Goal: Task Accomplishment & Management: Manage account settings

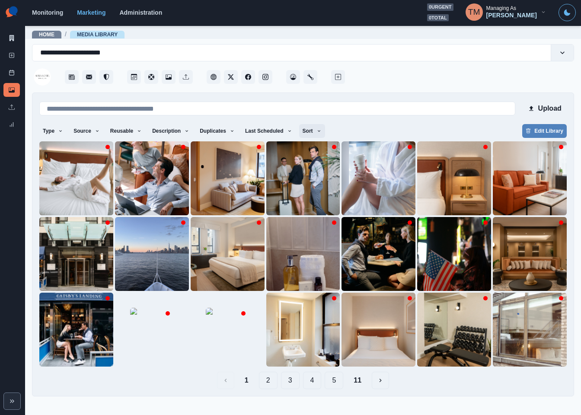
click at [317, 133] on icon "button" at bounding box center [319, 130] width 5 height 5
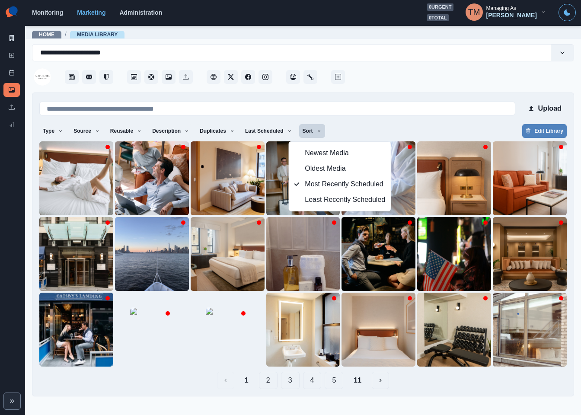
click at [363, 130] on div "Type Any Image Video Source Any Upload Social Manager Found: Instagram Found: G…" at bounding box center [303, 132] width 528 height 16
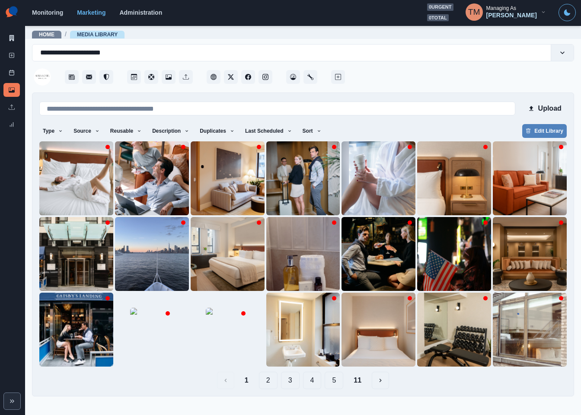
click at [360, 384] on button "11" at bounding box center [358, 380] width 22 height 17
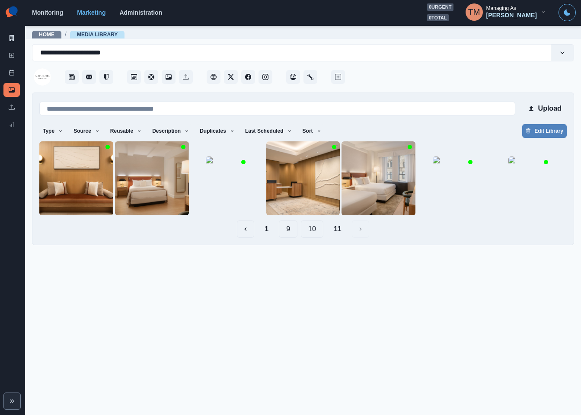
click at [313, 231] on button "10" at bounding box center [312, 229] width 22 height 17
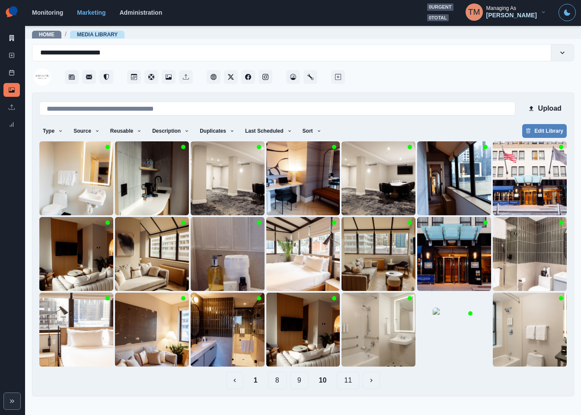
click at [299, 380] on button "9" at bounding box center [299, 380] width 19 height 17
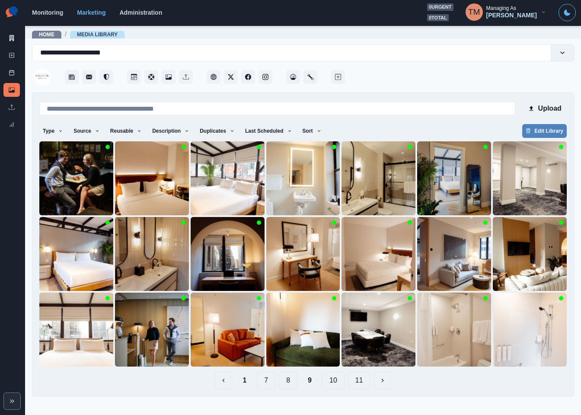
click at [288, 381] on button "8" at bounding box center [288, 380] width 19 height 17
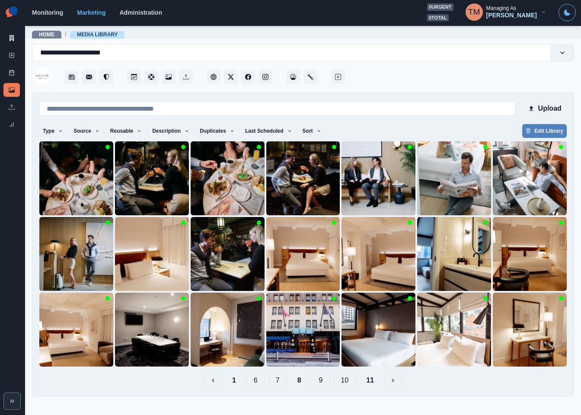
click at [281, 382] on button "7" at bounding box center [278, 380] width 19 height 17
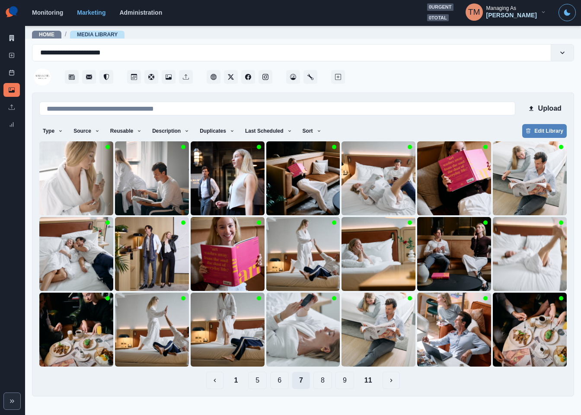
click at [281, 382] on button "6" at bounding box center [279, 380] width 19 height 17
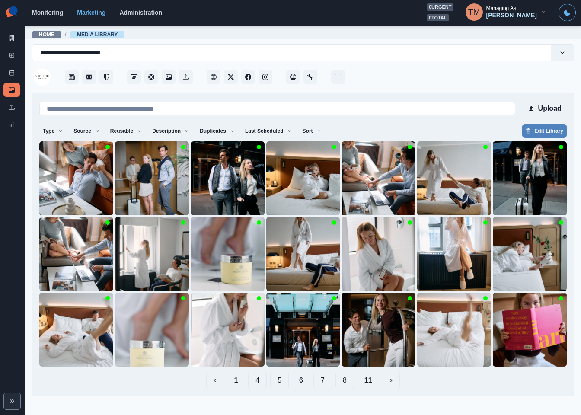
click at [281, 382] on button "5" at bounding box center [279, 380] width 19 height 17
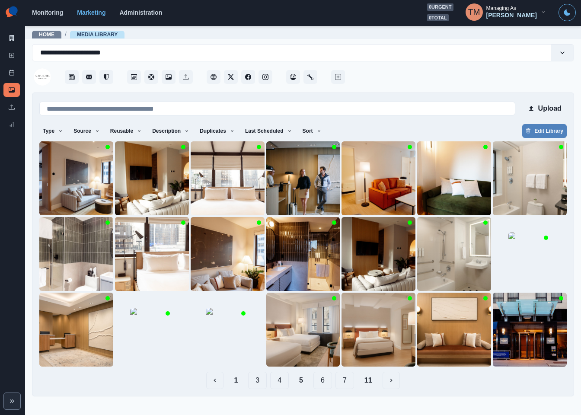
click at [281, 382] on button "4" at bounding box center [279, 380] width 19 height 17
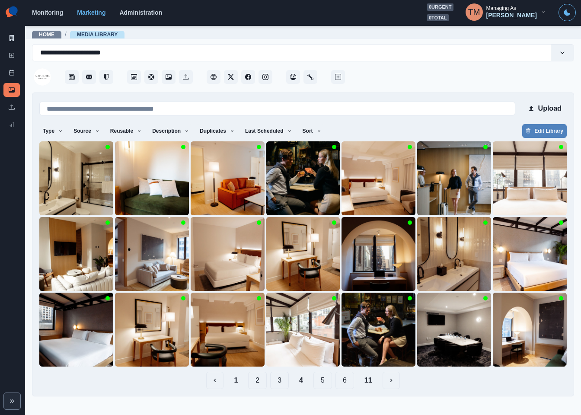
click at [282, 384] on button "3" at bounding box center [279, 380] width 19 height 17
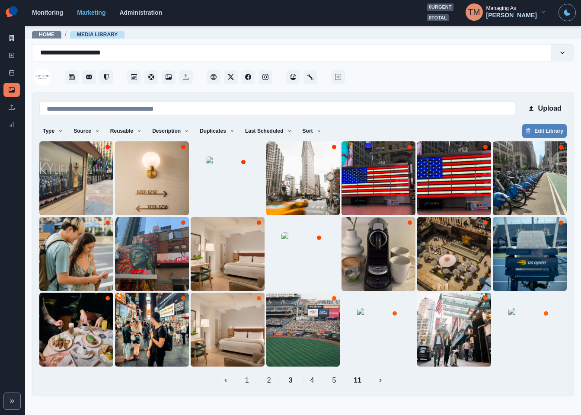
click at [270, 386] on button "2" at bounding box center [269, 380] width 19 height 17
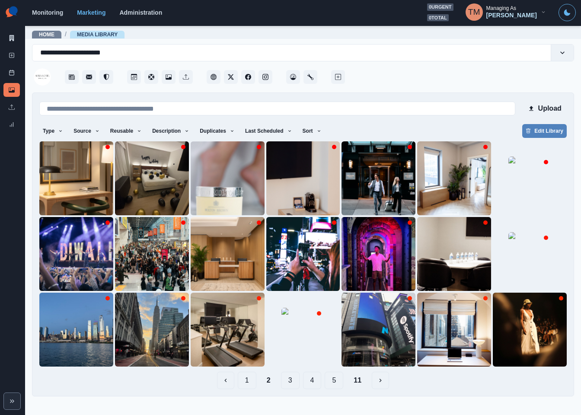
click at [242, 384] on button "1" at bounding box center [247, 380] width 19 height 17
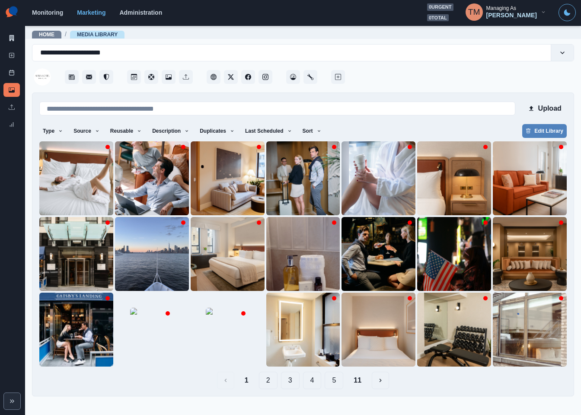
click at [360, 384] on button "11" at bounding box center [358, 380] width 22 height 17
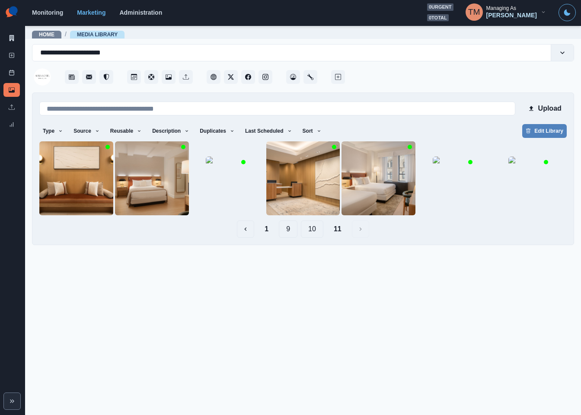
click at [319, 231] on button "10" at bounding box center [312, 229] width 22 height 17
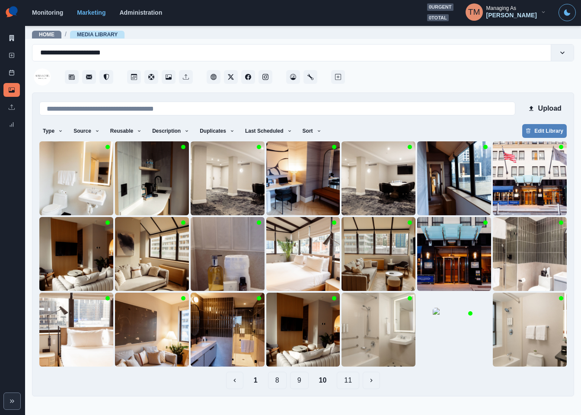
click at [295, 386] on button "9" at bounding box center [299, 380] width 19 height 17
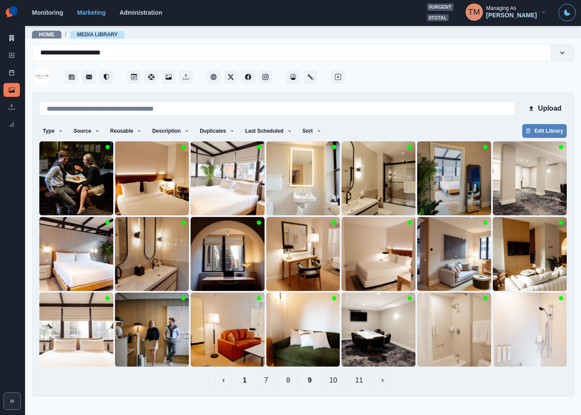
click at [288, 384] on button "8" at bounding box center [288, 380] width 19 height 17
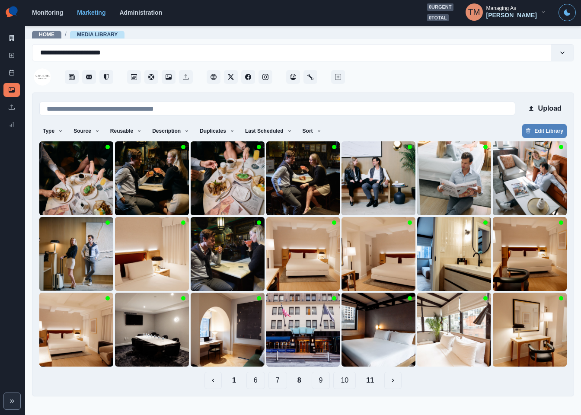
click at [285, 384] on button "7" at bounding box center [278, 380] width 19 height 17
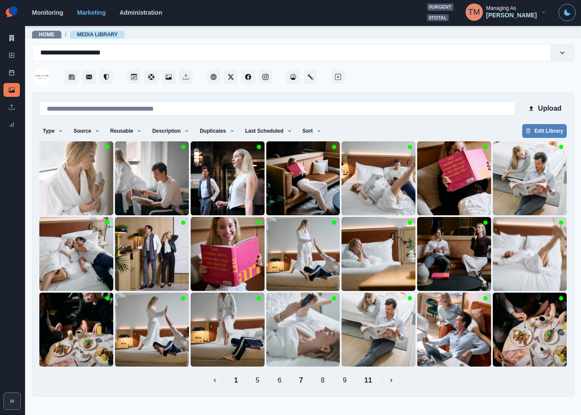
click at [283, 383] on button "6" at bounding box center [279, 380] width 19 height 17
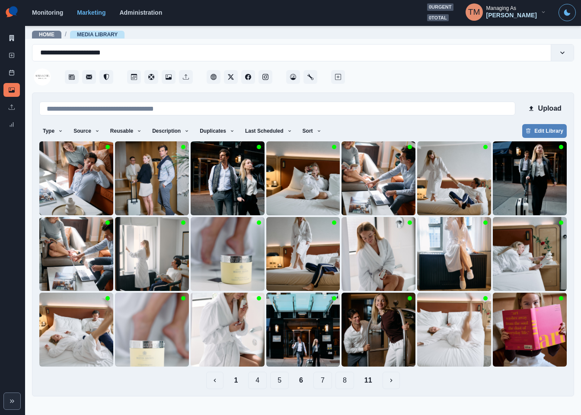
click at [279, 381] on button "5" at bounding box center [279, 380] width 19 height 17
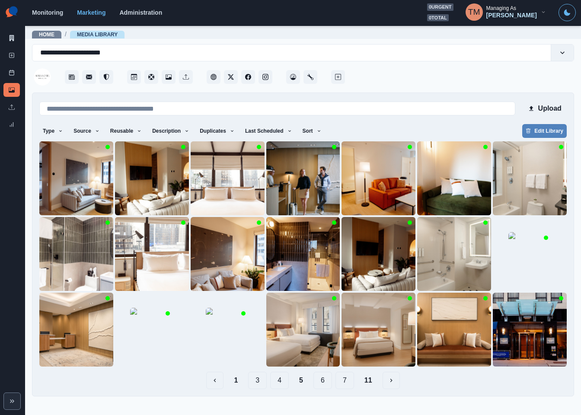
click at [323, 379] on button "6" at bounding box center [323, 380] width 19 height 17
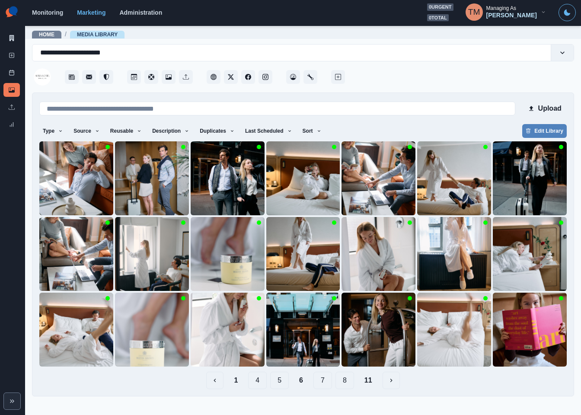
click at [330, 380] on button "7" at bounding box center [323, 380] width 19 height 17
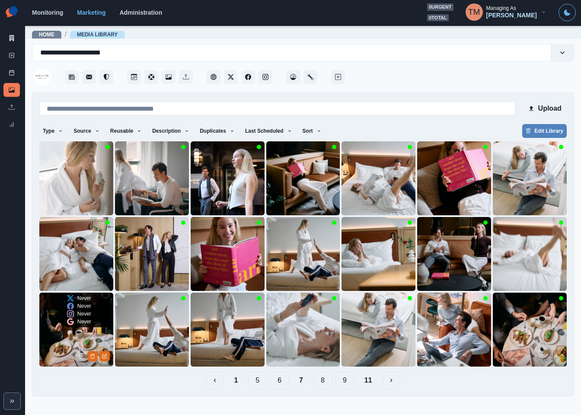
click at [65, 335] on img at bounding box center [76, 330] width 74 height 74
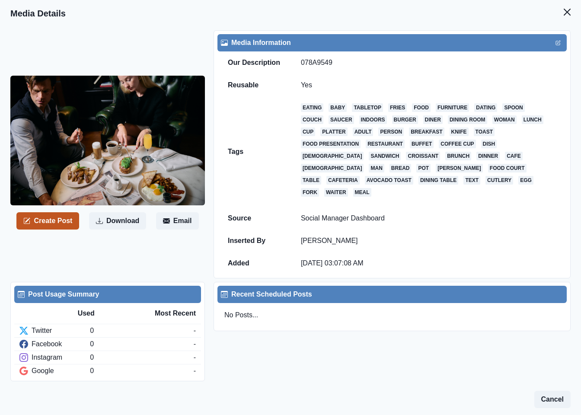
click at [54, 217] on button "Create Post" at bounding box center [47, 220] width 63 height 17
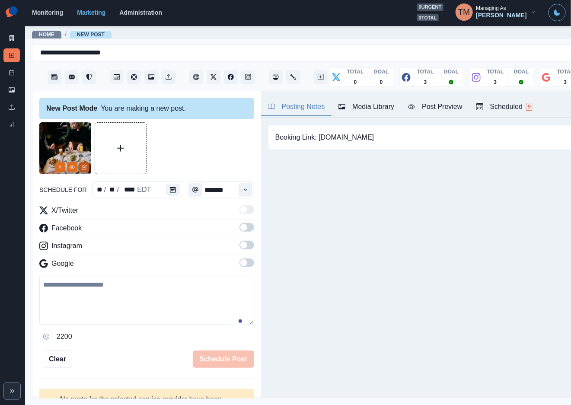
click at [87, 162] on button "Edit Media" at bounding box center [84, 167] width 10 height 10
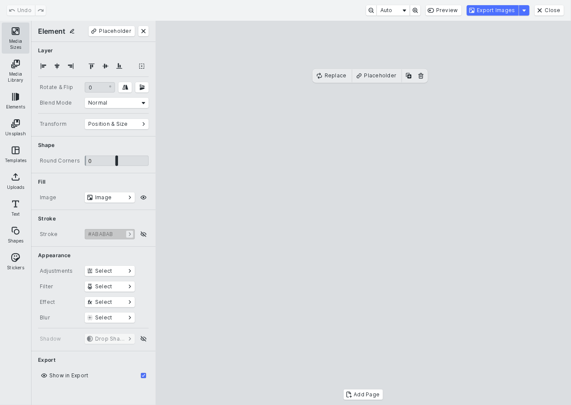
click at [11, 31] on button "Media Sizes" at bounding box center [16, 37] width 28 height 31
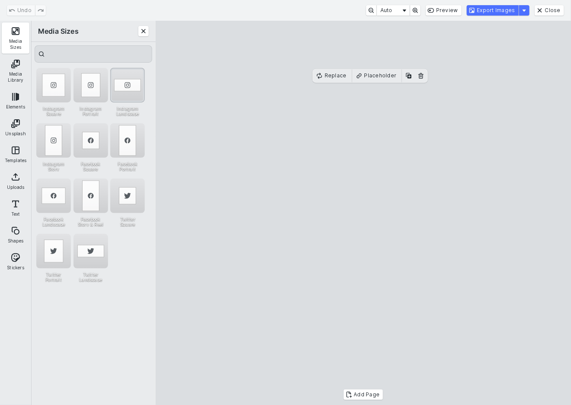
click at [127, 78] on div "Instagram Landscape" at bounding box center [127, 85] width 35 height 35
click at [364, 213] on cesdk-canvas "Editor canvas" at bounding box center [364, 213] width 0 height 0
drag, startPoint x: 416, startPoint y: 182, endPoint x: 416, endPoint y: 189, distance: 7.4
click at [364, 213] on cesdk-canvas "Editor canvas" at bounding box center [364, 213] width 0 height 0
drag, startPoint x: 370, startPoint y: 132, endPoint x: 370, endPoint y: 124, distance: 8.7
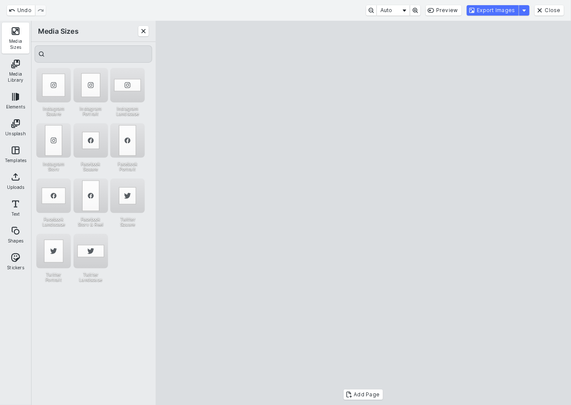
click at [364, 213] on cesdk-canvas "Editor canvas" at bounding box center [364, 213] width 0 height 0
drag, startPoint x: 368, startPoint y: 332, endPoint x: 368, endPoint y: 325, distance: 7.4
click at [364, 213] on cesdk-canvas "Editor canvas" at bounding box center [364, 213] width 0 height 0
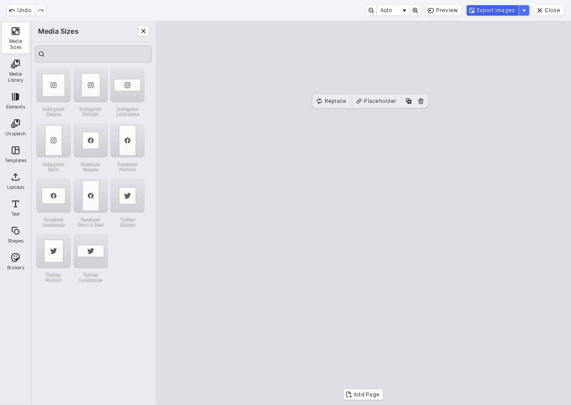
click at [504, 8] on button "Export Images" at bounding box center [493, 10] width 52 height 10
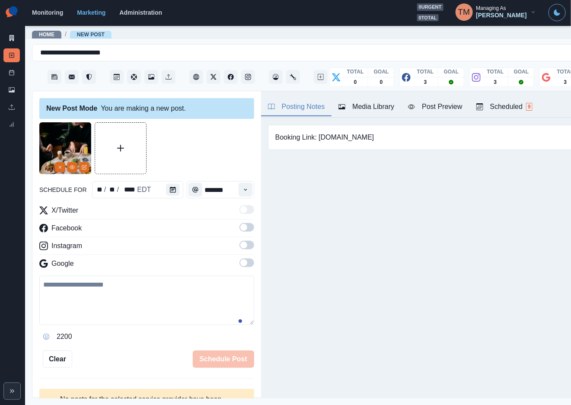
click at [151, 307] on textarea at bounding box center [146, 300] width 215 height 49
paste textarea "**********"
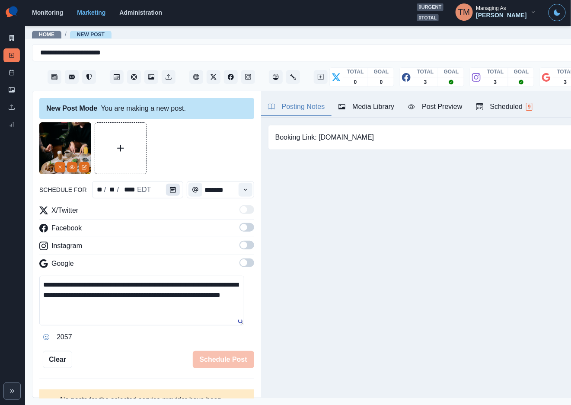
type textarea "**********"
click at [170, 189] on icon "Calendar" at bounding box center [173, 190] width 6 height 6
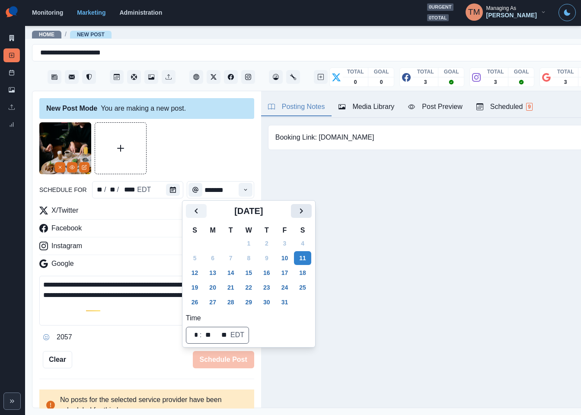
click at [302, 211] on icon "Next" at bounding box center [301, 210] width 3 height 5
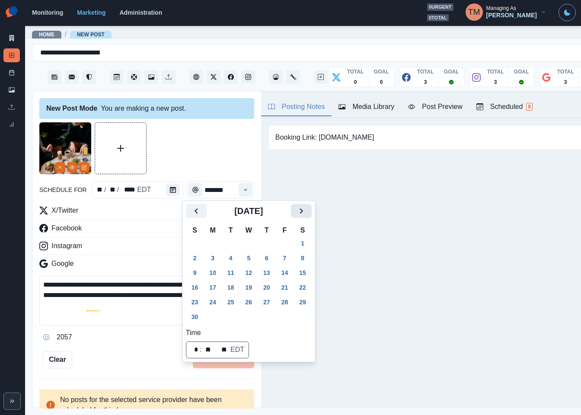
click at [302, 211] on icon "Next" at bounding box center [301, 210] width 3 height 5
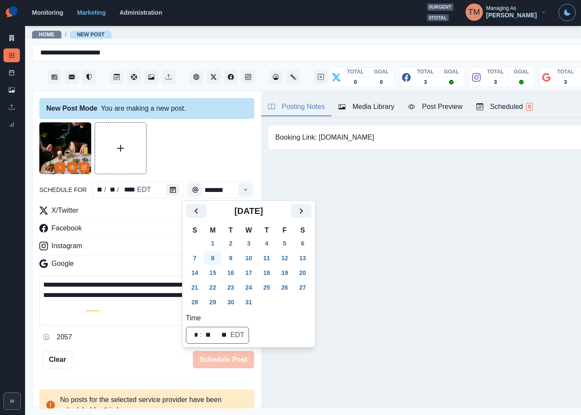
click at [209, 258] on button "8" at bounding box center [212, 258] width 17 height 14
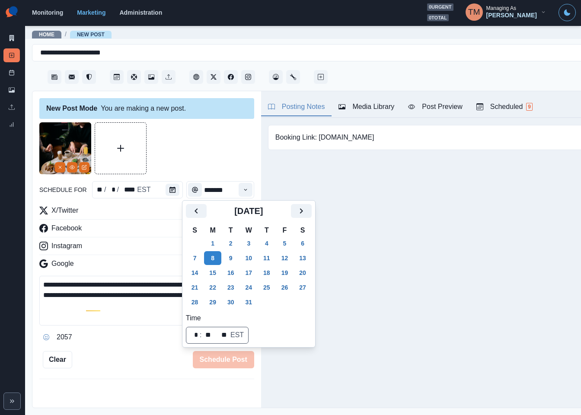
click at [186, 151] on div at bounding box center [146, 148] width 215 height 52
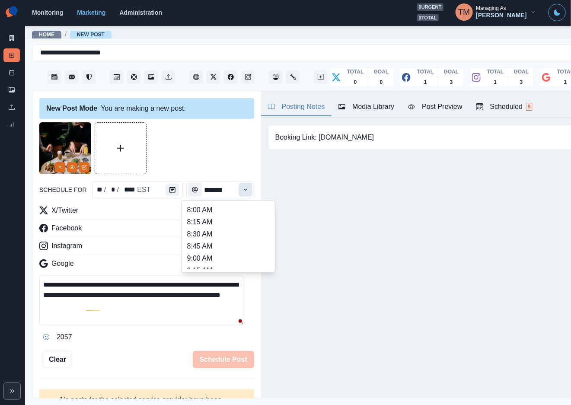
click at [239, 187] on button "Time" at bounding box center [246, 190] width 14 height 14
click at [190, 243] on li "12:45 PM" at bounding box center [228, 246] width 86 height 12
type input "********"
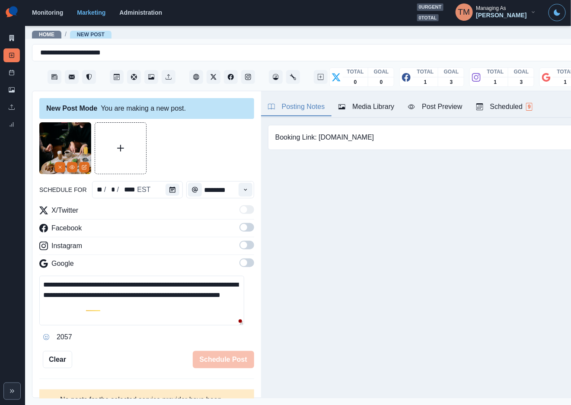
drag, startPoint x: 233, startPoint y: 227, endPoint x: 240, endPoint y: 242, distance: 16.6
click at [240, 228] on span at bounding box center [243, 227] width 7 height 7
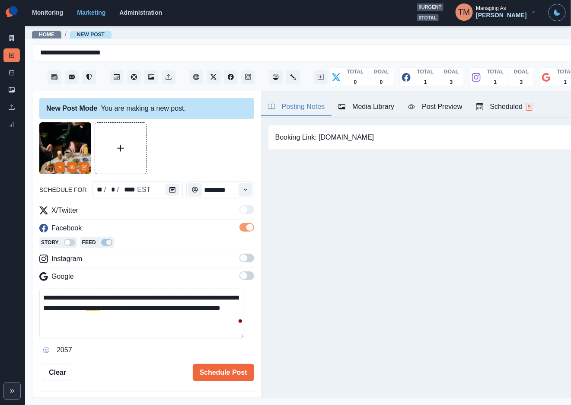
drag, startPoint x: 240, startPoint y: 257, endPoint x: 249, endPoint y: 279, distance: 24.3
click at [240, 259] on span at bounding box center [247, 258] width 15 height 9
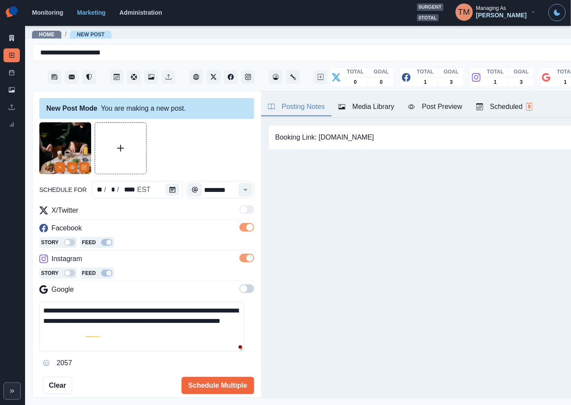
click at [240, 290] on span at bounding box center [247, 289] width 15 height 9
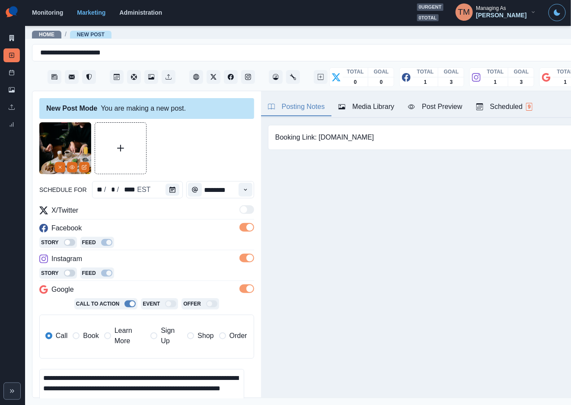
drag, startPoint x: 82, startPoint y: 338, endPoint x: 124, endPoint y: 292, distance: 61.5
click at [83, 338] on span "Book" at bounding box center [91, 336] width 16 height 10
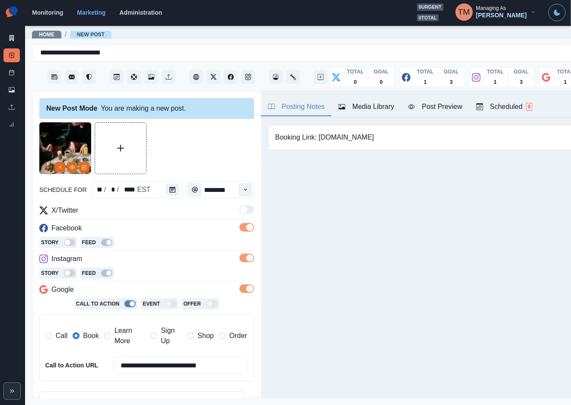
click at [189, 148] on div at bounding box center [146, 148] width 215 height 52
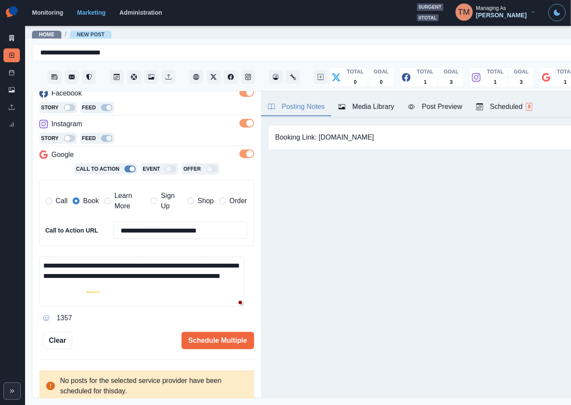
scroll to position [135, 0]
click at [95, 314] on div "Ignore" at bounding box center [105, 314] width 23 height 14
click at [124, 335] on div "Schedule Multiple" at bounding box center [163, 340] width 182 height 17
click at [434, 103] on div "Post Preview" at bounding box center [435, 107] width 54 height 10
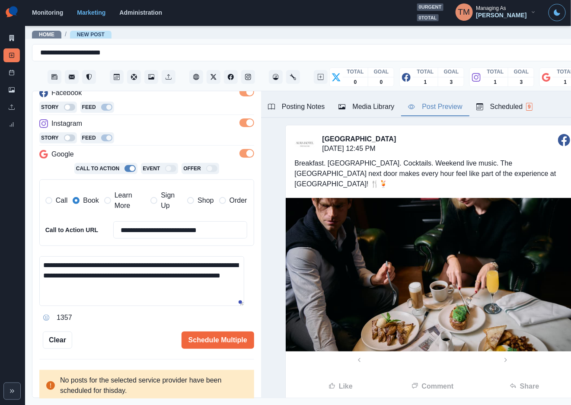
drag, startPoint x: 205, startPoint y: 348, endPoint x: 143, endPoint y: 346, distance: 62.3
click at [145, 348] on div "Schedule Multiple" at bounding box center [163, 340] width 182 height 17
click at [141, 291] on textarea "**********" at bounding box center [141, 281] width 205 height 50
drag, startPoint x: 176, startPoint y: 292, endPoint x: 12, endPoint y: 262, distance: 166.3
click at [12, 262] on div "**********" at bounding box center [285, 202] width 571 height 405
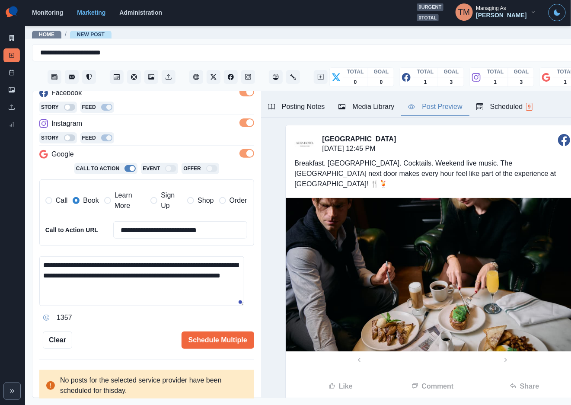
paste textarea "**********"
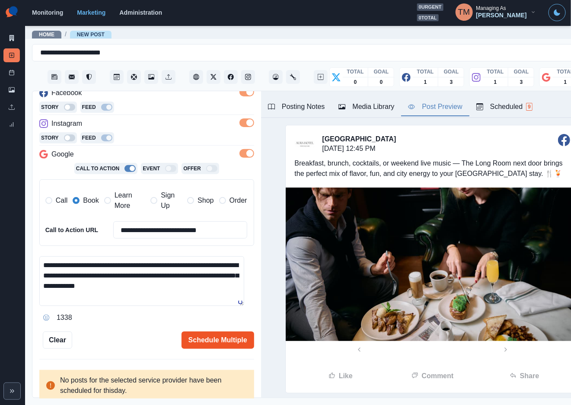
type textarea "**********"
drag, startPoint x: 216, startPoint y: 343, endPoint x: 213, endPoint y: 347, distance: 4.7
click at [213, 347] on button "Schedule Multiple" at bounding box center [218, 340] width 73 height 17
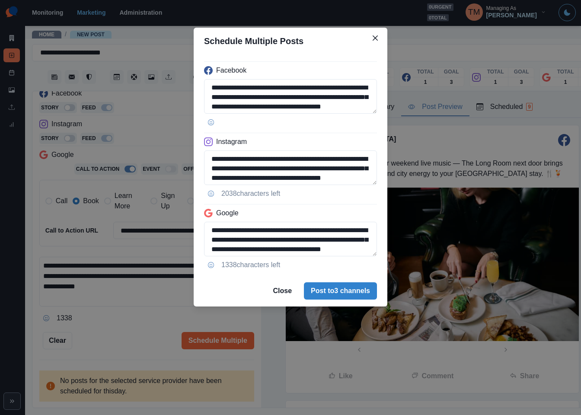
drag, startPoint x: 332, startPoint y: 289, endPoint x: 117, endPoint y: 326, distance: 218.0
click at [117, 326] on div "**********" at bounding box center [290, 207] width 581 height 415
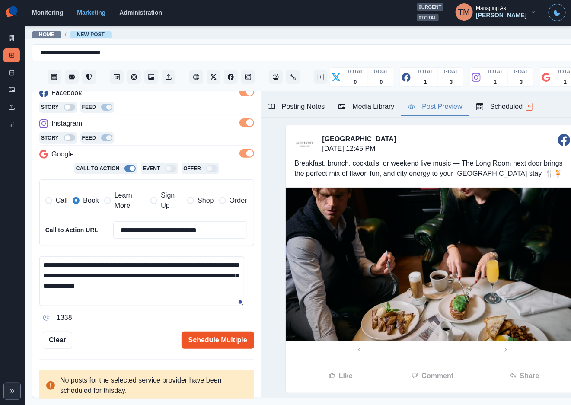
click at [225, 346] on button "Schedule Multiple" at bounding box center [218, 340] width 73 height 17
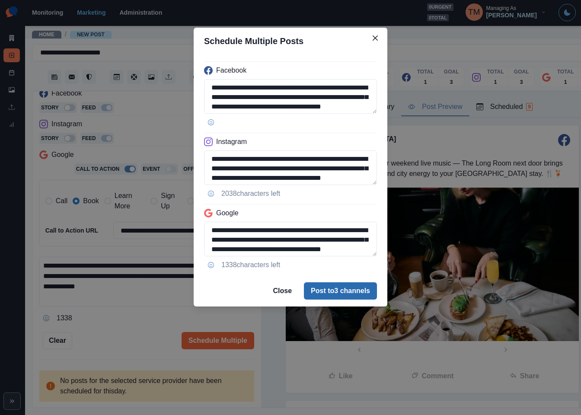
click at [357, 290] on button "Post to 3 channels" at bounding box center [340, 290] width 73 height 17
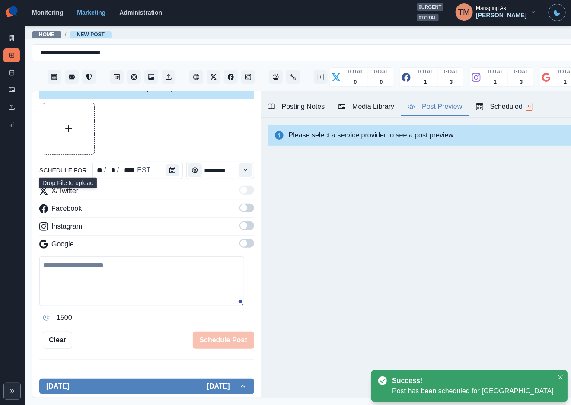
scroll to position [0, 0]
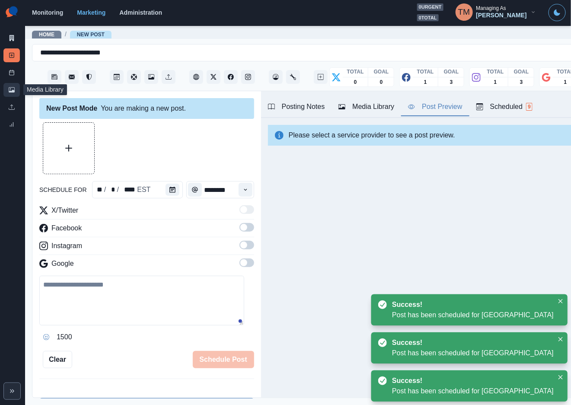
click at [14, 90] on icon at bounding box center [12, 90] width 6 height 6
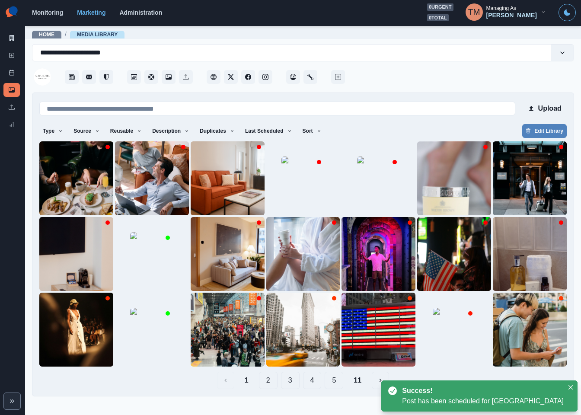
click at [360, 386] on button "11" at bounding box center [358, 380] width 22 height 17
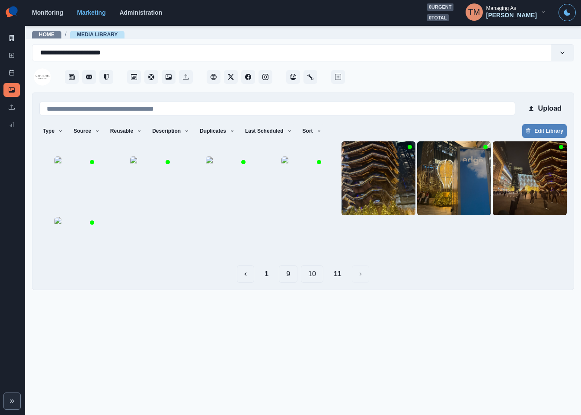
click at [313, 283] on button "10" at bounding box center [312, 274] width 22 height 17
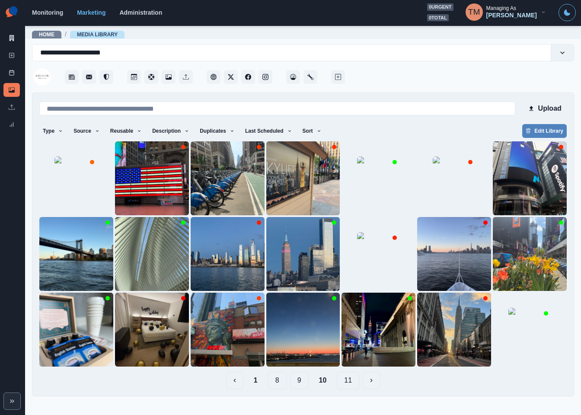
click at [300, 384] on button "9" at bounding box center [299, 380] width 19 height 17
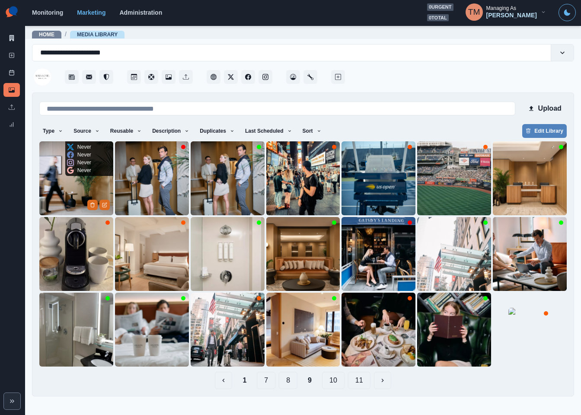
click at [73, 185] on img at bounding box center [76, 178] width 74 height 74
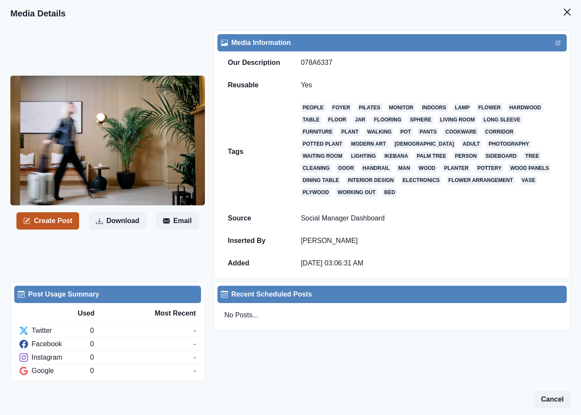
click at [60, 223] on button "Create Post" at bounding box center [47, 220] width 63 height 17
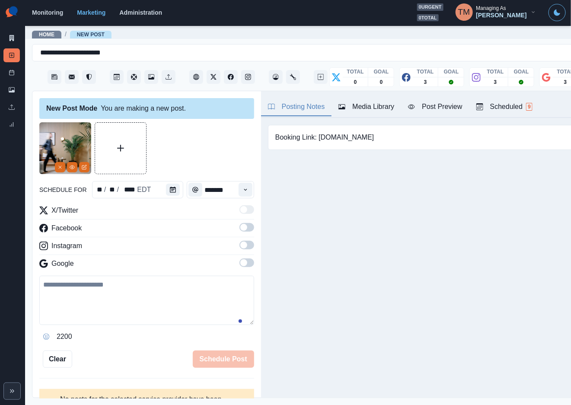
click at [129, 305] on textarea at bounding box center [146, 300] width 215 height 49
paste textarea "**********"
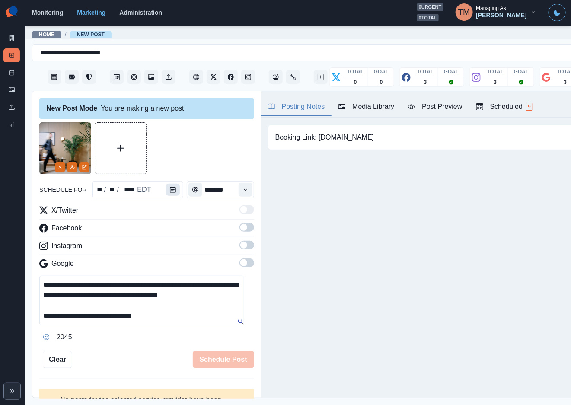
type textarea "**********"
click at [170, 189] on icon "Calendar" at bounding box center [173, 190] width 6 height 6
click at [170, 191] on icon "Calendar" at bounding box center [173, 190] width 6 height 6
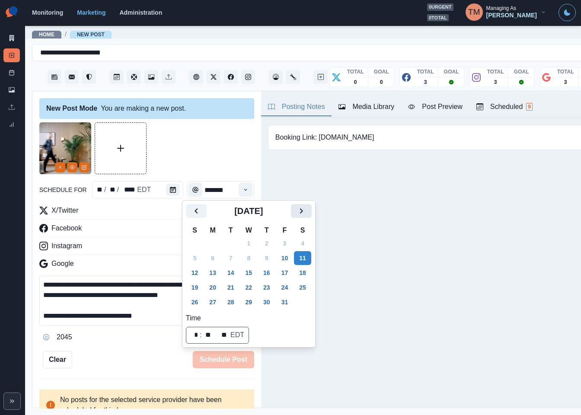
click at [304, 209] on icon "Next" at bounding box center [301, 211] width 10 height 10
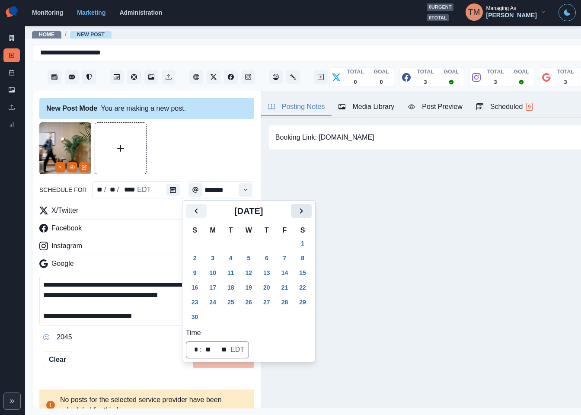
click at [304, 209] on icon "Next" at bounding box center [301, 211] width 10 height 10
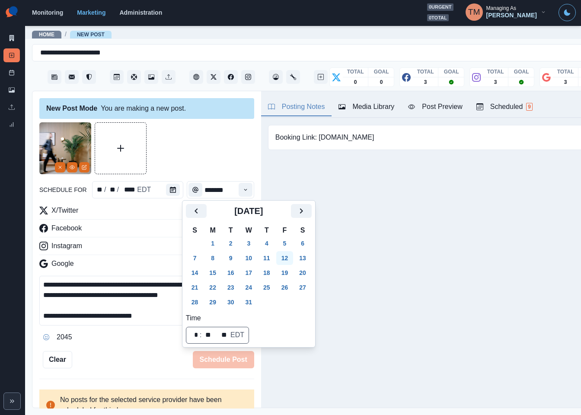
click at [287, 258] on button "12" at bounding box center [284, 258] width 17 height 14
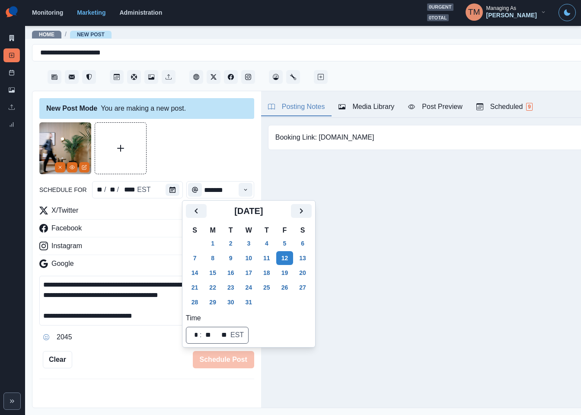
click at [194, 145] on div at bounding box center [146, 148] width 215 height 52
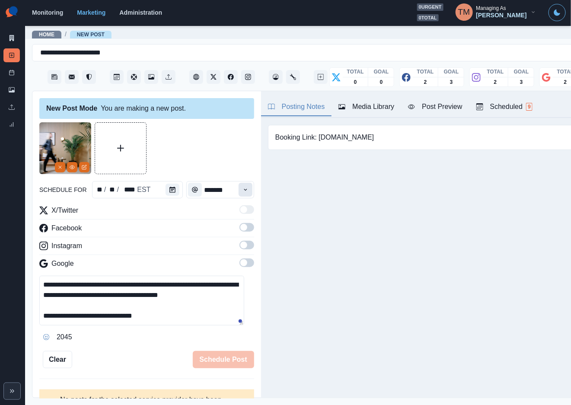
click at [243, 191] on icon "Time" at bounding box center [246, 190] width 6 height 6
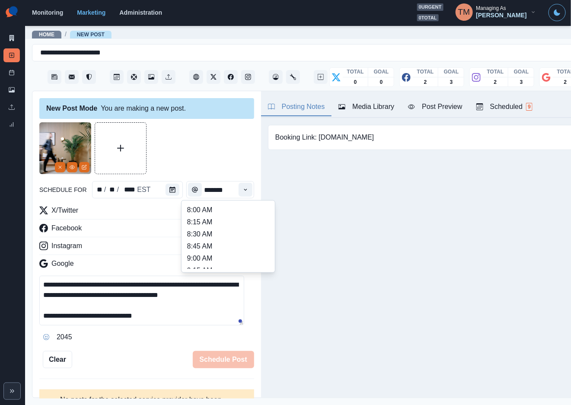
scroll to position [130, 0]
click at [191, 251] on li "11:30 AM" at bounding box center [228, 250] width 86 height 12
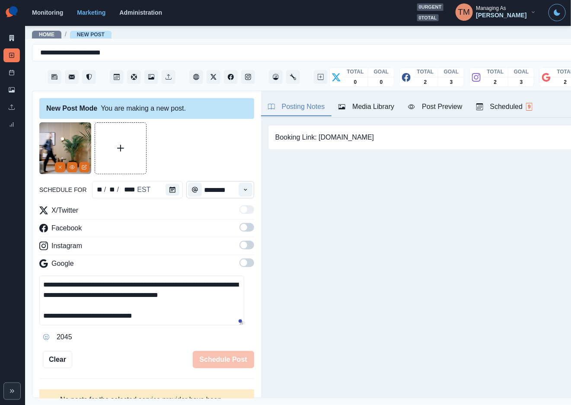
type input "********"
click at [240, 231] on span at bounding box center [247, 227] width 15 height 9
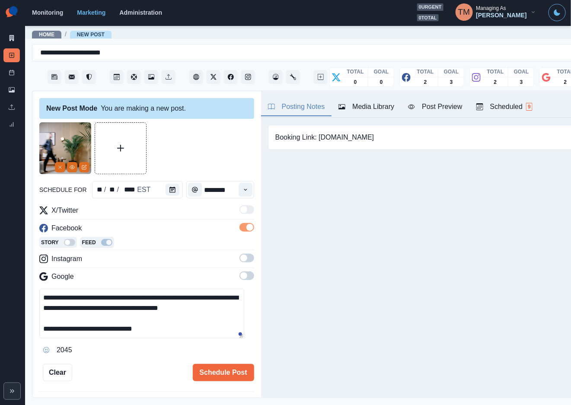
click at [240, 259] on span at bounding box center [247, 258] width 15 height 9
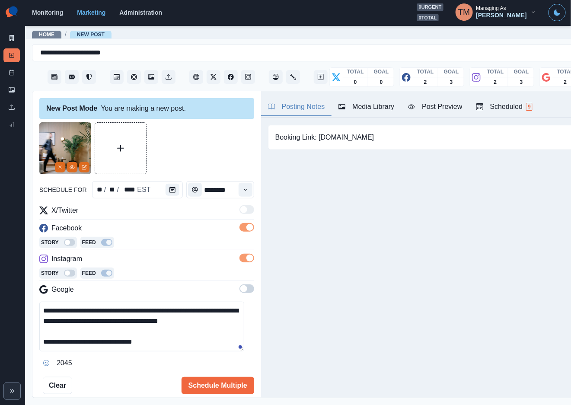
click at [240, 292] on span at bounding box center [247, 289] width 15 height 9
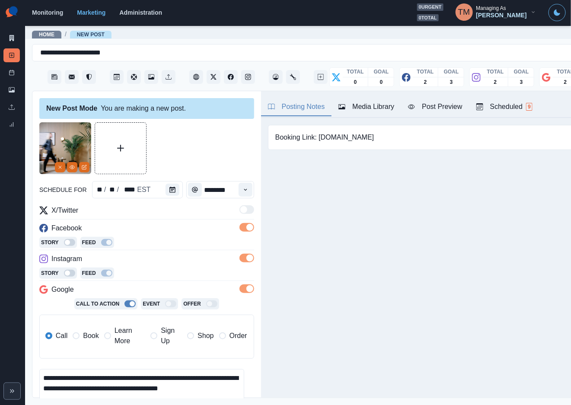
click at [93, 338] on span "Book" at bounding box center [91, 336] width 16 height 10
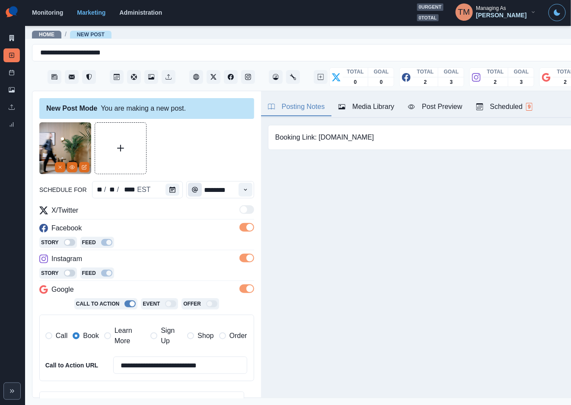
click at [195, 153] on div at bounding box center [146, 148] width 215 height 52
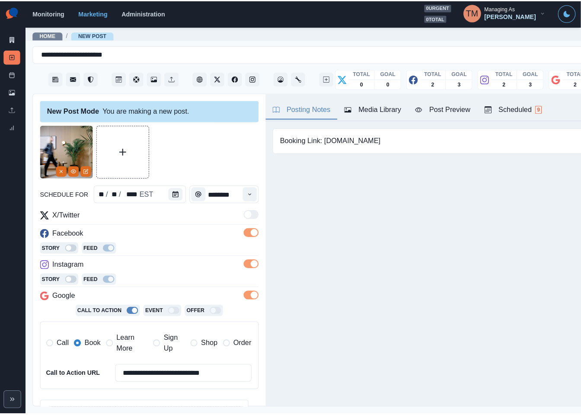
scroll to position [135, 0]
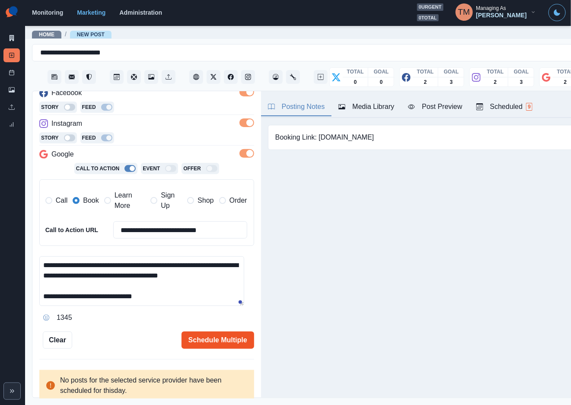
click at [208, 346] on button "Schedule Multiple" at bounding box center [218, 340] width 73 height 17
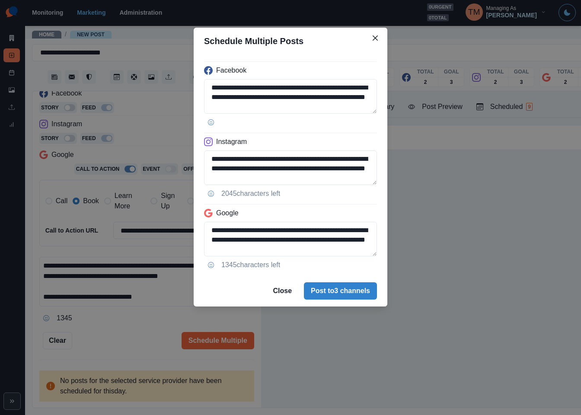
click at [112, 320] on div "**********" at bounding box center [290, 207] width 581 height 415
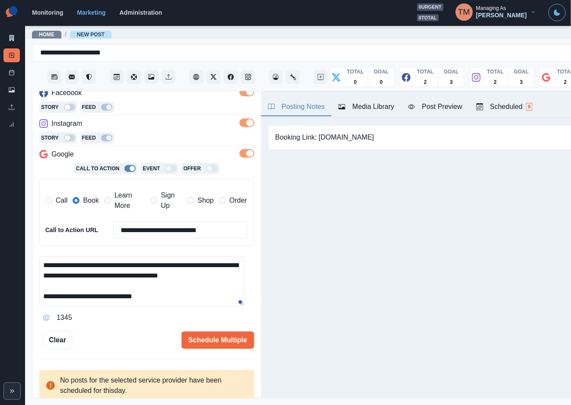
click at [61, 296] on textarea "**********" at bounding box center [141, 281] width 205 height 50
drag, startPoint x: 46, startPoint y: 299, endPoint x: 40, endPoint y: 299, distance: 5.6
click at [40, 299] on textarea "**********" at bounding box center [141, 281] width 205 height 50
type textarea "**********"
click at [203, 349] on button "Schedule Multiple" at bounding box center [218, 340] width 73 height 17
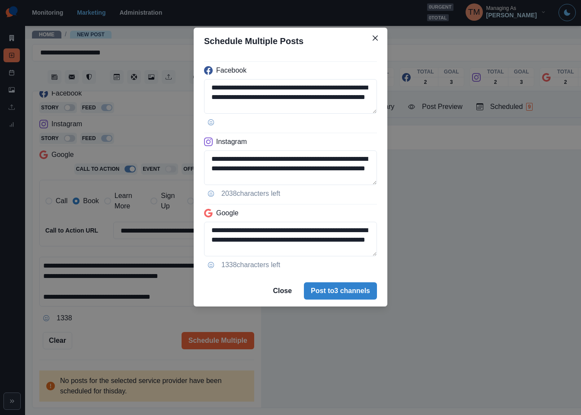
scroll to position [21, 0]
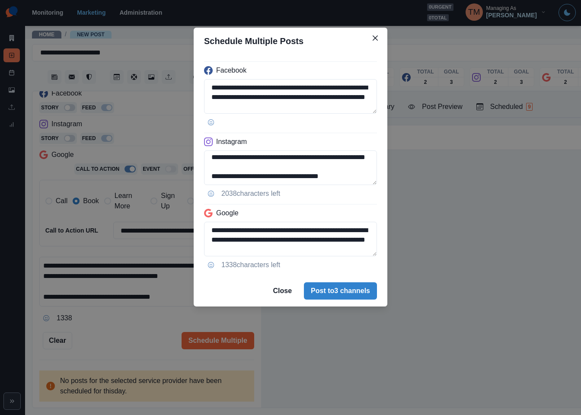
drag, startPoint x: 270, startPoint y: 177, endPoint x: 399, endPoint y: 176, distance: 128.9
click at [399, 176] on div "**********" at bounding box center [290, 207] width 581 height 415
paste textarea "**"
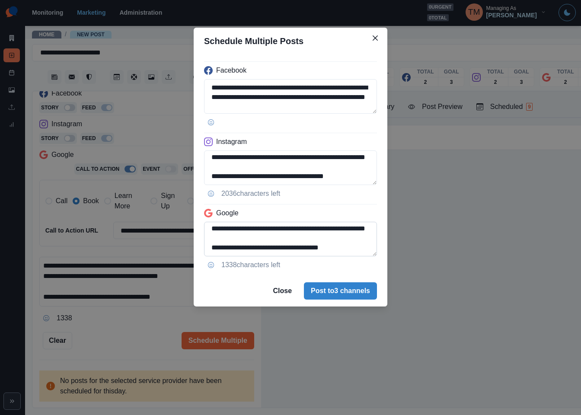
type textarea "**********"
drag, startPoint x: 285, startPoint y: 231, endPoint x: 362, endPoint y: 253, distance: 80.1
click at [362, 253] on textarea "**********" at bounding box center [290, 239] width 173 height 35
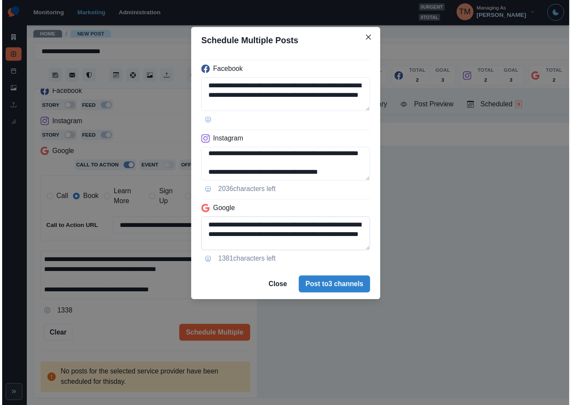
scroll to position [3, 0]
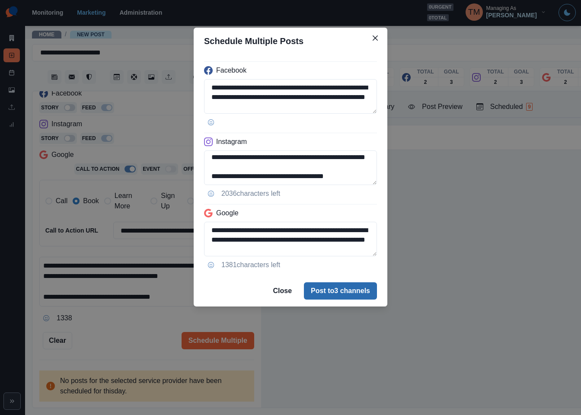
type textarea "**********"
drag, startPoint x: 340, startPoint y: 297, endPoint x: 102, endPoint y: 345, distance: 243.1
click at [102, 345] on div "**********" at bounding box center [290, 207] width 581 height 415
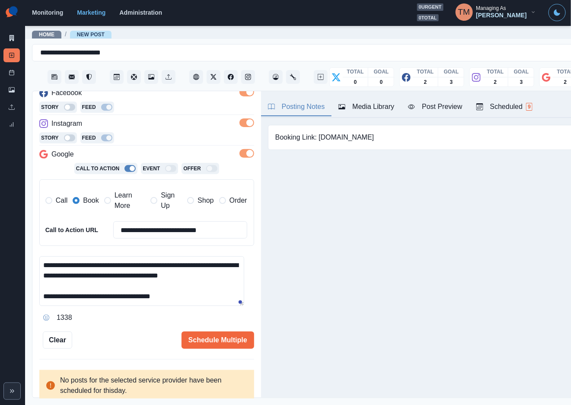
scroll to position [10, 0]
click at [204, 332] on button "Schedule Multiple" at bounding box center [218, 340] width 73 height 17
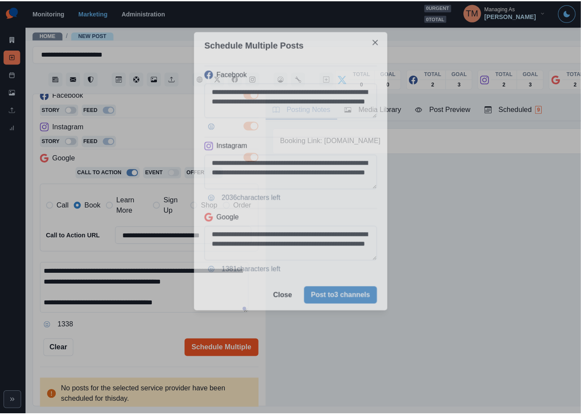
scroll to position [0, 0]
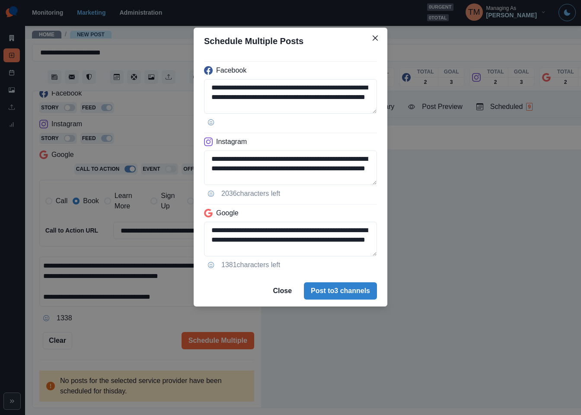
drag, startPoint x: 354, startPoint y: 296, endPoint x: 264, endPoint y: 275, distance: 92.6
click at [123, 347] on div "**********" at bounding box center [290, 207] width 581 height 415
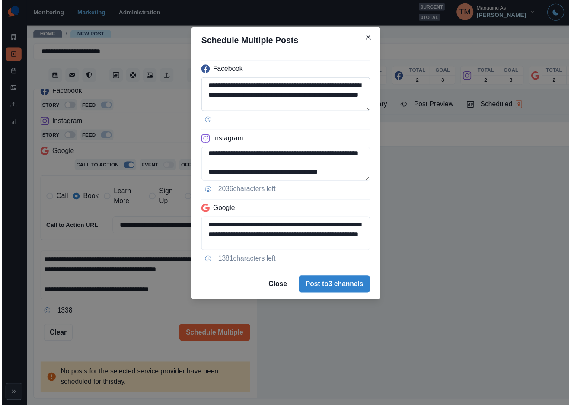
scroll to position [21, 0]
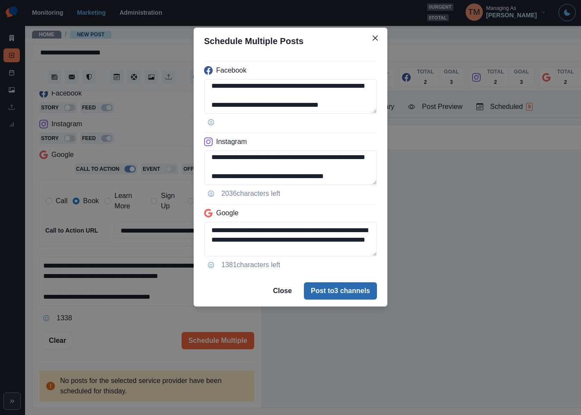
click at [343, 293] on button "Post to 3 channels" at bounding box center [340, 290] width 73 height 17
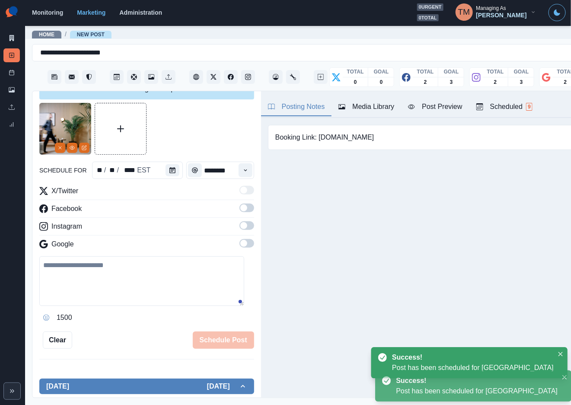
scroll to position [0, 0]
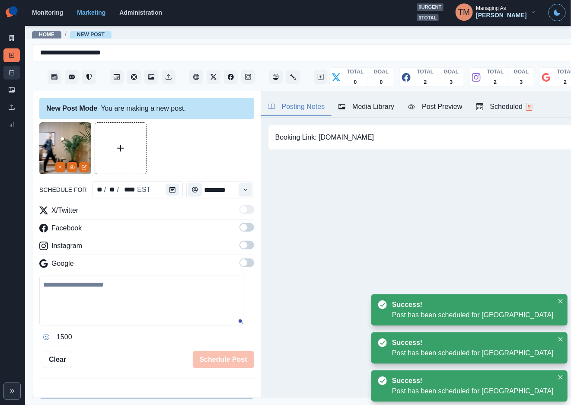
click at [5, 77] on link "Post Schedule" at bounding box center [11, 73] width 16 height 14
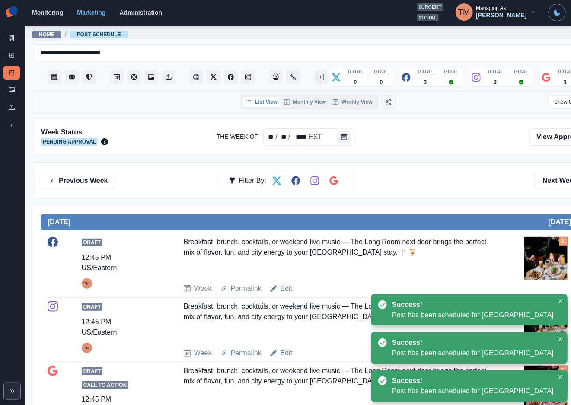
click at [462, 189] on div "Previous Week Filter By: Next Week" at bounding box center [318, 180] width 554 height 17
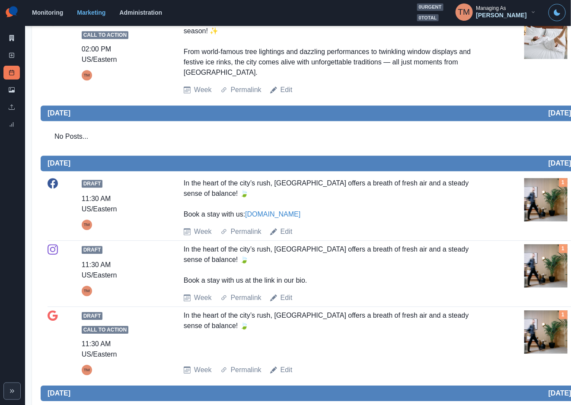
scroll to position [778, 0]
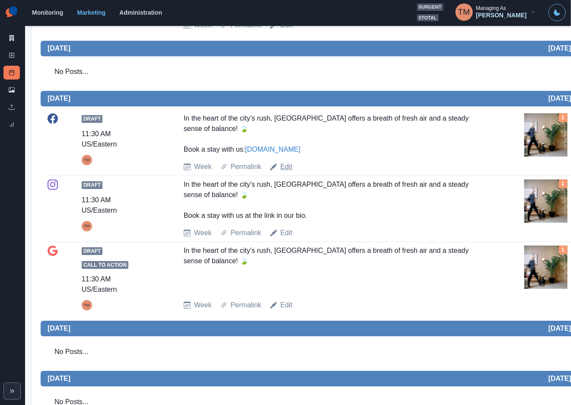
click at [287, 162] on link "Edit" at bounding box center [287, 167] width 12 height 10
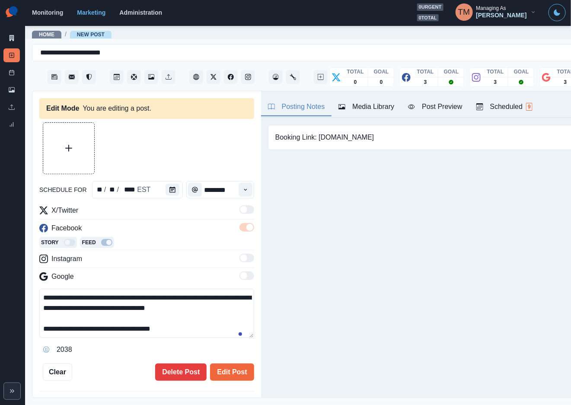
type input "********"
type textarea "**********"
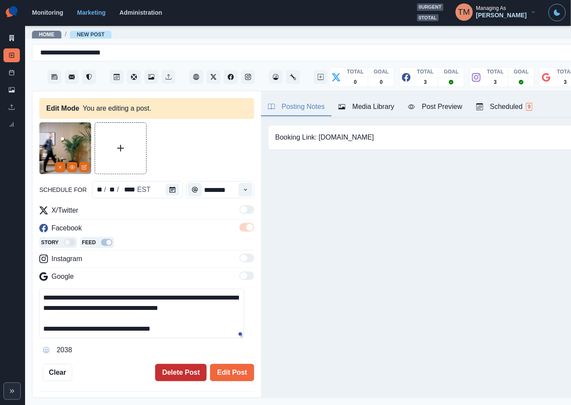
click at [170, 378] on button "Delete Post" at bounding box center [180, 372] width 51 height 17
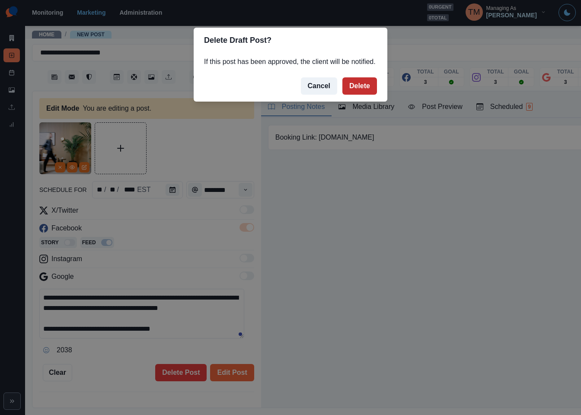
click at [362, 87] on button "Delete" at bounding box center [360, 85] width 35 height 17
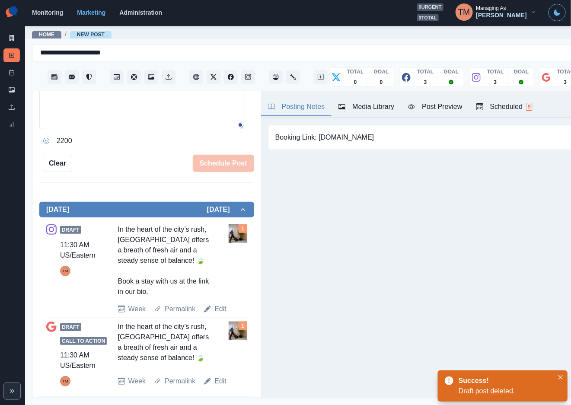
scroll to position [216, 0]
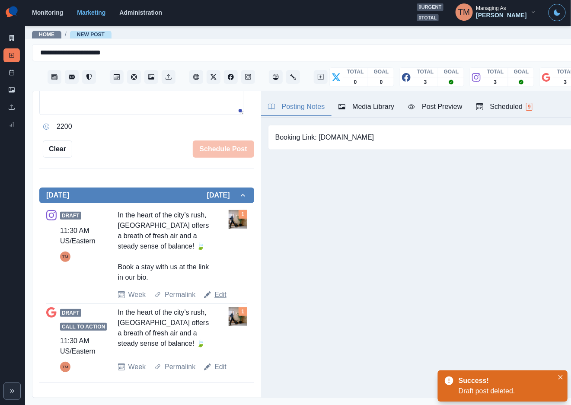
click at [218, 297] on link "Edit" at bounding box center [221, 295] width 12 height 10
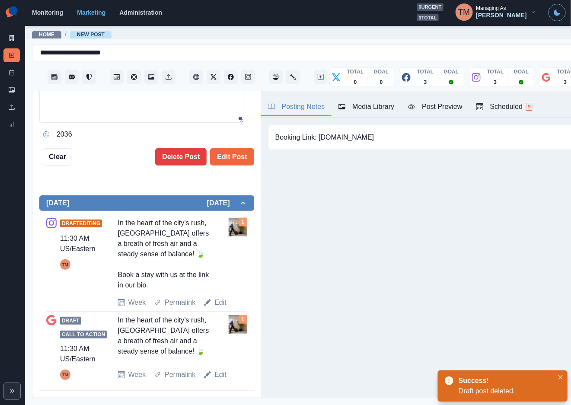
type textarea "**********"
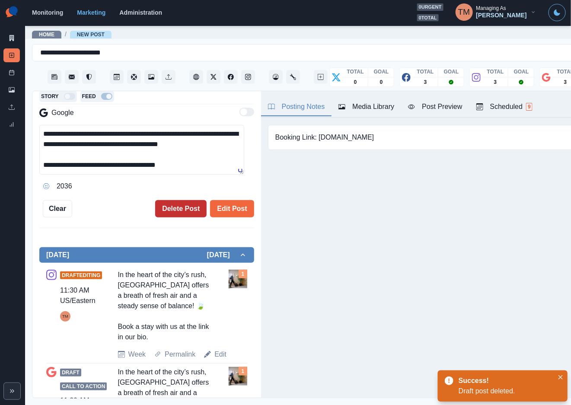
click at [173, 208] on button "Delete Post" at bounding box center [180, 208] width 51 height 17
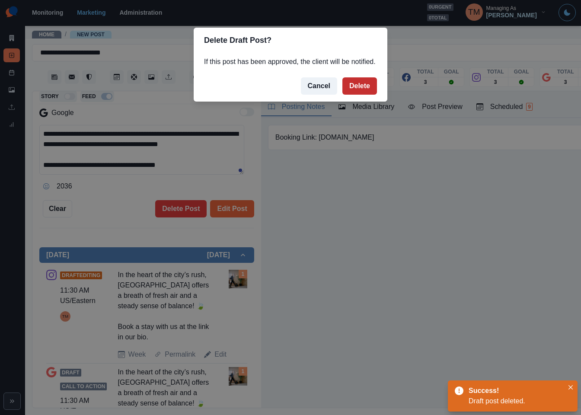
click at [354, 87] on button "Delete" at bounding box center [360, 85] width 35 height 17
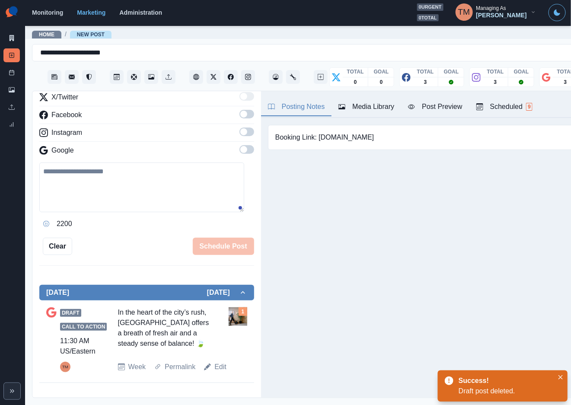
scroll to position [108, 0]
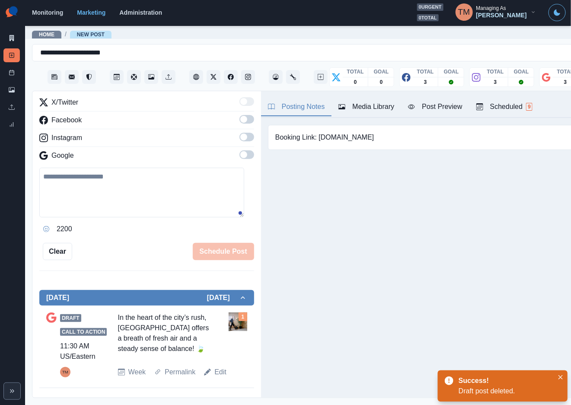
click at [380, 110] on div "Media Library" at bounding box center [367, 107] width 56 height 10
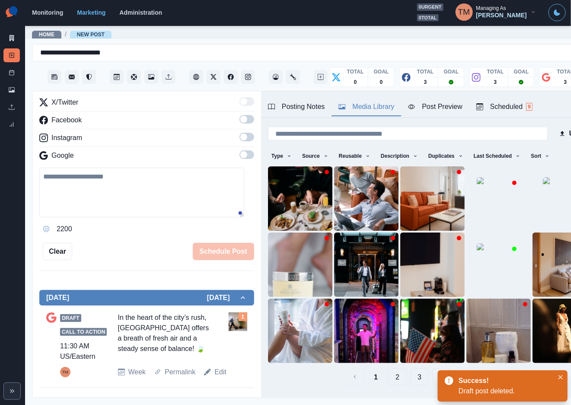
scroll to position [10, 0]
click at [219, 370] on link "Edit" at bounding box center [221, 372] width 12 height 10
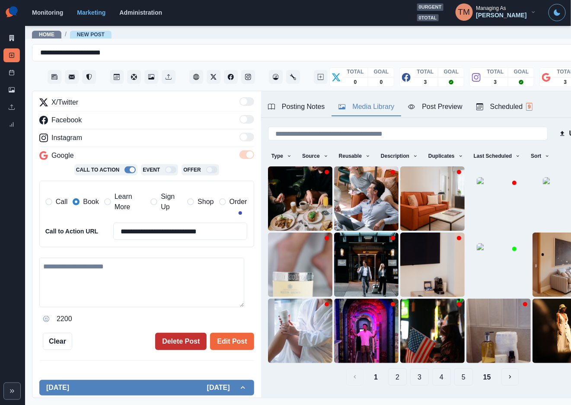
type textarea "**********"
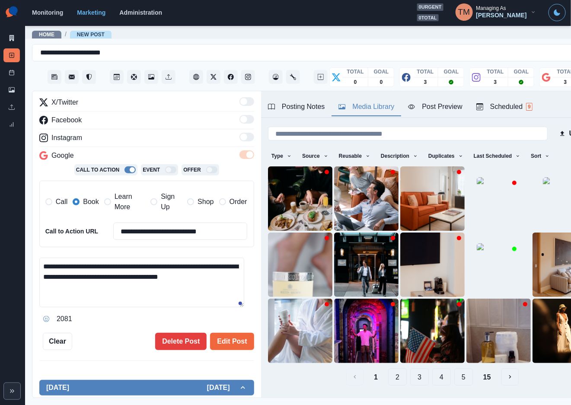
scroll to position [164, 0]
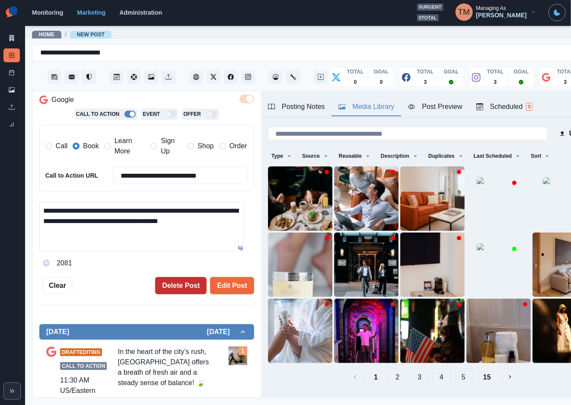
click at [163, 277] on button "Delete Post" at bounding box center [180, 285] width 51 height 17
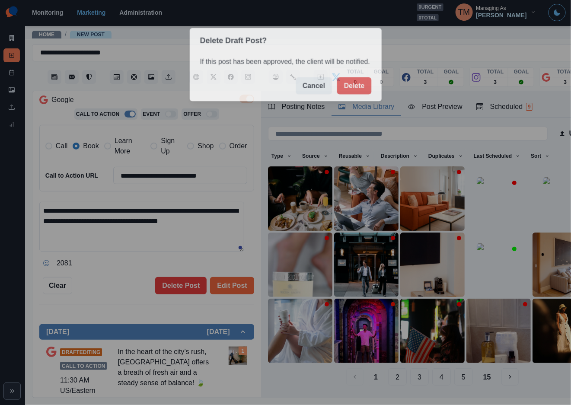
scroll to position [0, 0]
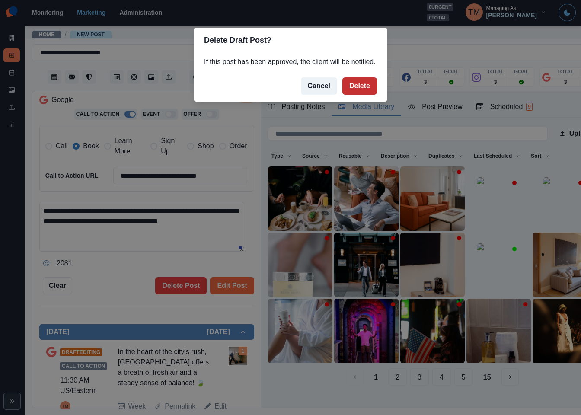
click at [361, 84] on button "Delete" at bounding box center [360, 85] width 35 height 17
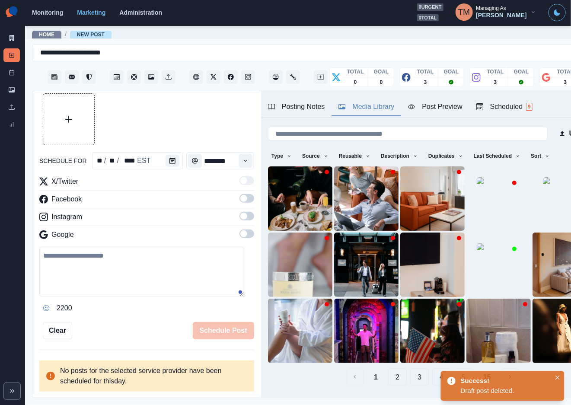
scroll to position [19, 0]
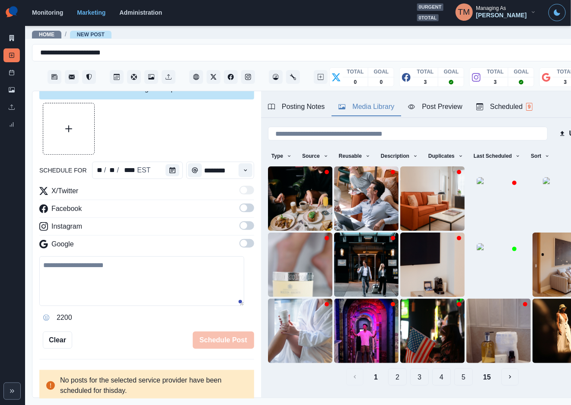
click at [111, 288] on textarea at bounding box center [141, 281] width 205 height 50
paste textarea "**********"
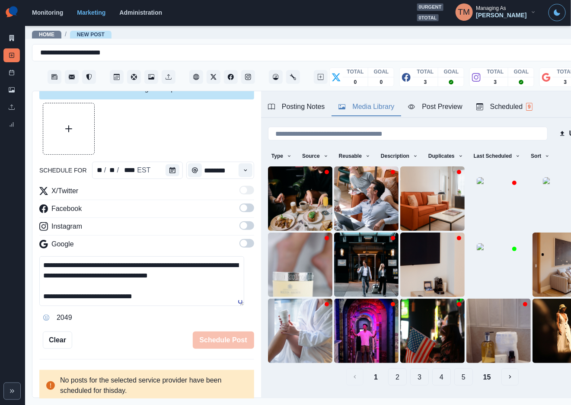
click at [240, 209] on span at bounding box center [247, 208] width 15 height 9
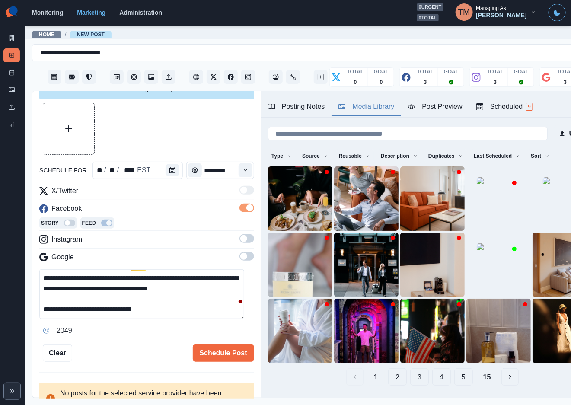
click at [242, 240] on span at bounding box center [247, 238] width 15 height 9
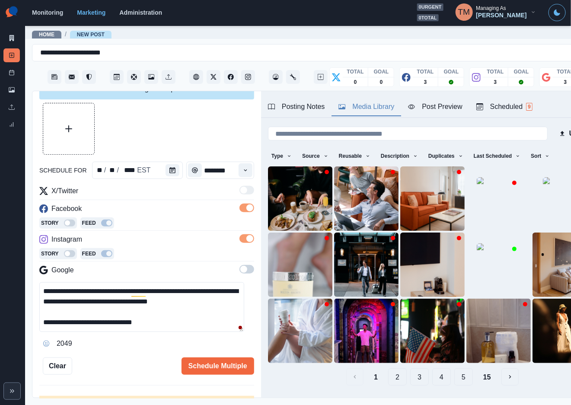
click at [240, 270] on span at bounding box center [247, 269] width 15 height 9
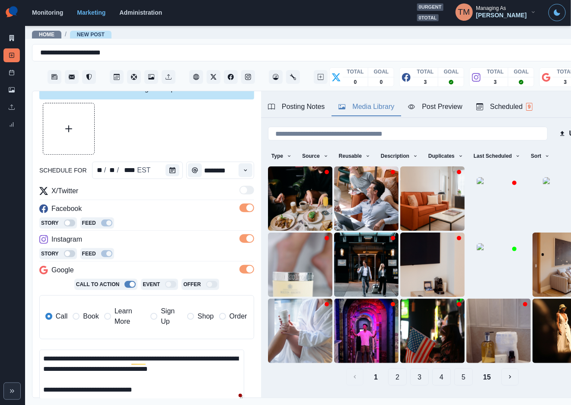
drag, startPoint x: 87, startPoint y: 318, endPoint x: 91, endPoint y: 314, distance: 5.5
click at [91, 314] on span "Book" at bounding box center [91, 316] width 16 height 10
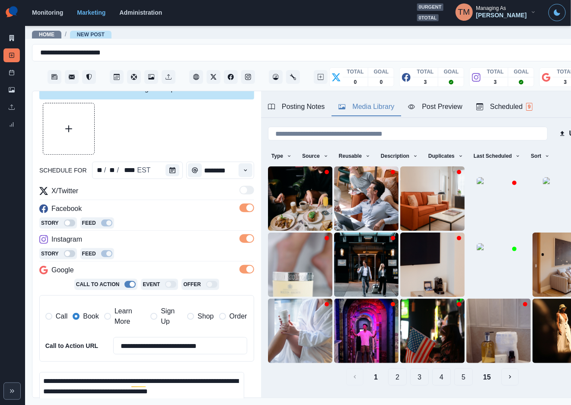
click at [186, 136] on div at bounding box center [146, 129] width 215 height 52
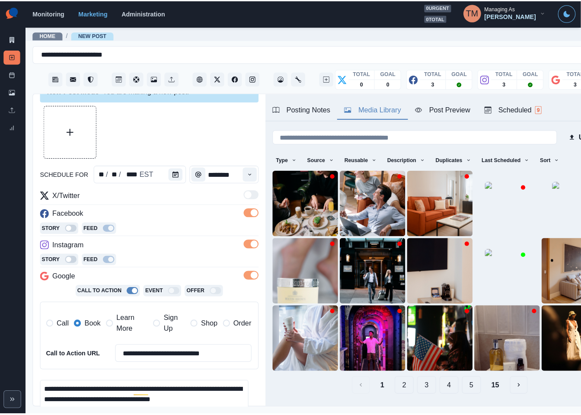
scroll to position [135, 0]
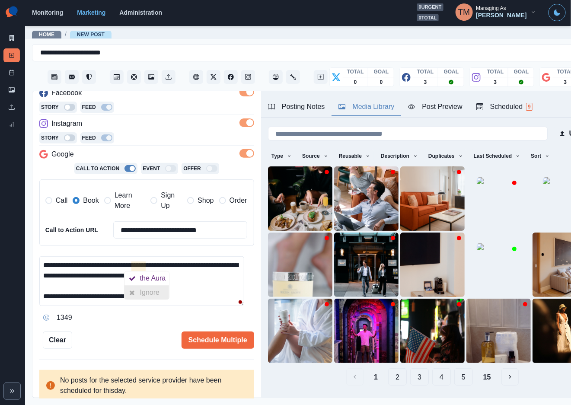
click at [142, 295] on div "Ignore" at bounding box center [151, 293] width 23 height 14
click at [189, 339] on button "Schedule Multiple" at bounding box center [218, 340] width 73 height 17
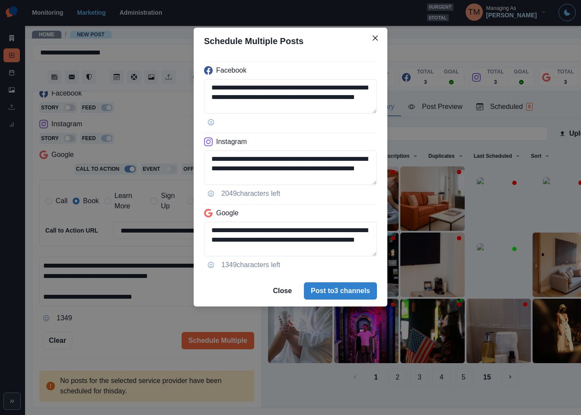
click at [128, 291] on div "**********" at bounding box center [290, 207] width 581 height 415
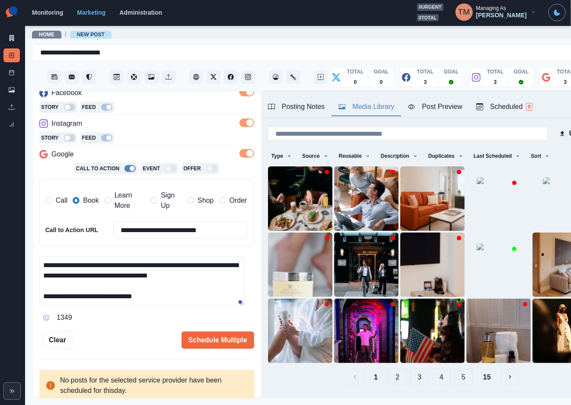
click at [85, 288] on textarea "**********" at bounding box center [141, 281] width 205 height 50
click at [44, 297] on textarea "**********" at bounding box center [141, 281] width 205 height 50
drag, startPoint x: 46, startPoint y: 299, endPoint x: 34, endPoint y: 299, distance: 11.7
click at [34, 299] on div "**********" at bounding box center [146, 244] width 229 height 307
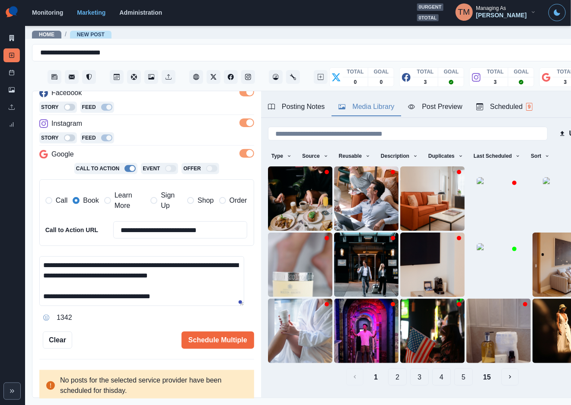
drag, startPoint x: 205, startPoint y: 299, endPoint x: 26, endPoint y: 263, distance: 182.3
click at [28, 262] on main "**********" at bounding box center [318, 215] width 586 height 380
type textarea "**********"
click at [201, 340] on button "Schedule Multiple" at bounding box center [218, 340] width 73 height 17
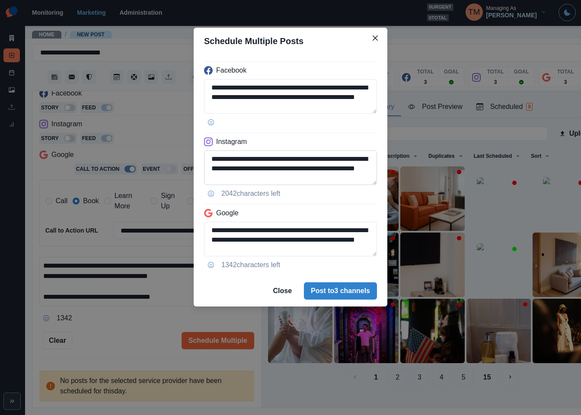
scroll to position [21, 0]
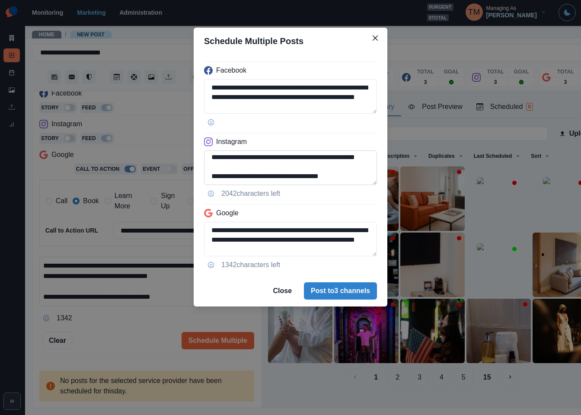
drag, startPoint x: 270, startPoint y: 178, endPoint x: 368, endPoint y: 179, distance: 98.6
click at [368, 179] on textarea "**********" at bounding box center [290, 168] width 173 height 35
paste textarea "**"
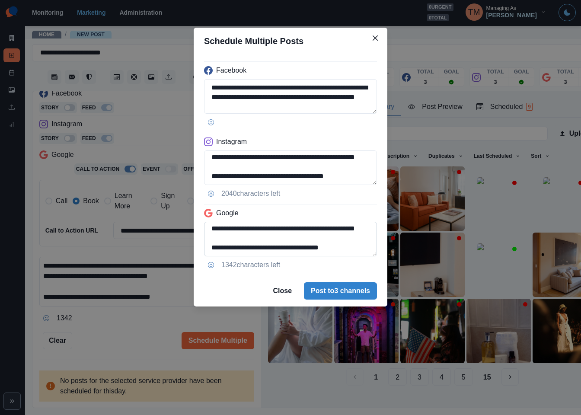
type textarea "**********"
drag, startPoint x: 297, startPoint y: 231, endPoint x: 368, endPoint y: 253, distance: 74.7
click at [368, 253] on textarea "**********" at bounding box center [290, 239] width 173 height 35
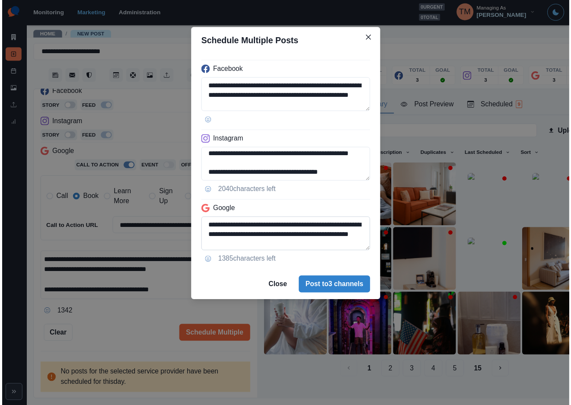
scroll to position [3, 0]
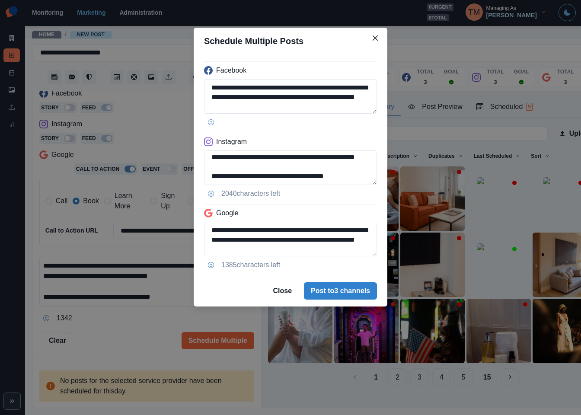
type textarea "**********"
click at [122, 336] on div "**********" at bounding box center [290, 207] width 581 height 415
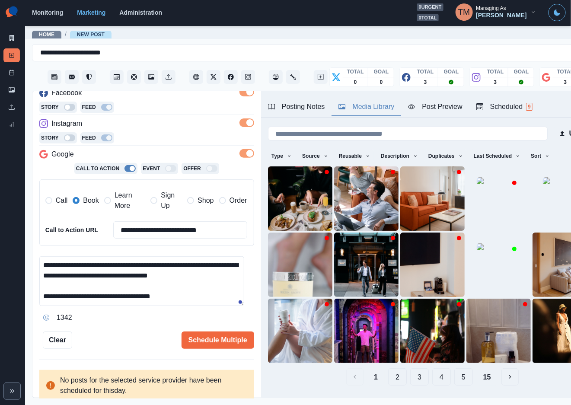
click at [480, 368] on button "15" at bounding box center [488, 376] width 22 height 17
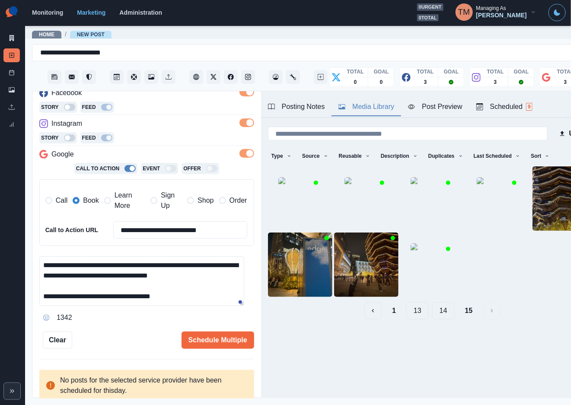
click at [436, 307] on button "14" at bounding box center [443, 310] width 22 height 17
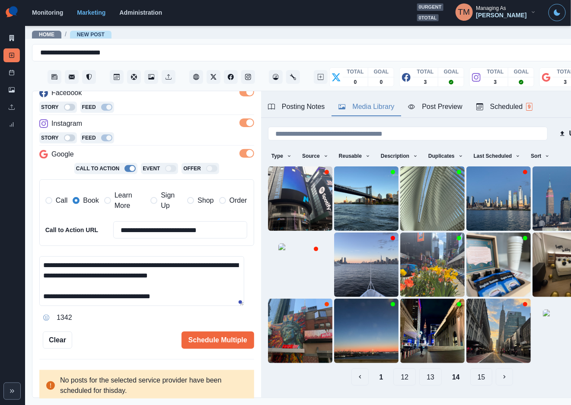
click at [420, 368] on button "13" at bounding box center [431, 376] width 22 height 17
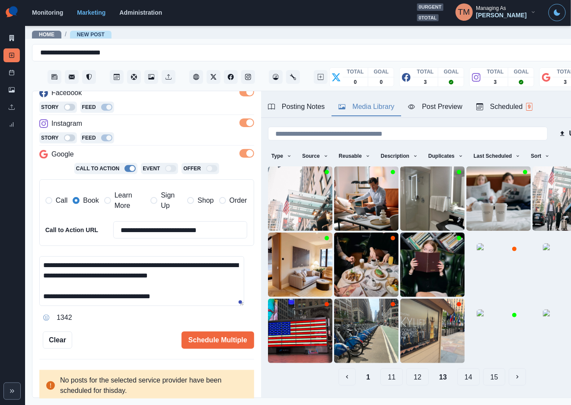
click at [407, 368] on button "12" at bounding box center [418, 376] width 22 height 17
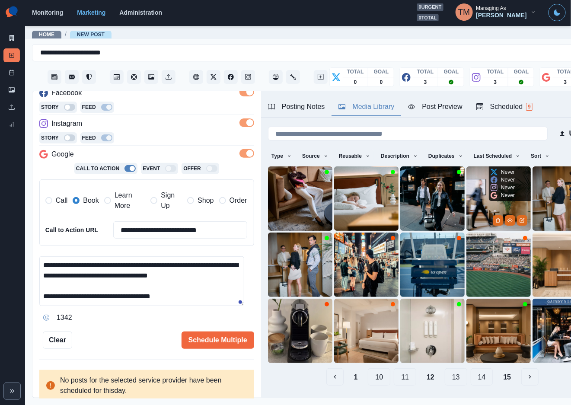
click at [467, 185] on img at bounding box center [499, 199] width 64 height 64
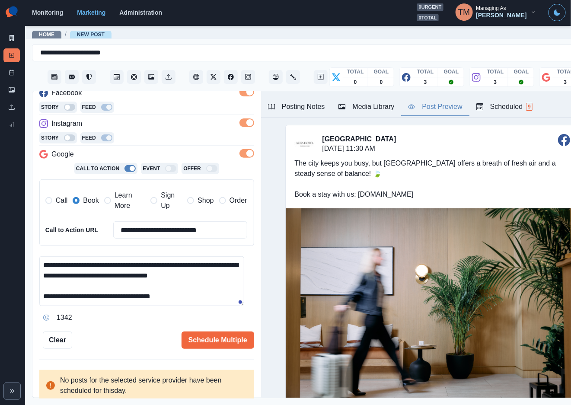
click at [448, 108] on div "Post Preview" at bounding box center [435, 107] width 54 height 10
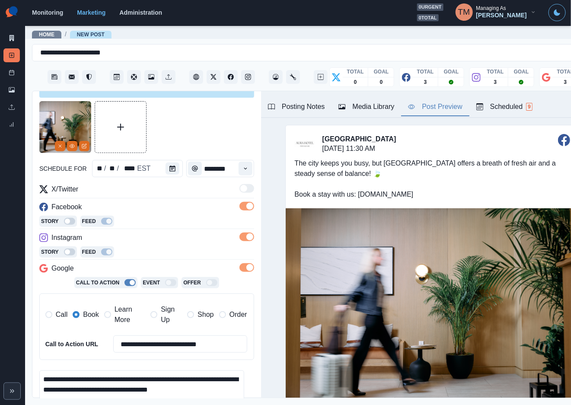
scroll to position [0, 0]
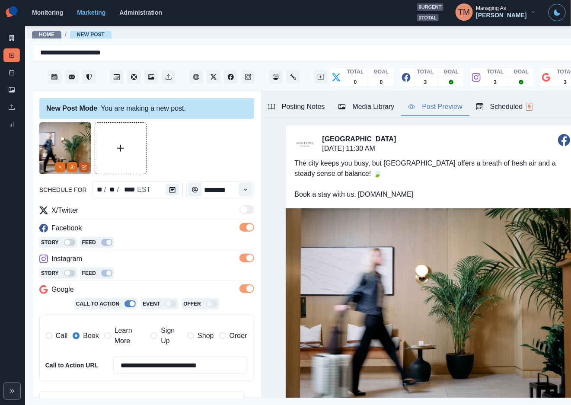
click at [84, 165] on icon "Edit Media" at bounding box center [84, 167] width 5 height 5
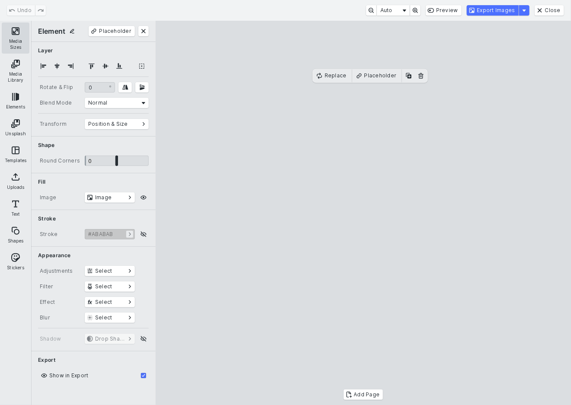
click at [17, 34] on button "Media Sizes" at bounding box center [16, 37] width 28 height 31
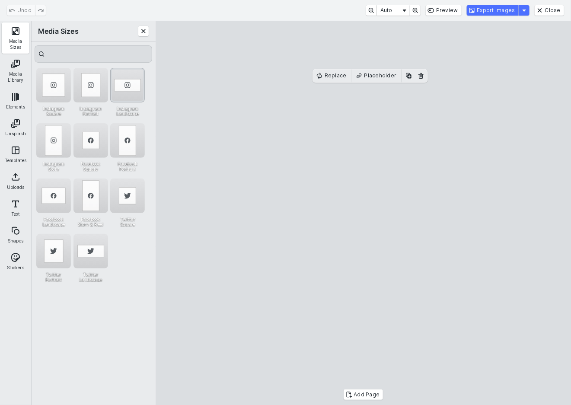
click at [132, 78] on div "Instagram Landscape" at bounding box center [127, 85] width 35 height 35
click at [563, 10] on button "Close" at bounding box center [549, 10] width 29 height 10
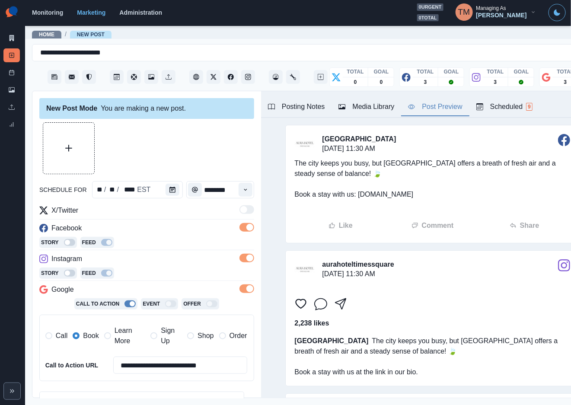
click at [378, 102] on div "Media Library" at bounding box center [367, 107] width 56 height 10
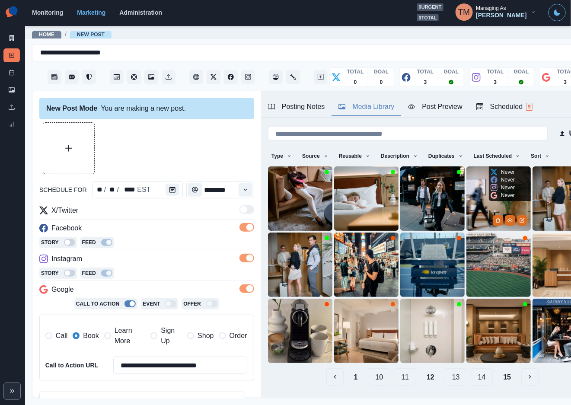
click at [468, 190] on img at bounding box center [499, 199] width 64 height 64
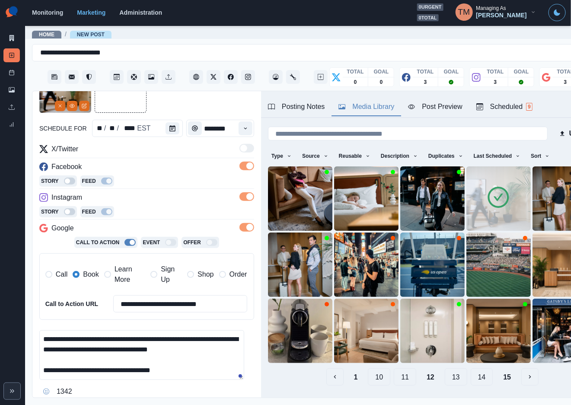
scroll to position [135, 0]
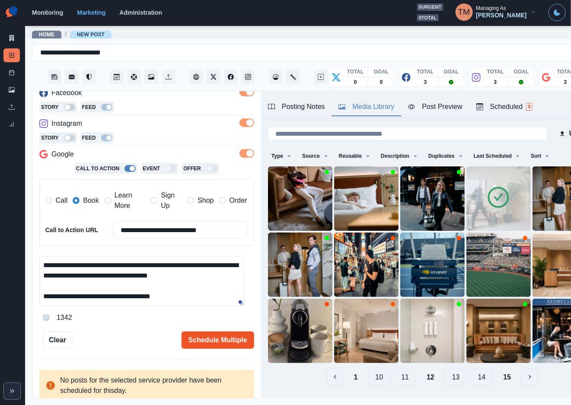
click at [209, 332] on button "Schedule Multiple" at bounding box center [218, 340] width 73 height 17
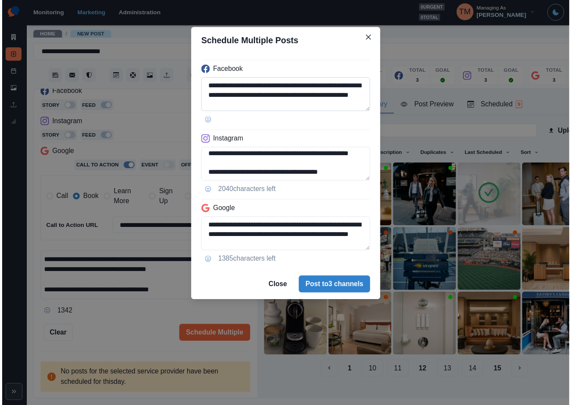
scroll to position [21, 0]
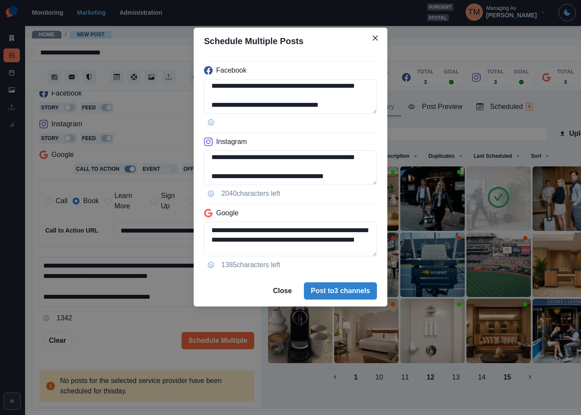
click at [146, 330] on div "**********" at bounding box center [290, 207] width 581 height 415
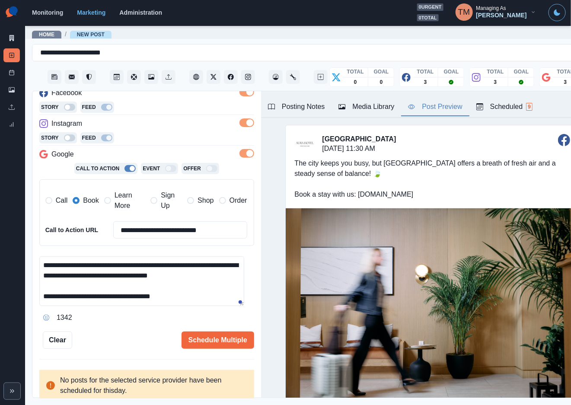
click at [442, 111] on div "Post Preview" at bounding box center [435, 107] width 54 height 10
click at [217, 343] on button "Schedule Multiple" at bounding box center [218, 340] width 73 height 17
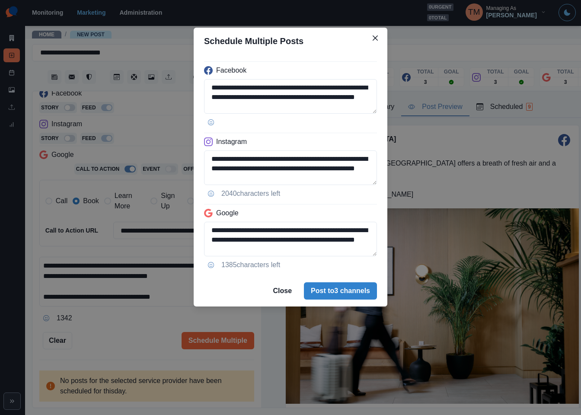
click at [361, 301] on footer "Close Post to 3 channels" at bounding box center [291, 290] width 194 height 31
click at [355, 293] on button "Post to 3 channels" at bounding box center [340, 290] width 73 height 17
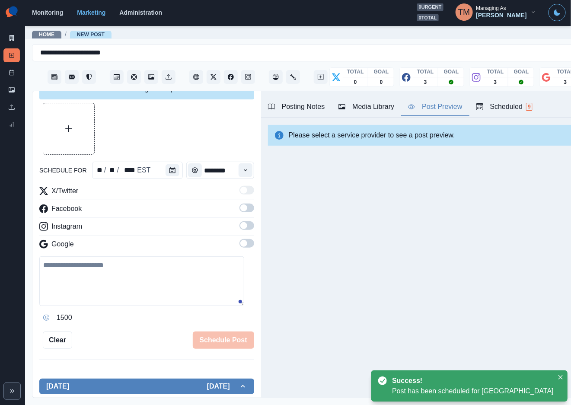
scroll to position [0, 0]
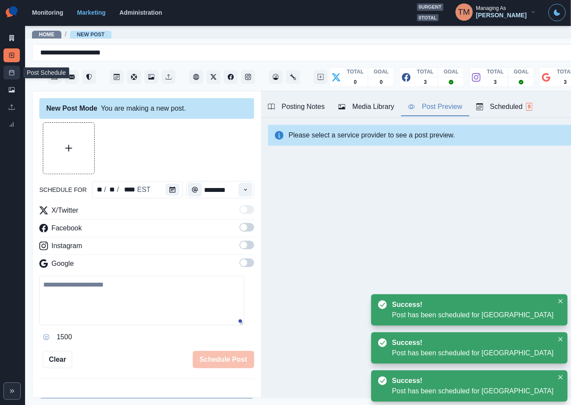
click at [14, 74] on icon at bounding box center [12, 73] width 6 height 6
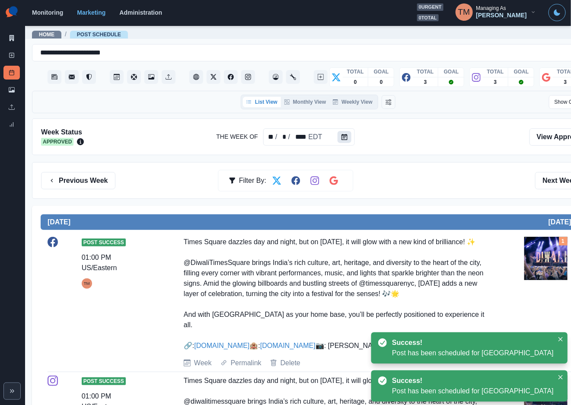
click at [343, 135] on icon "Calendar" at bounding box center [345, 137] width 6 height 6
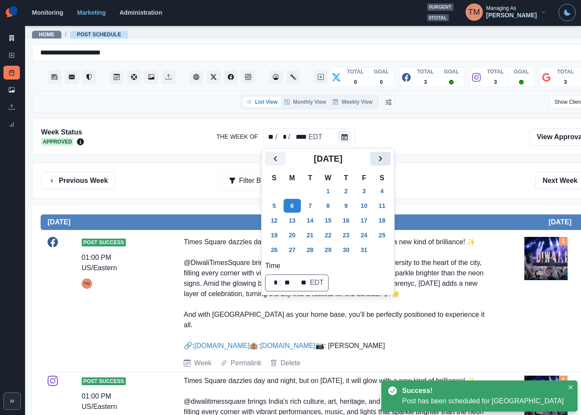
click at [378, 161] on icon "Next" at bounding box center [380, 159] width 10 height 10
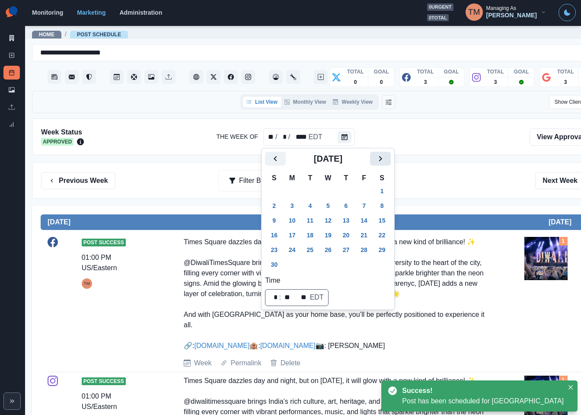
click at [378, 161] on icon "Next" at bounding box center [380, 159] width 10 height 10
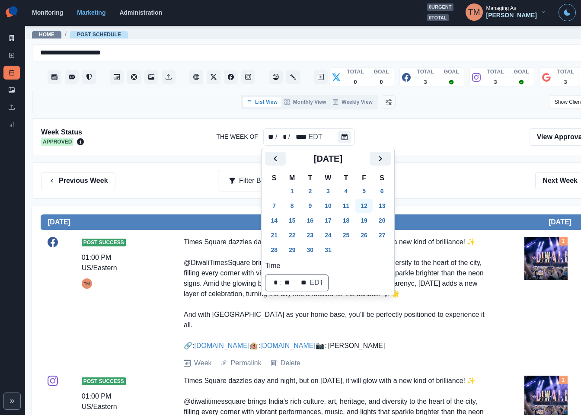
click at [363, 207] on button "12" at bounding box center [363, 206] width 17 height 14
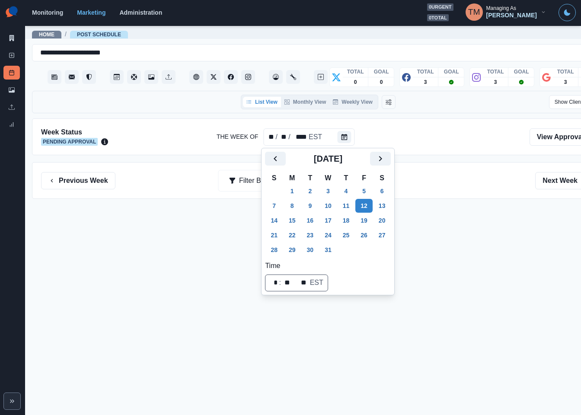
click at [428, 189] on div "Previous Week Filter By: Next Week" at bounding box center [318, 180] width 554 height 17
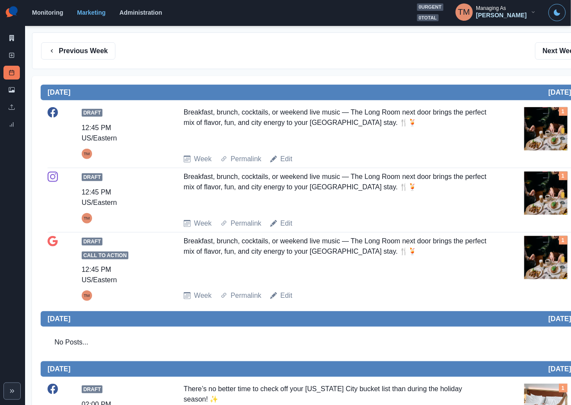
scroll to position [65, 0]
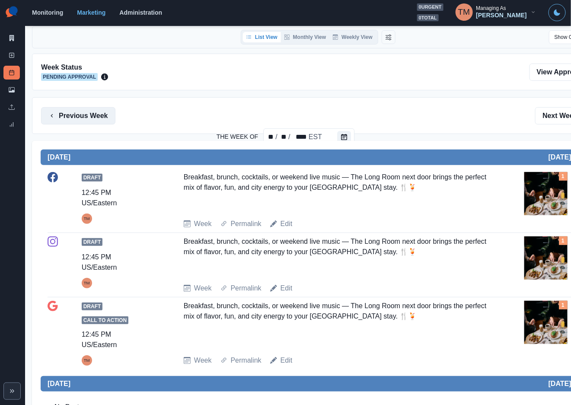
click at [55, 116] on icon "button" at bounding box center [51, 115] width 7 height 7
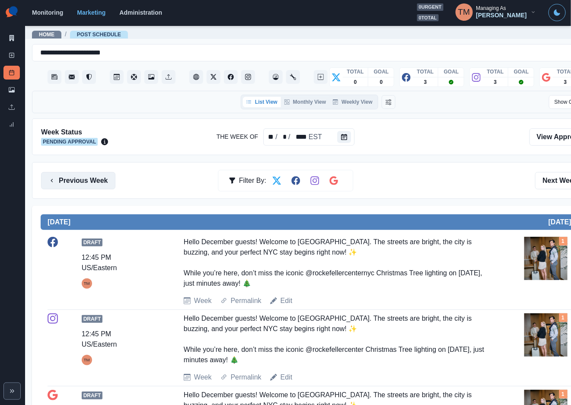
click at [93, 182] on button "Previous Week" at bounding box center [78, 180] width 74 height 17
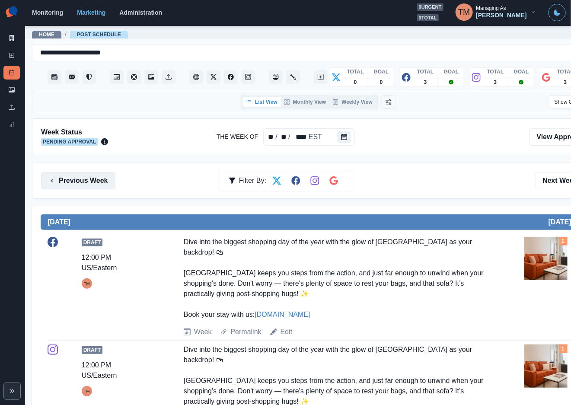
click at [72, 183] on button "Previous Week" at bounding box center [78, 180] width 74 height 17
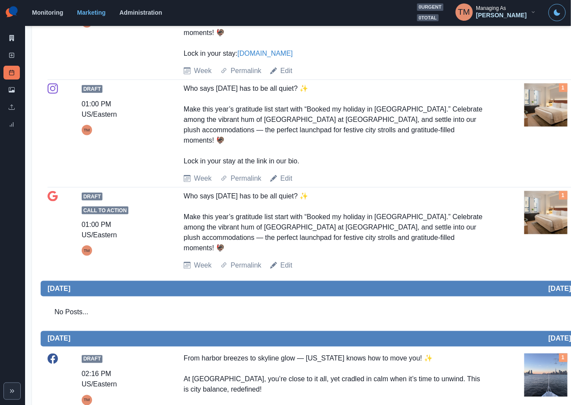
scroll to position [99, 0]
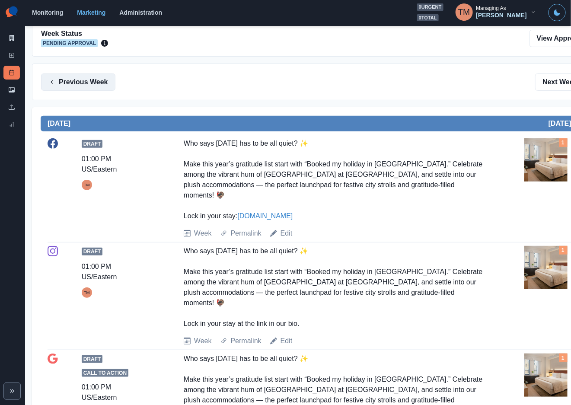
click at [79, 77] on button "Previous Week" at bounding box center [78, 82] width 74 height 17
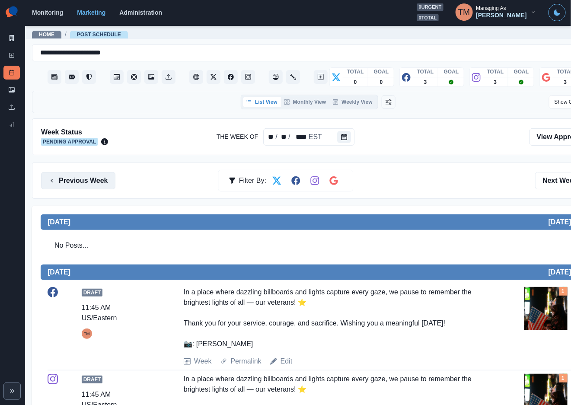
click at [82, 181] on button "Previous Week" at bounding box center [78, 180] width 74 height 17
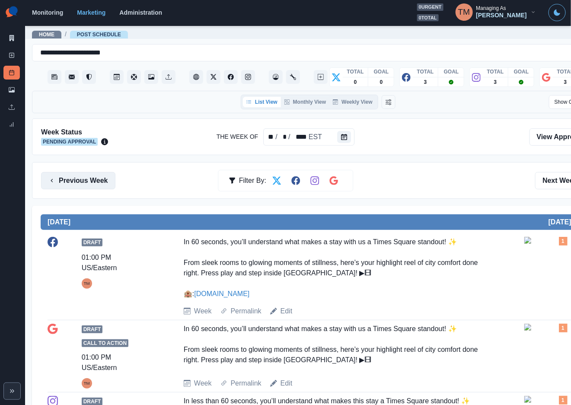
click at [77, 174] on button "Previous Week" at bounding box center [78, 180] width 74 height 17
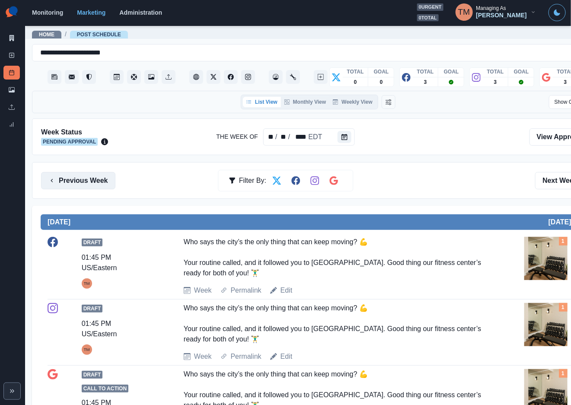
click at [77, 179] on button "Previous Week" at bounding box center [78, 180] width 74 height 17
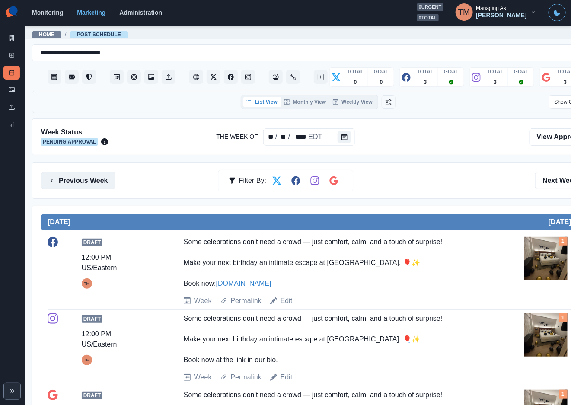
click at [81, 184] on button "Previous Week" at bounding box center [78, 180] width 74 height 17
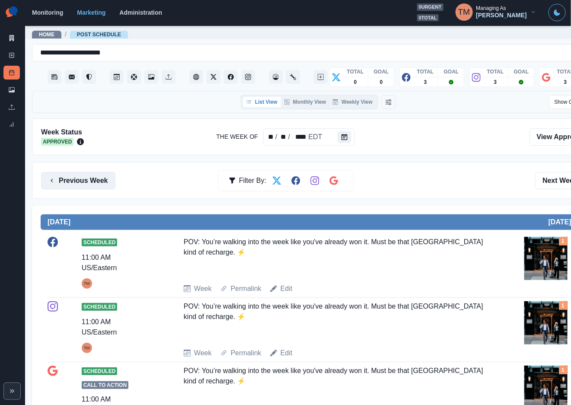
click at [83, 179] on button "Previous Week" at bounding box center [78, 180] width 74 height 17
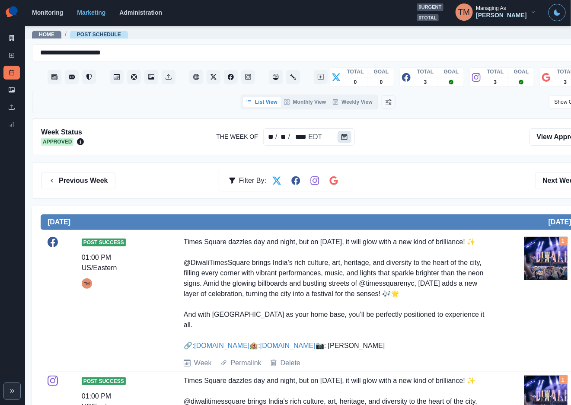
click at [338, 140] on button "Calendar" at bounding box center [345, 137] width 14 height 12
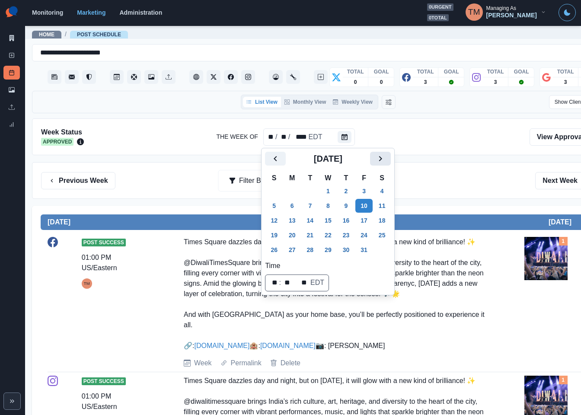
click at [378, 161] on icon "Next" at bounding box center [380, 159] width 10 height 10
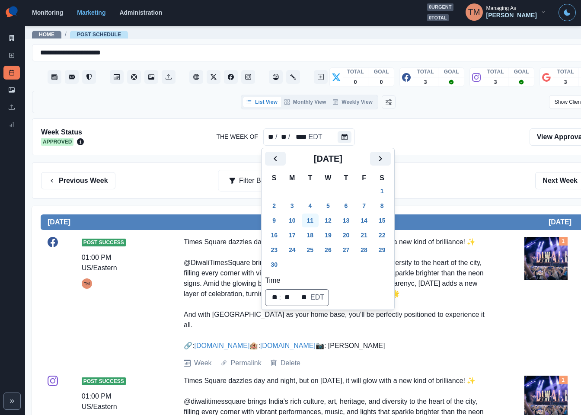
click at [306, 222] on button "11" at bounding box center [310, 221] width 17 height 14
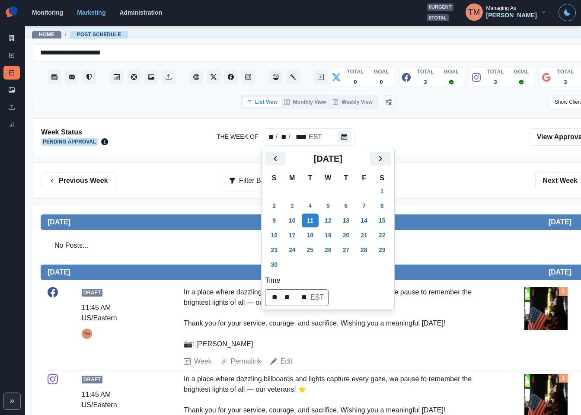
click at [451, 186] on div "Previous Week Filter By: Next Week" at bounding box center [318, 180] width 554 height 17
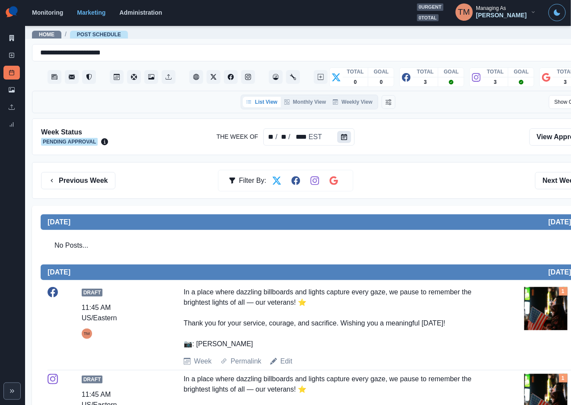
click at [341, 137] on icon "Calendar" at bounding box center [344, 137] width 6 height 6
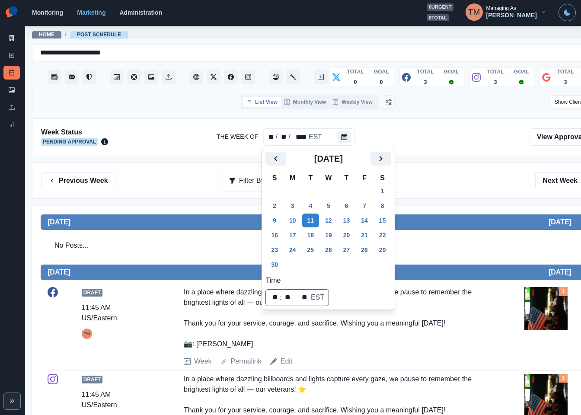
click at [436, 180] on div "Previous Week Filter By: Next Week" at bounding box center [318, 180] width 554 height 17
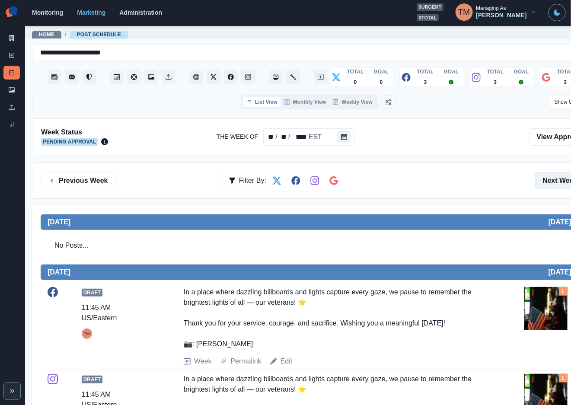
click at [554, 185] on button "Next Week" at bounding box center [565, 180] width 60 height 17
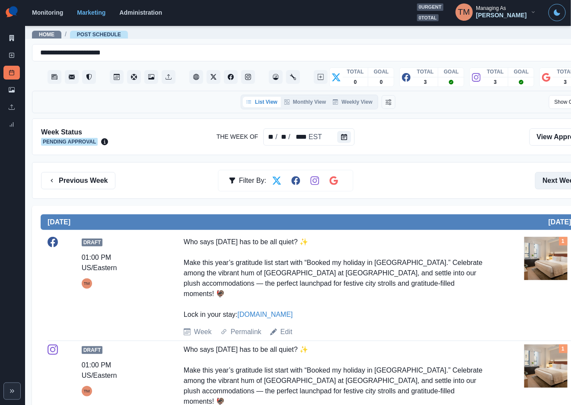
click at [564, 176] on button "Next Week" at bounding box center [565, 180] width 60 height 17
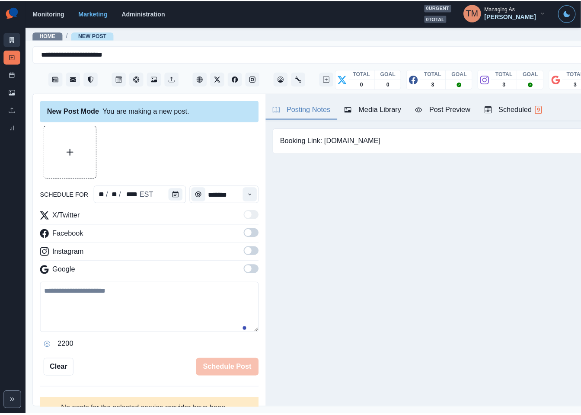
scroll to position [19, 0]
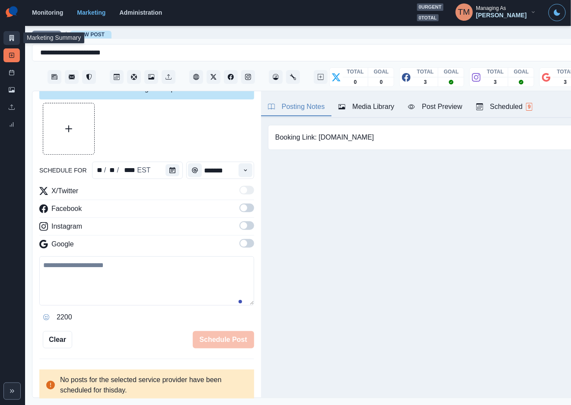
click at [7, 34] on link "Marketing Summary" at bounding box center [11, 38] width 16 height 14
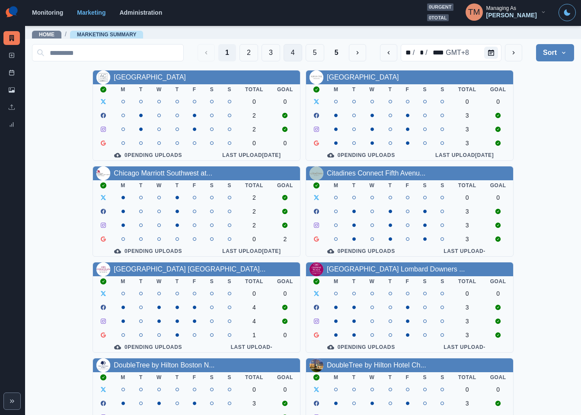
click at [284, 51] on button "4" at bounding box center [293, 52] width 19 height 17
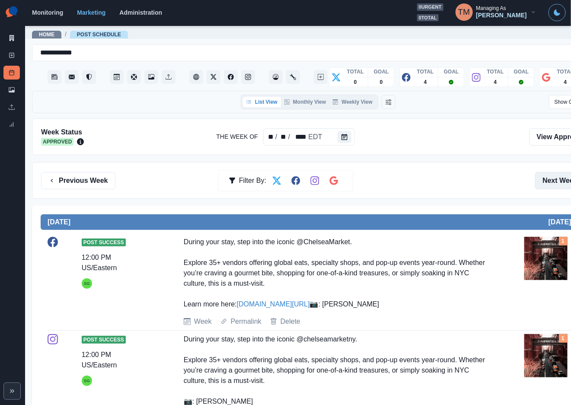
click at [558, 178] on button "Next Week" at bounding box center [565, 180] width 60 height 17
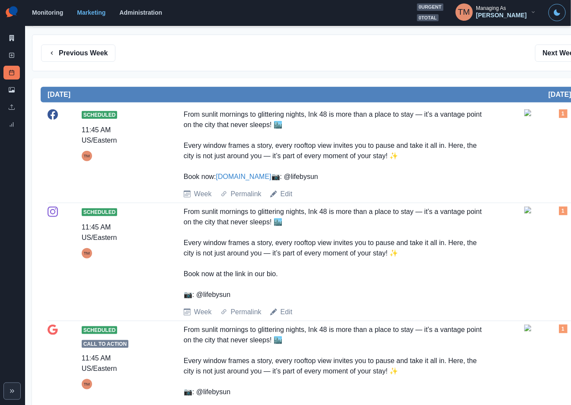
scroll to position [65, 0]
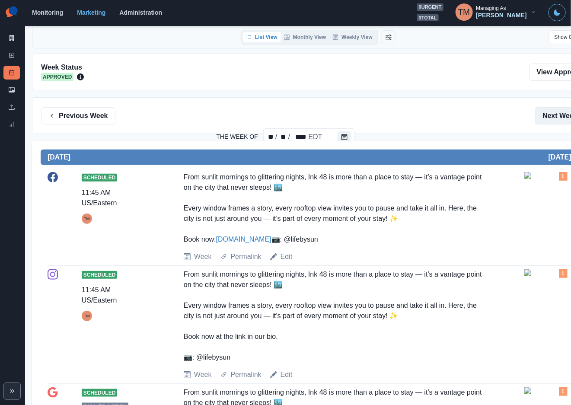
click at [551, 117] on button "Next Week" at bounding box center [565, 115] width 60 height 17
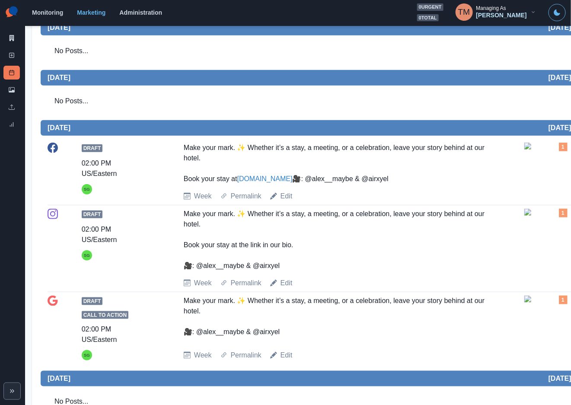
scroll to position [33, 0]
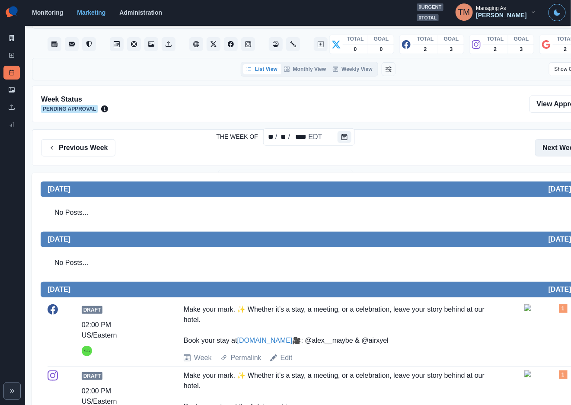
click at [560, 140] on button "Next Week" at bounding box center [565, 147] width 60 height 17
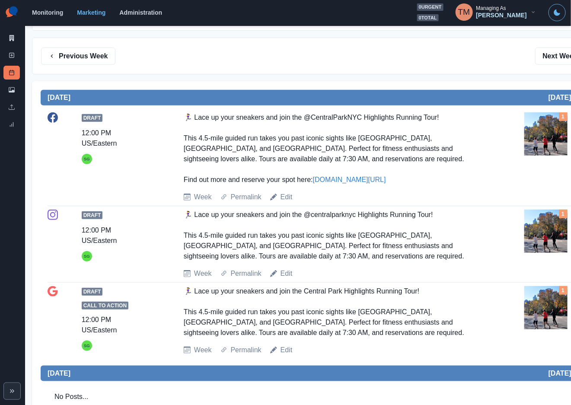
scroll to position [130, 0]
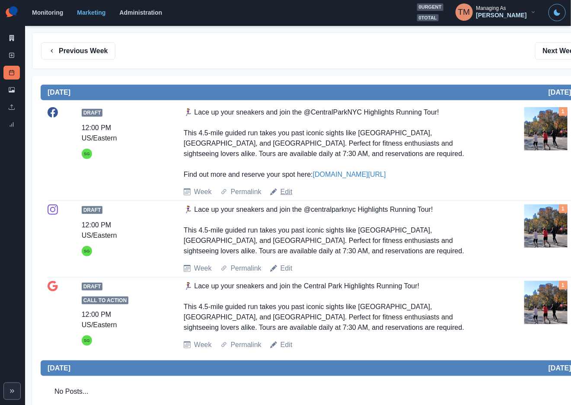
click at [286, 192] on link "Edit" at bounding box center [287, 192] width 12 height 10
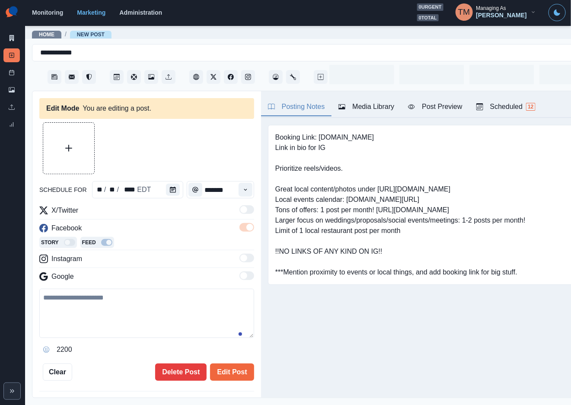
type input "********"
type textarea "**********"
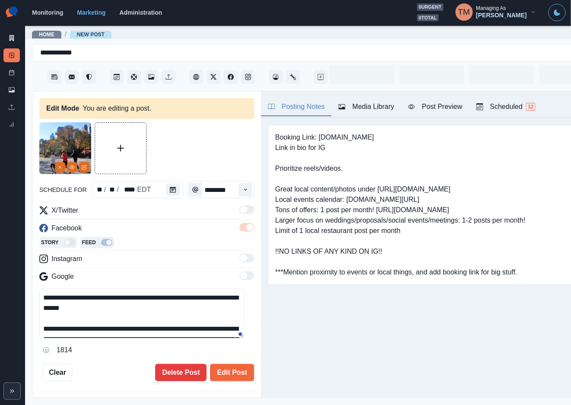
click at [167, 383] on div "**********" at bounding box center [146, 244] width 229 height 307
click at [178, 378] on button "Delete Post" at bounding box center [180, 372] width 51 height 17
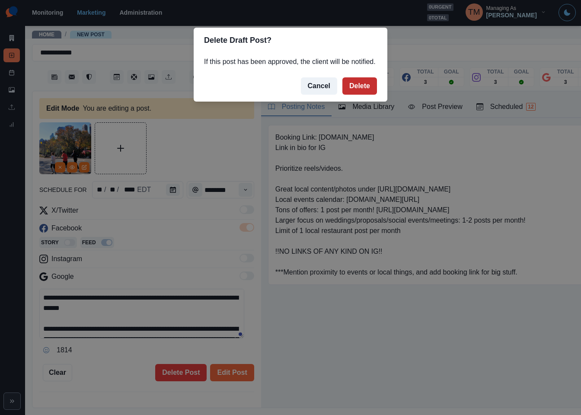
click at [370, 82] on button "Delete" at bounding box center [360, 85] width 35 height 17
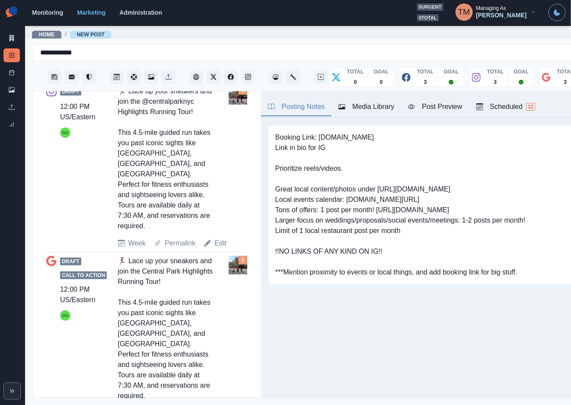
scroll to position [296, 0]
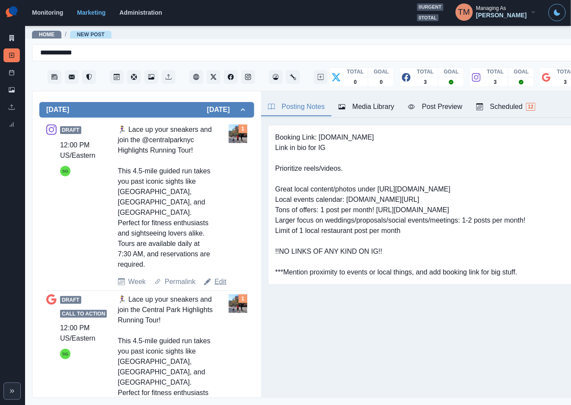
click at [221, 283] on link "Edit" at bounding box center [221, 282] width 12 height 10
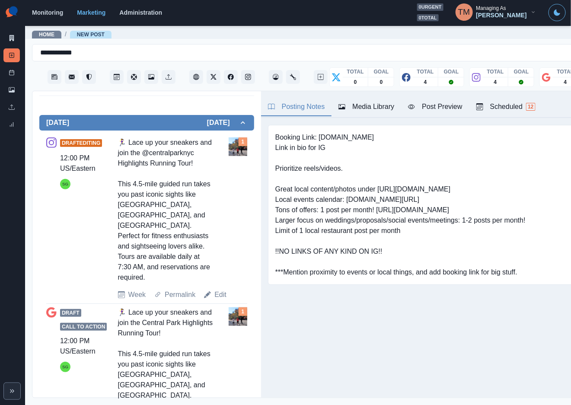
type textarea "**********"
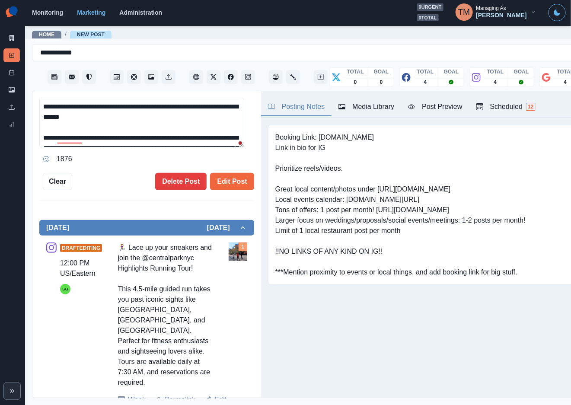
scroll to position [179, 0]
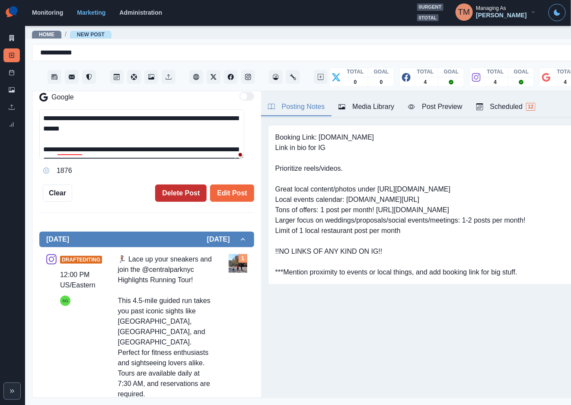
click at [168, 193] on button "Delete Post" at bounding box center [180, 193] width 51 height 17
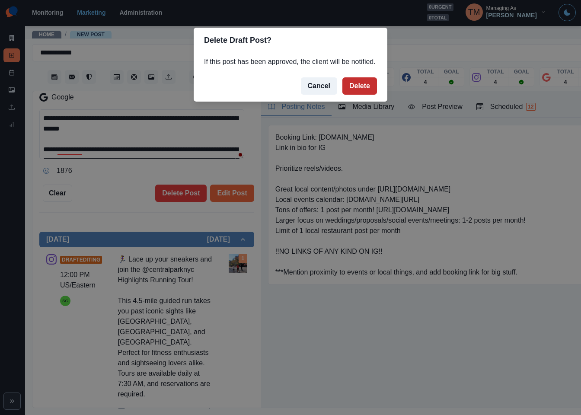
click at [364, 81] on button "Delete" at bounding box center [360, 85] width 35 height 17
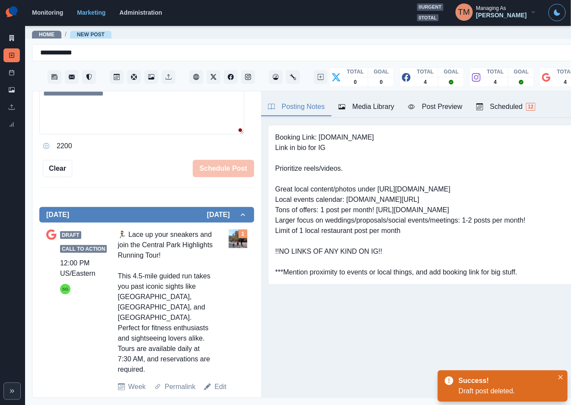
scroll to position [191, 0]
click at [215, 382] on link "Edit" at bounding box center [221, 387] width 12 height 10
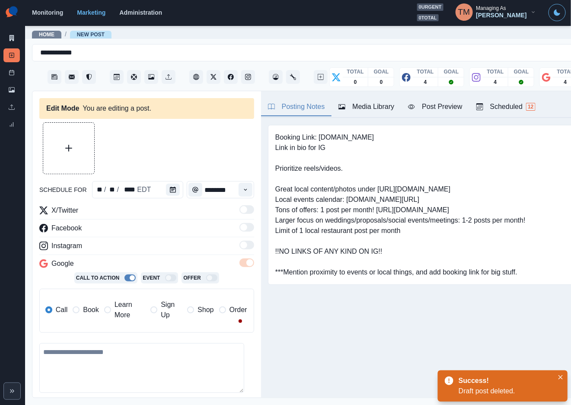
type textarea "**********"
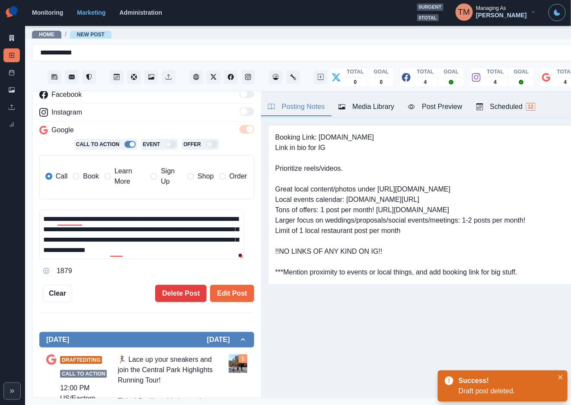
scroll to position [195, 0]
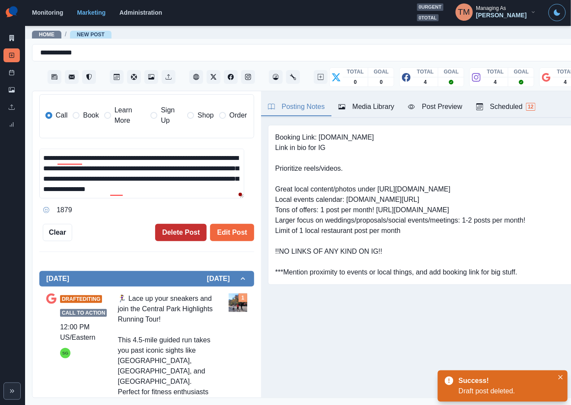
click at [163, 232] on button "Delete Post" at bounding box center [180, 232] width 51 height 17
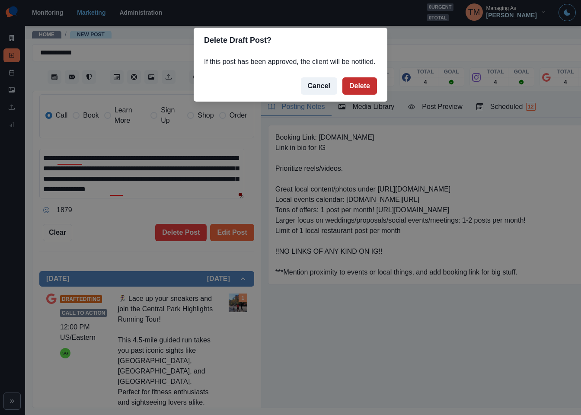
click at [357, 87] on button "Delete" at bounding box center [360, 85] width 35 height 17
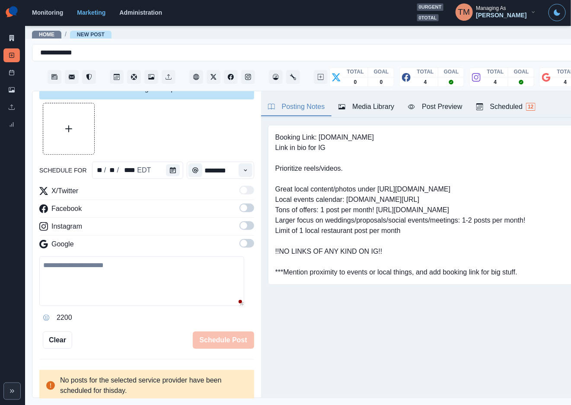
scroll to position [10, 0]
click at [14, 73] on icon at bounding box center [12, 73] width 6 height 6
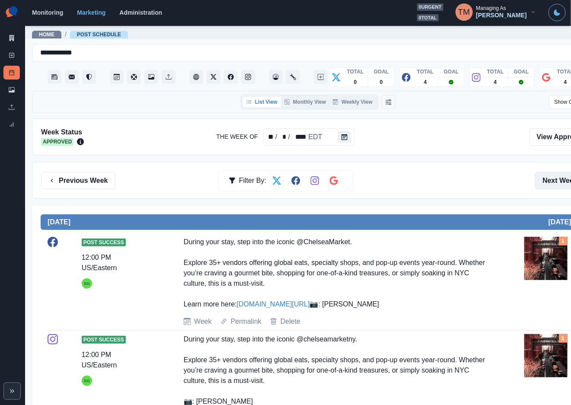
click at [554, 172] on button "Next Week" at bounding box center [565, 180] width 60 height 17
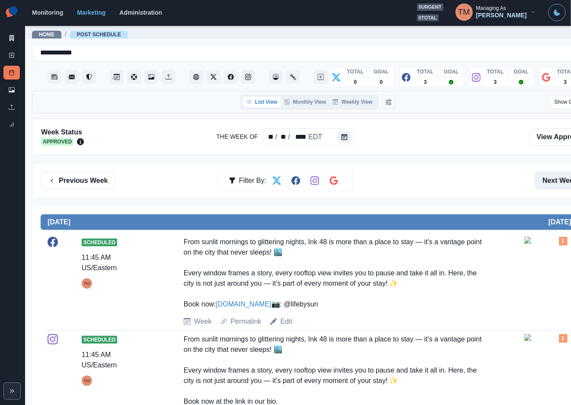
click at [554, 172] on button "Next Week" at bounding box center [565, 180] width 60 height 17
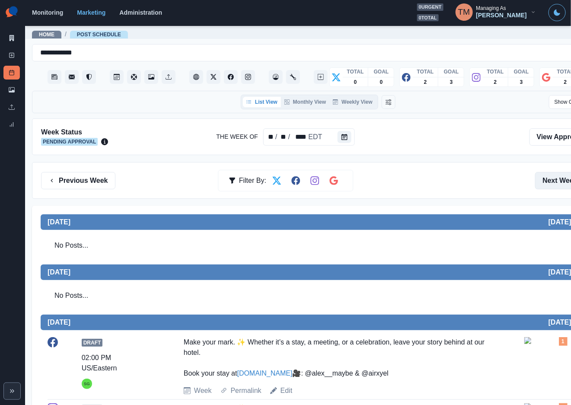
click at [555, 172] on button "Next Week" at bounding box center [565, 180] width 60 height 17
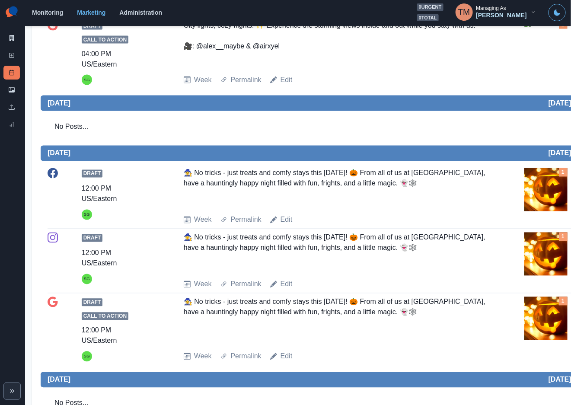
scroll to position [454, 0]
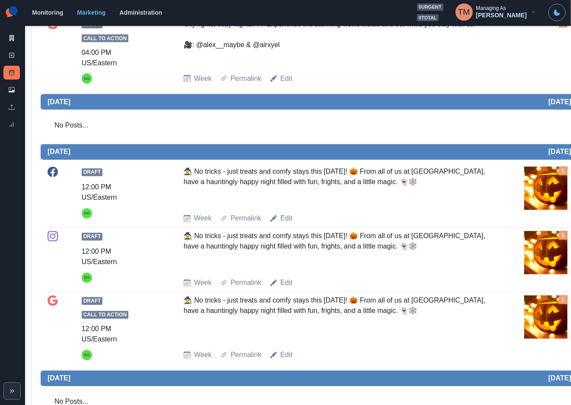
click at [330, 210] on div "Draft 12:00 PM US/Eastern SG 🧙‍♀️ No tricks - just treats and comfy stays this …" at bounding box center [318, 195] width 541 height 57
click at [284, 220] on link "Edit" at bounding box center [287, 219] width 12 height 10
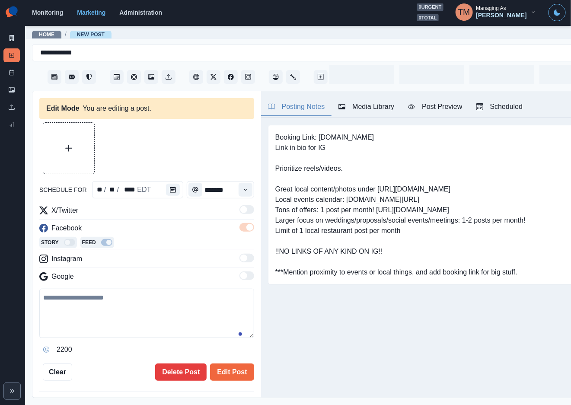
type input "********"
type textarea "**********"
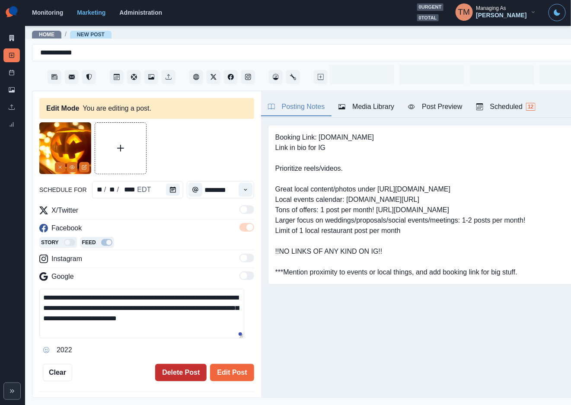
click at [172, 364] on button "Delete Post" at bounding box center [180, 372] width 51 height 17
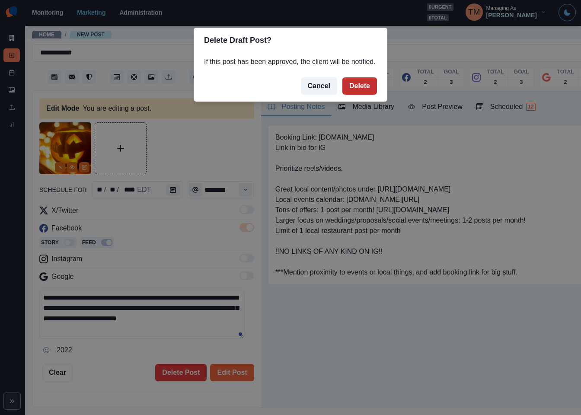
click at [365, 80] on button "Delete" at bounding box center [360, 85] width 35 height 17
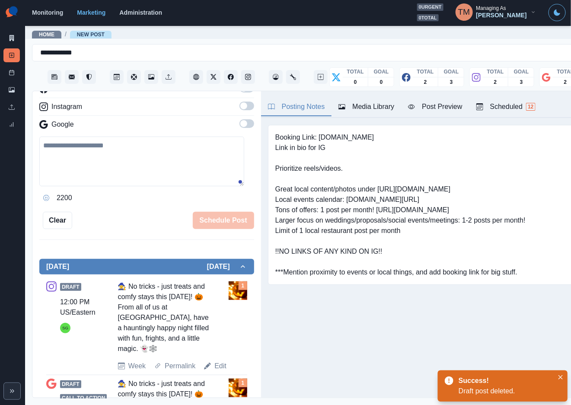
scroll to position [226, 0]
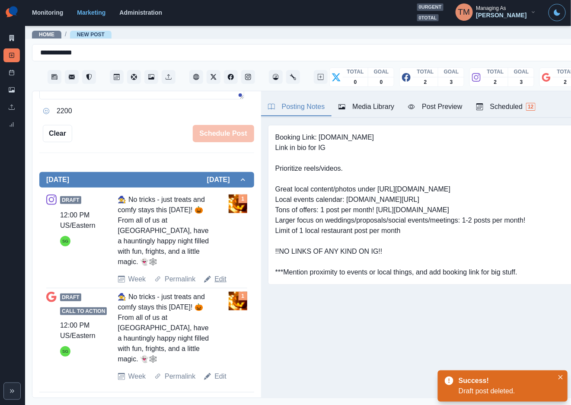
click at [222, 278] on link "Edit" at bounding box center [221, 279] width 12 height 10
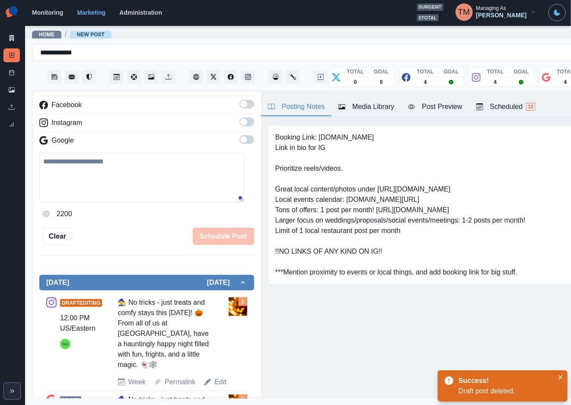
scroll to position [96, 0]
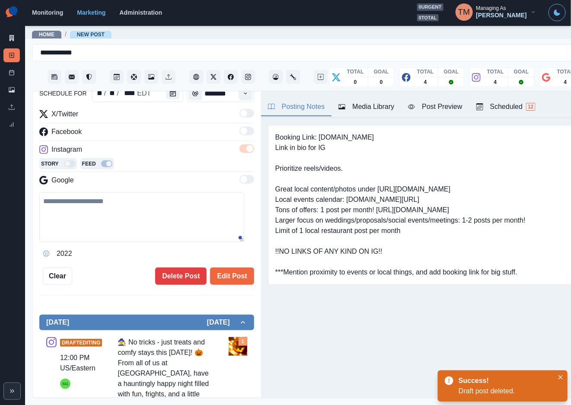
type textarea "**********"
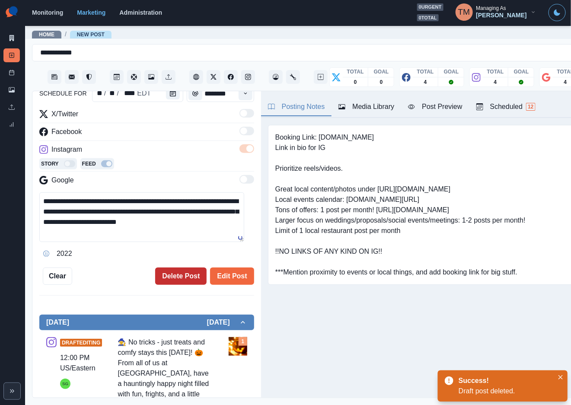
click at [175, 276] on button "Delete Post" at bounding box center [180, 276] width 51 height 17
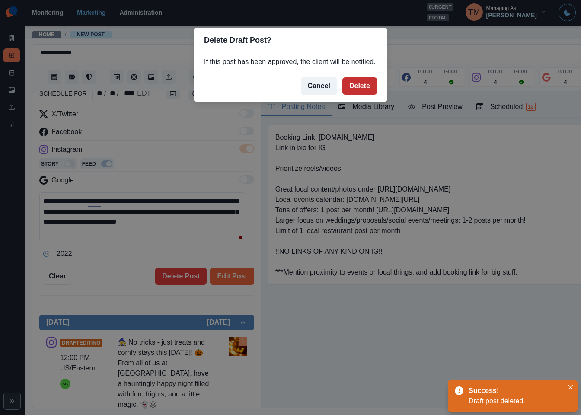
click at [364, 91] on button "Delete" at bounding box center [360, 85] width 35 height 17
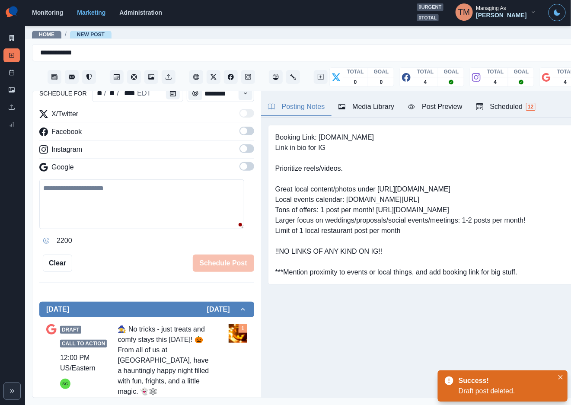
scroll to position [129, 0]
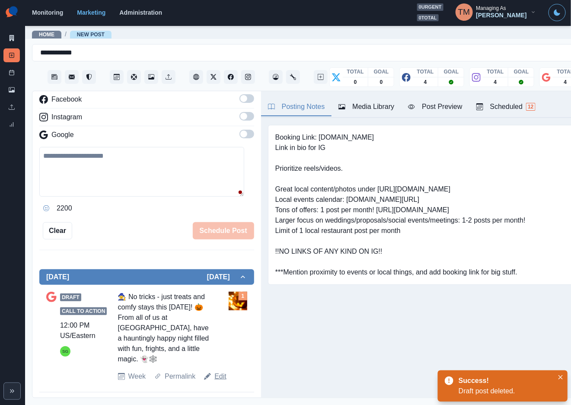
click at [218, 375] on link "Edit" at bounding box center [221, 376] width 12 height 10
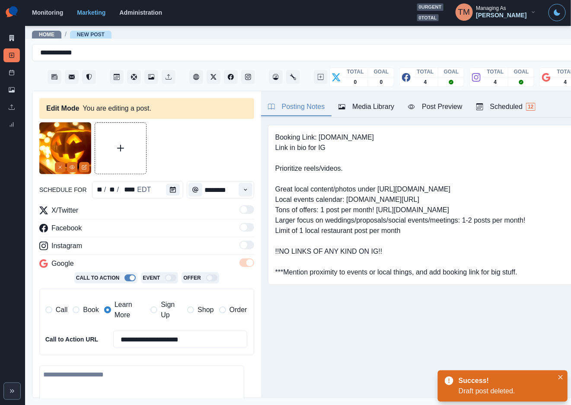
type textarea "**********"
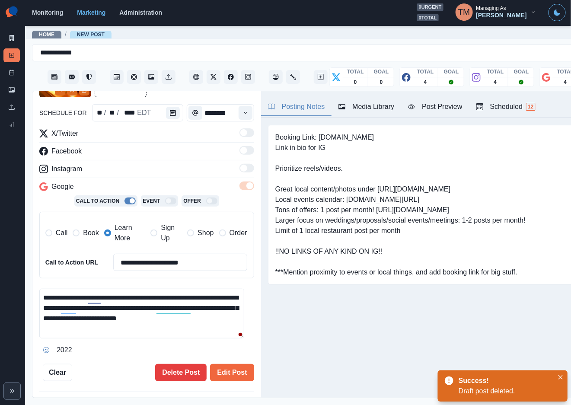
scroll to position [130, 0]
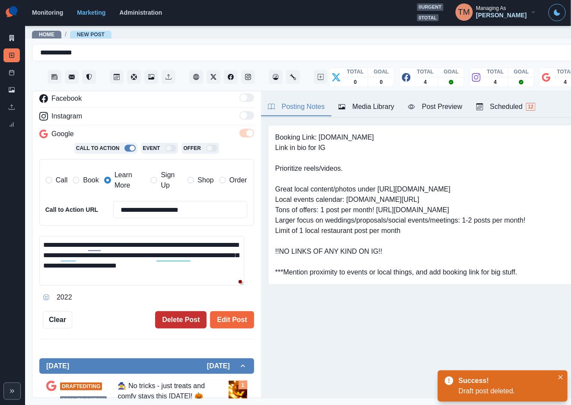
click at [168, 318] on button "Delete Post" at bounding box center [180, 319] width 51 height 17
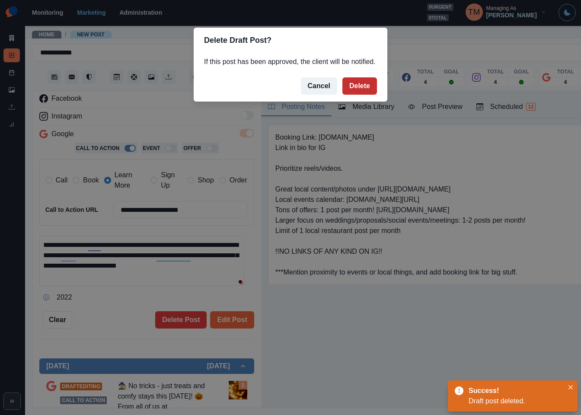
click at [362, 83] on button "Delete" at bounding box center [360, 85] width 35 height 17
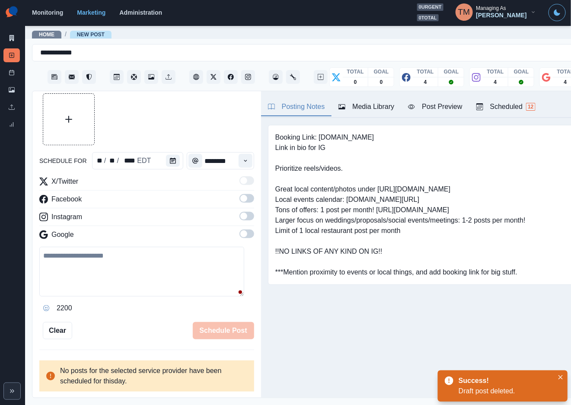
scroll to position [19, 0]
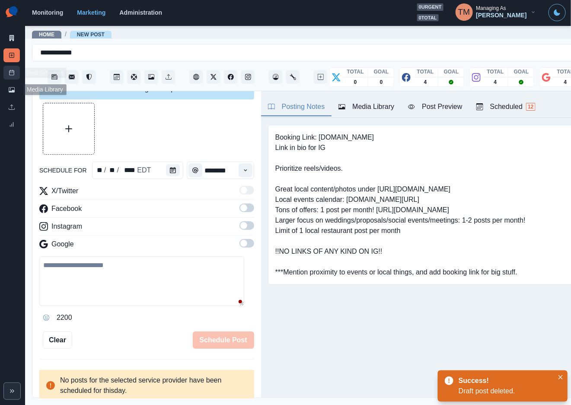
click at [9, 70] on icon at bounding box center [12, 73] width 6 height 6
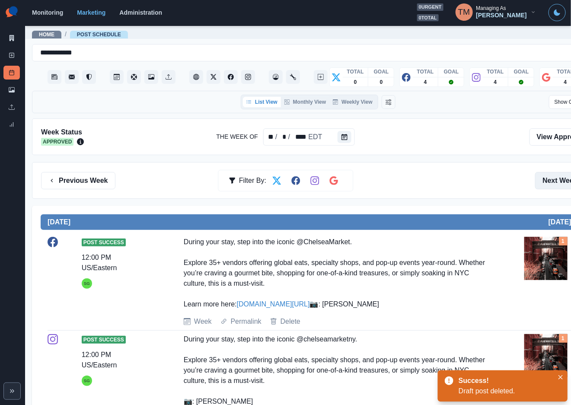
click at [552, 178] on button "Next Week" at bounding box center [565, 180] width 60 height 17
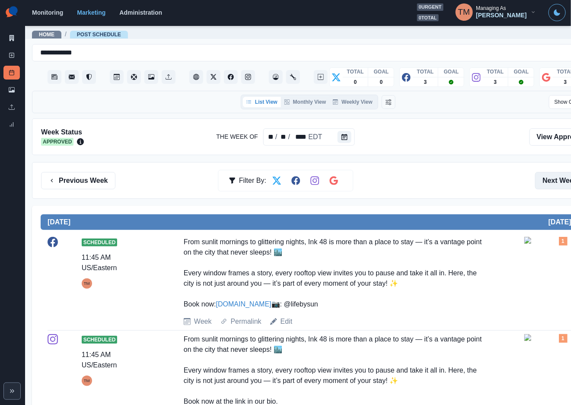
click at [552, 178] on button "Next Week" at bounding box center [565, 180] width 60 height 17
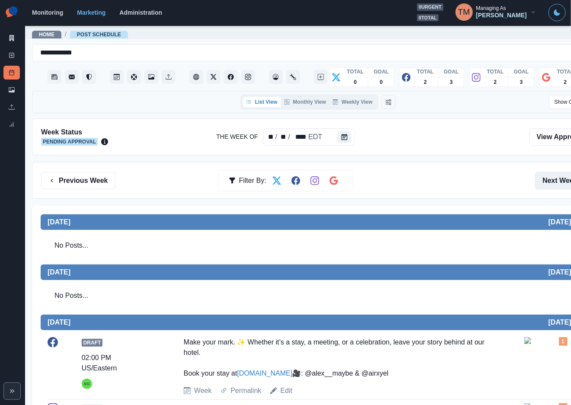
click at [548, 176] on button "Next Week" at bounding box center [565, 180] width 60 height 17
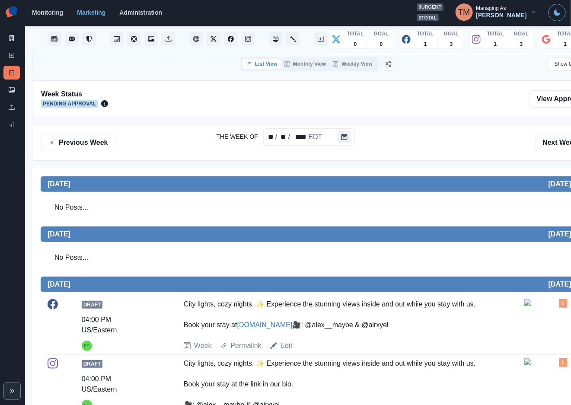
scroll to position [36, 0]
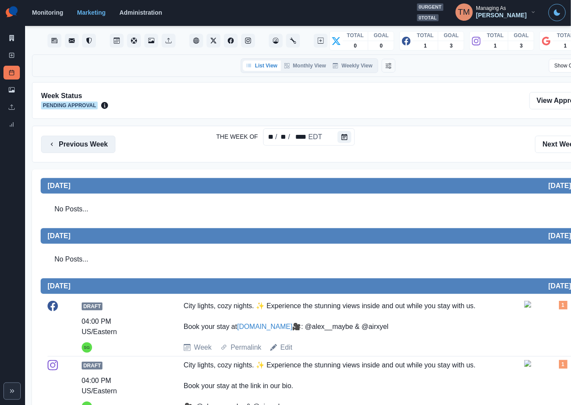
click at [94, 147] on button "Previous Week" at bounding box center [78, 144] width 74 height 17
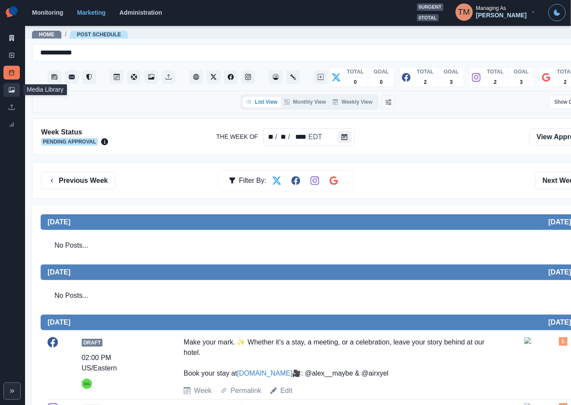
click at [8, 93] on link "Media Library" at bounding box center [11, 90] width 16 height 14
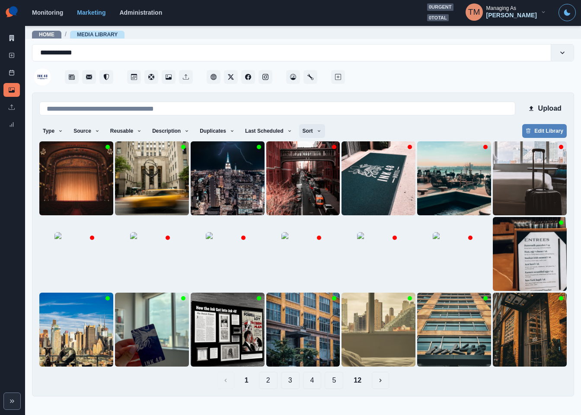
click at [304, 133] on button "Sort" at bounding box center [312, 131] width 26 height 14
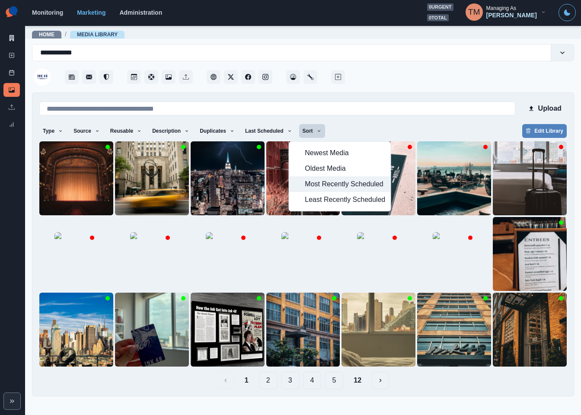
click at [355, 186] on span "Most Recently Scheduled" at bounding box center [345, 184] width 80 height 10
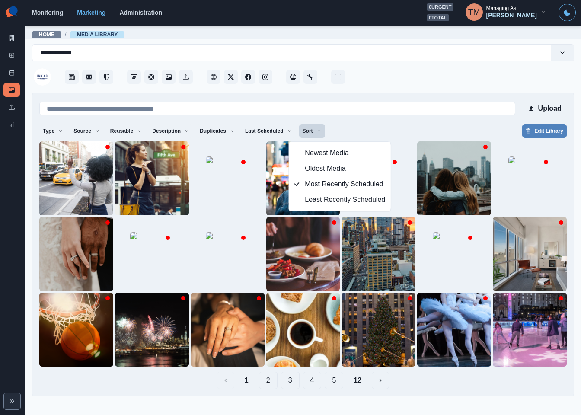
click at [383, 132] on div "Type Any Image Video Source Any Upload Social Manager Found: Instagram Found: G…" at bounding box center [303, 132] width 528 height 16
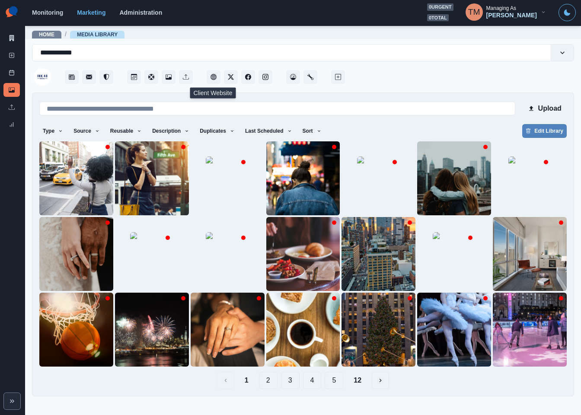
click at [354, 383] on button "12" at bounding box center [358, 380] width 22 height 17
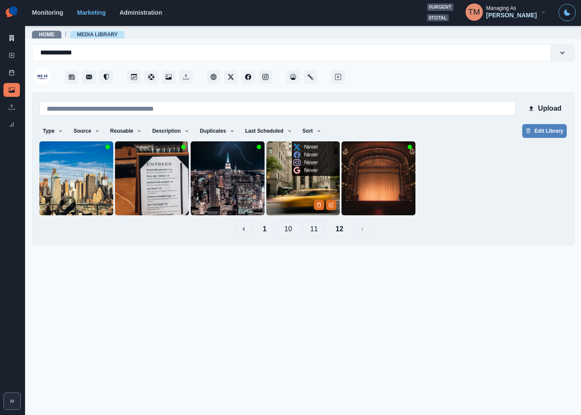
click at [276, 193] on img at bounding box center [303, 178] width 74 height 74
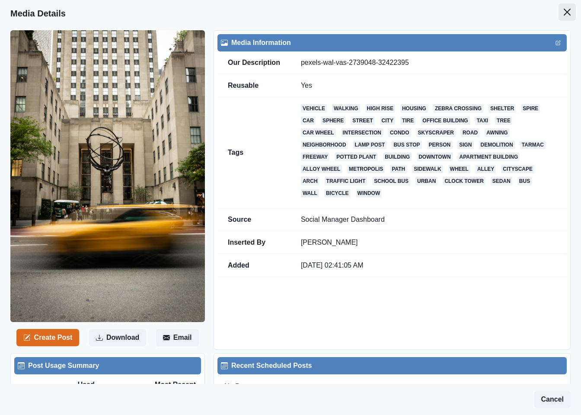
click at [564, 13] on icon "Close" at bounding box center [567, 12] width 7 height 7
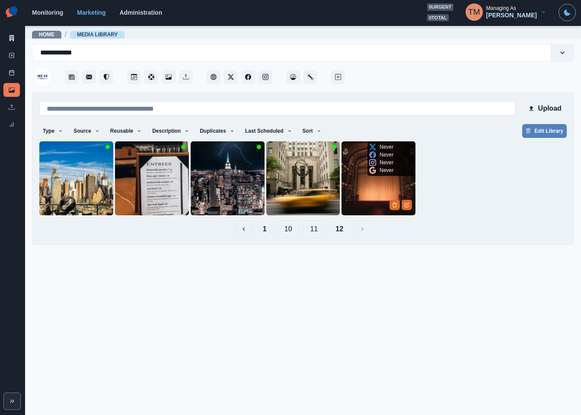
click at [368, 191] on img at bounding box center [379, 178] width 74 height 74
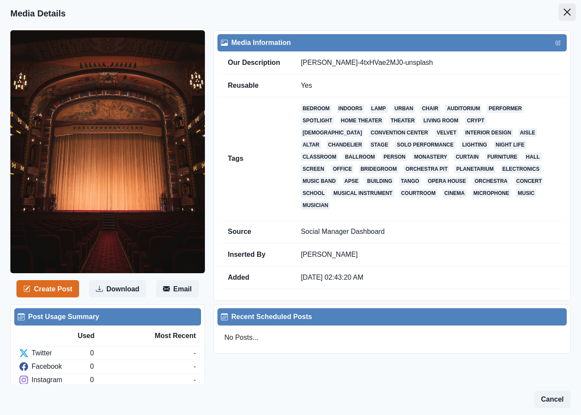
click at [564, 10] on icon "Close" at bounding box center [567, 12] width 7 height 7
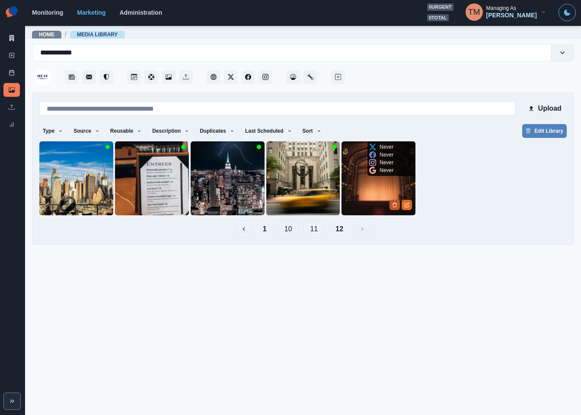
click at [393, 205] on icon "Delete Media" at bounding box center [394, 204] width 5 height 5
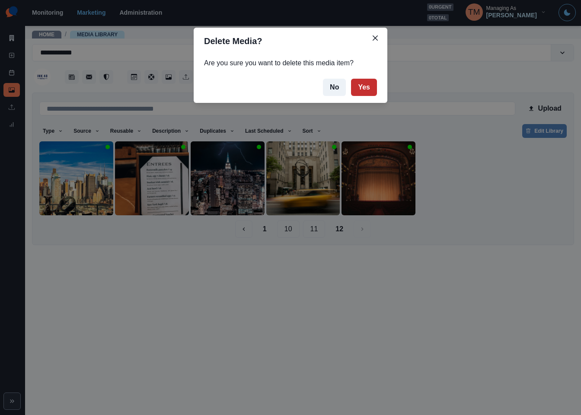
click at [363, 89] on button "Yes" at bounding box center [364, 87] width 26 height 17
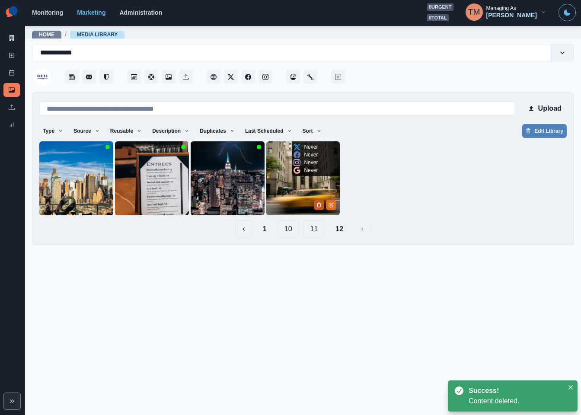
click at [319, 205] on icon "Delete Media" at bounding box center [319, 204] width 5 height 5
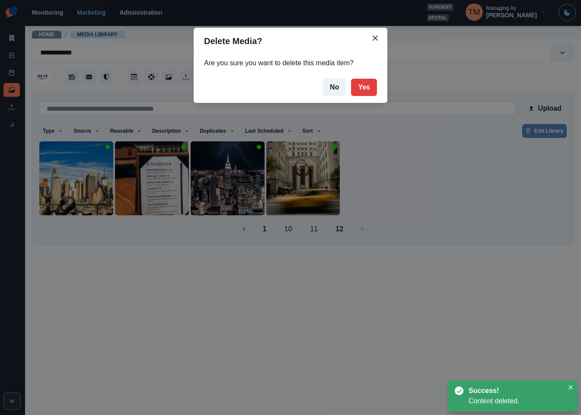
drag, startPoint x: 366, startPoint y: 83, endPoint x: 366, endPoint y: 104, distance: 20.8
click at [366, 84] on button "Yes" at bounding box center [364, 87] width 26 height 17
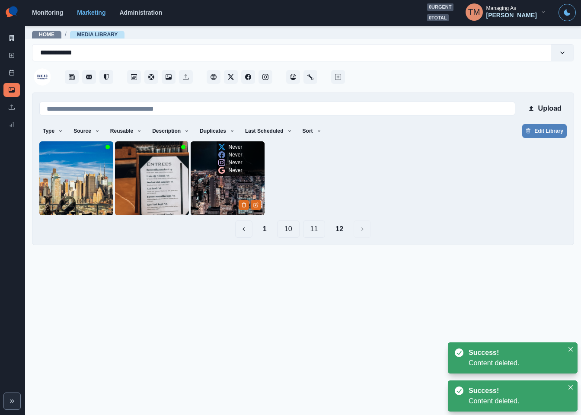
click at [236, 189] on img at bounding box center [228, 178] width 74 height 74
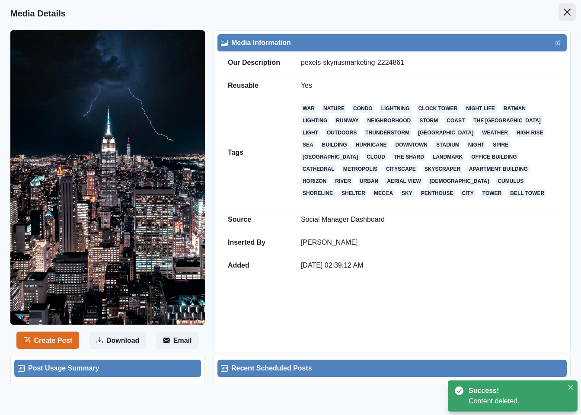
click at [564, 15] on icon "Close" at bounding box center [567, 12] width 7 height 7
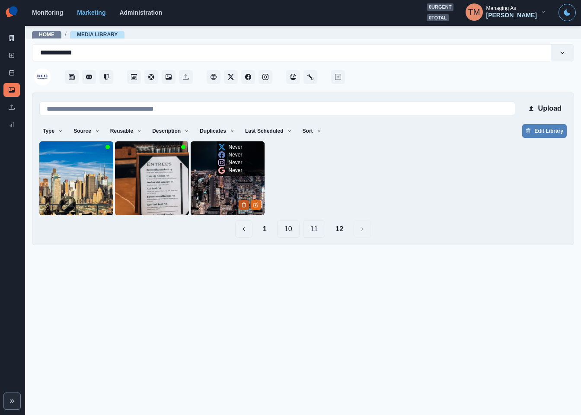
click at [240, 204] on button "Delete Media" at bounding box center [244, 205] width 10 height 10
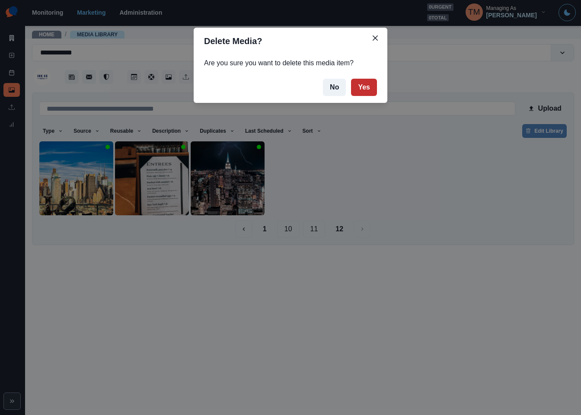
click at [366, 87] on button "Yes" at bounding box center [364, 87] width 26 height 17
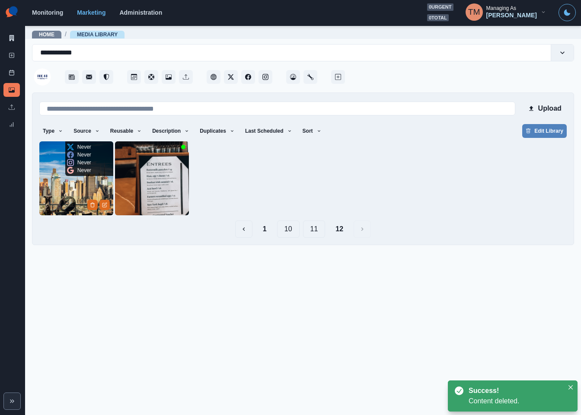
click at [74, 189] on img at bounding box center [76, 178] width 74 height 74
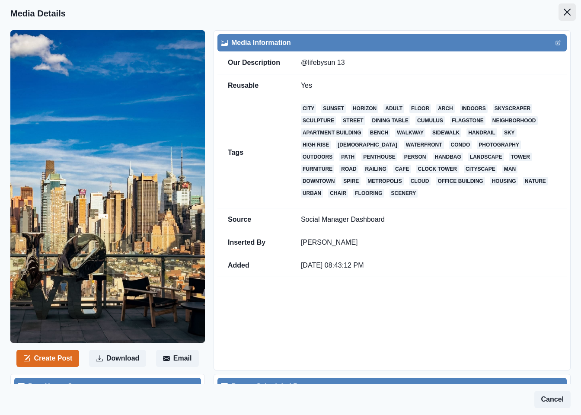
click at [559, 13] on button "Close" at bounding box center [567, 11] width 17 height 17
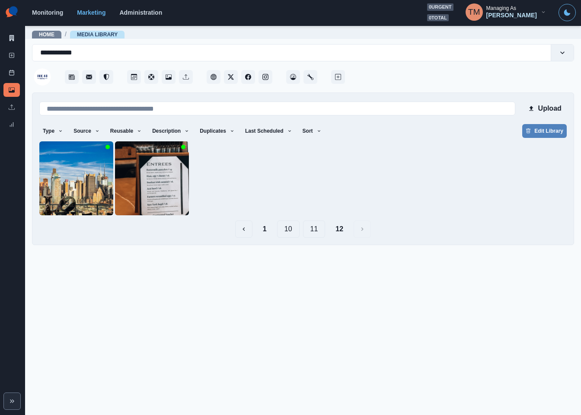
click at [317, 231] on button "11" at bounding box center [314, 229] width 22 height 17
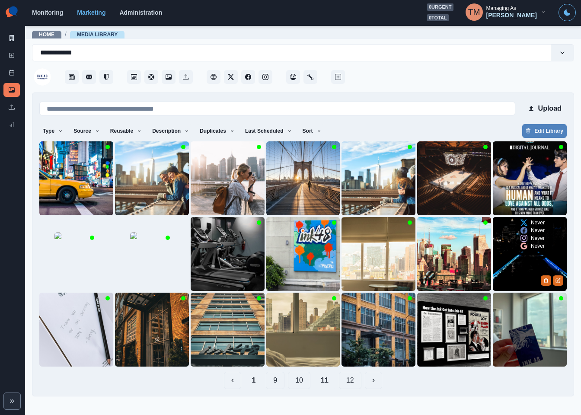
click at [514, 275] on img at bounding box center [530, 254] width 74 height 74
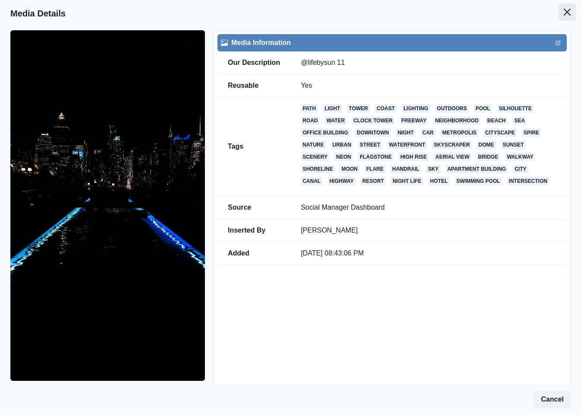
click at [559, 11] on button "Close" at bounding box center [567, 11] width 17 height 17
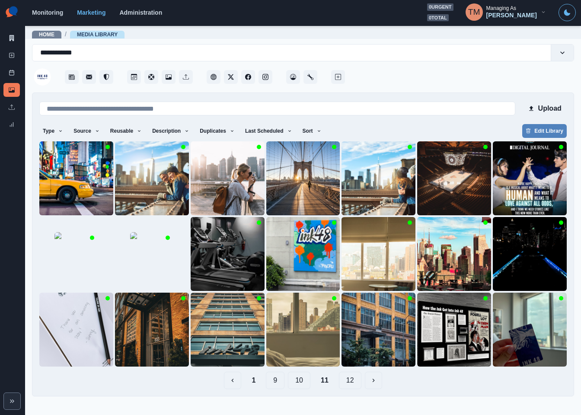
click at [300, 385] on button "10" at bounding box center [299, 380] width 22 height 17
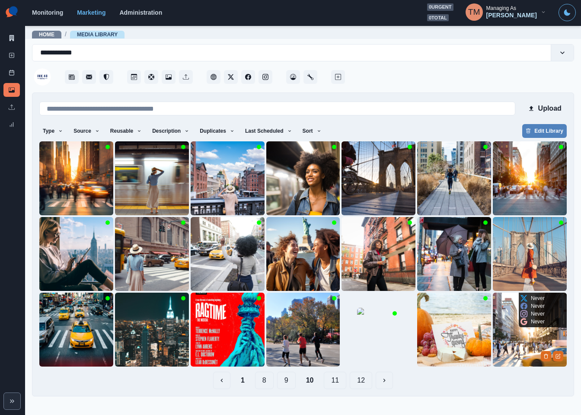
click at [535, 331] on img at bounding box center [530, 330] width 74 height 74
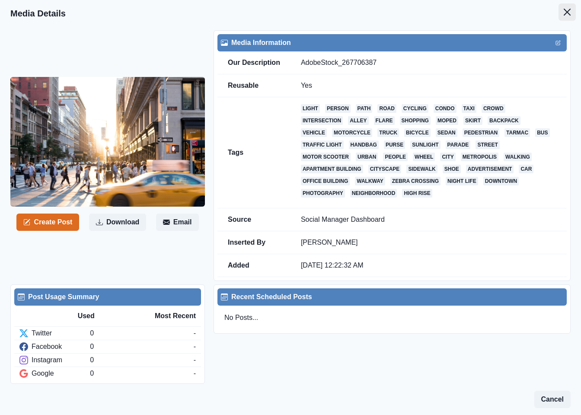
click at [564, 13] on icon "Close" at bounding box center [567, 12] width 7 height 7
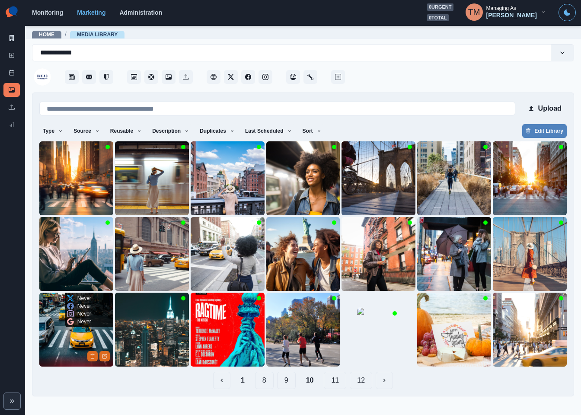
click at [59, 341] on img at bounding box center [76, 330] width 74 height 74
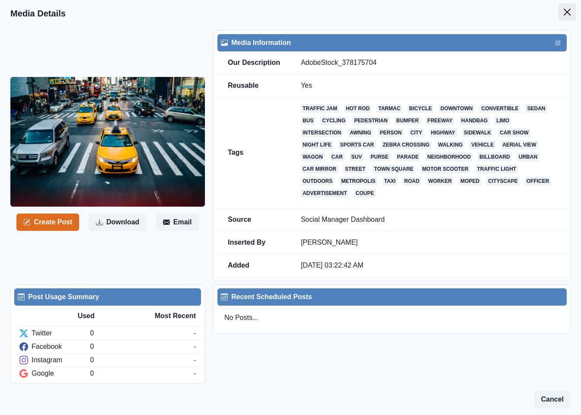
click at [561, 17] on button "Close" at bounding box center [567, 11] width 17 height 17
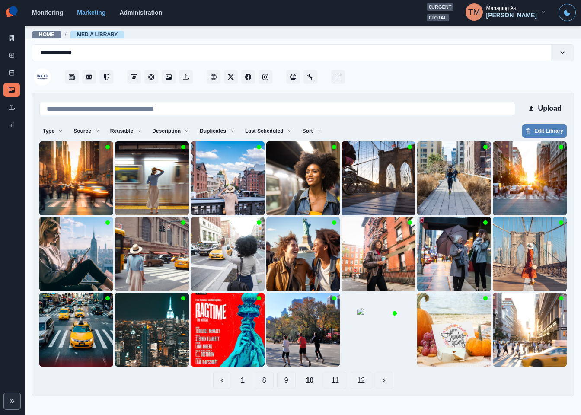
click at [243, 386] on button "1" at bounding box center [243, 380] width 18 height 17
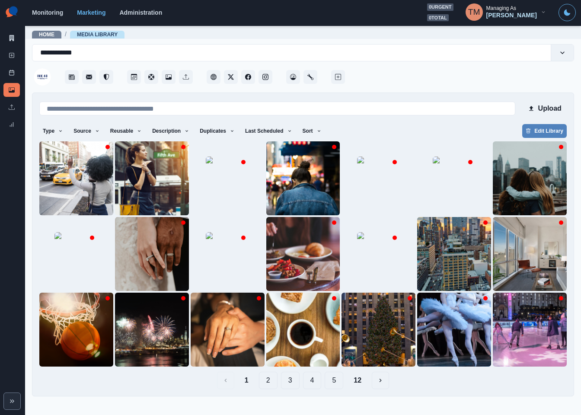
click at [271, 384] on button "2" at bounding box center [268, 380] width 19 height 17
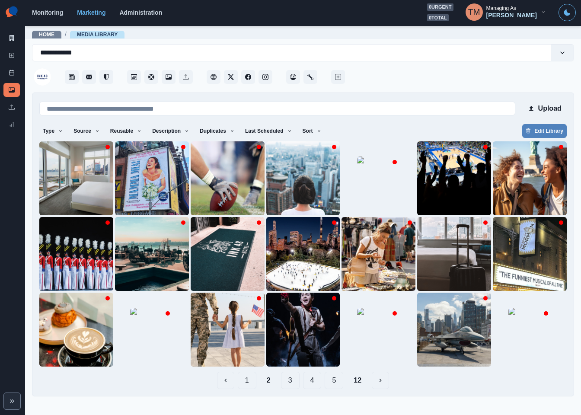
click at [361, 384] on button "12" at bounding box center [358, 380] width 22 height 17
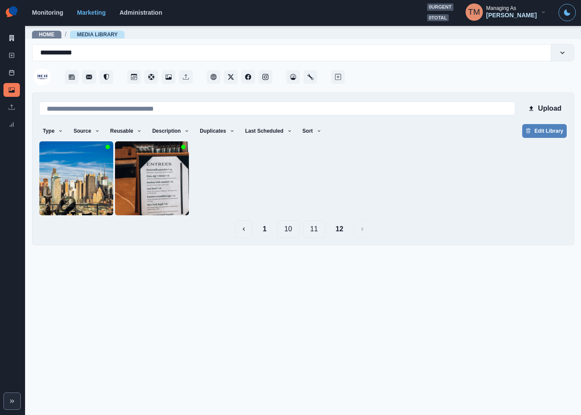
click at [321, 232] on button "11" at bounding box center [314, 229] width 22 height 17
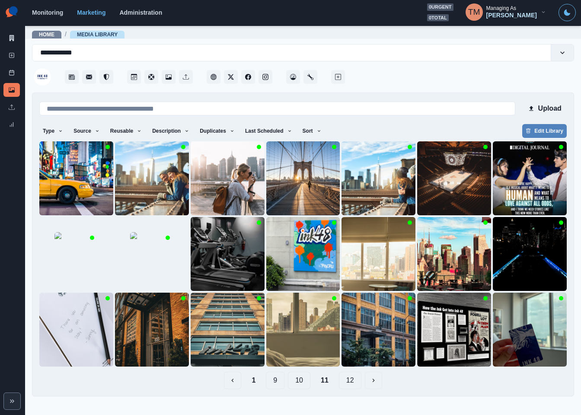
click at [357, 383] on button "12" at bounding box center [350, 380] width 22 height 17
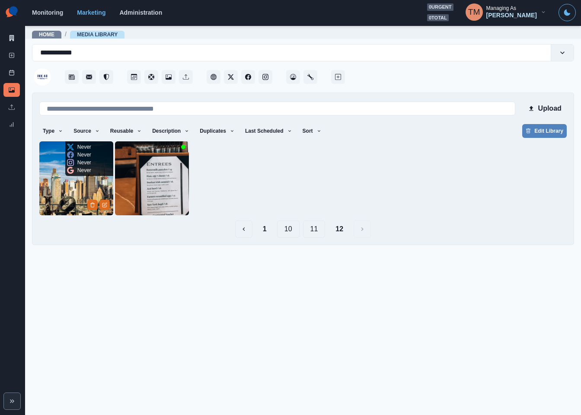
click at [65, 180] on img at bounding box center [76, 178] width 74 height 74
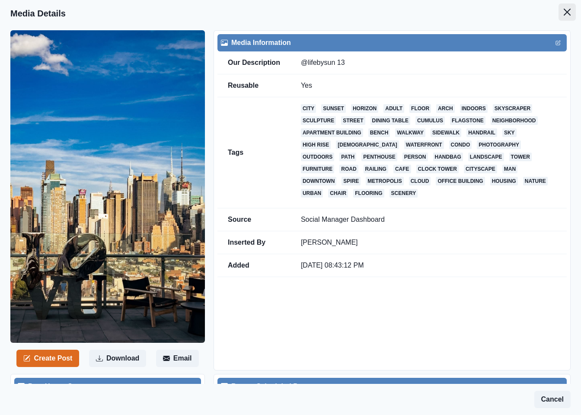
click at [559, 17] on button "Close" at bounding box center [567, 11] width 17 height 17
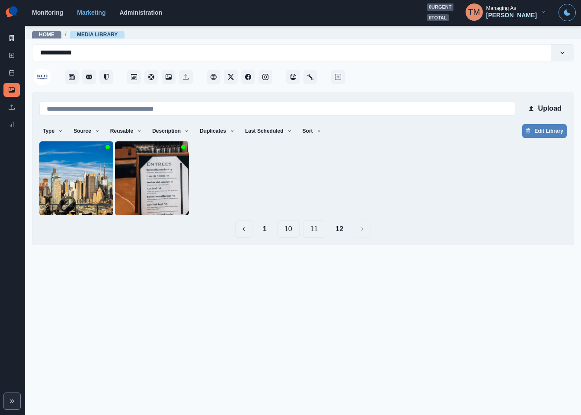
click at [319, 230] on button "11" at bounding box center [314, 229] width 22 height 17
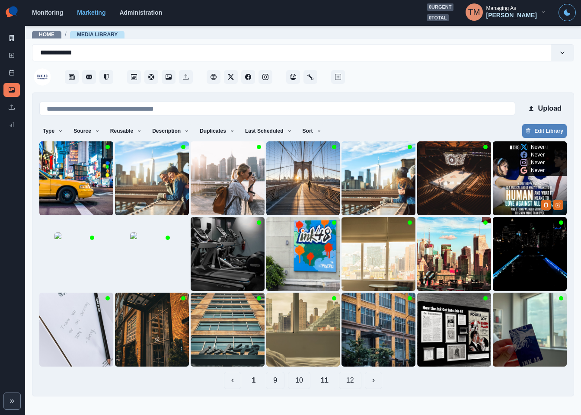
click at [519, 195] on img at bounding box center [530, 178] width 74 height 74
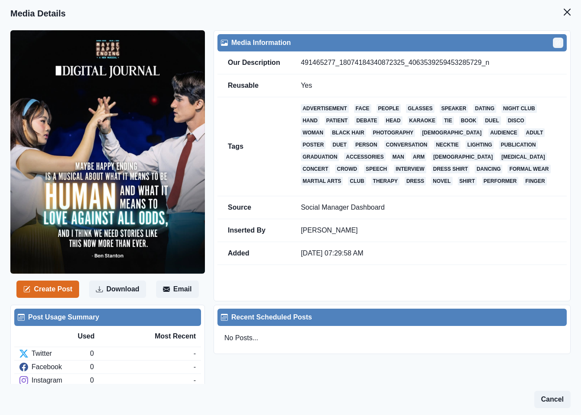
click at [556, 43] on icon "Edit" at bounding box center [558, 43] width 4 height 4
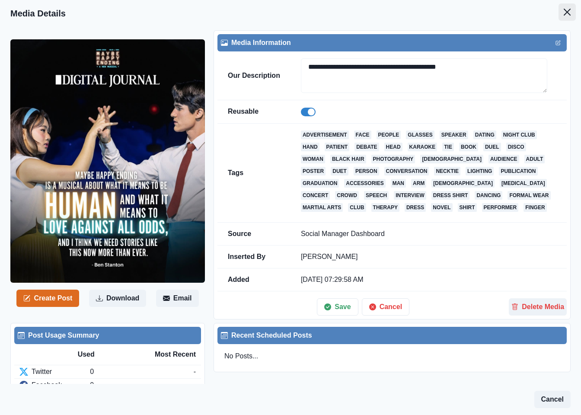
click at [564, 13] on icon "Close" at bounding box center [567, 12] width 7 height 7
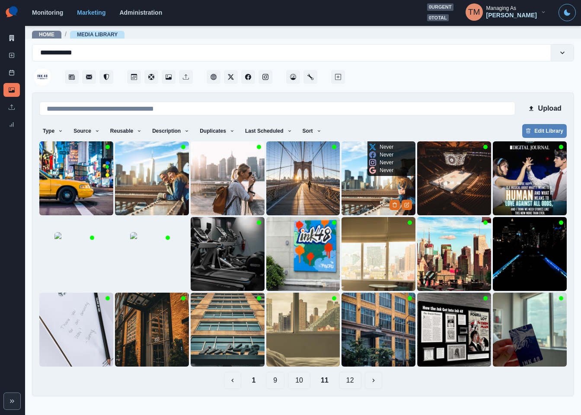
click at [368, 192] on img at bounding box center [379, 178] width 74 height 74
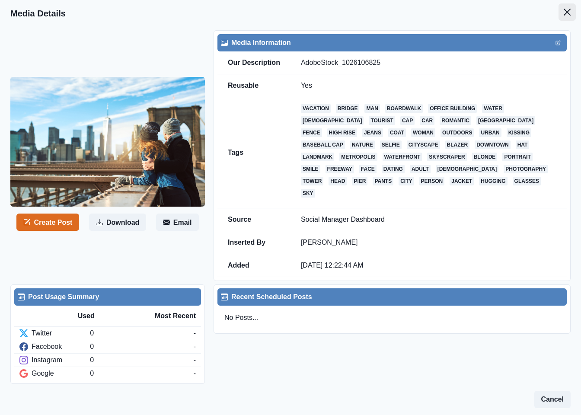
click at [559, 8] on button "Close" at bounding box center [567, 11] width 17 height 17
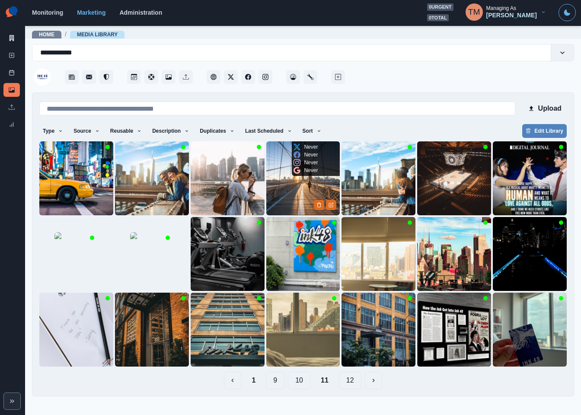
click at [276, 196] on img at bounding box center [303, 178] width 74 height 74
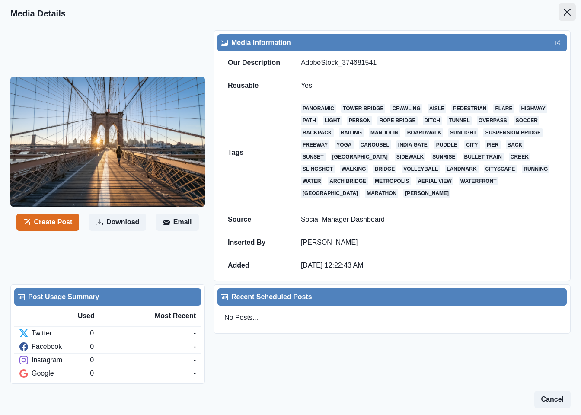
click at [564, 12] on icon "Close" at bounding box center [567, 12] width 7 height 7
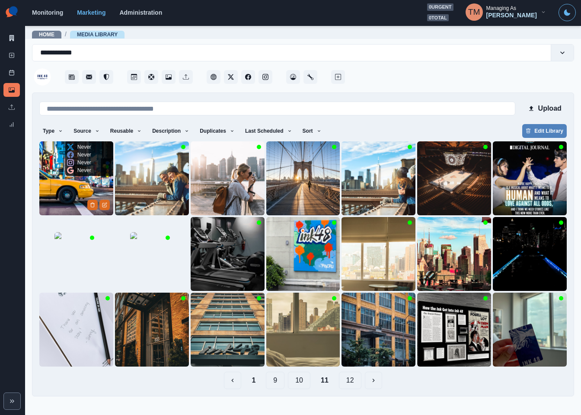
click at [58, 194] on img at bounding box center [76, 178] width 74 height 74
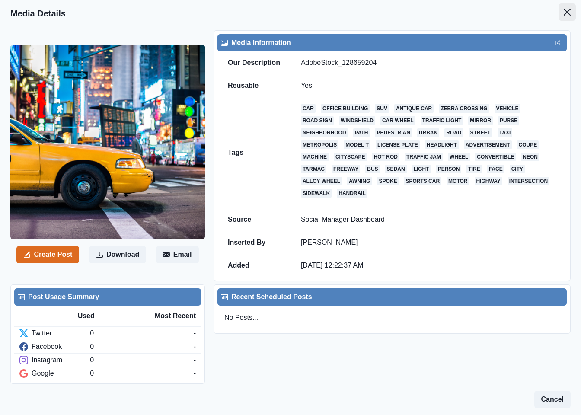
click at [564, 14] on icon "Close" at bounding box center [567, 12] width 7 height 7
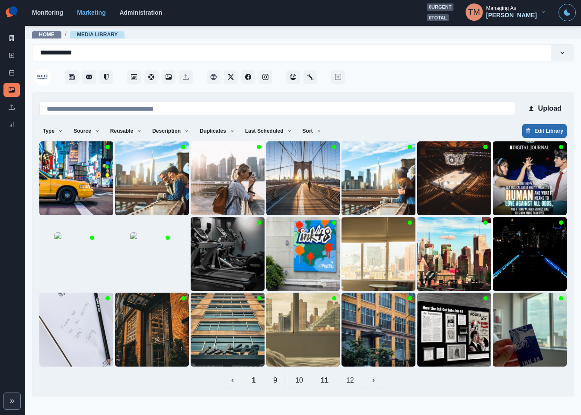
click at [549, 129] on button "Edit Library" at bounding box center [544, 131] width 45 height 14
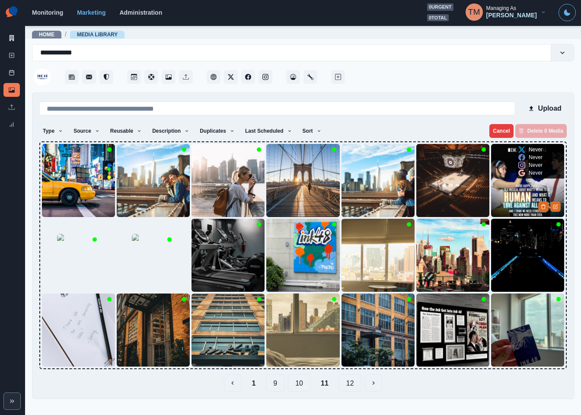
click at [508, 191] on img at bounding box center [527, 180] width 73 height 73
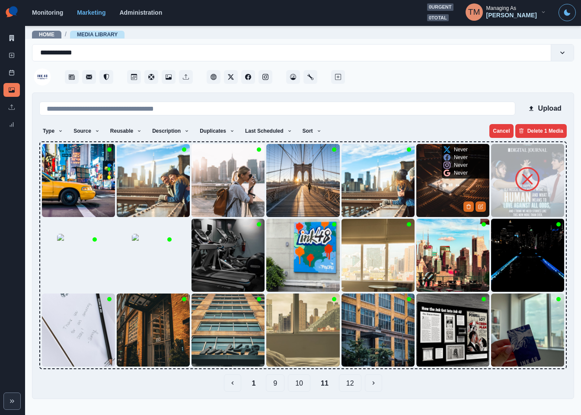
click at [442, 182] on img at bounding box center [452, 180] width 73 height 73
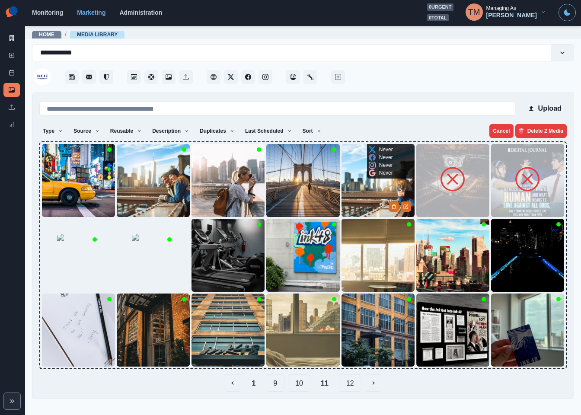
click at [370, 185] on img at bounding box center [378, 180] width 73 height 73
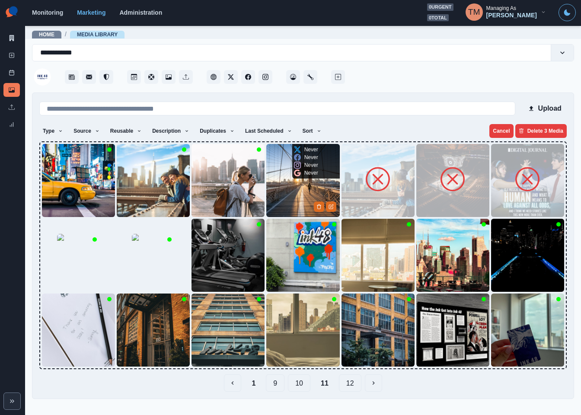
click at [296, 189] on img at bounding box center [302, 180] width 73 height 73
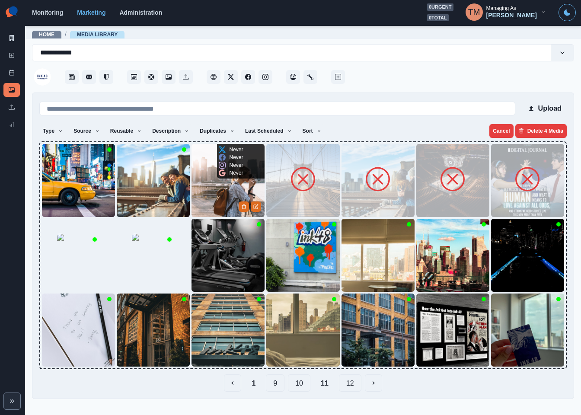
click at [234, 192] on img at bounding box center [228, 180] width 73 height 73
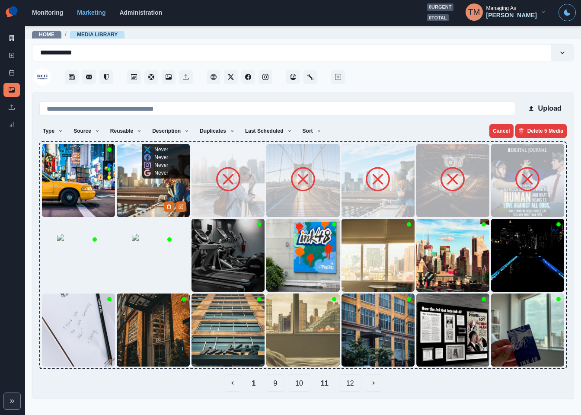
click at [124, 186] on img at bounding box center [153, 180] width 73 height 73
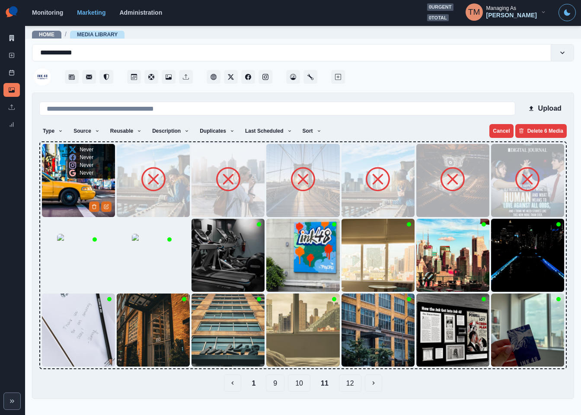
click at [69, 186] on img at bounding box center [78, 180] width 73 height 73
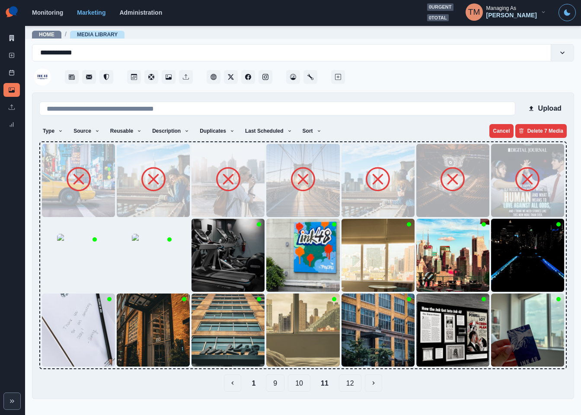
click at [301, 385] on button "10" at bounding box center [299, 383] width 22 height 17
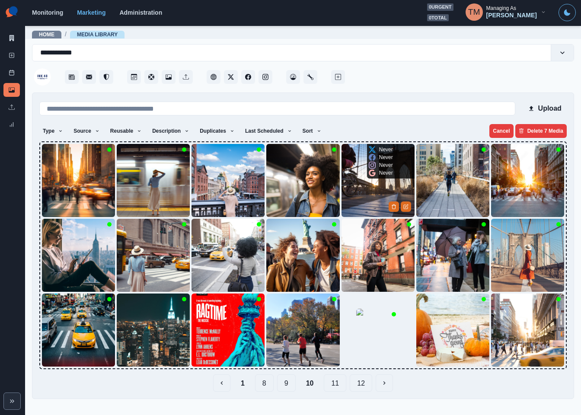
click at [368, 194] on img at bounding box center [378, 180] width 73 height 73
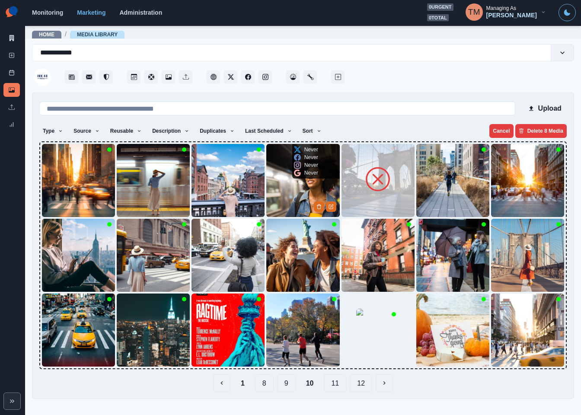
click at [288, 195] on img at bounding box center [302, 180] width 73 height 73
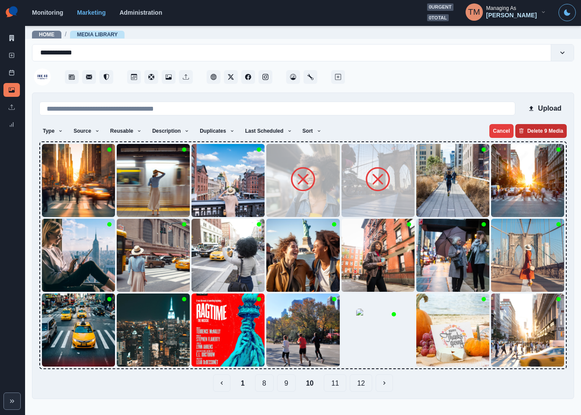
click at [546, 130] on button "Delete 9 Media" at bounding box center [541, 131] width 51 height 14
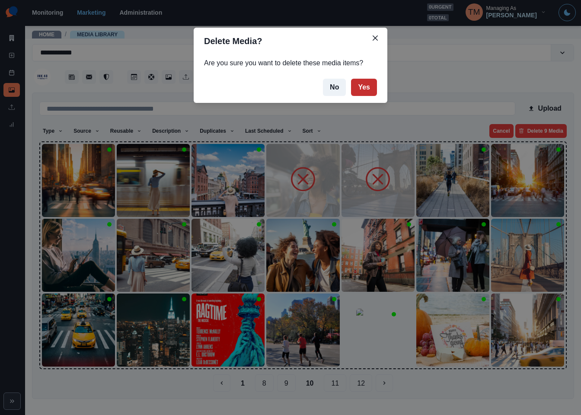
click at [369, 92] on button "Yes" at bounding box center [364, 87] width 26 height 17
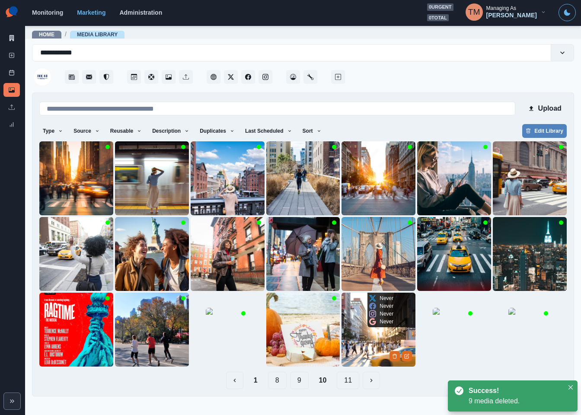
click at [358, 348] on img at bounding box center [379, 330] width 74 height 74
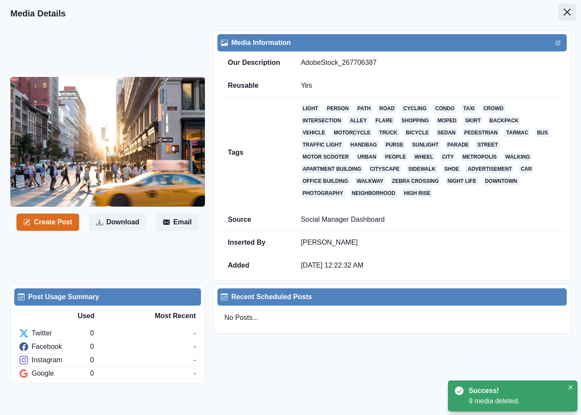
click at [559, 16] on button "Close" at bounding box center [567, 11] width 17 height 17
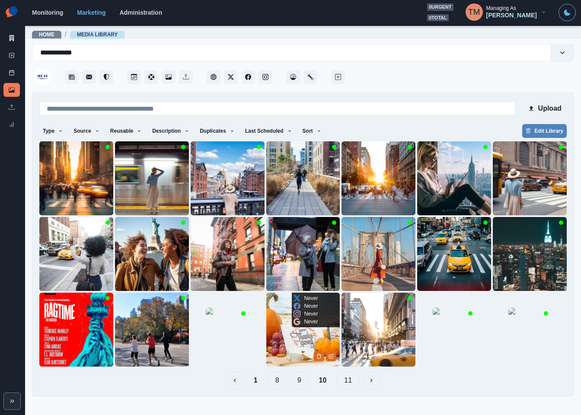
click at [286, 335] on img at bounding box center [303, 330] width 74 height 74
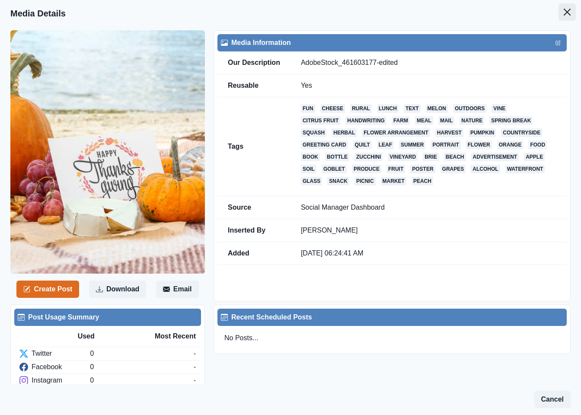
click at [559, 17] on button "Close" at bounding box center [567, 11] width 17 height 17
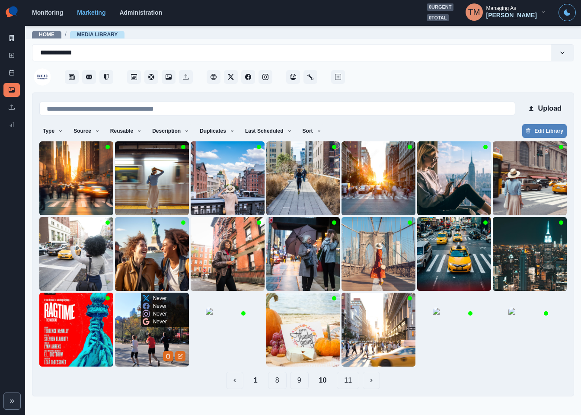
click at [127, 337] on img at bounding box center [152, 330] width 74 height 74
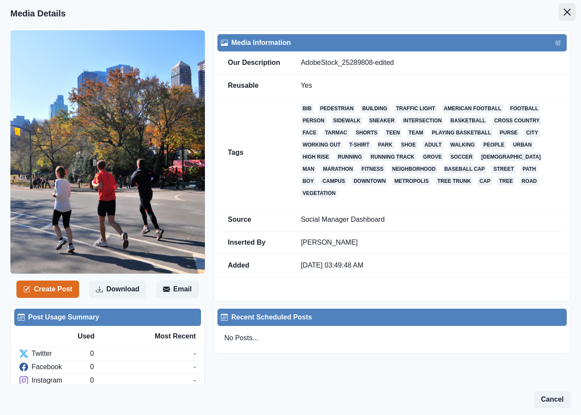
click at [559, 12] on button "Close" at bounding box center [567, 11] width 17 height 17
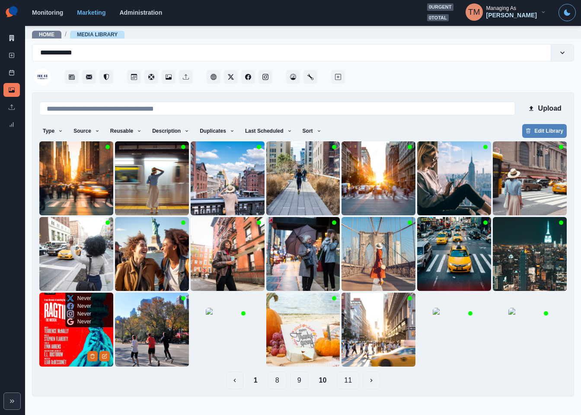
click at [60, 338] on img at bounding box center [76, 330] width 74 height 74
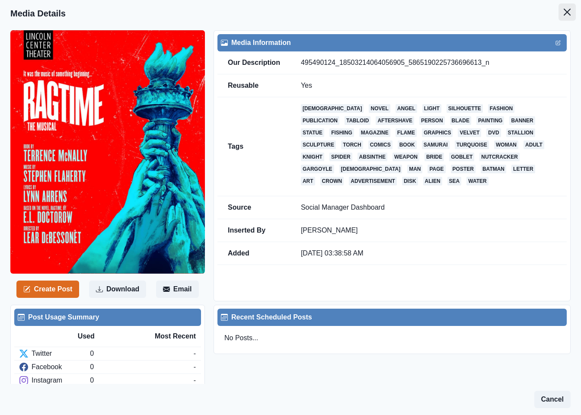
click at [564, 10] on icon "Close" at bounding box center [567, 12] width 7 height 7
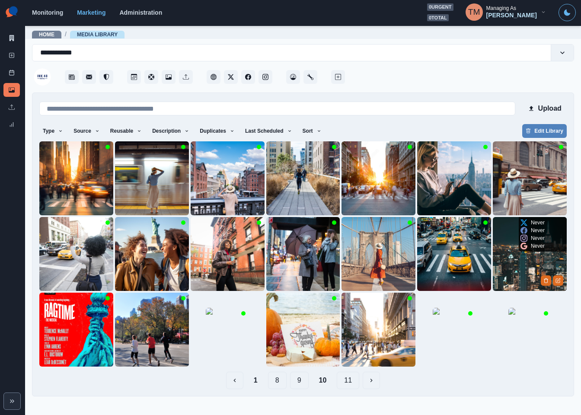
click at [516, 253] on img at bounding box center [530, 254] width 74 height 74
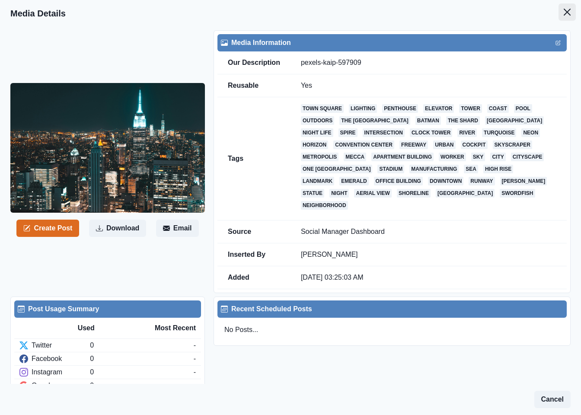
click at [559, 17] on button "Close" at bounding box center [567, 11] width 17 height 17
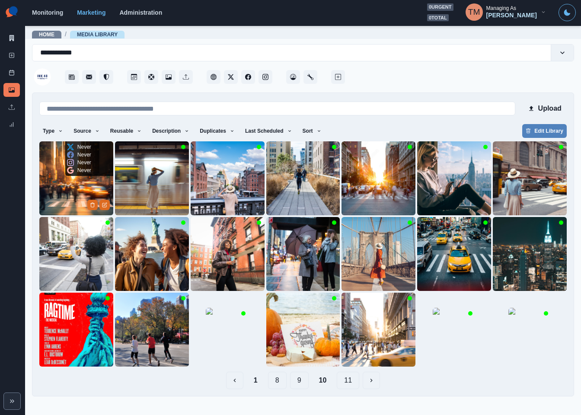
click at [66, 187] on img at bounding box center [76, 178] width 74 height 74
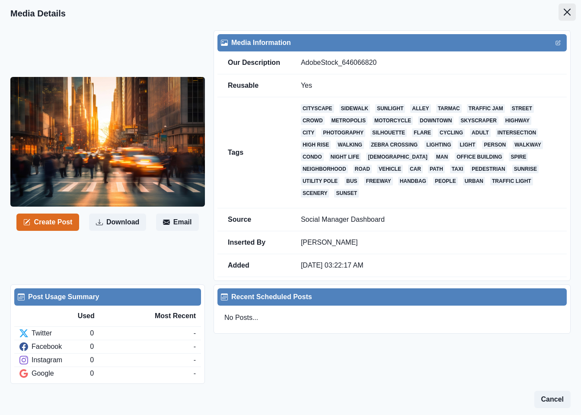
click at [559, 17] on button "Close" at bounding box center [567, 11] width 17 height 17
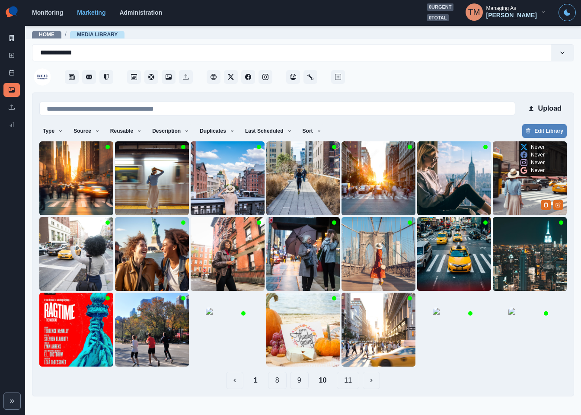
click at [515, 191] on img at bounding box center [530, 178] width 74 height 74
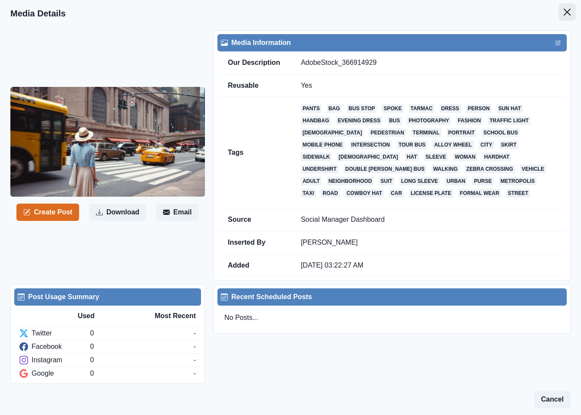
click at [564, 14] on icon "Close" at bounding box center [567, 12] width 7 height 7
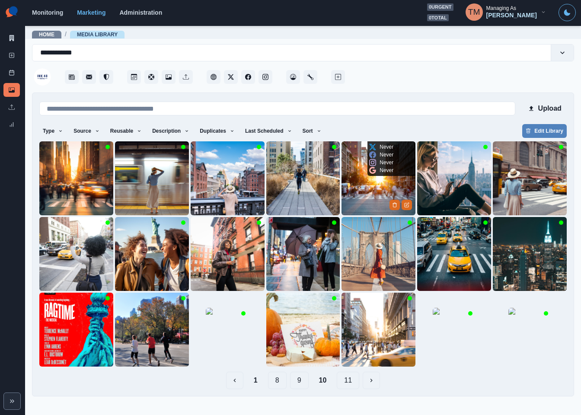
click at [367, 183] on img at bounding box center [379, 178] width 74 height 74
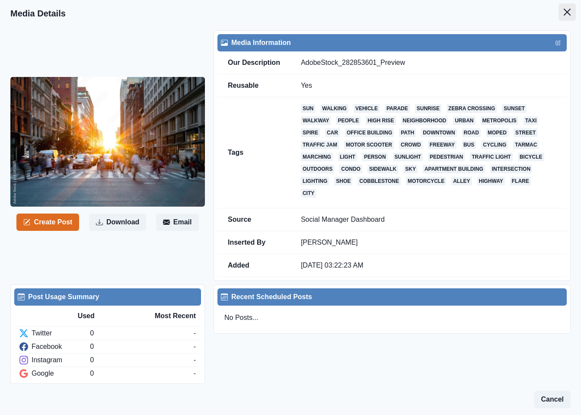
click at [564, 13] on icon "Close" at bounding box center [567, 12] width 7 height 7
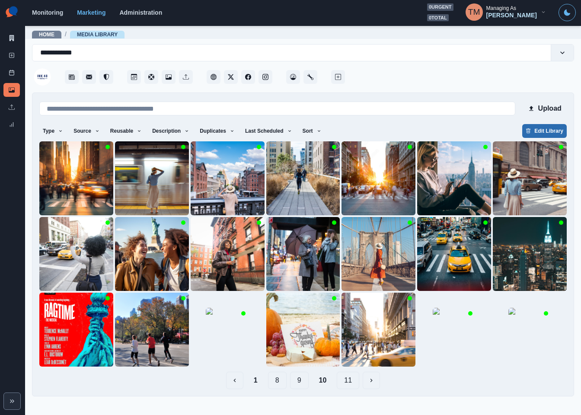
click at [548, 134] on button "Edit Library" at bounding box center [544, 131] width 45 height 14
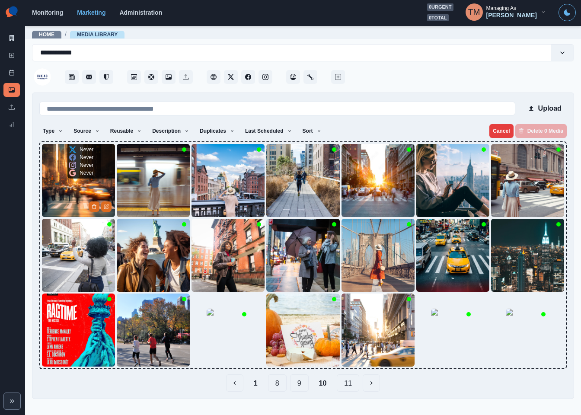
drag, startPoint x: 65, startPoint y: 186, endPoint x: 125, endPoint y: 183, distance: 59.3
click at [67, 185] on img at bounding box center [78, 180] width 73 height 73
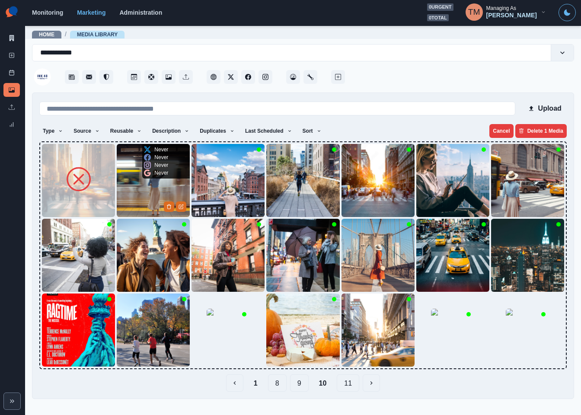
click at [158, 176] on p "Never" at bounding box center [161, 173] width 14 height 8
click at [153, 192] on img at bounding box center [153, 180] width 73 height 73
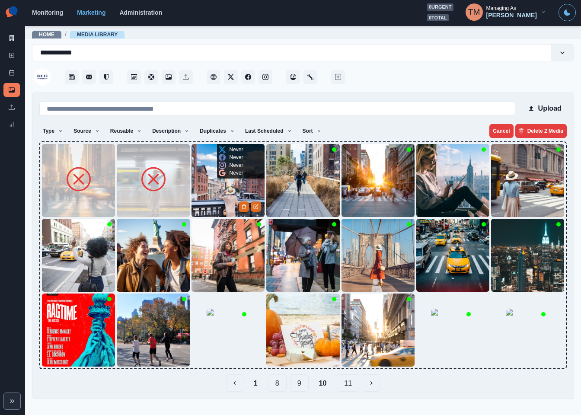
click at [218, 187] on img at bounding box center [228, 180] width 73 height 73
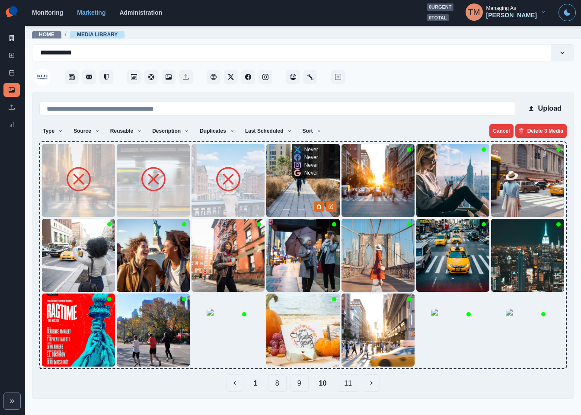
drag, startPoint x: 286, startPoint y: 188, endPoint x: 331, endPoint y: 192, distance: 45.1
click at [287, 188] on img at bounding box center [302, 180] width 73 height 73
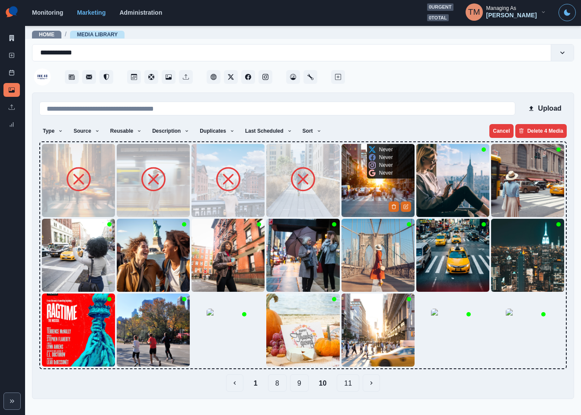
click at [362, 189] on img at bounding box center [378, 180] width 73 height 73
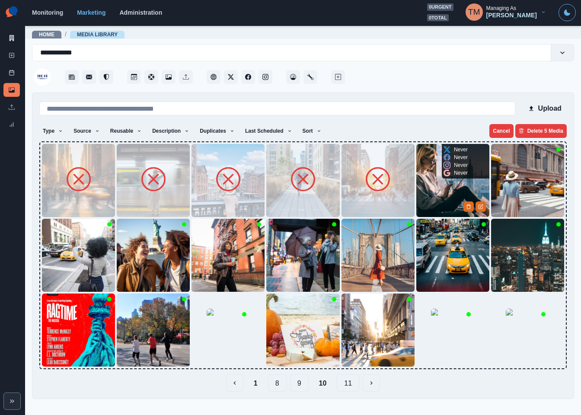
click at [429, 183] on img at bounding box center [452, 180] width 73 height 73
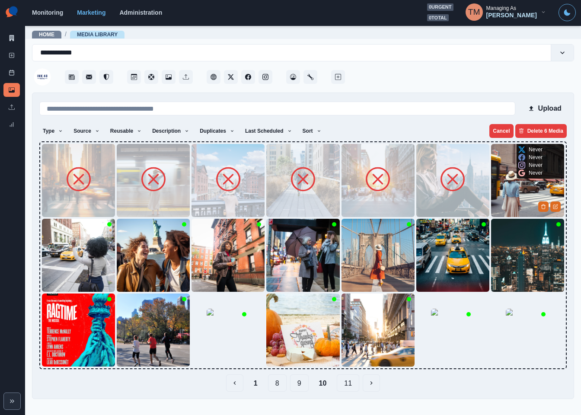
click at [514, 188] on img at bounding box center [527, 180] width 73 height 73
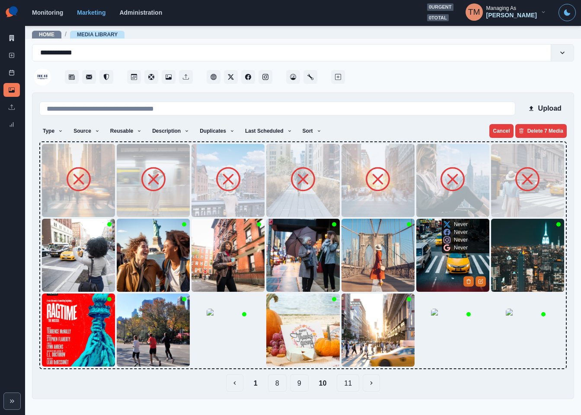
click at [435, 255] on img at bounding box center [452, 255] width 73 height 73
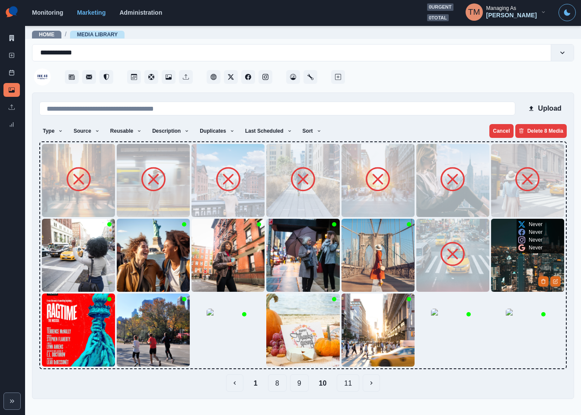
click at [503, 259] on img at bounding box center [527, 255] width 73 height 73
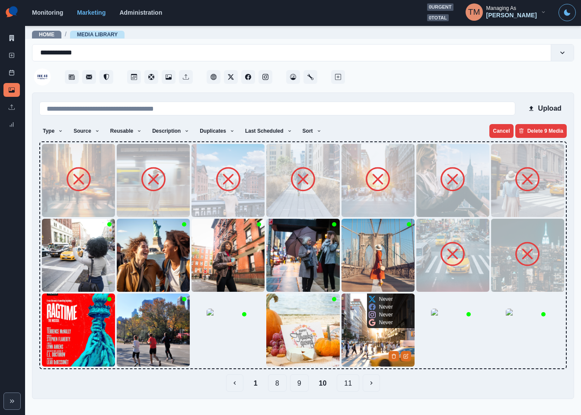
click at [361, 323] on img at bounding box center [378, 330] width 73 height 73
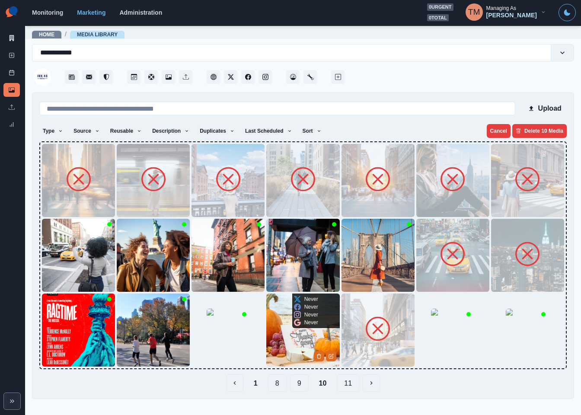
click at [286, 335] on img at bounding box center [302, 330] width 73 height 73
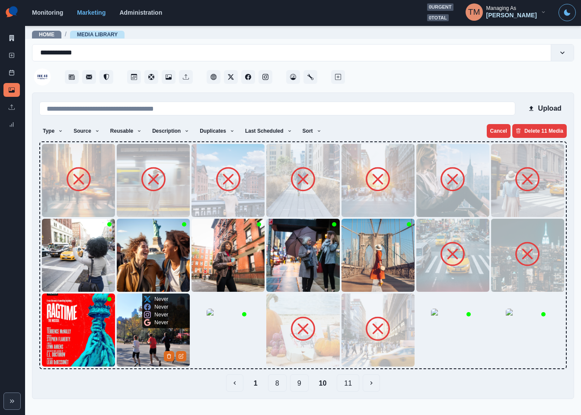
click at [134, 331] on img at bounding box center [153, 330] width 73 height 73
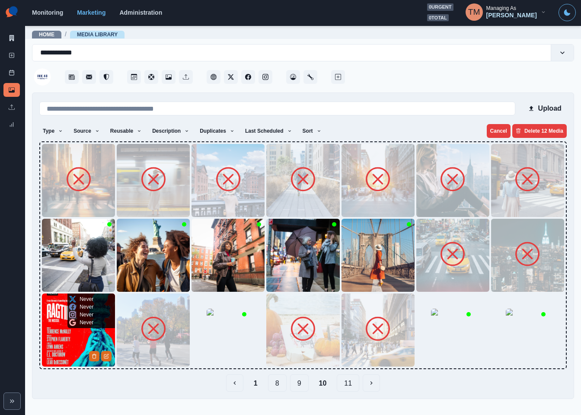
click at [66, 333] on img at bounding box center [78, 330] width 73 height 73
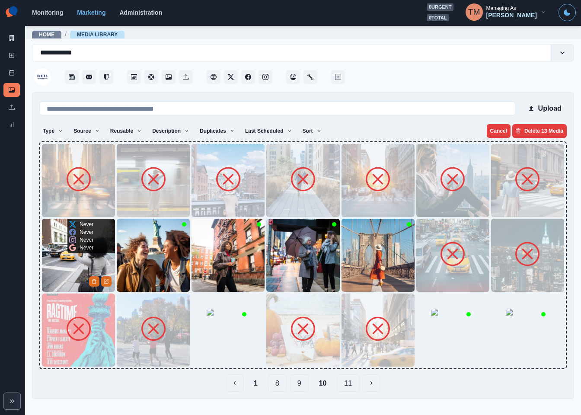
click at [66, 254] on img at bounding box center [78, 255] width 73 height 73
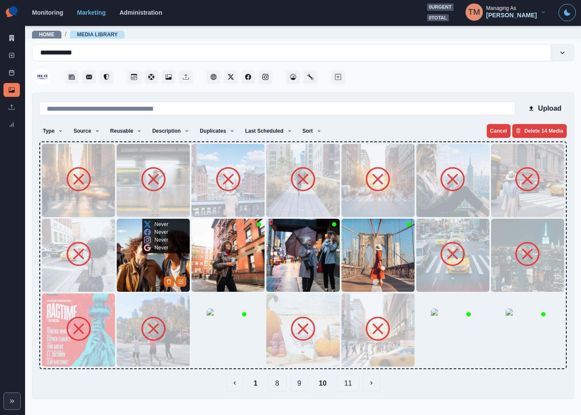
click at [147, 244] on div "Never" at bounding box center [156, 248] width 24 height 8
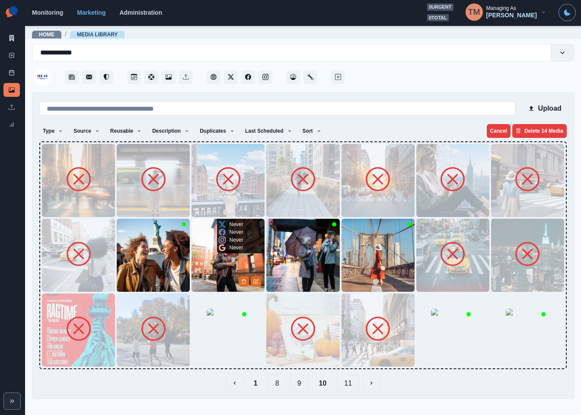
click at [210, 251] on img at bounding box center [228, 255] width 73 height 73
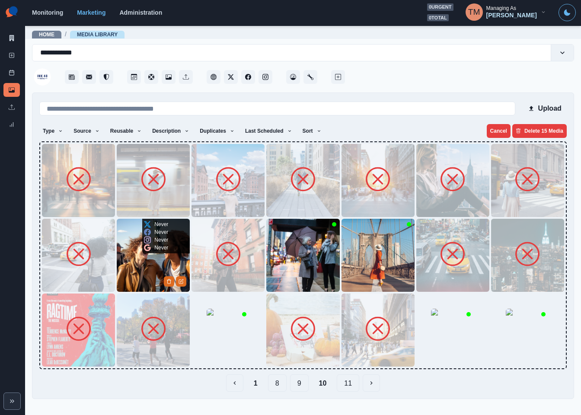
click at [140, 257] on img at bounding box center [153, 255] width 73 height 73
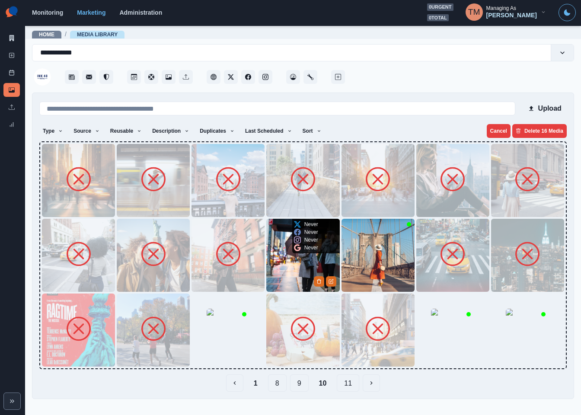
drag, startPoint x: 291, startPoint y: 262, endPoint x: 344, endPoint y: 259, distance: 53.7
click at [291, 262] on img at bounding box center [302, 255] width 73 height 73
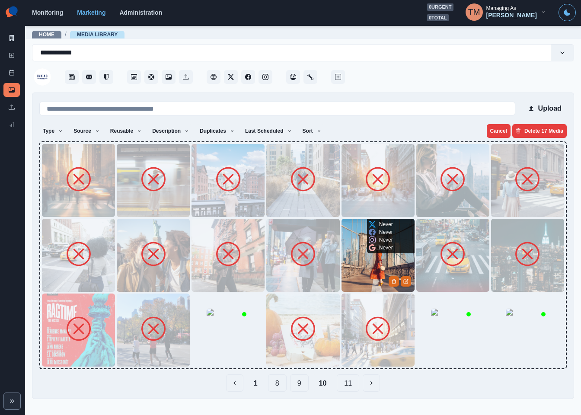
click at [357, 259] on img at bounding box center [378, 255] width 73 height 73
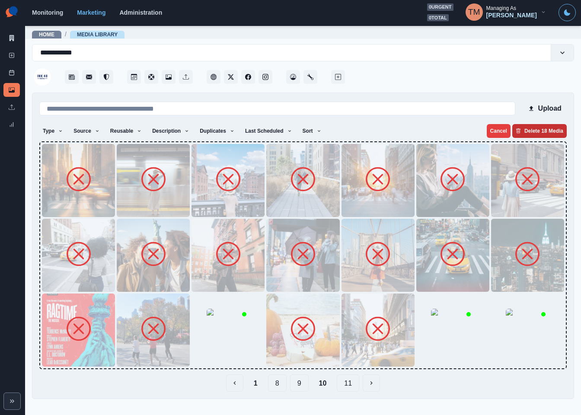
click at [543, 130] on button "Delete 18 Media" at bounding box center [539, 131] width 54 height 14
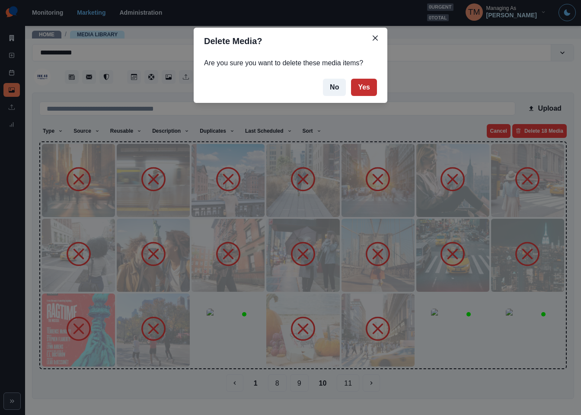
click at [362, 90] on button "Yes" at bounding box center [364, 87] width 26 height 17
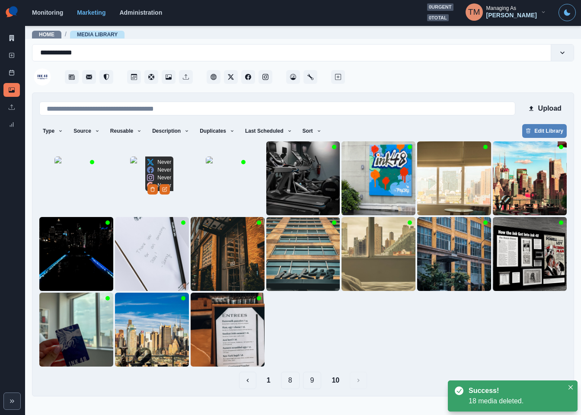
click at [133, 195] on img at bounding box center [151, 178] width 43 height 43
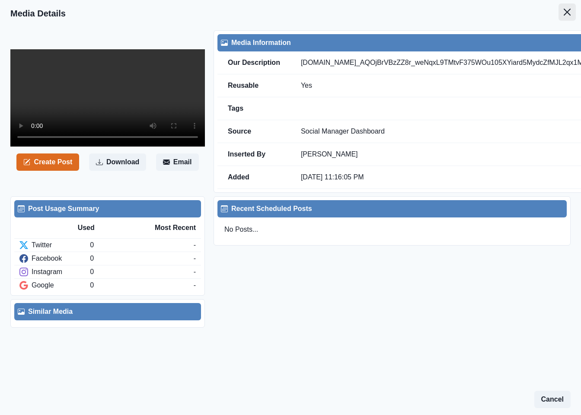
click at [564, 12] on icon "Close" at bounding box center [567, 12] width 7 height 7
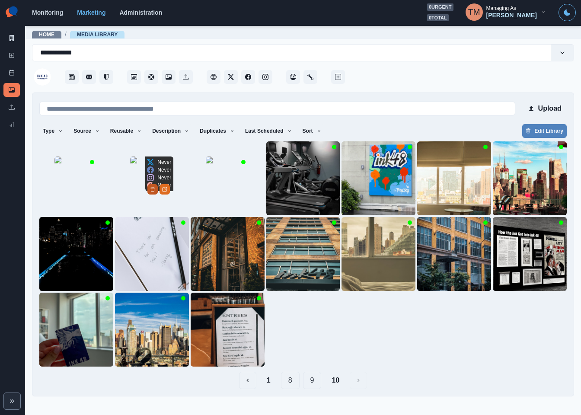
click at [158, 195] on button "Delete Media" at bounding box center [152, 189] width 10 height 10
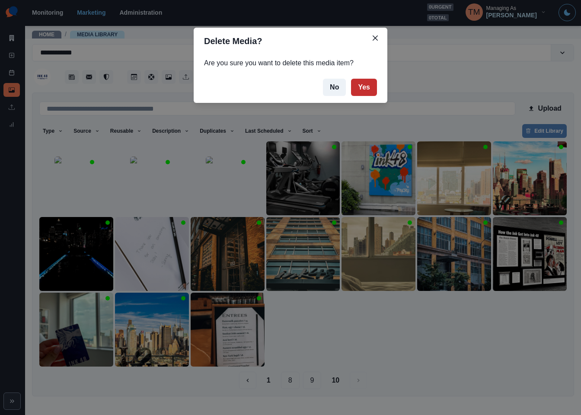
click at [369, 83] on button "Yes" at bounding box center [364, 87] width 26 height 17
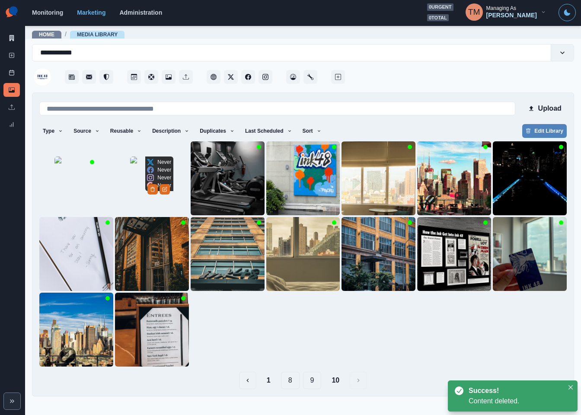
click at [134, 200] on img at bounding box center [151, 178] width 43 height 43
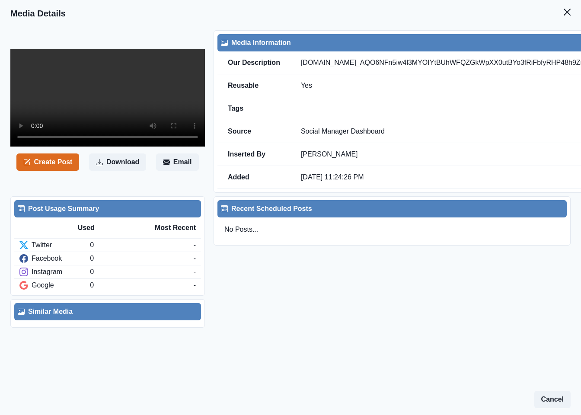
click at [564, 12] on icon "Close" at bounding box center [567, 12] width 7 height 7
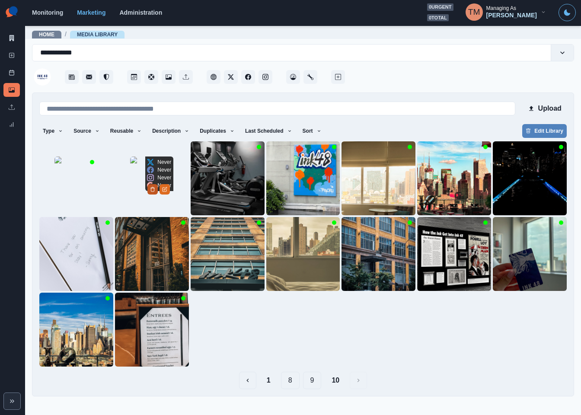
click at [158, 195] on button "Delete Media" at bounding box center [152, 189] width 10 height 10
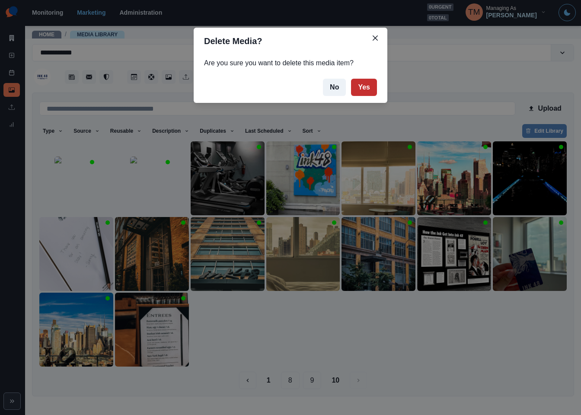
click at [363, 87] on button "Yes" at bounding box center [364, 87] width 26 height 17
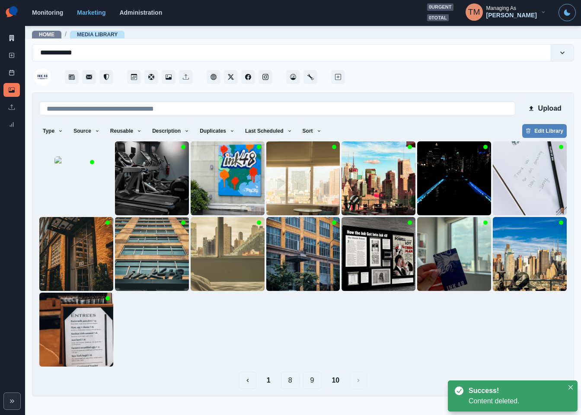
click at [313, 384] on button "9" at bounding box center [312, 380] width 19 height 17
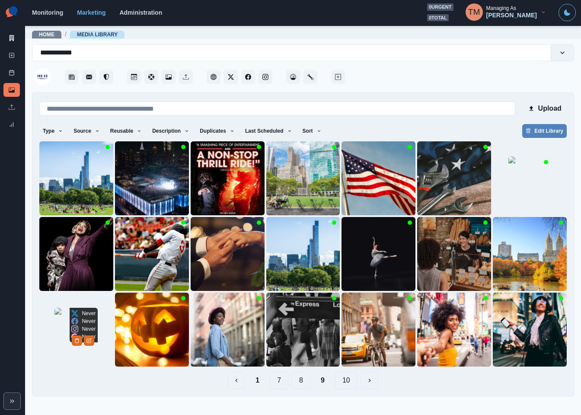
click at [54, 345] on img at bounding box center [75, 329] width 43 height 43
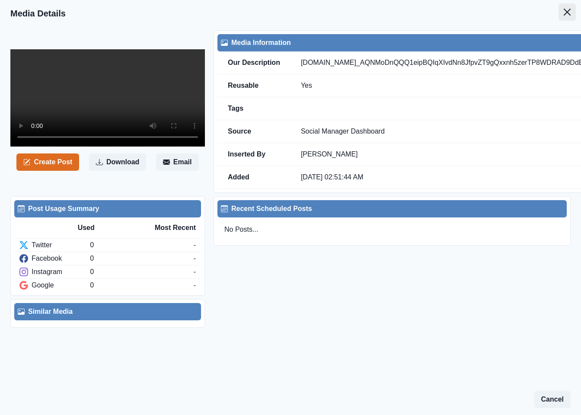
click at [564, 15] on icon "Close" at bounding box center [567, 12] width 7 height 7
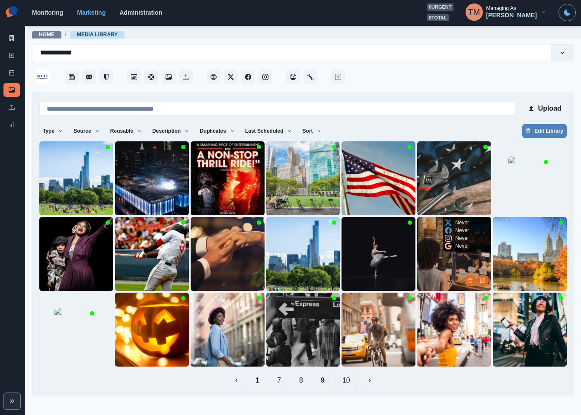
click at [445, 270] on img at bounding box center [454, 254] width 74 height 74
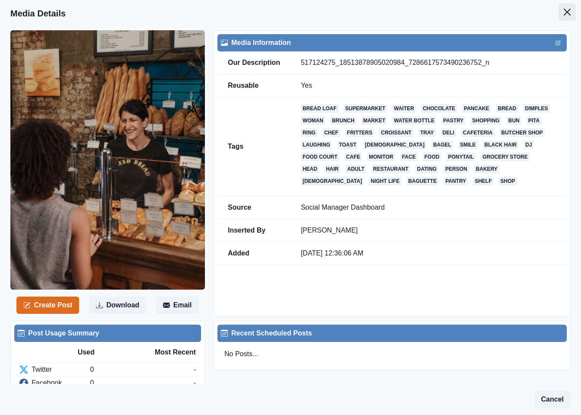
click at [564, 13] on icon "Close" at bounding box center [567, 12] width 7 height 7
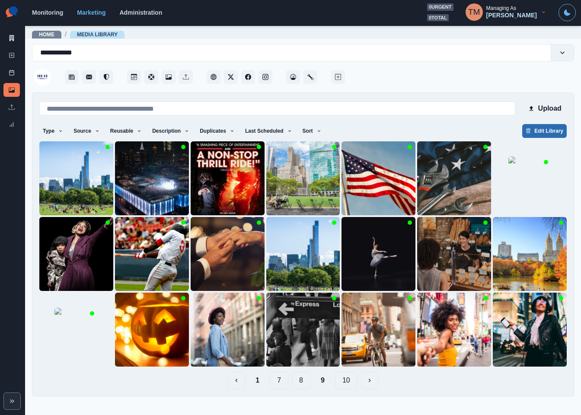
click at [543, 134] on button "Edit Library" at bounding box center [544, 131] width 45 height 14
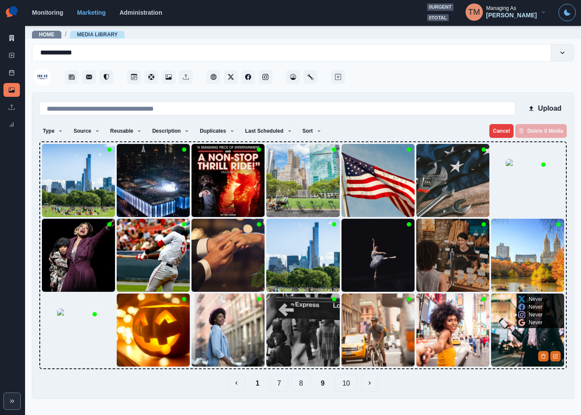
drag, startPoint x: 509, startPoint y: 337, endPoint x: 479, endPoint y: 335, distance: 29.9
click at [510, 336] on img at bounding box center [527, 330] width 73 height 73
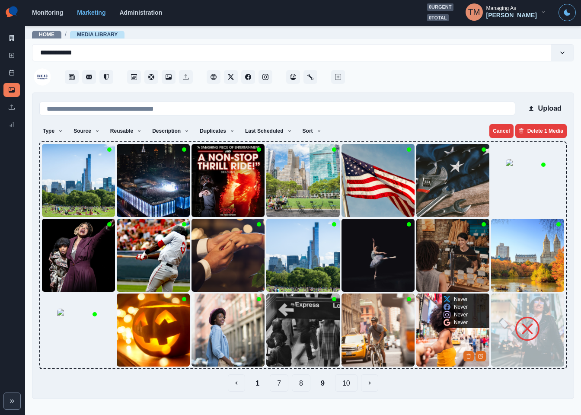
drag, startPoint x: 434, startPoint y: 337, endPoint x: 401, endPoint y: 344, distance: 33.1
click at [433, 338] on img at bounding box center [452, 330] width 73 height 73
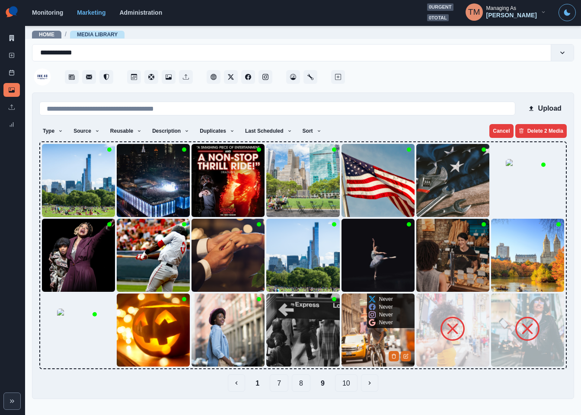
click at [366, 338] on img at bounding box center [378, 330] width 73 height 73
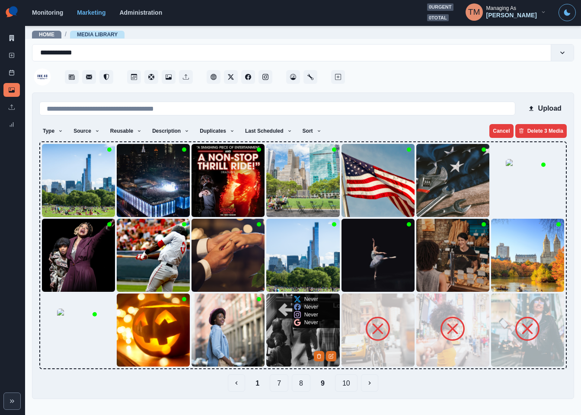
drag, startPoint x: 285, startPoint y: 344, endPoint x: 279, endPoint y: 344, distance: 6.5
click at [284, 344] on img at bounding box center [302, 330] width 73 height 73
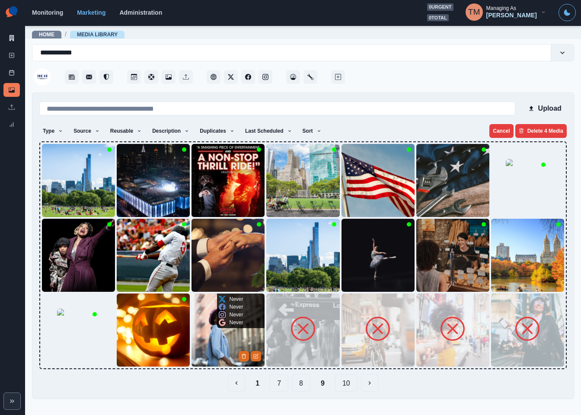
click at [212, 331] on img at bounding box center [228, 330] width 73 height 73
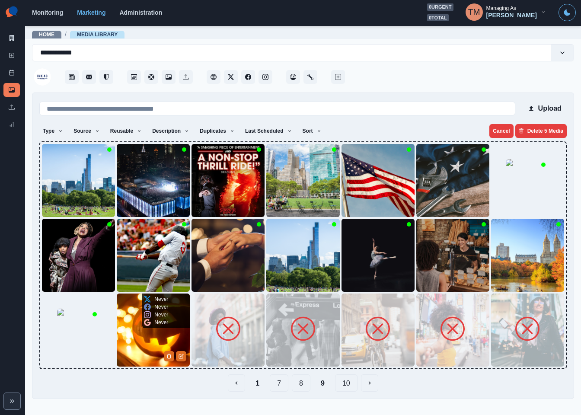
click at [163, 332] on img at bounding box center [153, 330] width 73 height 73
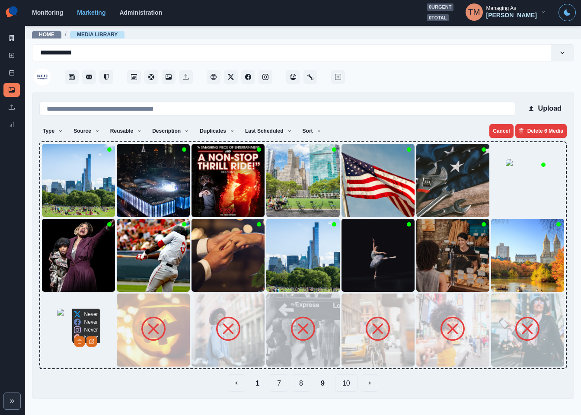
click at [66, 340] on img at bounding box center [78, 330] width 43 height 43
click at [62, 262] on img at bounding box center [78, 255] width 73 height 73
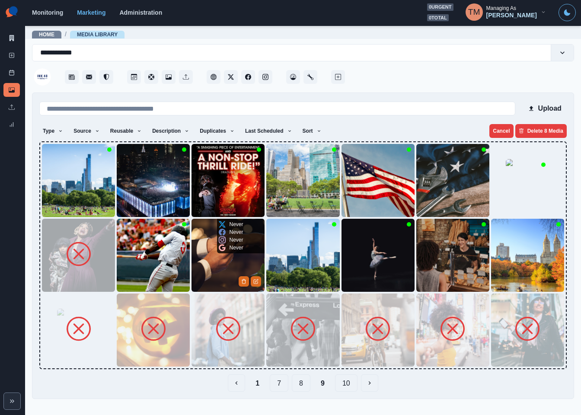
click at [218, 257] on img at bounding box center [228, 255] width 73 height 73
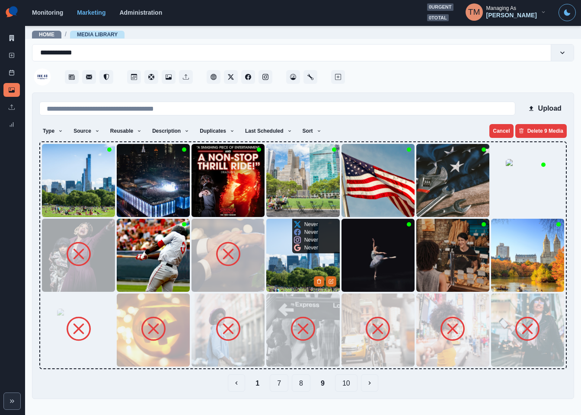
click at [295, 255] on img at bounding box center [302, 255] width 73 height 73
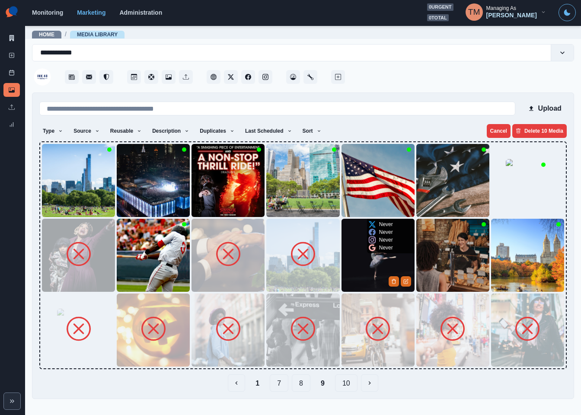
drag, startPoint x: 365, startPoint y: 258, endPoint x: 426, endPoint y: 258, distance: 61.0
click at [366, 258] on img at bounding box center [378, 255] width 73 height 73
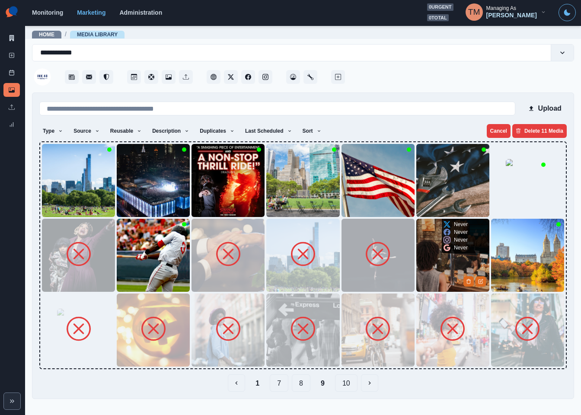
drag, startPoint x: 430, startPoint y: 257, endPoint x: 498, endPoint y: 257, distance: 68.3
click at [431, 257] on img at bounding box center [452, 255] width 73 height 73
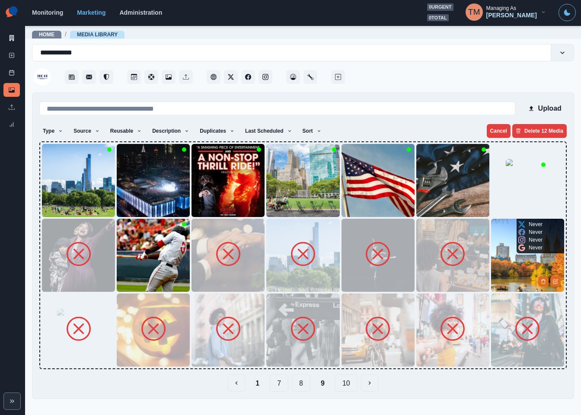
click at [510, 256] on img at bounding box center [527, 255] width 73 height 73
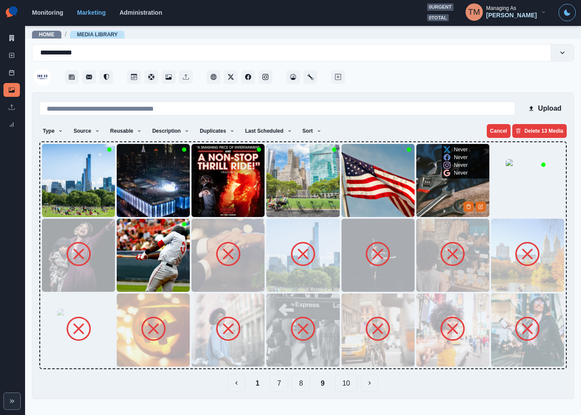
click at [442, 195] on img at bounding box center [452, 180] width 73 height 73
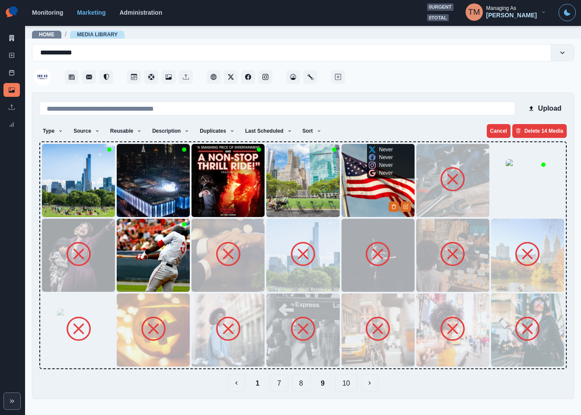
click at [368, 192] on img at bounding box center [378, 180] width 73 height 73
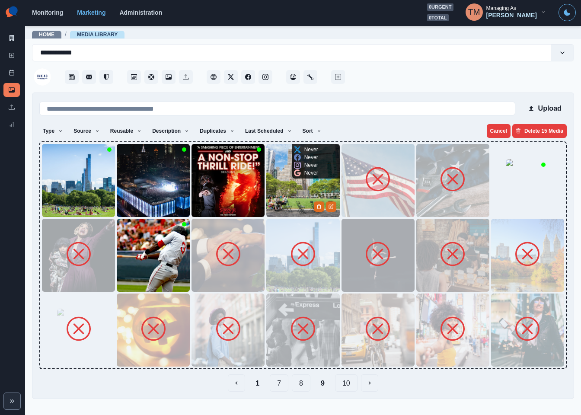
click at [285, 193] on img at bounding box center [302, 180] width 73 height 73
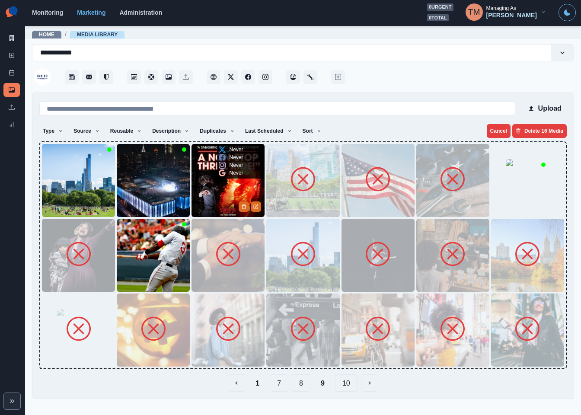
click at [224, 193] on img at bounding box center [228, 180] width 73 height 73
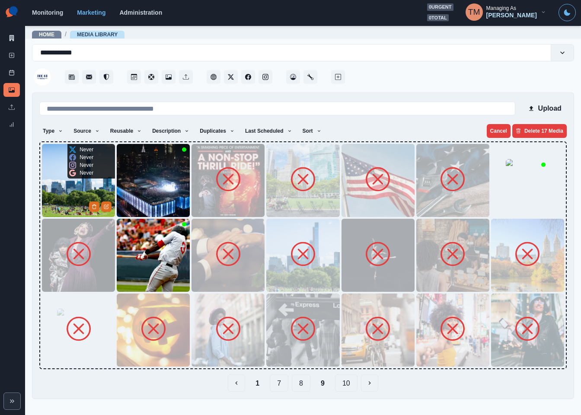
click at [58, 196] on img at bounding box center [78, 180] width 73 height 73
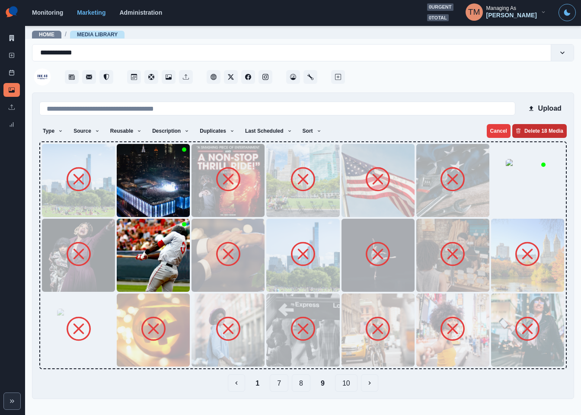
click at [538, 126] on button "Delete 18 Media" at bounding box center [539, 131] width 54 height 14
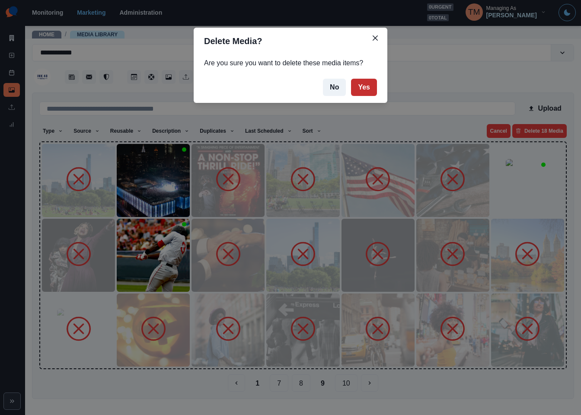
click at [362, 88] on button "Yes" at bounding box center [364, 87] width 26 height 17
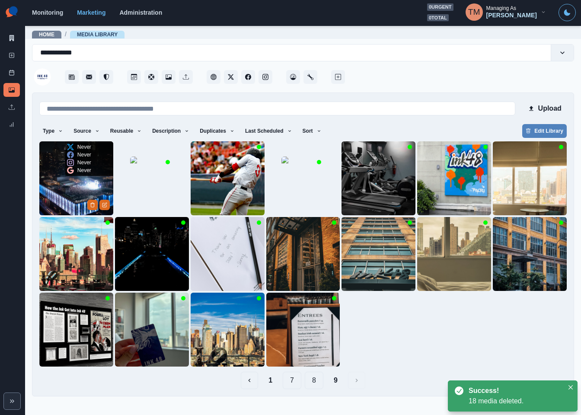
click at [74, 195] on img at bounding box center [76, 178] width 74 height 74
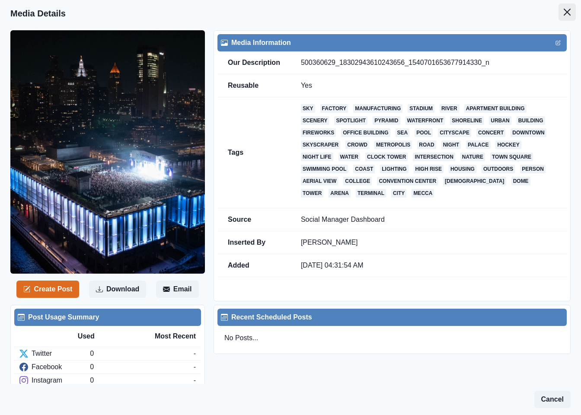
click at [564, 12] on icon "Close" at bounding box center [567, 12] width 7 height 7
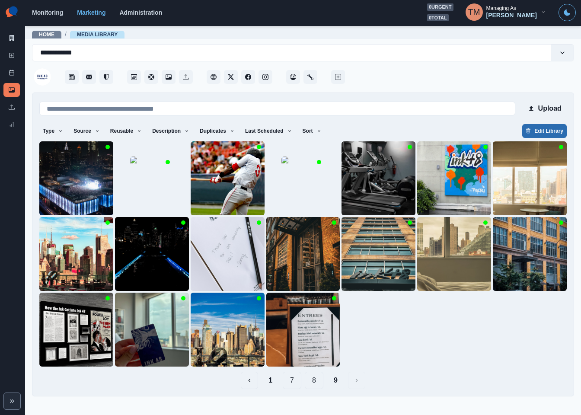
click at [549, 129] on button "Edit Library" at bounding box center [544, 131] width 45 height 14
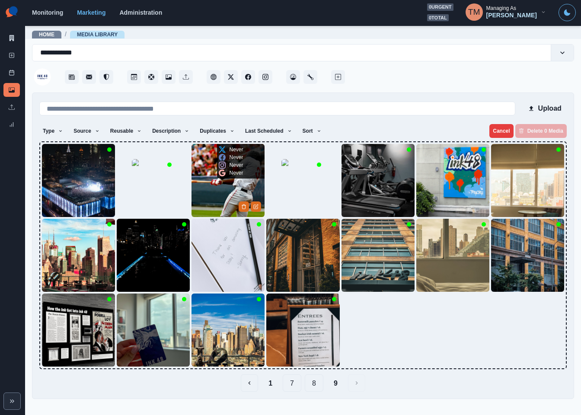
click at [217, 189] on img at bounding box center [228, 180] width 73 height 73
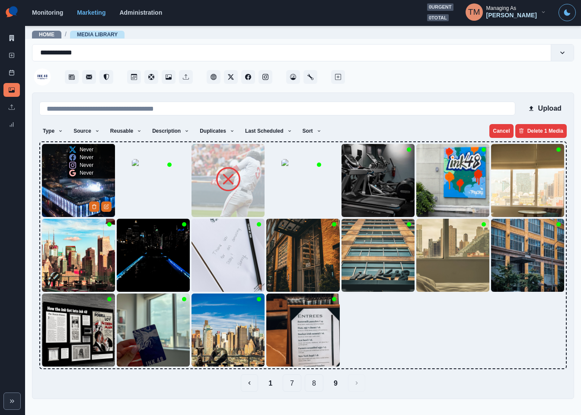
click at [65, 186] on img at bounding box center [78, 180] width 73 height 73
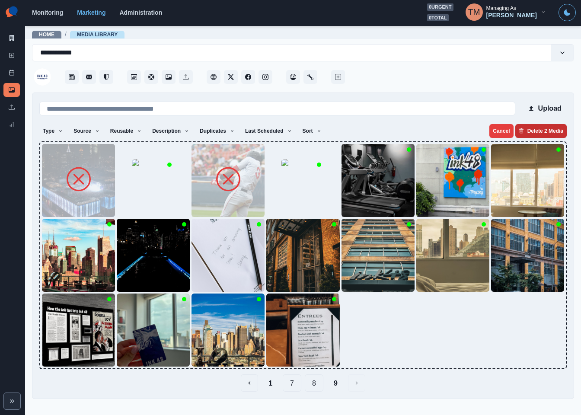
click at [541, 131] on button "Delete 2 Media" at bounding box center [541, 131] width 51 height 14
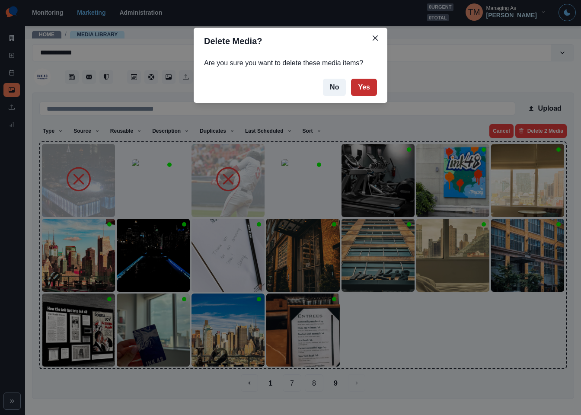
click at [368, 90] on button "Yes" at bounding box center [364, 87] width 26 height 17
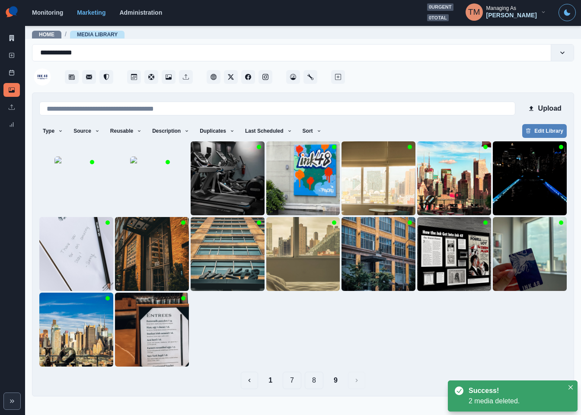
click at [311, 382] on button "8" at bounding box center [314, 380] width 19 height 17
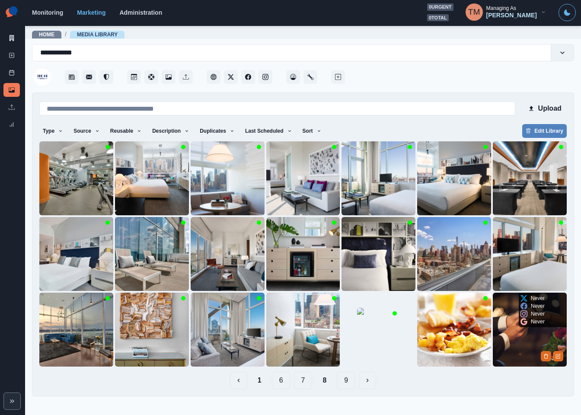
click at [506, 343] on img at bounding box center [530, 330] width 74 height 74
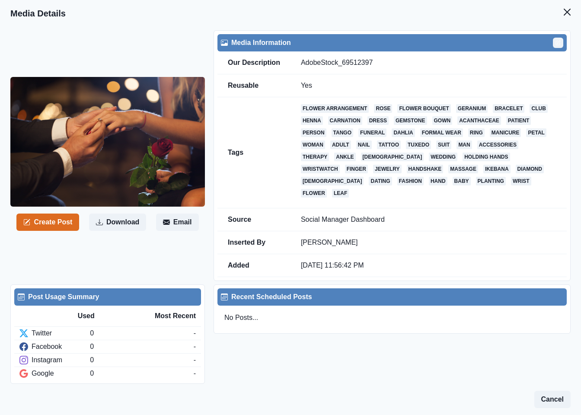
click at [556, 43] on icon "Edit" at bounding box center [558, 43] width 4 height 4
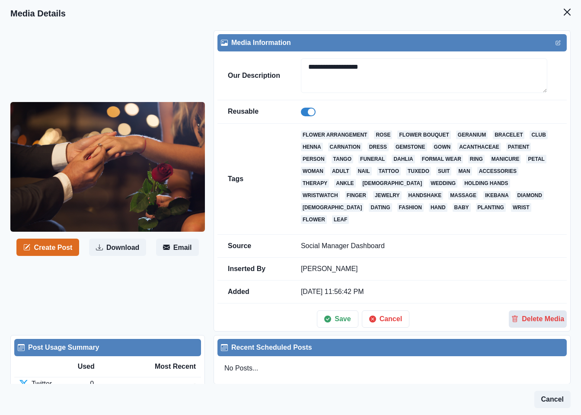
click at [529, 311] on button "Delete Media" at bounding box center [538, 319] width 58 height 17
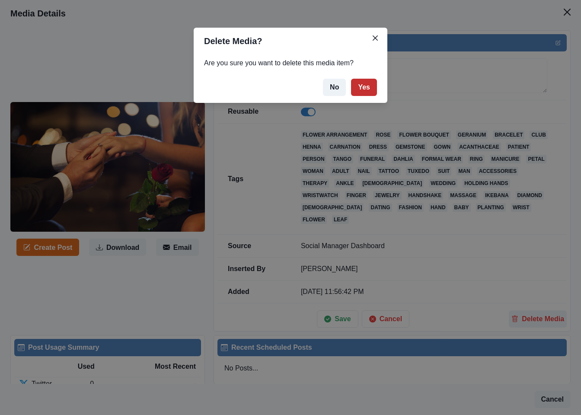
drag, startPoint x: 369, startPoint y: 88, endPoint x: 460, endPoint y: 54, distance: 96.9
click at [370, 85] on button "Yes" at bounding box center [364, 87] width 26 height 17
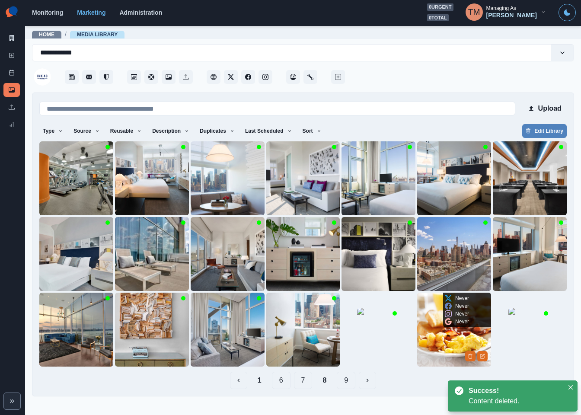
click at [444, 335] on img at bounding box center [454, 330] width 74 height 74
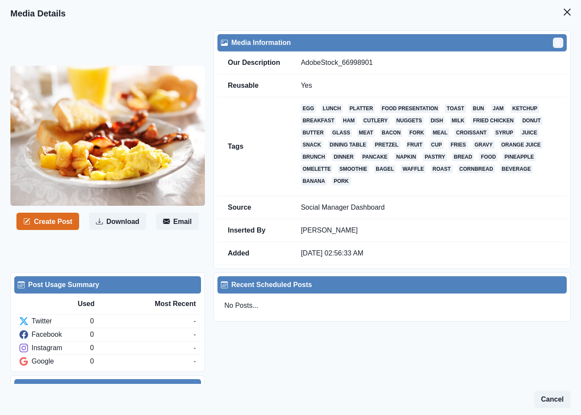
click at [556, 45] on icon "Edit" at bounding box center [558, 42] width 5 height 5
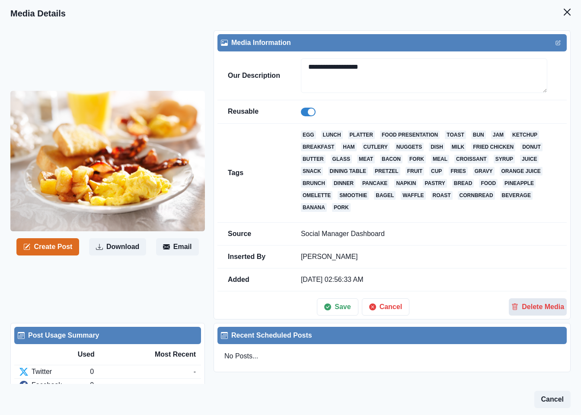
click at [530, 307] on button "Delete Media" at bounding box center [538, 306] width 58 height 17
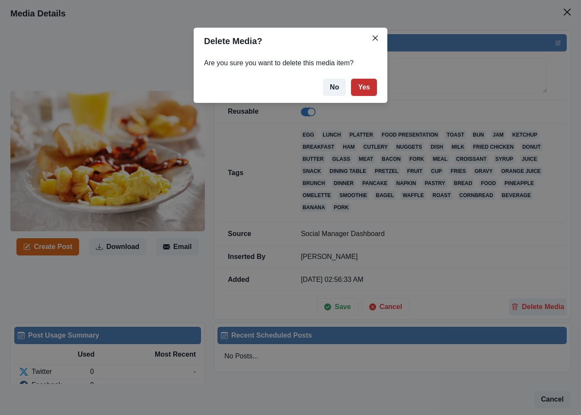
click at [366, 90] on button "Yes" at bounding box center [364, 87] width 26 height 17
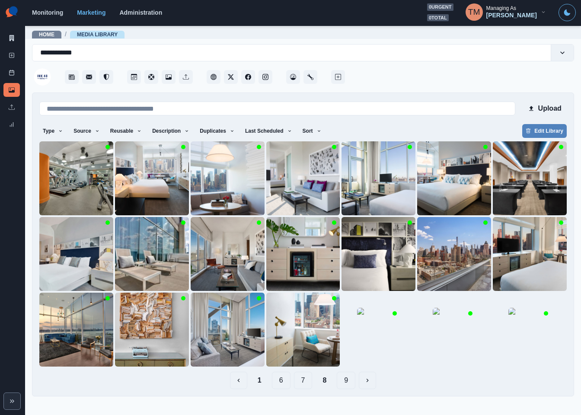
click at [304, 380] on button "7" at bounding box center [303, 380] width 19 height 17
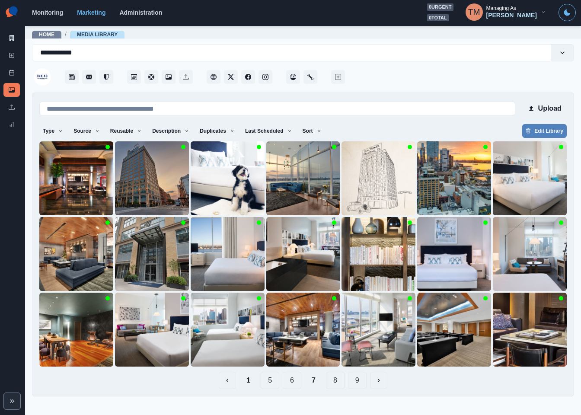
click at [293, 382] on button "6" at bounding box center [292, 380] width 19 height 17
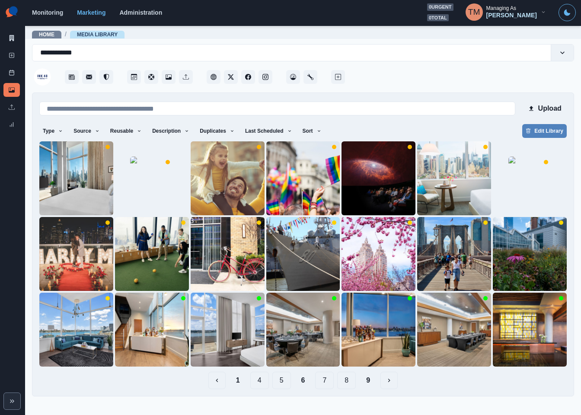
click at [283, 384] on button "5" at bounding box center [281, 380] width 19 height 17
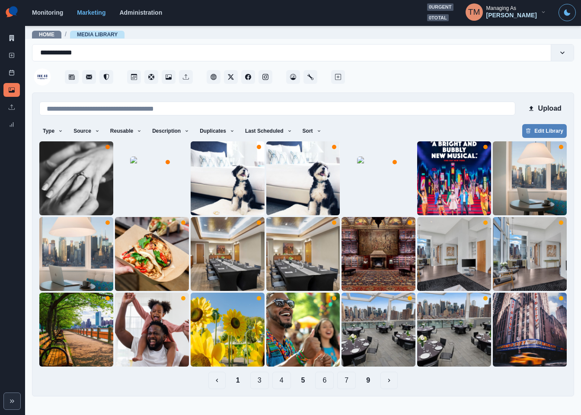
click at [280, 381] on button "4" at bounding box center [281, 380] width 19 height 17
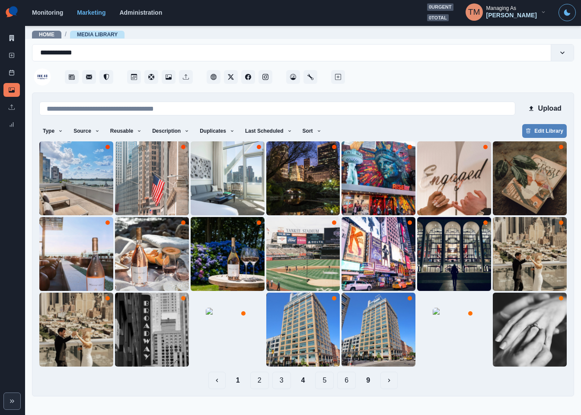
click at [278, 382] on button "3" at bounding box center [281, 380] width 19 height 17
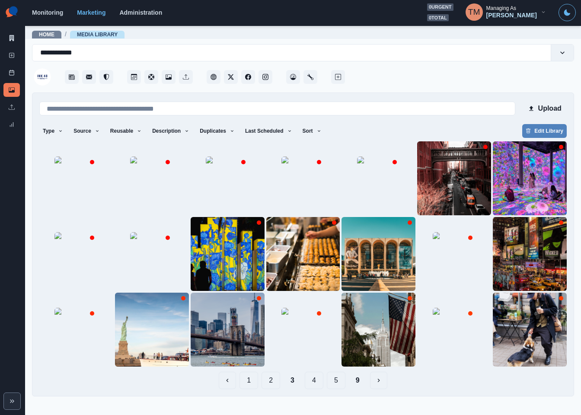
click at [272, 384] on button "2" at bounding box center [271, 380] width 19 height 17
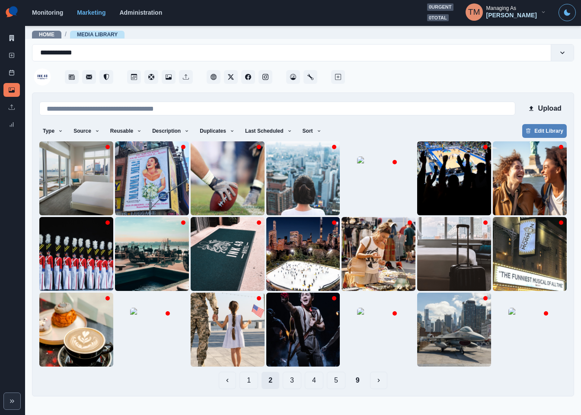
click at [272, 384] on button "2" at bounding box center [271, 380] width 18 height 17
click at [251, 384] on button "1" at bounding box center [249, 380] width 19 height 17
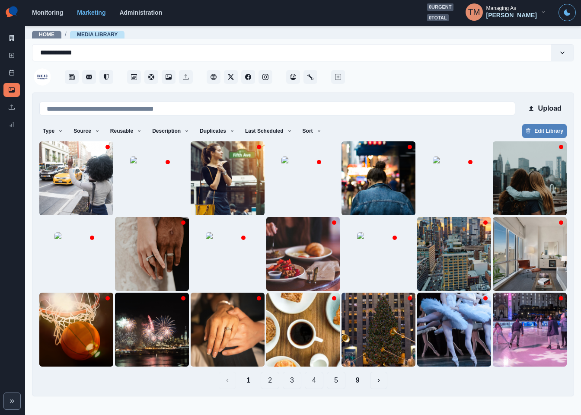
click at [272, 383] on button "2" at bounding box center [270, 380] width 19 height 17
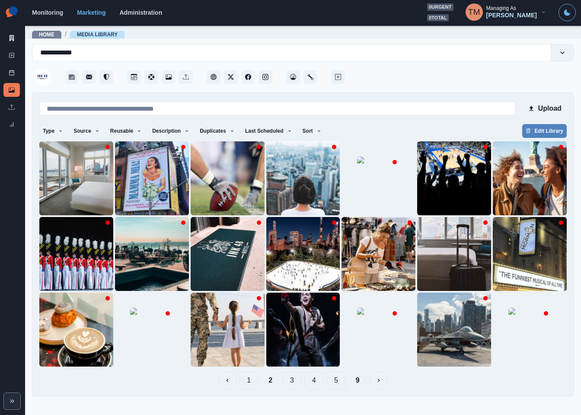
click at [287, 380] on button "3" at bounding box center [292, 380] width 19 height 17
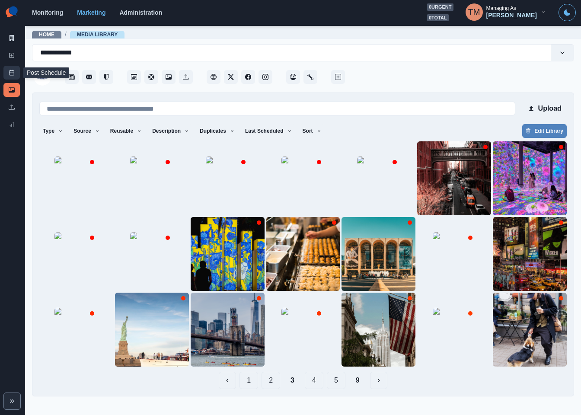
click at [9, 72] on icon at bounding box center [12, 73] width 6 height 6
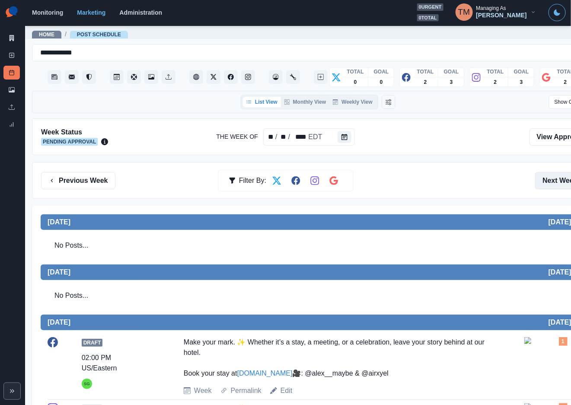
click at [559, 177] on button "Next Week" at bounding box center [565, 180] width 60 height 17
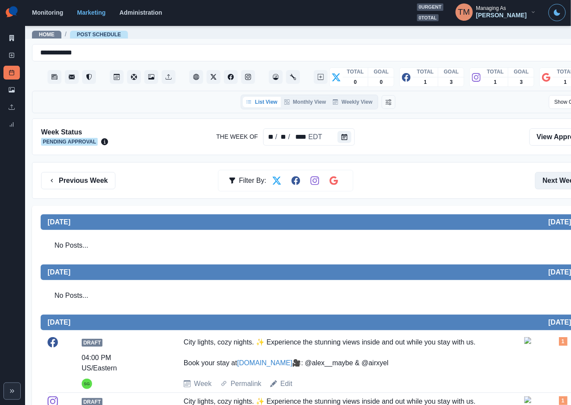
click at [559, 177] on button "Next Week" at bounding box center [565, 180] width 60 height 17
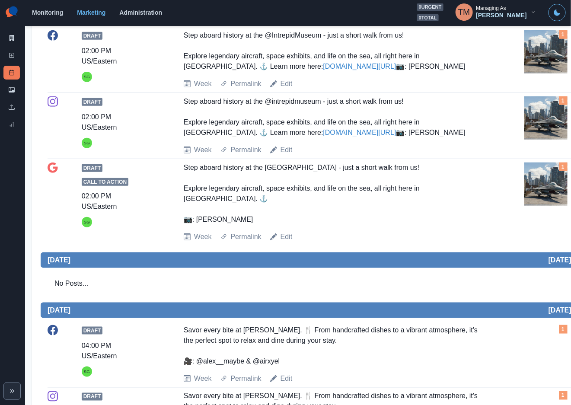
scroll to position [200, 0]
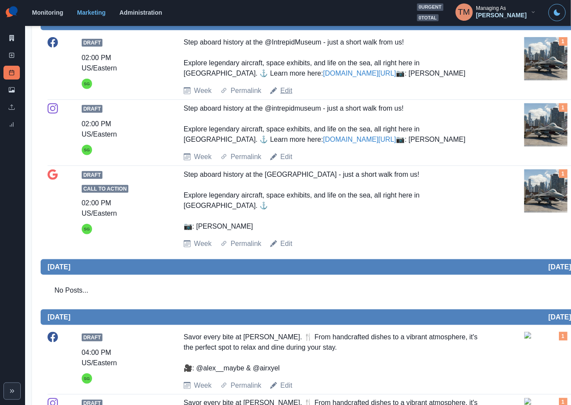
click at [283, 96] on link "Edit" at bounding box center [287, 91] width 12 height 10
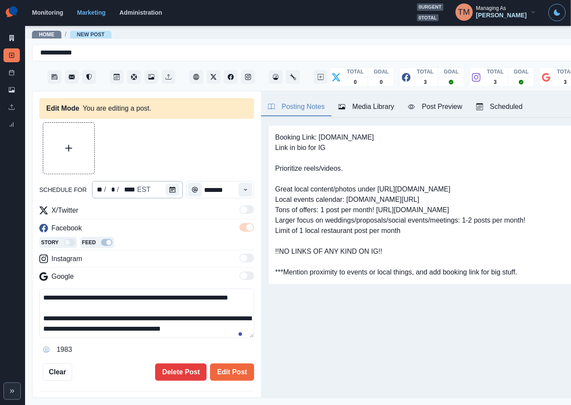
type input "*******"
type textarea "**********"
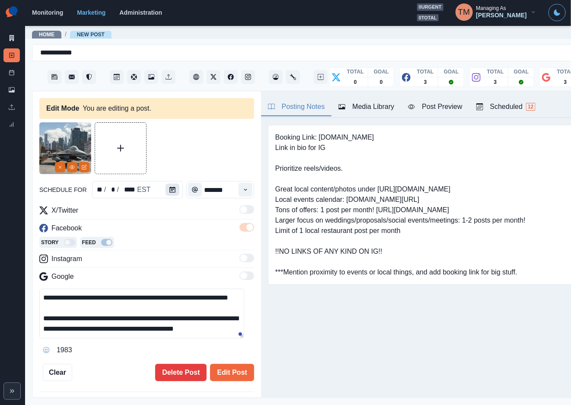
click at [172, 187] on button "Calendar" at bounding box center [173, 190] width 14 height 12
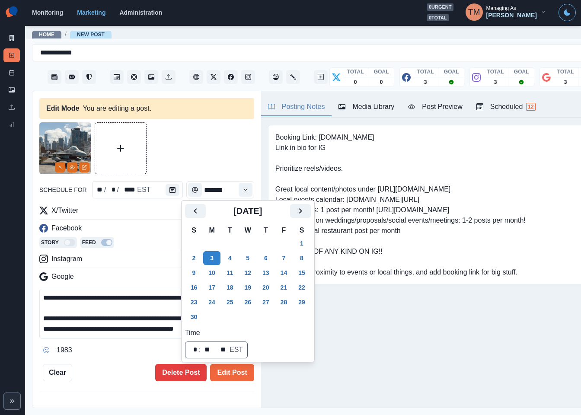
click at [197, 145] on div at bounding box center [146, 148] width 215 height 52
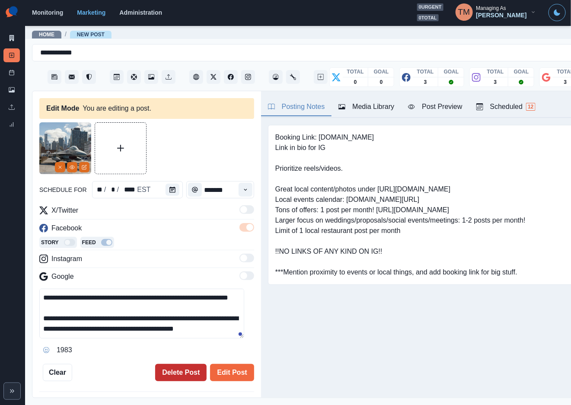
click at [179, 373] on button "Delete Post" at bounding box center [180, 372] width 51 height 17
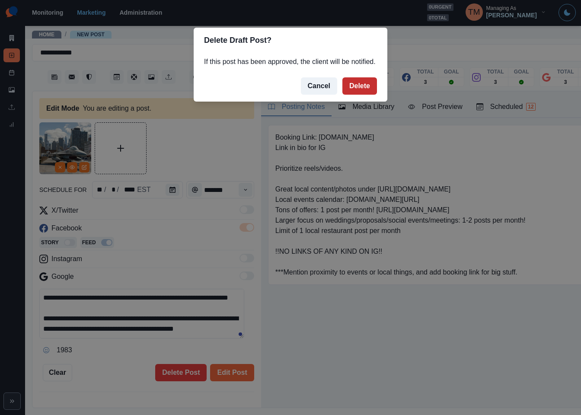
click at [357, 90] on button "Delete" at bounding box center [360, 85] width 35 height 17
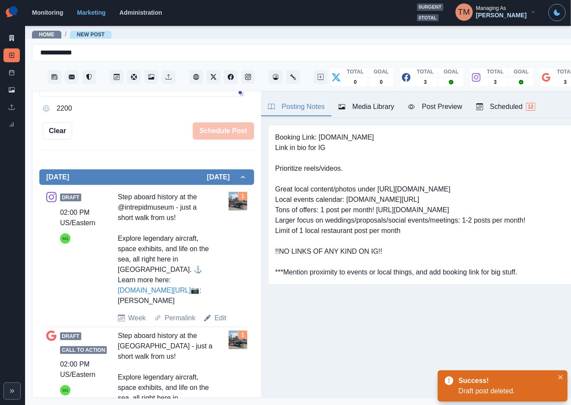
scroll to position [299, 0]
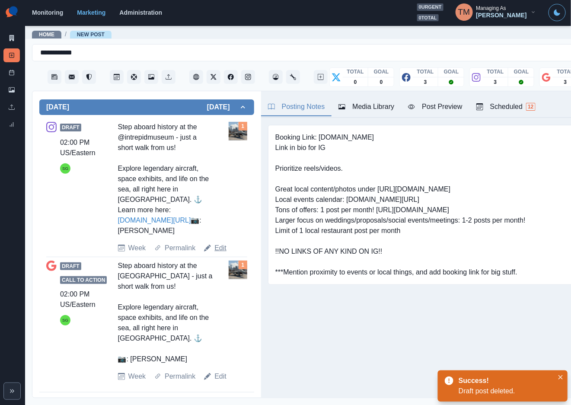
click at [219, 250] on link "Edit" at bounding box center [221, 248] width 12 height 10
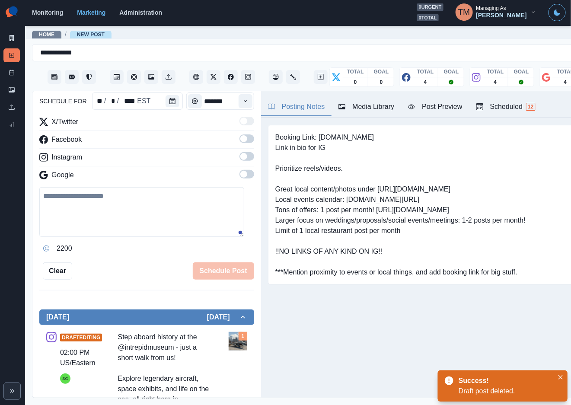
scroll to position [39, 0]
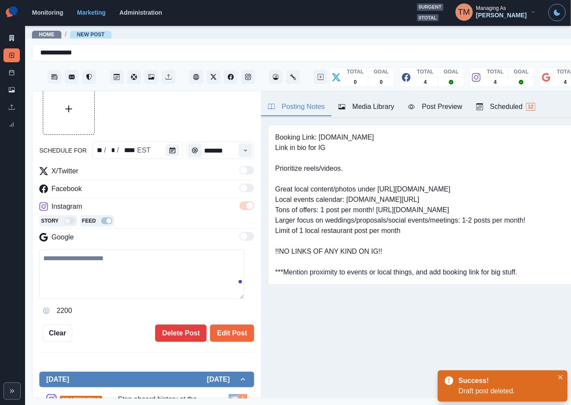
type textarea "**********"
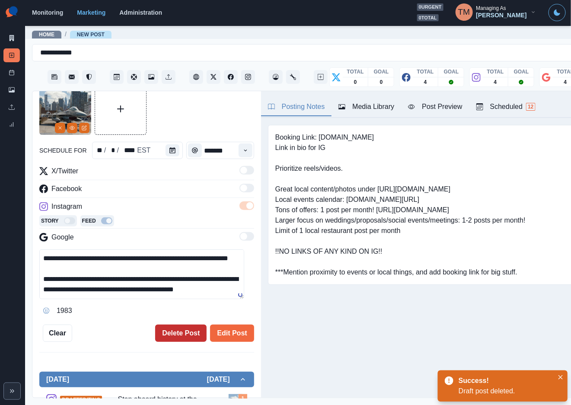
click at [180, 327] on button "Delete Post" at bounding box center [180, 333] width 51 height 17
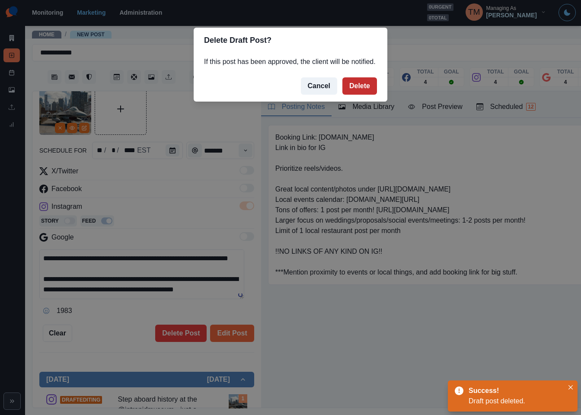
click at [357, 83] on button "Delete" at bounding box center [360, 85] width 35 height 17
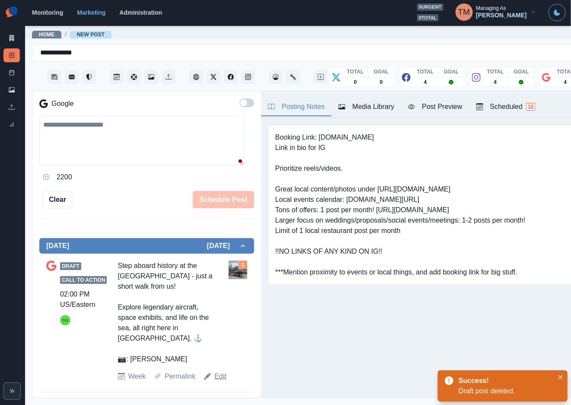
click at [217, 377] on link "Edit" at bounding box center [221, 376] width 12 height 10
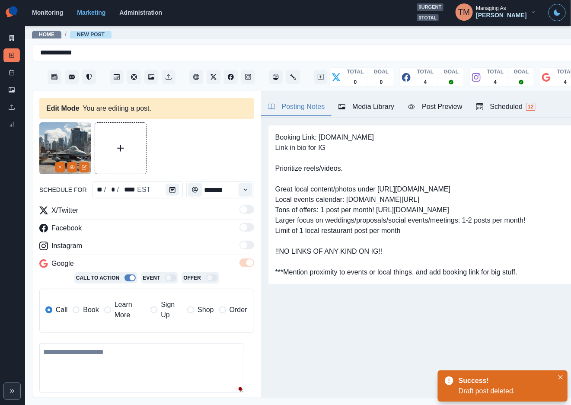
type textarea "**********"
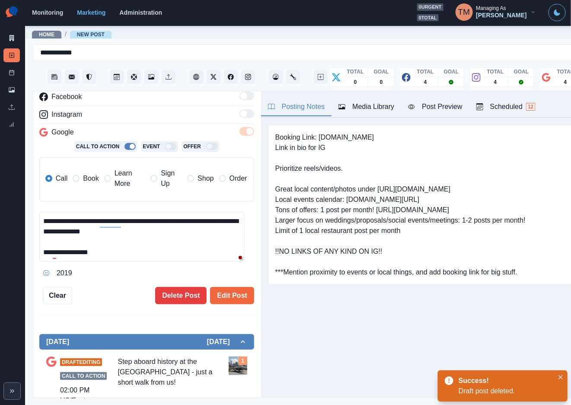
scroll to position [195, 0]
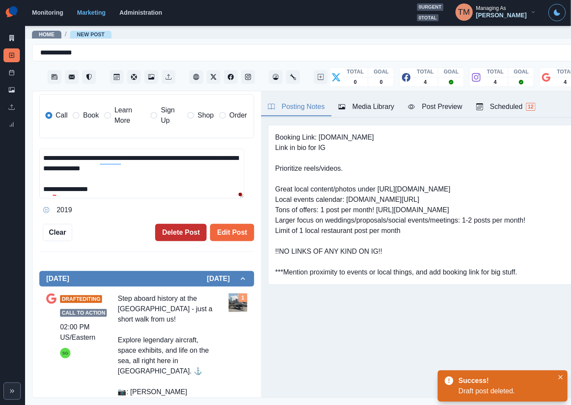
click at [171, 233] on button "Delete Post" at bounding box center [180, 232] width 51 height 17
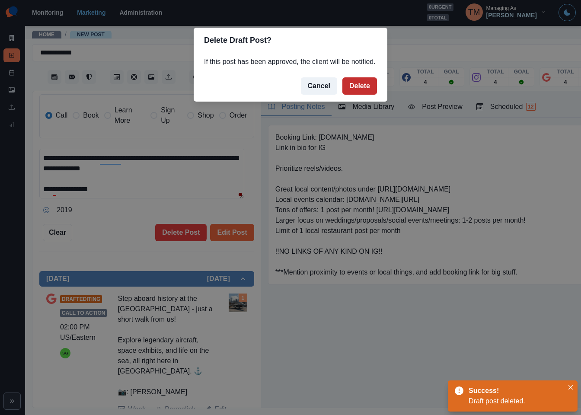
click at [361, 86] on button "Delete" at bounding box center [360, 85] width 35 height 17
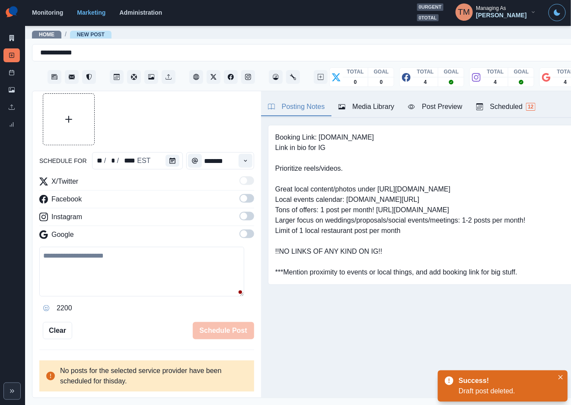
scroll to position [19, 0]
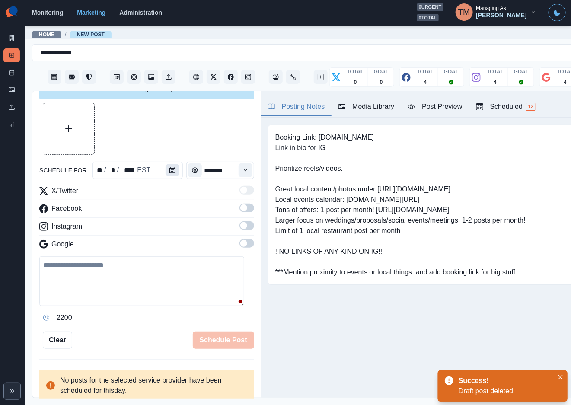
click at [170, 170] on icon "Calendar" at bounding box center [173, 170] width 6 height 6
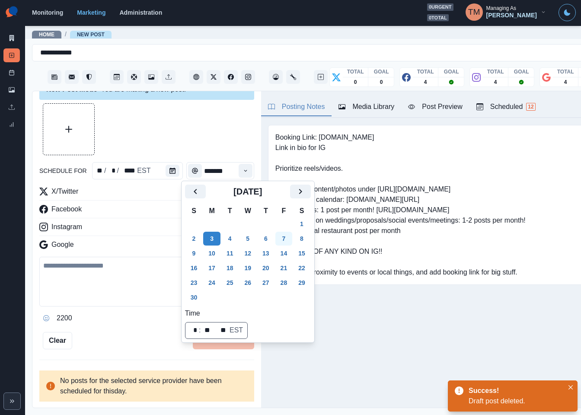
click at [282, 236] on button "7" at bounding box center [283, 239] width 17 height 14
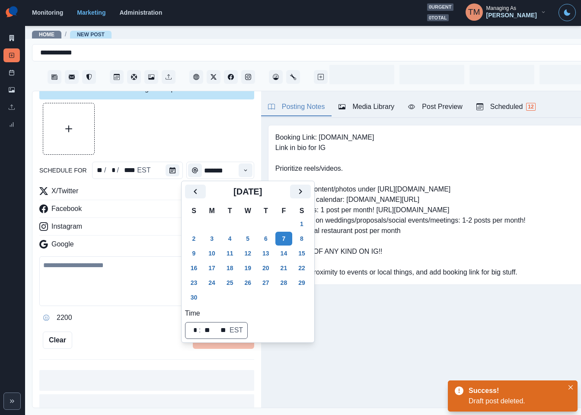
click at [161, 129] on div at bounding box center [146, 129] width 215 height 52
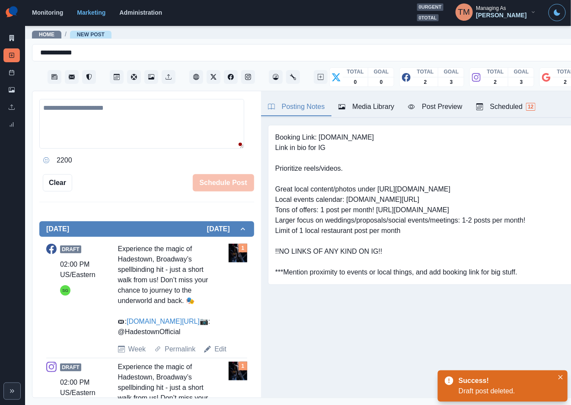
scroll to position [259, 0]
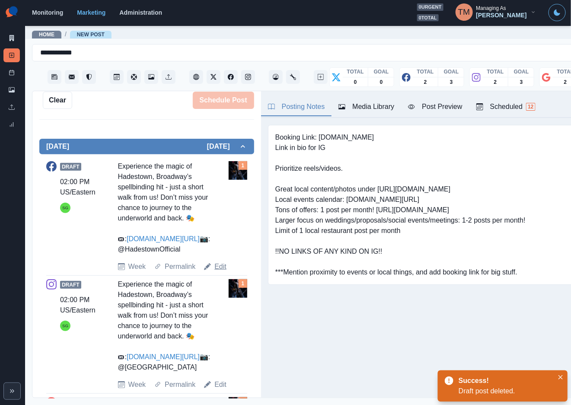
click at [218, 272] on link "Edit" at bounding box center [221, 267] width 12 height 10
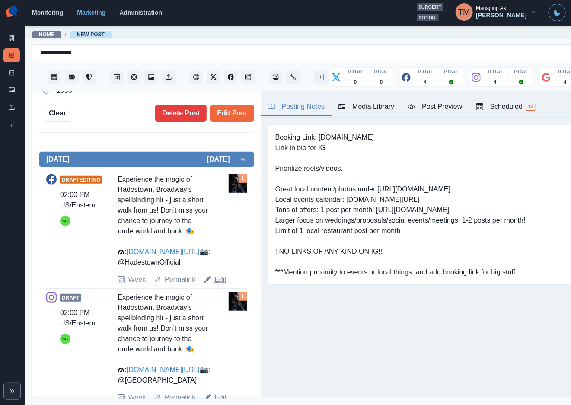
type textarea "**********"
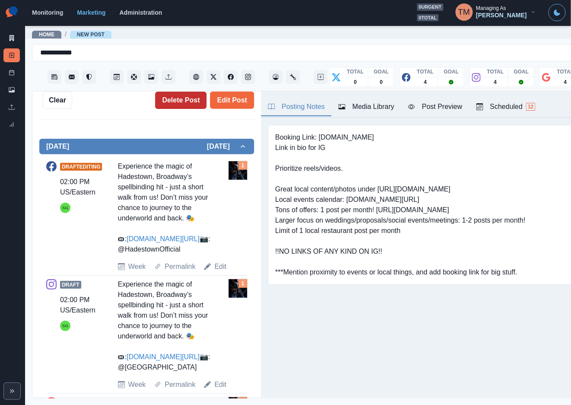
click at [174, 96] on button "Delete Post" at bounding box center [180, 100] width 51 height 17
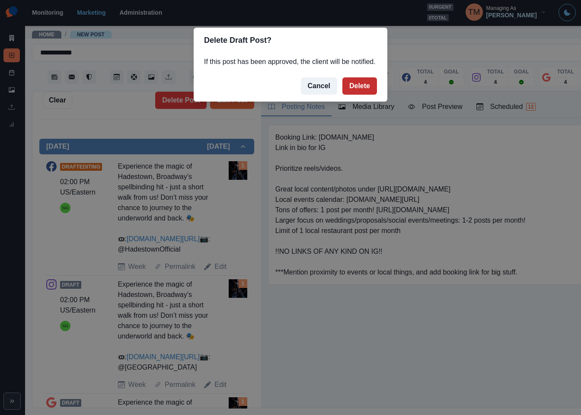
click at [349, 84] on button "Delete" at bounding box center [360, 85] width 35 height 17
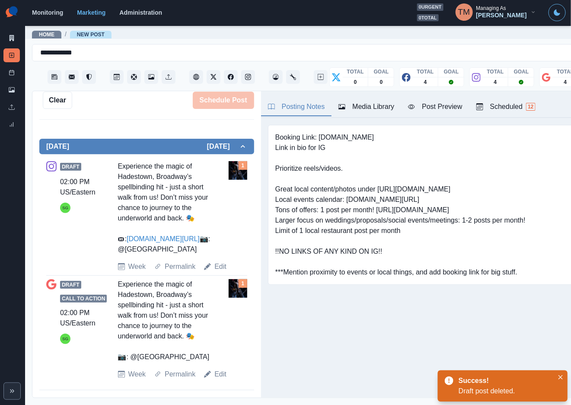
scroll to position [268, 0]
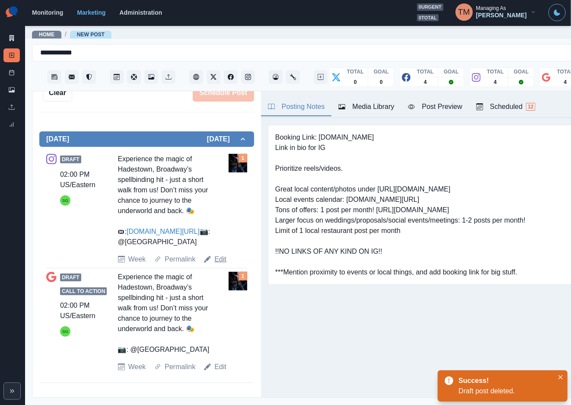
drag, startPoint x: 219, startPoint y: 269, endPoint x: 224, endPoint y: 269, distance: 4.3
click at [221, 265] on link "Edit" at bounding box center [221, 259] width 12 height 10
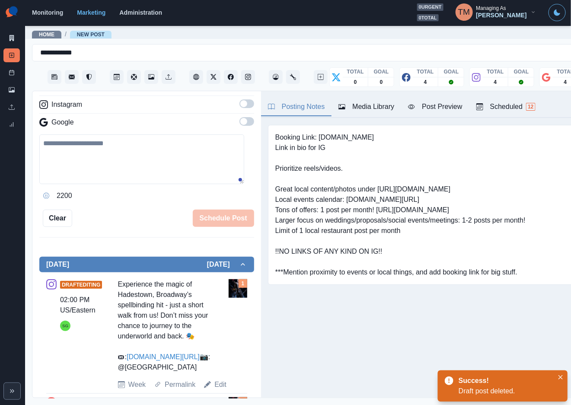
scroll to position [138, 0]
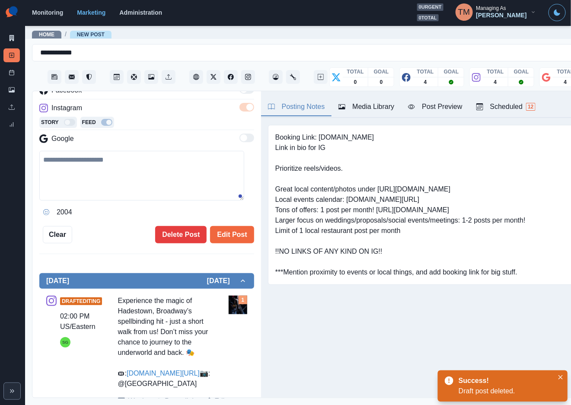
type textarea "**********"
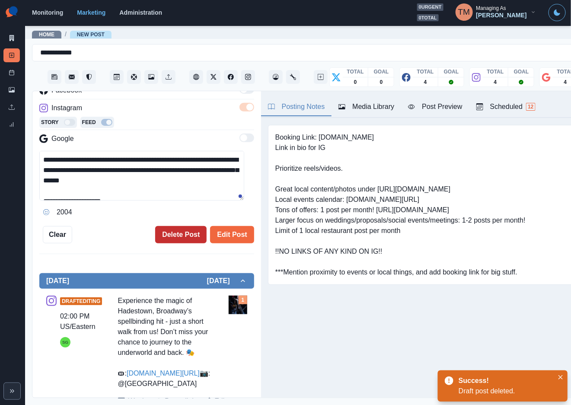
click at [173, 235] on button "Delete Post" at bounding box center [180, 234] width 51 height 17
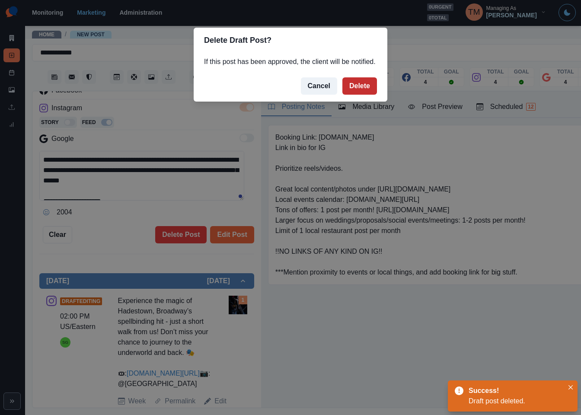
click at [354, 80] on button "Delete" at bounding box center [360, 85] width 35 height 17
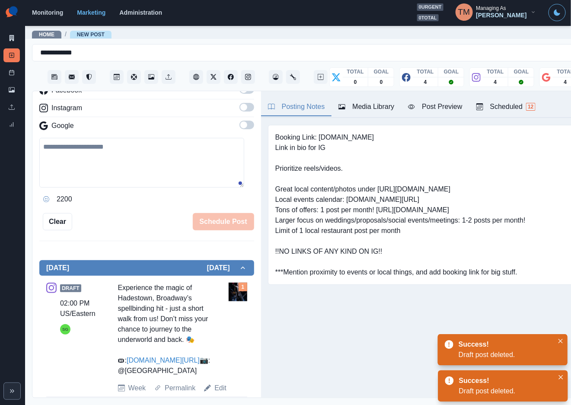
scroll to position [139, 0]
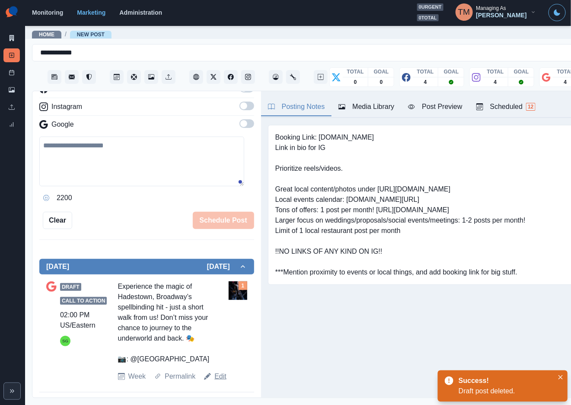
click at [216, 371] on link "Edit" at bounding box center [221, 376] width 12 height 10
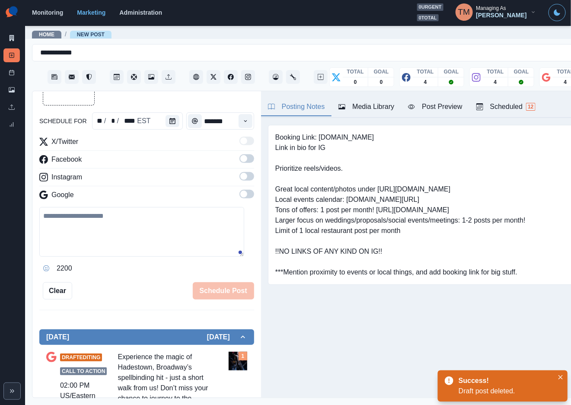
scroll to position [10, 0]
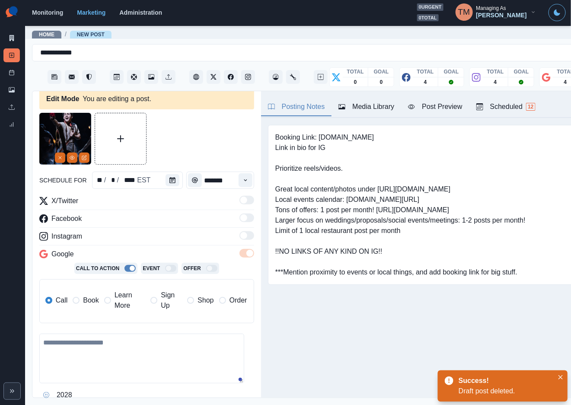
type textarea "**********"
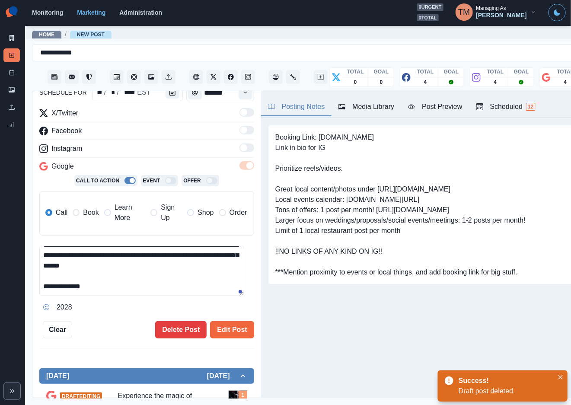
scroll to position [204, 0]
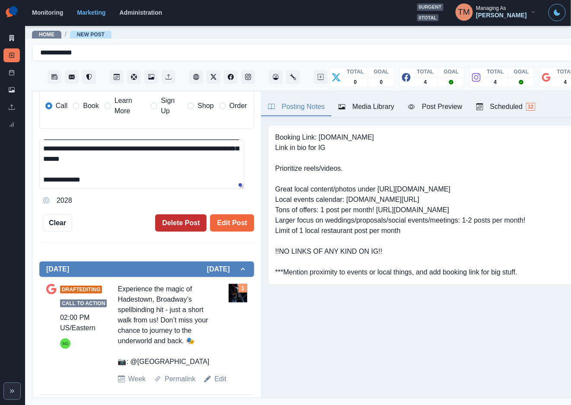
click at [176, 226] on button "Delete Post" at bounding box center [180, 223] width 51 height 17
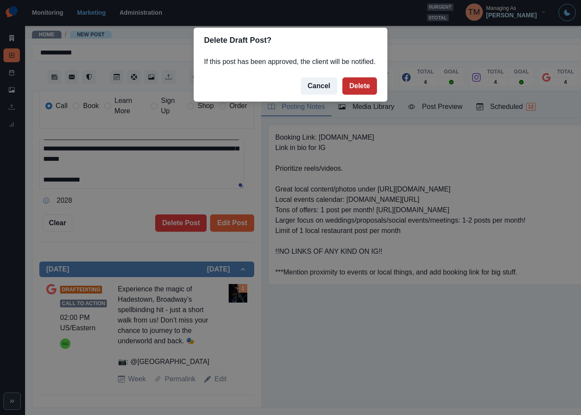
click at [357, 84] on button "Delete" at bounding box center [360, 85] width 35 height 17
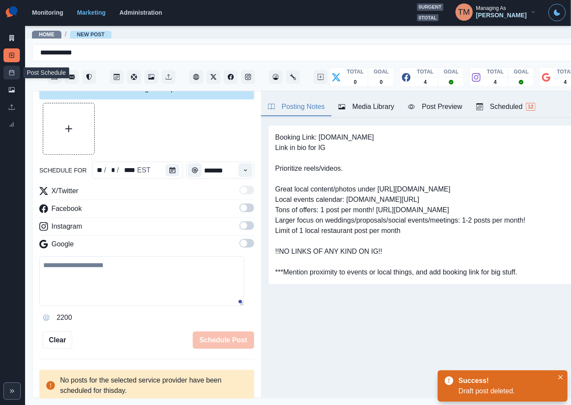
click at [9, 71] on icon at bounding box center [12, 73] width 6 height 6
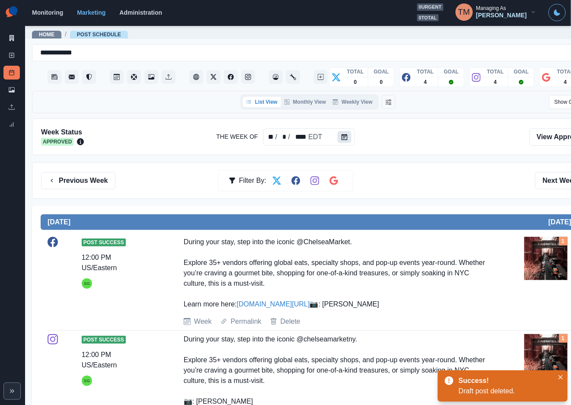
click at [343, 141] on button "Calendar" at bounding box center [345, 137] width 14 height 12
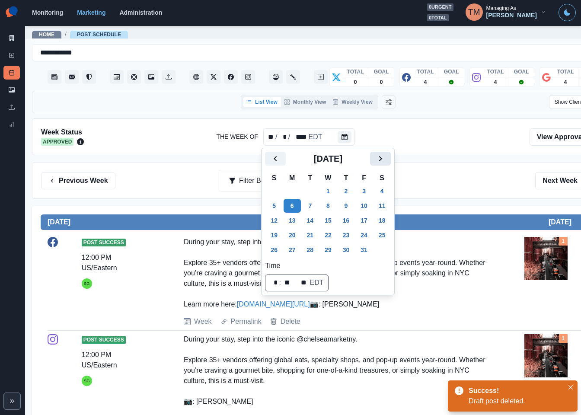
click at [383, 156] on icon "Next" at bounding box center [380, 159] width 10 height 10
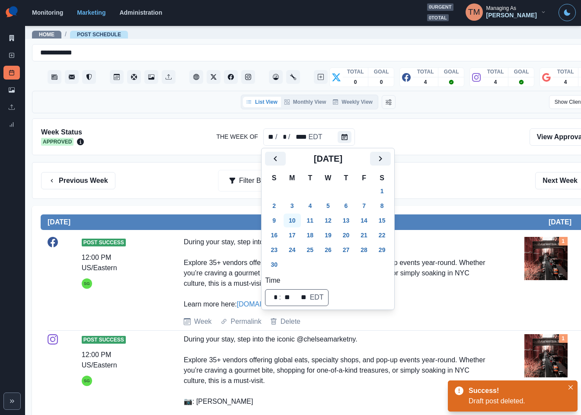
click at [294, 221] on button "10" at bounding box center [292, 221] width 17 height 14
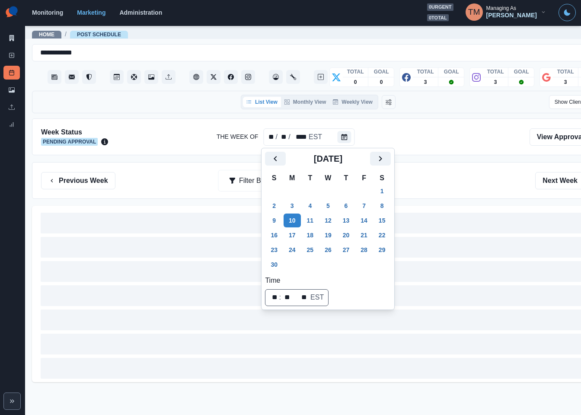
click at [488, 180] on div "Previous Week Filter By: Next Week" at bounding box center [318, 180] width 554 height 17
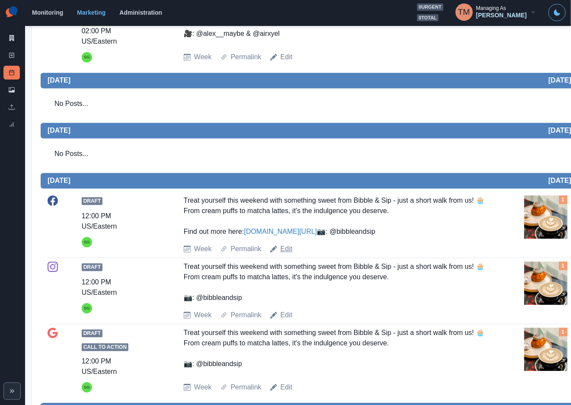
click at [285, 254] on link "Edit" at bounding box center [287, 249] width 12 height 10
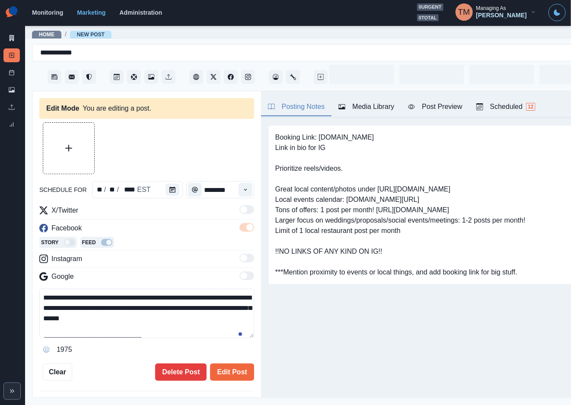
type input "********"
type textarea "**********"
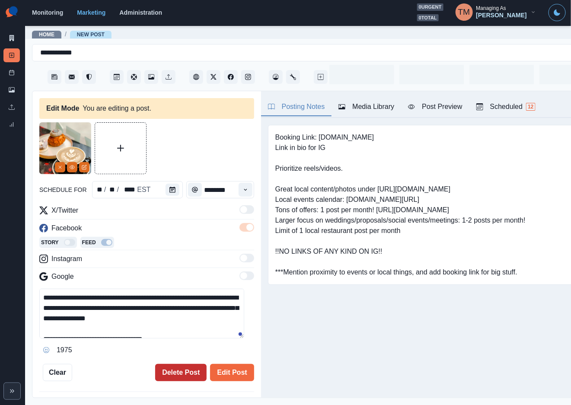
click at [165, 371] on button "Delete Post" at bounding box center [180, 372] width 51 height 17
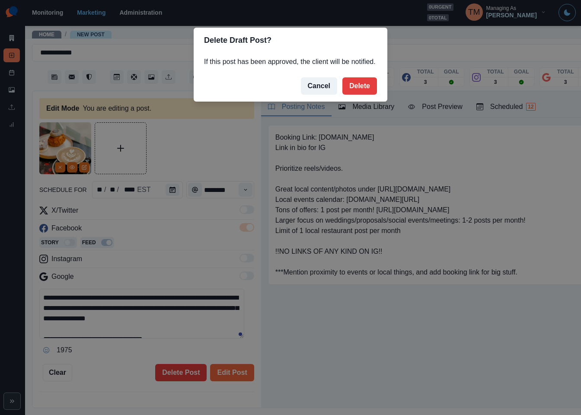
click at [367, 86] on button "Delete" at bounding box center [360, 85] width 35 height 17
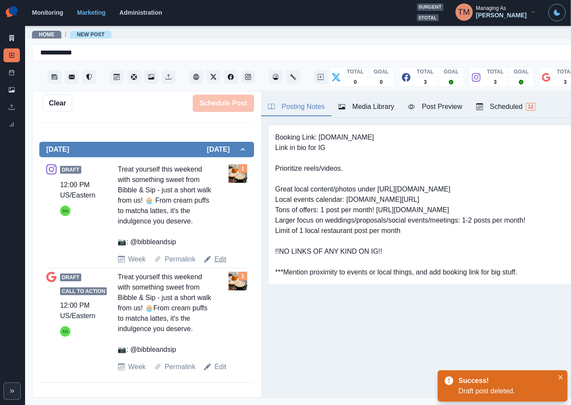
click at [222, 265] on link "Edit" at bounding box center [221, 259] width 12 height 10
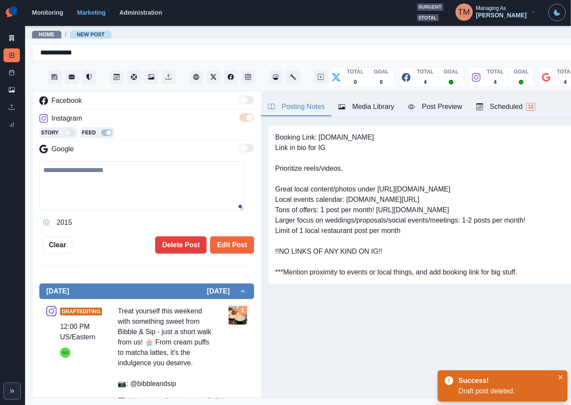
type textarea "**********"
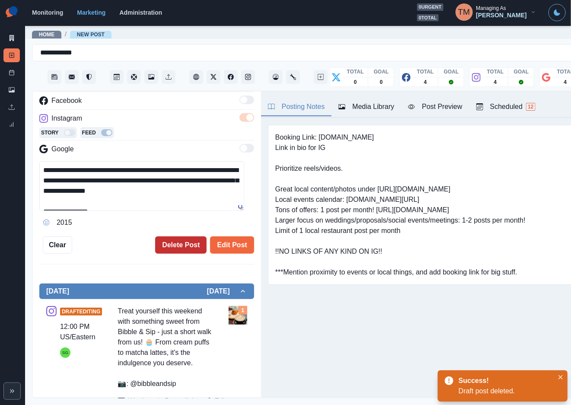
click at [166, 244] on button "Delete Post" at bounding box center [180, 245] width 51 height 17
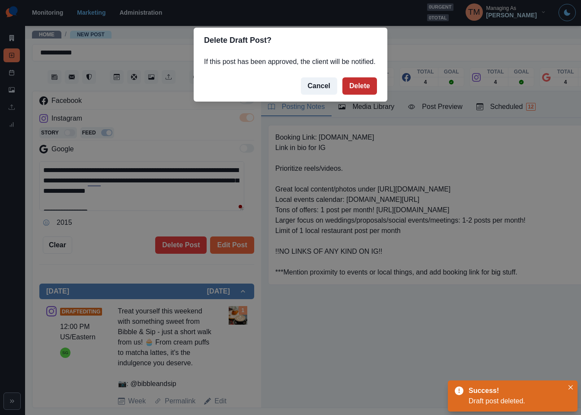
click at [361, 83] on button "Delete" at bounding box center [360, 85] width 35 height 17
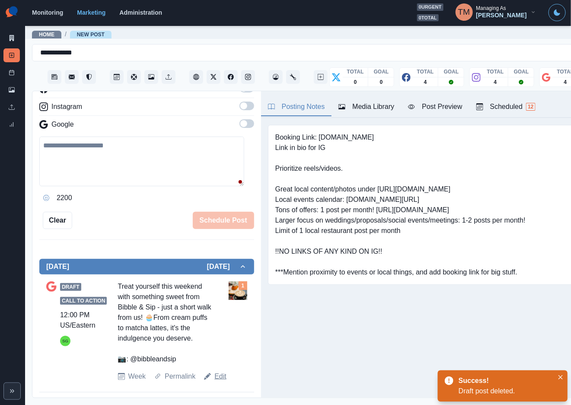
click at [221, 379] on link "Edit" at bounding box center [221, 376] width 12 height 10
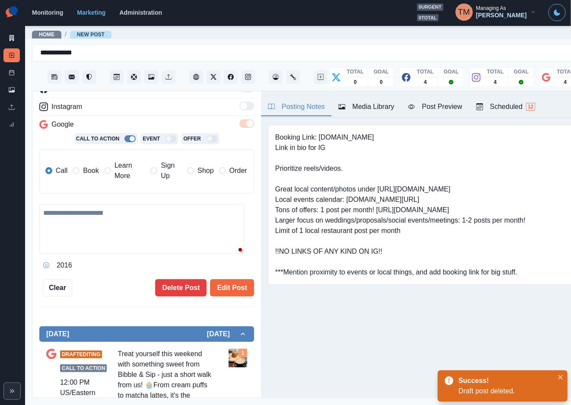
type textarea "**********"
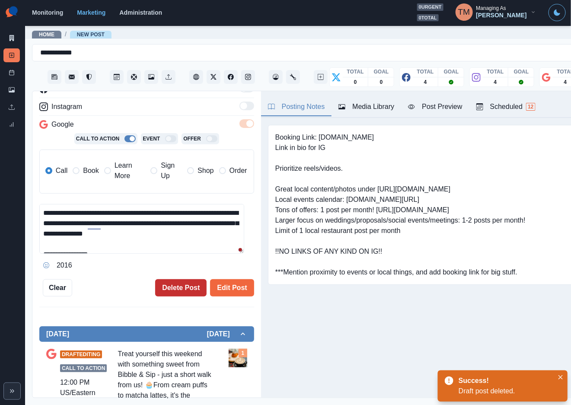
click at [177, 285] on button "Delete Post" at bounding box center [180, 287] width 51 height 17
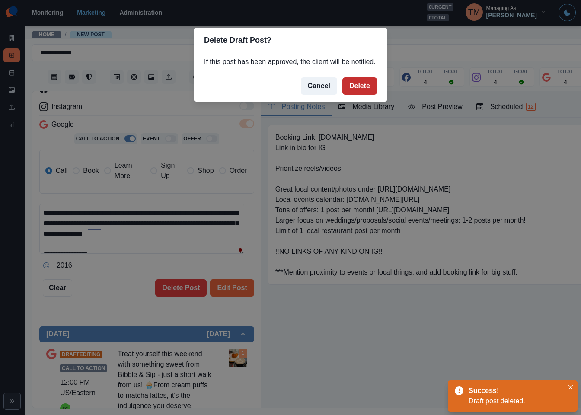
click at [355, 86] on button "Delete" at bounding box center [360, 85] width 35 height 17
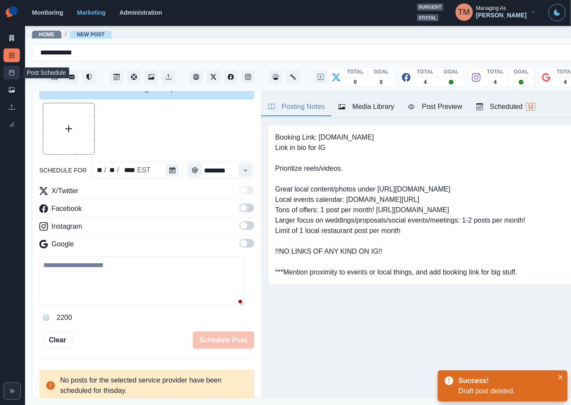
click at [8, 69] on link "Post Schedule" at bounding box center [11, 73] width 16 height 14
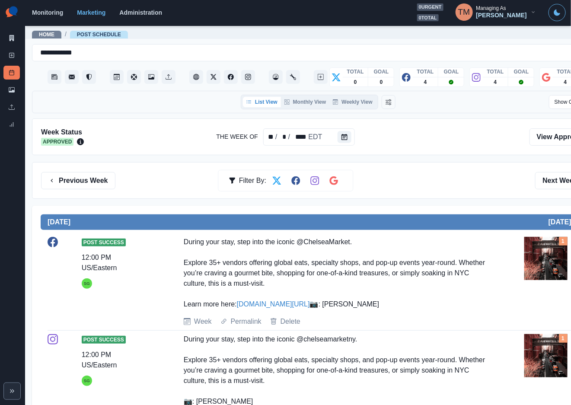
click at [347, 139] on button "Calendar" at bounding box center [345, 137] width 14 height 12
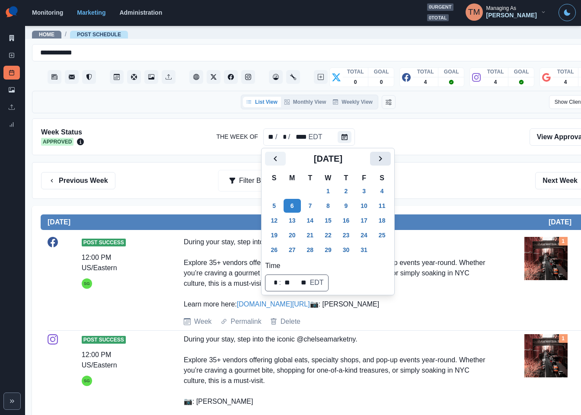
click at [378, 160] on icon "Next" at bounding box center [380, 159] width 10 height 10
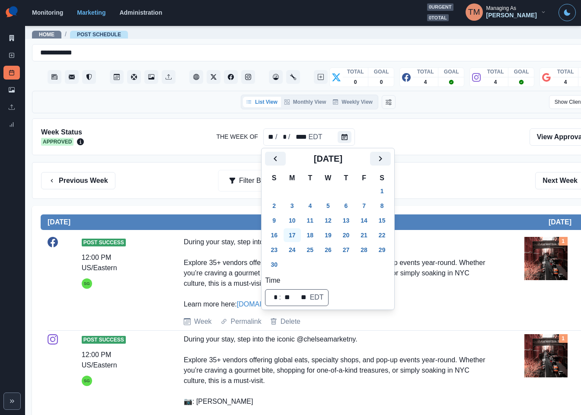
click at [289, 236] on button "17" at bounding box center [292, 235] width 17 height 14
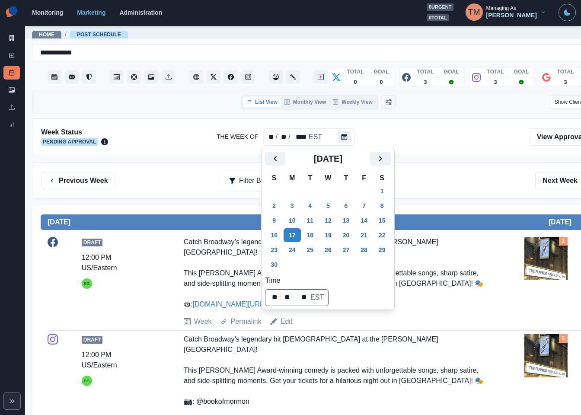
click at [458, 189] on div "Previous Week Filter By: Next Week" at bounding box center [318, 180] width 554 height 17
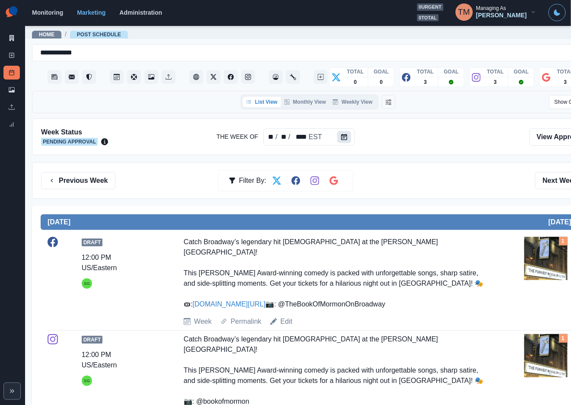
click at [345, 135] on button "Calendar" at bounding box center [344, 137] width 14 height 12
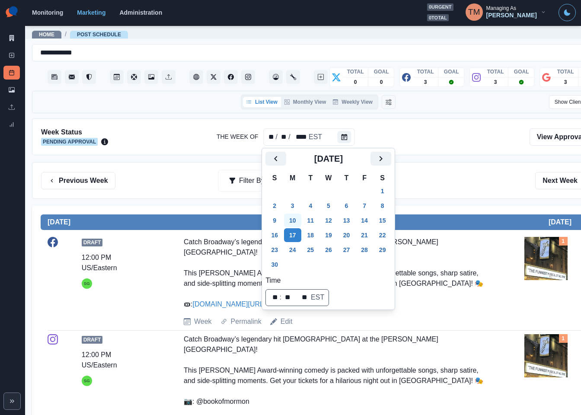
click at [292, 219] on button "10" at bounding box center [292, 221] width 17 height 14
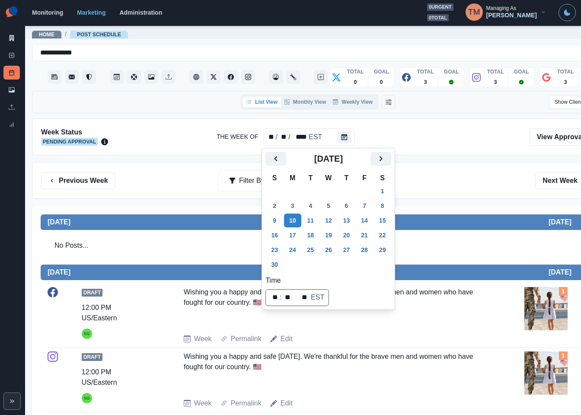
click at [442, 178] on div "Previous Week Filter By: Next Week" at bounding box center [318, 180] width 554 height 17
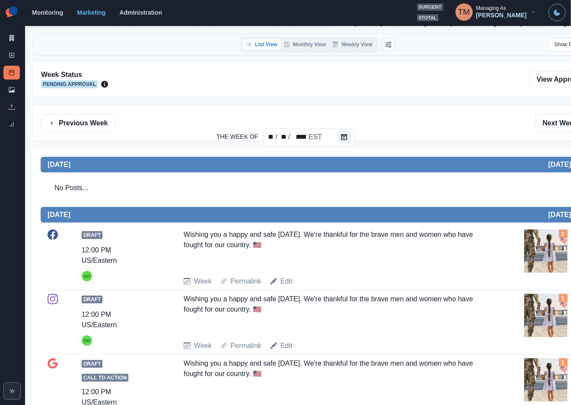
scroll to position [56, 0]
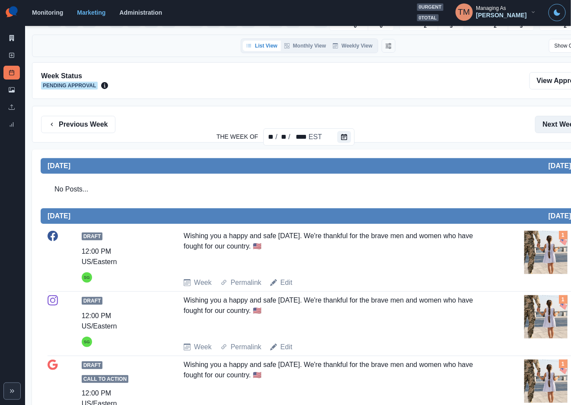
click at [553, 127] on button "Next Week" at bounding box center [565, 124] width 60 height 17
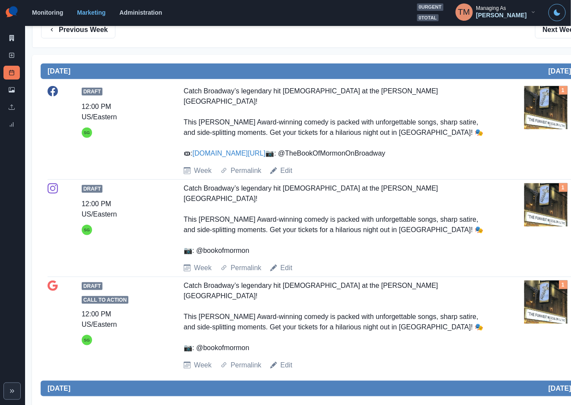
scroll to position [186, 0]
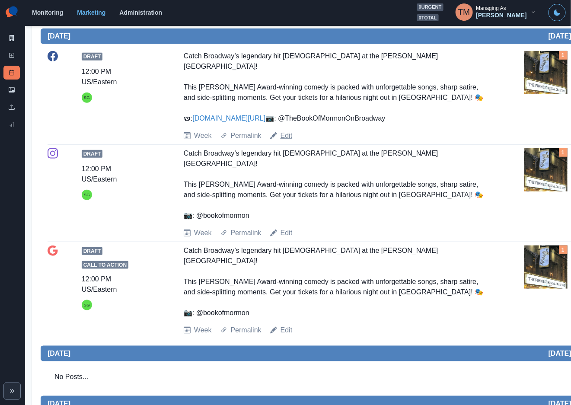
click at [287, 141] on link "Edit" at bounding box center [287, 136] width 12 height 10
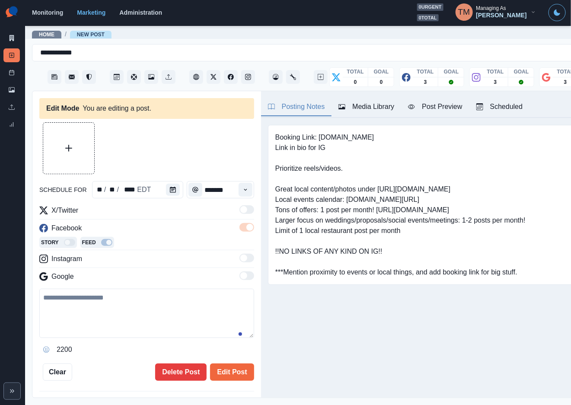
type input "********"
type textarea "**********"
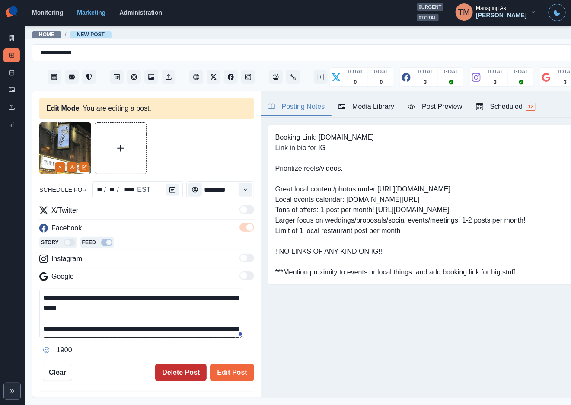
click at [177, 371] on button "Delete Post" at bounding box center [180, 372] width 51 height 17
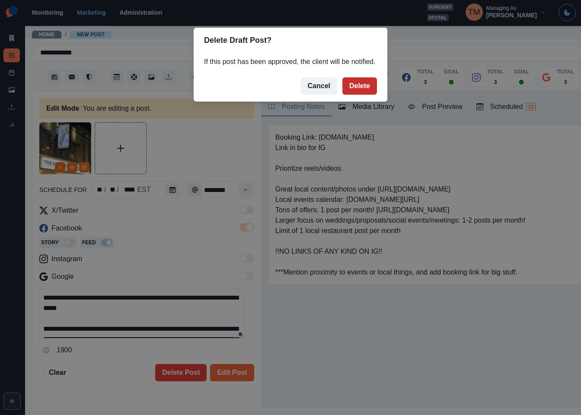
click at [362, 88] on button "Delete" at bounding box center [360, 85] width 35 height 17
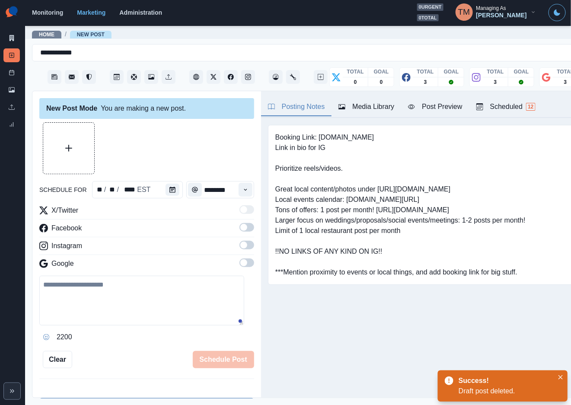
scroll to position [324, 0]
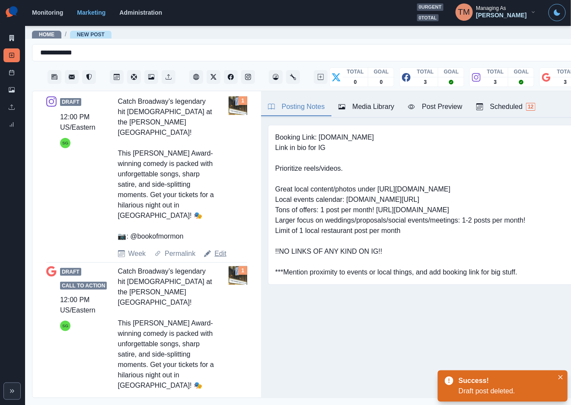
click at [220, 249] on link "Edit" at bounding box center [221, 254] width 12 height 10
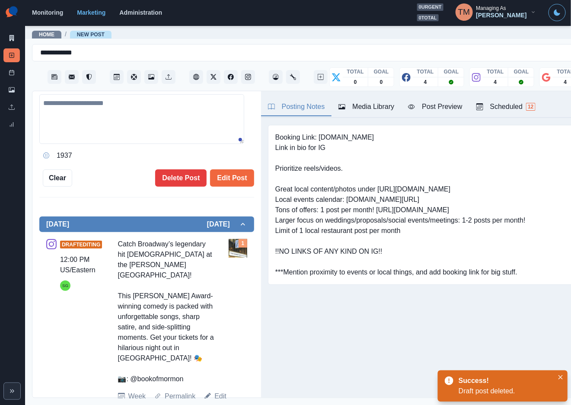
type textarea "**********"
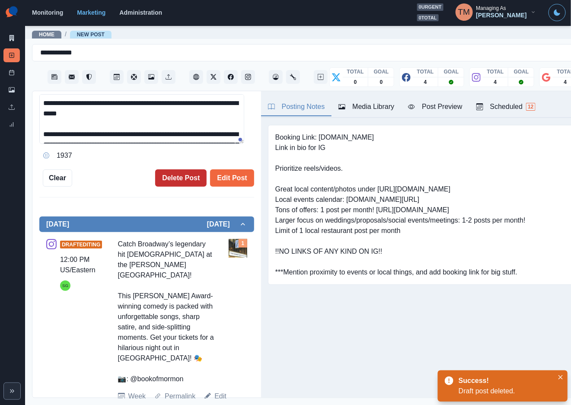
scroll to position [208, 0]
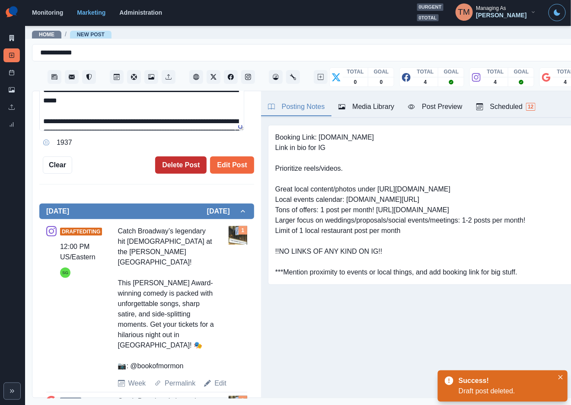
click at [167, 165] on button "Delete Post" at bounding box center [180, 165] width 51 height 17
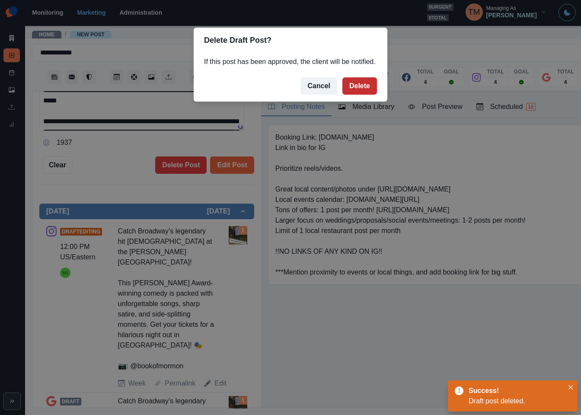
click at [355, 87] on button "Delete" at bounding box center [360, 85] width 35 height 17
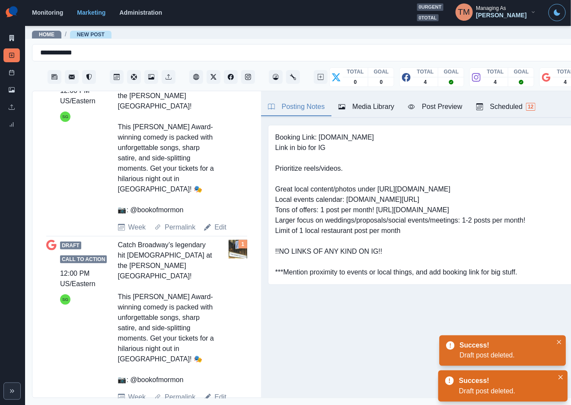
scroll to position [191, 0]
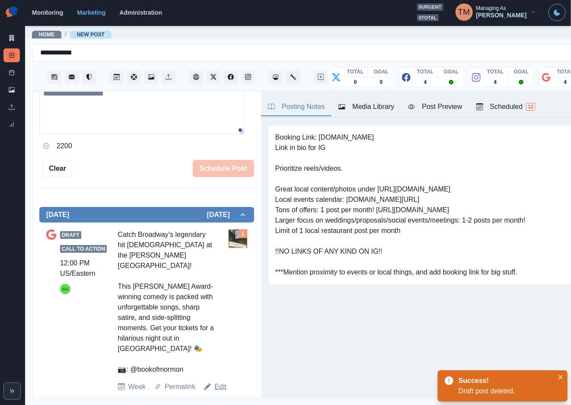
click at [215, 382] on link "Edit" at bounding box center [221, 387] width 12 height 10
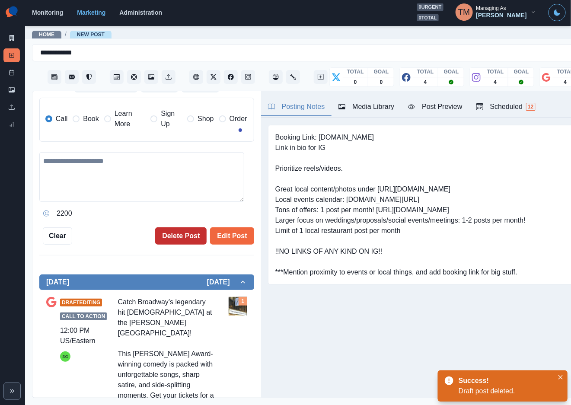
type textarea "**********"
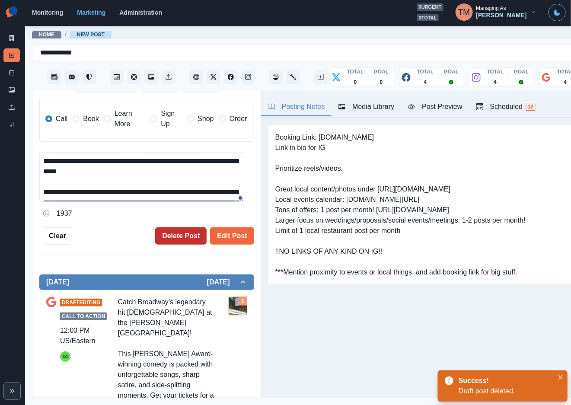
scroll to position [259, 0]
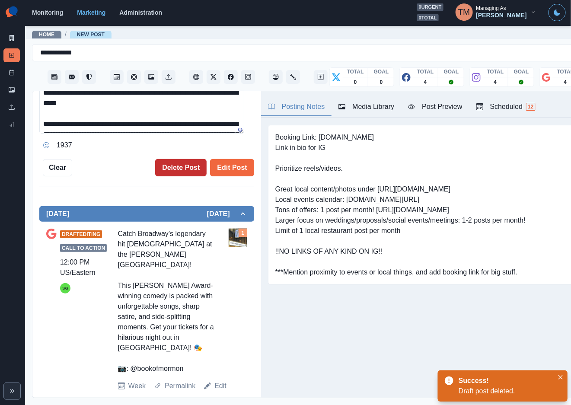
click at [165, 169] on button "Delete Post" at bounding box center [180, 167] width 51 height 17
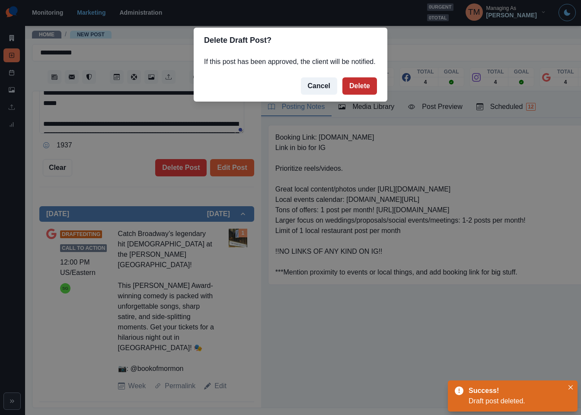
click at [364, 84] on button "Delete" at bounding box center [360, 85] width 35 height 17
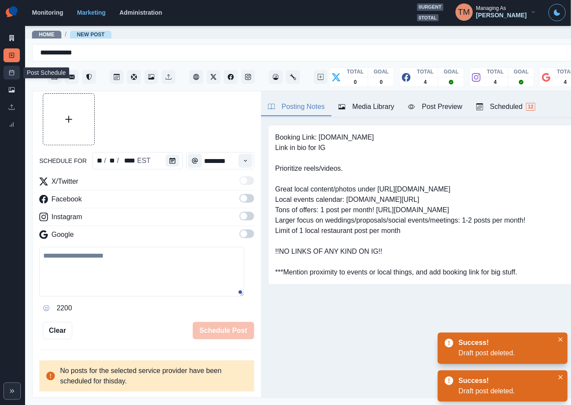
scroll to position [19, 0]
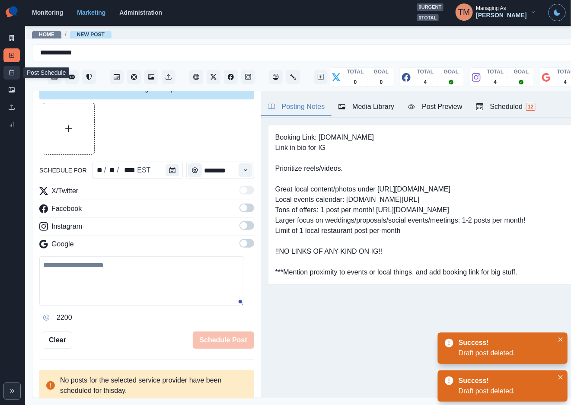
click at [11, 73] on icon at bounding box center [12, 73] width 6 height 6
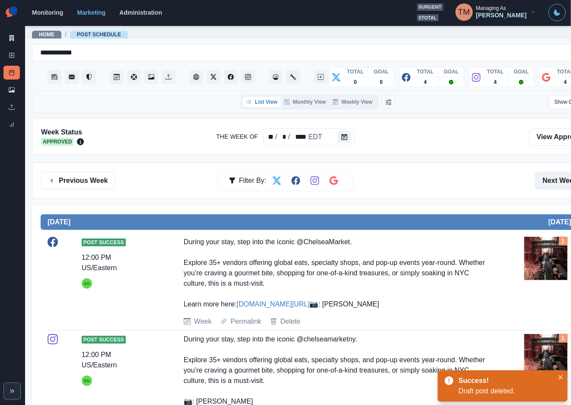
click at [547, 183] on button "Next Week" at bounding box center [565, 180] width 60 height 17
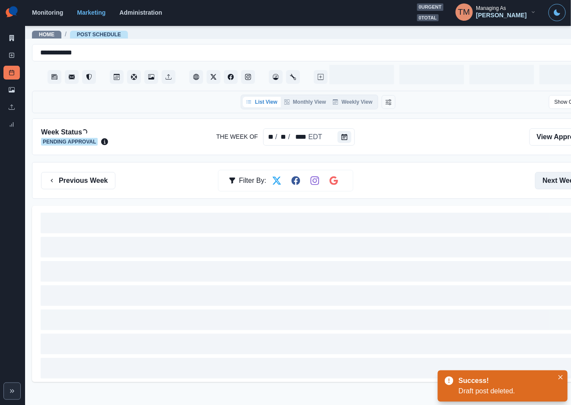
click at [547, 183] on button "Next Week" at bounding box center [565, 180] width 60 height 17
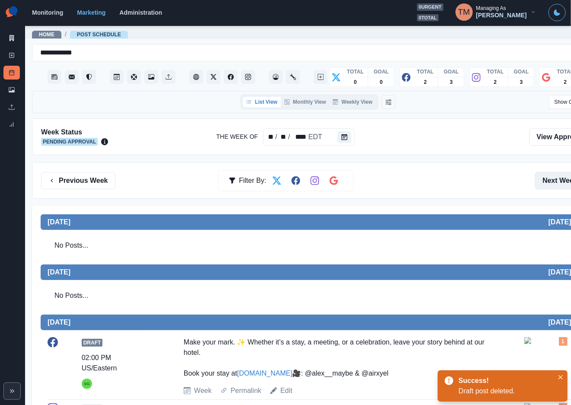
click at [547, 183] on button "Next Week" at bounding box center [565, 180] width 60 height 17
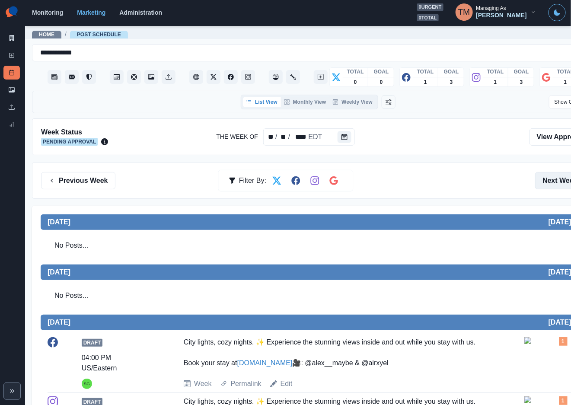
click at [547, 183] on button "Next Week" at bounding box center [565, 180] width 60 height 17
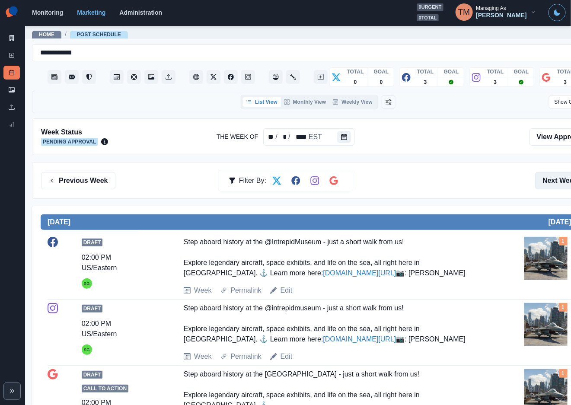
click at [547, 183] on button "Next Week" at bounding box center [565, 180] width 60 height 17
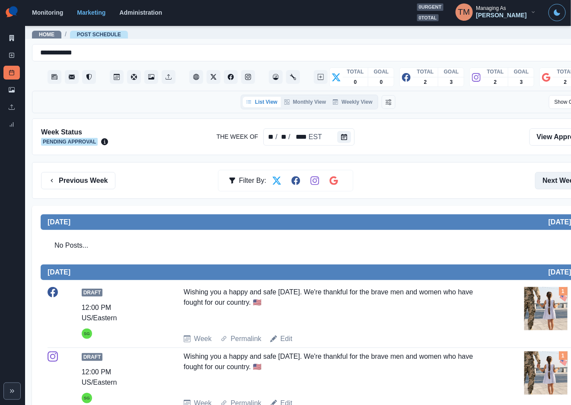
click at [547, 183] on button "Next Week" at bounding box center [565, 180] width 60 height 17
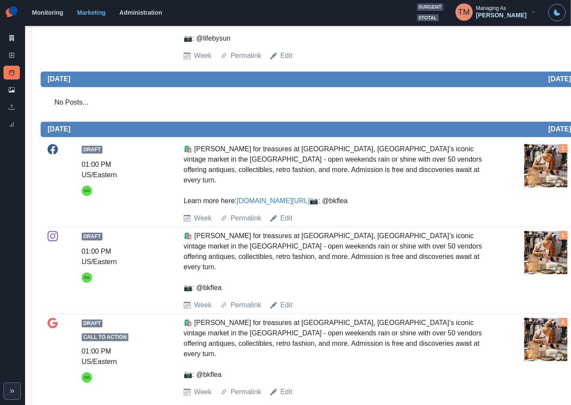
scroll to position [649, 0]
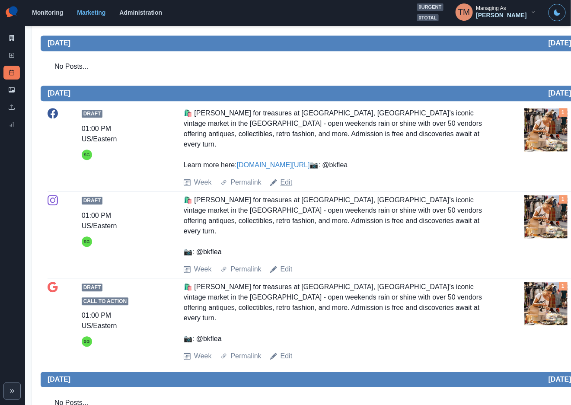
click at [282, 186] on link "Edit" at bounding box center [287, 182] width 12 height 10
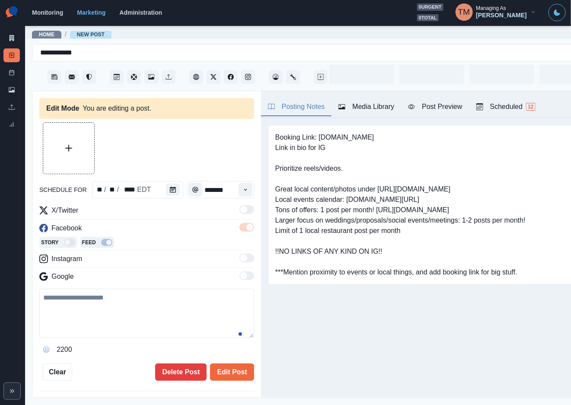
type input "*******"
type textarea "**********"
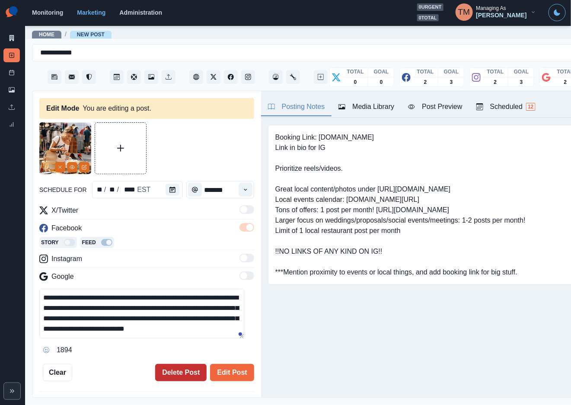
click at [167, 375] on button "Delete Post" at bounding box center [180, 372] width 51 height 17
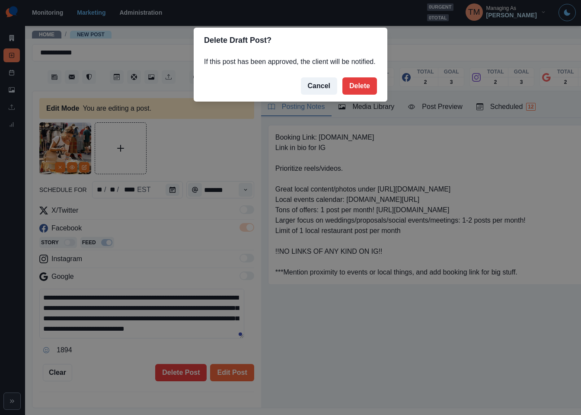
click at [361, 87] on button "Delete" at bounding box center [360, 85] width 35 height 17
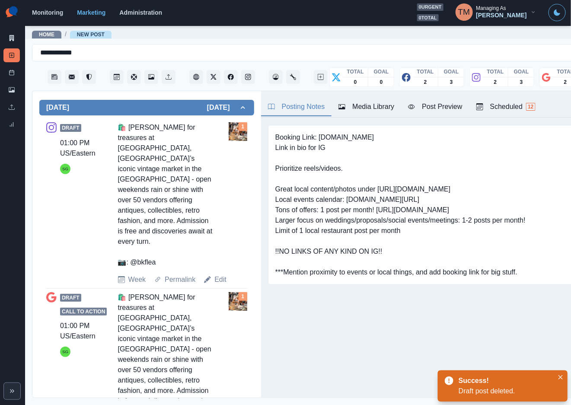
scroll to position [324, 0]
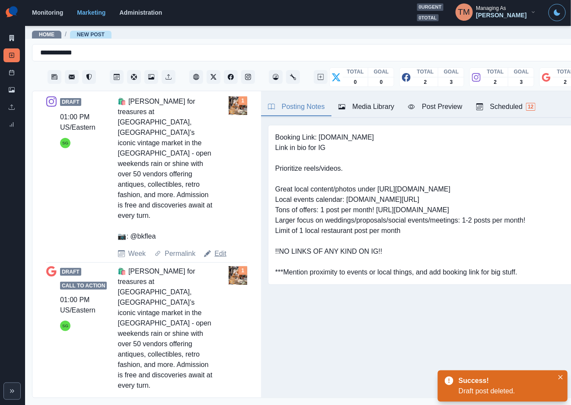
click at [222, 249] on link "Edit" at bounding box center [221, 254] width 12 height 10
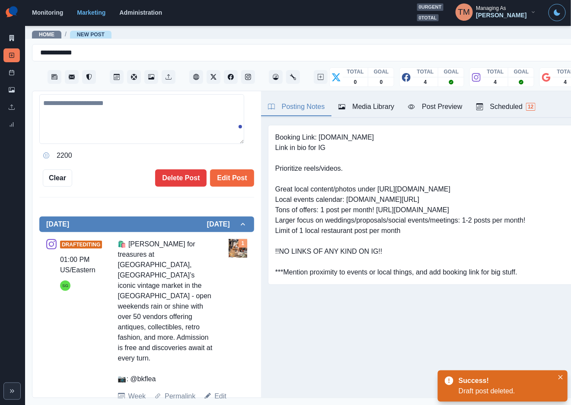
type textarea "**********"
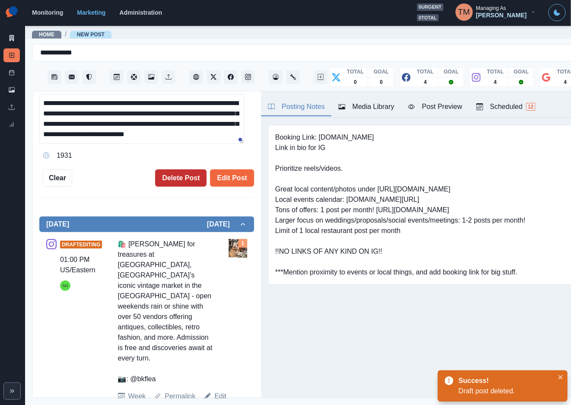
scroll to position [208, 0]
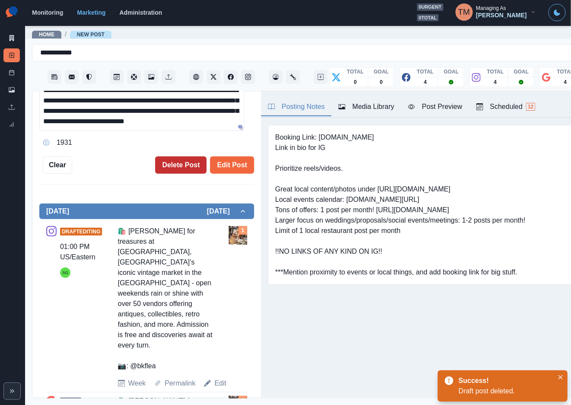
click at [159, 167] on button "Delete Post" at bounding box center [180, 165] width 51 height 17
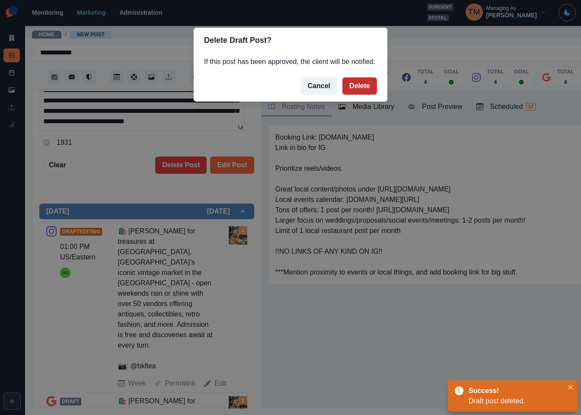
click at [358, 91] on button "Delete" at bounding box center [360, 85] width 35 height 17
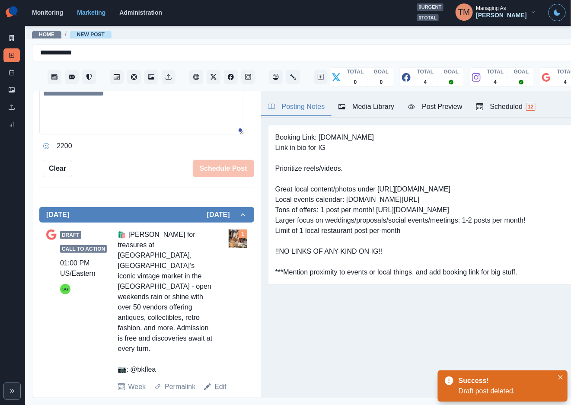
scroll to position [10, 0]
click at [215, 382] on link "Edit" at bounding box center [221, 387] width 12 height 10
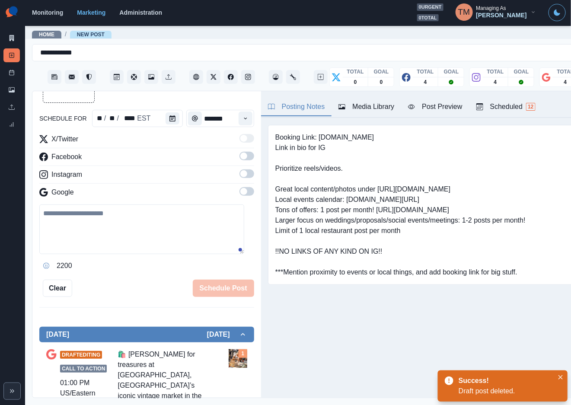
scroll to position [61, 0]
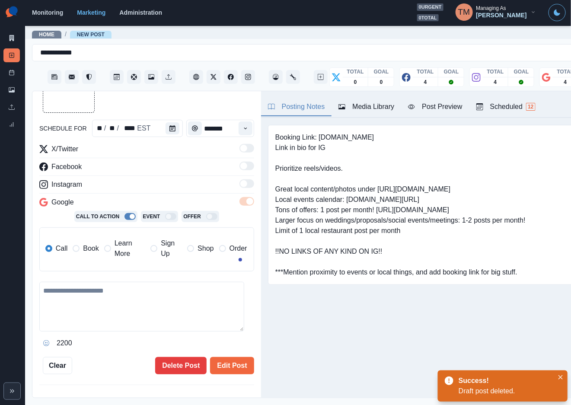
type textarea "**********"
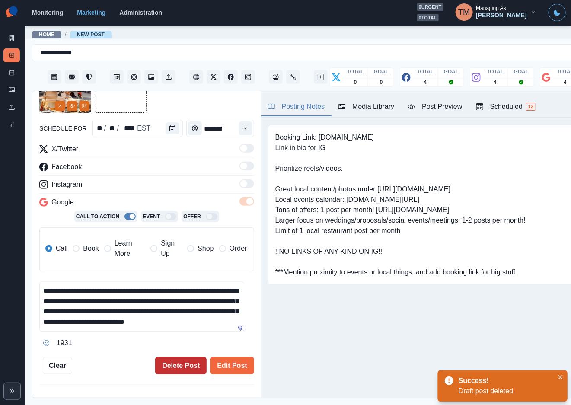
click at [157, 357] on button "Delete Post" at bounding box center [180, 365] width 51 height 17
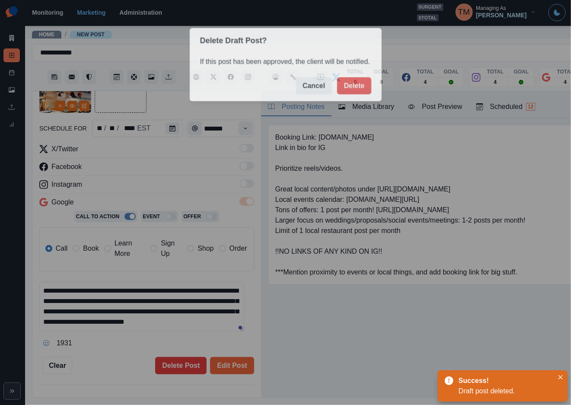
scroll to position [0, 0]
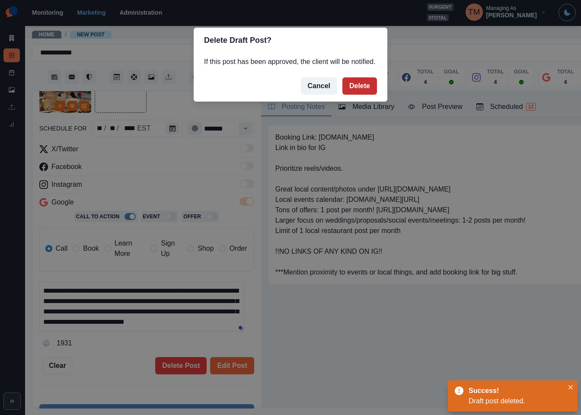
click at [363, 87] on button "Delete" at bounding box center [360, 85] width 35 height 17
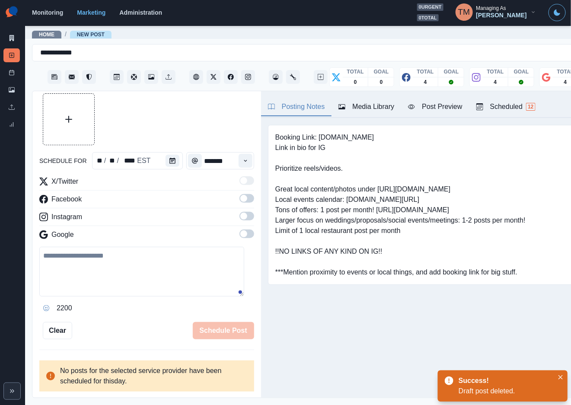
scroll to position [19, 0]
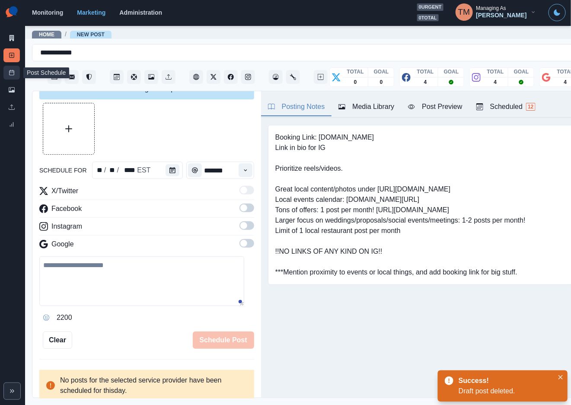
click at [12, 74] on icon at bounding box center [12, 73] width 6 height 6
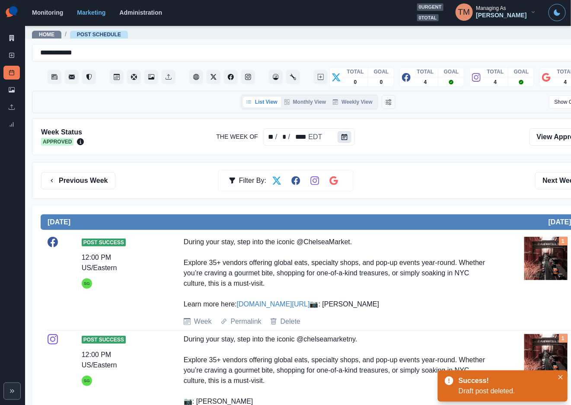
click at [344, 138] on icon "Calendar" at bounding box center [345, 137] width 6 height 6
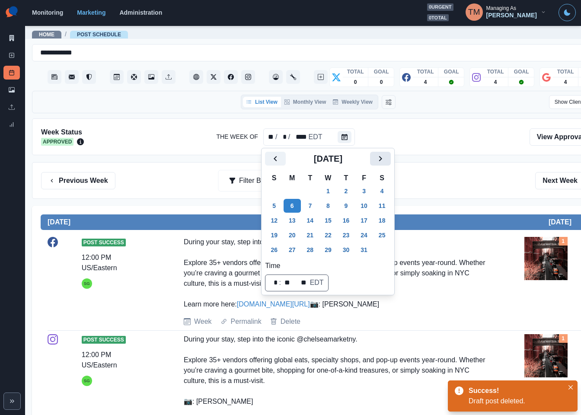
click at [381, 161] on icon "Next" at bounding box center [380, 159] width 10 height 10
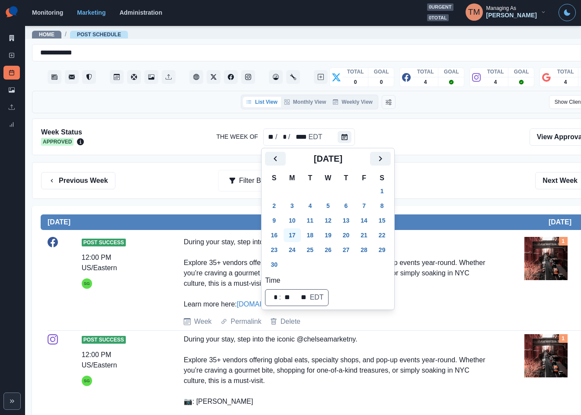
click at [291, 235] on button "17" at bounding box center [292, 235] width 17 height 14
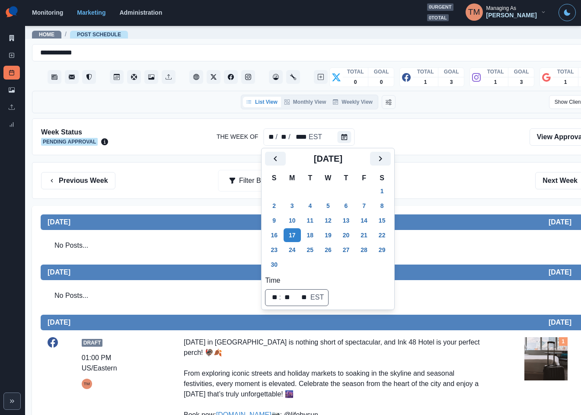
click at [460, 180] on div "Previous Week Filter By: Next Week" at bounding box center [318, 180] width 554 height 17
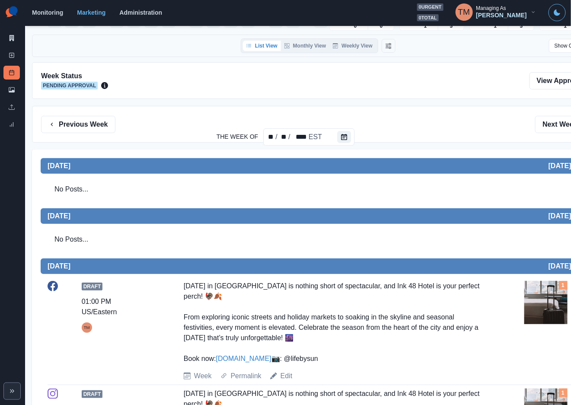
scroll to position [22, 0]
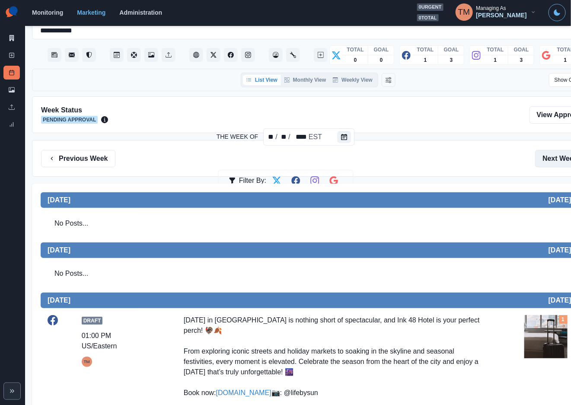
click at [558, 162] on button "Next Week" at bounding box center [565, 158] width 60 height 17
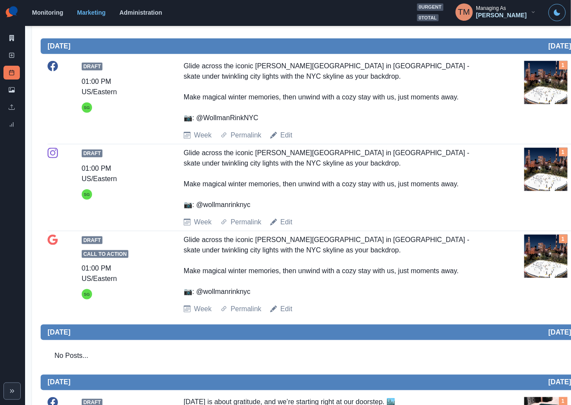
scroll to position [205, 0]
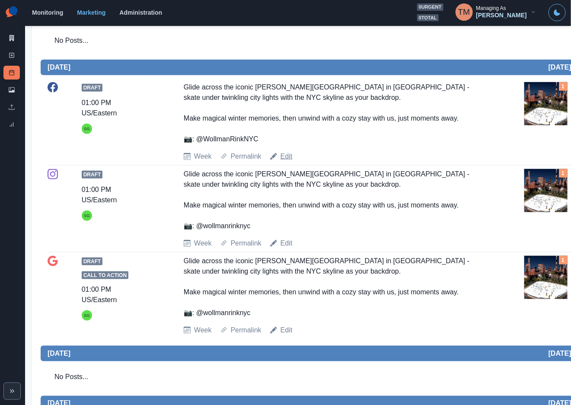
click at [287, 157] on link "Edit" at bounding box center [287, 156] width 12 height 10
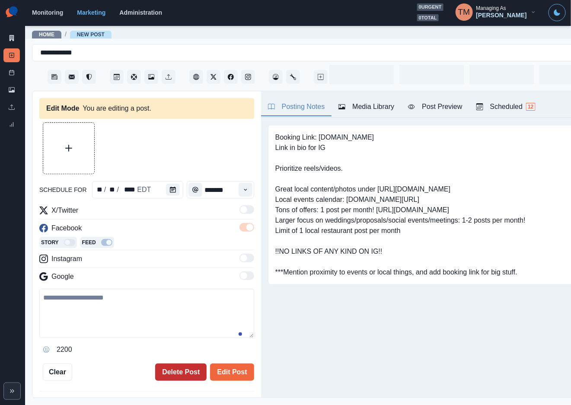
type input "*******"
type textarea "**********"
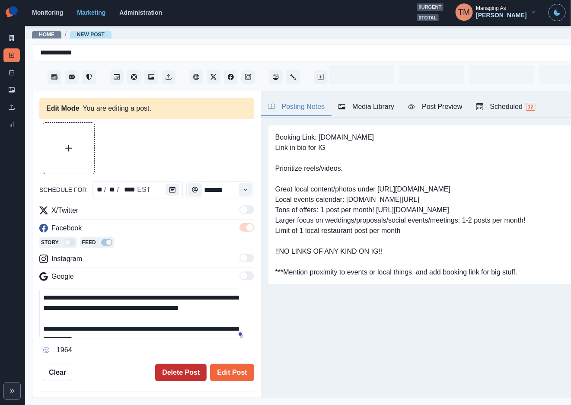
click at [176, 371] on button "Delete Post" at bounding box center [180, 372] width 51 height 17
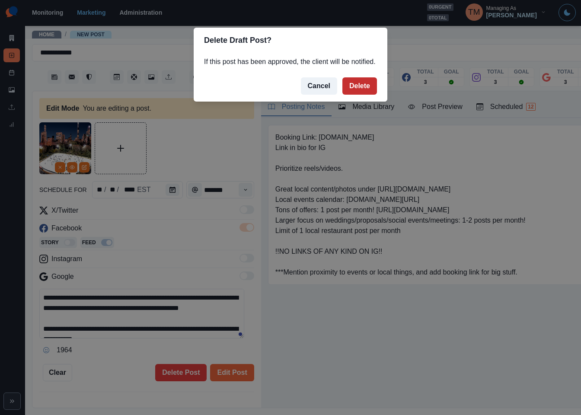
drag, startPoint x: 365, startPoint y: 87, endPoint x: 270, endPoint y: 185, distance: 135.8
click at [365, 87] on button "Delete" at bounding box center [360, 85] width 35 height 17
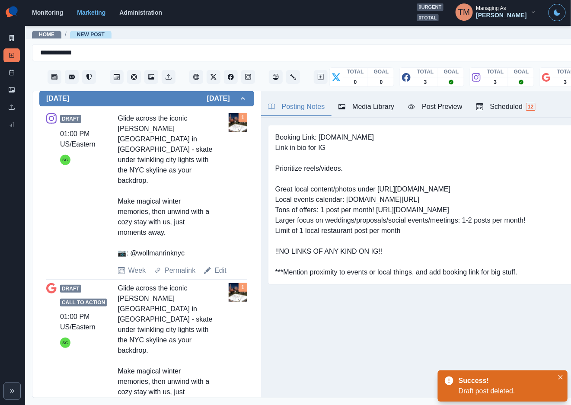
scroll to position [324, 0]
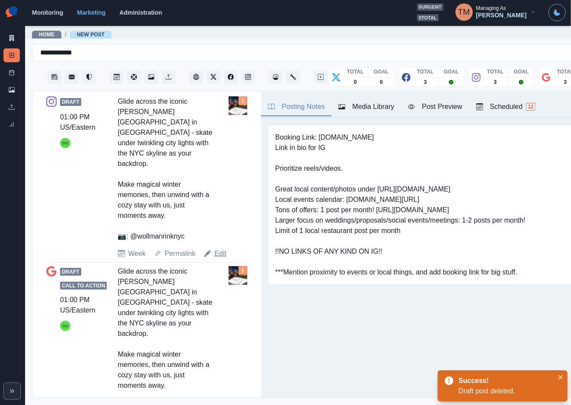
click at [221, 249] on link "Edit" at bounding box center [221, 254] width 12 height 10
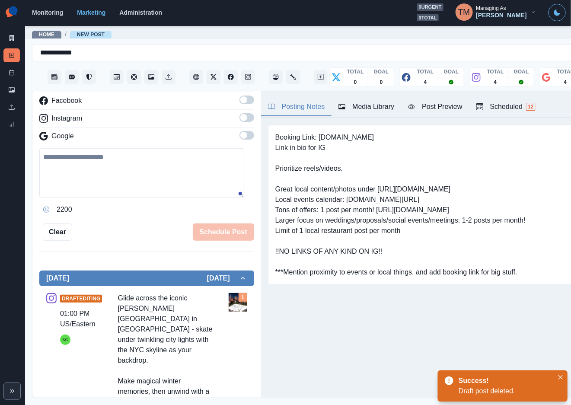
scroll to position [65, 0]
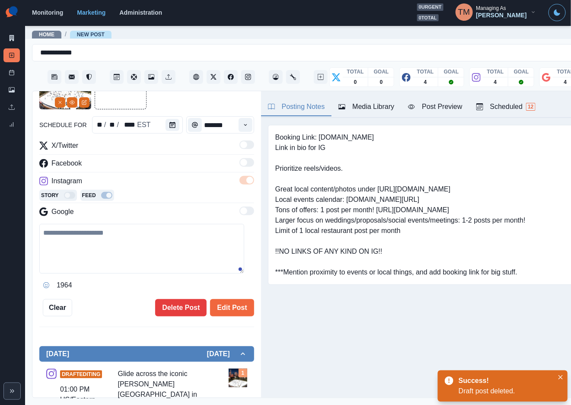
type textarea "**********"
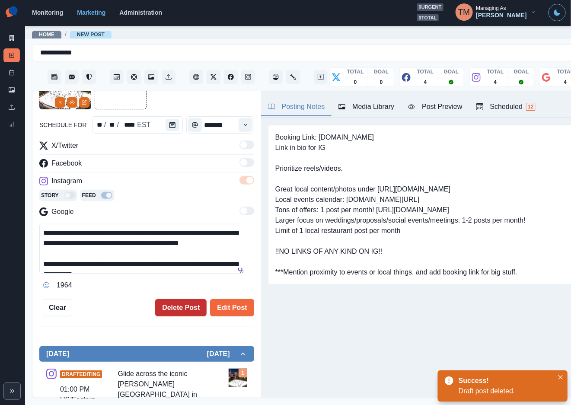
click at [170, 310] on button "Delete Post" at bounding box center [180, 307] width 51 height 17
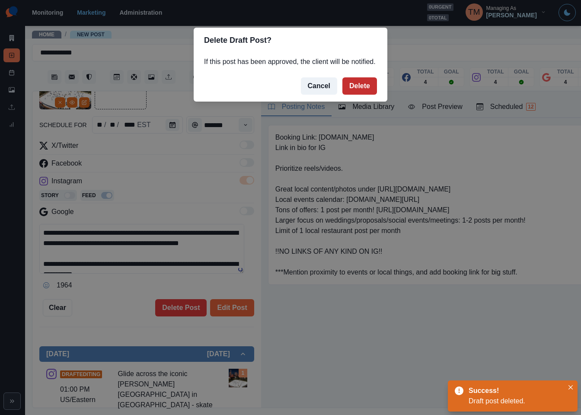
click at [358, 86] on button "Delete" at bounding box center [360, 85] width 35 height 17
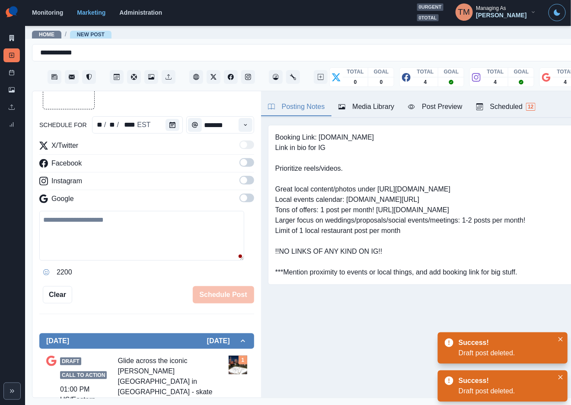
scroll to position [181, 0]
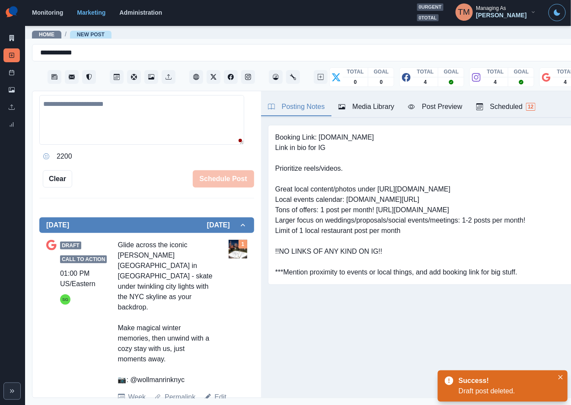
click at [218, 392] on link "Edit" at bounding box center [221, 397] width 12 height 10
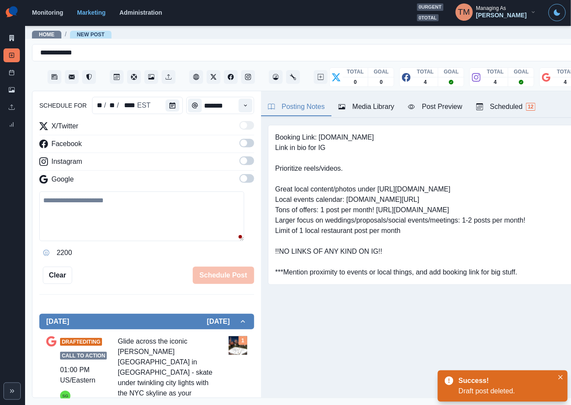
scroll to position [51, 0]
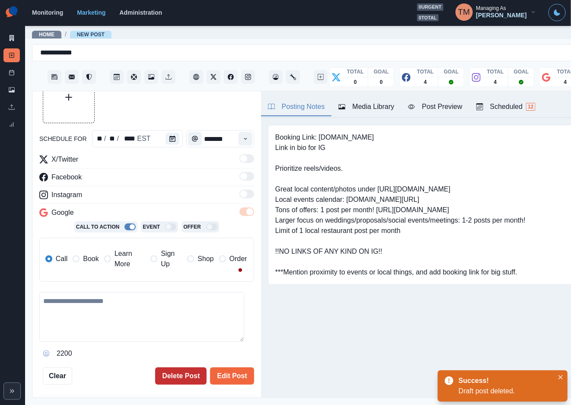
type textarea "**********"
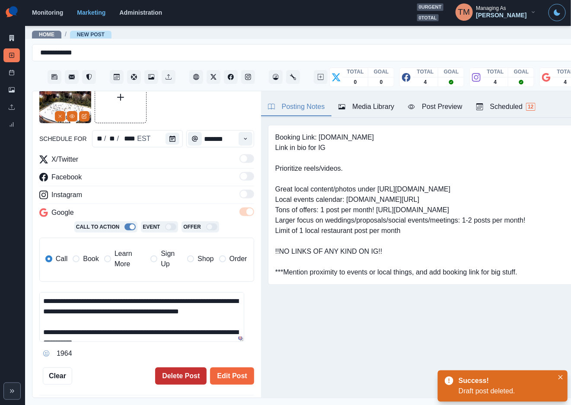
click at [161, 373] on button "Delete Post" at bounding box center [180, 376] width 51 height 17
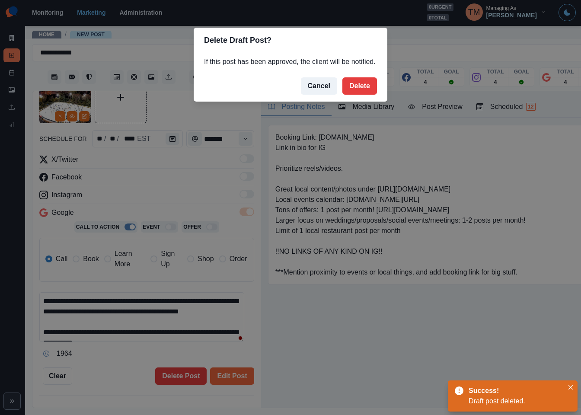
drag, startPoint x: 366, startPoint y: 86, endPoint x: 363, endPoint y: 100, distance: 14.6
click at [366, 86] on button "Delete" at bounding box center [360, 85] width 35 height 17
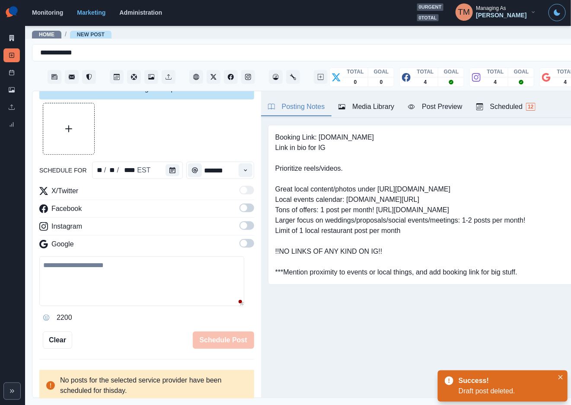
scroll to position [10, 0]
click at [12, 73] on icon at bounding box center [12, 73] width 6 height 6
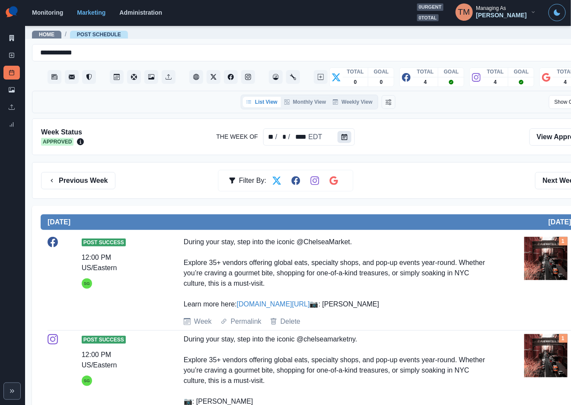
click at [343, 134] on icon "Calendar" at bounding box center [345, 137] width 6 height 6
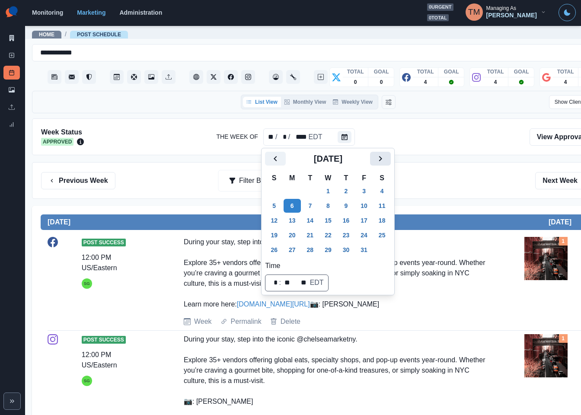
click at [386, 158] on icon "Next" at bounding box center [380, 159] width 10 height 10
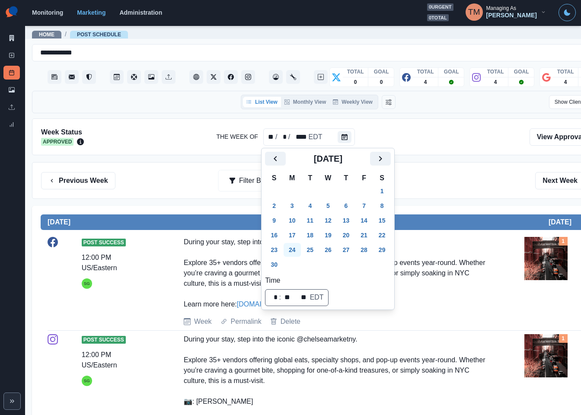
click at [292, 251] on button "24" at bounding box center [292, 250] width 17 height 14
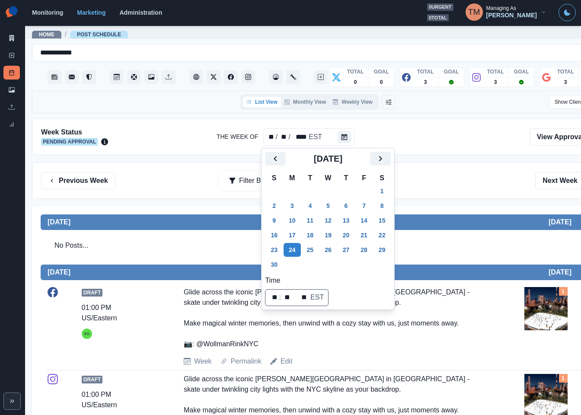
click at [442, 183] on div "Previous Week Filter By: Next Week" at bounding box center [318, 180] width 554 height 17
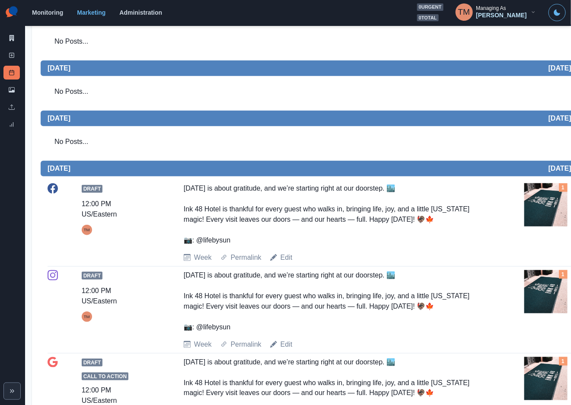
scroll to position [33, 0]
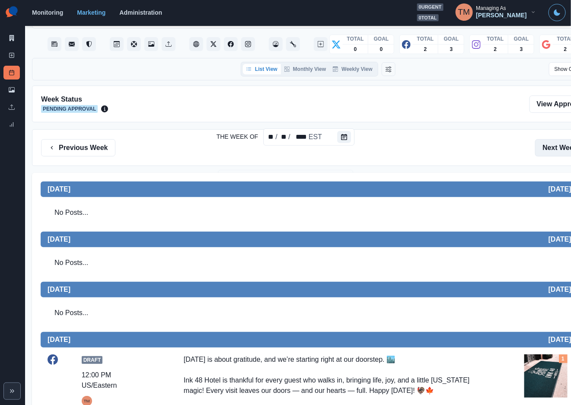
click at [557, 149] on button "Next Week" at bounding box center [565, 147] width 60 height 17
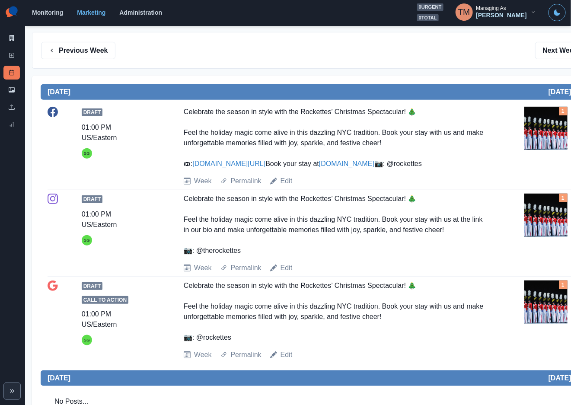
scroll to position [130, 0]
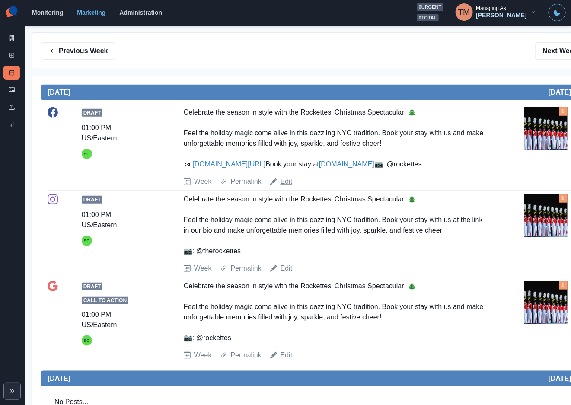
click at [290, 187] on link "Edit" at bounding box center [287, 181] width 12 height 10
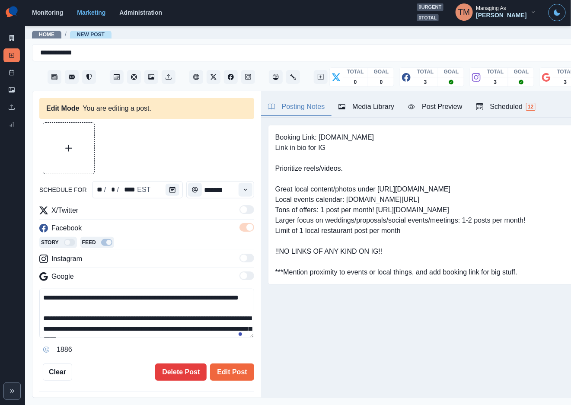
type input "*******"
type textarea "**********"
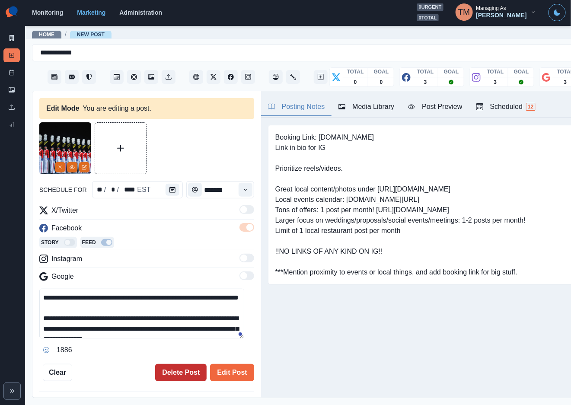
click at [177, 376] on button "Delete Post" at bounding box center [180, 372] width 51 height 17
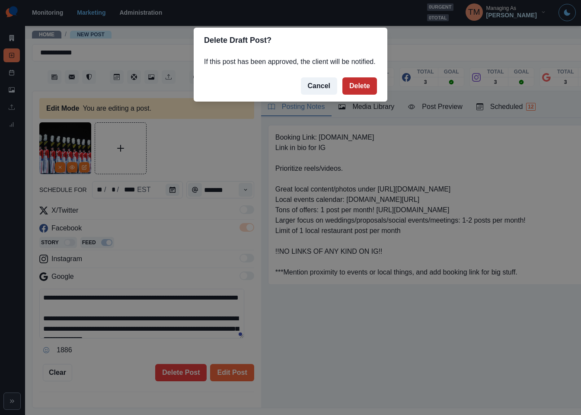
click at [361, 92] on button "Delete" at bounding box center [360, 85] width 35 height 17
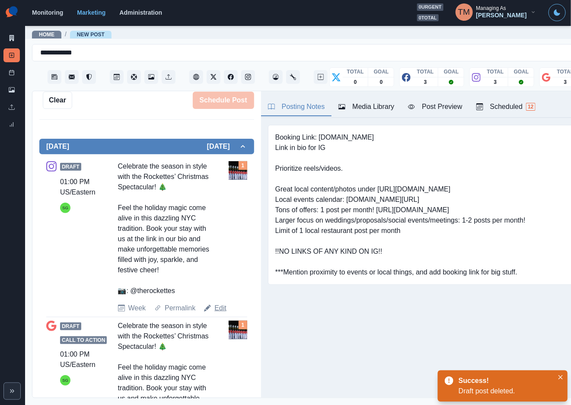
click at [218, 308] on link "Edit" at bounding box center [221, 308] width 12 height 10
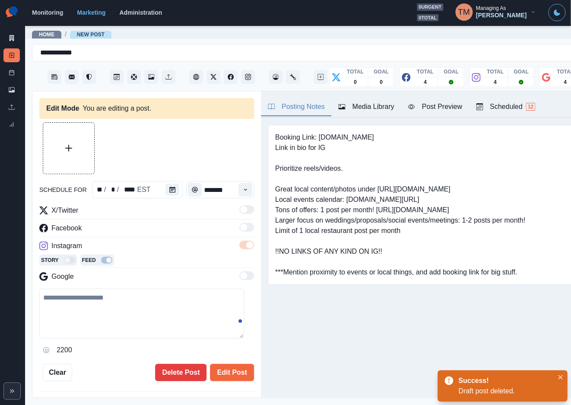
type textarea "**********"
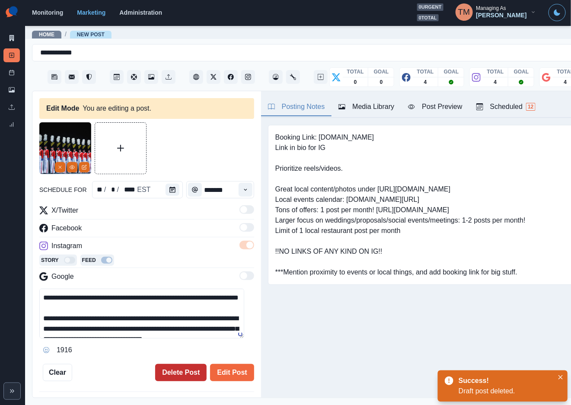
click at [171, 374] on button "Delete Post" at bounding box center [180, 372] width 51 height 17
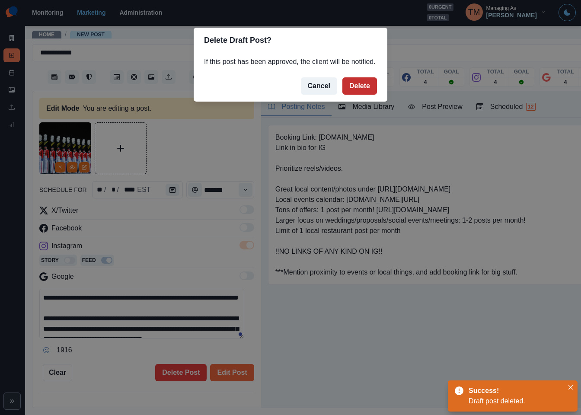
drag, startPoint x: 362, startPoint y: 85, endPoint x: 282, endPoint y: 136, distance: 95.5
click at [362, 86] on button "Delete" at bounding box center [360, 85] width 35 height 17
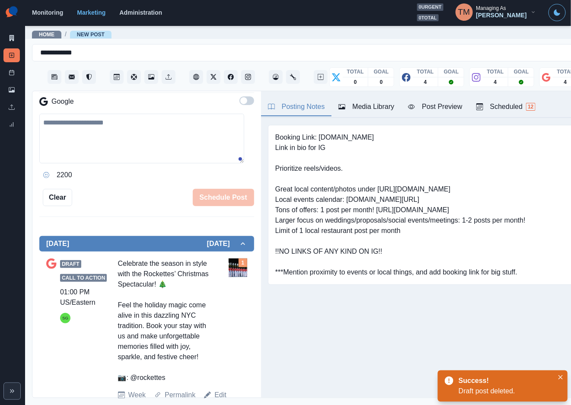
scroll to position [191, 0]
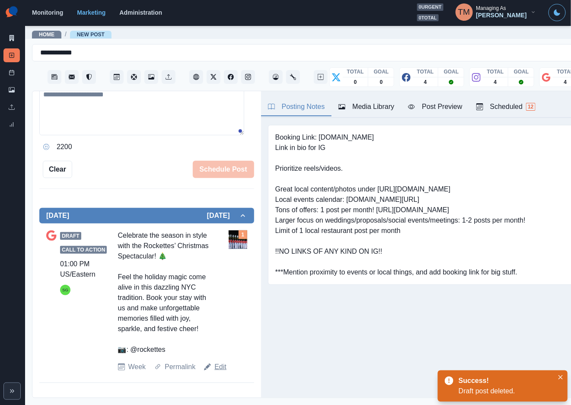
click at [218, 372] on link "Edit" at bounding box center [221, 367] width 12 height 10
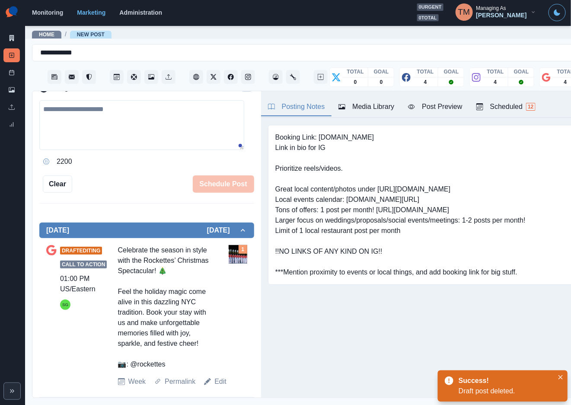
scroll to position [126, 0]
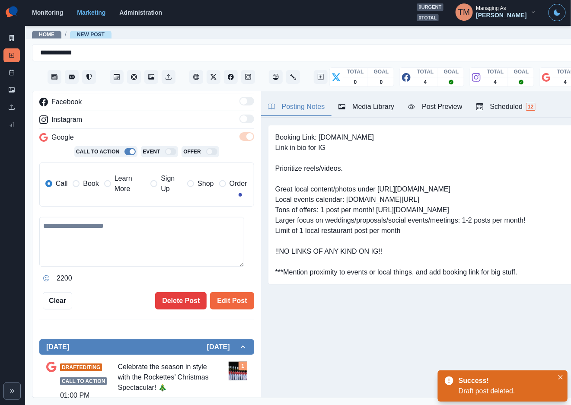
type textarea "**********"
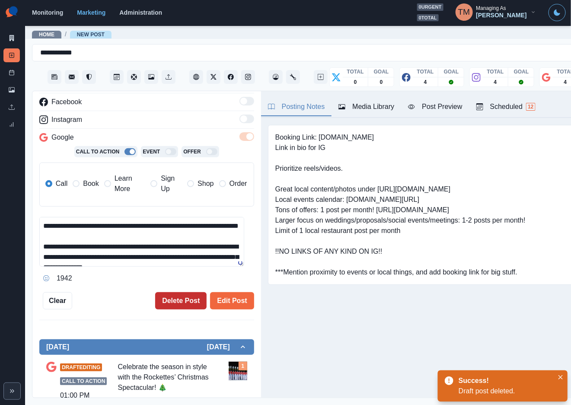
click at [171, 298] on button "Delete Post" at bounding box center [180, 300] width 51 height 17
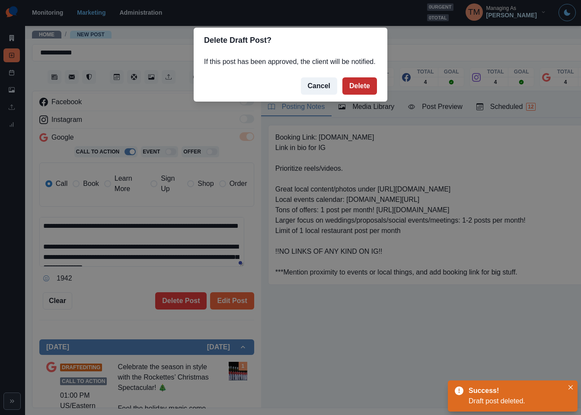
click at [364, 83] on button "Delete" at bounding box center [360, 85] width 35 height 17
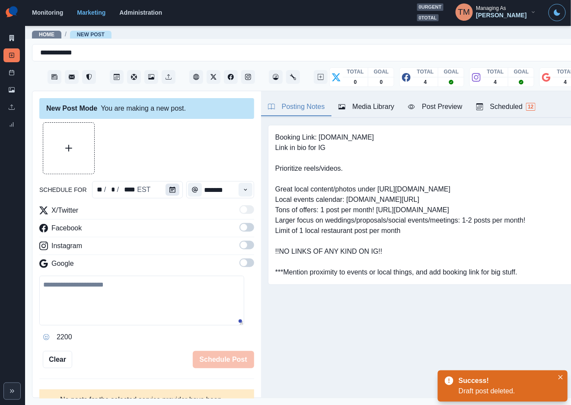
click at [170, 191] on icon "Calendar" at bounding box center [173, 190] width 6 height 6
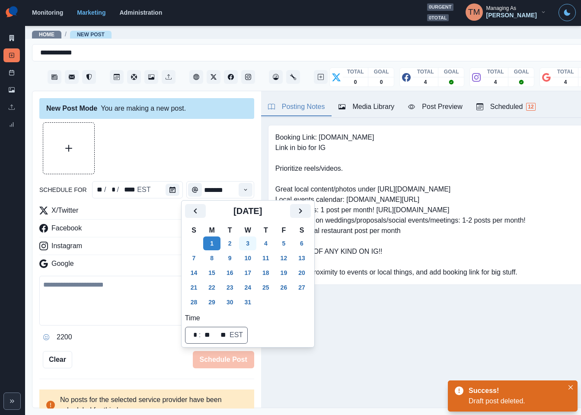
click at [244, 248] on button "3" at bounding box center [247, 244] width 17 height 14
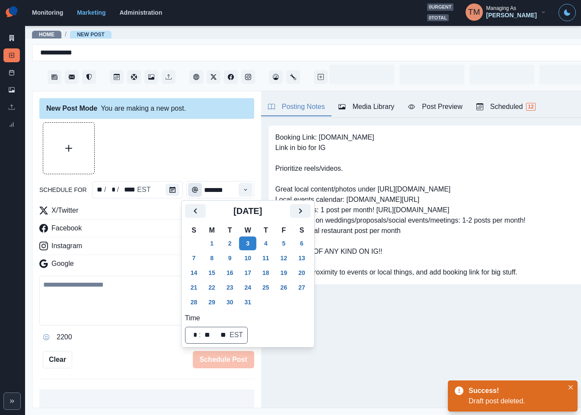
click at [178, 150] on div at bounding box center [146, 148] width 215 height 52
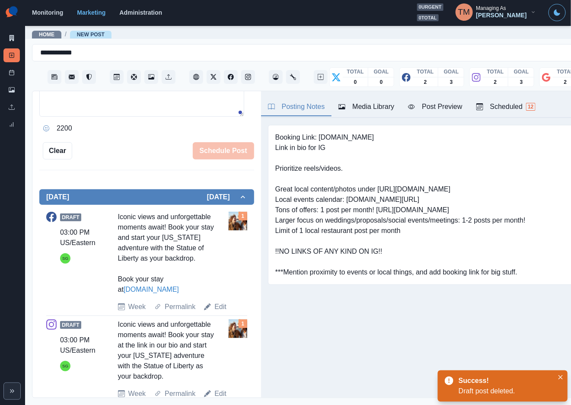
scroll to position [259, 0]
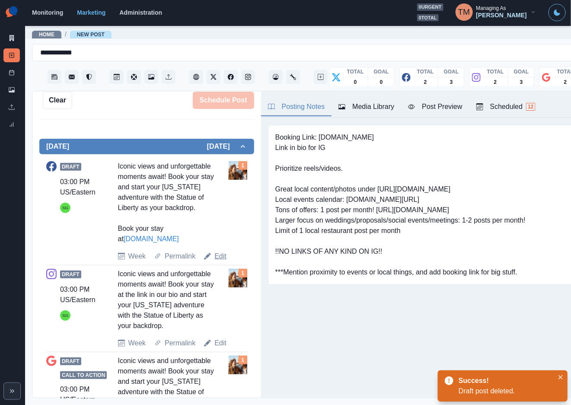
click at [216, 262] on link "Edit" at bounding box center [221, 256] width 12 height 10
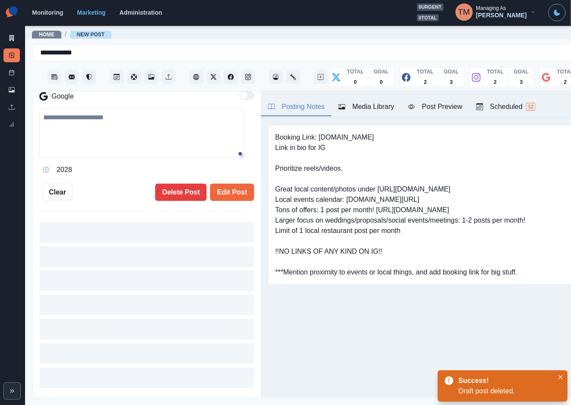
type input "*******"
type textarea "**********"
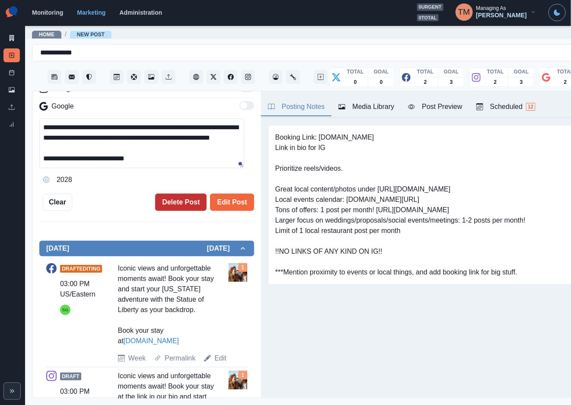
click at [174, 197] on div "**********" at bounding box center [146, 244] width 229 height 307
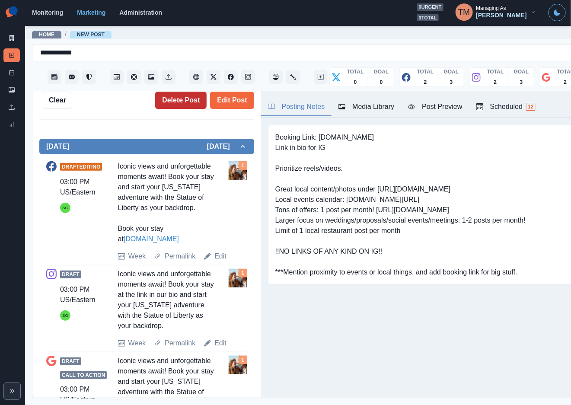
click at [176, 101] on button "Delete Post" at bounding box center [180, 100] width 51 height 17
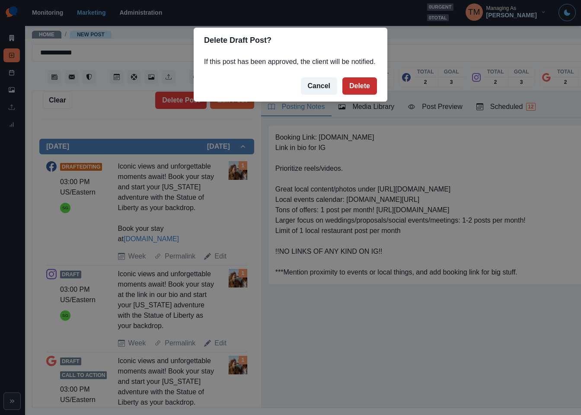
click at [359, 87] on button "Delete" at bounding box center [360, 85] width 35 height 17
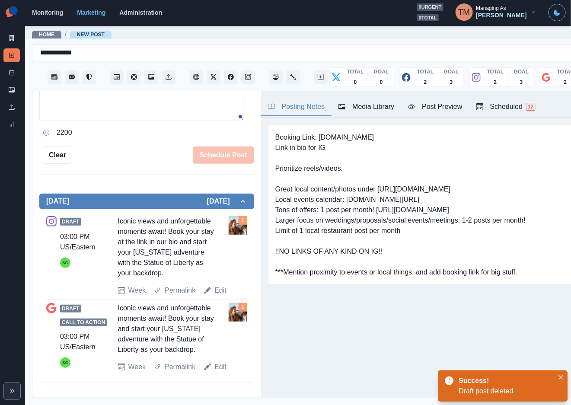
scroll to position [216, 0]
drag, startPoint x: 220, startPoint y: 289, endPoint x: 165, endPoint y: 134, distance: 164.7
click at [221, 289] on link "Edit" at bounding box center [221, 290] width 12 height 10
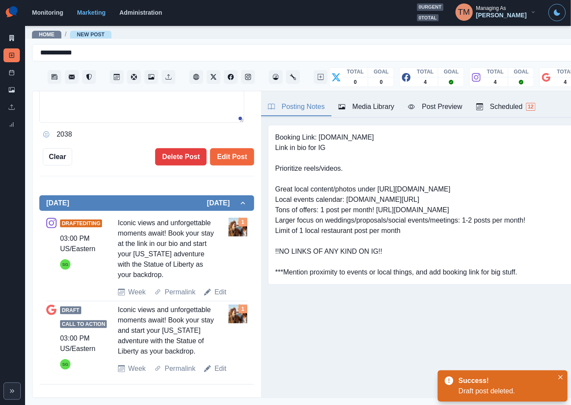
type textarea "**********"
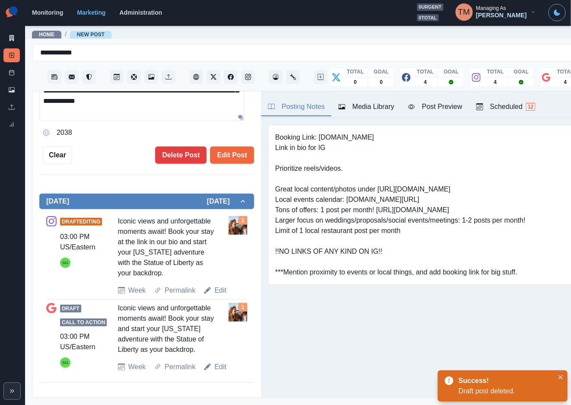
click at [173, 147] on button "Delete Post" at bounding box center [180, 155] width 51 height 17
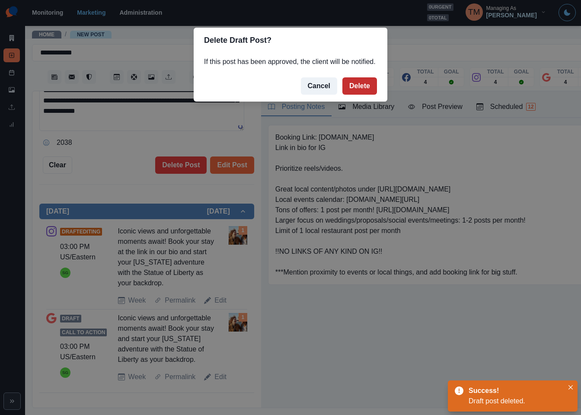
click at [355, 85] on button "Delete" at bounding box center [360, 85] width 35 height 17
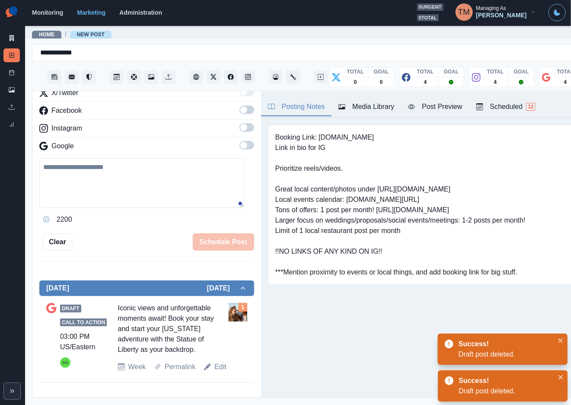
scroll to position [118, 0]
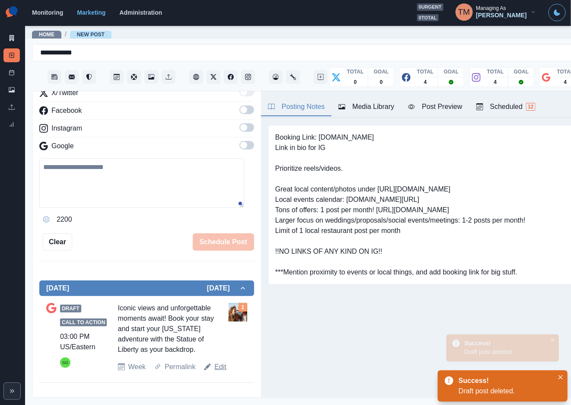
click at [218, 372] on link "Edit" at bounding box center [221, 367] width 12 height 10
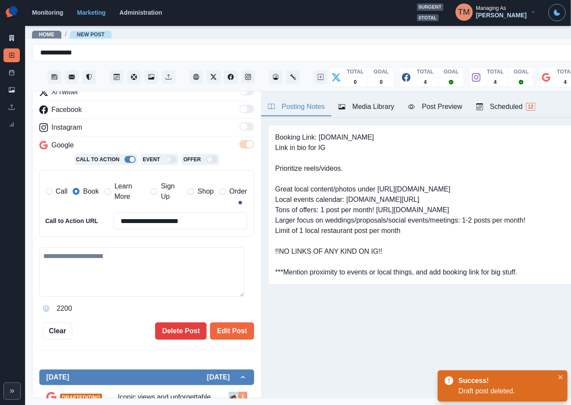
type textarea "**********"
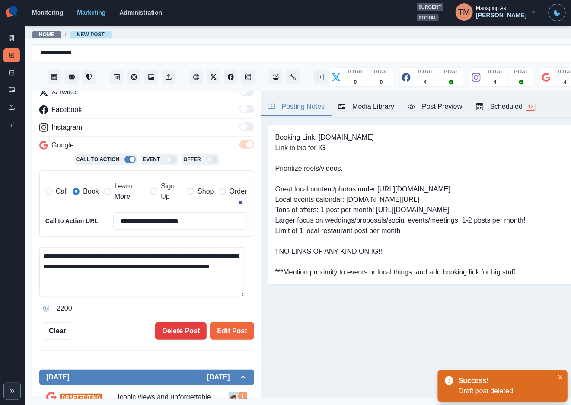
scroll to position [209, 0]
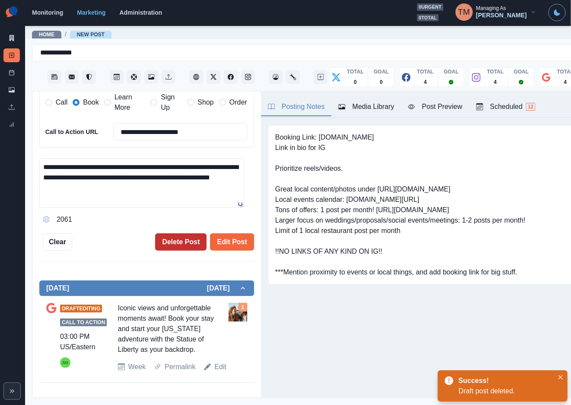
click at [175, 239] on button "Delete Post" at bounding box center [180, 242] width 51 height 17
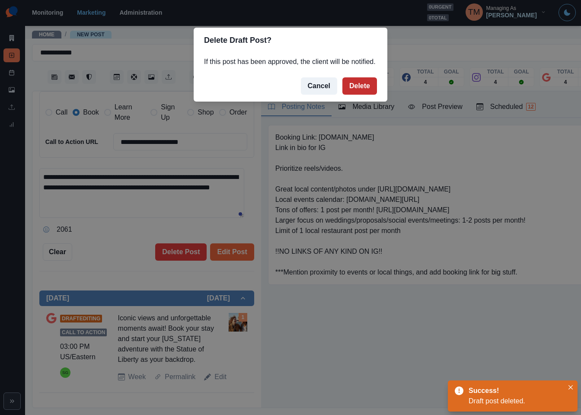
click at [359, 88] on button "Delete" at bounding box center [360, 85] width 35 height 17
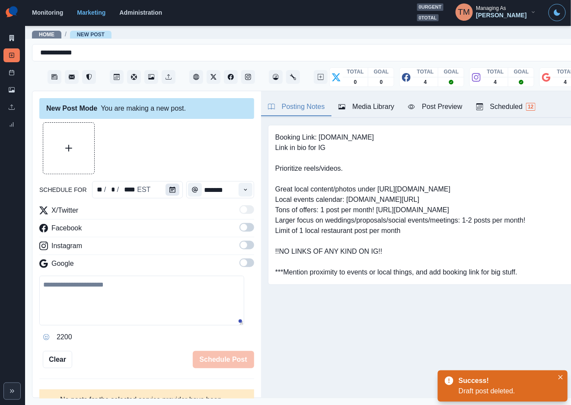
click at [170, 191] on icon "Calendar" at bounding box center [173, 190] width 6 height 6
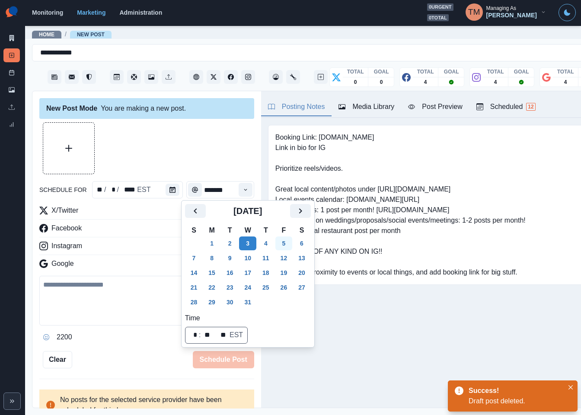
click at [282, 243] on button "5" at bounding box center [283, 244] width 17 height 14
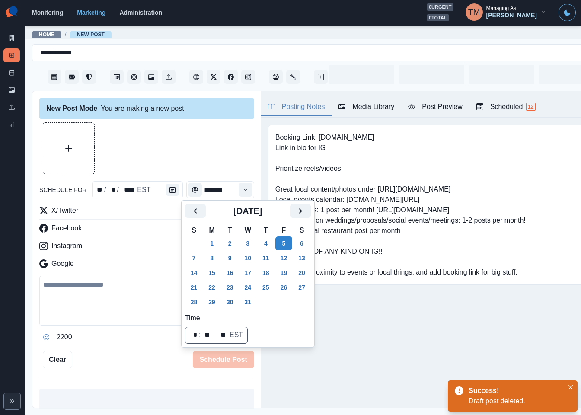
click at [133, 344] on div "2200" at bounding box center [146, 337] width 215 height 14
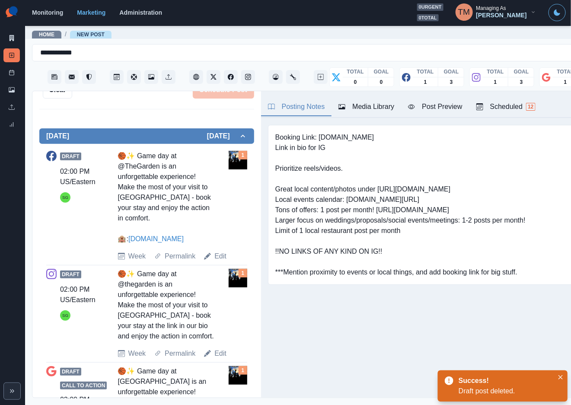
scroll to position [324, 0]
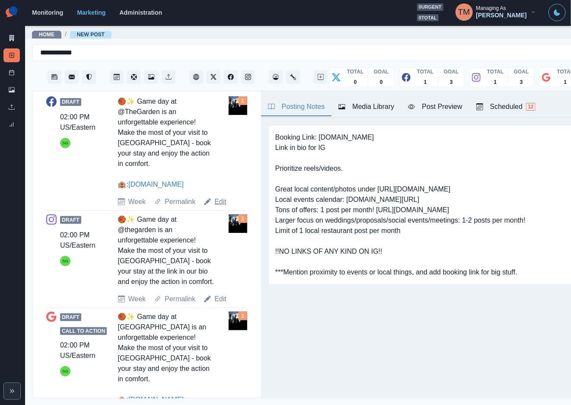
click at [217, 197] on link "Edit" at bounding box center [221, 202] width 12 height 10
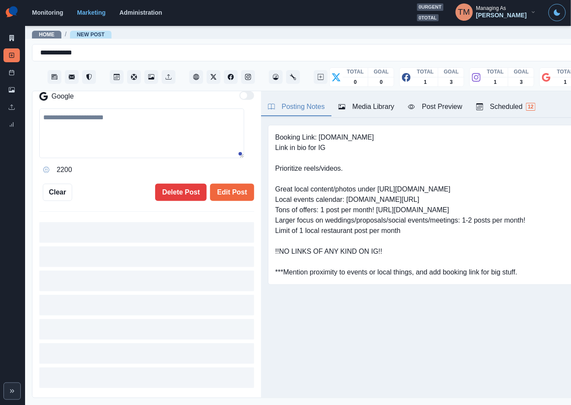
type input "*******"
type textarea "**********"
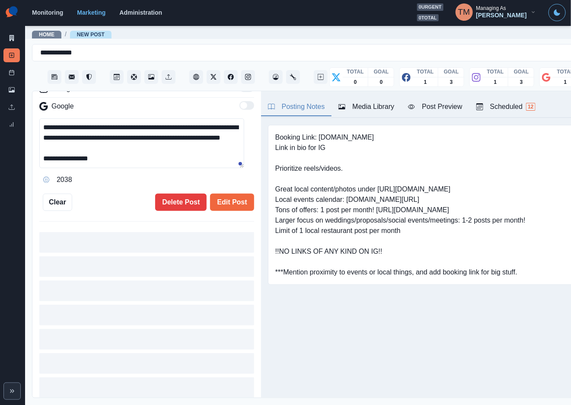
click at [218, 192] on div "**********" at bounding box center [146, 81] width 215 height 259
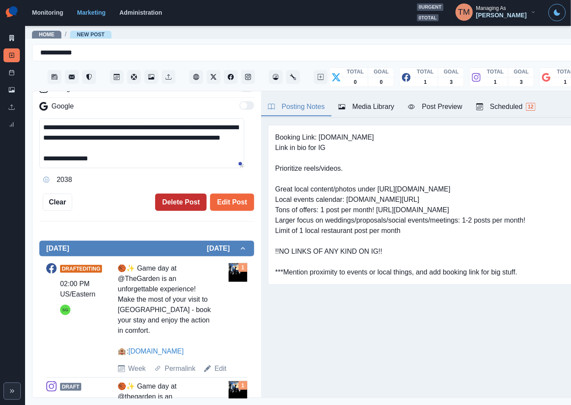
scroll to position [170, 0]
click at [182, 200] on button "Delete Post" at bounding box center [180, 202] width 51 height 17
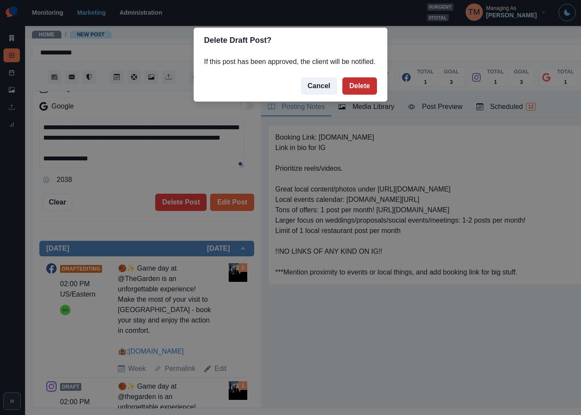
click at [356, 91] on button "Delete" at bounding box center [360, 85] width 35 height 17
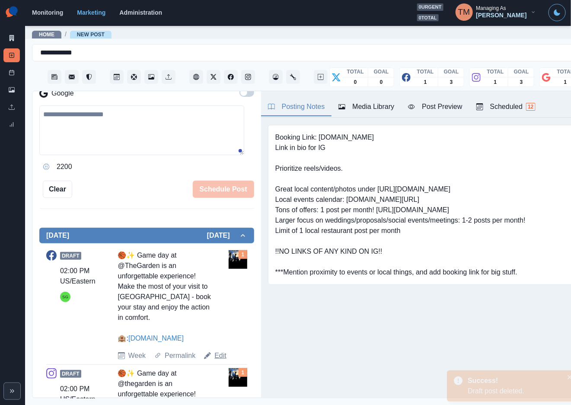
scroll to position [157, 0]
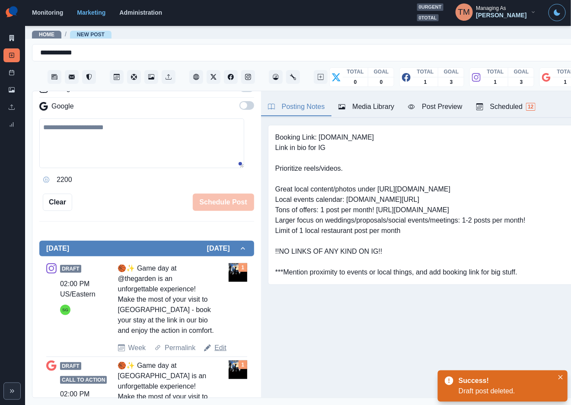
drag, startPoint x: 219, startPoint y: 348, endPoint x: 204, endPoint y: 292, distance: 57.8
click at [219, 347] on link "Edit" at bounding box center [221, 348] width 12 height 10
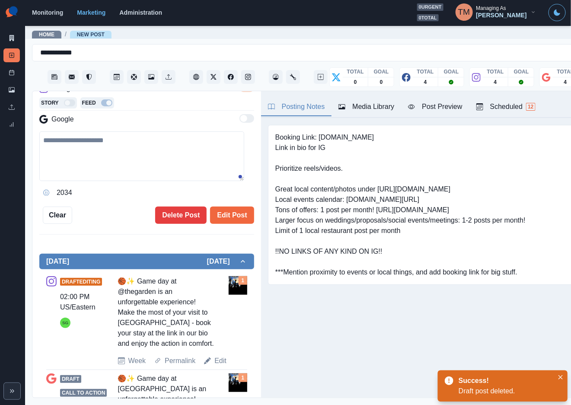
type textarea "**********"
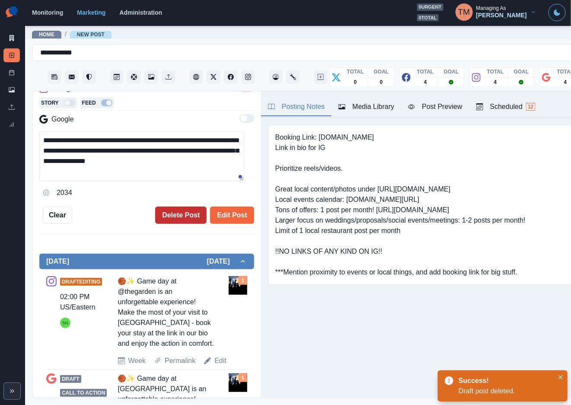
click at [172, 208] on button "Delete Post" at bounding box center [180, 215] width 51 height 17
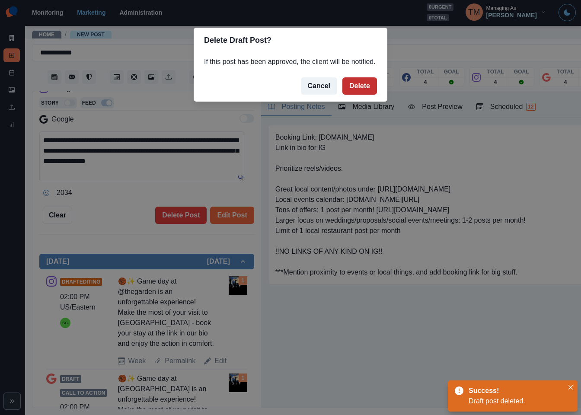
click at [366, 86] on button "Delete" at bounding box center [360, 85] width 35 height 17
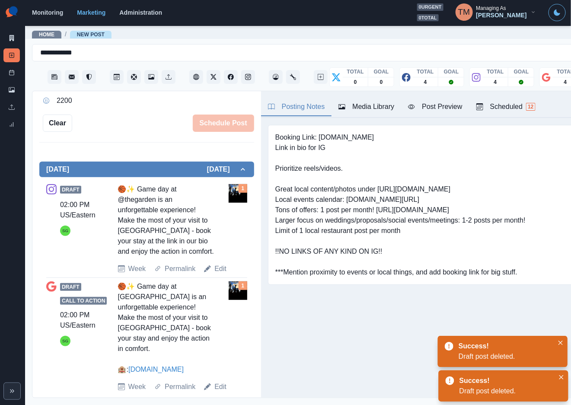
scroll to position [139, 0]
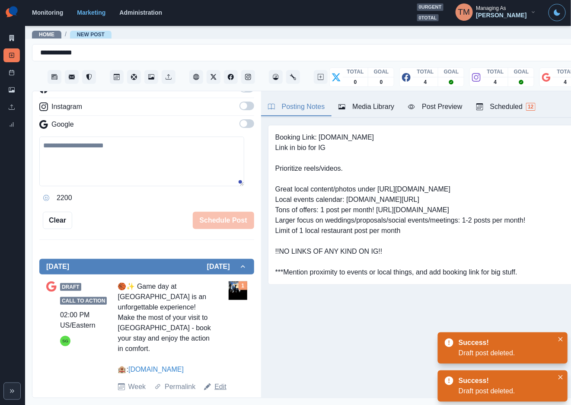
click at [218, 382] on link "Edit" at bounding box center [221, 387] width 12 height 10
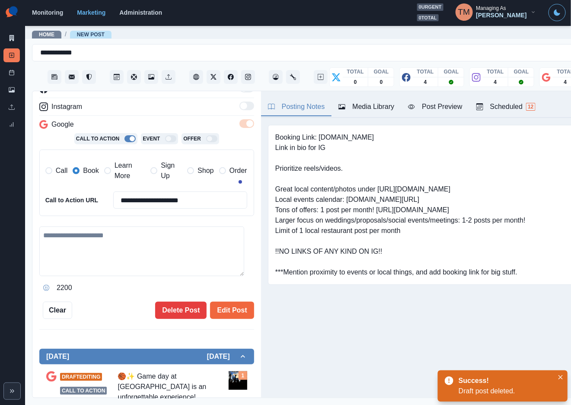
type textarea "**********"
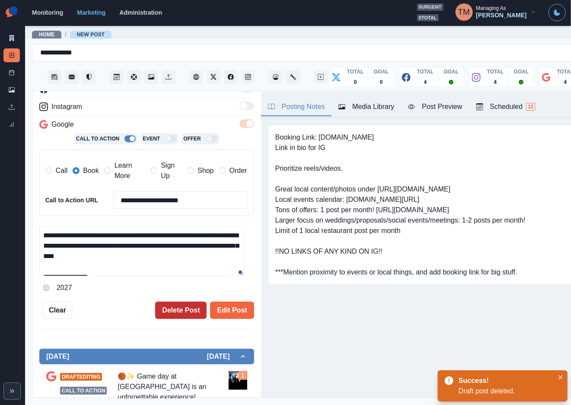
scroll to position [230, 0]
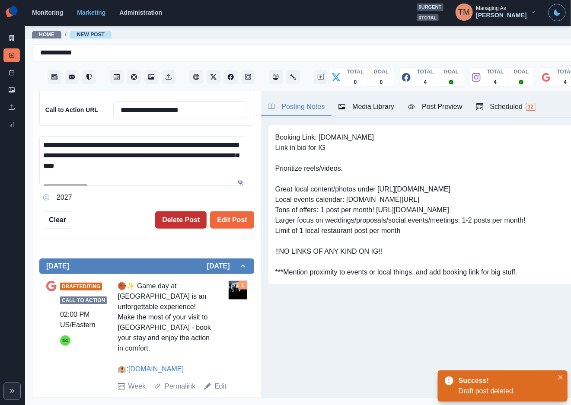
click at [165, 222] on button "Delete Post" at bounding box center [180, 219] width 51 height 17
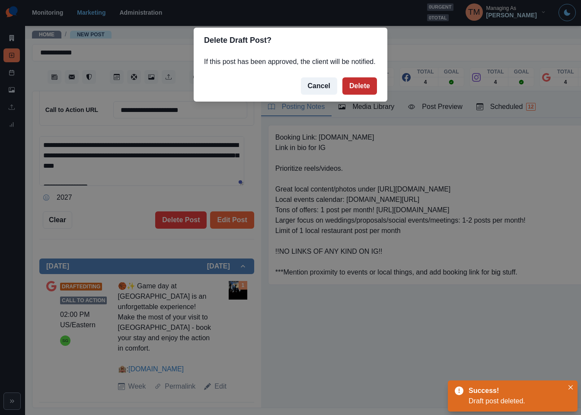
click at [355, 87] on button "Delete" at bounding box center [360, 85] width 35 height 17
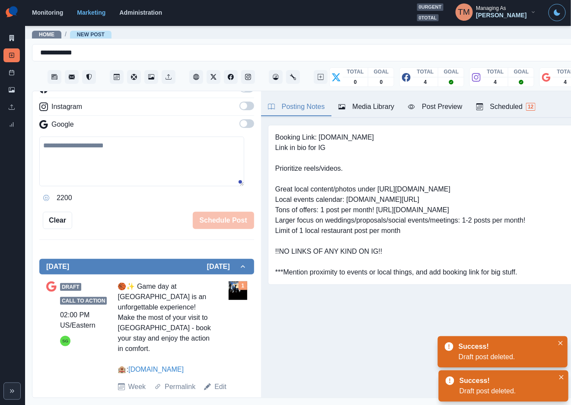
scroll to position [19, 0]
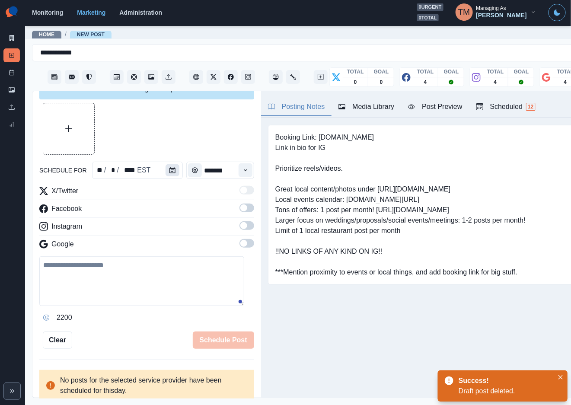
click at [170, 167] on icon "Calendar" at bounding box center [173, 170] width 6 height 6
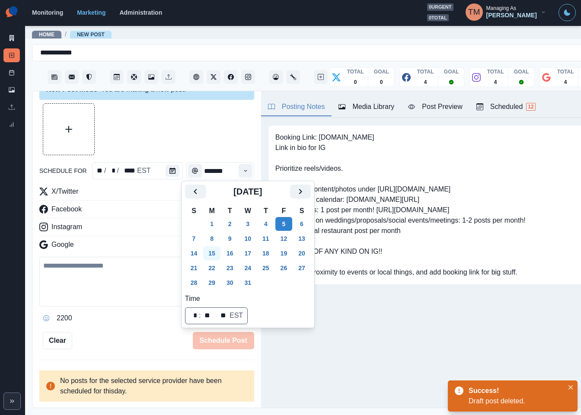
click at [210, 257] on button "15" at bounding box center [211, 254] width 17 height 14
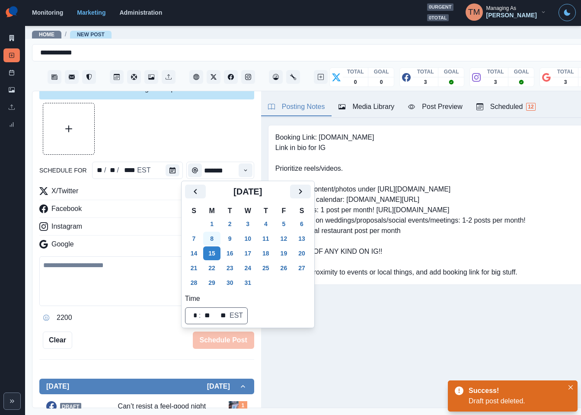
click at [212, 237] on button "8" at bounding box center [211, 239] width 17 height 14
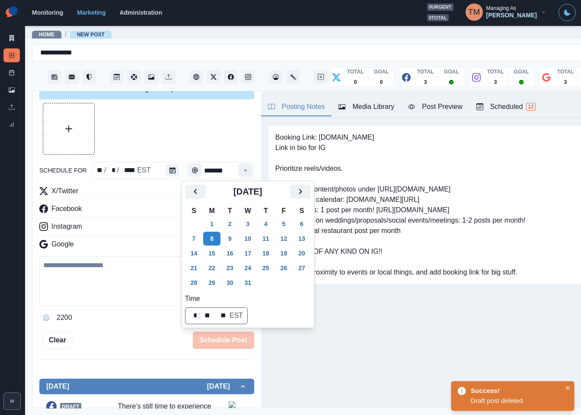
click at [192, 138] on div at bounding box center [146, 129] width 215 height 52
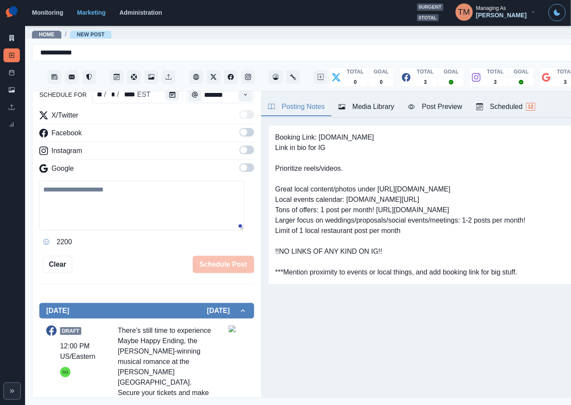
scroll to position [279, 0]
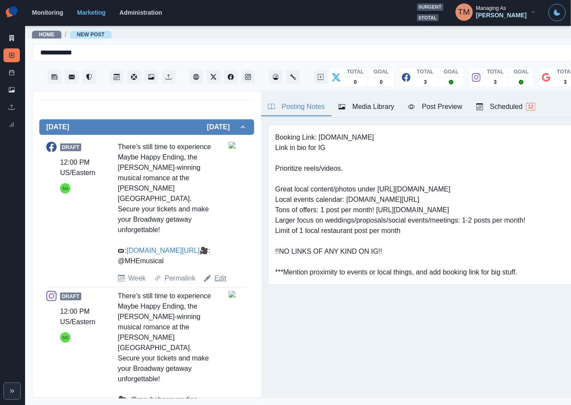
click at [221, 278] on link "Edit" at bounding box center [221, 278] width 12 height 10
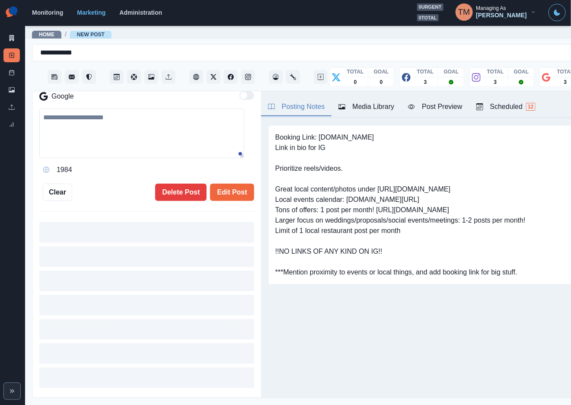
type input "********"
type textarea "**********"
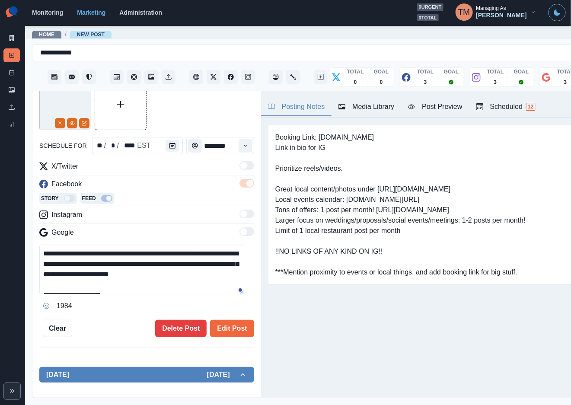
scroll to position [292, 0]
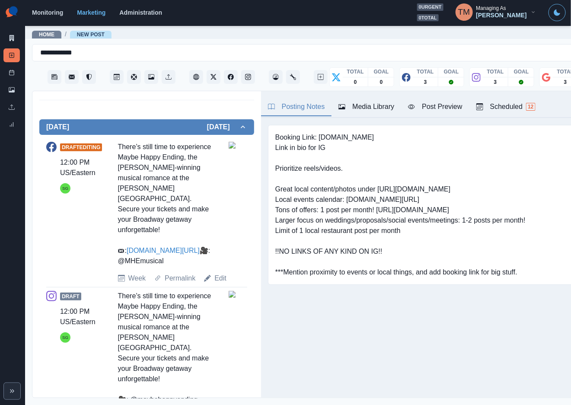
drag, startPoint x: 175, startPoint y: 201, endPoint x: 177, endPoint y: 196, distance: 5.1
click at [176, 199] on div "There’s still time to experience Maybe Happy Ending, the Tony-winning musical r…" at bounding box center [166, 204] width 96 height 125
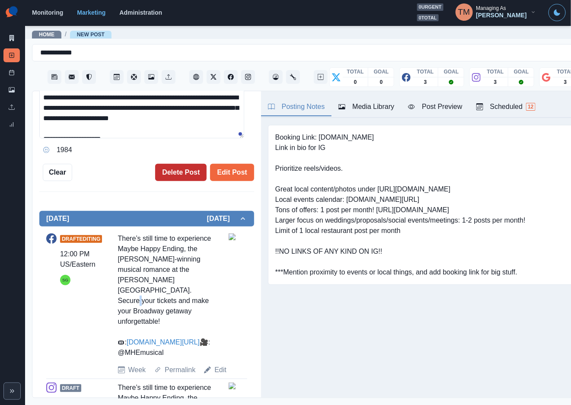
scroll to position [162, 0]
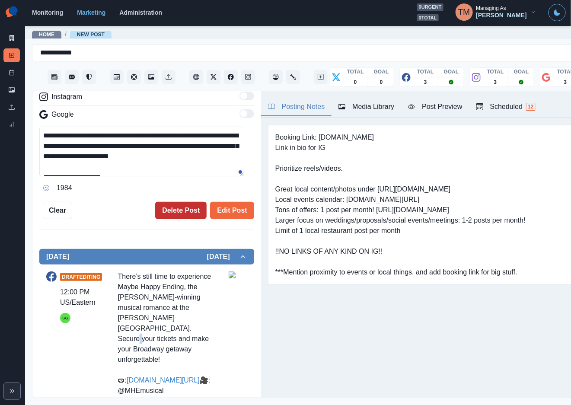
click at [179, 211] on button "Delete Post" at bounding box center [180, 210] width 51 height 17
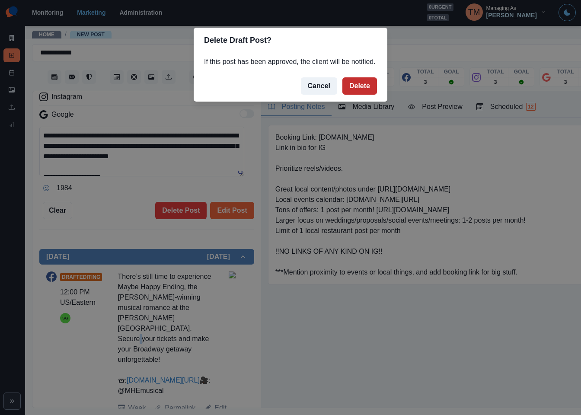
click at [365, 86] on button "Delete" at bounding box center [360, 85] width 35 height 17
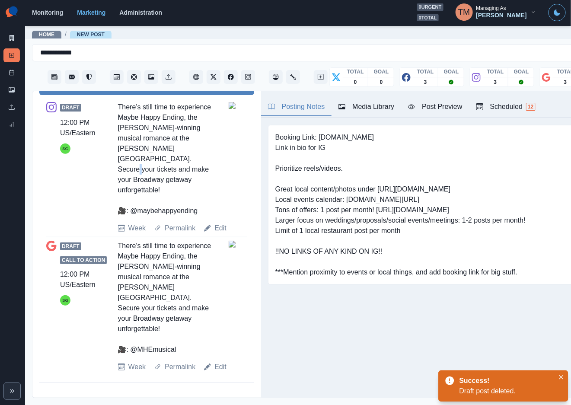
scroll to position [288, 0]
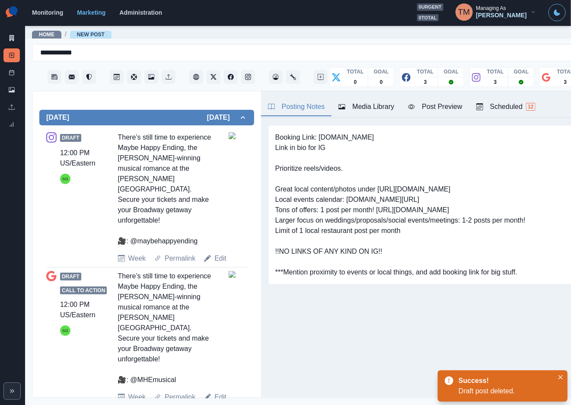
click at [217, 392] on link "Edit" at bounding box center [221, 397] width 12 height 10
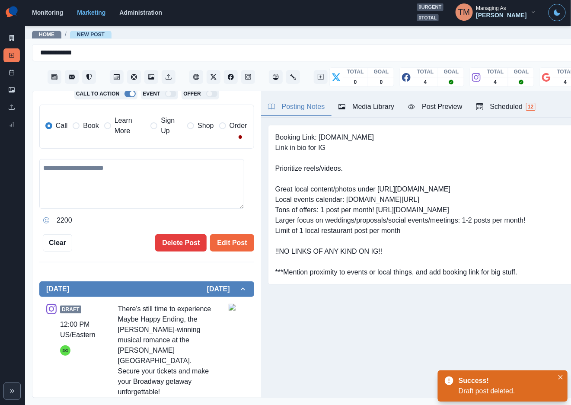
scroll to position [159, 0]
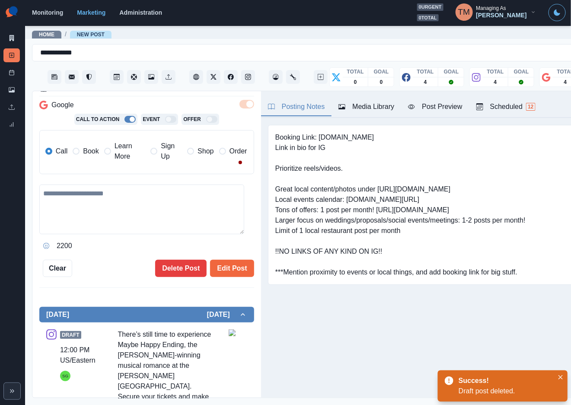
type textarea "**********"
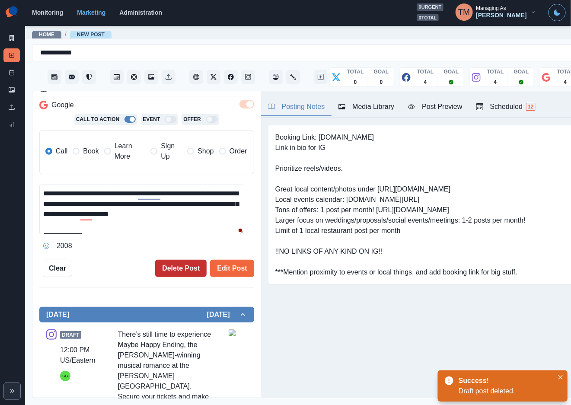
click at [175, 263] on button "Delete Post" at bounding box center [180, 268] width 51 height 17
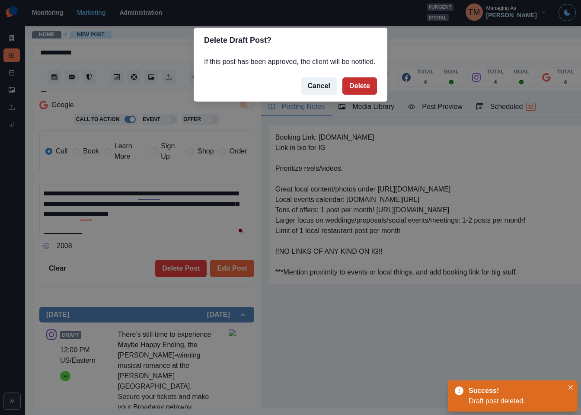
click at [355, 84] on button "Delete" at bounding box center [360, 85] width 35 height 17
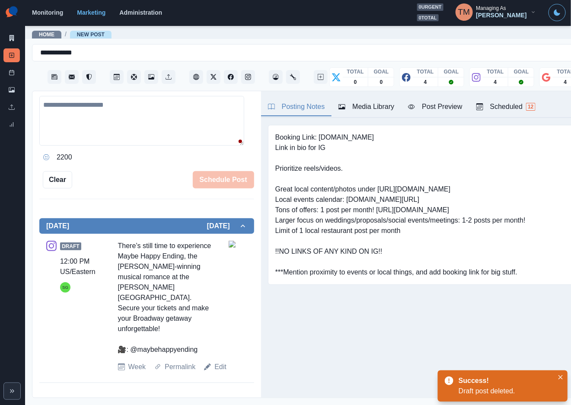
scroll to position [160, 0]
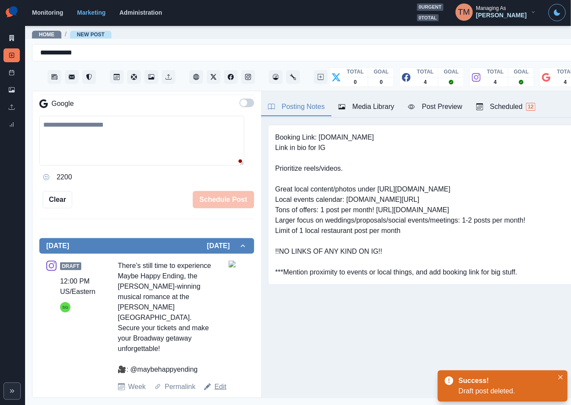
click at [218, 382] on link "Edit" at bounding box center [221, 387] width 12 height 10
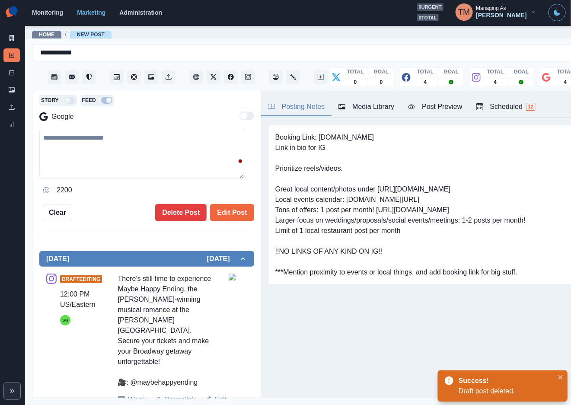
type textarea "**********"
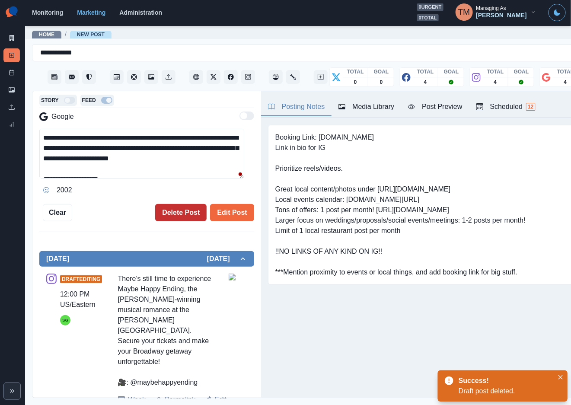
scroll to position [173, 0]
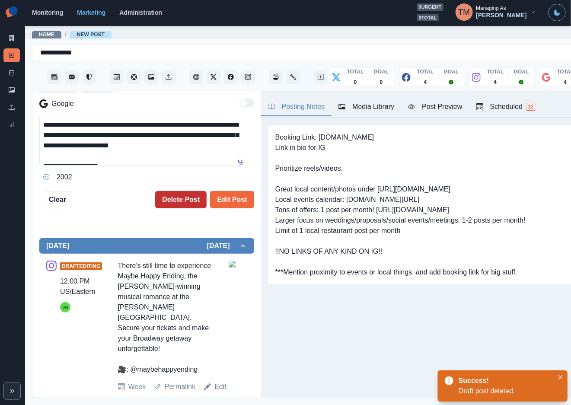
click at [169, 200] on button "Delete Post" at bounding box center [180, 199] width 51 height 17
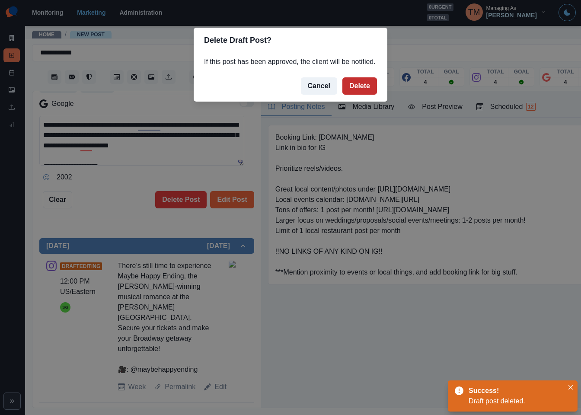
click at [360, 85] on button "Delete" at bounding box center [360, 85] width 35 height 17
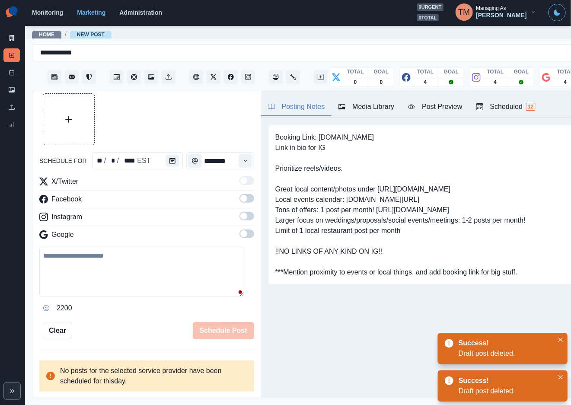
scroll to position [19, 0]
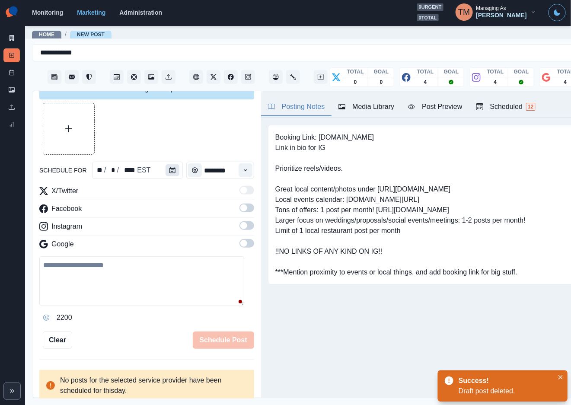
click at [170, 173] on icon "Calendar" at bounding box center [173, 170] width 6 height 6
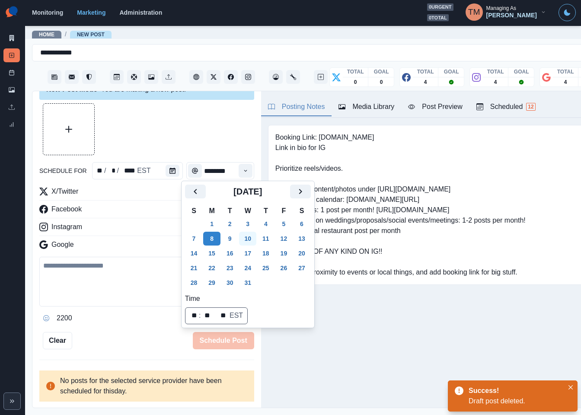
click at [248, 240] on button "10" at bounding box center [247, 239] width 17 height 14
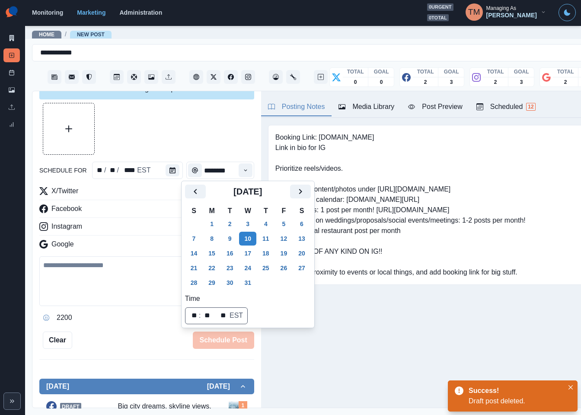
click at [136, 332] on div "Schedule Post" at bounding box center [163, 340] width 182 height 17
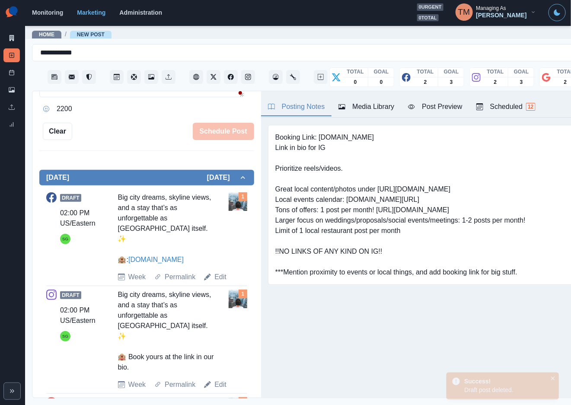
scroll to position [279, 0]
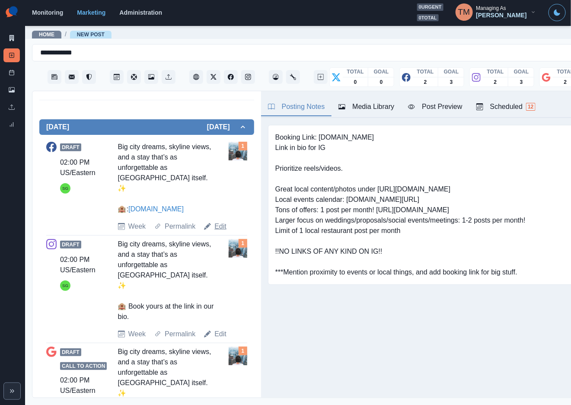
click at [222, 221] on link "Edit" at bounding box center [221, 226] width 12 height 10
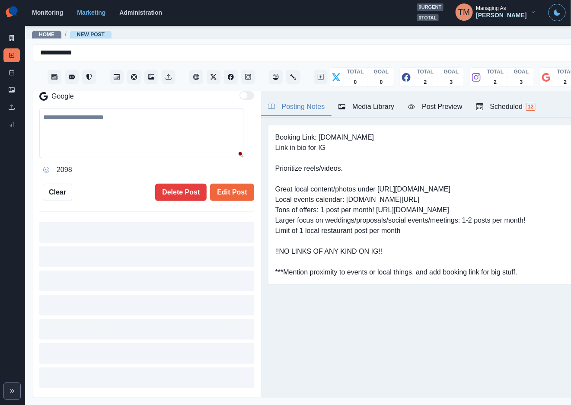
type input "*******"
type textarea "**********"
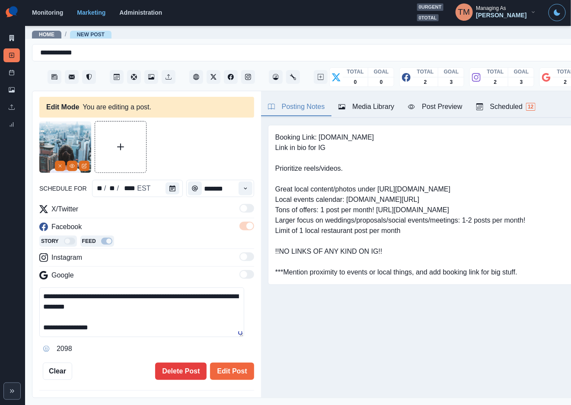
scroll to position [106, 0]
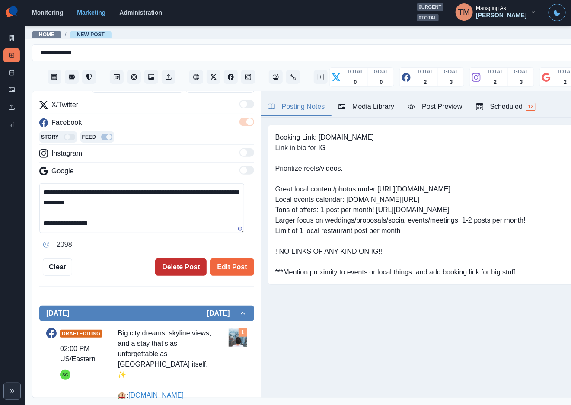
click at [167, 261] on button "Delete Post" at bounding box center [180, 267] width 51 height 17
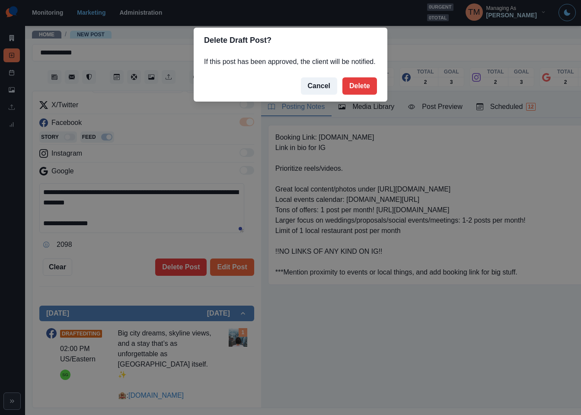
click at [359, 85] on button "Delete" at bounding box center [360, 85] width 35 height 17
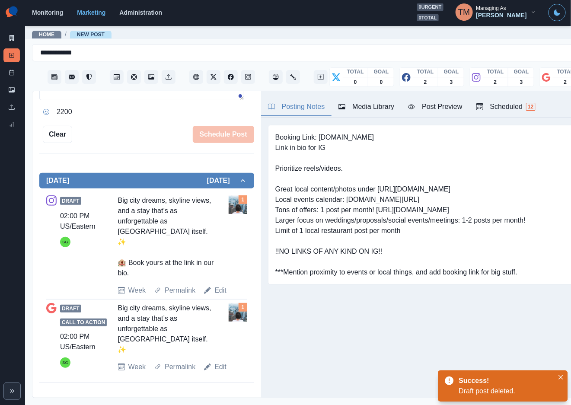
scroll to position [202, 0]
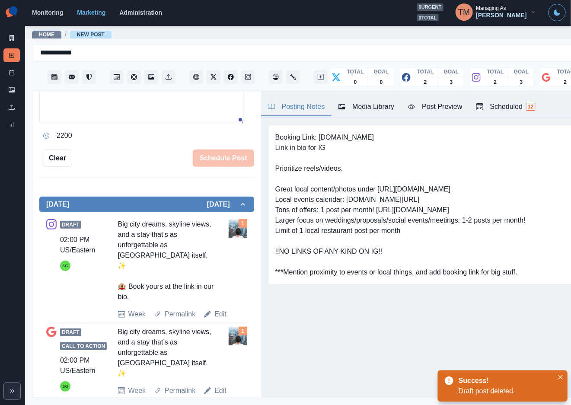
click at [218, 309] on link "Edit" at bounding box center [221, 314] width 12 height 10
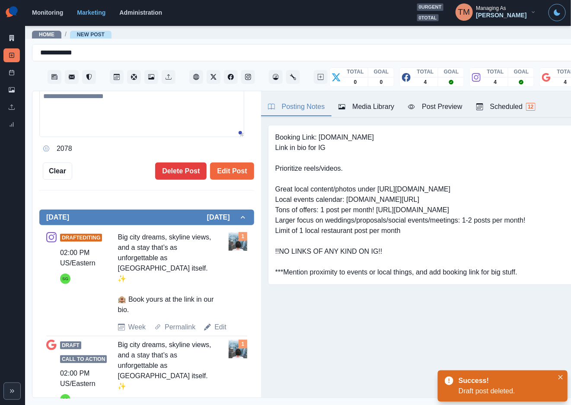
type textarea "**********"
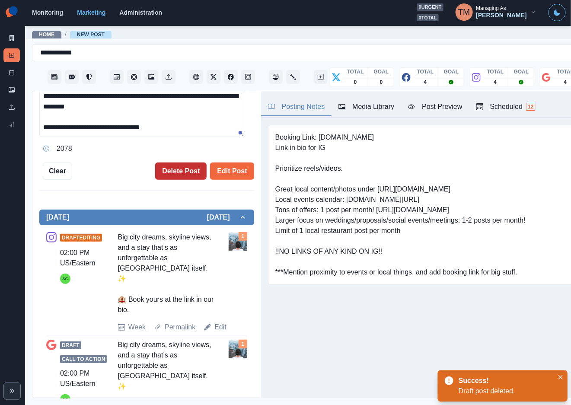
scroll to position [215, 0]
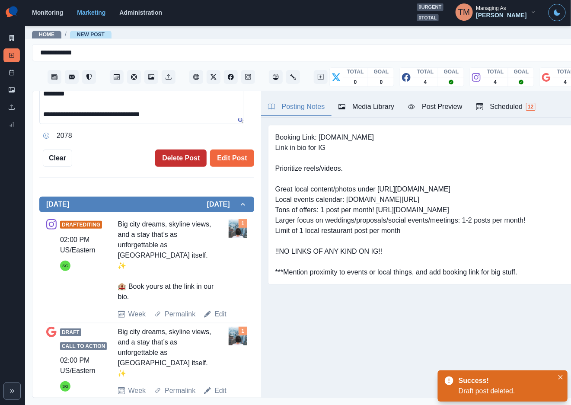
click at [170, 158] on button "Delete Post" at bounding box center [180, 158] width 51 height 17
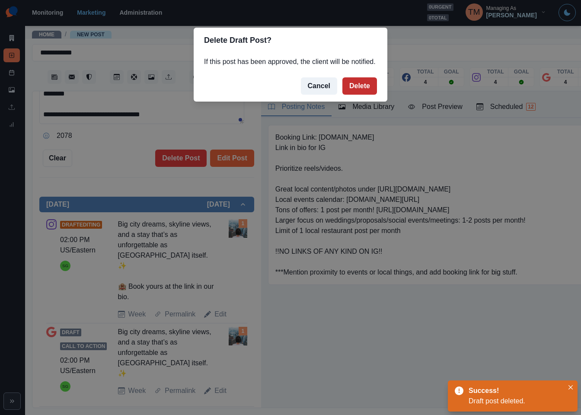
click at [362, 82] on button "Delete" at bounding box center [360, 85] width 35 height 17
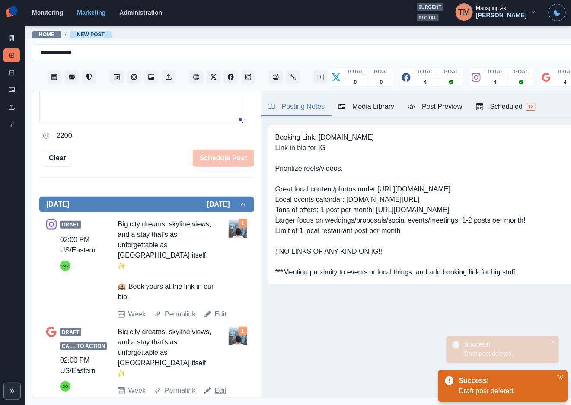
click at [215, 320] on link "Edit" at bounding box center [221, 314] width 12 height 10
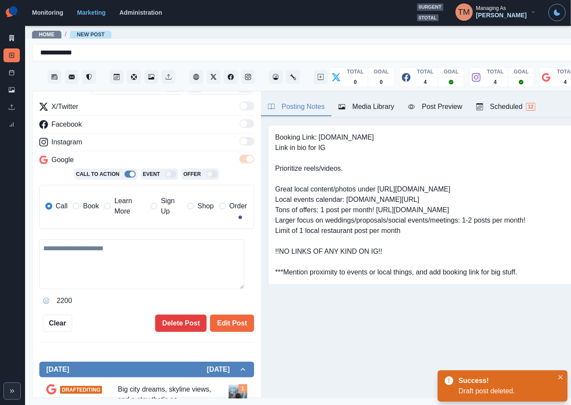
type textarea "**********"
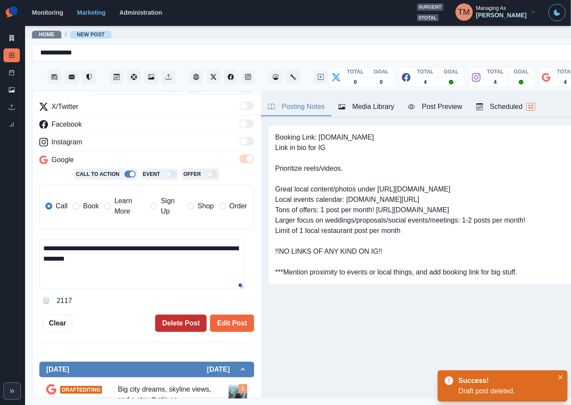
scroll to position [172, 0]
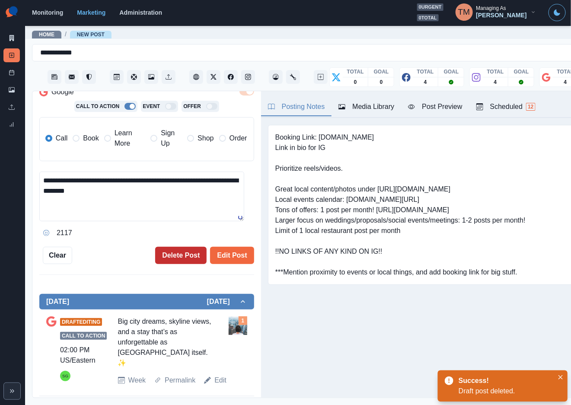
click at [167, 258] on button "Delete Post" at bounding box center [180, 255] width 51 height 17
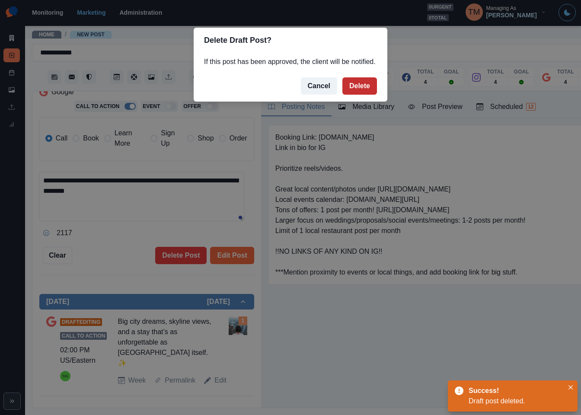
click at [362, 83] on button "Delete" at bounding box center [360, 85] width 35 height 17
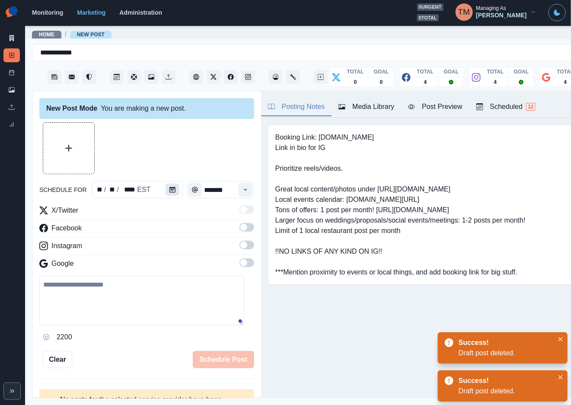
click at [170, 191] on icon "Calendar" at bounding box center [173, 190] width 6 height 6
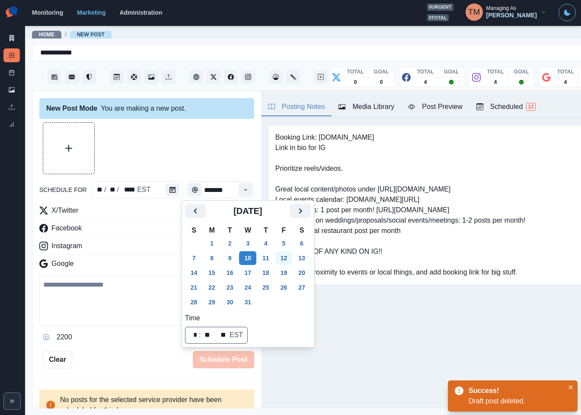
click at [283, 259] on button "12" at bounding box center [283, 258] width 17 height 14
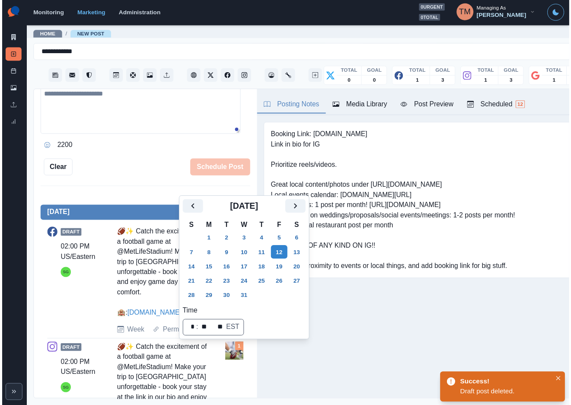
scroll to position [195, 0]
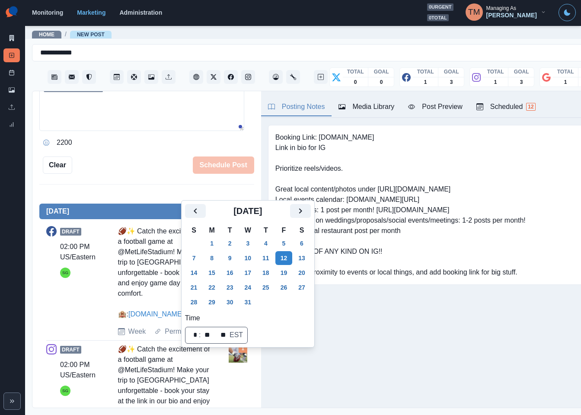
click at [116, 153] on div "schedule for ** / ** / **** EST ******* X/Twitter Facebook Instagram Google 220…" at bounding box center [146, 51] width 215 height 246
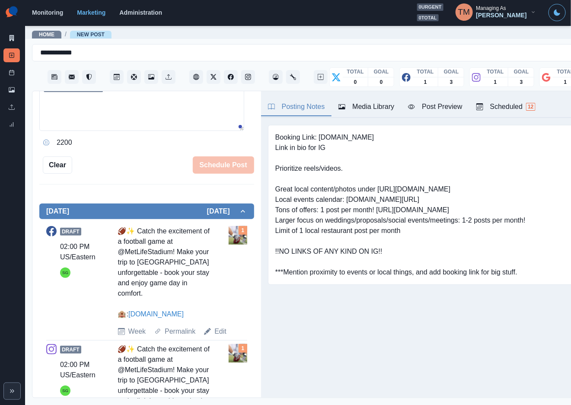
click at [218, 332] on link "Edit" at bounding box center [221, 332] width 12 height 10
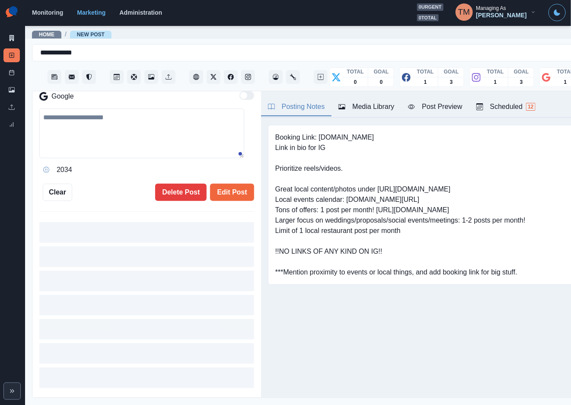
type textarea "**********"
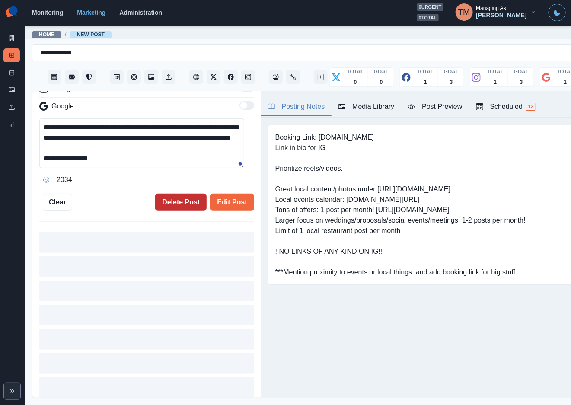
drag, startPoint x: 161, startPoint y: 204, endPoint x: 187, endPoint y: 196, distance: 27.1
click at [161, 204] on div "**********" at bounding box center [146, 81] width 215 height 259
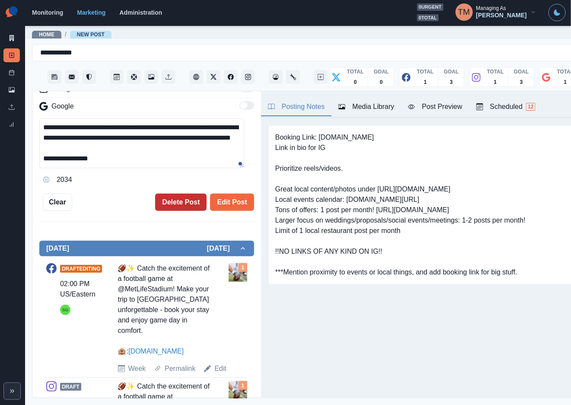
click at [178, 206] on button "Delete Post" at bounding box center [180, 202] width 51 height 17
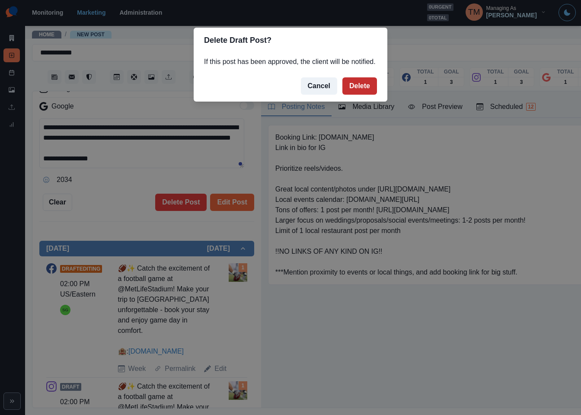
click at [360, 87] on button "Delete" at bounding box center [360, 85] width 35 height 17
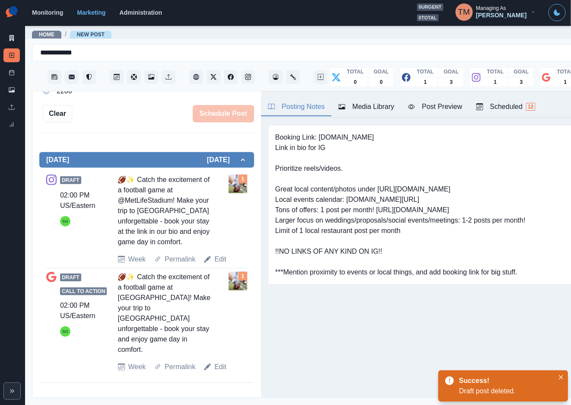
scroll to position [216, 0]
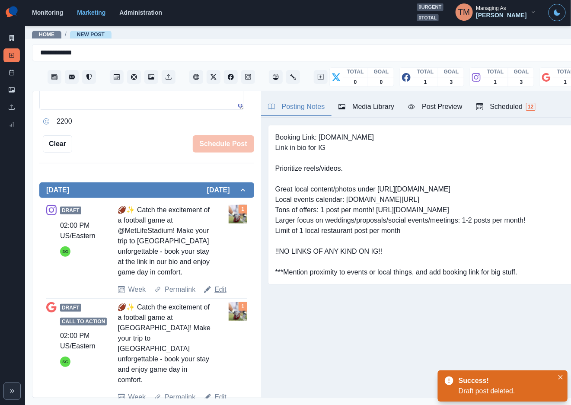
click at [220, 291] on link "Edit" at bounding box center [221, 290] width 12 height 10
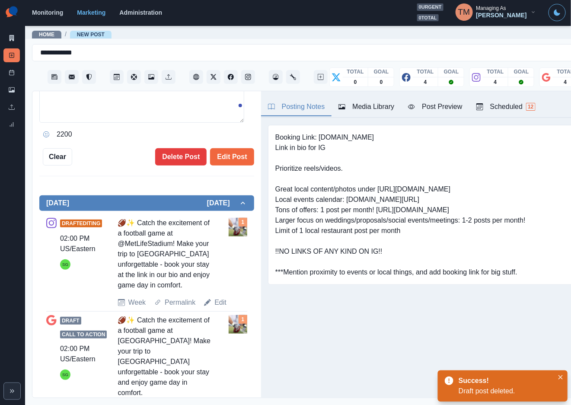
type textarea "**********"
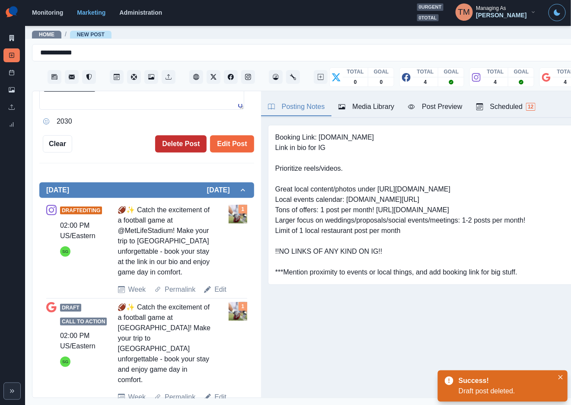
click at [169, 145] on button "Delete Post" at bounding box center [180, 143] width 51 height 17
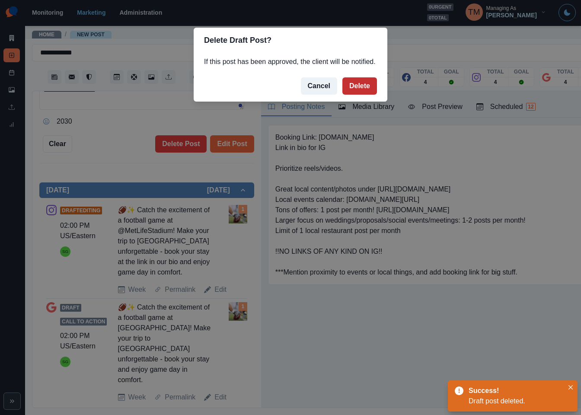
click at [354, 80] on button "Delete" at bounding box center [360, 85] width 35 height 17
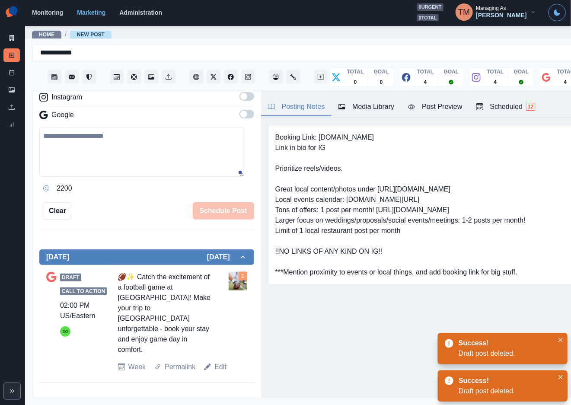
click at [221, 372] on link "Edit" at bounding box center [221, 367] width 12 height 10
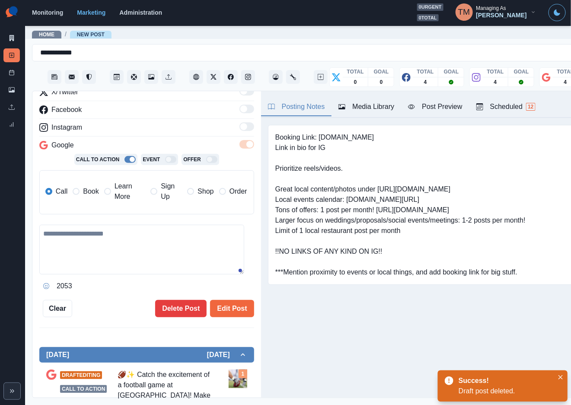
type textarea "**********"
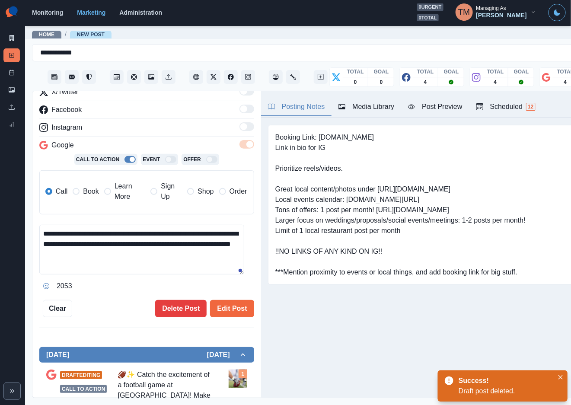
scroll to position [187, 0]
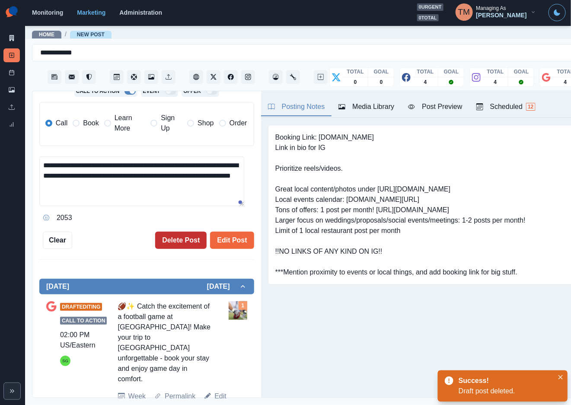
click at [171, 235] on button "Delete Post" at bounding box center [180, 240] width 51 height 17
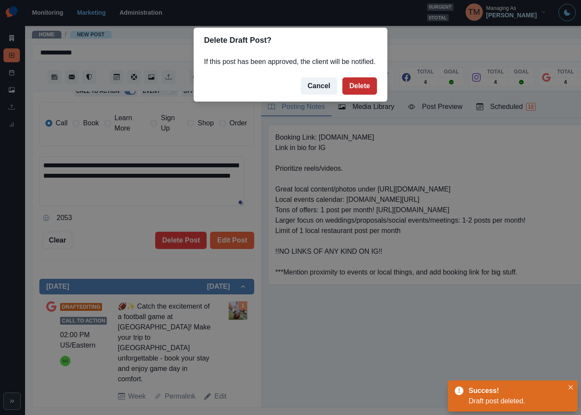
click at [353, 92] on button "Delete" at bounding box center [360, 85] width 35 height 17
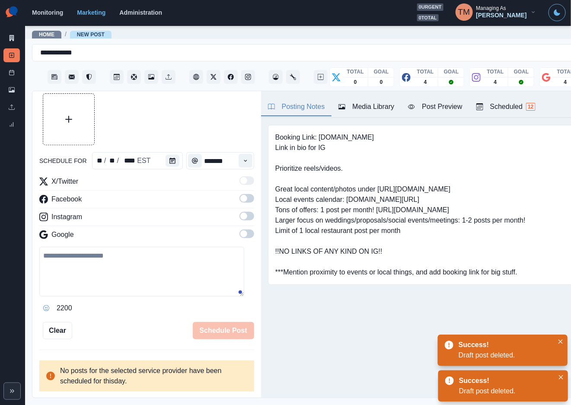
scroll to position [19, 0]
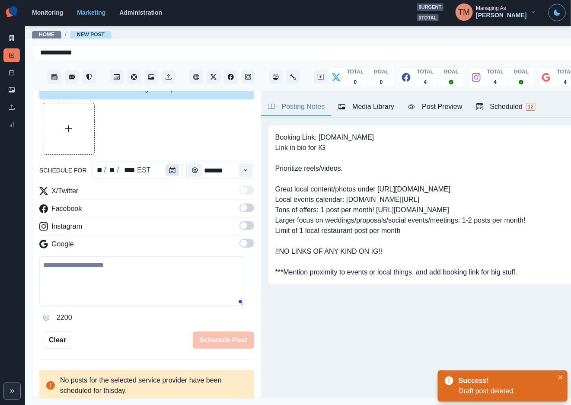
click at [170, 172] on icon "Calendar" at bounding box center [173, 170] width 6 height 6
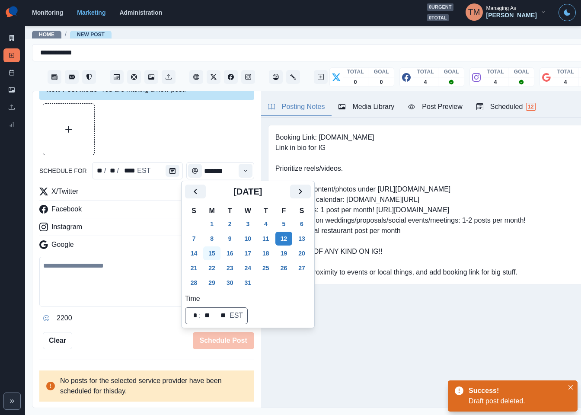
click at [211, 253] on button "15" at bounding box center [211, 254] width 17 height 14
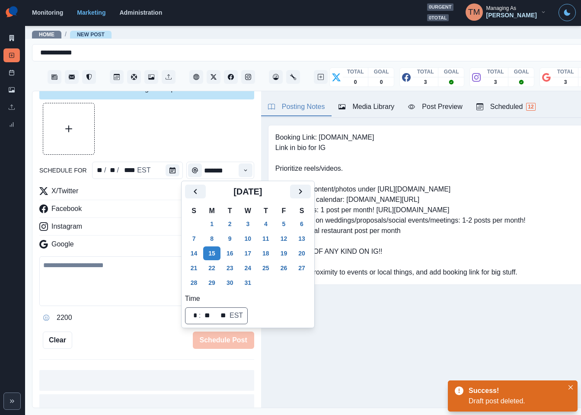
click at [141, 323] on div "2200" at bounding box center [146, 318] width 215 height 14
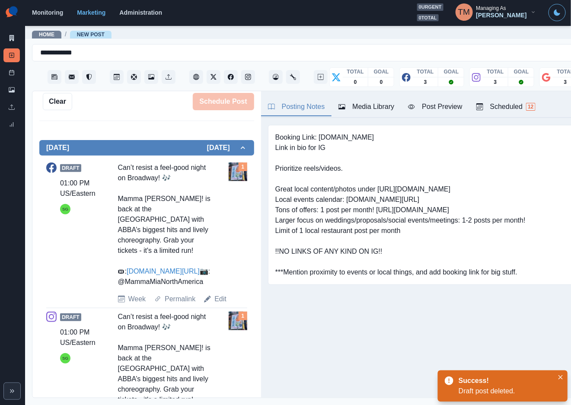
scroll to position [259, 0]
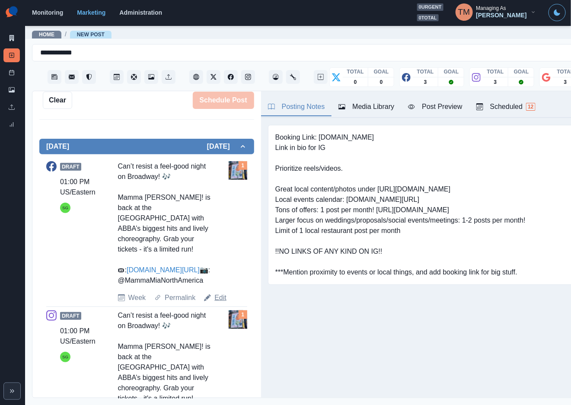
click at [216, 303] on link "Edit" at bounding box center [221, 298] width 12 height 10
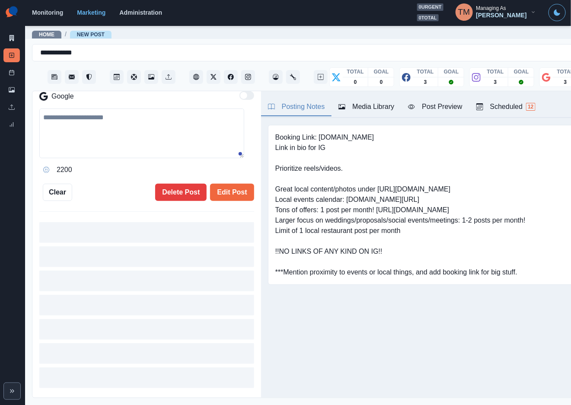
type input "*******"
type textarea "**********"
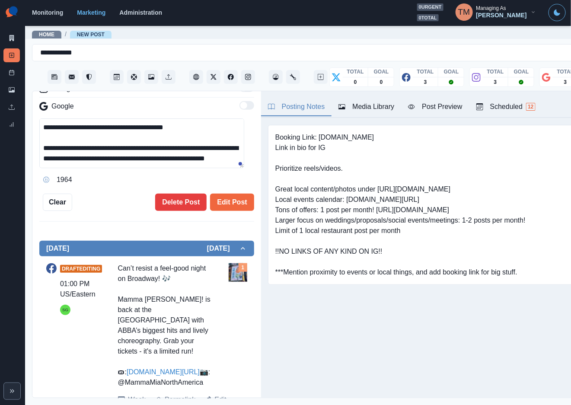
click at [174, 263] on div "Can’t resist a feel-good night on Broadway! 🎶 Mamma Mia! is back at the Winter …" at bounding box center [166, 325] width 96 height 125
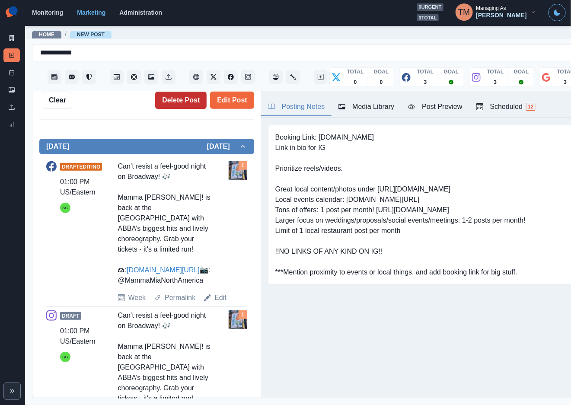
click at [170, 99] on button "Delete Post" at bounding box center [180, 100] width 51 height 17
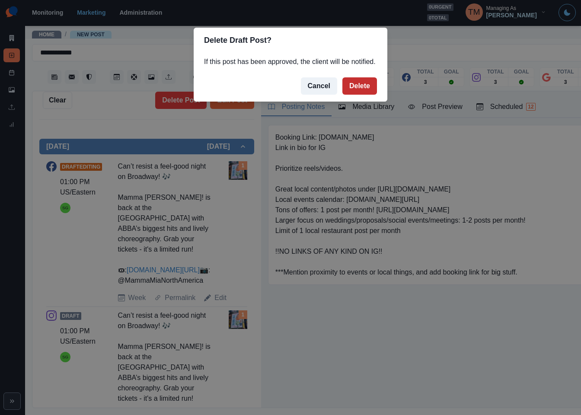
click at [358, 84] on button "Delete" at bounding box center [360, 85] width 35 height 17
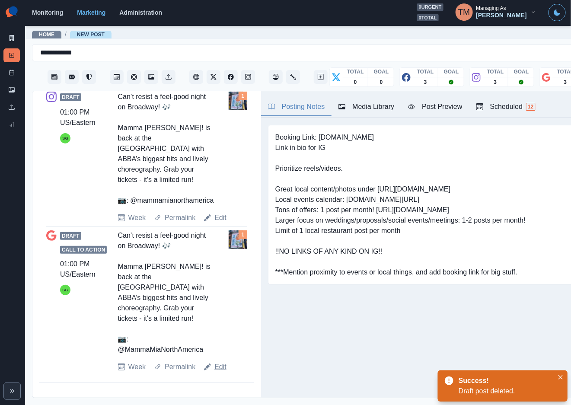
drag, startPoint x: 219, startPoint y: 376, endPoint x: 196, endPoint y: 256, distance: 122.9
click at [219, 372] on link "Edit" at bounding box center [221, 367] width 12 height 10
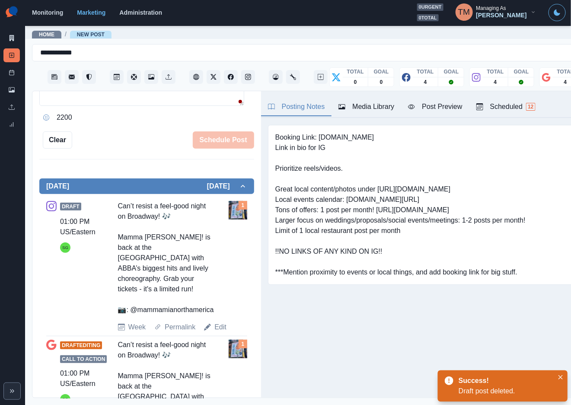
scroll to position [135, 0]
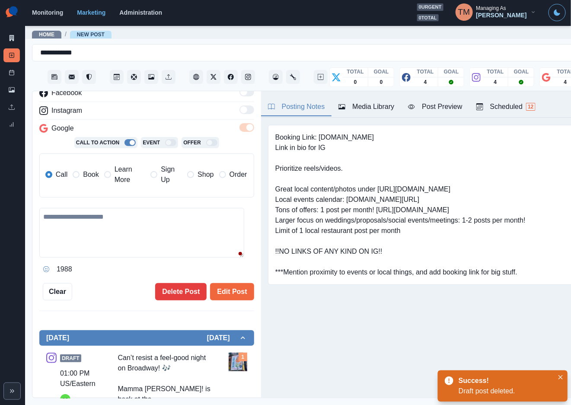
type textarea "**********"
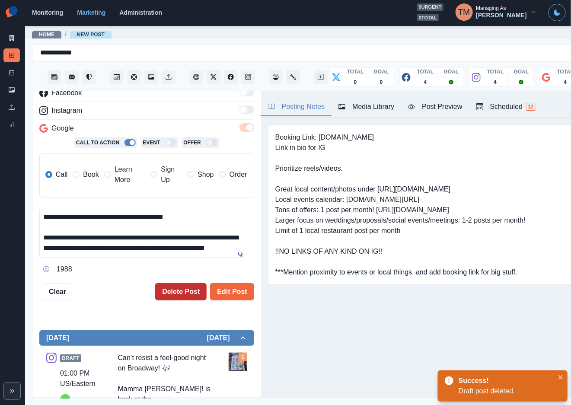
click at [167, 292] on button "Delete Post" at bounding box center [180, 291] width 51 height 17
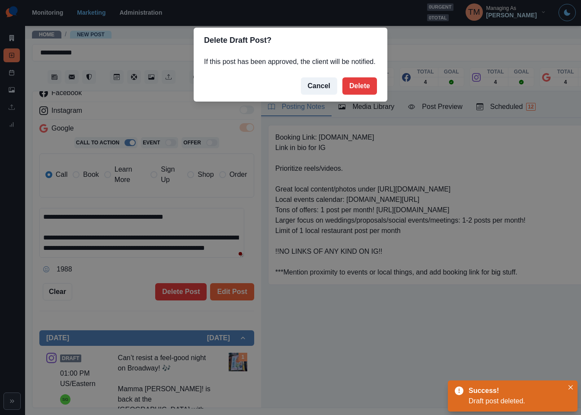
click at [353, 90] on button "Delete" at bounding box center [360, 85] width 35 height 17
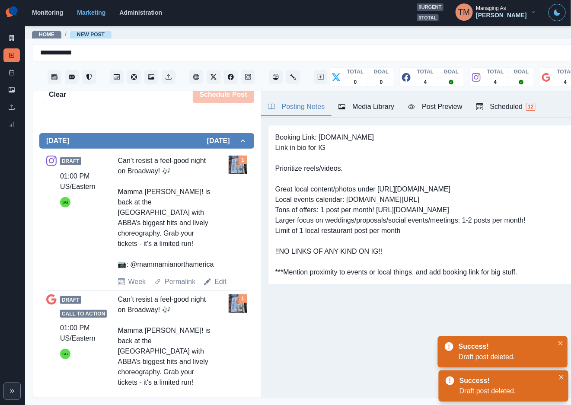
scroll to position [181, 0]
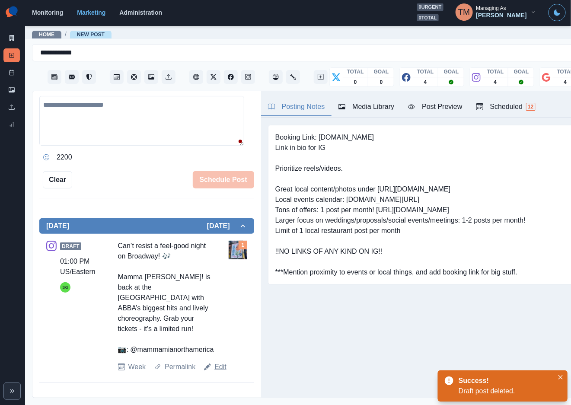
click at [224, 372] on link "Edit" at bounding box center [221, 367] width 12 height 10
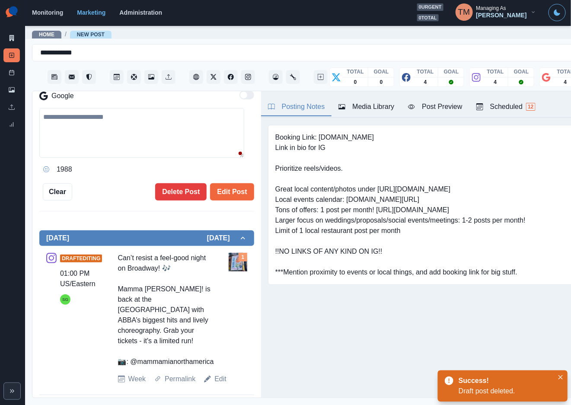
type textarea "**********"
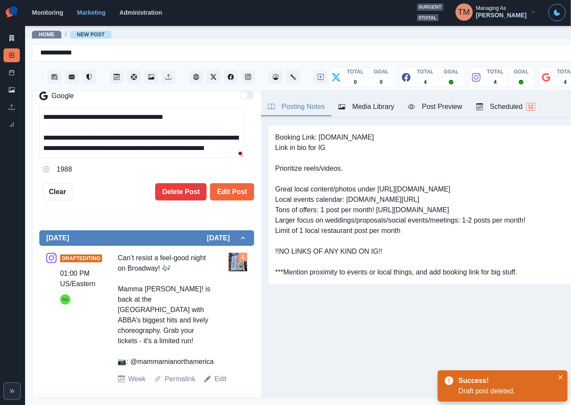
scroll to position [194, 0]
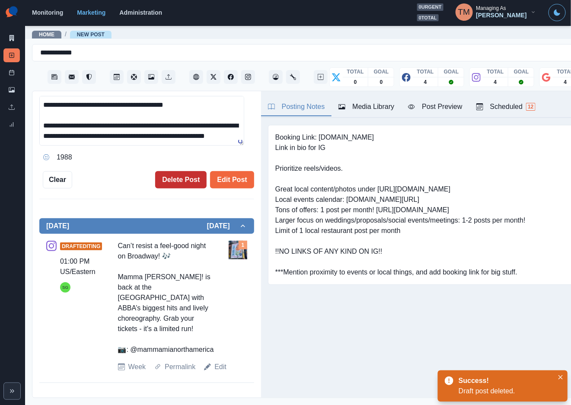
click at [167, 181] on button "Delete Post" at bounding box center [180, 179] width 51 height 17
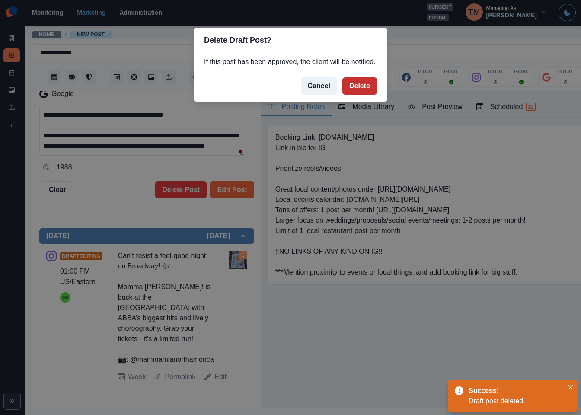
click at [356, 84] on button "Delete" at bounding box center [360, 85] width 35 height 17
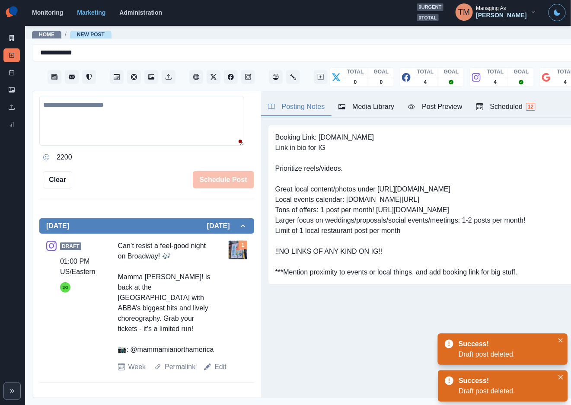
scroll to position [19, 0]
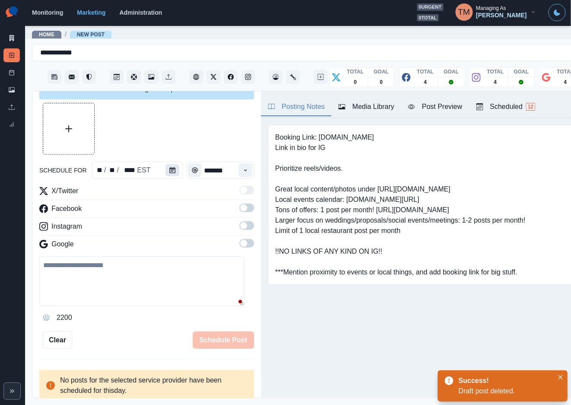
click at [170, 173] on icon "Calendar" at bounding box center [173, 170] width 6 height 6
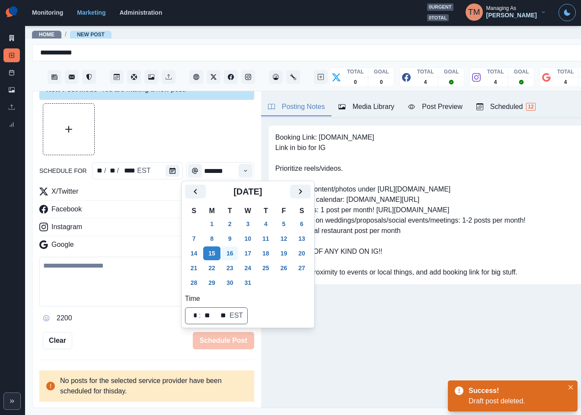
click at [226, 256] on button "16" at bounding box center [229, 254] width 17 height 14
click at [247, 255] on button "17" at bounding box center [247, 254] width 17 height 14
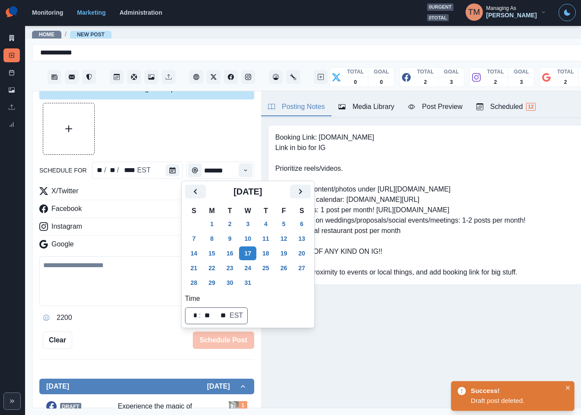
click at [144, 333] on div "Schedule Post" at bounding box center [163, 340] width 182 height 17
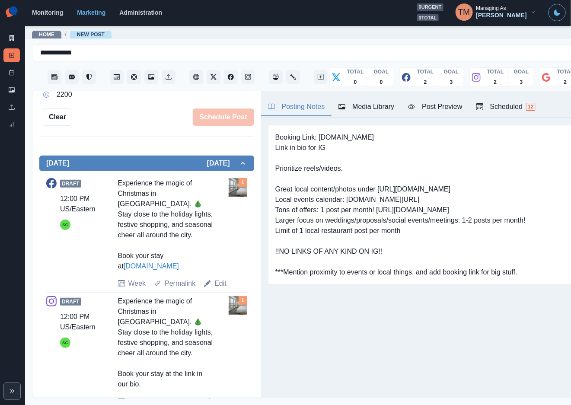
scroll to position [344, 0]
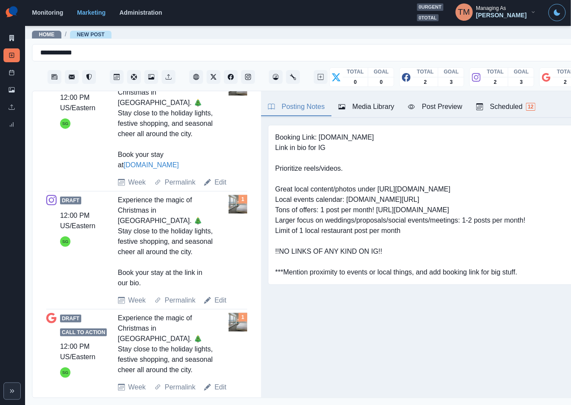
click at [224, 185] on div "Draft 12:00 PM US/Eastern SG Experience the magic of Christmas in NYC. 🎄 Stay c…" at bounding box center [146, 132] width 201 height 111
click at [219, 184] on link "Edit" at bounding box center [221, 182] width 12 height 10
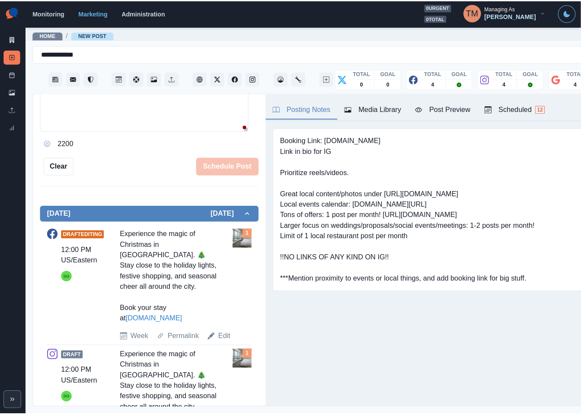
scroll to position [84, 0]
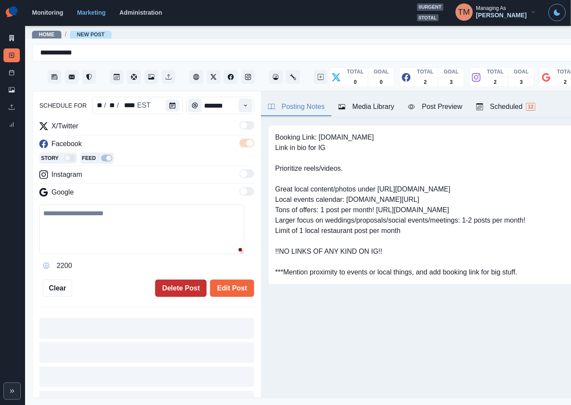
type input "********"
type textarea "**********"
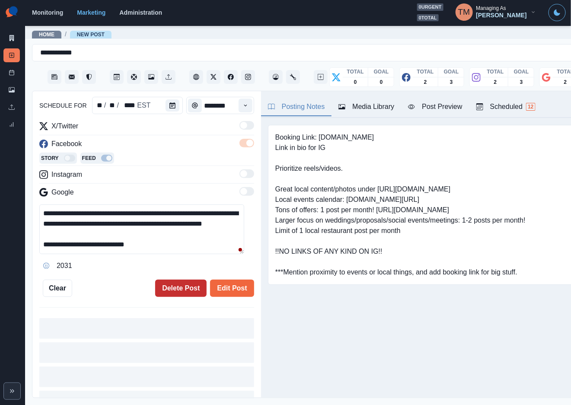
click at [163, 290] on button "Delete Post" at bounding box center [180, 288] width 51 height 17
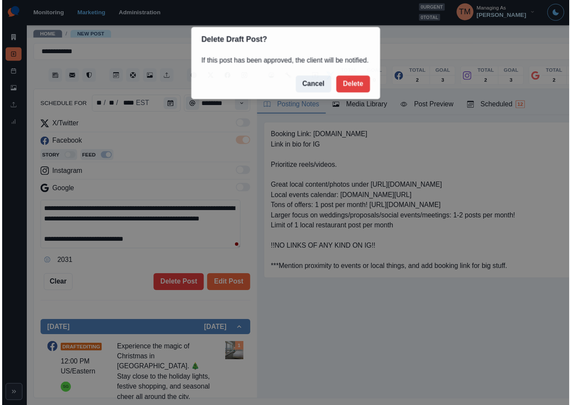
scroll to position [84, 0]
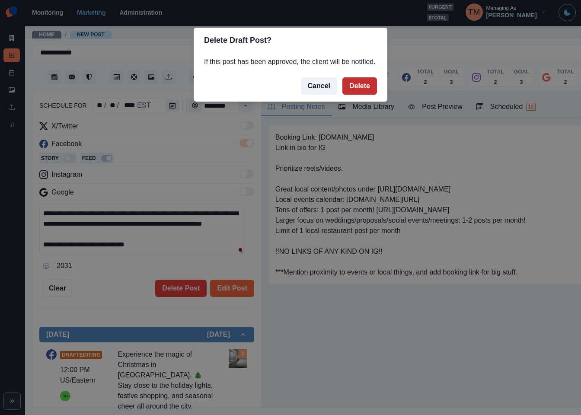
click at [361, 88] on button "Delete" at bounding box center [360, 85] width 35 height 17
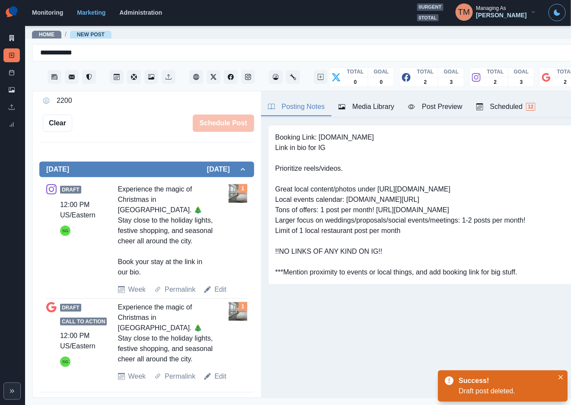
scroll to position [237, 0]
click at [218, 289] on link "Edit" at bounding box center [221, 290] width 12 height 10
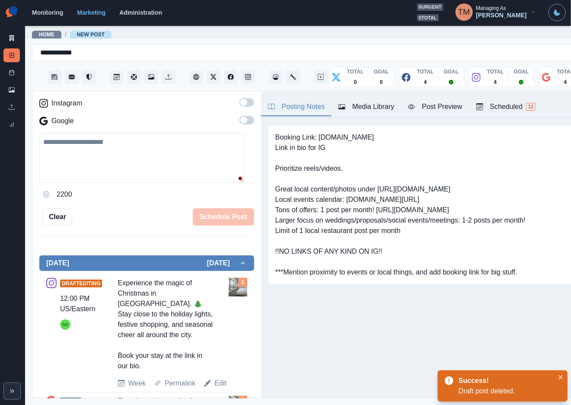
scroll to position [107, 0]
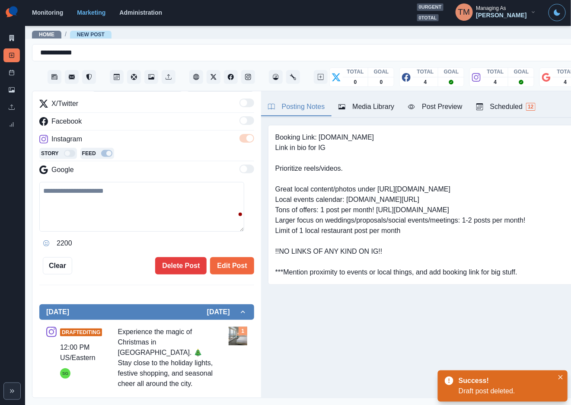
type textarea "**********"
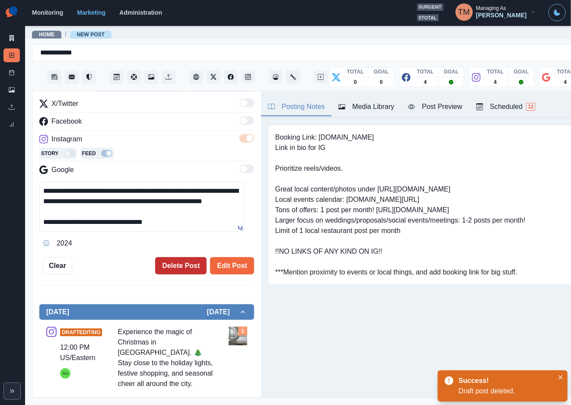
click at [174, 270] on button "Delete Post" at bounding box center [180, 265] width 51 height 17
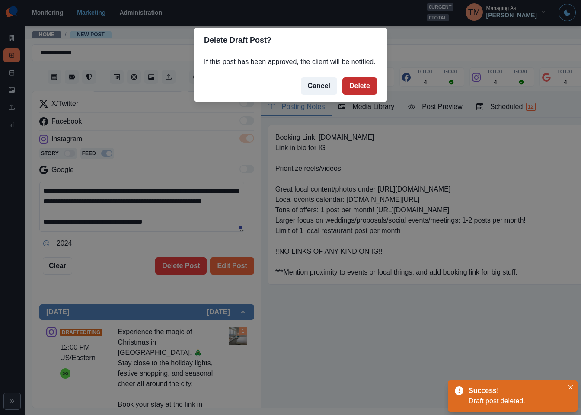
drag, startPoint x: 351, startPoint y: 88, endPoint x: 221, endPoint y: 222, distance: 186.6
click at [351, 89] on button "Delete" at bounding box center [360, 85] width 35 height 17
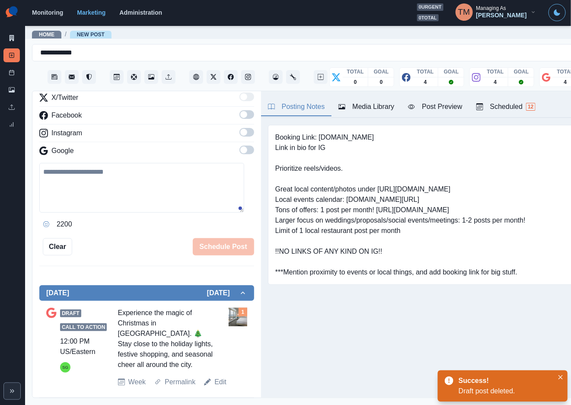
scroll to position [118, 0]
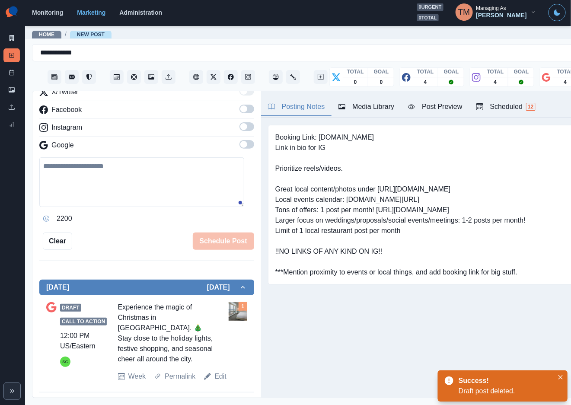
drag, startPoint x: 221, startPoint y: 368, endPoint x: 209, endPoint y: 336, distance: 34.1
click at [221, 371] on link "Edit" at bounding box center [221, 376] width 12 height 10
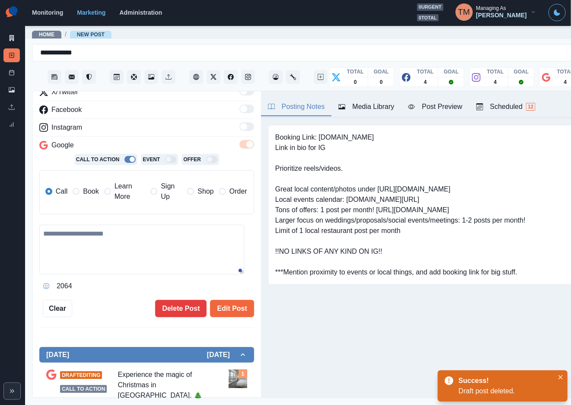
type textarea "**********"
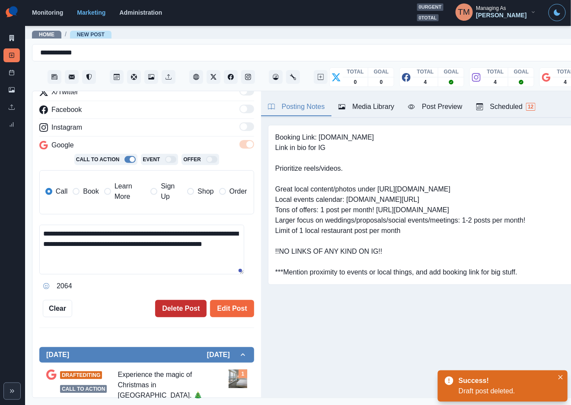
click at [173, 300] on button "Delete Post" at bounding box center [180, 308] width 51 height 17
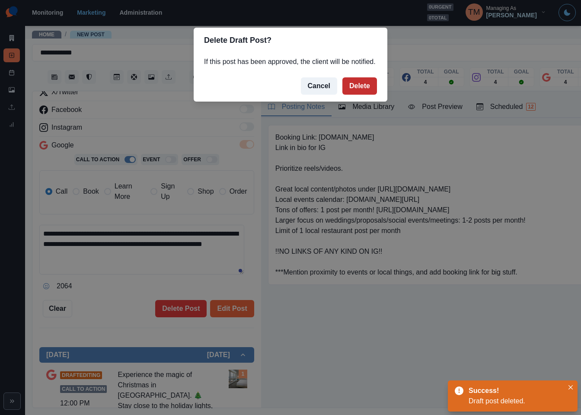
click at [360, 87] on button "Delete" at bounding box center [360, 85] width 35 height 17
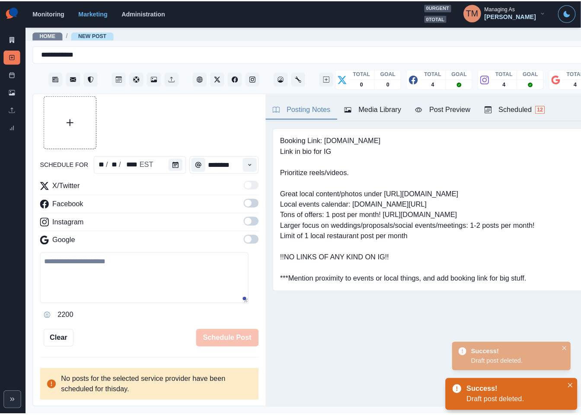
scroll to position [19, 0]
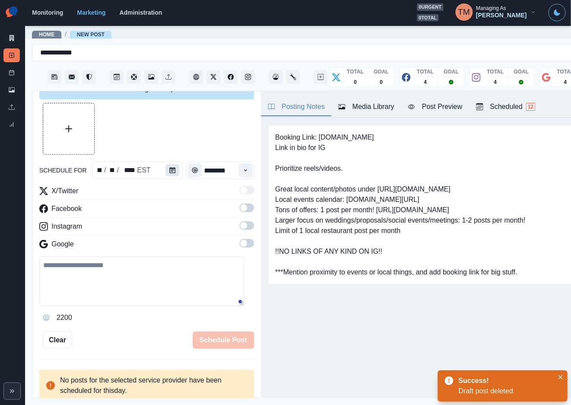
click at [170, 170] on icon "Calendar" at bounding box center [173, 170] width 6 height 6
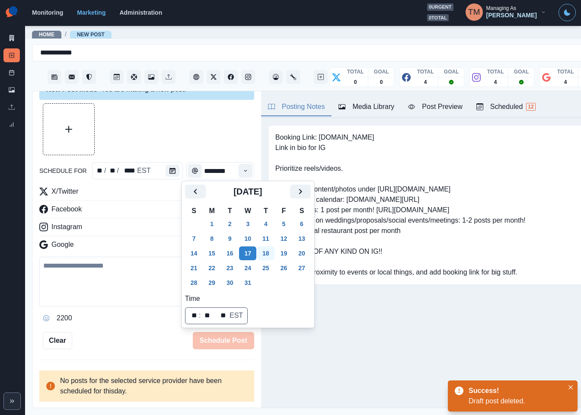
click at [261, 256] on button "18" at bounding box center [265, 254] width 17 height 14
click at [280, 255] on button "19" at bounding box center [283, 254] width 17 height 14
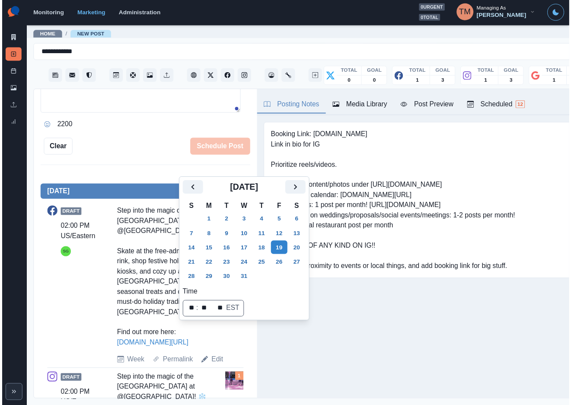
scroll to position [214, 0]
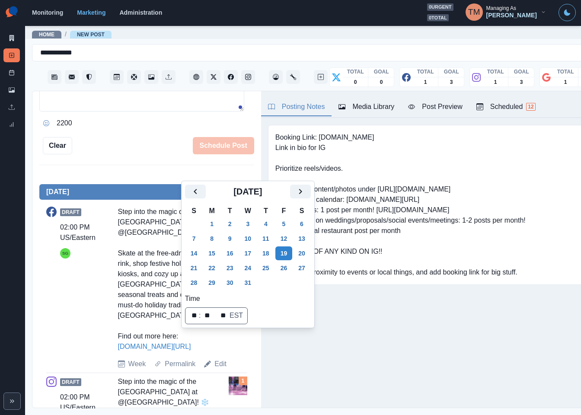
click at [125, 151] on div "Schedule Post" at bounding box center [163, 145] width 182 height 17
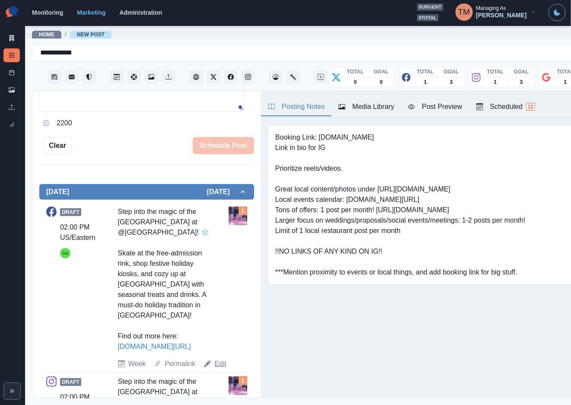
click at [215, 359] on link "Edit" at bounding box center [221, 364] width 12 height 10
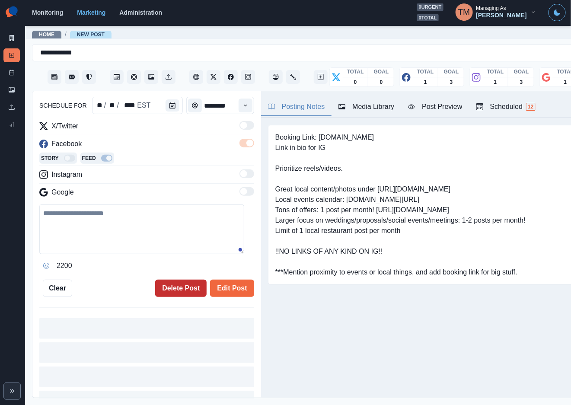
type input "*******"
type textarea "**********"
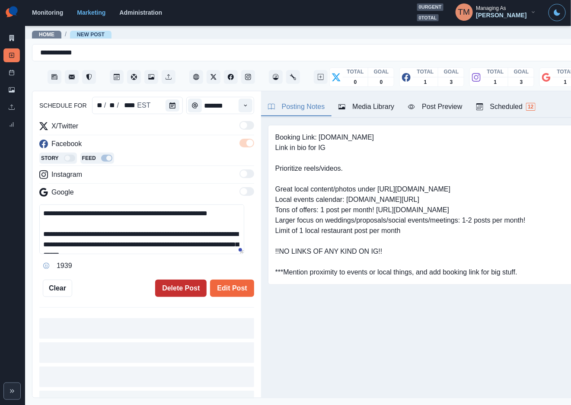
click at [169, 290] on button "Delete Post" at bounding box center [180, 288] width 51 height 17
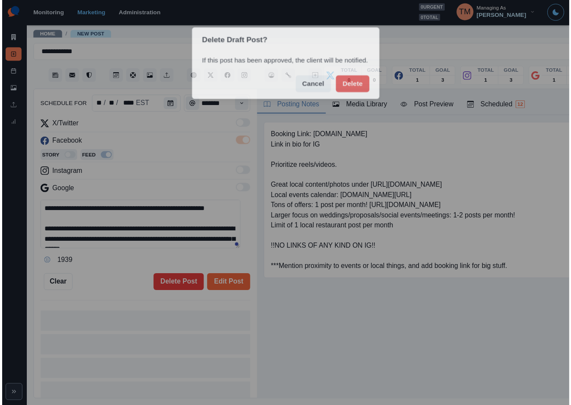
scroll to position [84, 0]
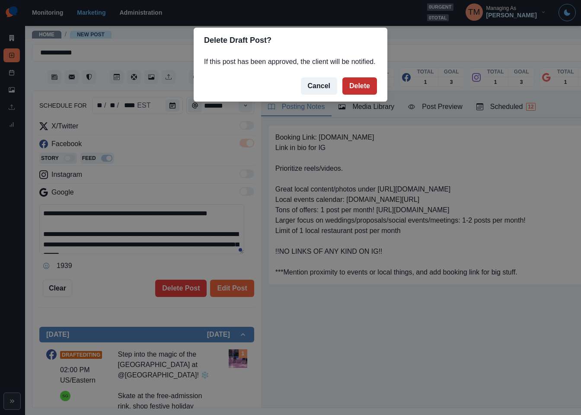
click at [362, 85] on button "Delete" at bounding box center [360, 85] width 35 height 17
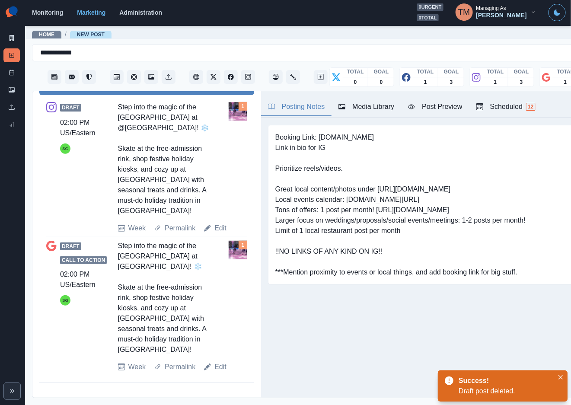
scroll to position [288, 0]
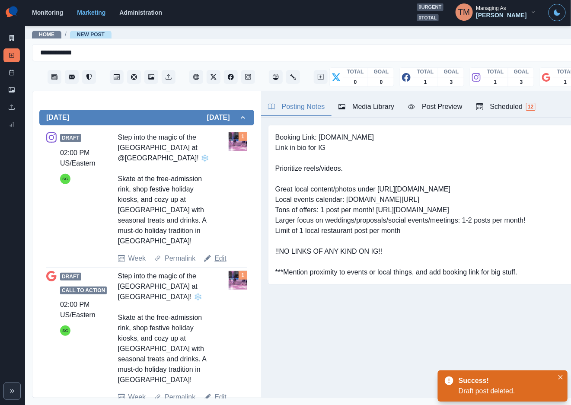
click at [221, 253] on link "Edit" at bounding box center [221, 258] width 12 height 10
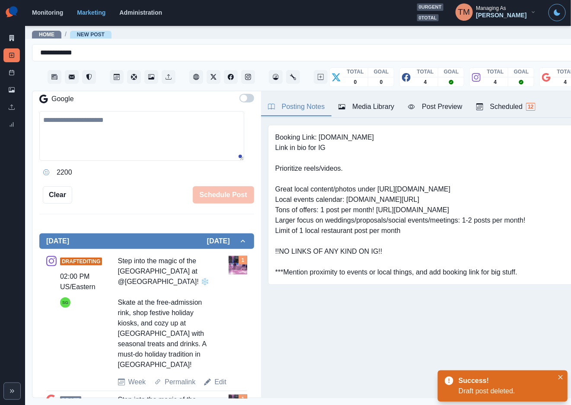
scroll to position [159, 0]
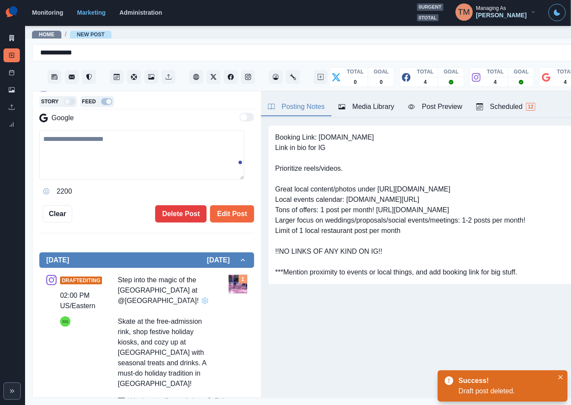
type textarea "**********"
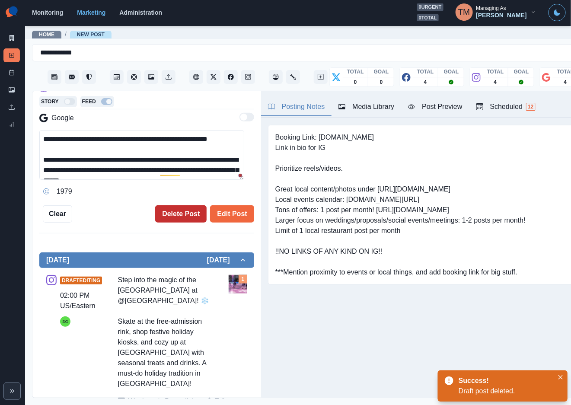
click at [170, 209] on button "Delete Post" at bounding box center [180, 213] width 51 height 17
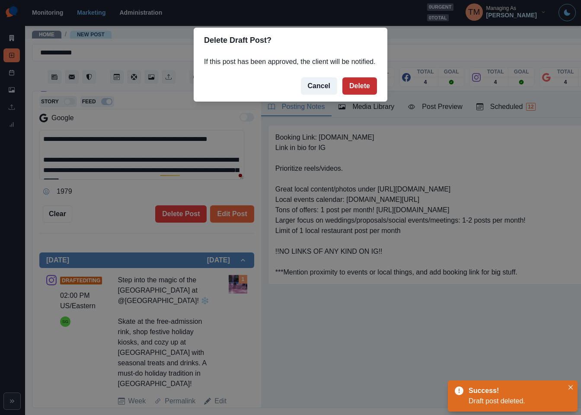
click at [359, 82] on button "Delete" at bounding box center [360, 85] width 35 height 17
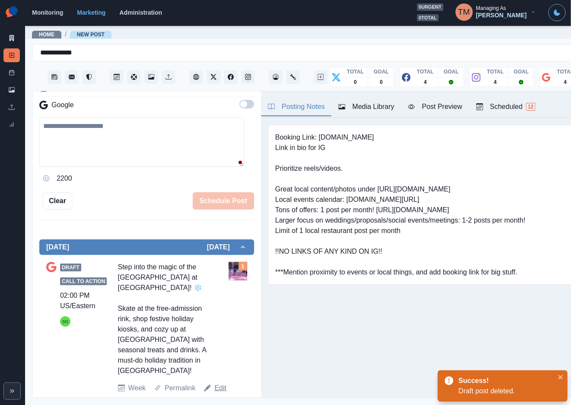
click at [217, 383] on link "Edit" at bounding box center [221, 388] width 12 height 10
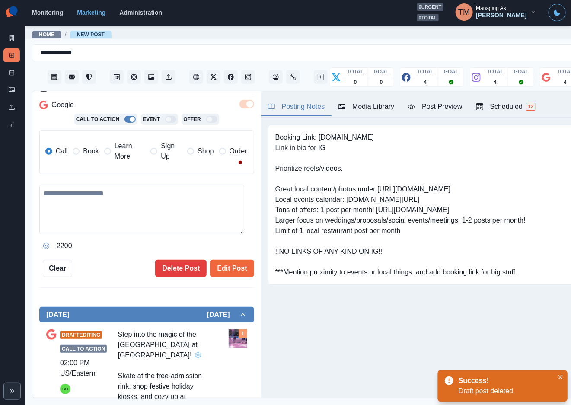
type textarea "**********"
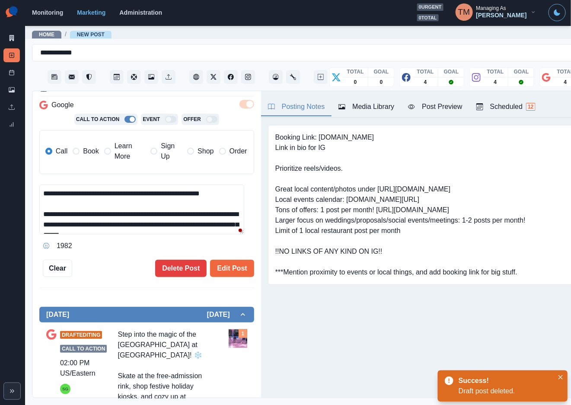
click at [172, 202] on textarea "**********" at bounding box center [141, 210] width 205 height 50
click at [174, 261] on button "Delete Post" at bounding box center [180, 268] width 51 height 17
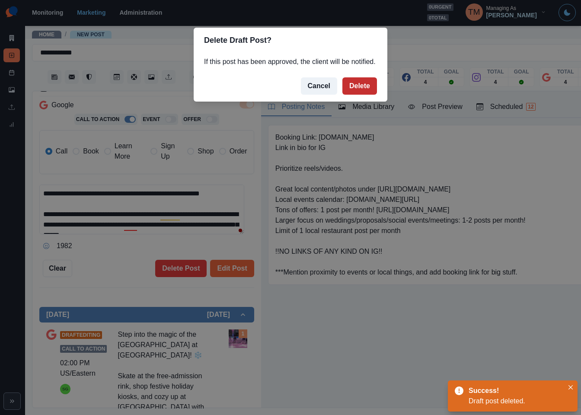
click at [361, 86] on button "Delete" at bounding box center [360, 85] width 35 height 17
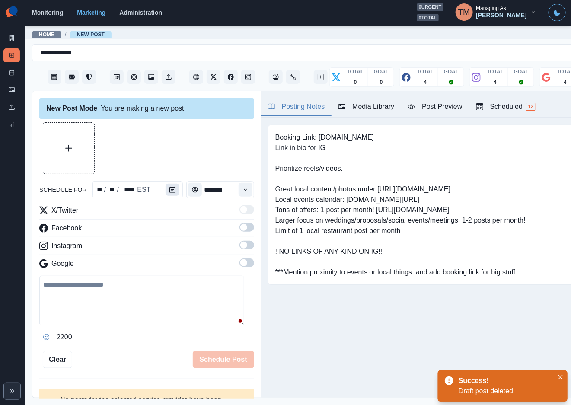
click at [170, 192] on icon "Calendar" at bounding box center [173, 190] width 6 height 6
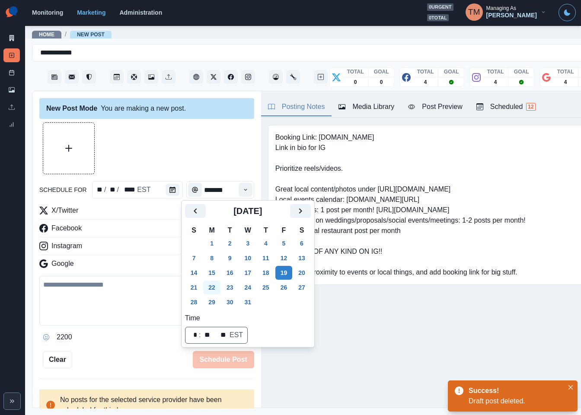
click at [214, 289] on button "22" at bounding box center [211, 288] width 17 height 14
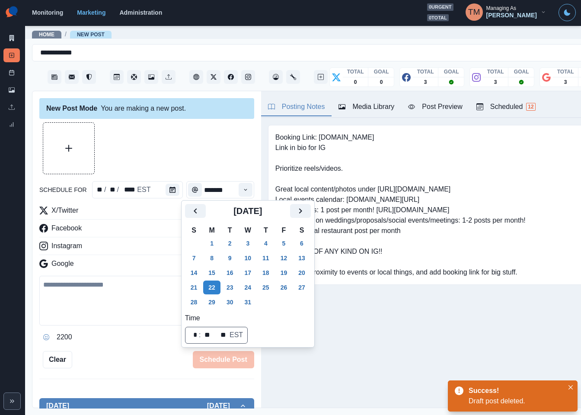
click at [119, 346] on div "schedule for ** / ** / **** EST ******* X/Twitter Facebook Instagram Google 220…" at bounding box center [146, 245] width 215 height 246
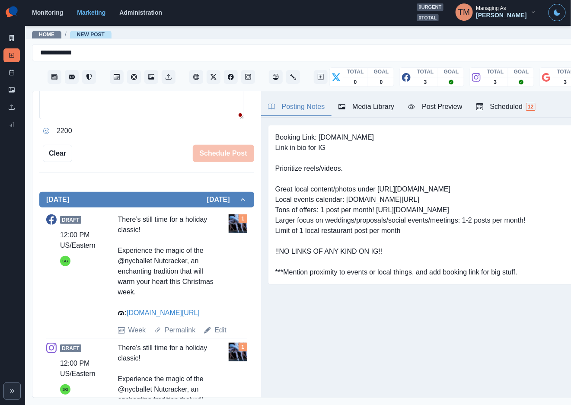
scroll to position [259, 0]
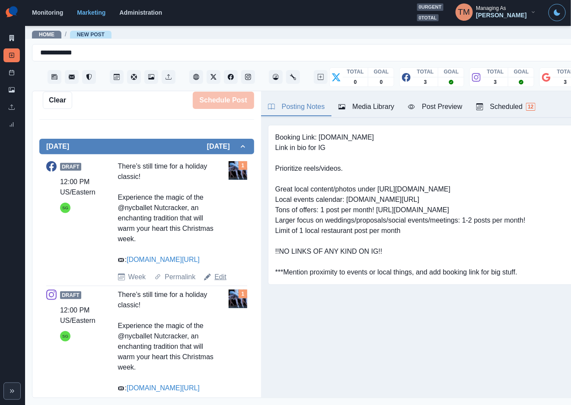
click at [221, 278] on link "Edit" at bounding box center [221, 277] width 12 height 10
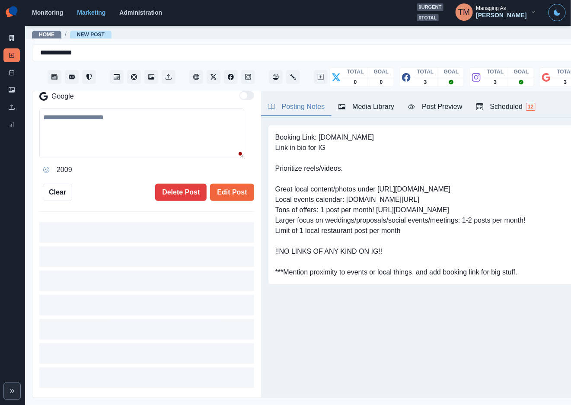
type input "********"
type textarea "**********"
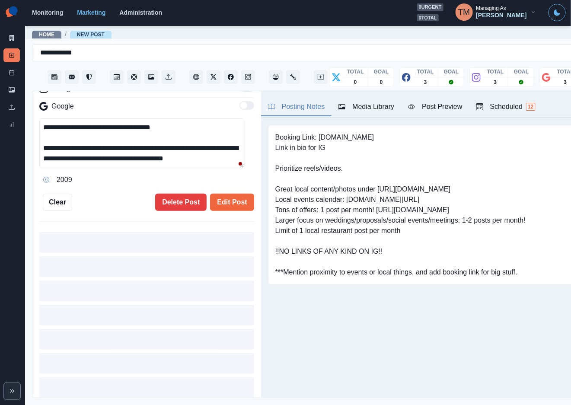
click at [172, 106] on div "Google" at bounding box center [146, 108] width 215 height 14
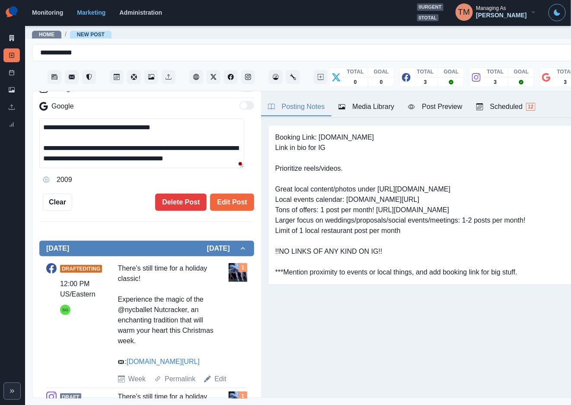
scroll to position [272, 0]
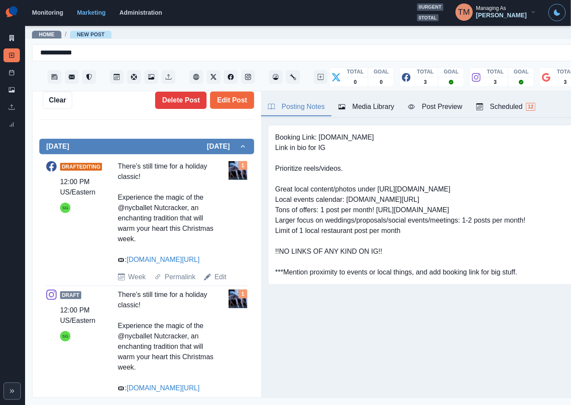
click at [175, 200] on div "There’s still time for a holiday classic! Experience the magic of the @nycballe…" at bounding box center [166, 213] width 96 height 104
click at [176, 99] on button "Delete Post" at bounding box center [180, 100] width 51 height 17
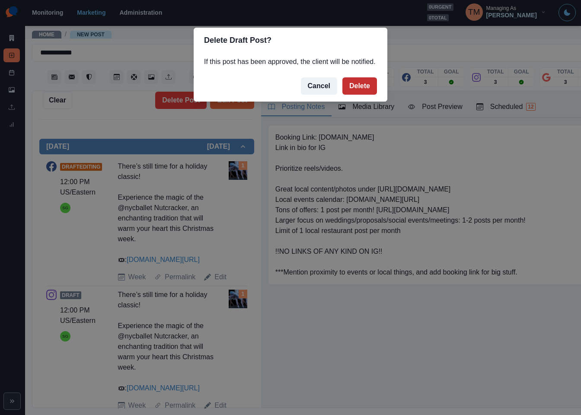
click at [355, 90] on button "Delete" at bounding box center [360, 85] width 35 height 17
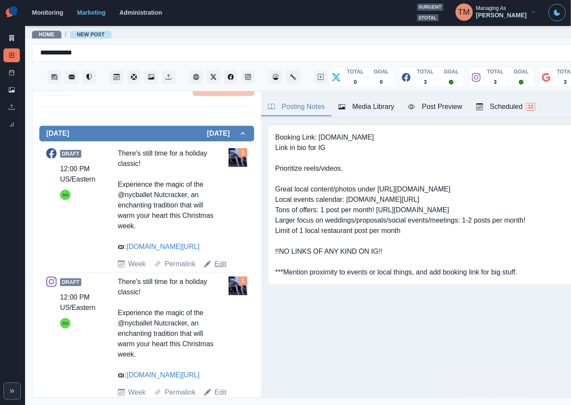
scroll to position [259, 0]
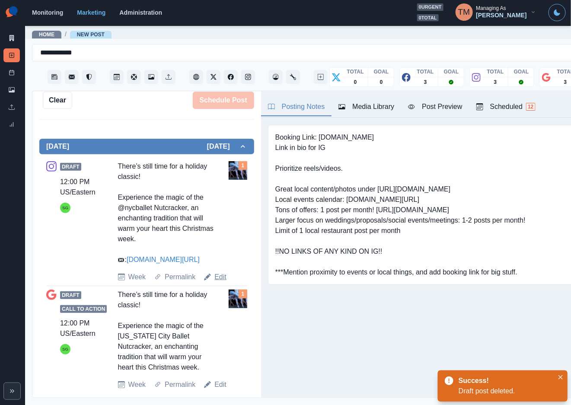
click at [219, 281] on link "Edit" at bounding box center [221, 277] width 12 height 10
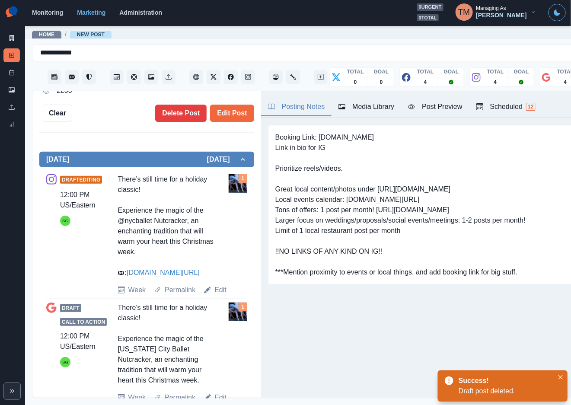
type textarea "**********"
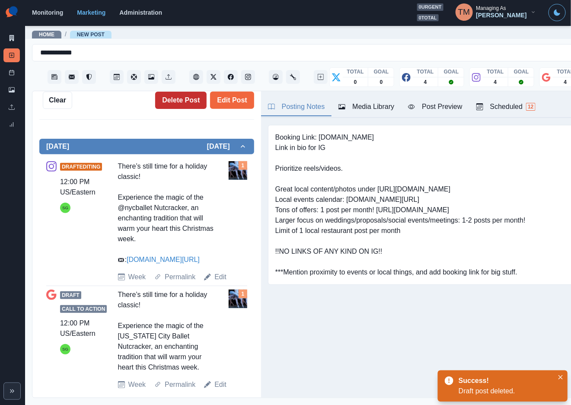
click at [173, 104] on button "Delete Post" at bounding box center [180, 100] width 51 height 17
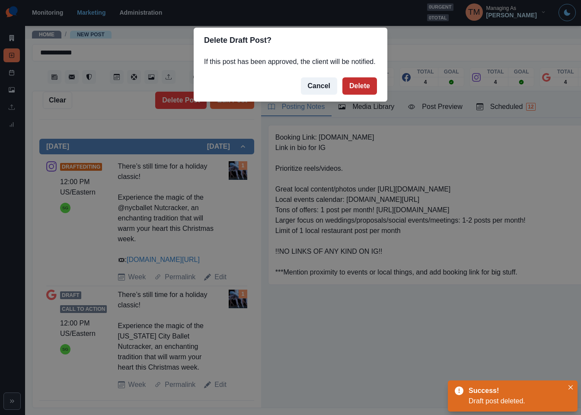
click at [349, 87] on button "Delete" at bounding box center [360, 85] width 35 height 17
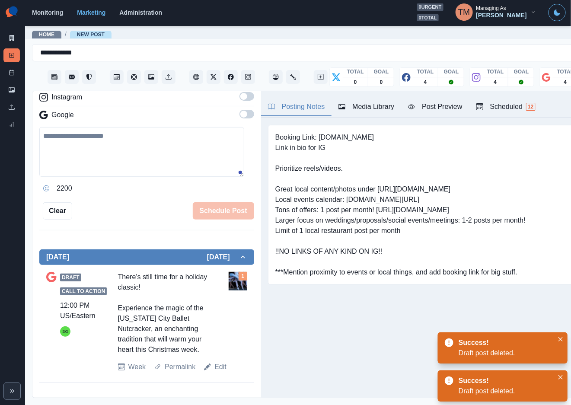
scroll to position [139, 0]
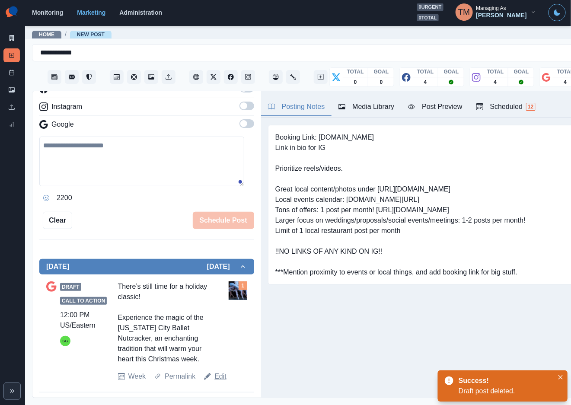
click at [216, 378] on link "Edit" at bounding box center [221, 376] width 12 height 10
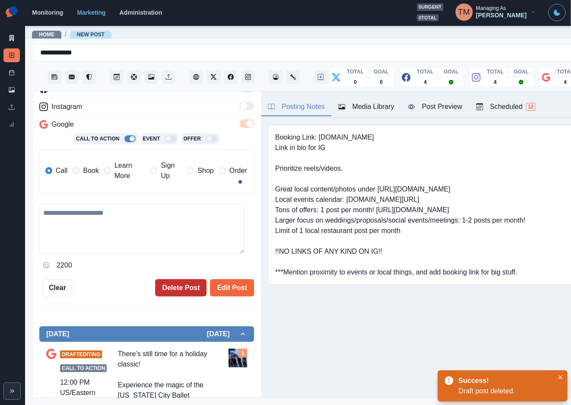
type textarea "**********"
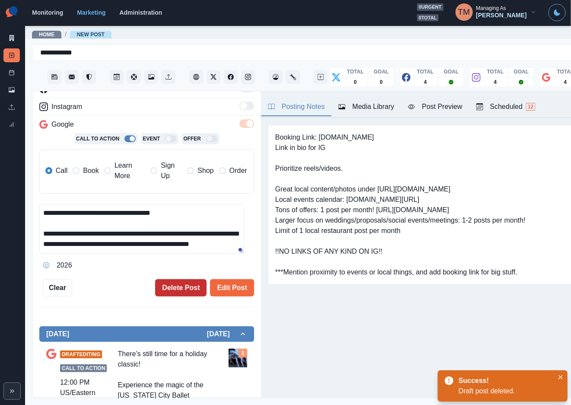
scroll to position [208, 0]
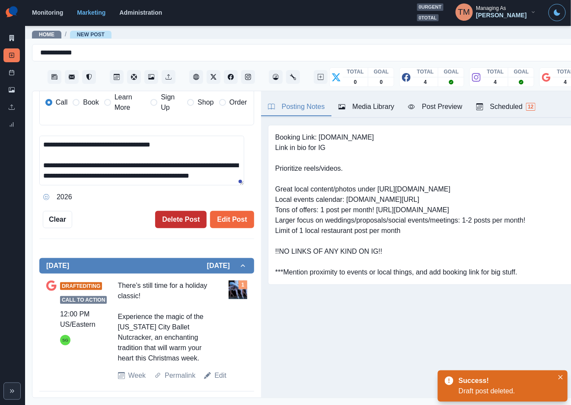
click at [168, 223] on button "Delete Post" at bounding box center [180, 219] width 51 height 17
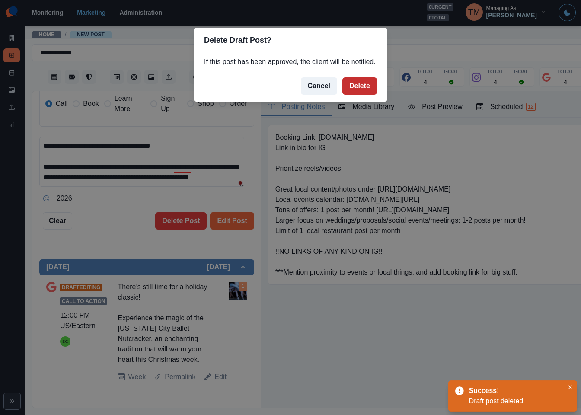
click at [355, 83] on button "Delete" at bounding box center [360, 85] width 35 height 17
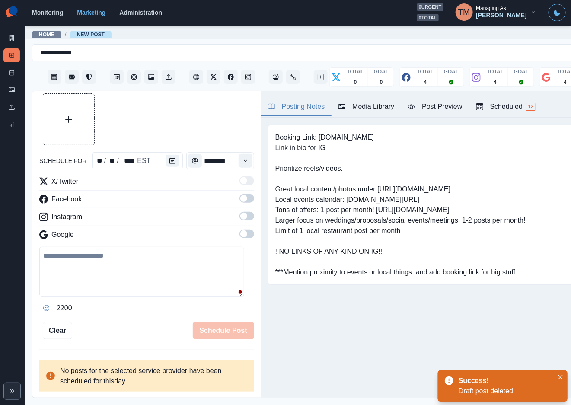
scroll to position [19, 0]
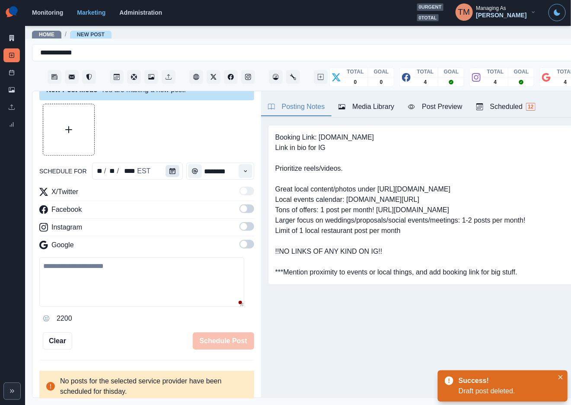
click at [170, 169] on icon "Calendar" at bounding box center [173, 171] width 6 height 6
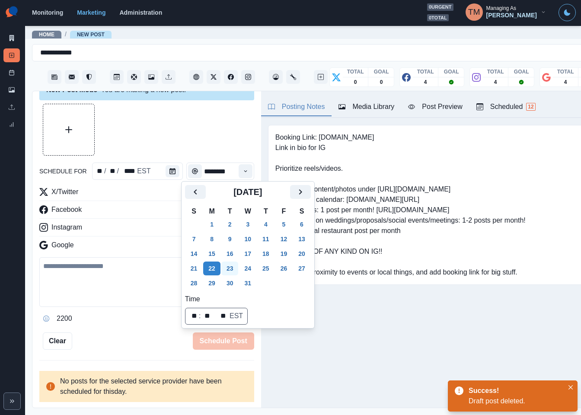
click at [232, 271] on button "23" at bounding box center [229, 269] width 17 height 14
click at [248, 271] on button "24" at bounding box center [247, 269] width 17 height 14
click at [266, 269] on button "25" at bounding box center [265, 269] width 17 height 14
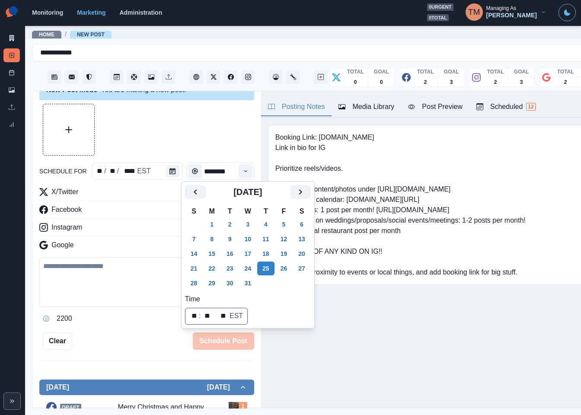
click at [148, 323] on div "2200" at bounding box center [146, 319] width 215 height 14
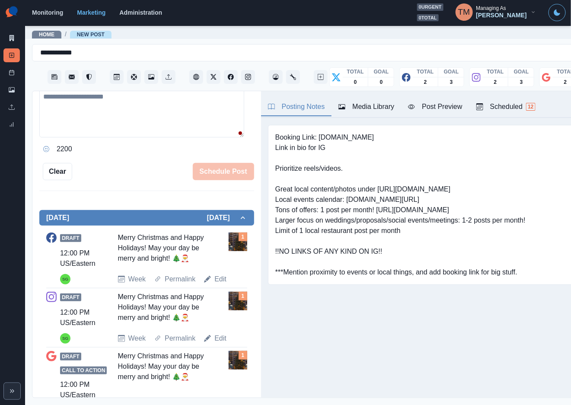
scroll to position [213, 0]
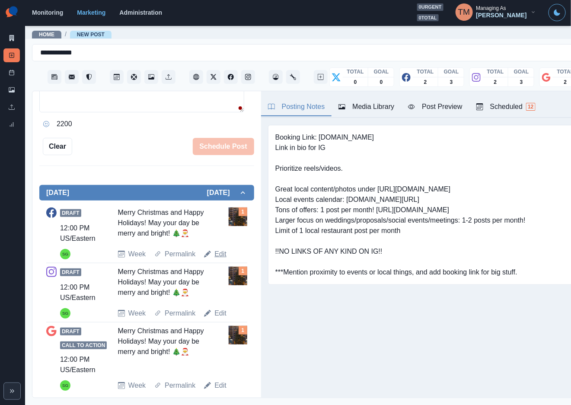
click at [221, 253] on link "Edit" at bounding box center [221, 254] width 12 height 10
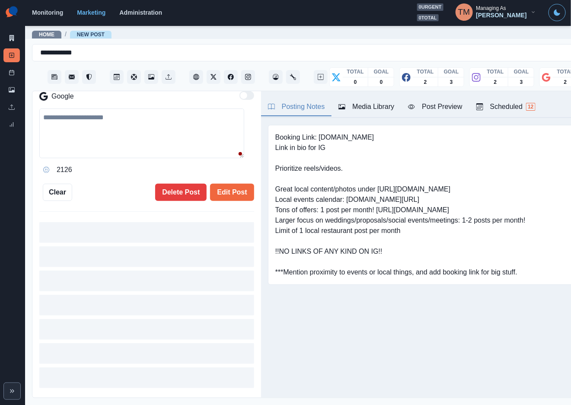
type textarea "**********"
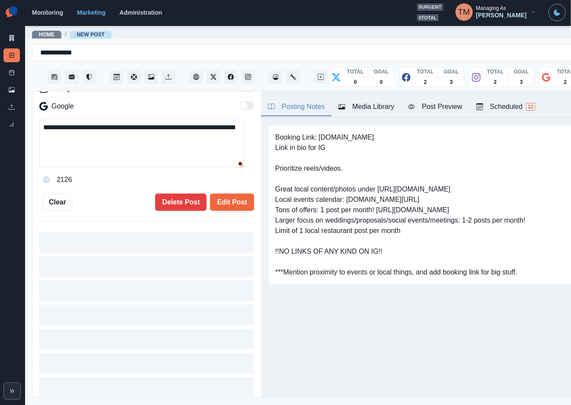
scroll to position [226, 0]
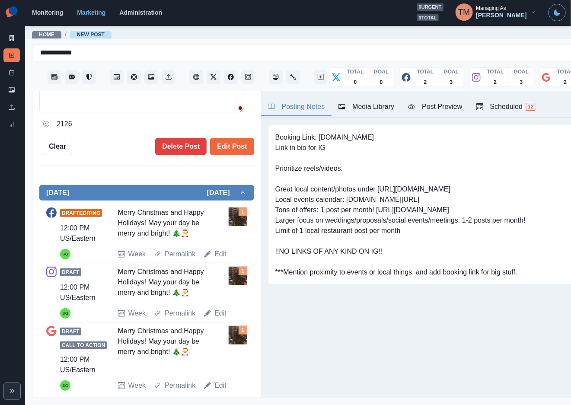
click at [175, 202] on div "Draft Editing 12:00 PM US/Eastern SG Merry Christmas and Happy Holidays! May yo…" at bounding box center [146, 301] width 215 height 201
click at [177, 150] on button "Delete Post" at bounding box center [180, 146] width 51 height 17
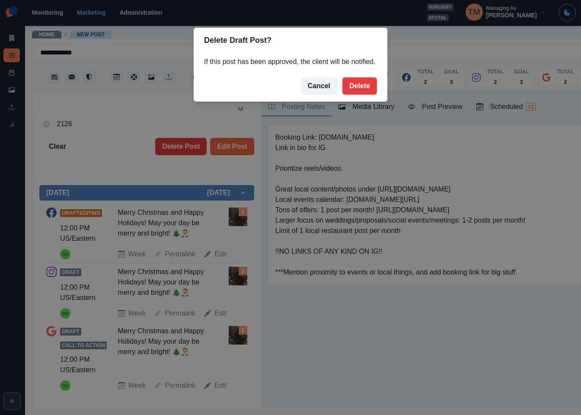
click at [360, 85] on button "Delete" at bounding box center [360, 85] width 35 height 17
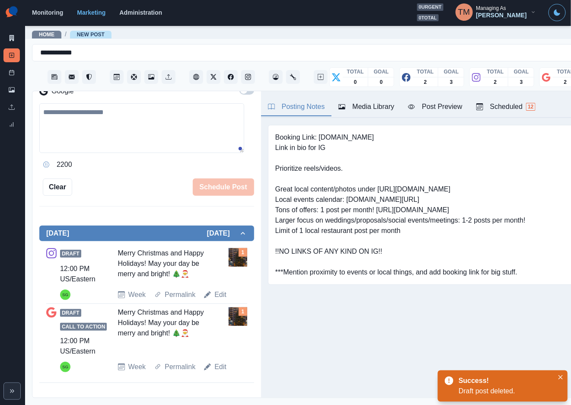
scroll to position [163, 0]
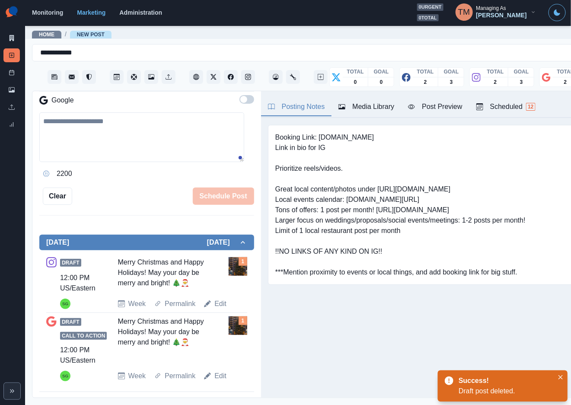
click at [215, 314] on div "Draft Call to Action 12:00 PM US/Eastern SG Merry Christmas and Happy Holidays!…" at bounding box center [146, 349] width 201 height 72
drag, startPoint x: 218, startPoint y: 305, endPoint x: 207, endPoint y: 237, distance: 68.4
click at [218, 304] on link "Edit" at bounding box center [221, 304] width 12 height 10
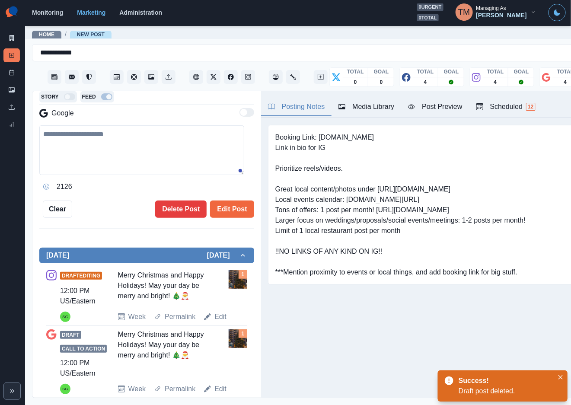
type textarea "**********"
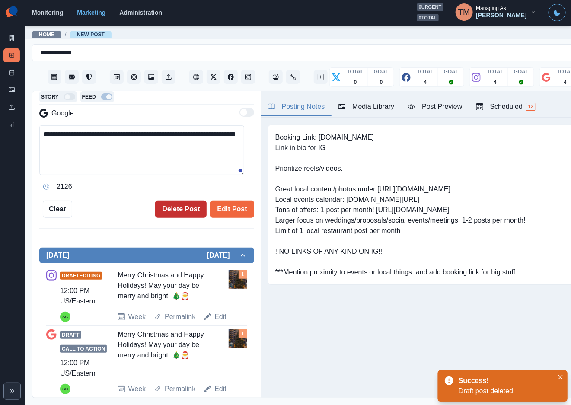
scroll to position [176, 0]
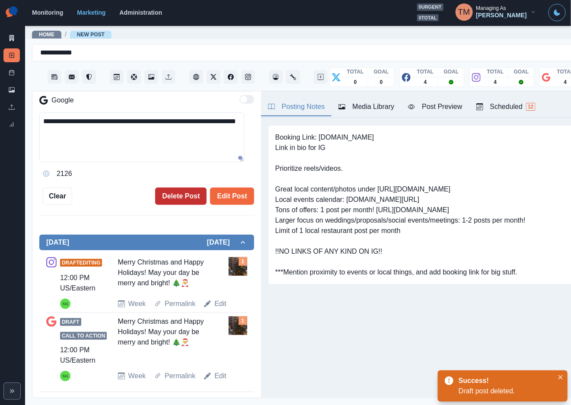
click at [178, 199] on button "Delete Post" at bounding box center [180, 196] width 51 height 17
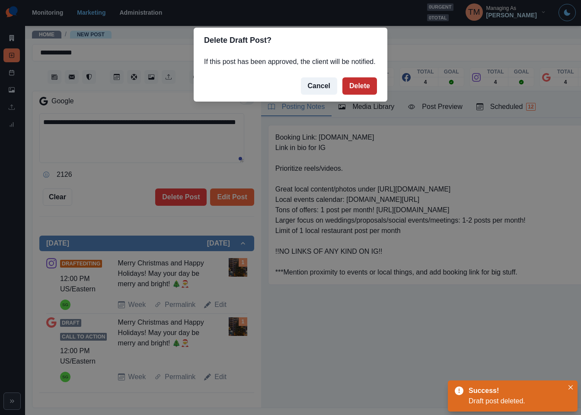
click at [352, 87] on button "Delete" at bounding box center [360, 85] width 35 height 17
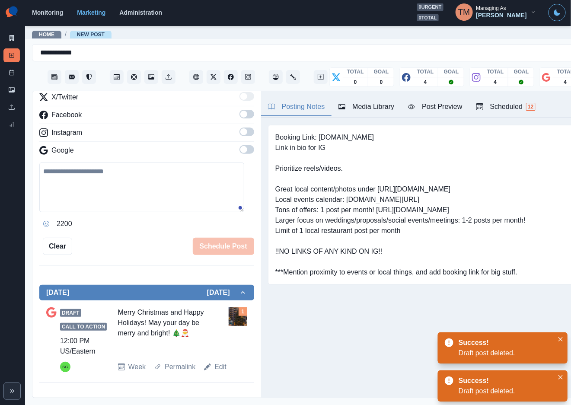
scroll to position [104, 0]
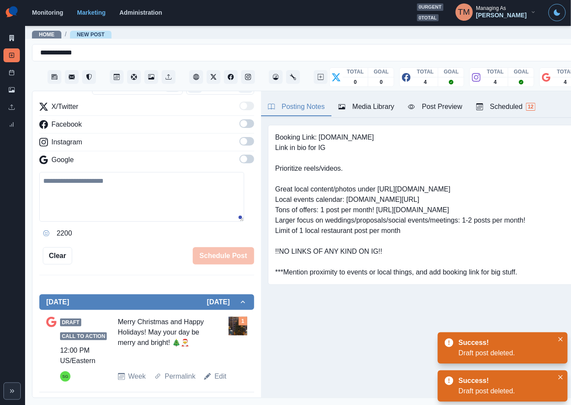
click at [215, 376] on link "Edit" at bounding box center [221, 376] width 12 height 10
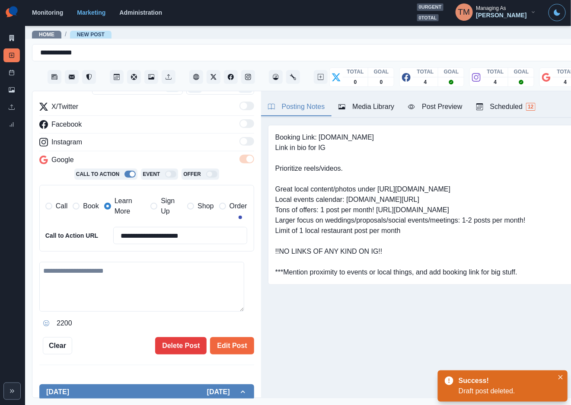
type textarea "**********"
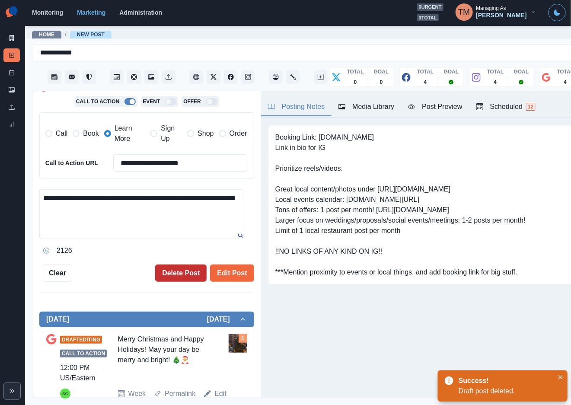
click at [179, 266] on button "Delete Post" at bounding box center [180, 273] width 51 height 17
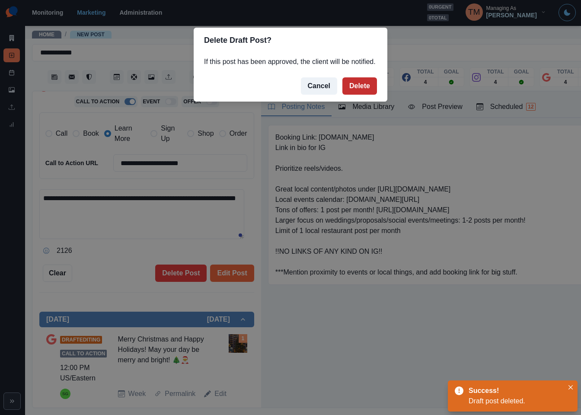
click at [352, 88] on button "Delete" at bounding box center [360, 85] width 35 height 17
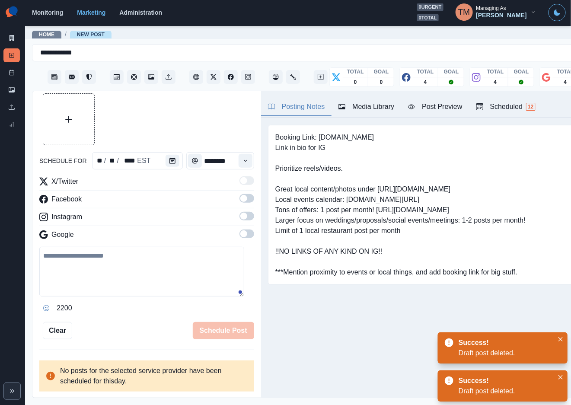
scroll to position [19, 0]
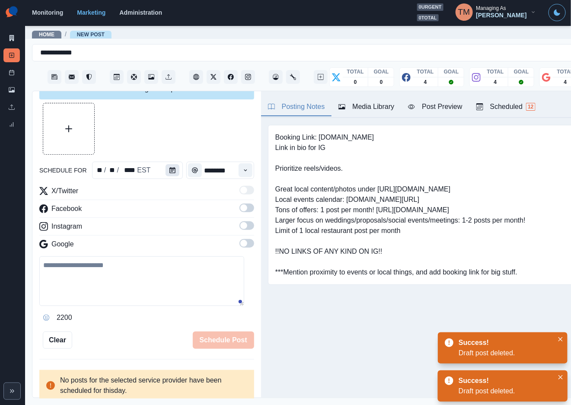
click at [170, 171] on icon "Calendar" at bounding box center [173, 170] width 6 height 6
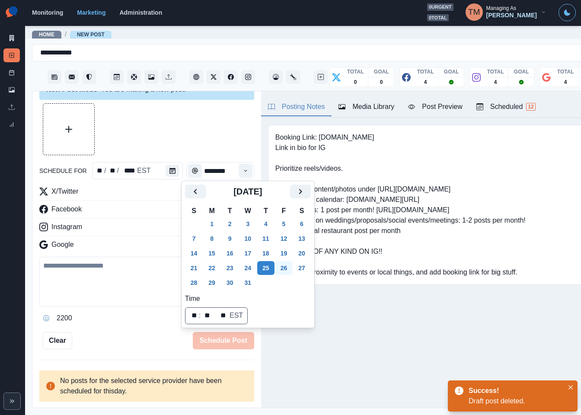
click at [285, 266] on button "26" at bounding box center [283, 268] width 17 height 14
click at [300, 267] on button "27" at bounding box center [301, 268] width 17 height 14
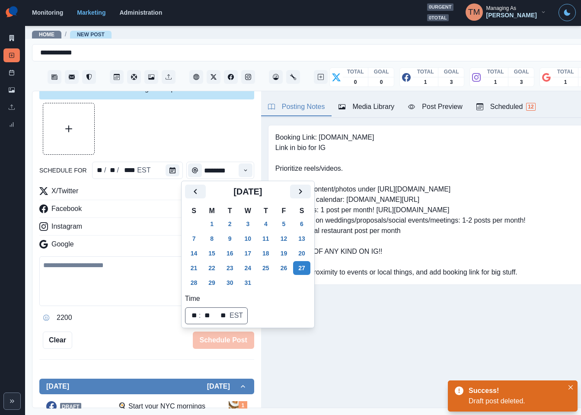
click at [140, 331] on div "schedule for ** / ** / **** EST ******** X/Twitter Facebook Instagram Google 22…" at bounding box center [146, 226] width 215 height 246
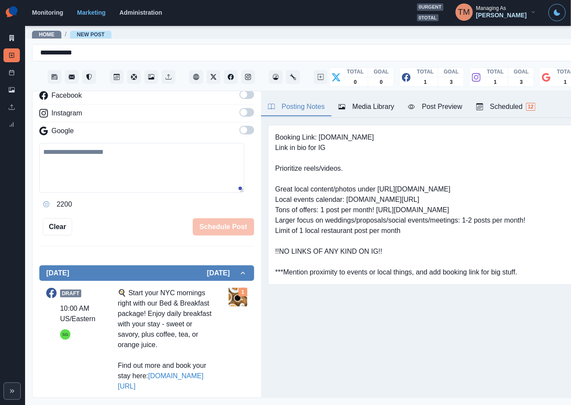
scroll to position [214, 0]
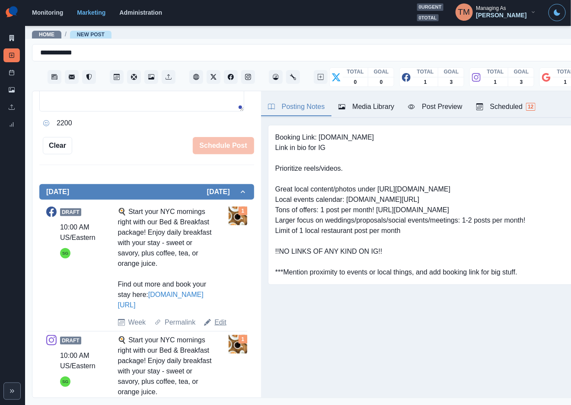
click at [216, 322] on link "Edit" at bounding box center [221, 322] width 12 height 10
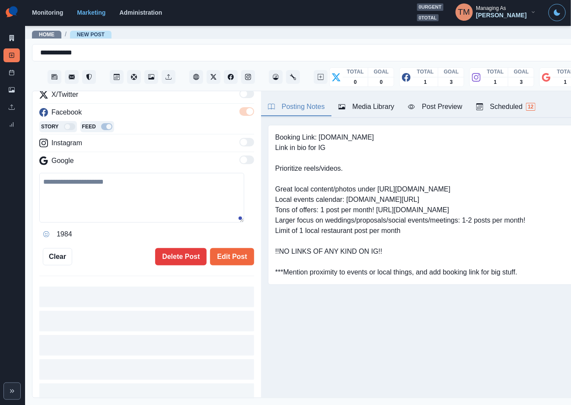
type input "********"
type textarea "**********"
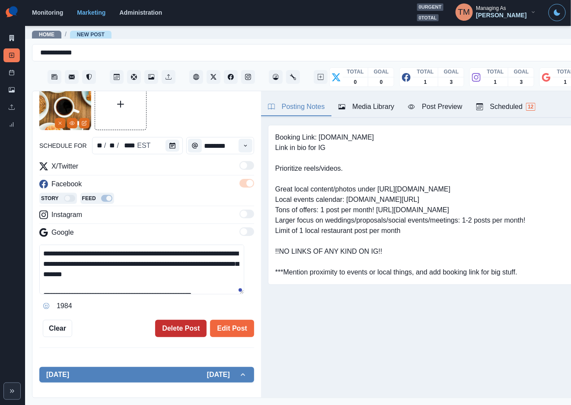
scroll to position [84, 0]
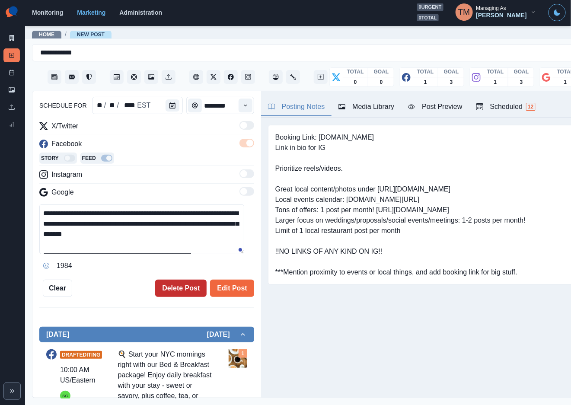
click at [170, 288] on button "Delete Post" at bounding box center [180, 288] width 51 height 17
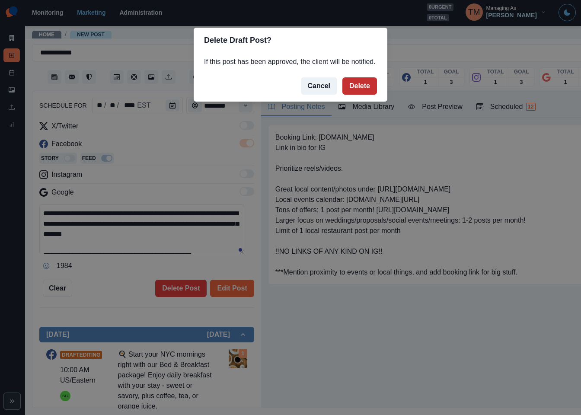
click at [363, 90] on button "Delete" at bounding box center [360, 85] width 35 height 17
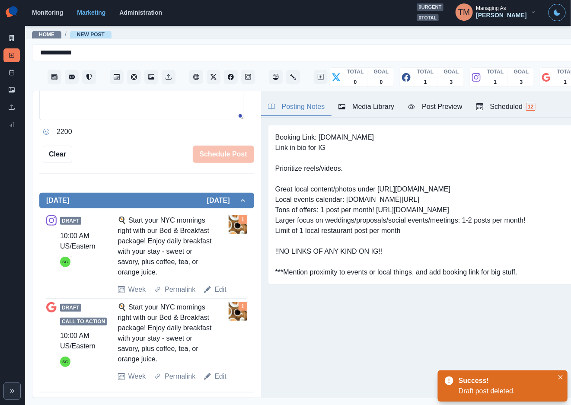
click at [217, 287] on link "Edit" at bounding box center [221, 290] width 12 height 10
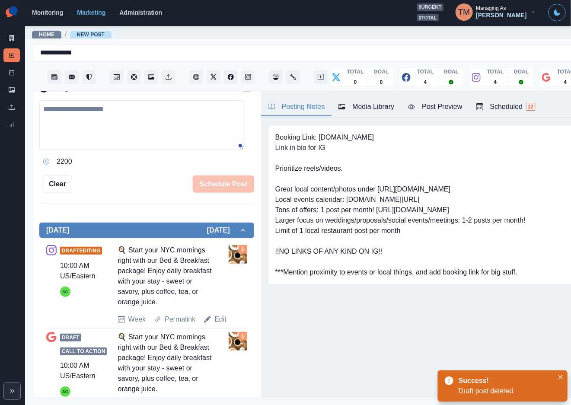
scroll to position [141, 0]
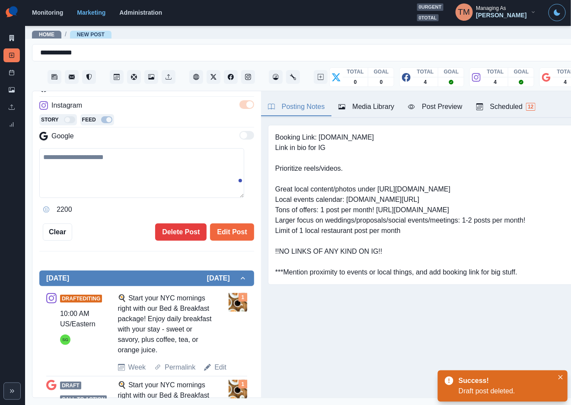
type textarea "**********"
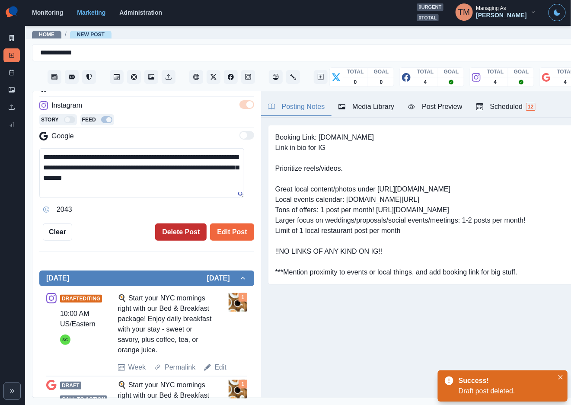
click at [167, 230] on button "Delete Post" at bounding box center [180, 232] width 51 height 17
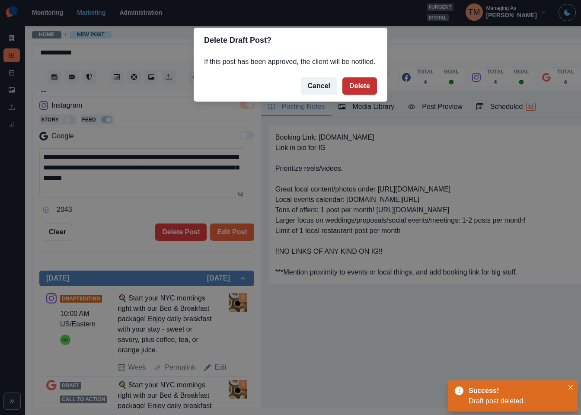
click at [361, 87] on button "Delete" at bounding box center [360, 85] width 35 height 17
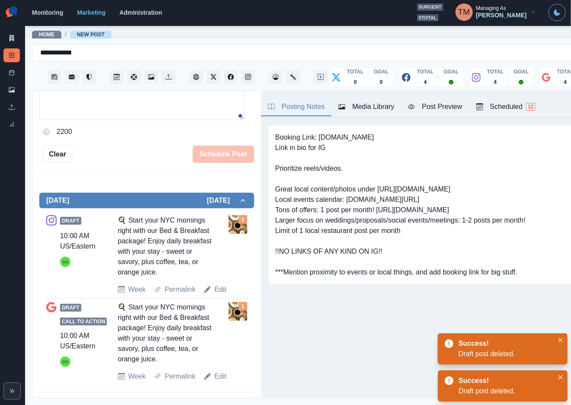
scroll to position [118, 0]
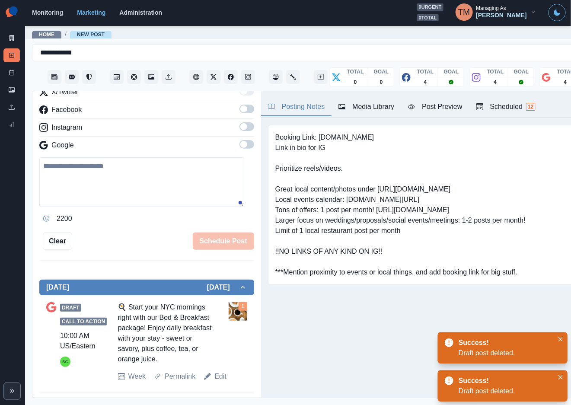
click at [220, 375] on link "Edit" at bounding box center [221, 376] width 12 height 10
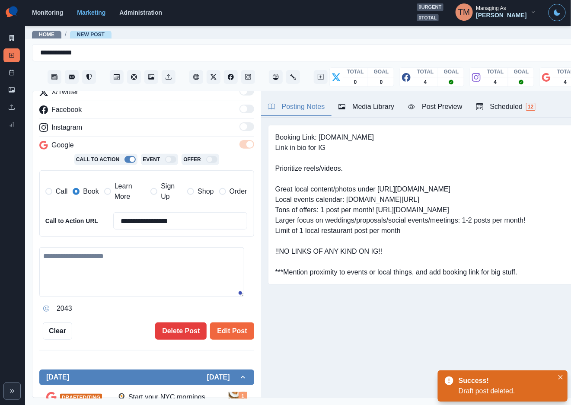
type textarea "**********"
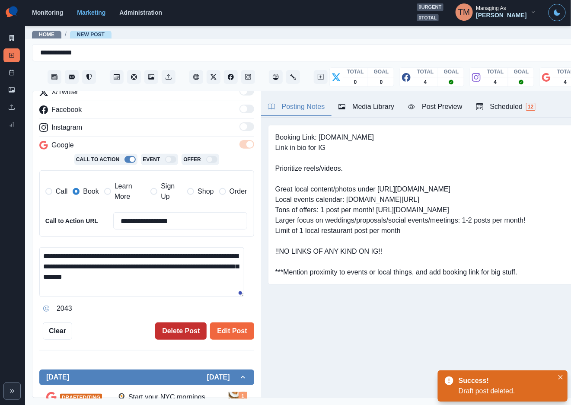
scroll to position [209, 0]
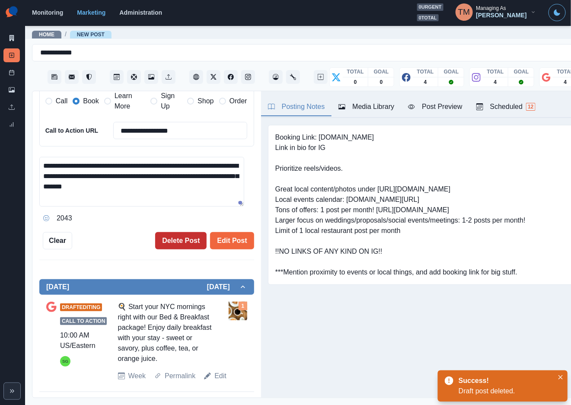
click at [169, 244] on button "Delete Post" at bounding box center [180, 240] width 51 height 17
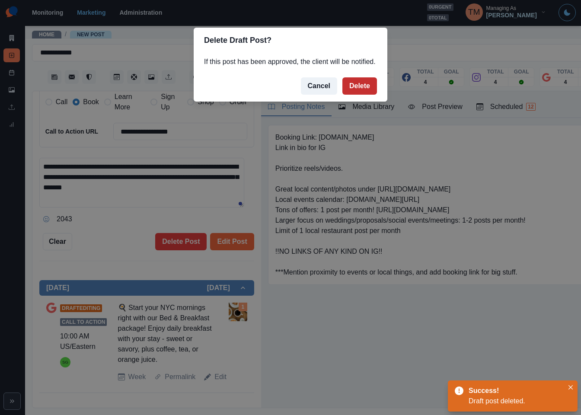
click at [357, 83] on button "Delete" at bounding box center [360, 85] width 35 height 17
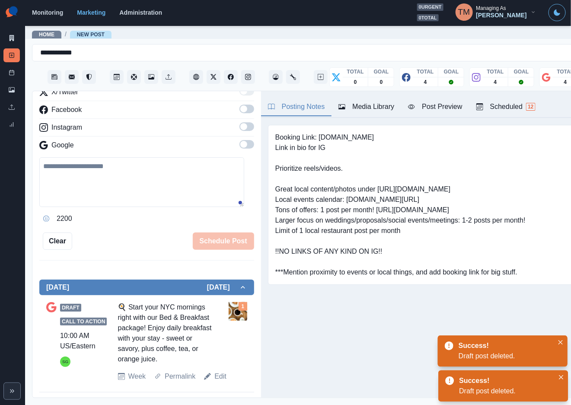
scroll to position [19, 0]
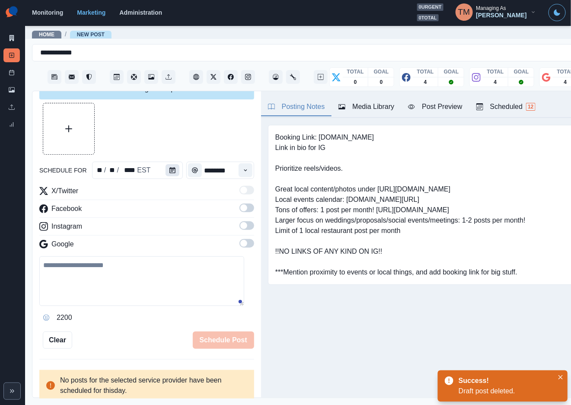
click at [166, 174] on button "Calendar" at bounding box center [173, 170] width 14 height 12
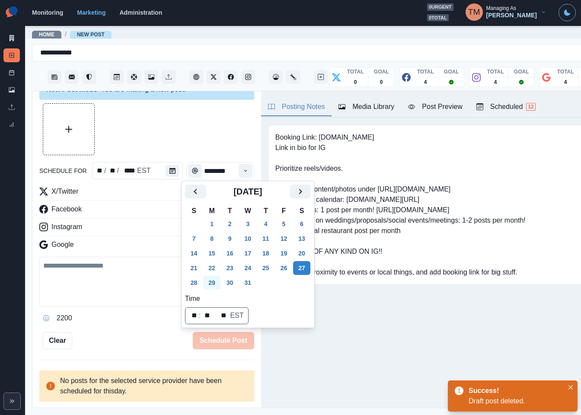
click at [213, 283] on button "29" at bounding box center [211, 283] width 17 height 14
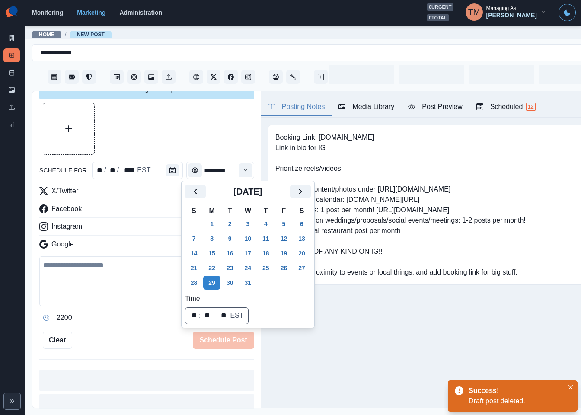
click at [165, 138] on div at bounding box center [146, 129] width 215 height 52
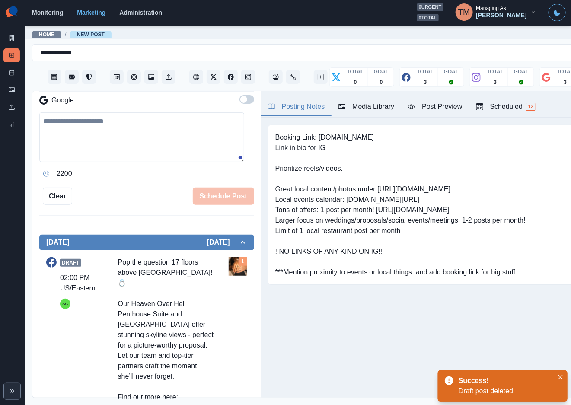
scroll to position [214, 0]
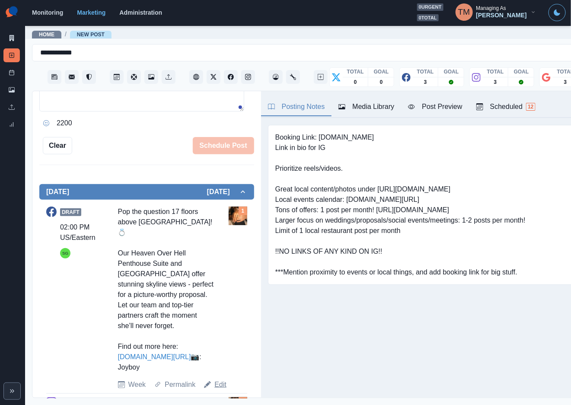
click at [219, 388] on link "Edit" at bounding box center [221, 385] width 12 height 10
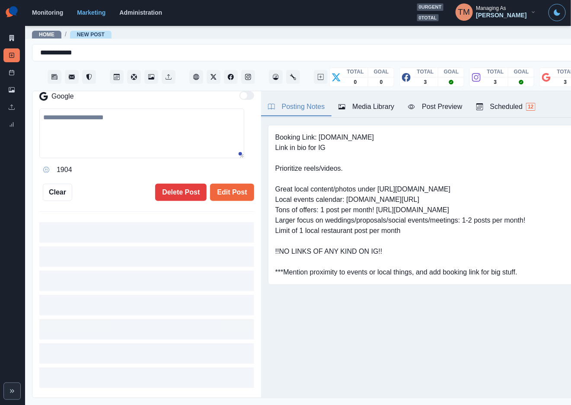
type input "*******"
type textarea "**********"
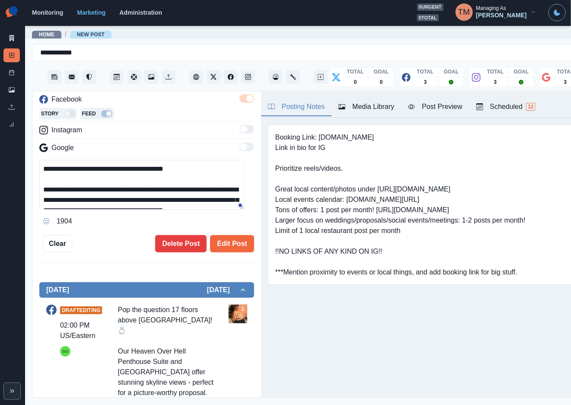
scroll to position [130, 0]
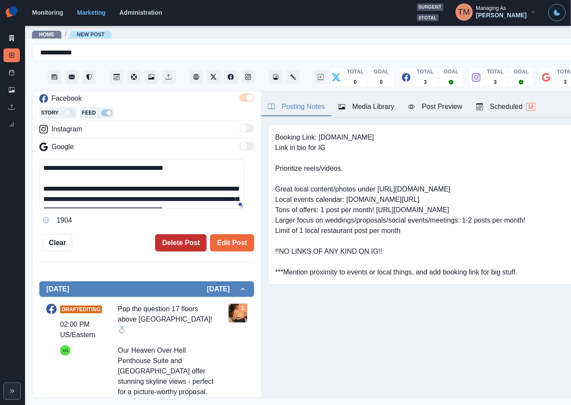
click at [169, 240] on button "Delete Post" at bounding box center [180, 242] width 51 height 17
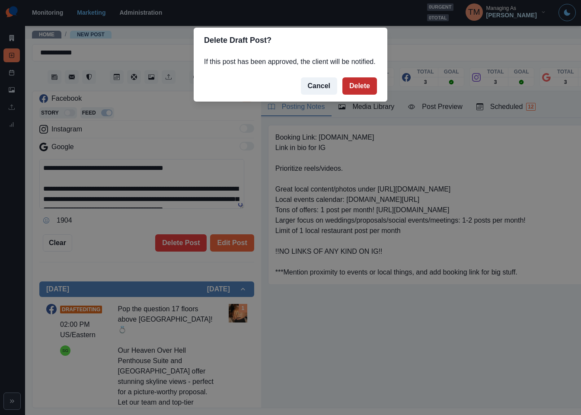
drag, startPoint x: 360, startPoint y: 85, endPoint x: 252, endPoint y: 173, distance: 138.9
click at [359, 85] on button "Delete" at bounding box center [360, 85] width 35 height 17
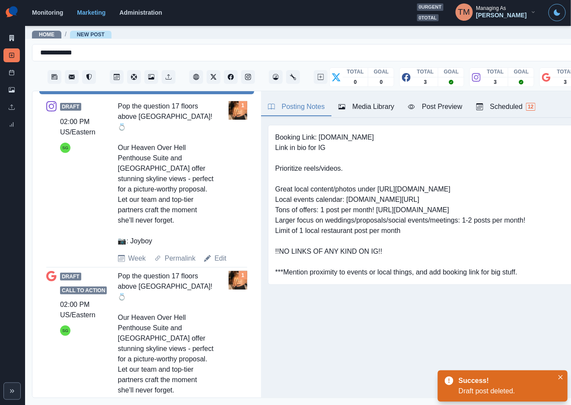
scroll to position [351, 0]
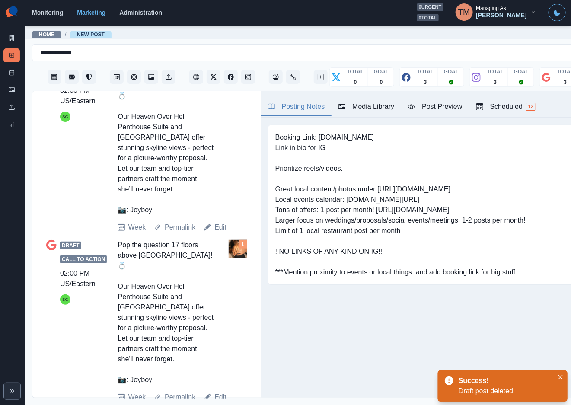
click at [221, 222] on link "Edit" at bounding box center [221, 227] width 12 height 10
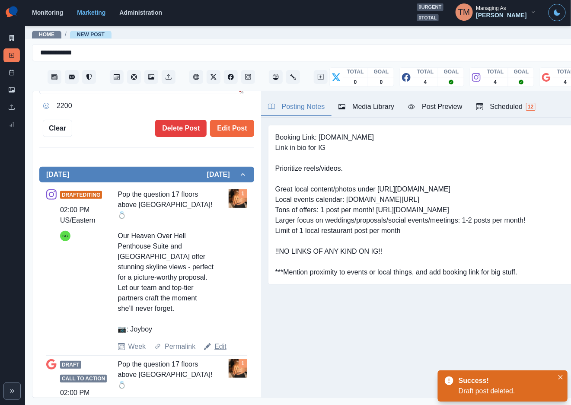
type textarea "**********"
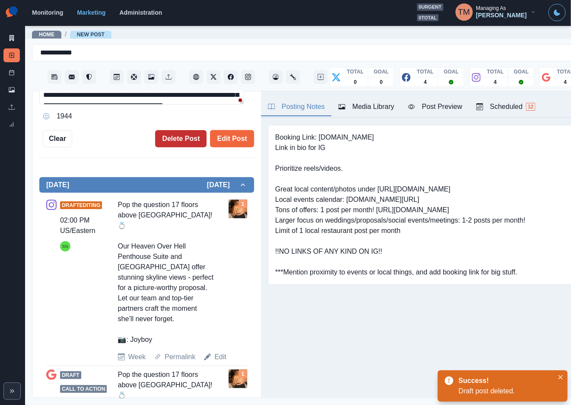
click at [167, 137] on button "Delete Post" at bounding box center [180, 138] width 51 height 17
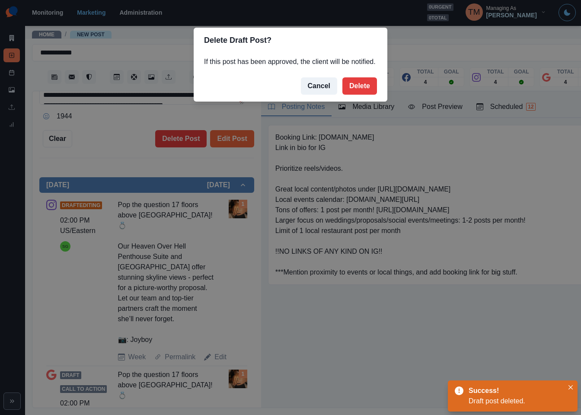
drag, startPoint x: 365, startPoint y: 86, endPoint x: 279, endPoint y: 145, distance: 104.0
click at [365, 87] on button "Delete" at bounding box center [360, 85] width 35 height 17
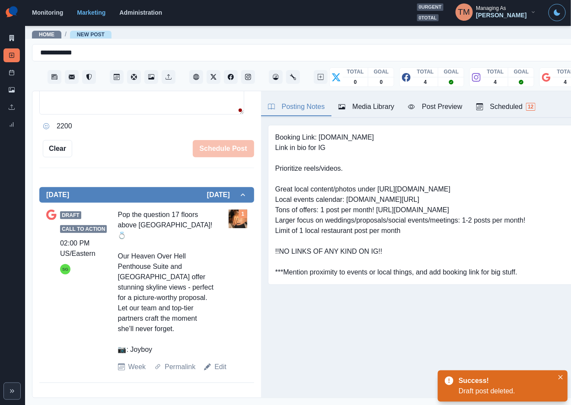
scroll to position [191, 0]
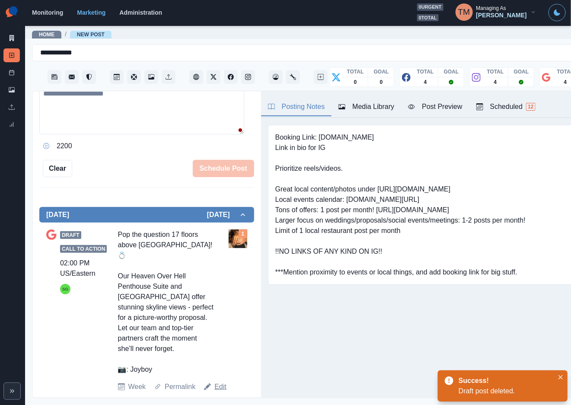
click at [217, 382] on link "Edit" at bounding box center [221, 387] width 12 height 10
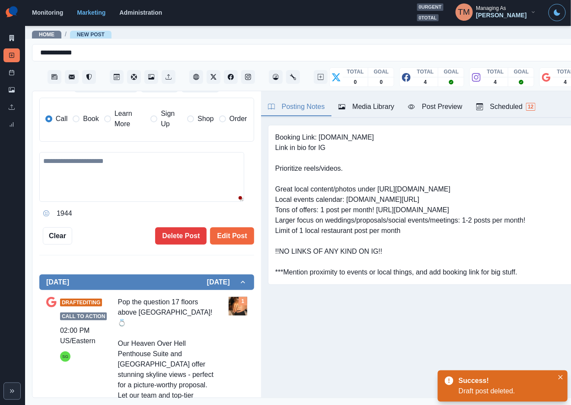
type textarea "**********"
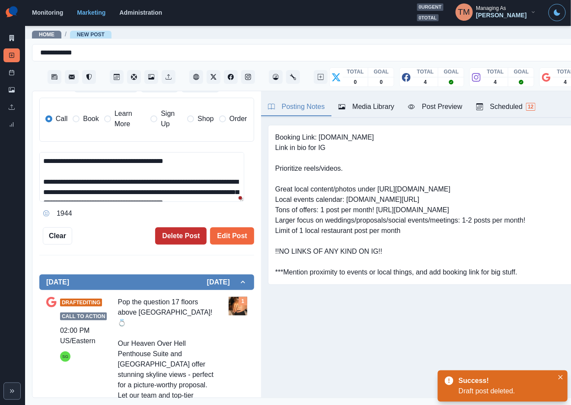
scroll to position [259, 0]
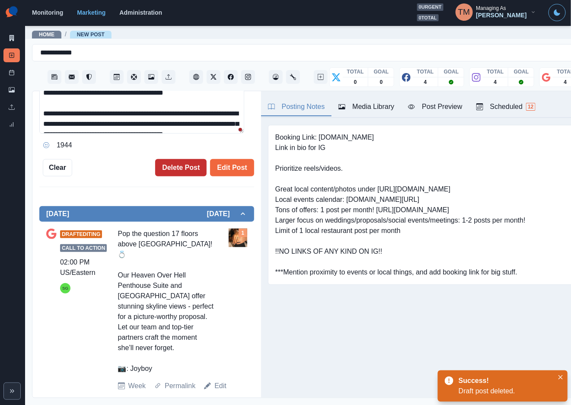
click at [173, 169] on button "Delete Post" at bounding box center [180, 167] width 51 height 17
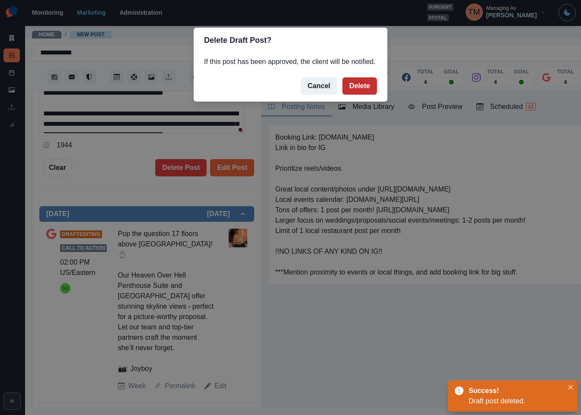
click at [356, 87] on button "Delete" at bounding box center [360, 85] width 35 height 17
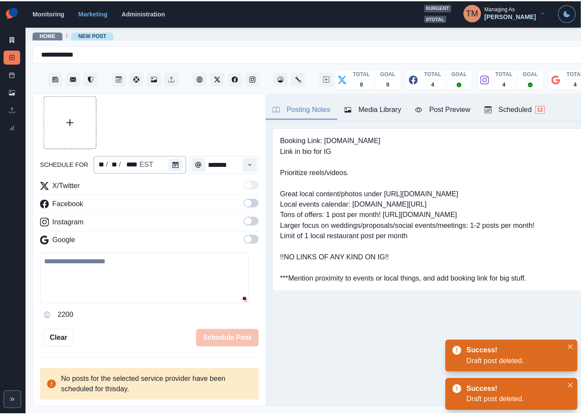
scroll to position [19, 0]
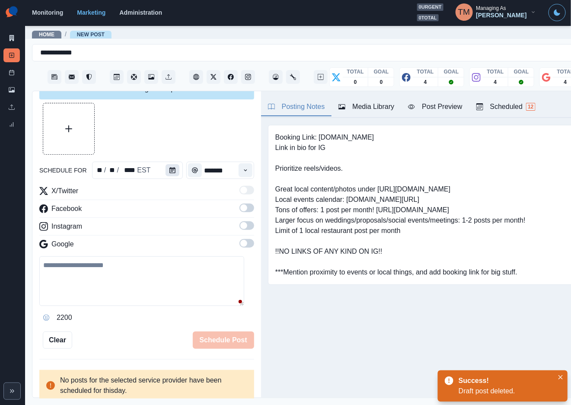
click at [170, 172] on icon "Calendar" at bounding box center [173, 170] width 6 height 6
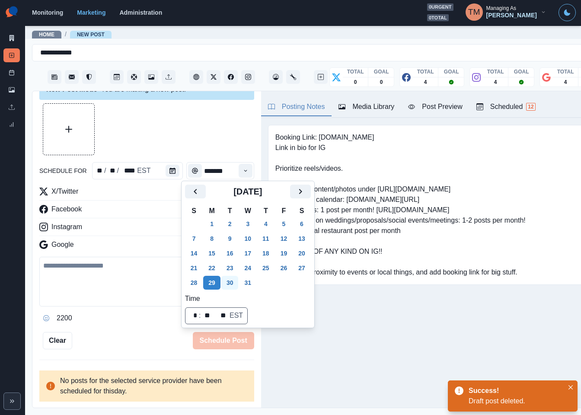
click at [229, 282] on button "30" at bounding box center [229, 283] width 17 height 14
click at [247, 285] on button "31" at bounding box center [247, 283] width 17 height 14
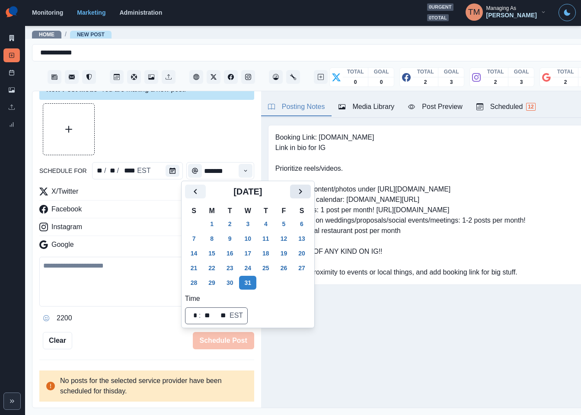
click at [298, 191] on icon "Next" at bounding box center [300, 191] width 10 height 10
click at [264, 223] on button "1" at bounding box center [265, 224] width 17 height 14
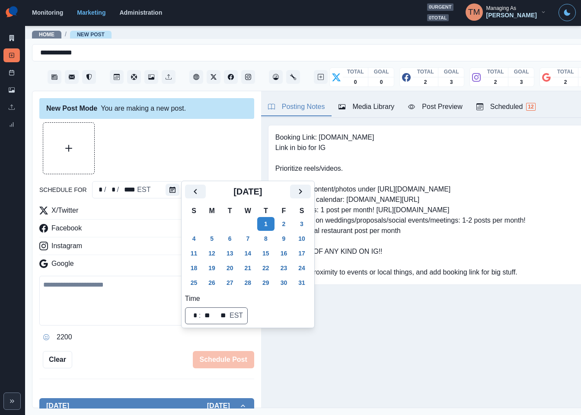
click at [118, 344] on div "2200" at bounding box center [146, 337] width 215 height 14
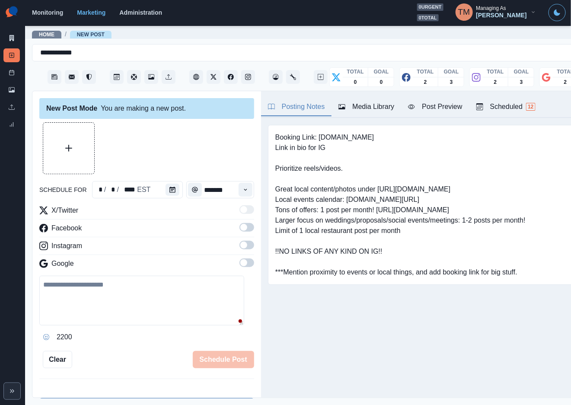
scroll to position [195, 0]
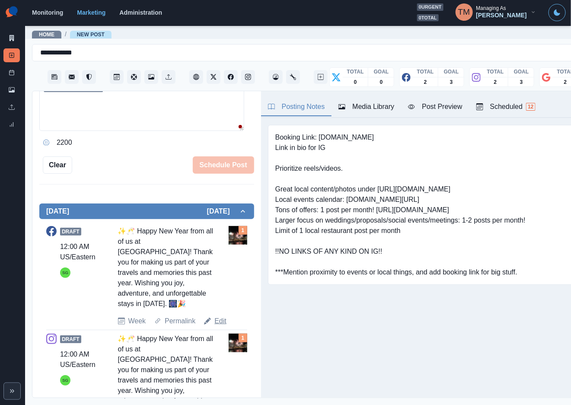
click at [215, 322] on link "Edit" at bounding box center [221, 321] width 12 height 10
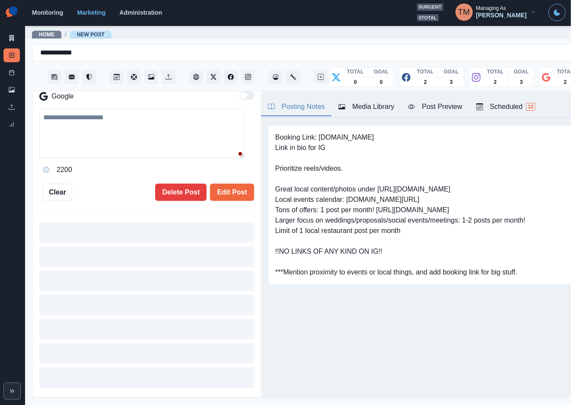
type input "********"
type textarea "**********"
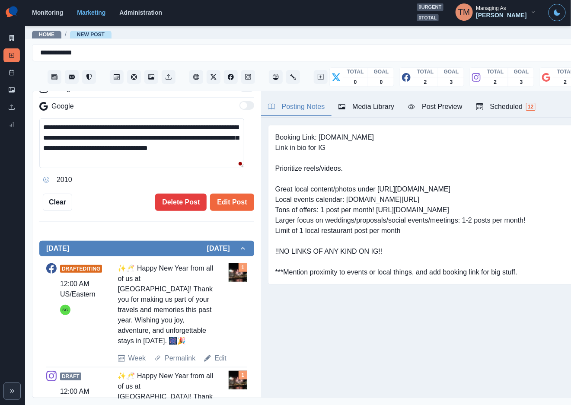
scroll to position [170, 0]
click at [171, 204] on button "Delete Post" at bounding box center [180, 202] width 51 height 17
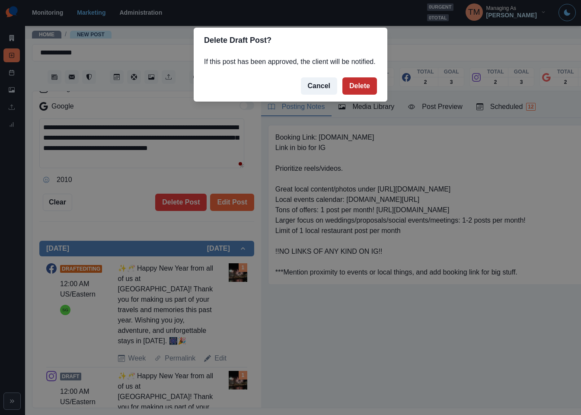
click at [363, 89] on button "Delete" at bounding box center [360, 85] width 35 height 17
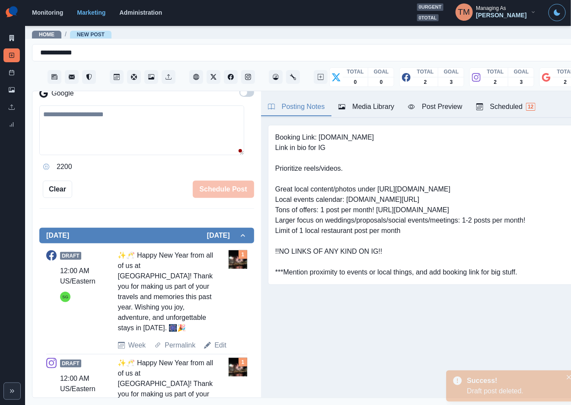
scroll to position [157, 0]
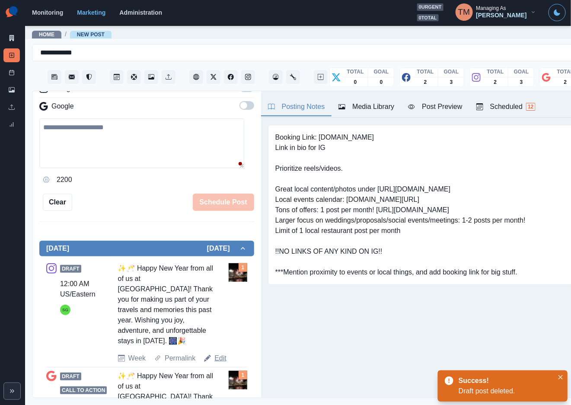
click at [217, 361] on link "Edit" at bounding box center [221, 358] width 12 height 10
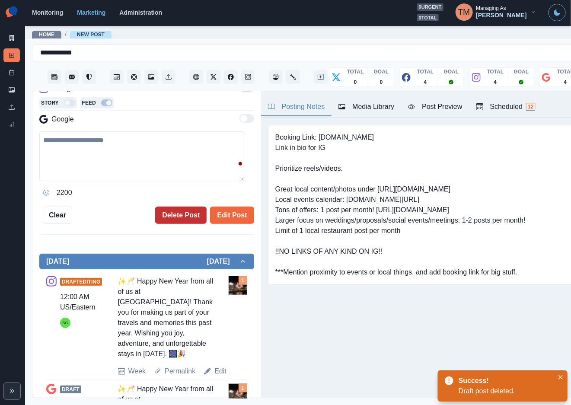
type textarea "**********"
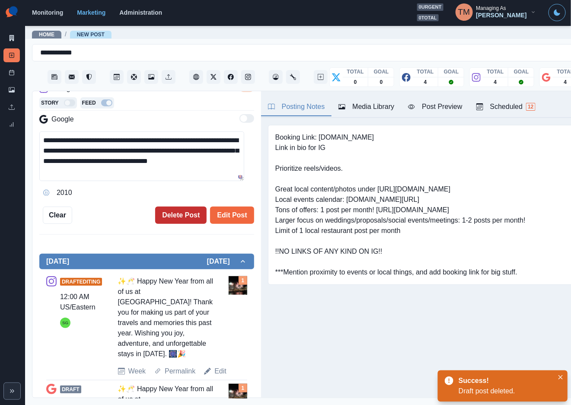
click at [178, 216] on button "Delete Post" at bounding box center [180, 215] width 51 height 17
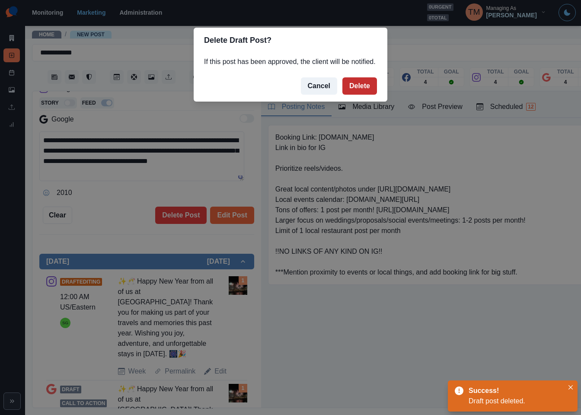
click at [356, 83] on button "Delete" at bounding box center [360, 85] width 35 height 17
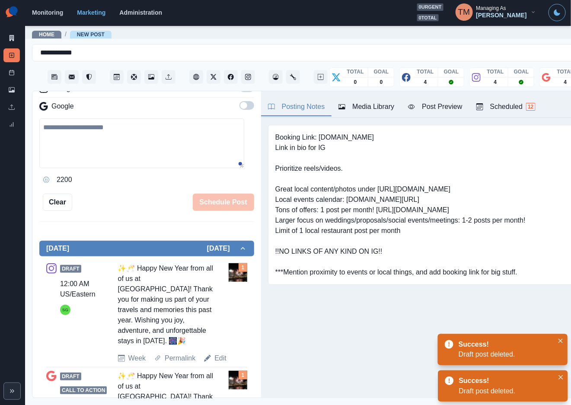
scroll to position [139, 0]
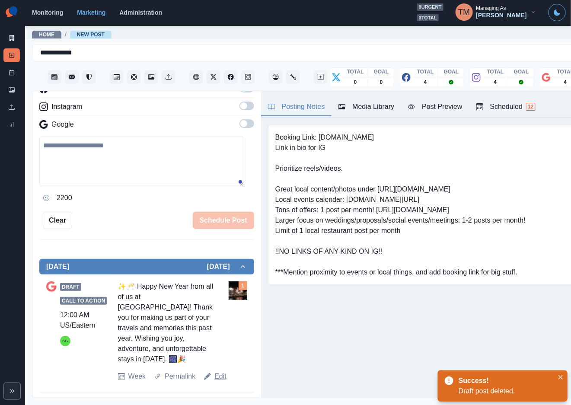
click at [218, 379] on link "Edit" at bounding box center [221, 376] width 12 height 10
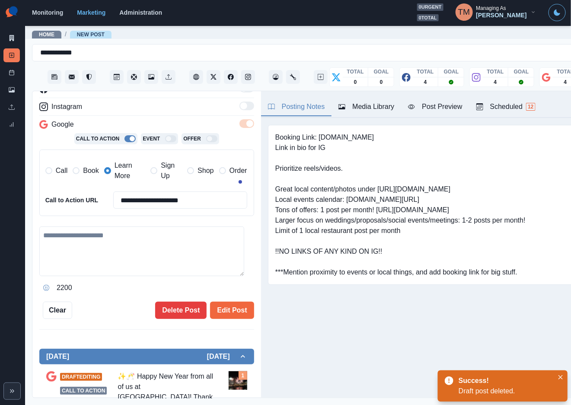
type textarea "**********"
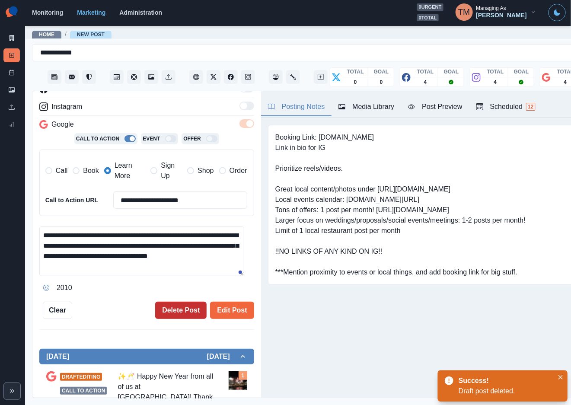
scroll to position [230, 0]
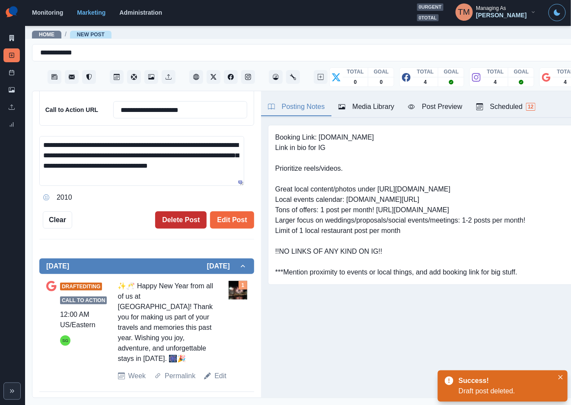
click at [174, 224] on button "Delete Post" at bounding box center [180, 219] width 51 height 17
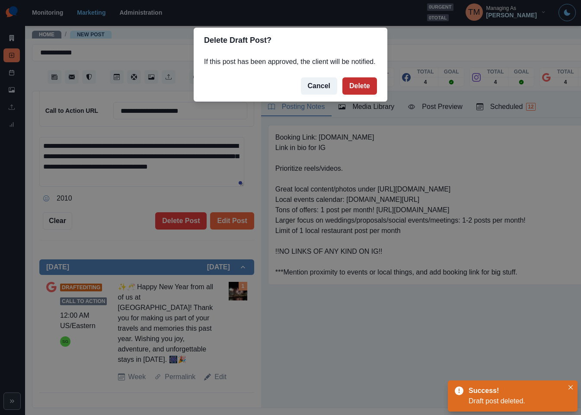
click at [355, 92] on button "Delete" at bounding box center [360, 85] width 35 height 17
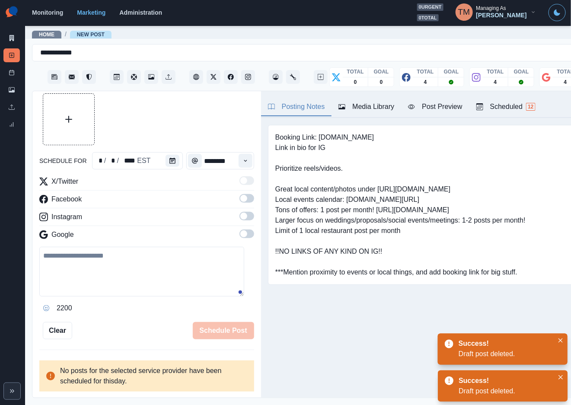
scroll to position [19, 0]
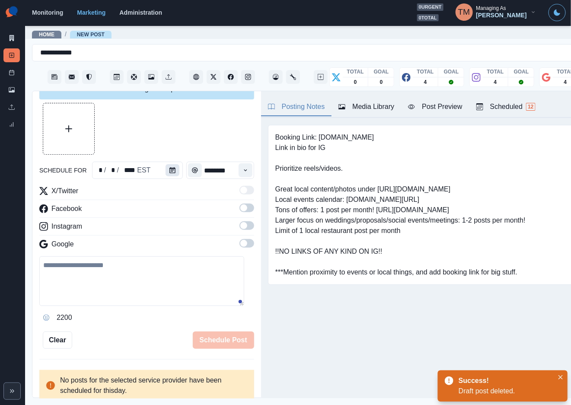
click at [170, 173] on icon "Calendar" at bounding box center [173, 170] width 6 height 6
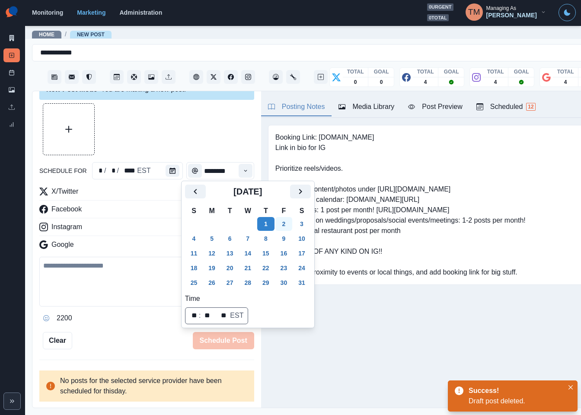
click at [283, 224] on button "2" at bounding box center [283, 224] width 17 height 14
click at [297, 224] on button "3" at bounding box center [301, 224] width 17 height 14
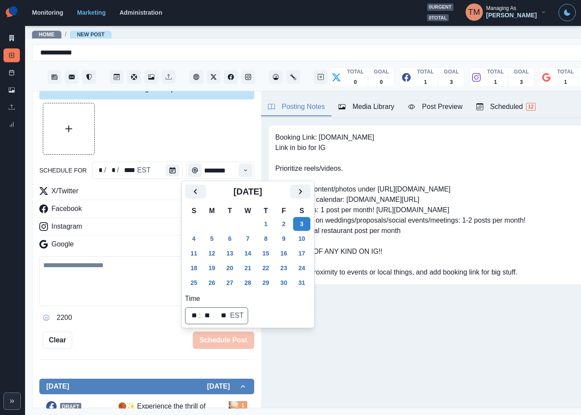
click at [139, 329] on div "schedule for * / * / **** EST ******** X/Twitter Facebook Instagram Google 2200…" at bounding box center [146, 226] width 215 height 246
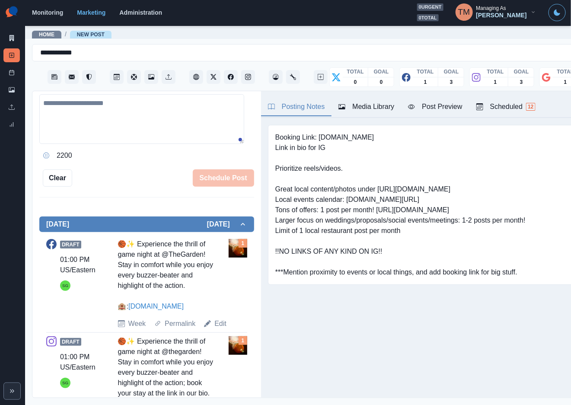
scroll to position [214, 0]
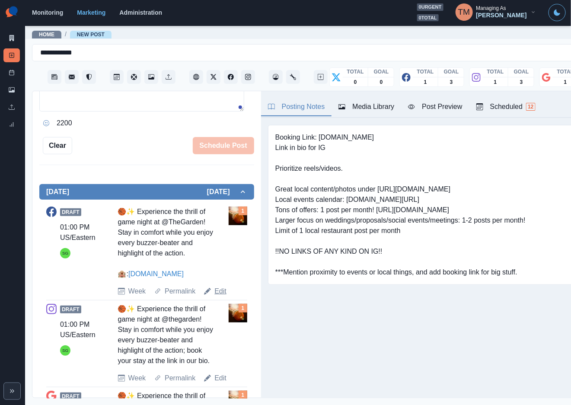
click at [221, 293] on link "Edit" at bounding box center [221, 291] width 12 height 10
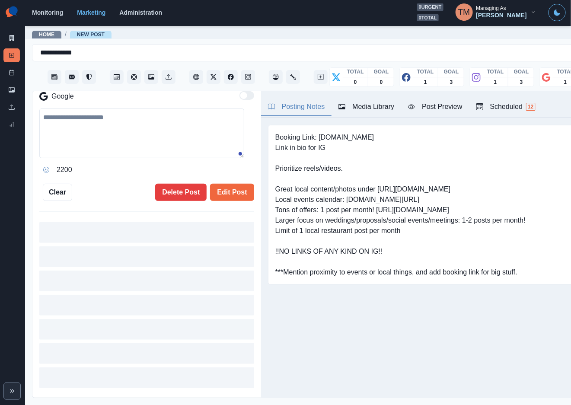
type input "*******"
type textarea "**********"
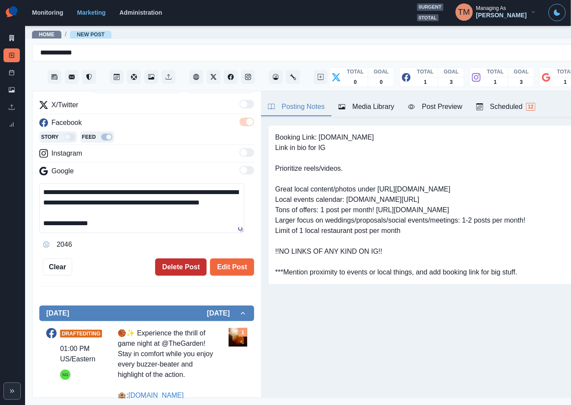
scroll to position [106, 0]
click at [169, 268] on button "Delete Post" at bounding box center [180, 267] width 51 height 17
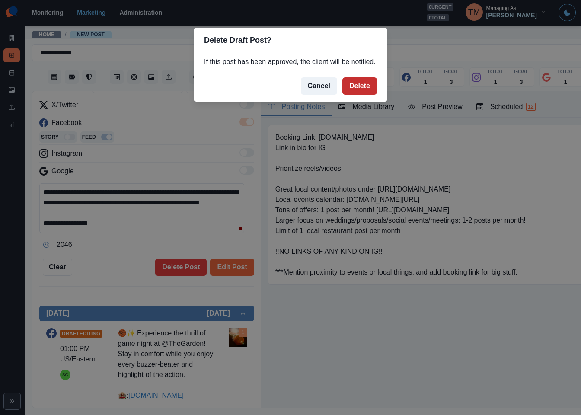
click at [368, 86] on button "Delete" at bounding box center [360, 85] width 35 height 17
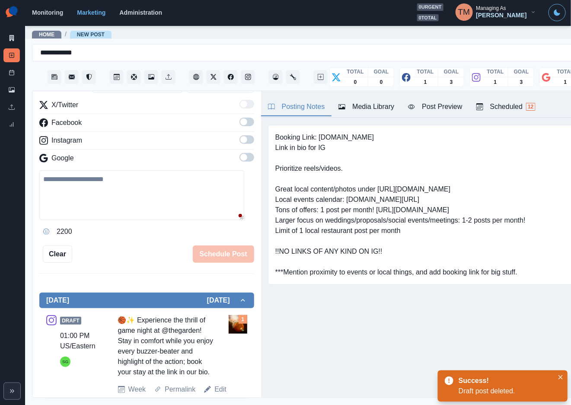
click at [215, 395] on link "Edit" at bounding box center [221, 389] width 12 height 10
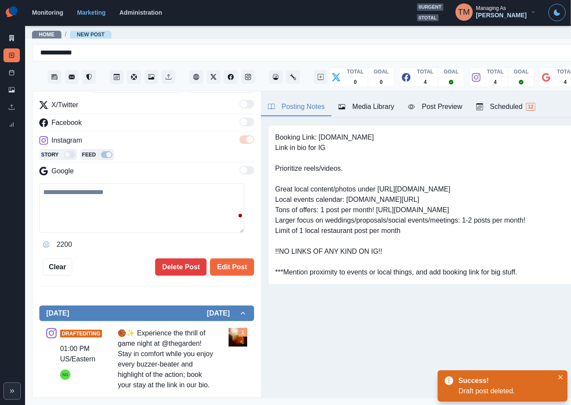
type textarea "**********"
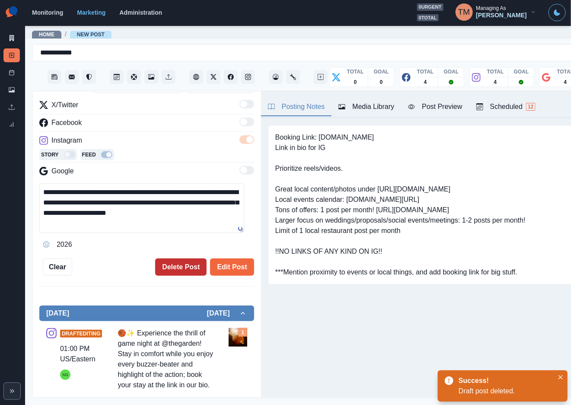
click at [177, 265] on button "Delete Post" at bounding box center [180, 267] width 51 height 17
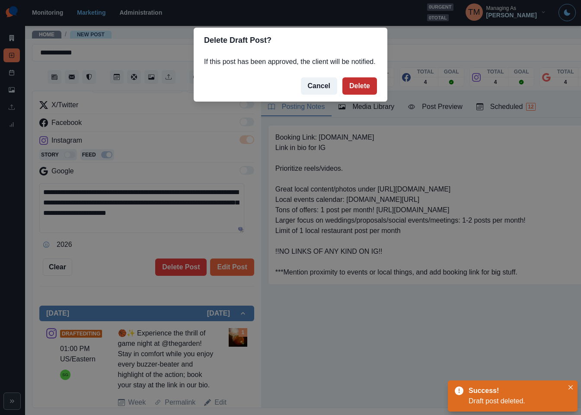
click at [361, 93] on button "Delete" at bounding box center [360, 85] width 35 height 17
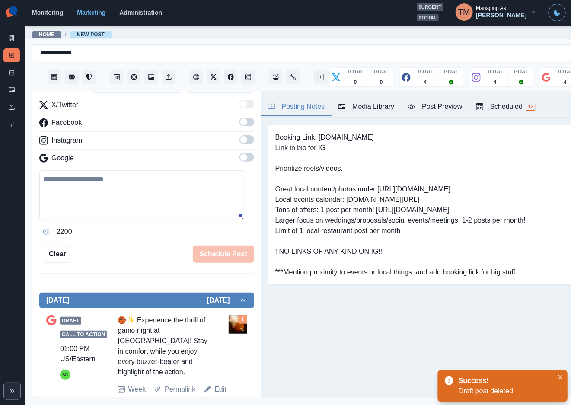
scroll to position [118, 0]
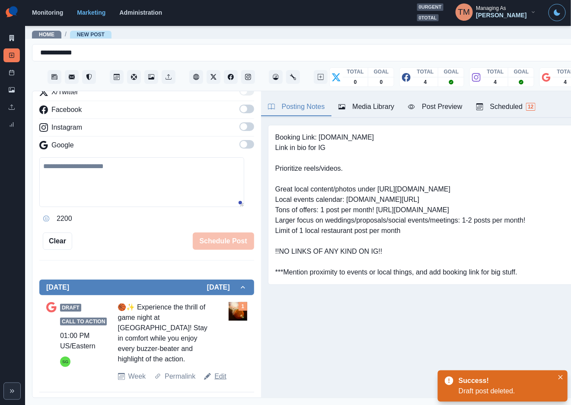
click at [219, 377] on link "Edit" at bounding box center [221, 376] width 12 height 10
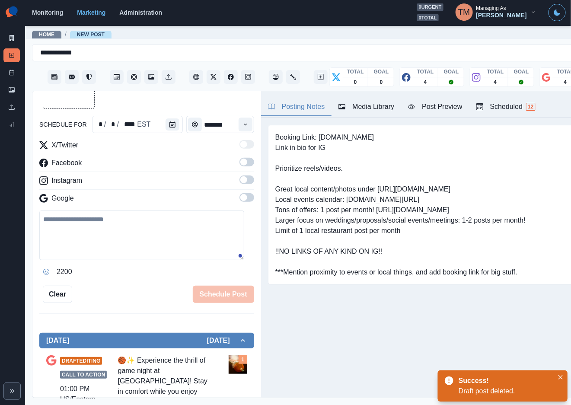
scroll to position [54, 0]
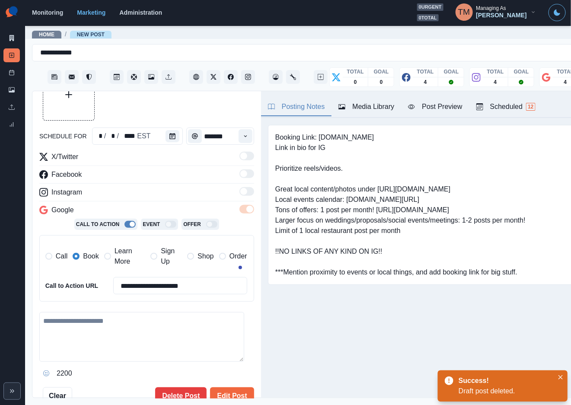
type textarea "**********"
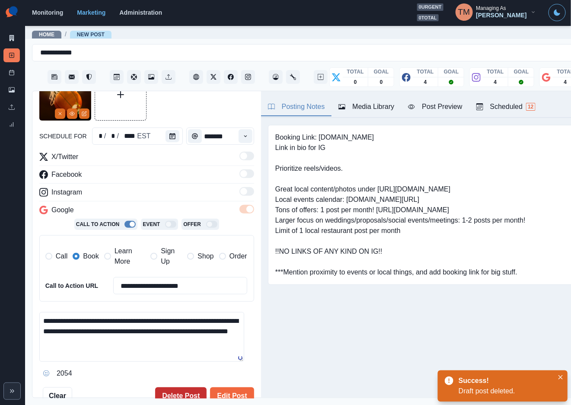
click at [175, 394] on button "Delete Post" at bounding box center [180, 396] width 51 height 17
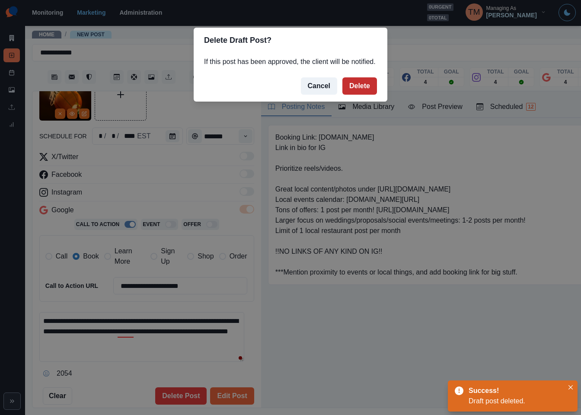
click at [367, 89] on button "Delete" at bounding box center [360, 85] width 35 height 17
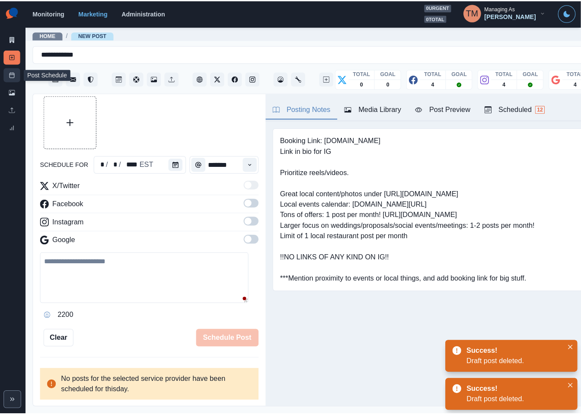
scroll to position [19, 0]
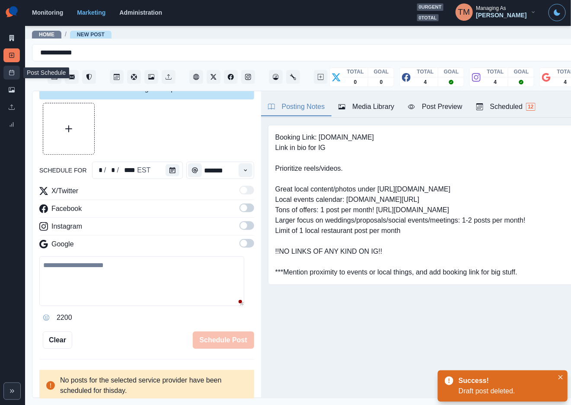
click at [12, 73] on icon at bounding box center [12, 73] width 6 height 6
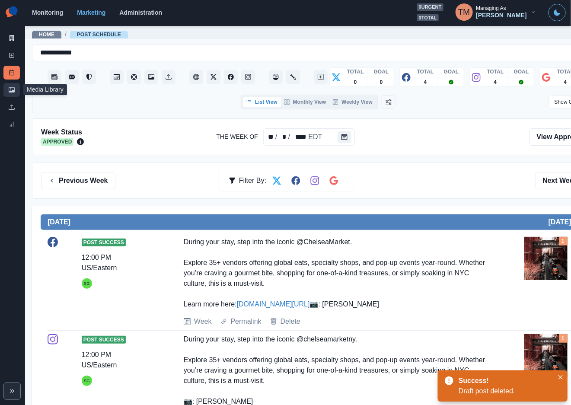
click at [14, 89] on icon at bounding box center [12, 90] width 6 height 6
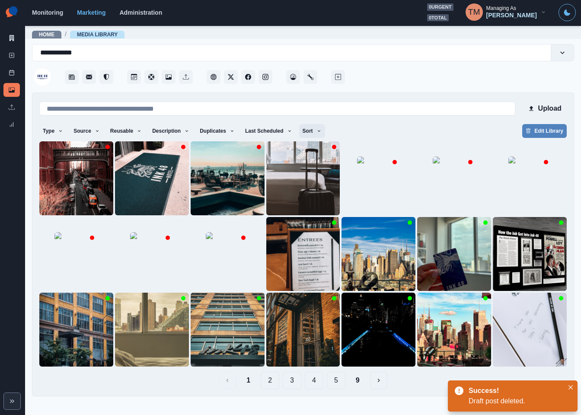
click at [317, 130] on icon "button" at bounding box center [319, 130] width 5 height 5
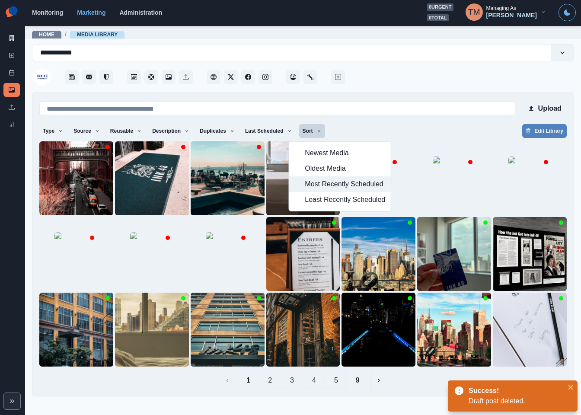
click at [311, 183] on span "Most Recently Scheduled" at bounding box center [345, 184] width 80 height 10
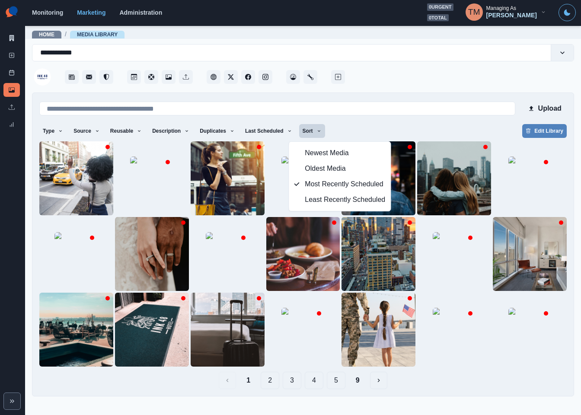
click at [440, 128] on div "Type Any Image Video Source Any Upload Social Manager Found: Instagram Found: G…" at bounding box center [303, 132] width 528 height 16
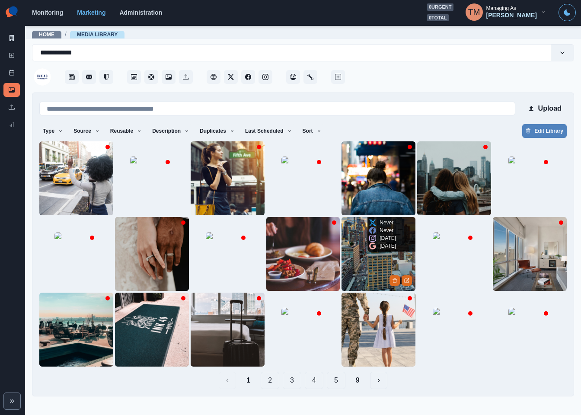
click at [364, 274] on img at bounding box center [379, 254] width 74 height 74
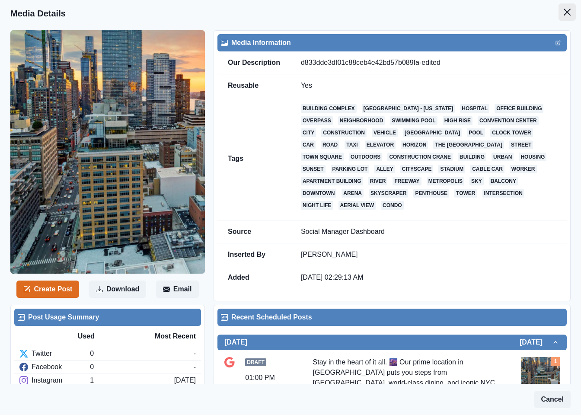
drag, startPoint x: 561, startPoint y: 13, endPoint x: 553, endPoint y: 17, distance: 8.7
click at [560, 13] on button "Close" at bounding box center [567, 11] width 17 height 17
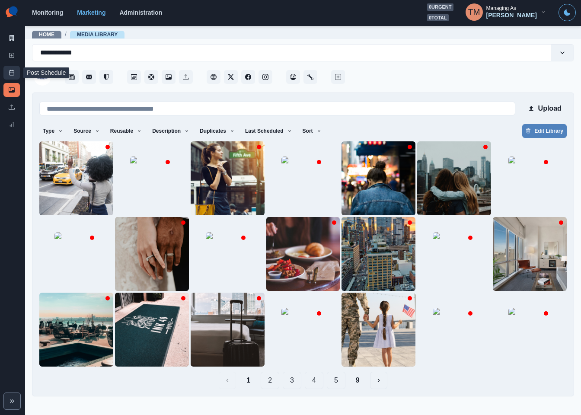
drag, startPoint x: 15, startPoint y: 72, endPoint x: 16, endPoint y: 118, distance: 46.3
click at [14, 72] on link "Post Schedule" at bounding box center [11, 73] width 16 height 14
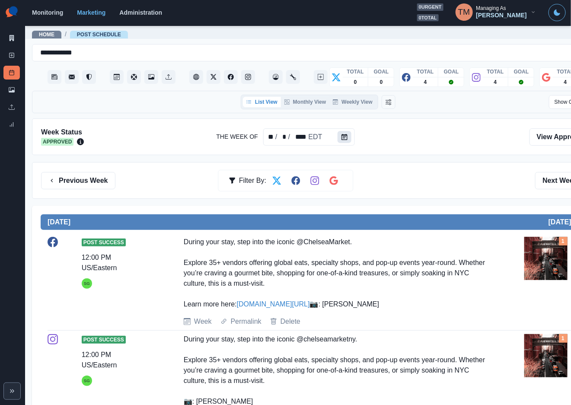
click at [342, 135] on icon "Calendar" at bounding box center [345, 137] width 6 height 6
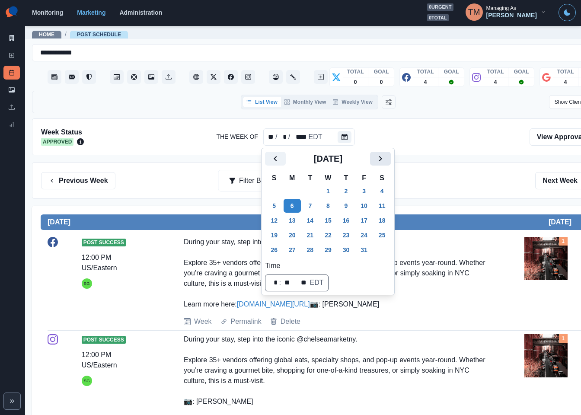
click at [381, 161] on icon "Next" at bounding box center [380, 159] width 10 height 10
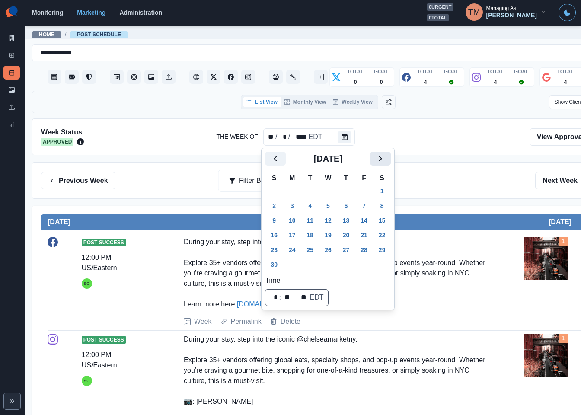
click at [381, 161] on icon "Next" at bounding box center [380, 159] width 10 height 10
click at [292, 205] on button "5" at bounding box center [292, 206] width 17 height 14
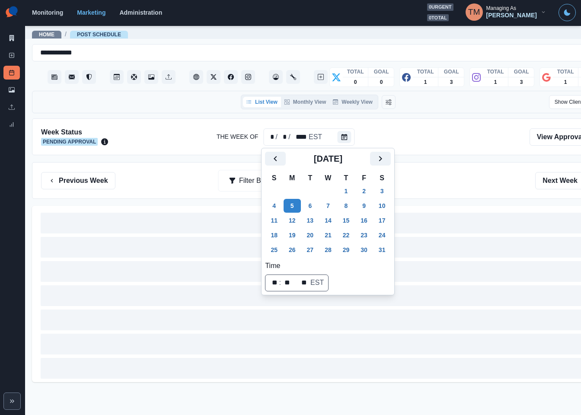
click at [445, 178] on div "Previous Week Filter By: Next Week" at bounding box center [318, 180] width 554 height 17
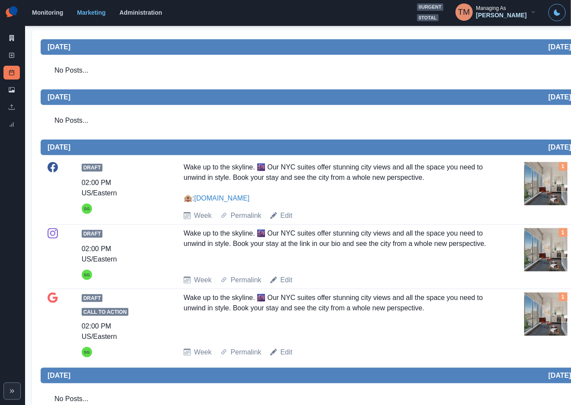
scroll to position [195, 0]
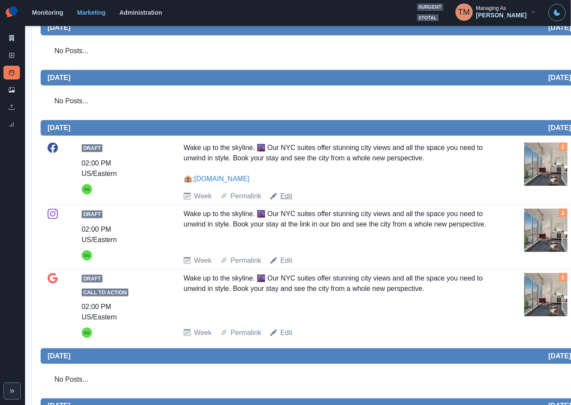
click at [283, 198] on link "Edit" at bounding box center [287, 196] width 12 height 10
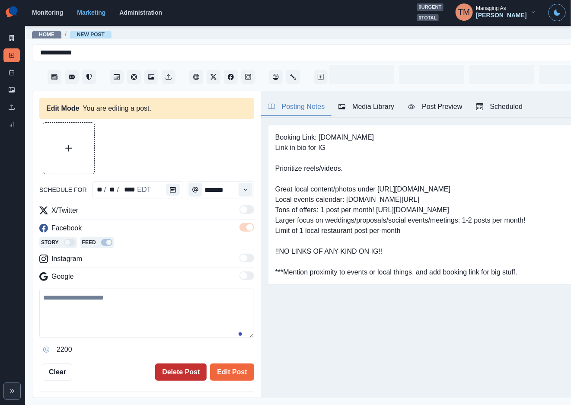
type input "*******"
type textarea "**********"
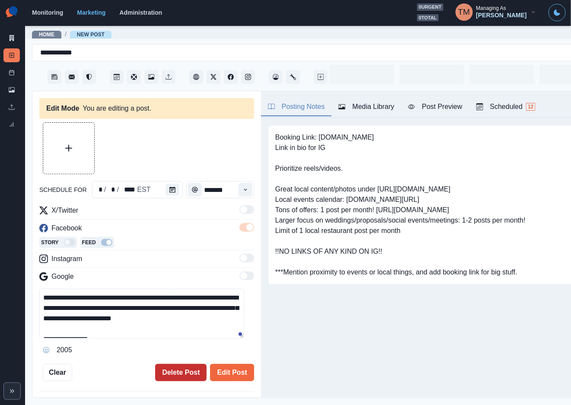
click at [170, 373] on button "Delete Post" at bounding box center [180, 372] width 51 height 17
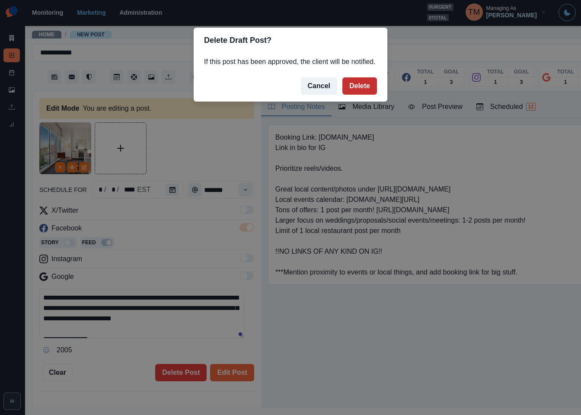
drag, startPoint x: 362, startPoint y: 90, endPoint x: 244, endPoint y: 179, distance: 147.6
click at [361, 90] on button "Delete" at bounding box center [360, 85] width 35 height 17
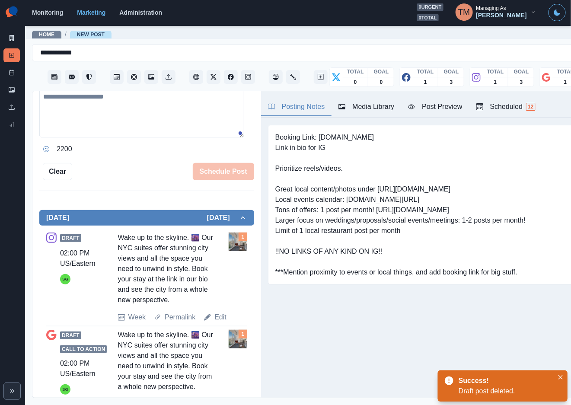
scroll to position [195, 0]
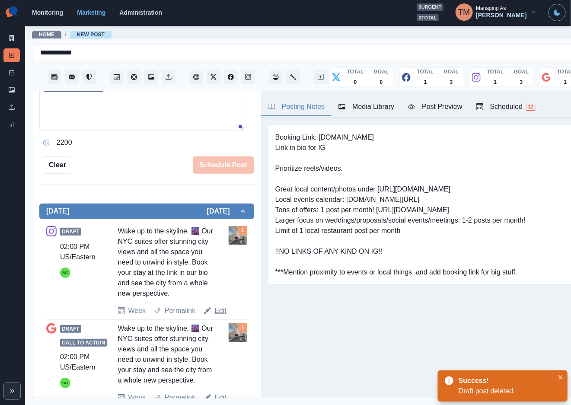
click at [216, 316] on link "Edit" at bounding box center [221, 311] width 12 height 10
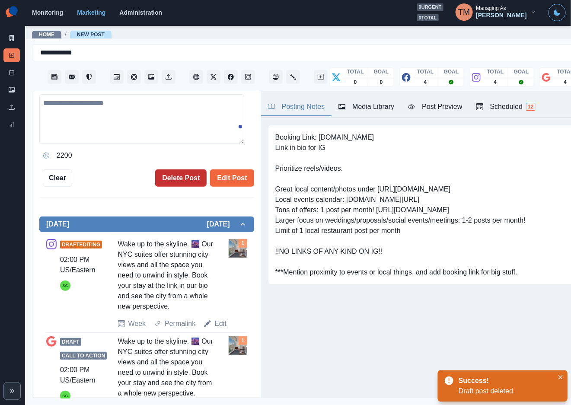
type textarea "**********"
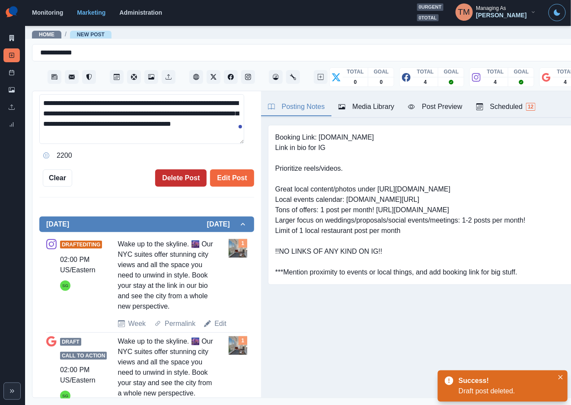
scroll to position [208, 0]
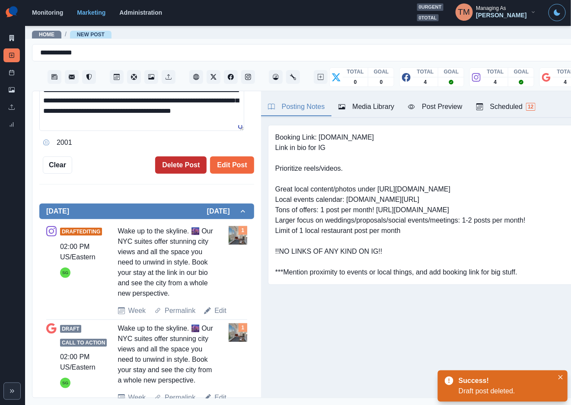
click at [178, 168] on button "Delete Post" at bounding box center [180, 165] width 51 height 17
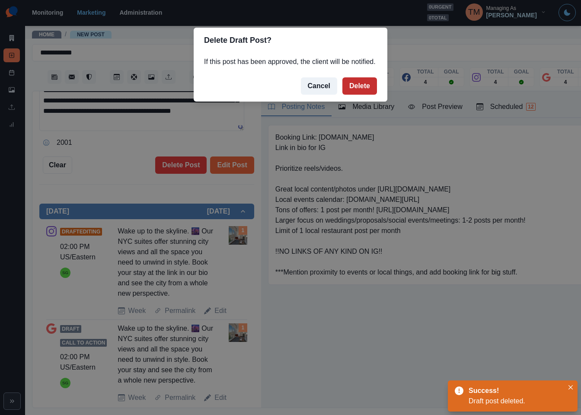
click at [360, 87] on button "Delete" at bounding box center [360, 85] width 35 height 17
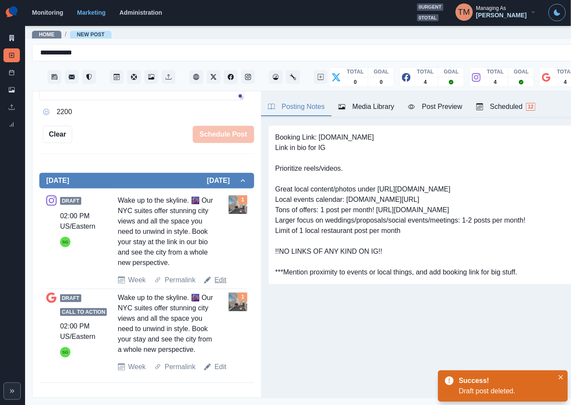
scroll to position [129, 0]
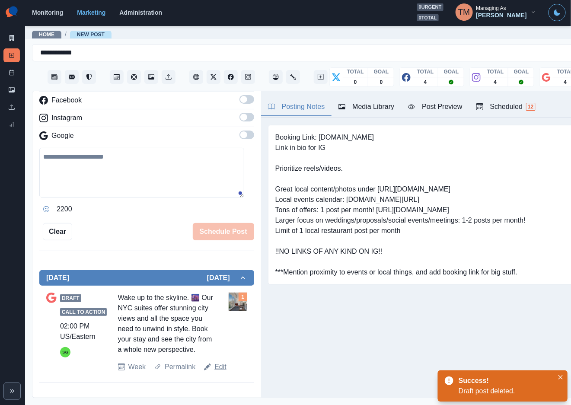
click at [215, 372] on link "Edit" at bounding box center [221, 367] width 12 height 10
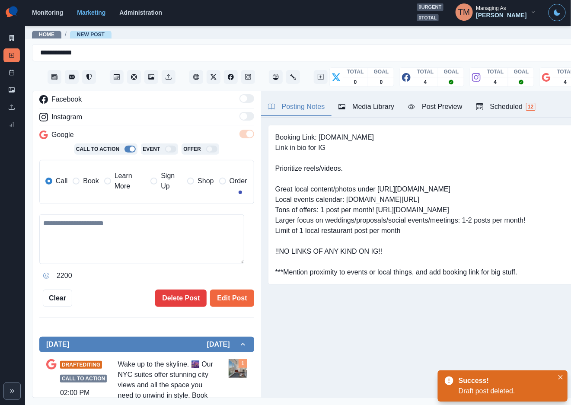
type textarea "**********"
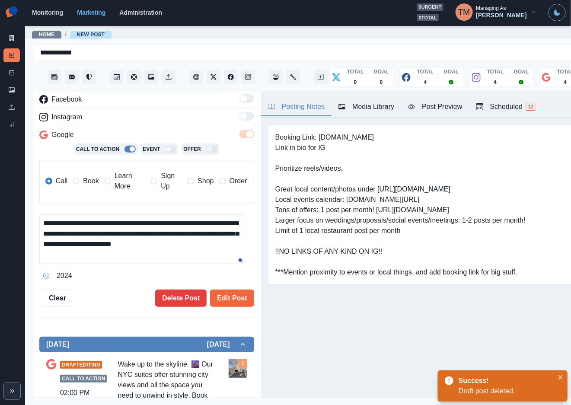
scroll to position [197, 0]
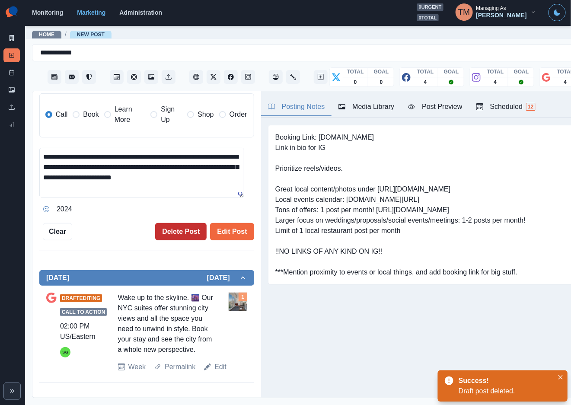
click at [170, 228] on button "Delete Post" at bounding box center [180, 231] width 51 height 17
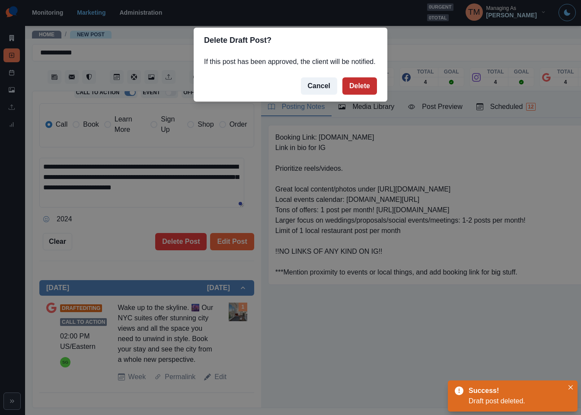
click at [356, 91] on button "Delete" at bounding box center [360, 85] width 35 height 17
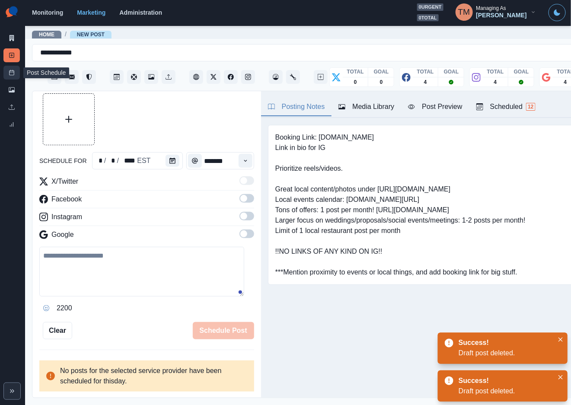
scroll to position [19, 0]
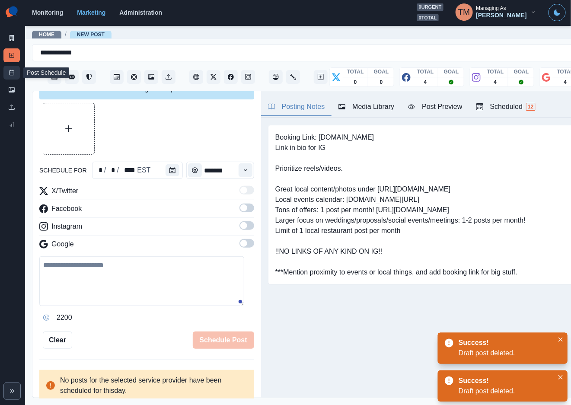
click at [9, 73] on icon at bounding box center [12, 73] width 6 height 6
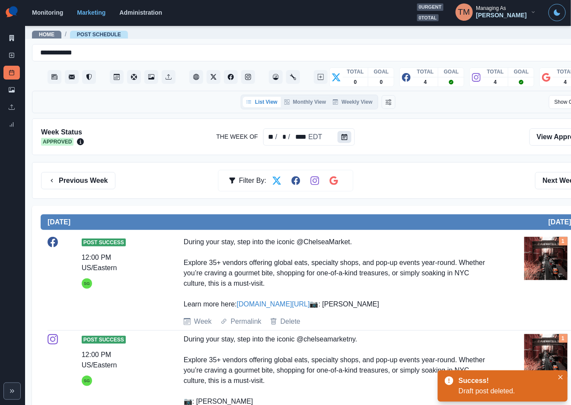
click at [342, 140] on icon "Calendar" at bounding box center [345, 137] width 6 height 6
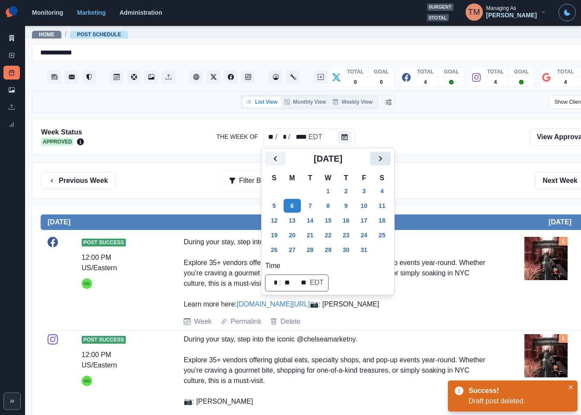
click at [371, 155] on button "Next" at bounding box center [380, 159] width 21 height 14
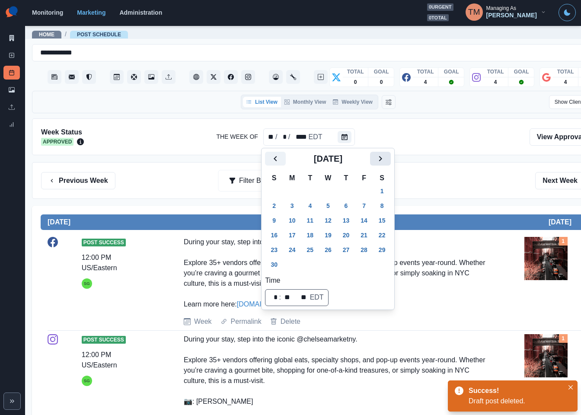
click at [374, 157] on button "Next" at bounding box center [380, 159] width 21 height 14
click at [294, 204] on button "5" at bounding box center [292, 206] width 17 height 14
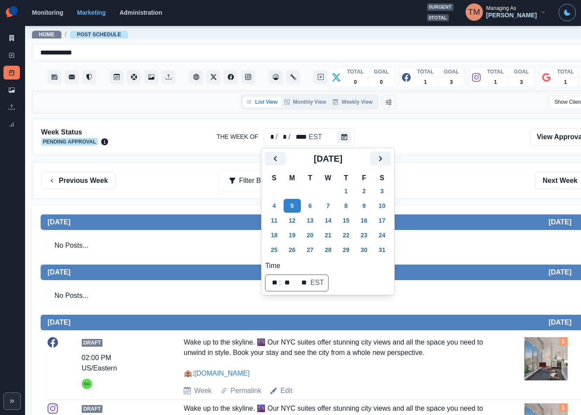
click at [442, 186] on div "Previous Week Filter By: Next Week" at bounding box center [318, 180] width 554 height 17
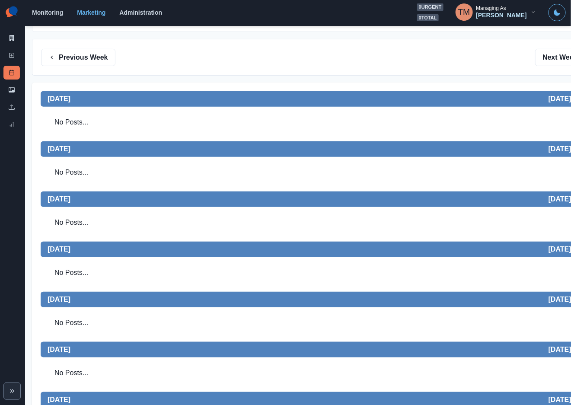
scroll to position [38, 0]
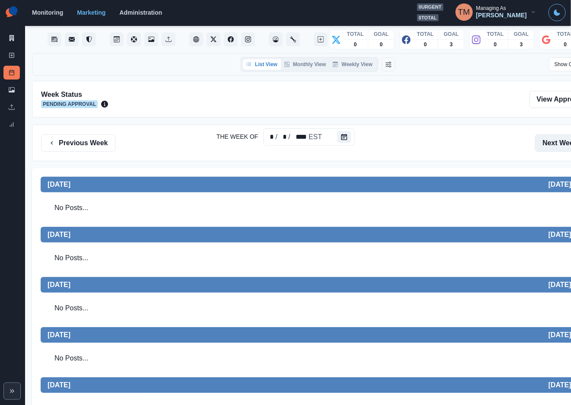
click at [555, 144] on button "Next Week" at bounding box center [565, 143] width 60 height 17
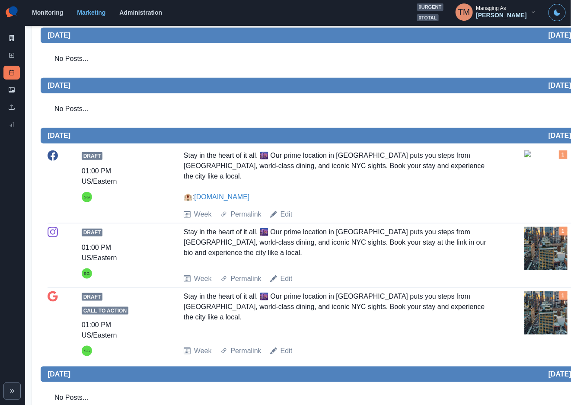
scroll to position [195, 0]
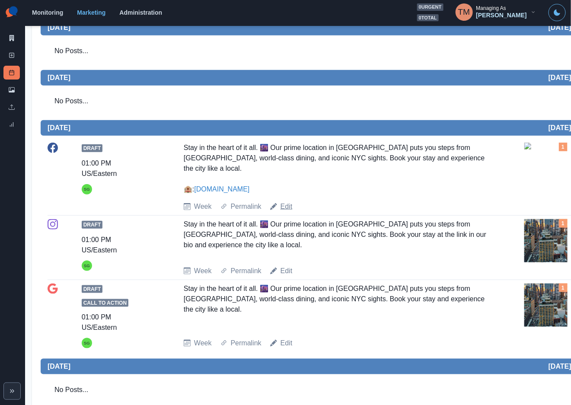
click at [285, 202] on link "Edit" at bounding box center [287, 207] width 12 height 10
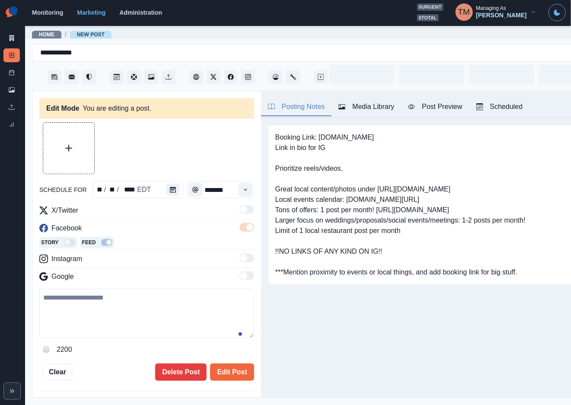
type input "*******"
type textarea "**********"
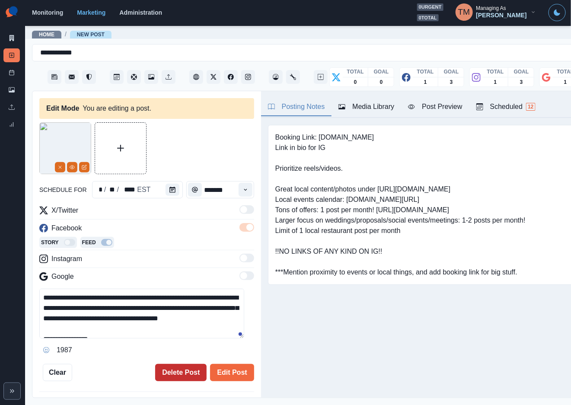
click at [166, 370] on button "Delete Post" at bounding box center [180, 372] width 51 height 17
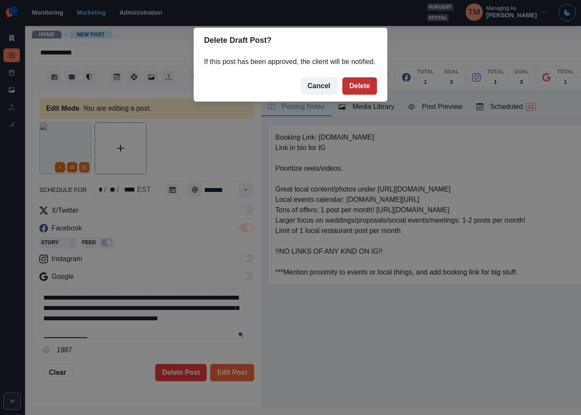
click at [365, 88] on button "Delete" at bounding box center [360, 85] width 35 height 17
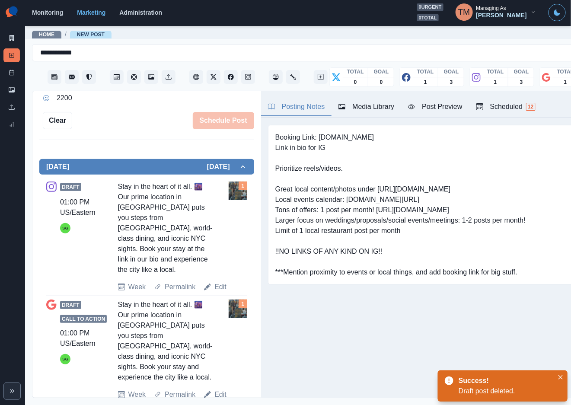
scroll to position [257, 0]
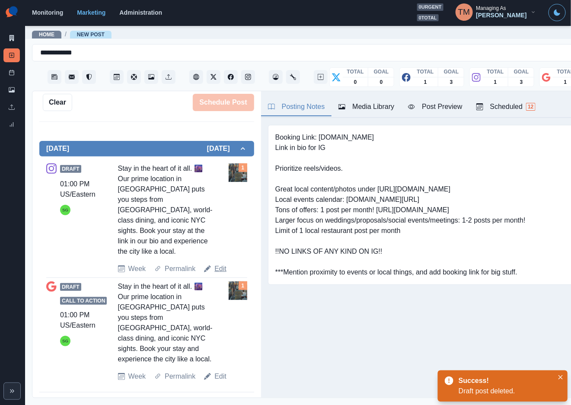
click at [221, 269] on link "Edit" at bounding box center [221, 269] width 12 height 10
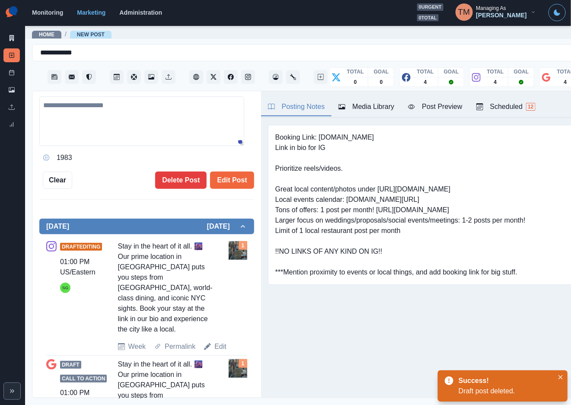
type textarea "**********"
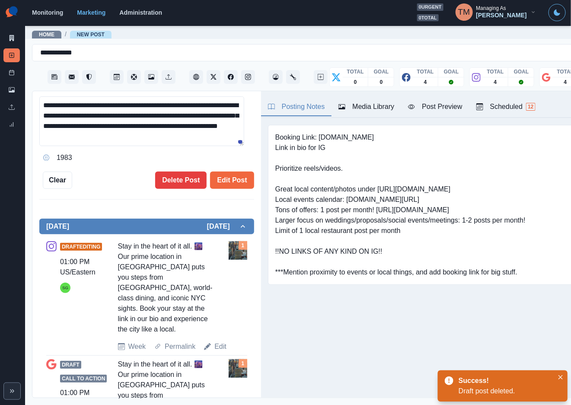
scroll to position [205, 0]
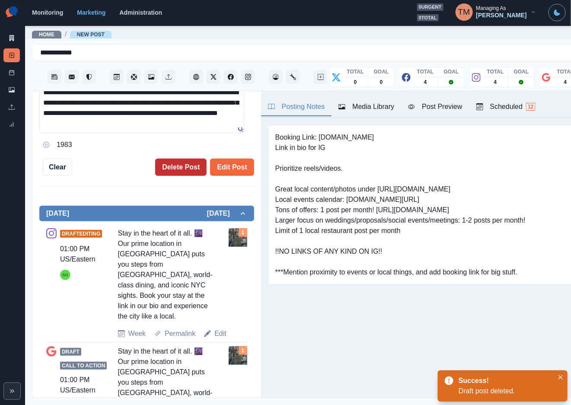
click at [163, 166] on button "Delete Post" at bounding box center [180, 167] width 51 height 17
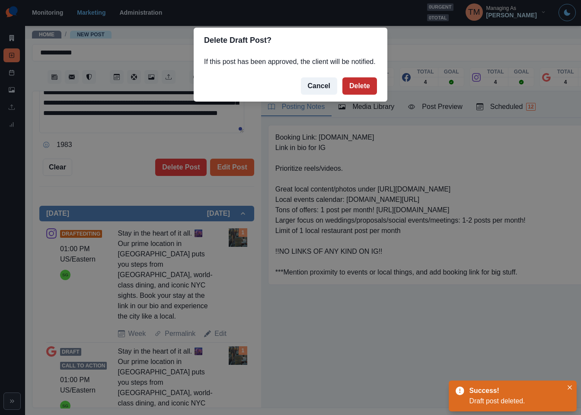
click at [361, 85] on button "Delete" at bounding box center [360, 85] width 35 height 17
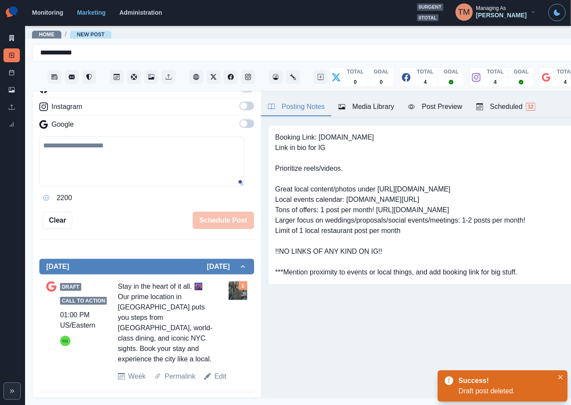
scroll to position [10, 0]
click at [217, 371] on link "Edit" at bounding box center [221, 376] width 12 height 10
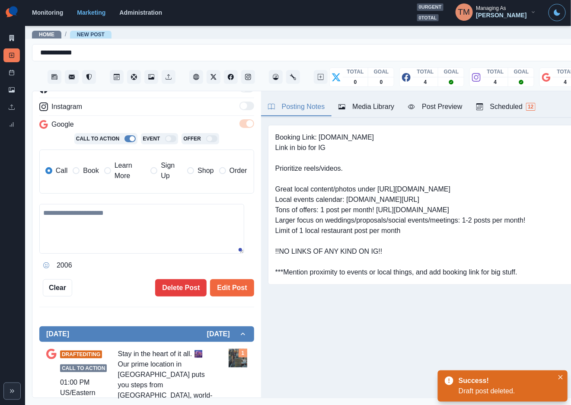
type textarea "**********"
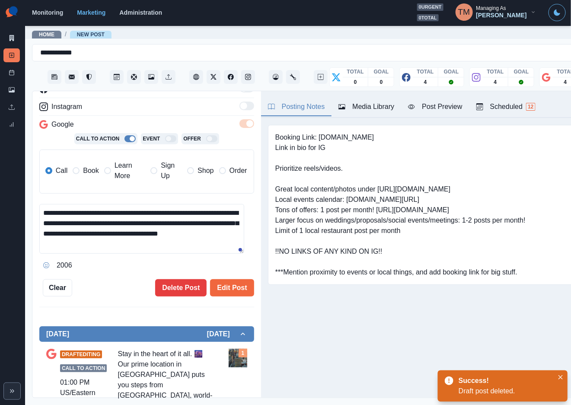
scroll to position [208, 0]
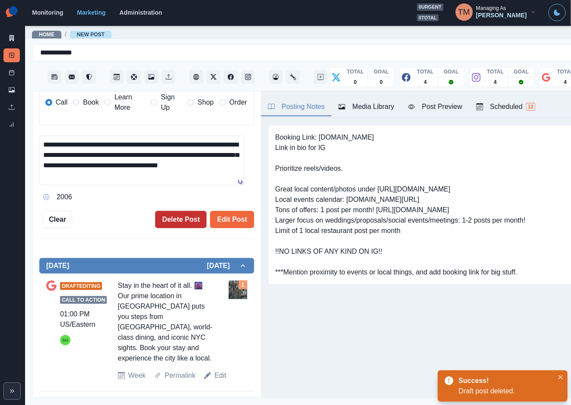
click at [164, 211] on button "Delete Post" at bounding box center [180, 219] width 51 height 17
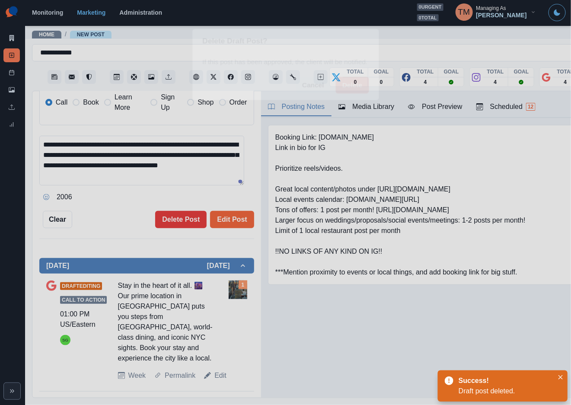
scroll to position [0, 0]
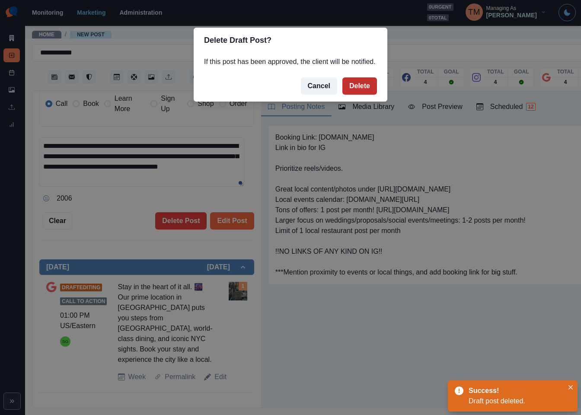
click at [362, 84] on button "Delete" at bounding box center [360, 85] width 35 height 17
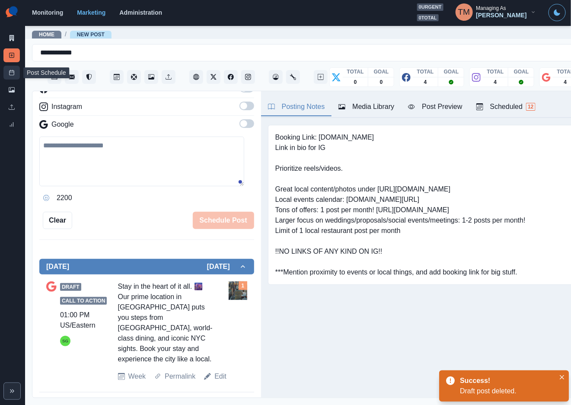
scroll to position [19, 0]
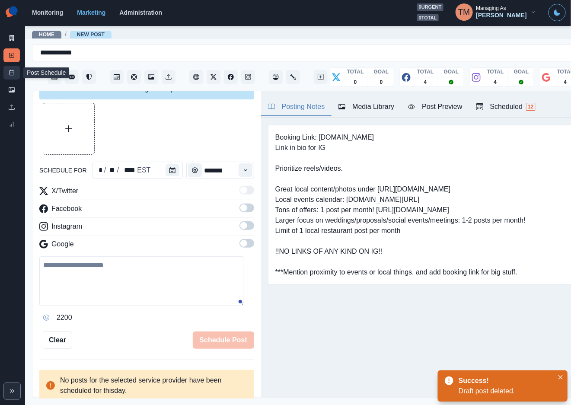
click at [7, 73] on link "Post Schedule" at bounding box center [11, 73] width 16 height 14
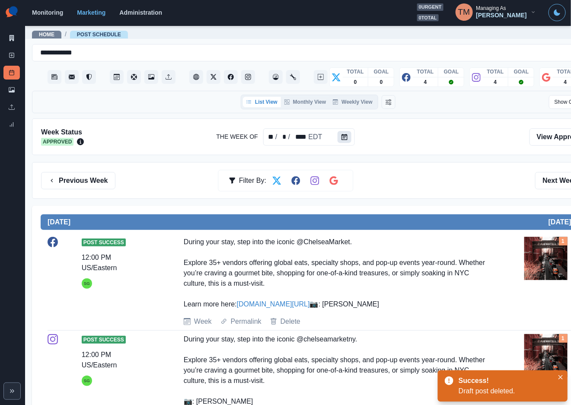
click at [343, 138] on icon "Calendar" at bounding box center [345, 137] width 6 height 6
click at [343, 134] on button "Calendar" at bounding box center [345, 137] width 14 height 12
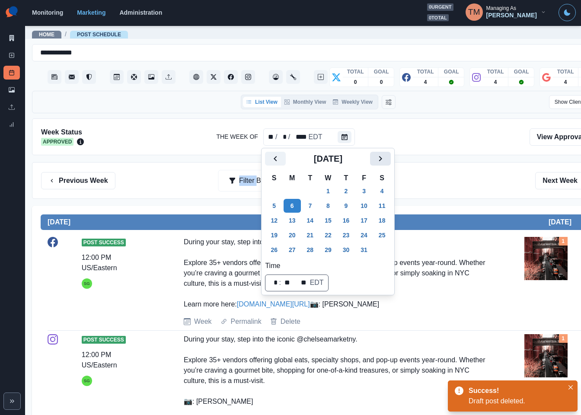
click at [381, 159] on icon "Next" at bounding box center [380, 159] width 10 height 10
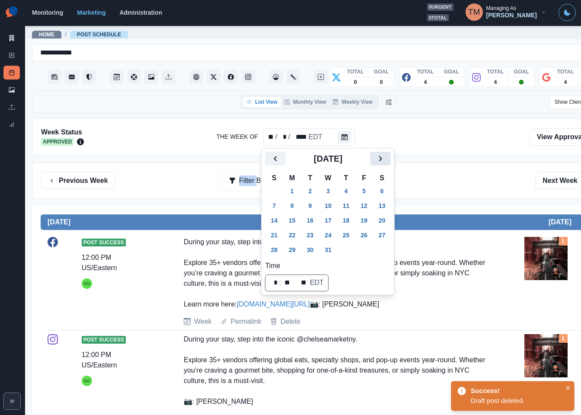
click at [381, 159] on icon "Next" at bounding box center [380, 159] width 10 height 10
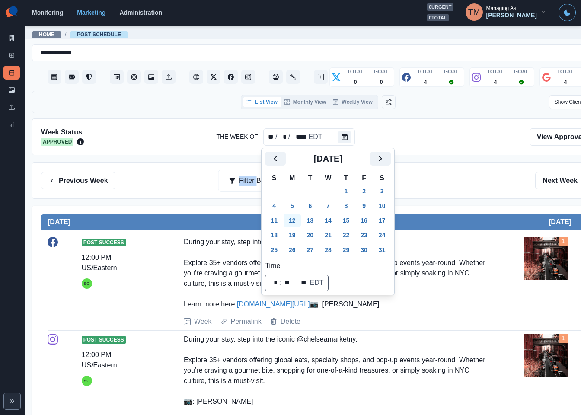
click at [292, 223] on button "12" at bounding box center [292, 221] width 17 height 14
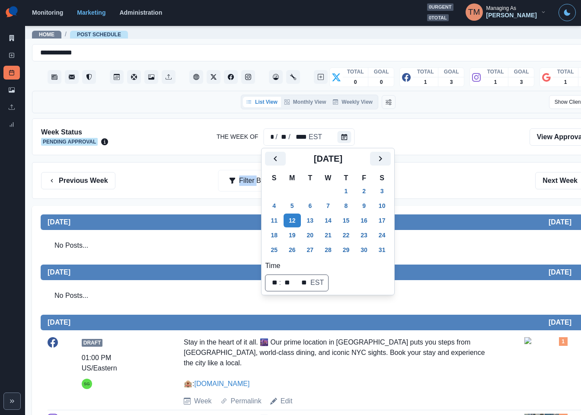
click at [450, 187] on div "Previous Week Filter By: Next Week" at bounding box center [318, 180] width 554 height 17
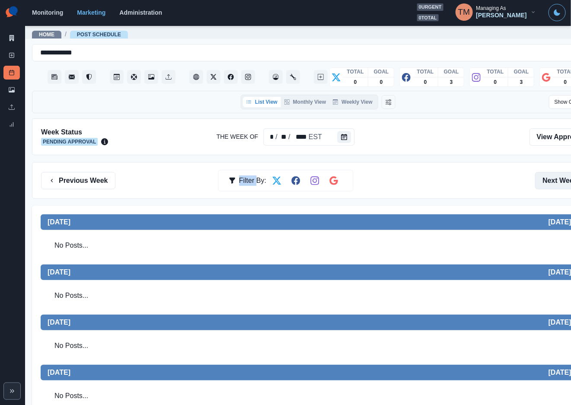
click at [555, 183] on button "Next Week" at bounding box center [565, 180] width 60 height 17
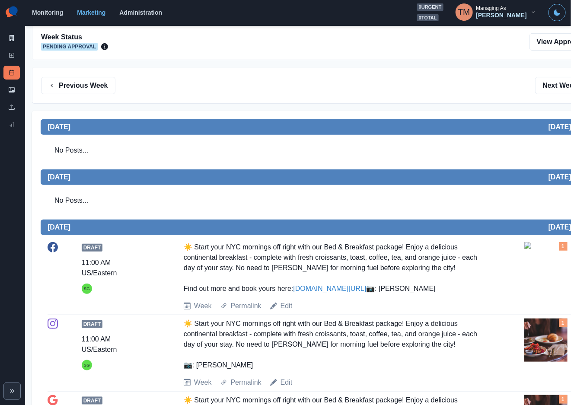
scroll to position [195, 0]
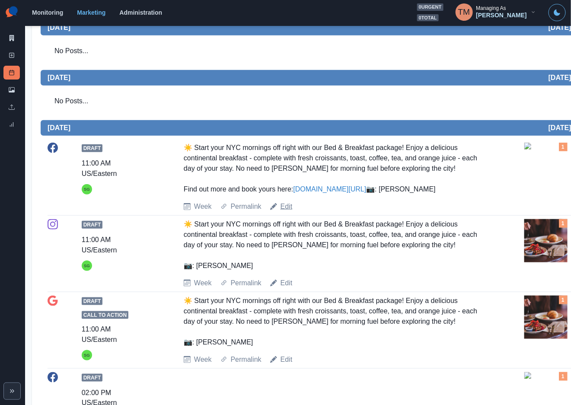
click at [284, 212] on link "Edit" at bounding box center [287, 207] width 12 height 10
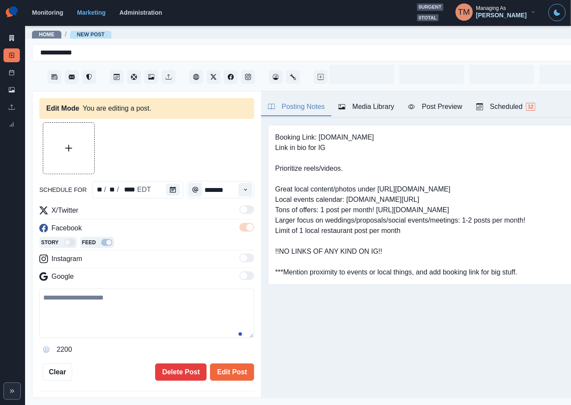
type input "********"
type textarea "**********"
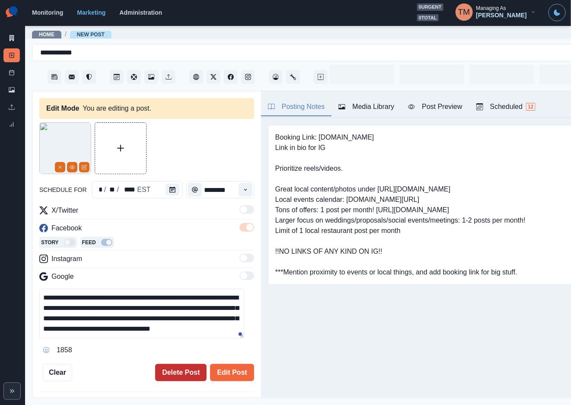
click at [165, 372] on button "Delete Post" at bounding box center [180, 372] width 51 height 17
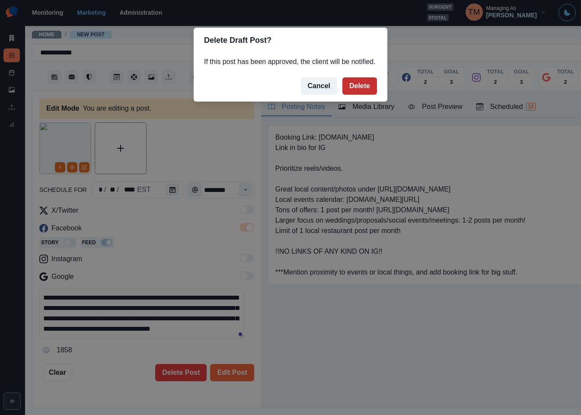
click at [359, 84] on button "Delete" at bounding box center [360, 85] width 35 height 17
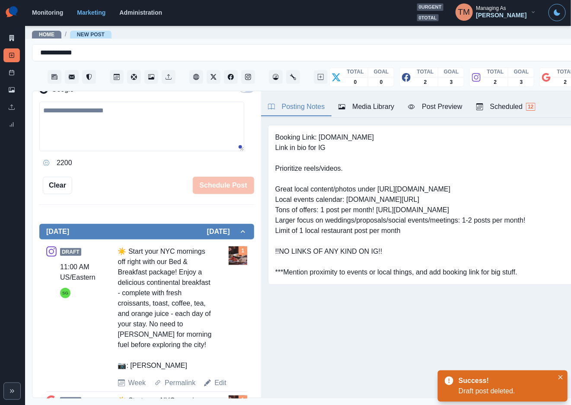
scroll to position [195, 0]
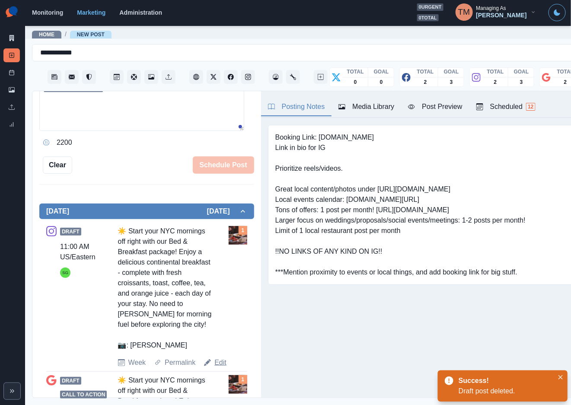
click at [211, 364] on div "Edit" at bounding box center [215, 363] width 22 height 10
drag, startPoint x: 221, startPoint y: 364, endPoint x: 220, endPoint y: 330, distance: 33.8
click at [221, 364] on link "Edit" at bounding box center [221, 363] width 12 height 10
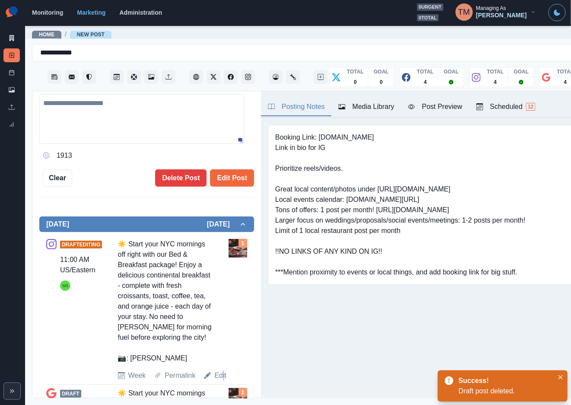
type textarea "**********"
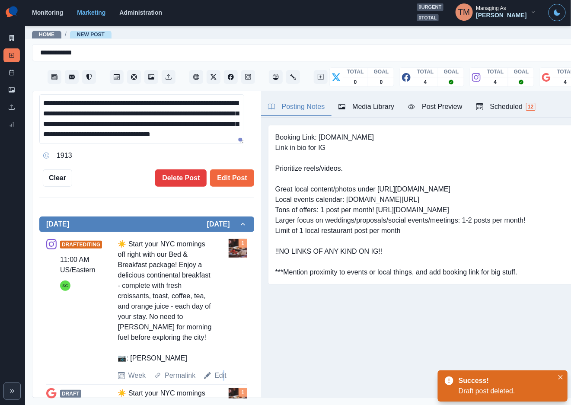
scroll to position [208, 0]
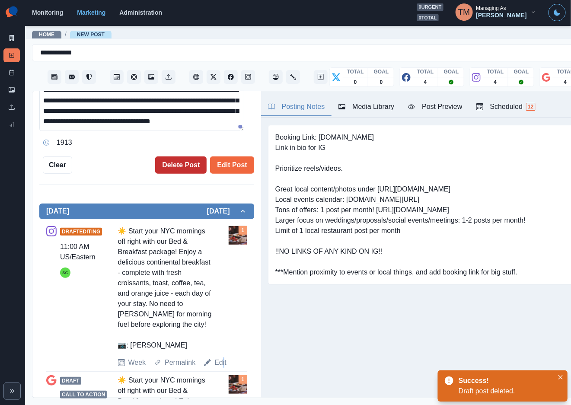
click at [178, 167] on button "Delete Post" at bounding box center [180, 165] width 51 height 17
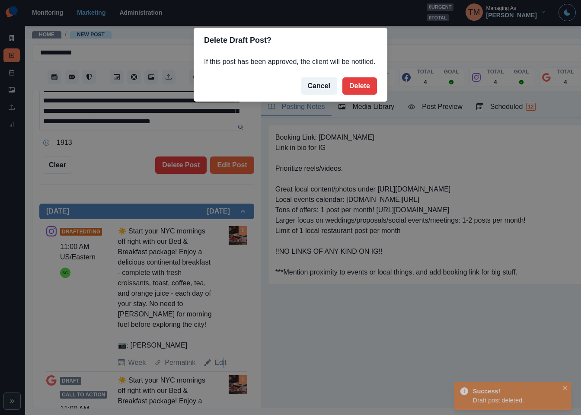
drag, startPoint x: 360, startPoint y: 83, endPoint x: 321, endPoint y: 117, distance: 51.8
click at [361, 83] on button "Delete" at bounding box center [360, 85] width 35 height 17
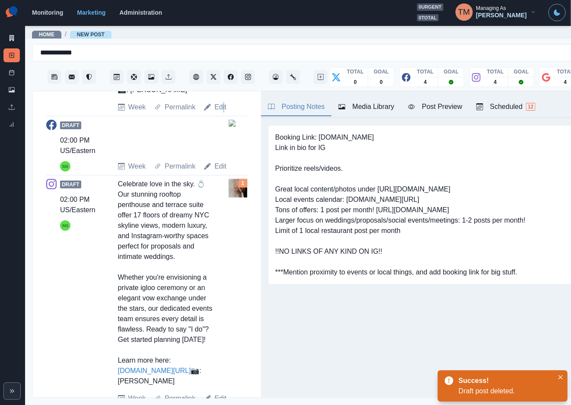
scroll to position [454, 0]
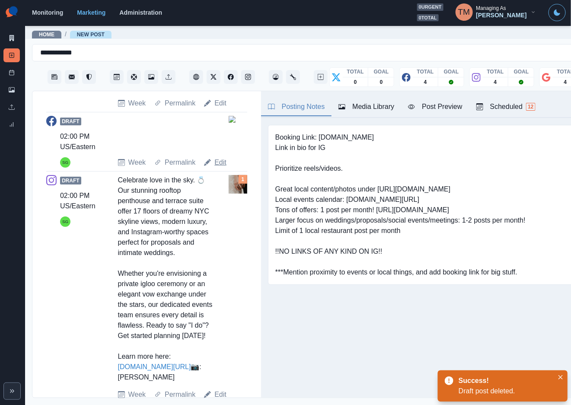
click at [218, 163] on link "Edit" at bounding box center [221, 162] width 12 height 10
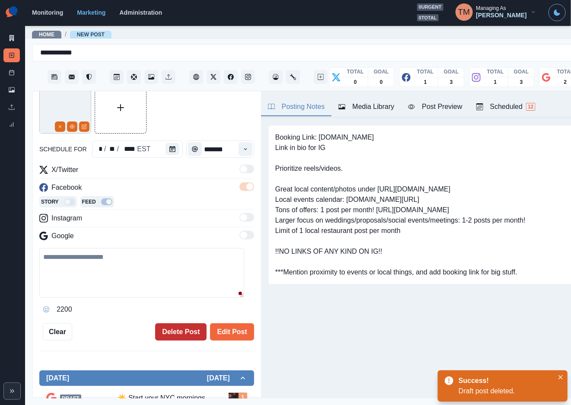
scroll to position [41, 0]
click at [172, 332] on button "Delete Post" at bounding box center [180, 331] width 51 height 17
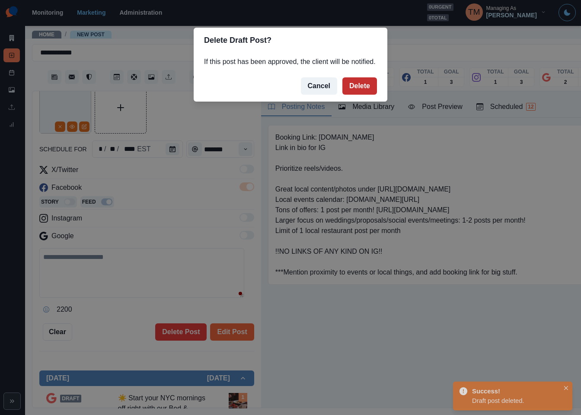
drag, startPoint x: 361, startPoint y: 87, endPoint x: 281, endPoint y: 186, distance: 127.3
click at [361, 87] on button "Delete" at bounding box center [360, 85] width 35 height 17
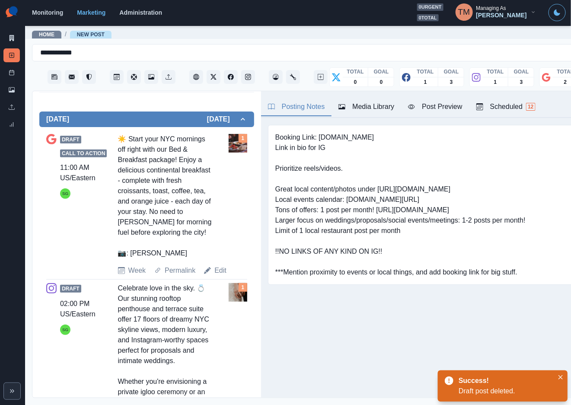
scroll to position [300, 0]
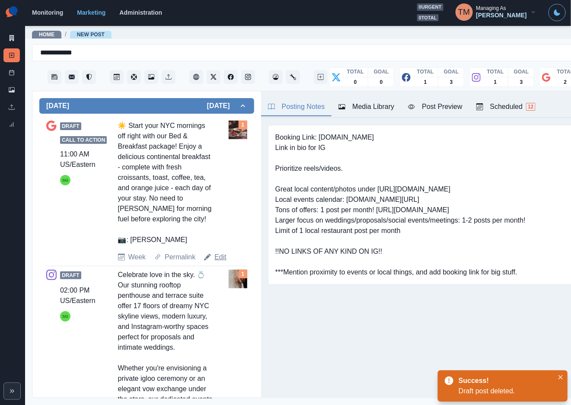
click at [218, 259] on link "Edit" at bounding box center [221, 257] width 12 height 10
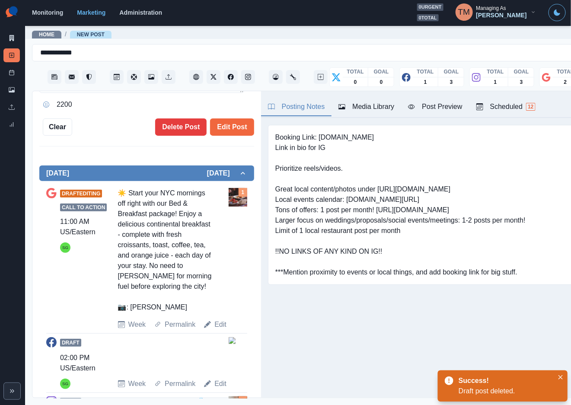
type input "********"
type textarea "**********"
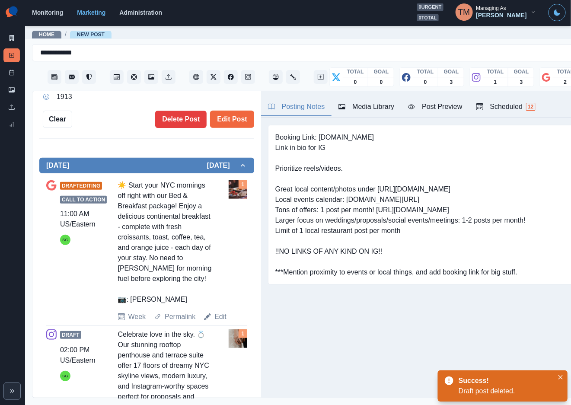
scroll to position [238, 0]
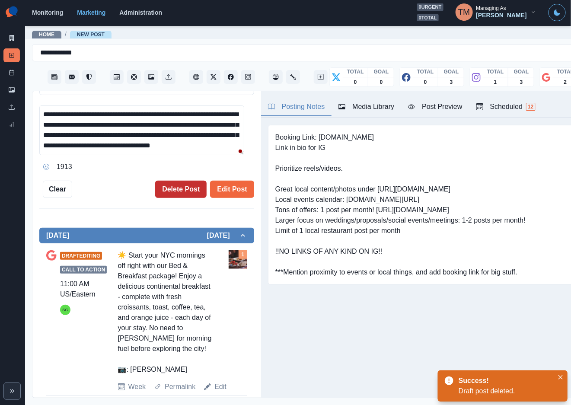
click at [165, 190] on button "Delete Post" at bounding box center [180, 189] width 51 height 17
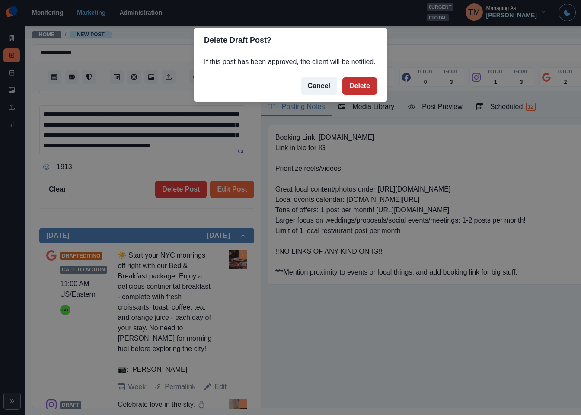
drag, startPoint x: 361, startPoint y: 91, endPoint x: 250, endPoint y: 179, distance: 141.5
click at [359, 91] on button "Delete" at bounding box center [360, 85] width 35 height 17
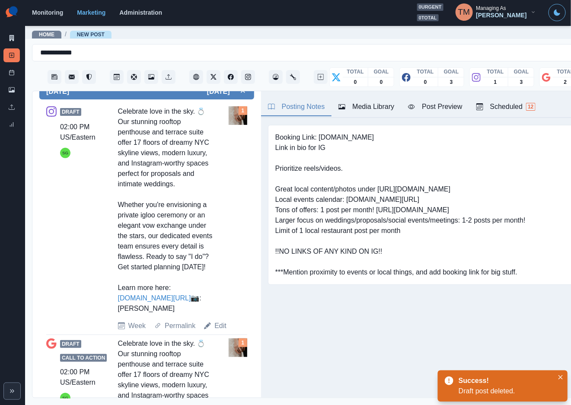
scroll to position [368, 0]
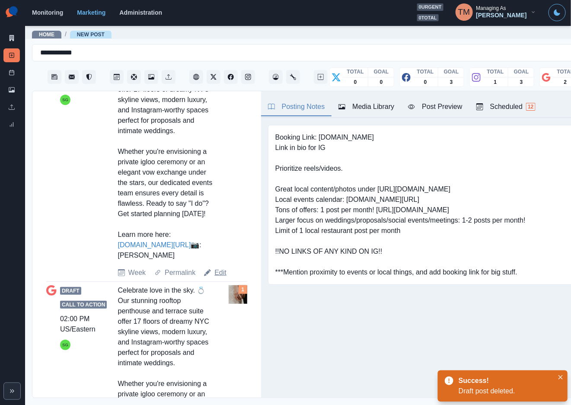
click at [218, 278] on link "Edit" at bounding box center [221, 273] width 12 height 10
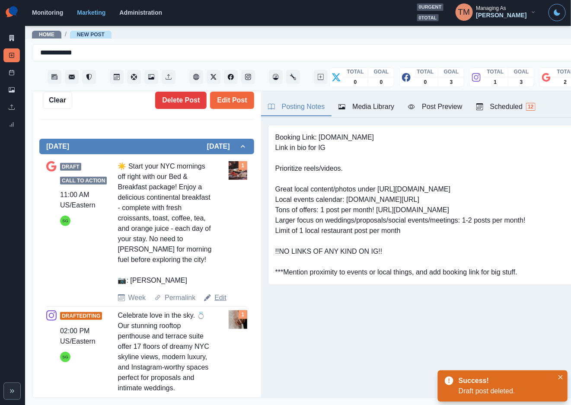
type input "*******"
type textarea "**********"
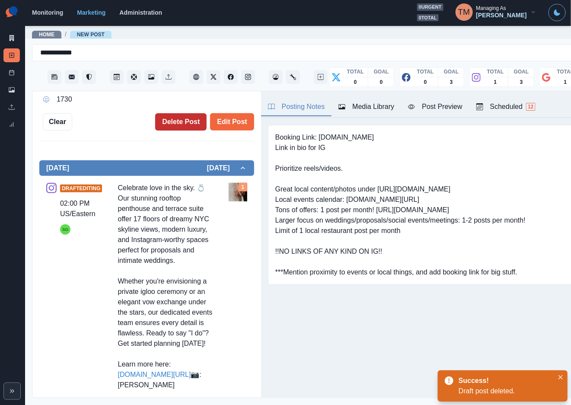
click at [167, 124] on button "Delete Post" at bounding box center [180, 121] width 51 height 17
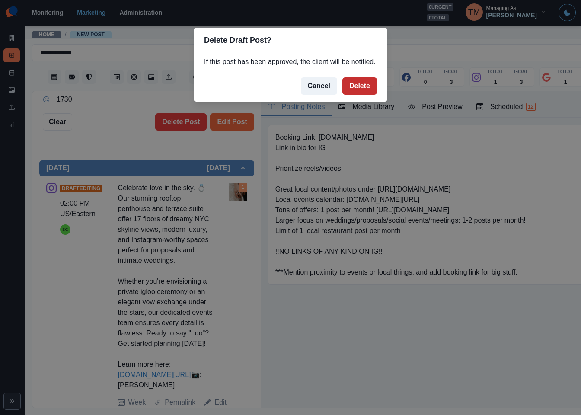
click at [368, 83] on button "Delete" at bounding box center [360, 85] width 35 height 17
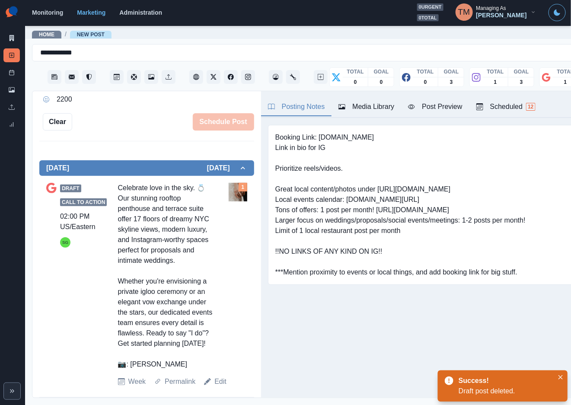
scroll to position [264, 0]
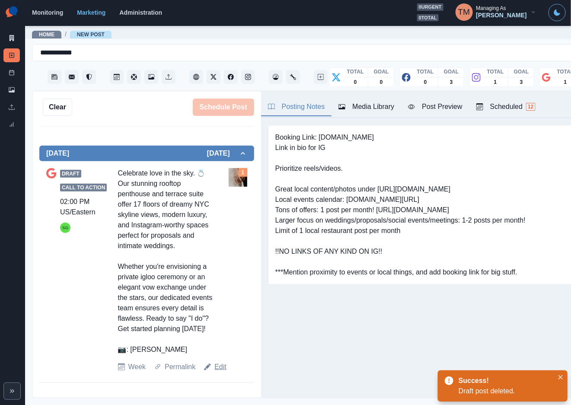
click at [217, 372] on link "Edit" at bounding box center [221, 367] width 12 height 10
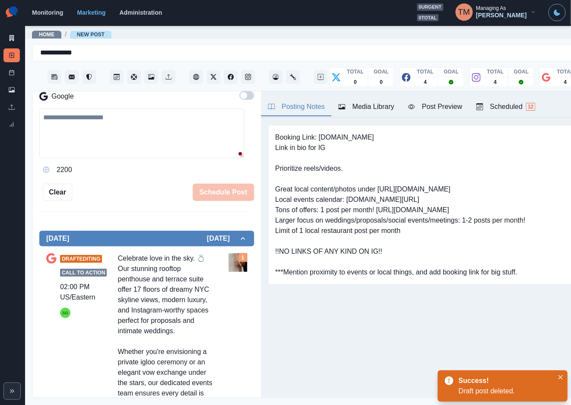
scroll to position [134, 0]
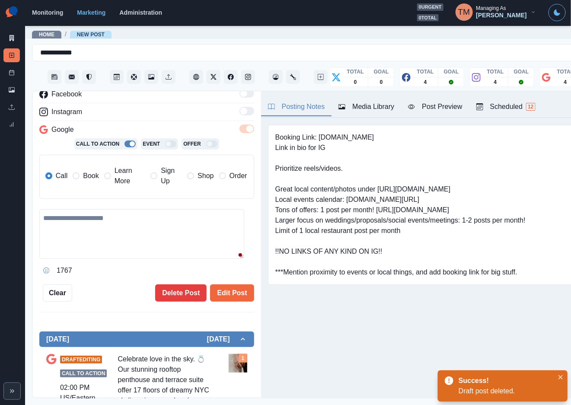
type textarea "**********"
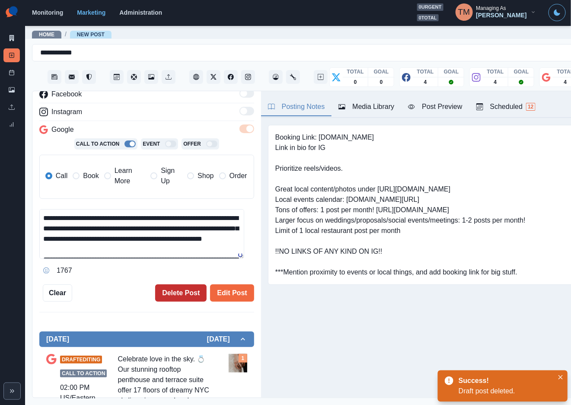
click at [173, 293] on button "Delete Post" at bounding box center [180, 293] width 51 height 17
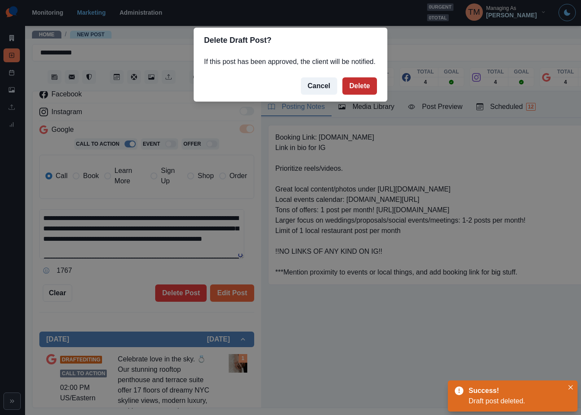
click at [358, 87] on button "Delete" at bounding box center [360, 85] width 35 height 17
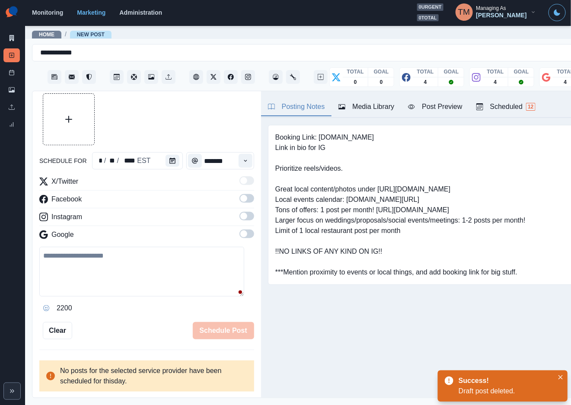
scroll to position [19, 0]
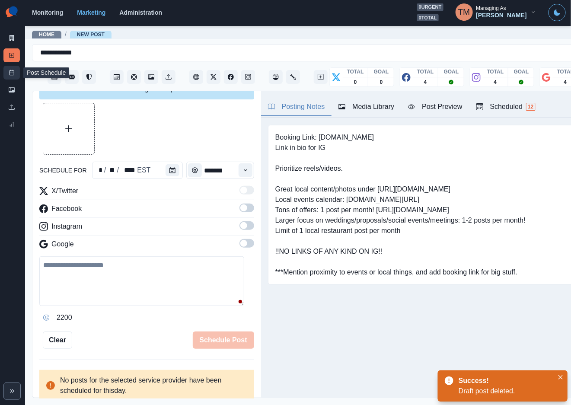
click at [12, 74] on icon at bounding box center [12, 73] width 6 height 6
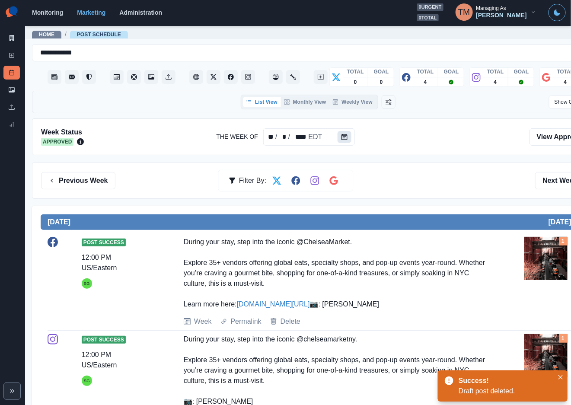
click at [344, 137] on icon "Calendar" at bounding box center [345, 137] width 6 height 6
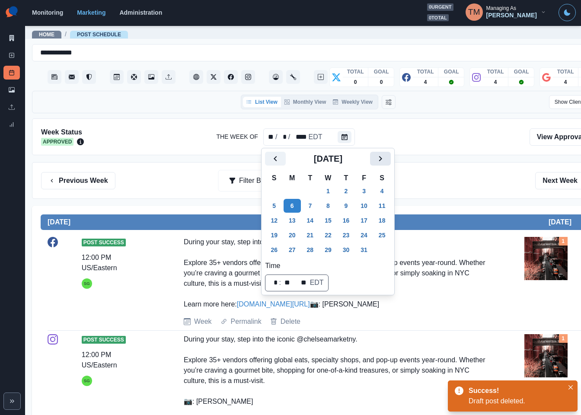
click at [378, 157] on icon "Next" at bounding box center [380, 159] width 10 height 10
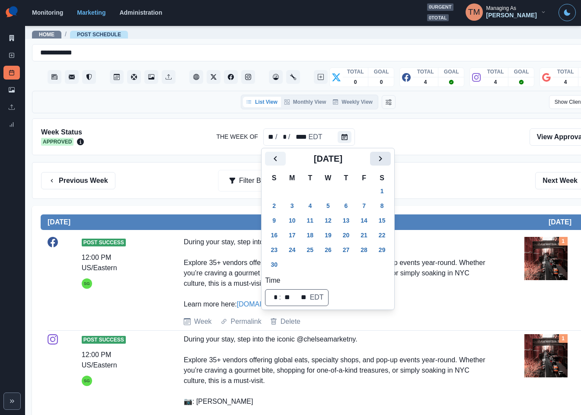
click at [378, 158] on icon "Next" at bounding box center [380, 159] width 10 height 10
click at [291, 218] on button "12" at bounding box center [292, 221] width 17 height 14
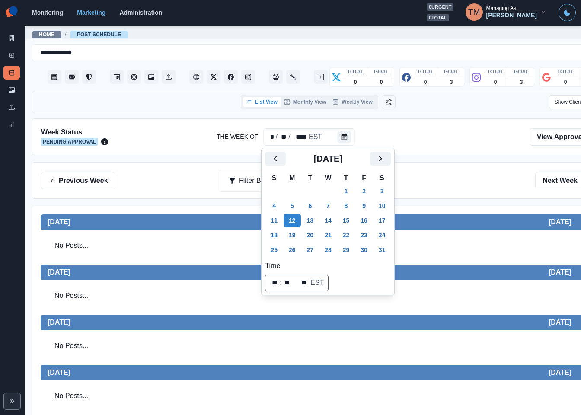
click at [548, 191] on div "Previous Week Filter By: Next Week" at bounding box center [318, 180] width 573 height 37
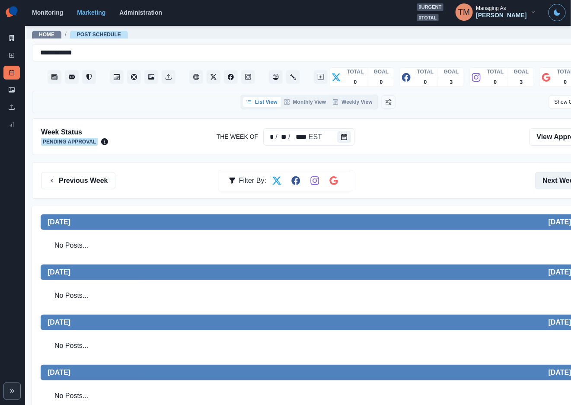
click at [552, 182] on button "Next Week" at bounding box center [565, 180] width 60 height 17
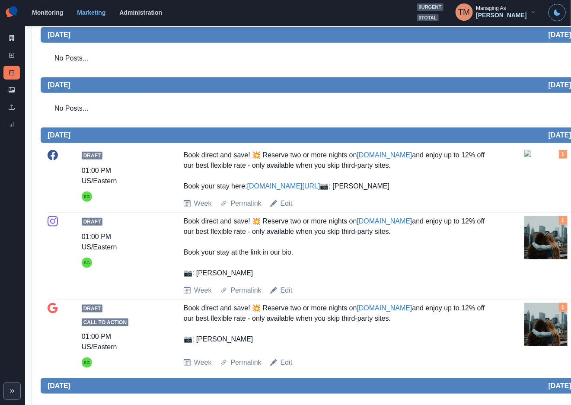
scroll to position [195, 0]
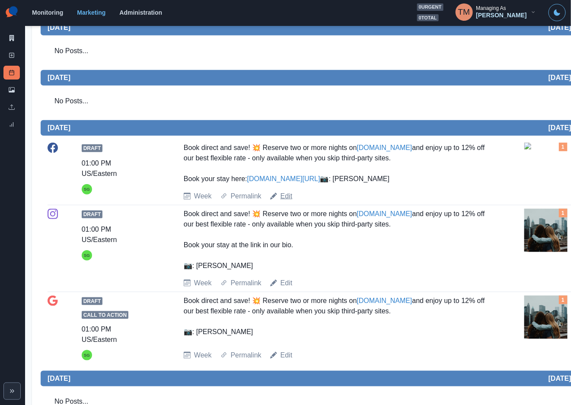
click at [285, 202] on link "Edit" at bounding box center [287, 196] width 12 height 10
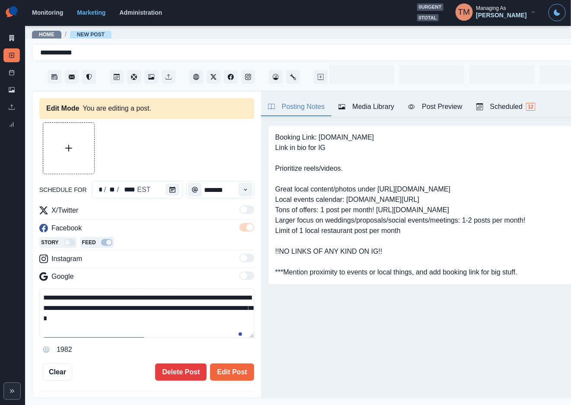
type input "*******"
type textarea "**********"
click at [174, 373] on button "Delete Post" at bounding box center [180, 372] width 51 height 17
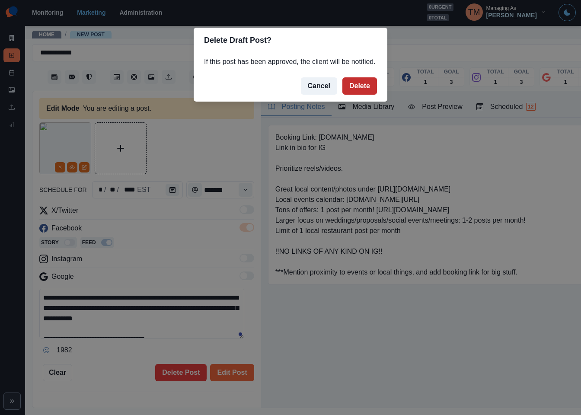
click at [359, 90] on button "Delete" at bounding box center [360, 85] width 35 height 17
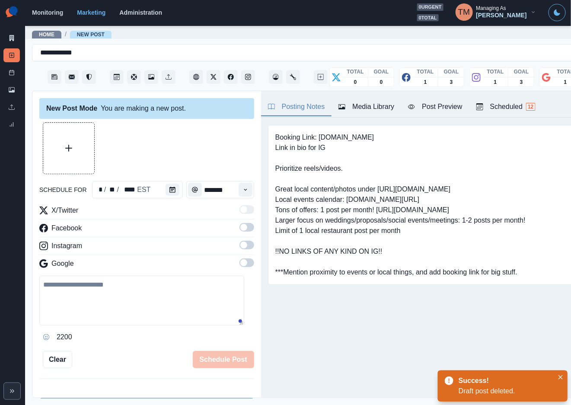
scroll to position [259, 0]
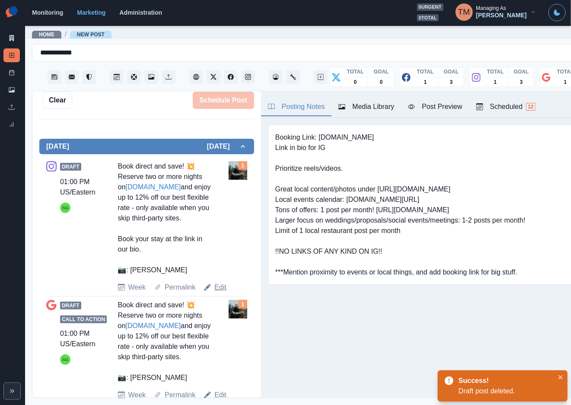
click at [219, 289] on link "Edit" at bounding box center [221, 287] width 12 height 10
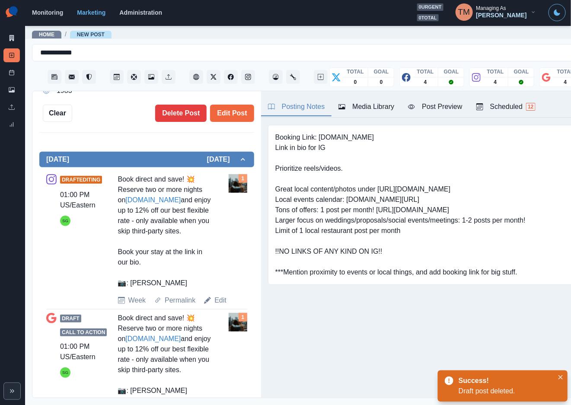
type textarea "**********"
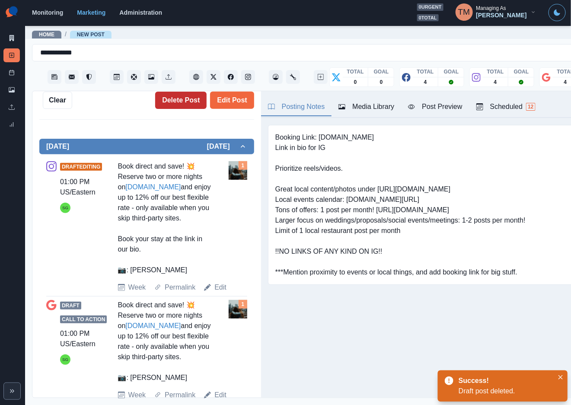
click at [176, 105] on button "Delete Post" at bounding box center [180, 100] width 51 height 17
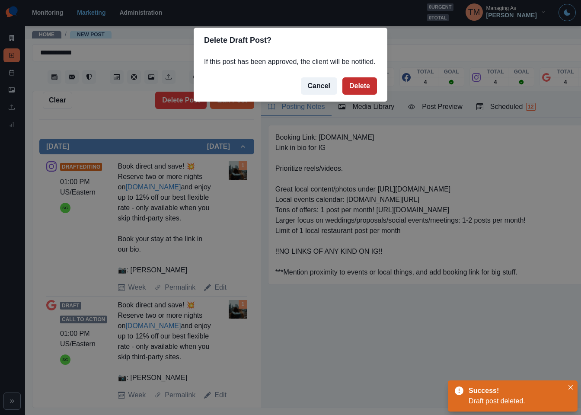
click at [359, 84] on button "Delete" at bounding box center [360, 85] width 35 height 17
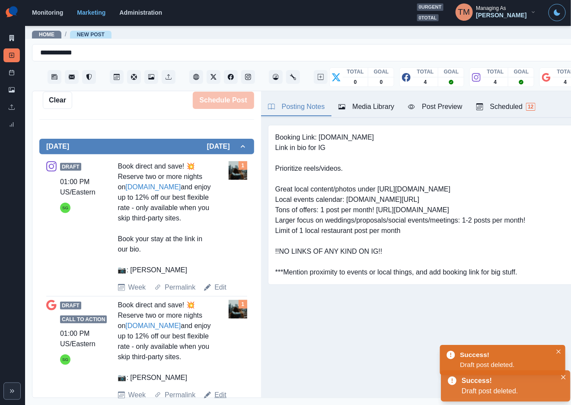
click at [221, 397] on link "Edit" at bounding box center [221, 395] width 12 height 10
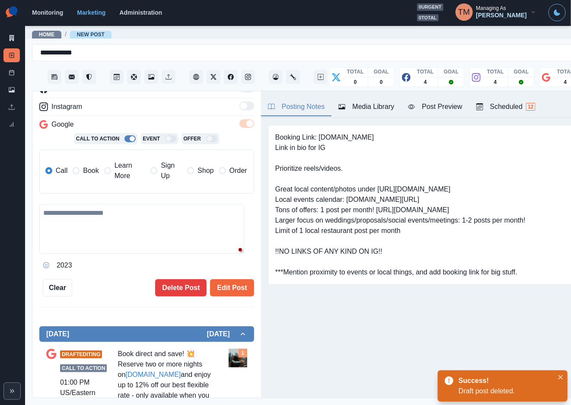
type textarea "**********"
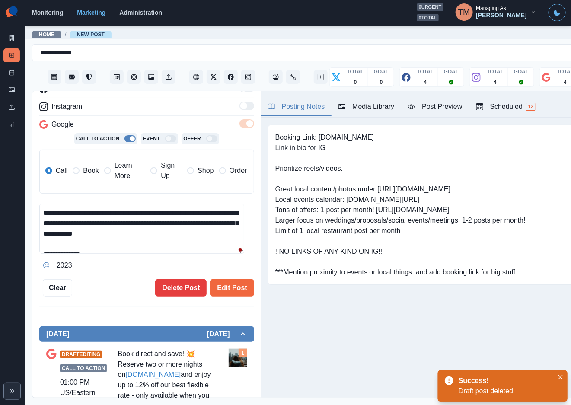
scroll to position [208, 0]
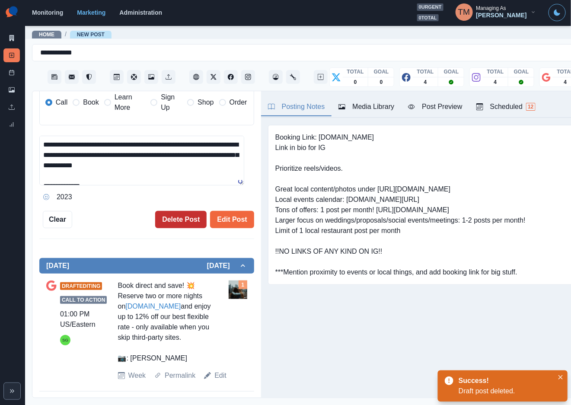
click at [176, 222] on button "Delete Post" at bounding box center [180, 219] width 51 height 17
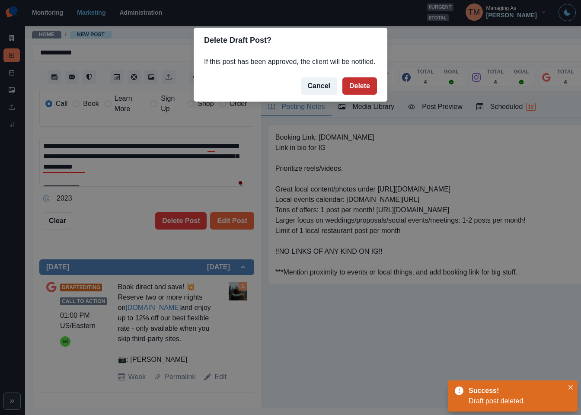
click at [360, 87] on button "Delete" at bounding box center [360, 85] width 35 height 17
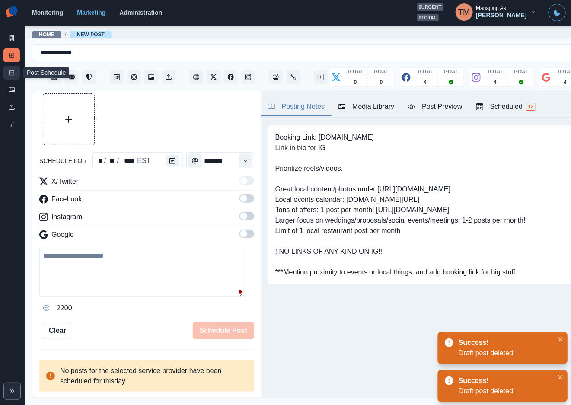
scroll to position [19, 0]
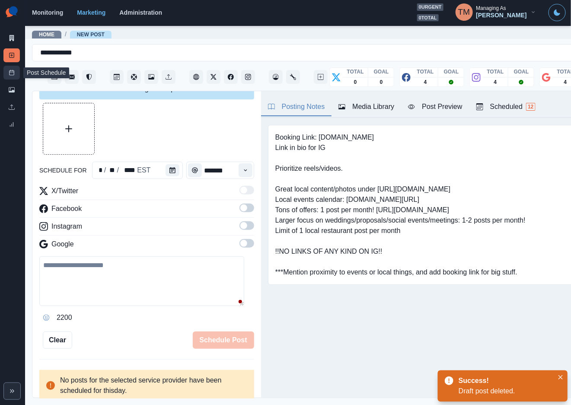
click at [12, 77] on link "Post Schedule" at bounding box center [11, 73] width 16 height 14
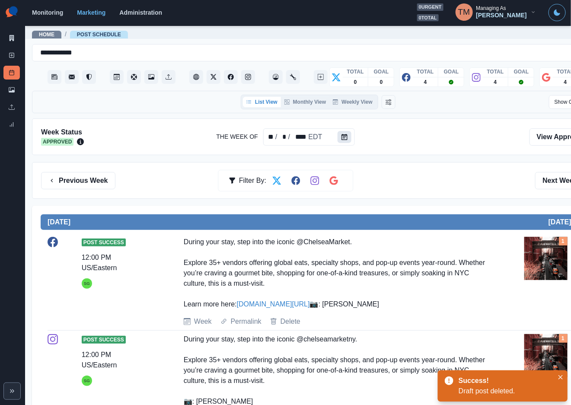
click at [342, 139] on icon "Calendar" at bounding box center [345, 137] width 6 height 6
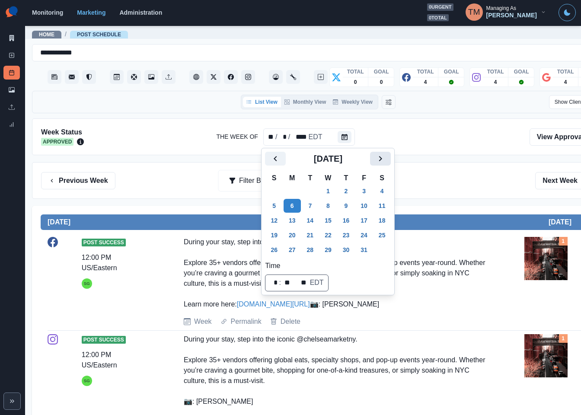
click at [388, 156] on button "Next" at bounding box center [380, 159] width 21 height 14
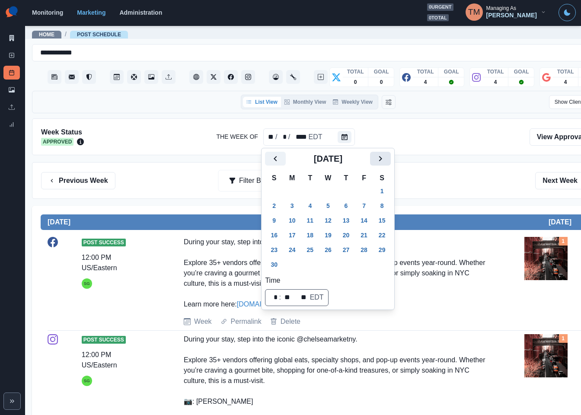
click at [388, 156] on button "Next" at bounding box center [380, 159] width 21 height 14
click at [295, 247] on button "26" at bounding box center [292, 250] width 17 height 14
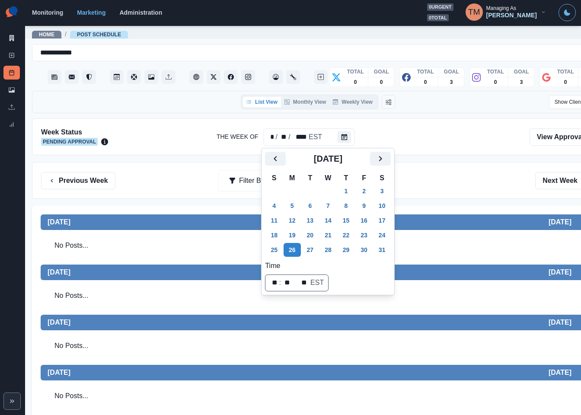
click at [503, 189] on div "Previous Week Filter By: Next Week" at bounding box center [318, 180] width 554 height 17
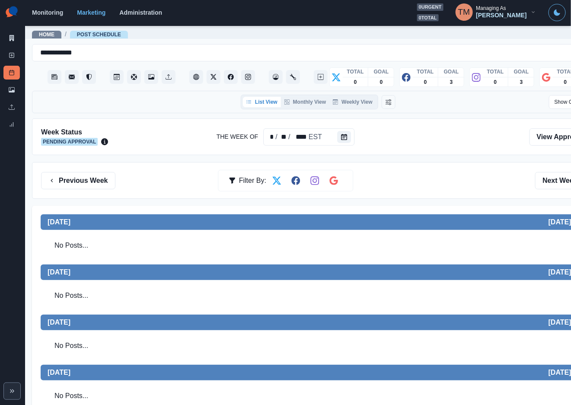
drag, startPoint x: 78, startPoint y: 181, endPoint x: 73, endPoint y: 191, distance: 11.6
click at [78, 182] on button "Previous Week" at bounding box center [78, 180] width 74 height 17
click at [542, 182] on button "Next Week" at bounding box center [565, 180] width 60 height 17
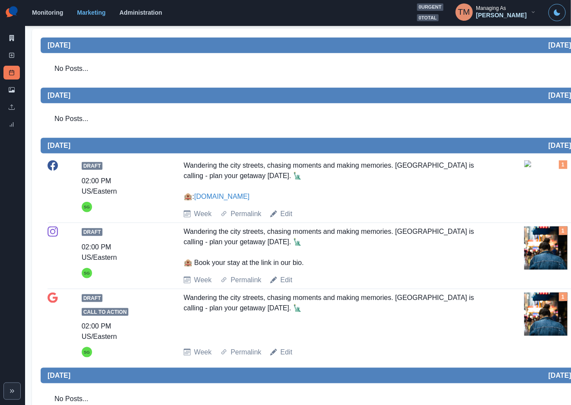
scroll to position [195, 0]
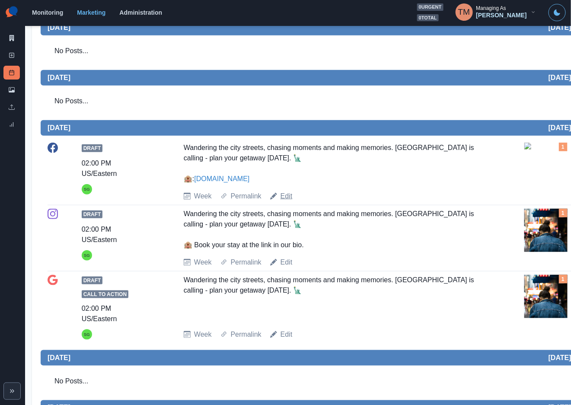
click at [283, 200] on link "Edit" at bounding box center [287, 196] width 12 height 10
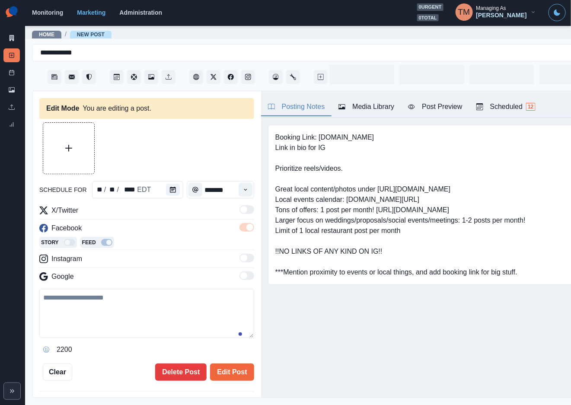
type input "*******"
type textarea "**********"
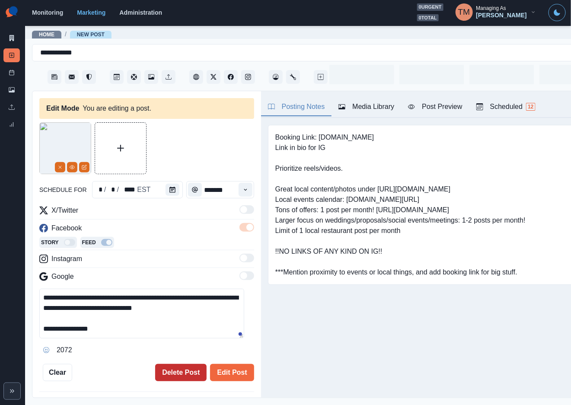
click at [174, 374] on button "Delete Post" at bounding box center [180, 372] width 51 height 17
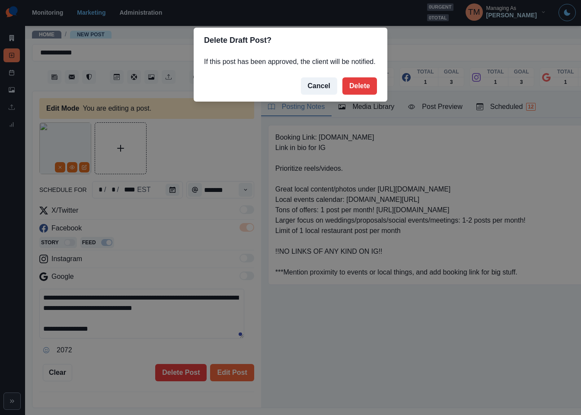
click at [361, 86] on button "Delete" at bounding box center [360, 85] width 35 height 17
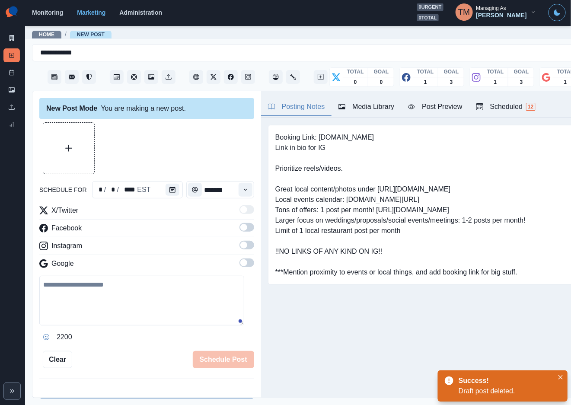
scroll to position [216, 0]
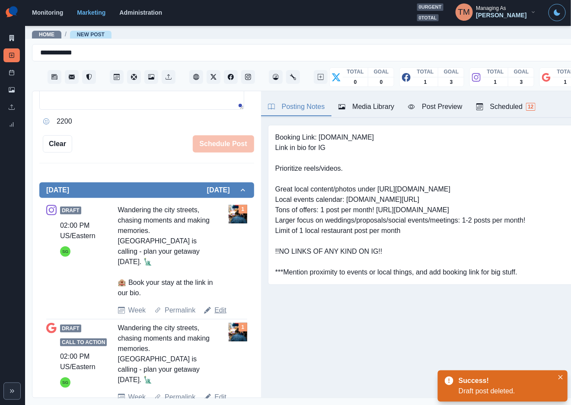
click at [218, 305] on link "Edit" at bounding box center [221, 310] width 12 height 10
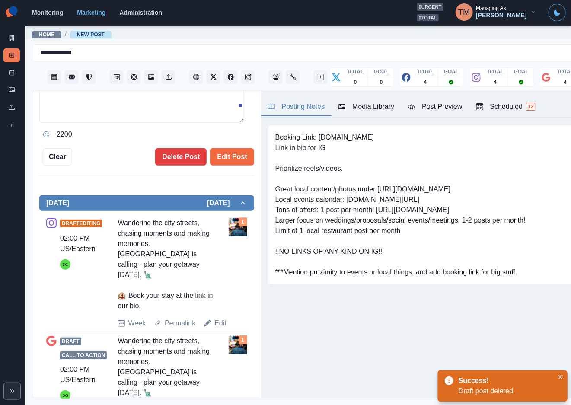
type textarea "**********"
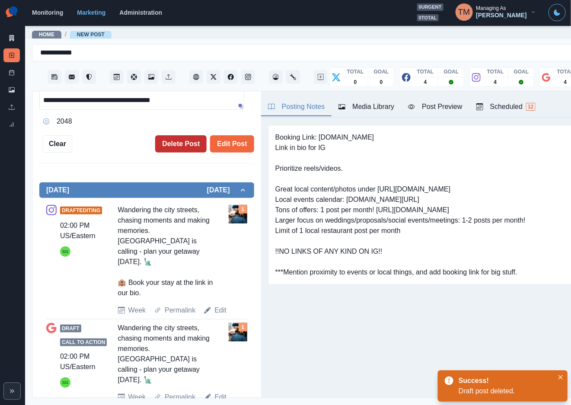
click at [169, 143] on button "Delete Post" at bounding box center [180, 143] width 51 height 17
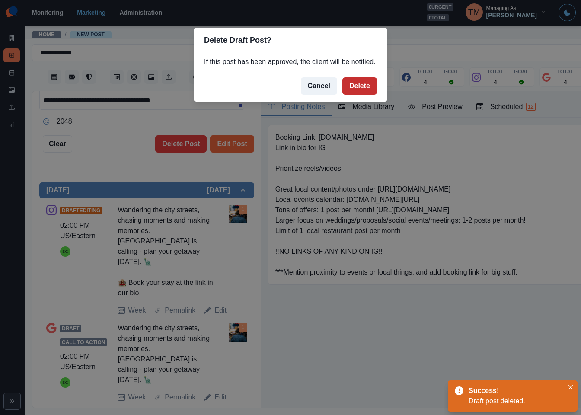
click at [370, 86] on button "Delete" at bounding box center [360, 85] width 35 height 17
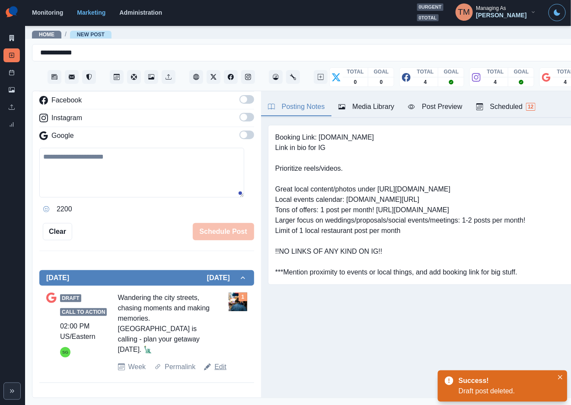
scroll to position [108, 0]
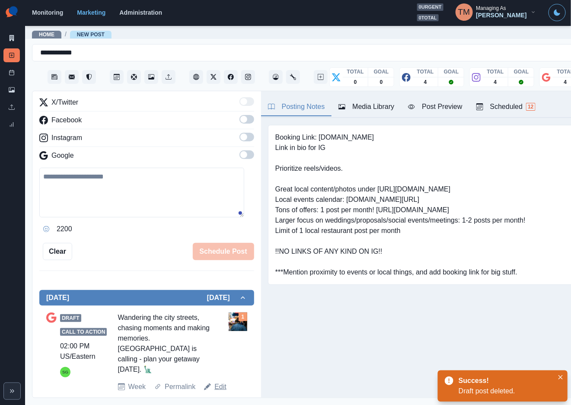
click at [218, 382] on link "Edit" at bounding box center [221, 387] width 12 height 10
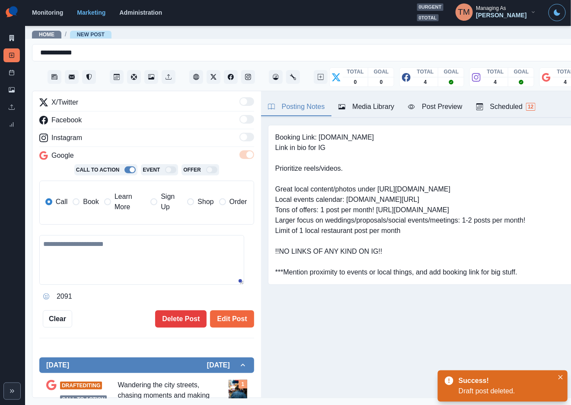
type textarea "**********"
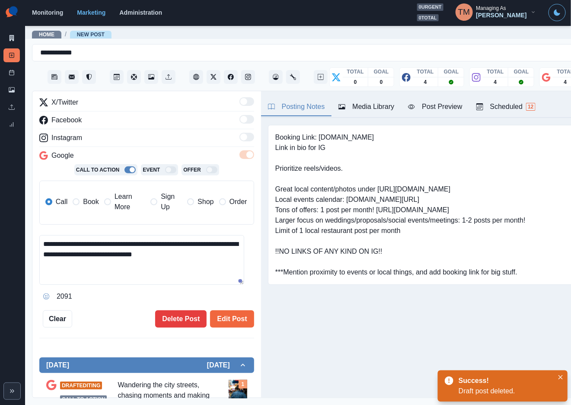
scroll to position [176, 0]
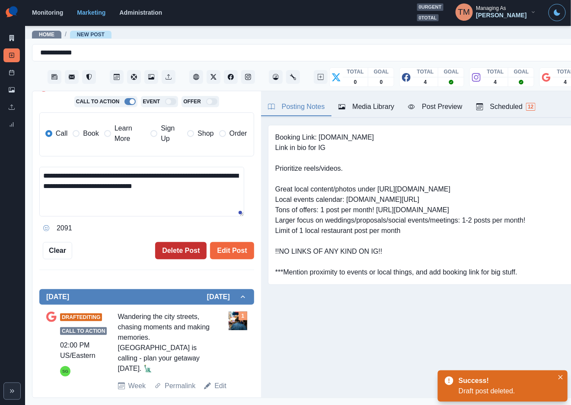
click at [172, 249] on button "Delete Post" at bounding box center [180, 250] width 51 height 17
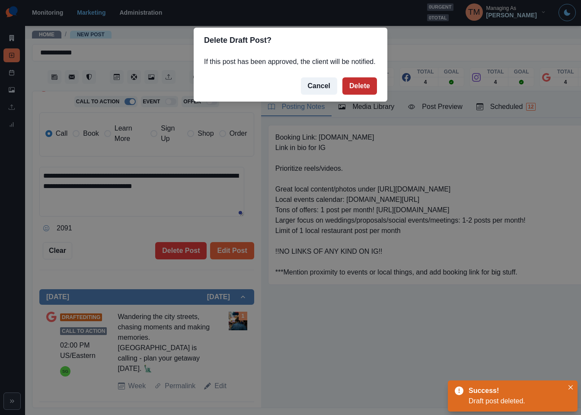
click at [359, 87] on button "Delete" at bounding box center [360, 85] width 35 height 17
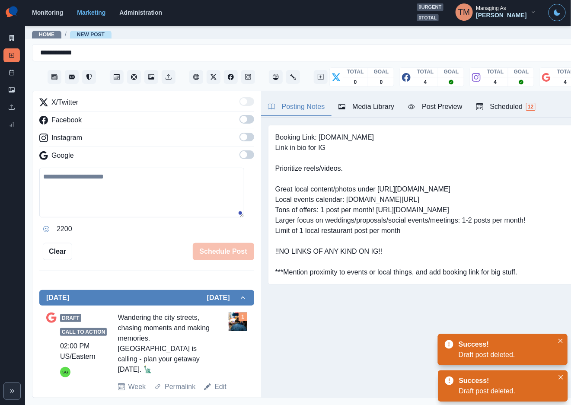
scroll to position [19, 0]
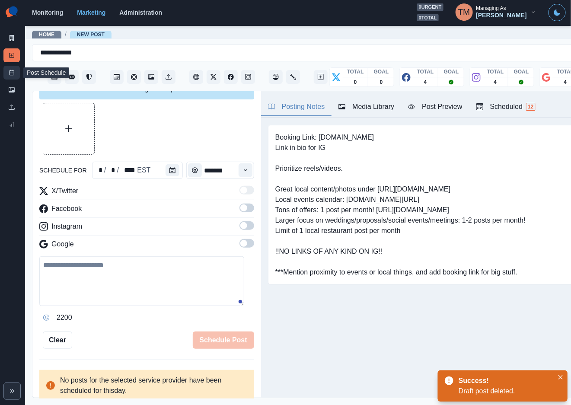
click at [10, 76] on link "Post Schedule" at bounding box center [11, 73] width 16 height 14
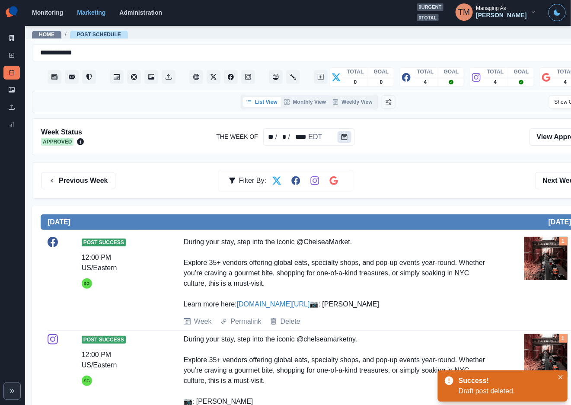
click at [343, 137] on icon "Calendar" at bounding box center [345, 137] width 6 height 6
click at [381, 151] on div "Week Status Approved The Week Of ** / * / **** EDT View Approvals" at bounding box center [318, 136] width 573 height 37
click at [347, 138] on button "Calendar" at bounding box center [345, 137] width 14 height 12
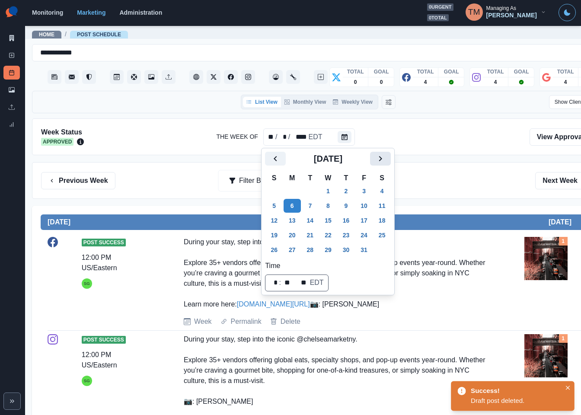
click at [379, 158] on icon "Next" at bounding box center [380, 159] width 10 height 10
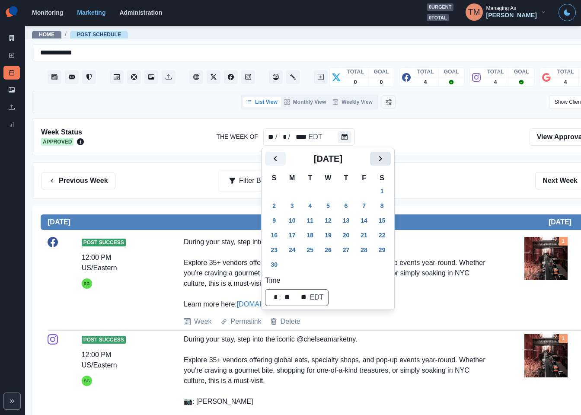
click at [379, 159] on icon "Next" at bounding box center [380, 159] width 10 height 10
click at [295, 255] on button "26" at bounding box center [292, 250] width 17 height 14
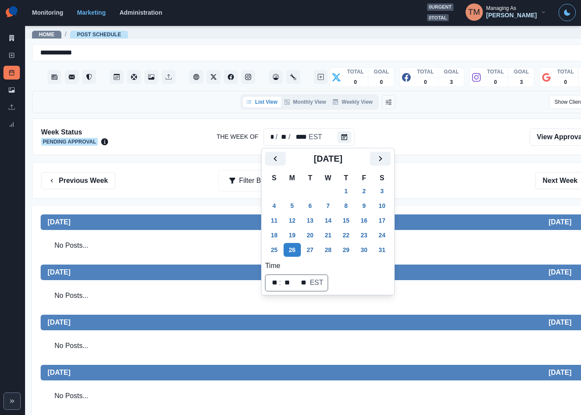
click at [453, 189] on div "Previous Week Filter By: Next Week" at bounding box center [318, 180] width 554 height 17
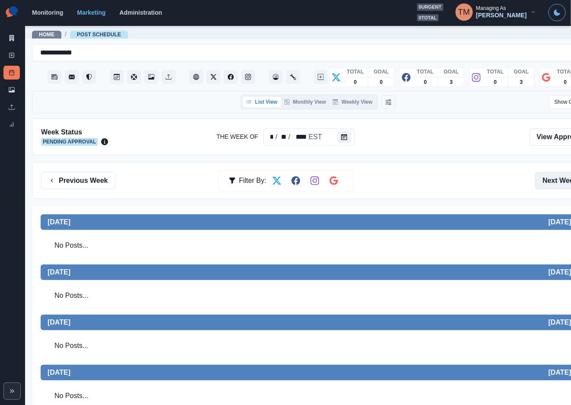
click at [554, 184] on button "Next Week" at bounding box center [565, 180] width 60 height 17
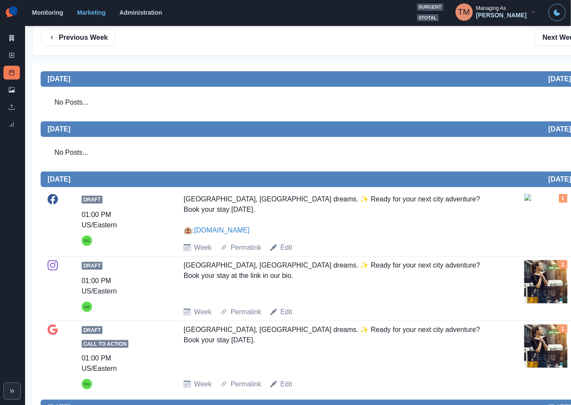
scroll to position [195, 0]
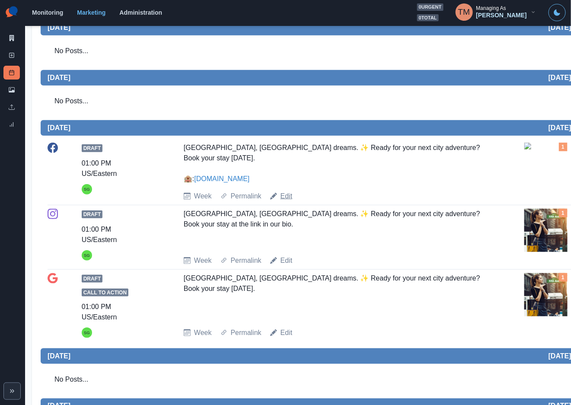
click at [285, 194] on link "Edit" at bounding box center [287, 196] width 12 height 10
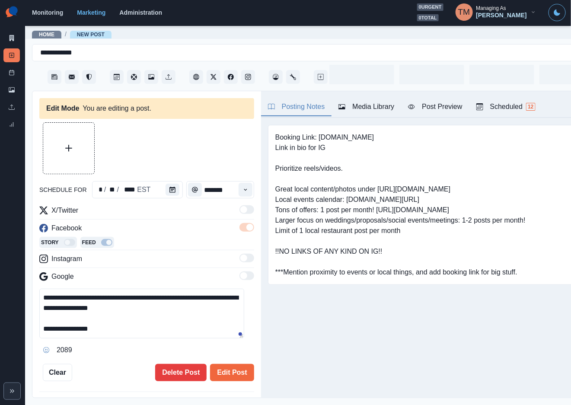
type input "*******"
type textarea "**********"
click at [178, 375] on button "Delete Post" at bounding box center [180, 372] width 51 height 17
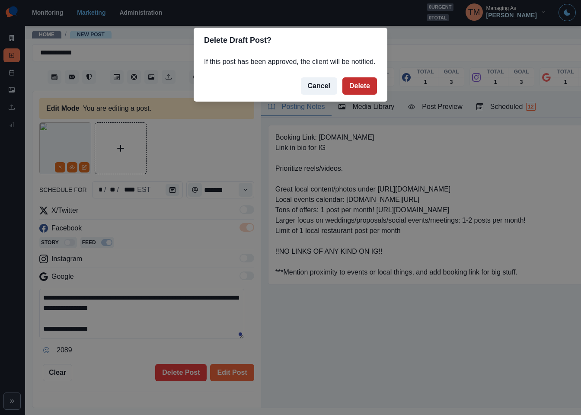
click at [372, 87] on button "Delete" at bounding box center [360, 85] width 35 height 17
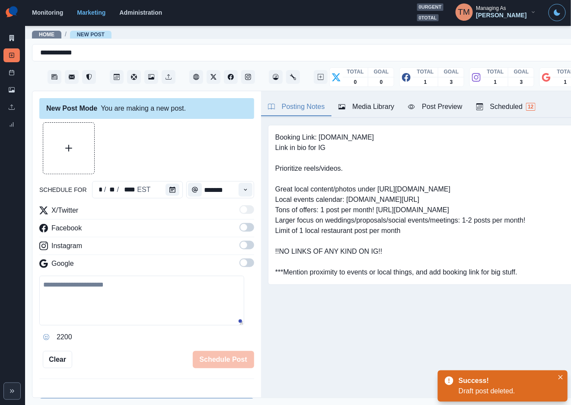
scroll to position [181, 0]
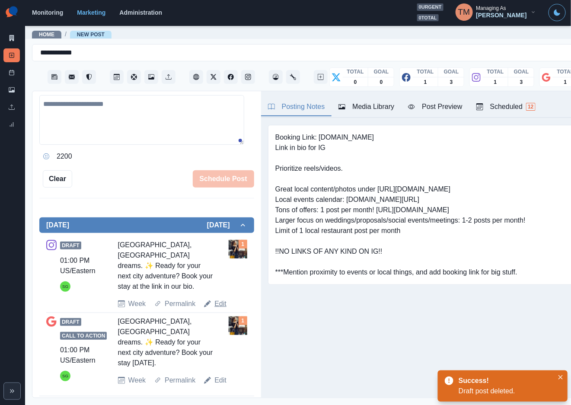
click at [220, 304] on link "Edit" at bounding box center [221, 304] width 12 height 10
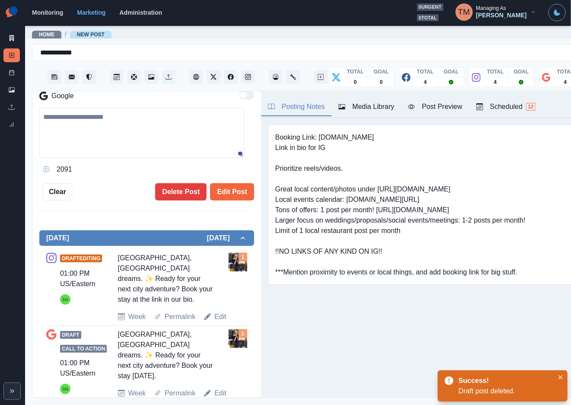
type textarea "**********"
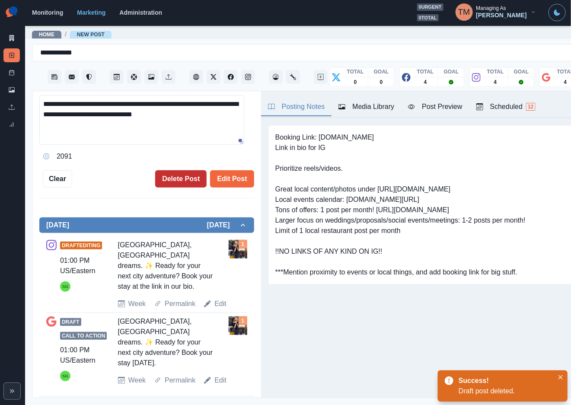
click at [178, 178] on button "Delete Post" at bounding box center [180, 178] width 51 height 17
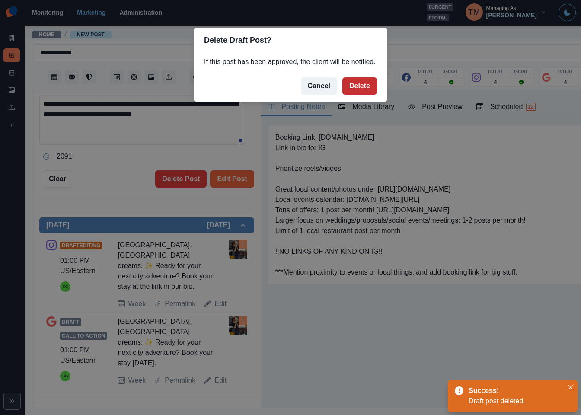
click at [360, 87] on button "Delete" at bounding box center [360, 85] width 35 height 17
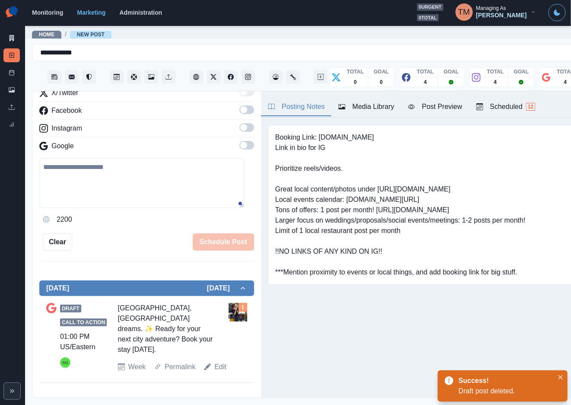
scroll to position [104, 0]
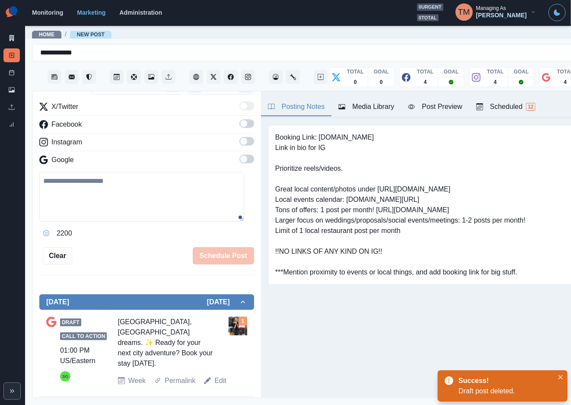
click at [220, 379] on link "Edit" at bounding box center [221, 381] width 12 height 10
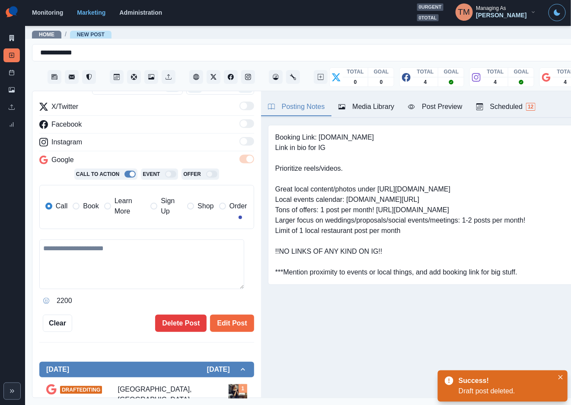
type textarea "**********"
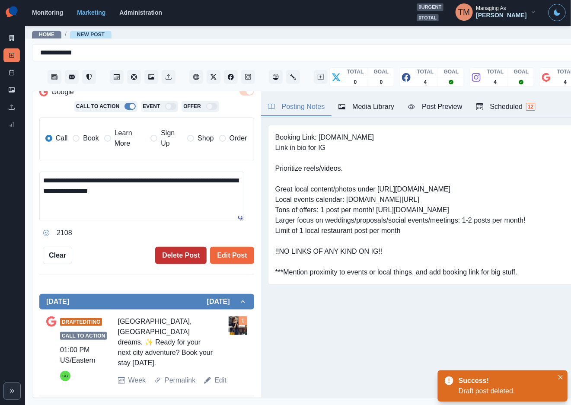
click at [178, 259] on button "Delete Post" at bounding box center [180, 255] width 51 height 17
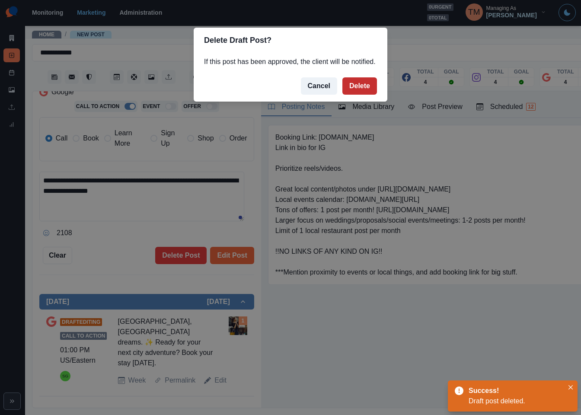
click at [365, 84] on button "Delete" at bounding box center [360, 85] width 35 height 17
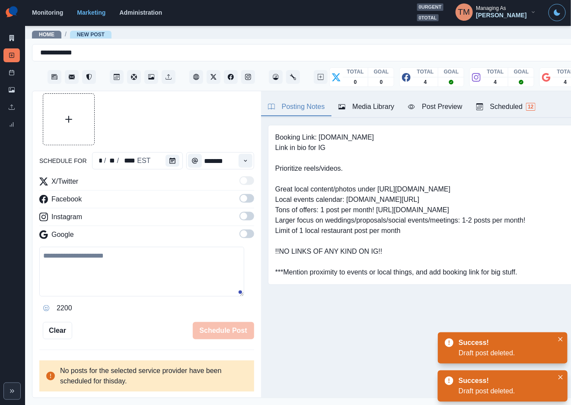
scroll to position [19, 0]
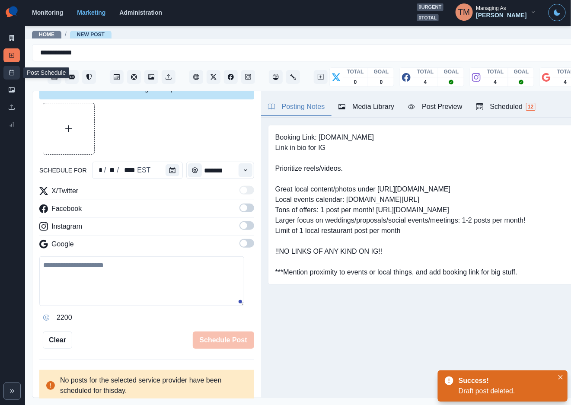
click at [13, 73] on icon at bounding box center [12, 73] width 6 height 6
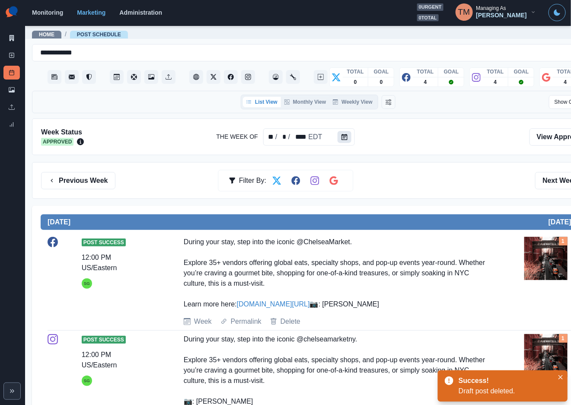
click at [346, 142] on button "Calendar" at bounding box center [345, 137] width 14 height 12
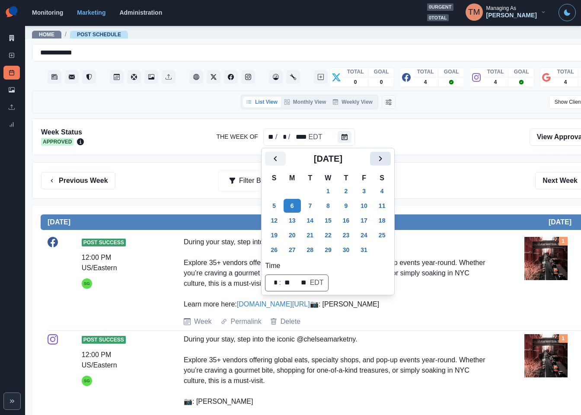
click at [381, 158] on icon "Next" at bounding box center [380, 159] width 10 height 10
click at [381, 160] on icon "Next" at bounding box center [380, 159] width 10 height 10
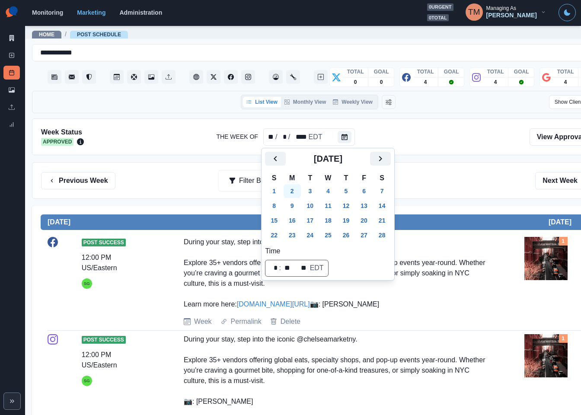
click at [290, 190] on button "2" at bounding box center [292, 191] width 17 height 14
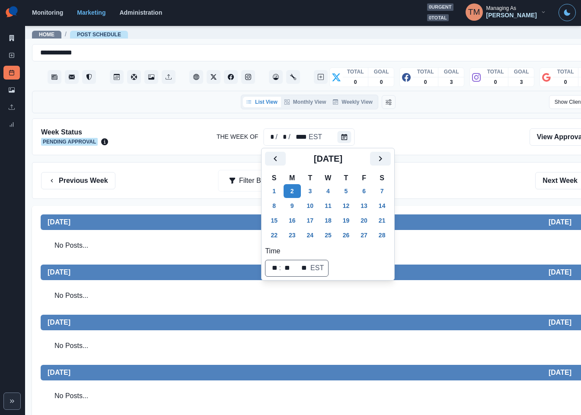
click at [461, 184] on div "Previous Week Filter By: Next Week" at bounding box center [318, 180] width 554 height 17
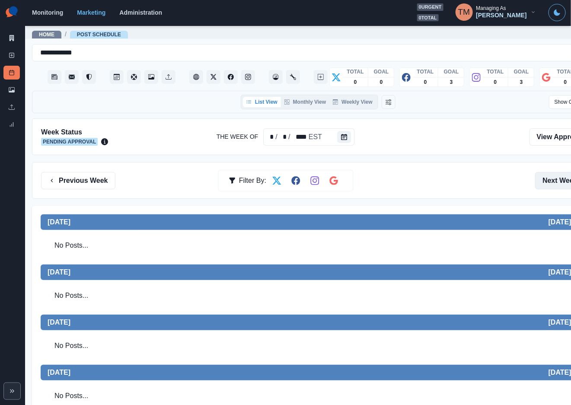
click at [554, 183] on button "Next Week" at bounding box center [565, 180] width 60 height 17
click at [553, 183] on button "Next Week" at bounding box center [565, 180] width 60 height 17
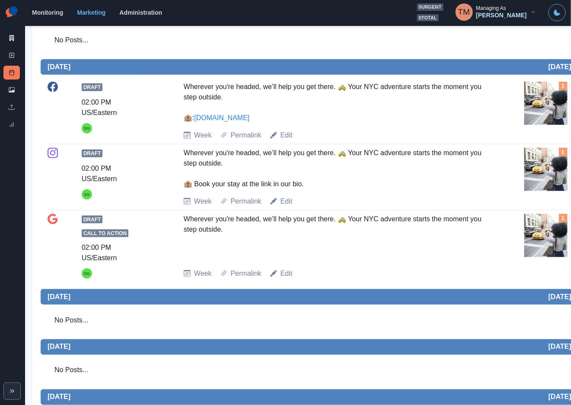
scroll to position [259, 0]
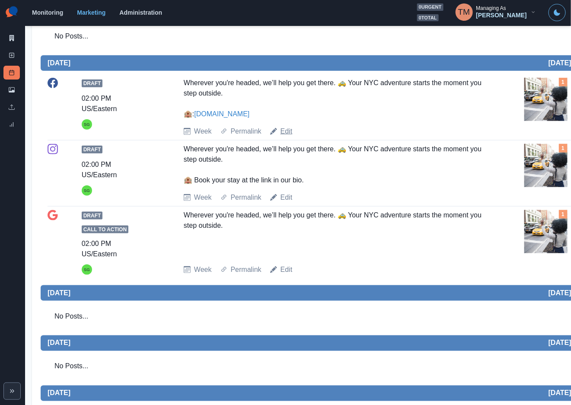
click at [289, 134] on link "Edit" at bounding box center [287, 131] width 12 height 10
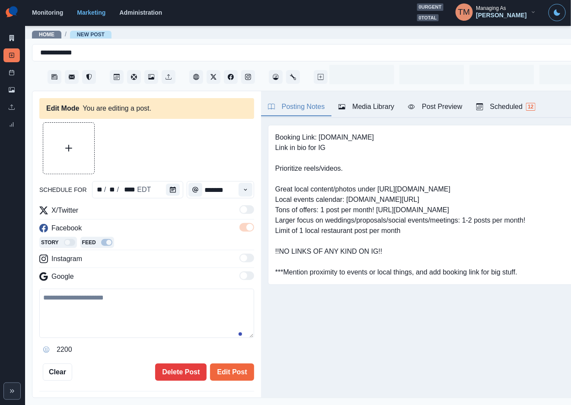
type input "*******"
type textarea "**********"
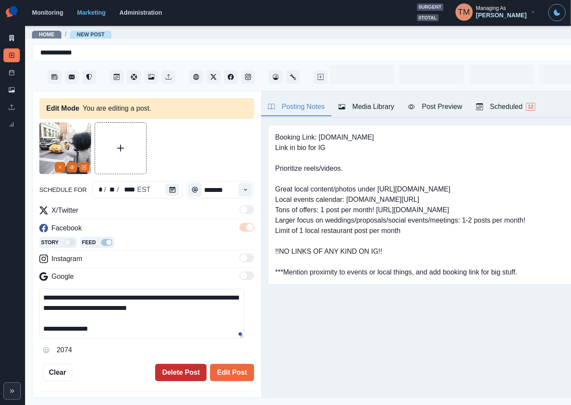
click at [172, 371] on button "Delete Post" at bounding box center [180, 372] width 51 height 17
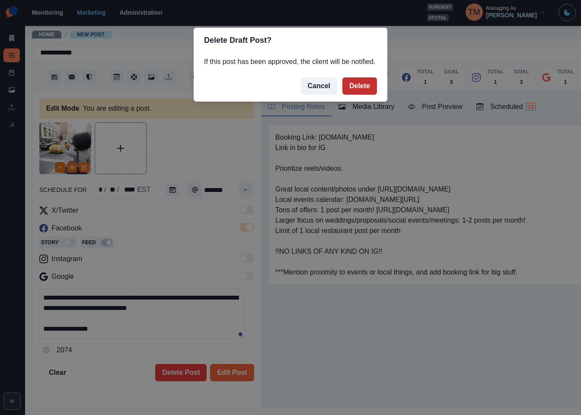
click at [363, 91] on button "Delete" at bounding box center [360, 85] width 35 height 17
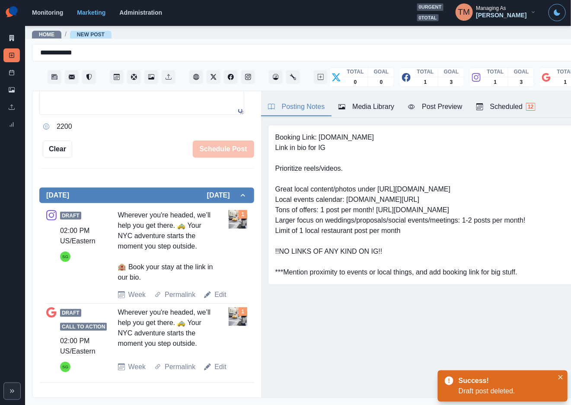
scroll to position [216, 0]
click at [217, 300] on link "Edit" at bounding box center [221, 295] width 12 height 10
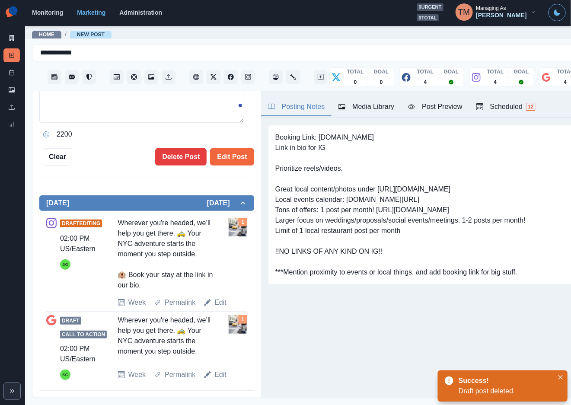
type textarea "**********"
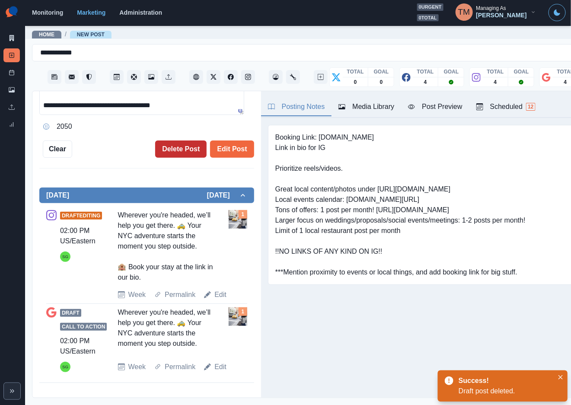
click at [169, 148] on button "Delete Post" at bounding box center [180, 149] width 51 height 17
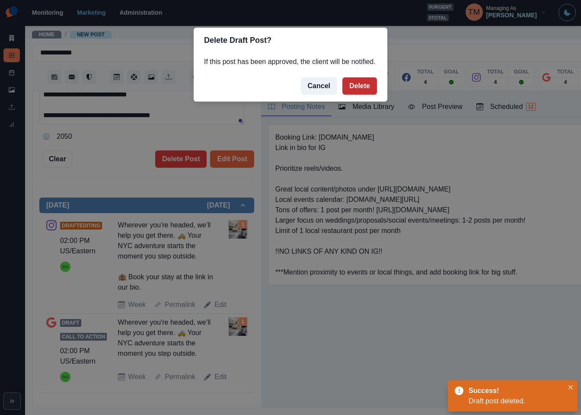
click at [362, 85] on button "Delete" at bounding box center [360, 85] width 35 height 17
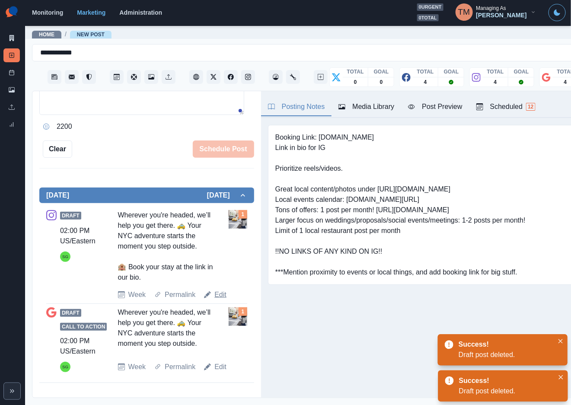
scroll to position [108, 0]
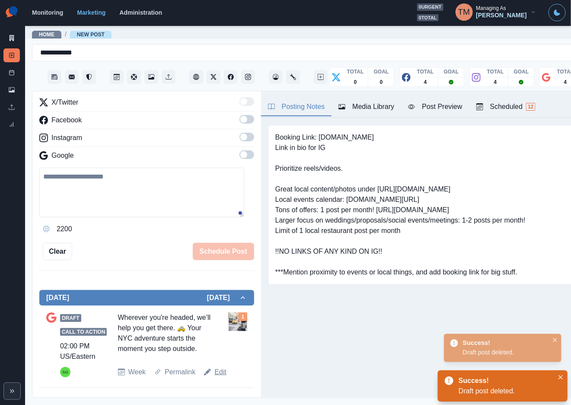
click at [221, 378] on link "Edit" at bounding box center [221, 372] width 12 height 10
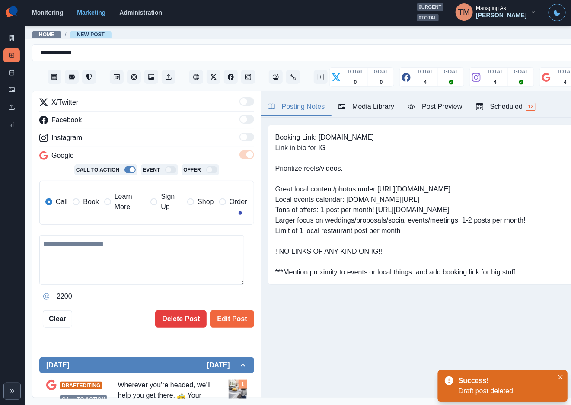
type textarea "**********"
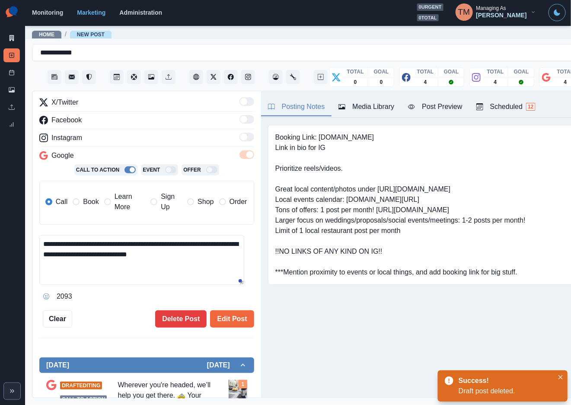
scroll to position [176, 0]
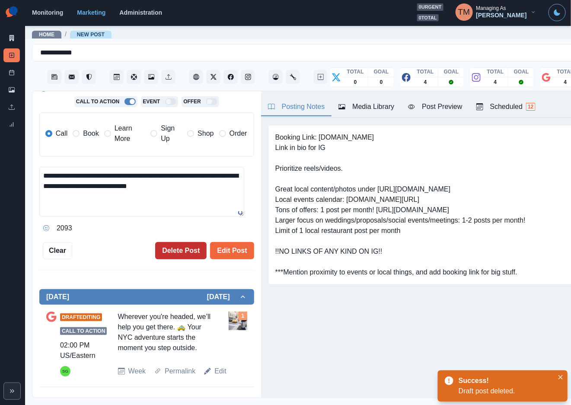
click at [157, 252] on button "Delete Post" at bounding box center [180, 250] width 51 height 17
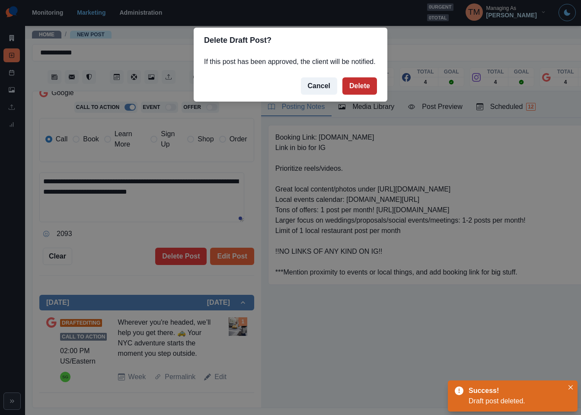
click at [359, 86] on button "Delete" at bounding box center [360, 85] width 35 height 17
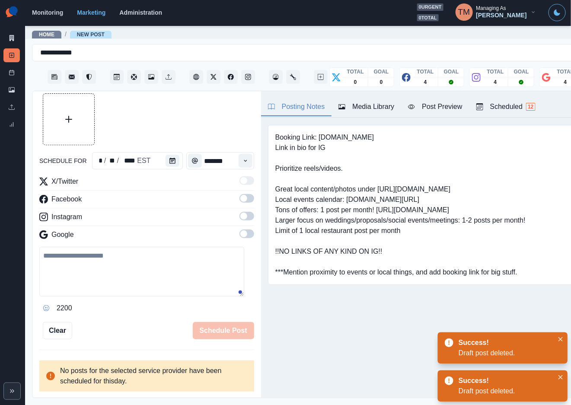
scroll to position [19, 0]
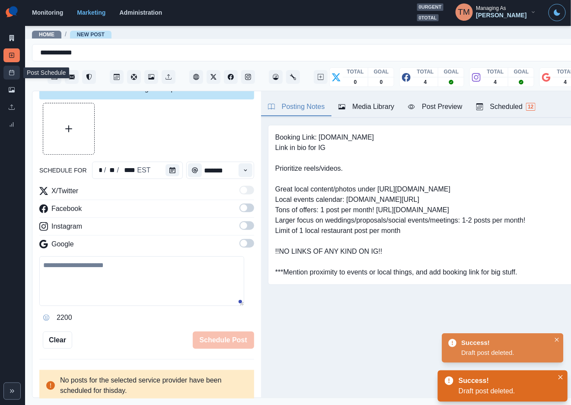
click at [11, 74] on icon at bounding box center [12, 73] width 6 height 6
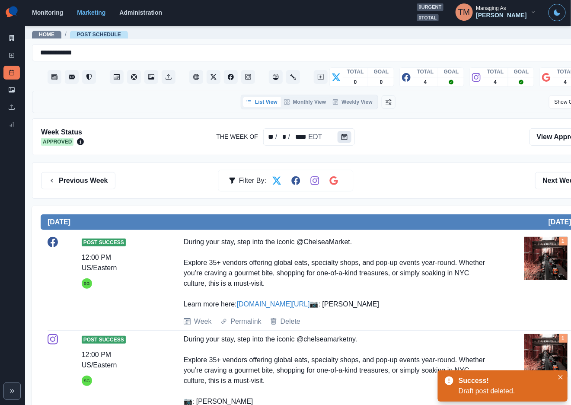
click at [344, 139] on icon "Calendar" at bounding box center [345, 137] width 6 height 6
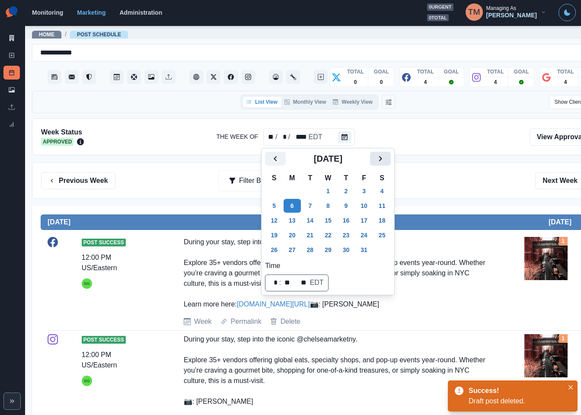
click at [382, 158] on icon "Next" at bounding box center [380, 159] width 10 height 10
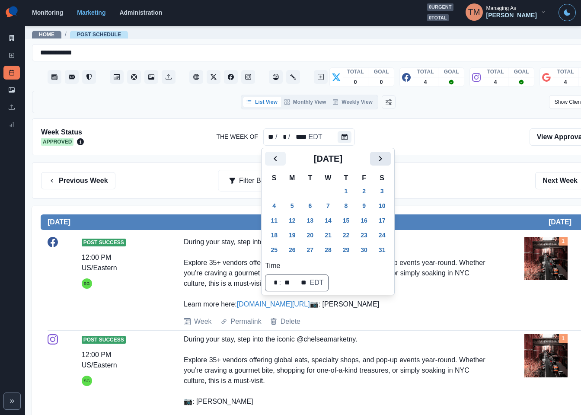
click at [379, 159] on icon "Next" at bounding box center [380, 159] width 10 height 10
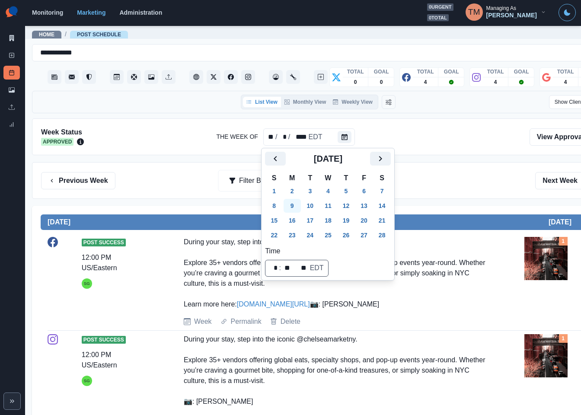
click at [292, 203] on button "9" at bounding box center [292, 206] width 17 height 14
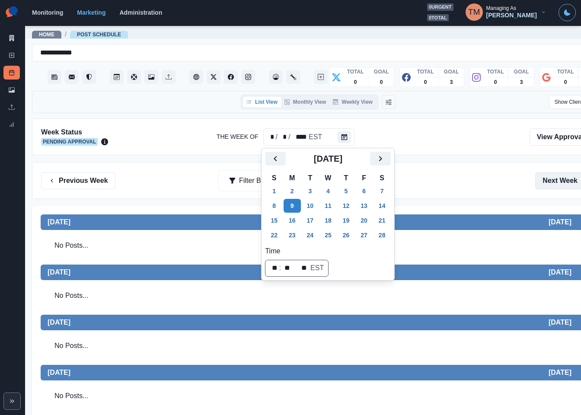
click at [554, 182] on button "Next Week" at bounding box center [565, 180] width 60 height 17
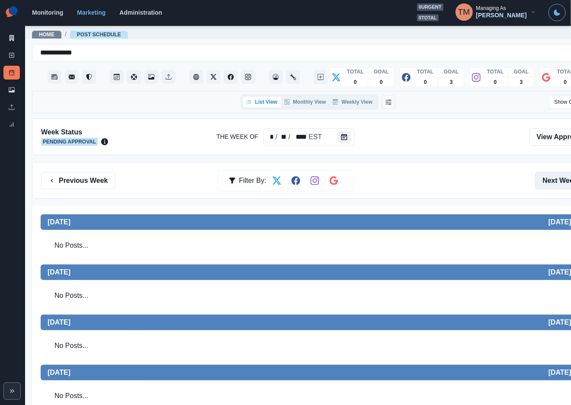
click at [554, 182] on button "Next Week" at bounding box center [565, 180] width 60 height 17
click at [14, 93] on icon at bounding box center [12, 90] width 6 height 6
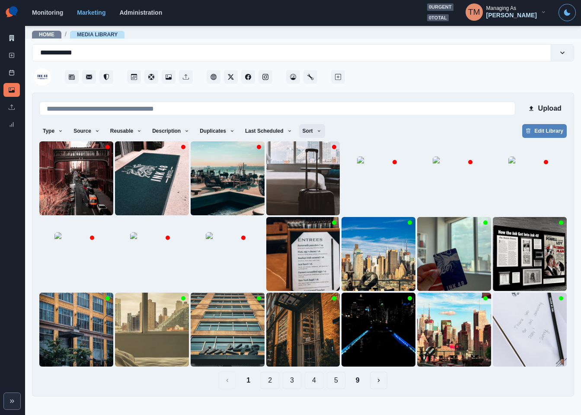
click at [317, 131] on icon "button" at bounding box center [319, 130] width 5 height 5
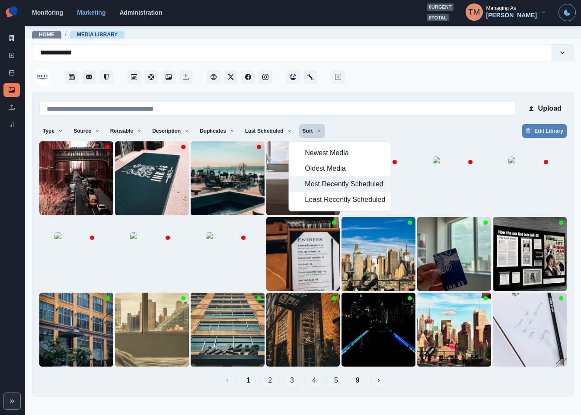
click at [313, 183] on span "Most Recently Scheduled" at bounding box center [345, 184] width 80 height 10
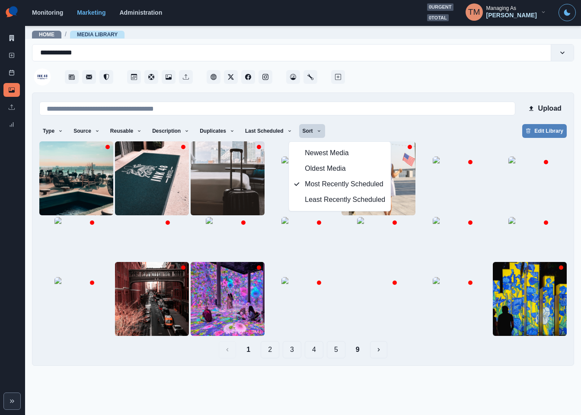
click at [400, 128] on div "Type Any Image Video Source Any Upload Social Manager Found: Instagram Found: G…" at bounding box center [303, 132] width 528 height 16
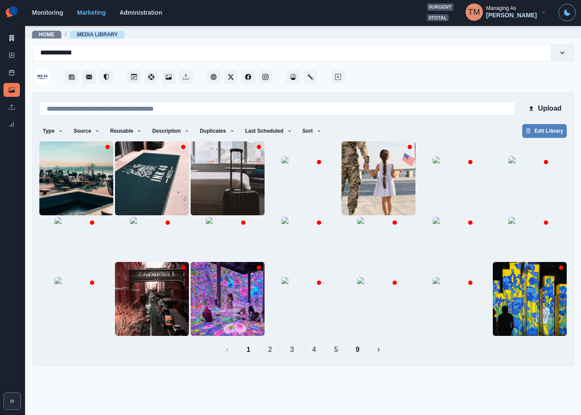
click at [358, 359] on button "9" at bounding box center [358, 349] width 18 height 17
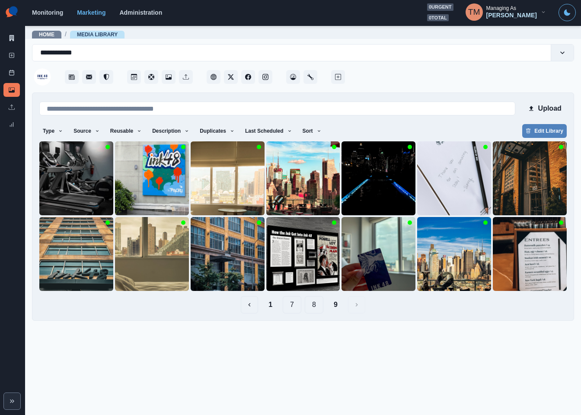
click at [317, 307] on button "8" at bounding box center [314, 304] width 19 height 17
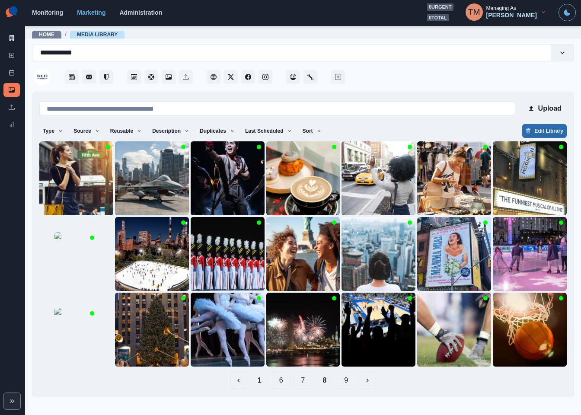
click at [549, 131] on button "Edit Library" at bounding box center [544, 131] width 45 height 14
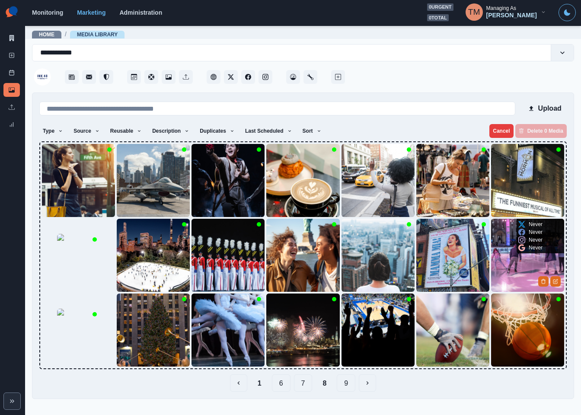
click at [514, 263] on img at bounding box center [527, 255] width 73 height 73
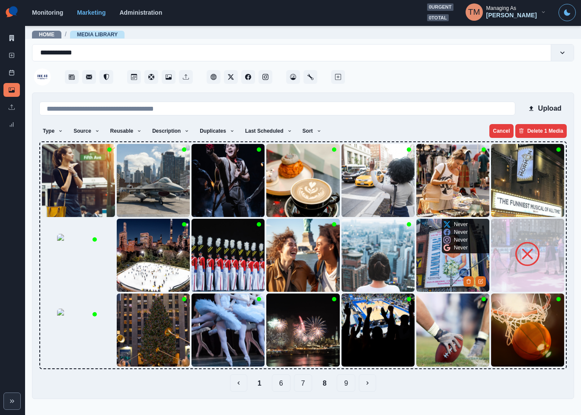
click at [429, 263] on img at bounding box center [452, 255] width 73 height 73
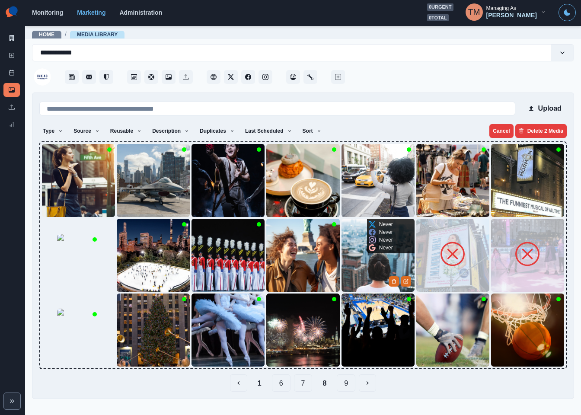
click at [355, 263] on img at bounding box center [378, 255] width 73 height 73
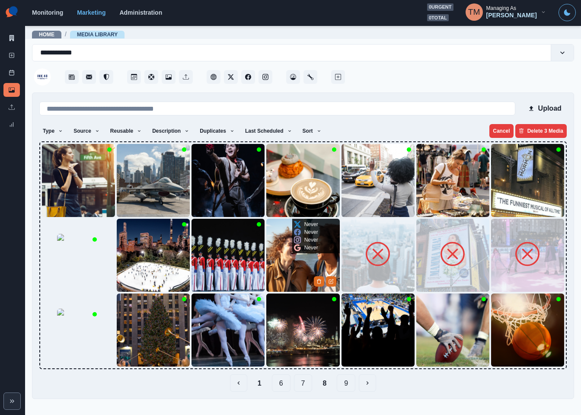
click at [298, 263] on img at bounding box center [302, 255] width 73 height 73
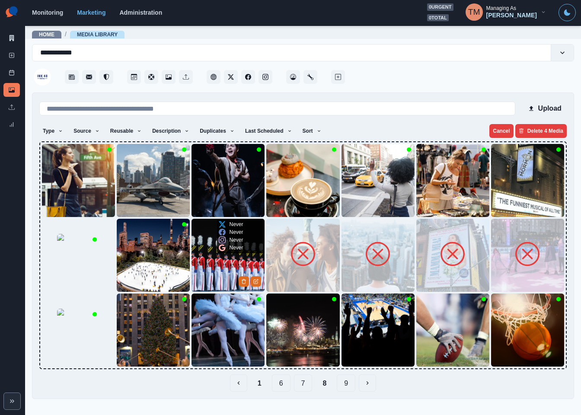
click at [233, 262] on img at bounding box center [228, 255] width 73 height 73
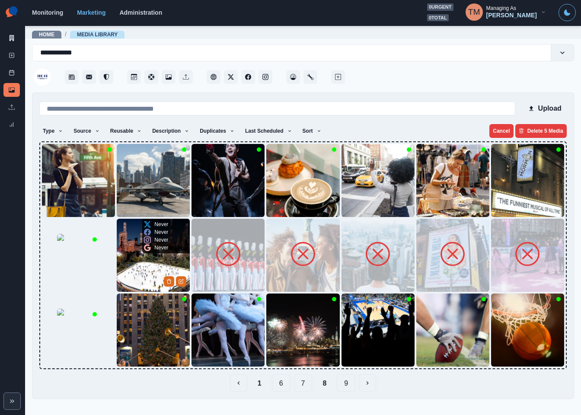
click at [158, 263] on img at bounding box center [153, 255] width 73 height 73
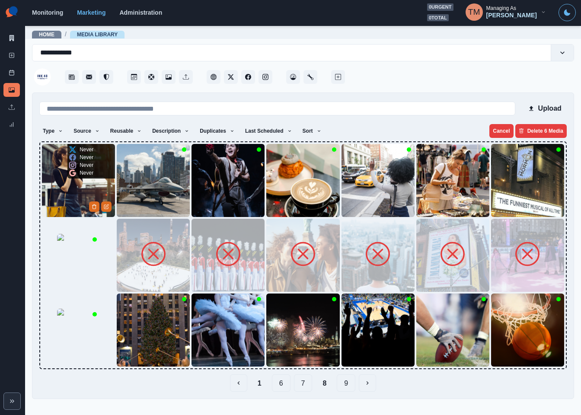
click at [87, 199] on img at bounding box center [78, 180] width 73 height 73
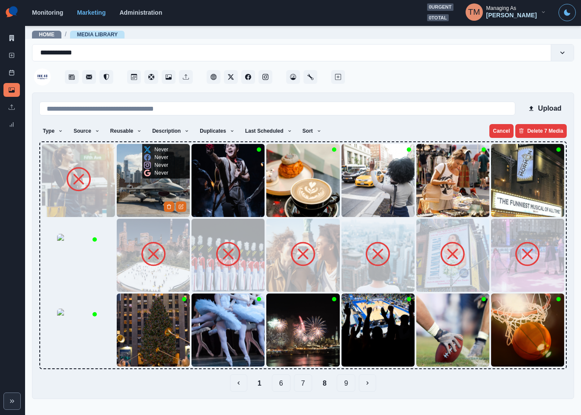
click at [139, 185] on img at bounding box center [153, 180] width 73 height 73
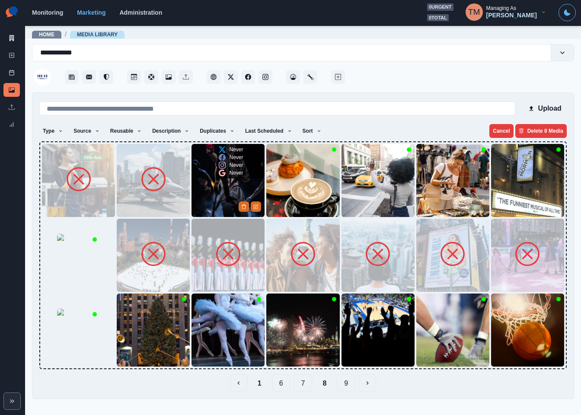
drag, startPoint x: 214, startPoint y: 182, endPoint x: 256, endPoint y: 182, distance: 42.0
click at [215, 182] on img at bounding box center [228, 180] width 73 height 73
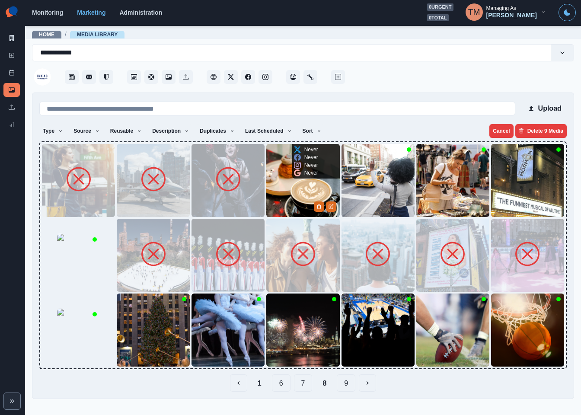
click at [284, 181] on img at bounding box center [302, 180] width 73 height 73
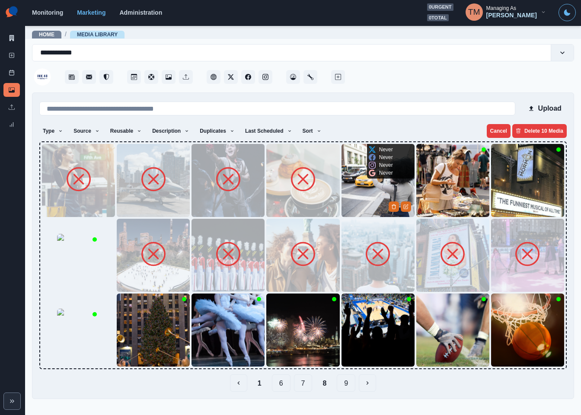
click at [359, 182] on img at bounding box center [378, 180] width 73 height 73
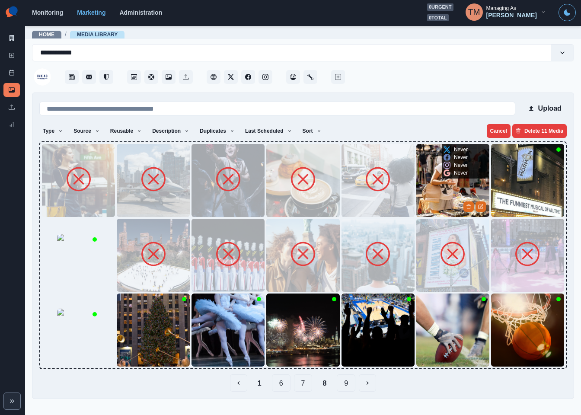
drag, startPoint x: 439, startPoint y: 184, endPoint x: 475, endPoint y: 184, distance: 36.3
click at [441, 184] on img at bounding box center [452, 180] width 73 height 73
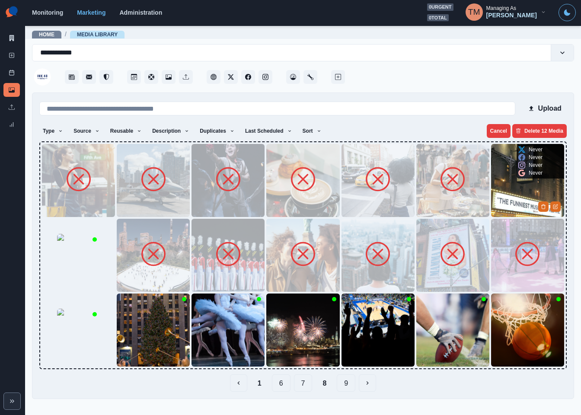
click at [509, 186] on img at bounding box center [527, 180] width 73 height 73
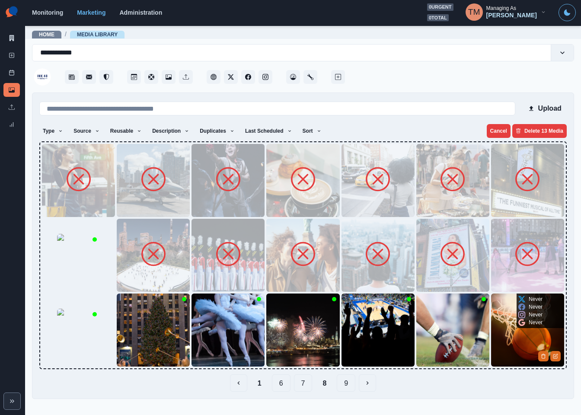
click at [511, 339] on img at bounding box center [527, 330] width 73 height 73
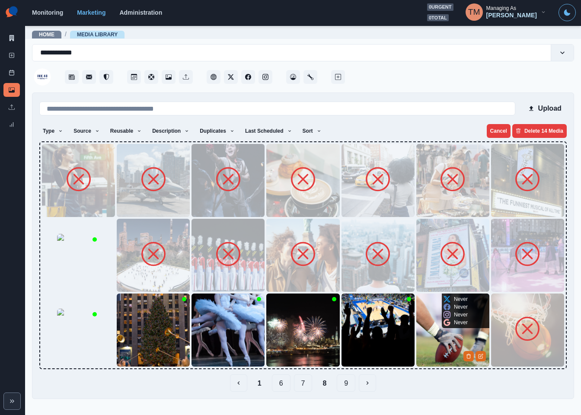
click at [433, 338] on img at bounding box center [452, 330] width 73 height 73
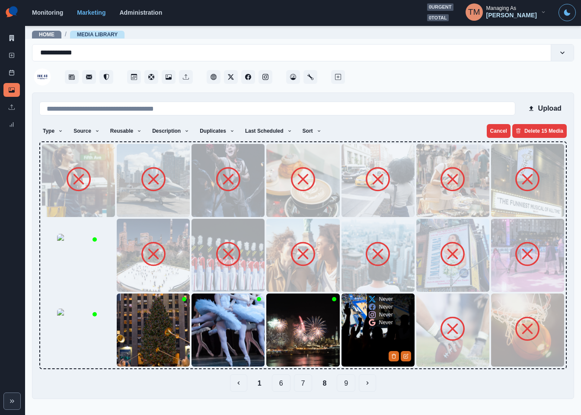
click at [377, 332] on img at bounding box center [378, 330] width 73 height 73
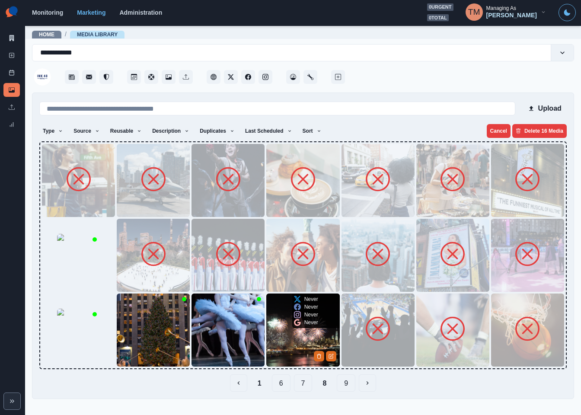
click at [292, 333] on img at bounding box center [302, 330] width 73 height 73
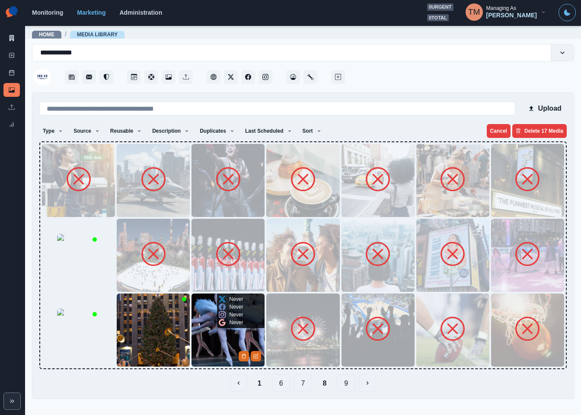
click at [231, 335] on img at bounding box center [228, 330] width 73 height 73
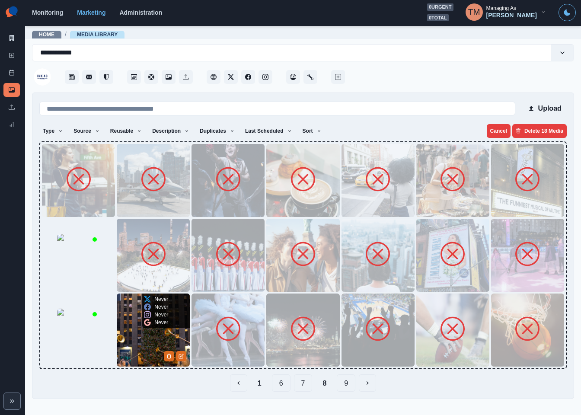
click at [152, 336] on img at bounding box center [153, 330] width 73 height 73
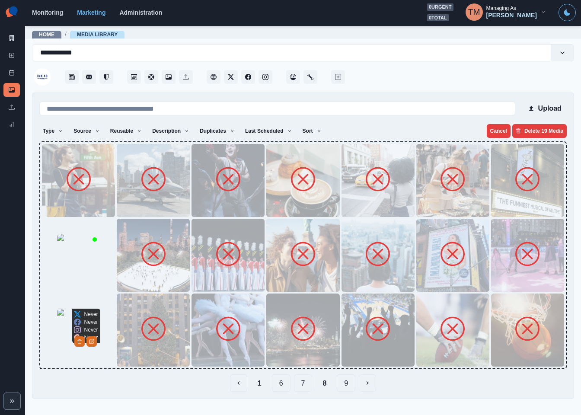
click at [88, 351] on img at bounding box center [78, 330] width 43 height 43
click at [305, 385] on button "7" at bounding box center [303, 383] width 19 height 17
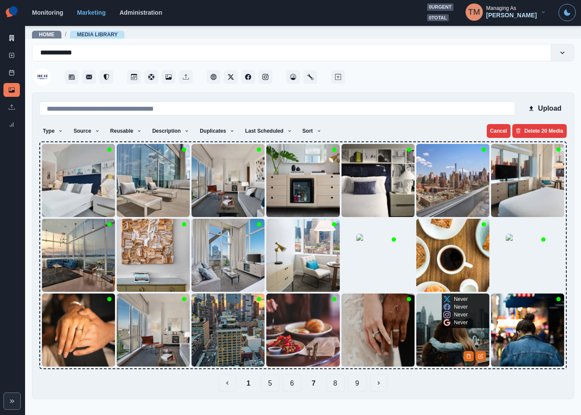
click at [438, 344] on img at bounding box center [452, 330] width 73 height 73
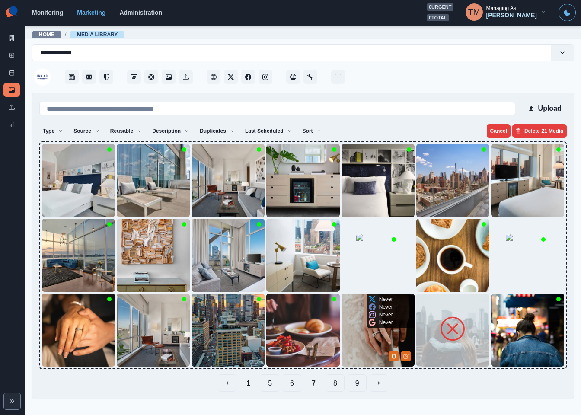
click at [366, 346] on img at bounding box center [378, 330] width 73 height 73
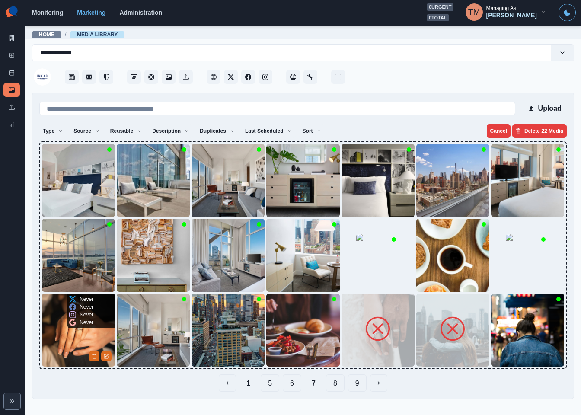
click at [56, 334] on img at bounding box center [78, 330] width 73 height 73
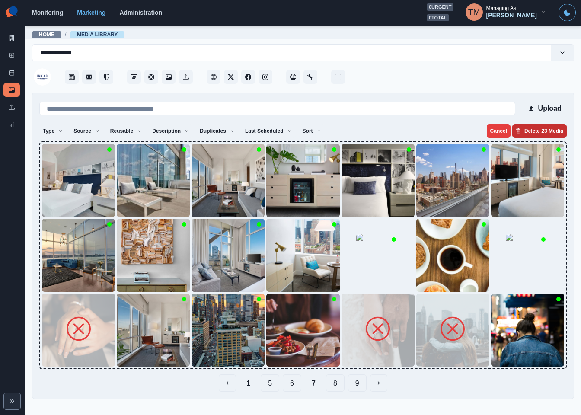
click at [544, 130] on button "Delete 23 Media" at bounding box center [539, 131] width 54 height 14
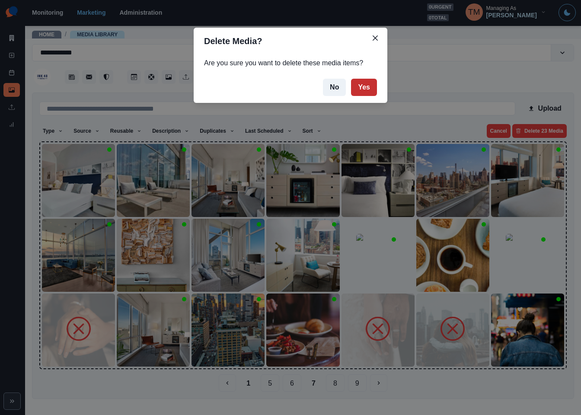
click at [367, 89] on button "Yes" at bounding box center [364, 87] width 26 height 17
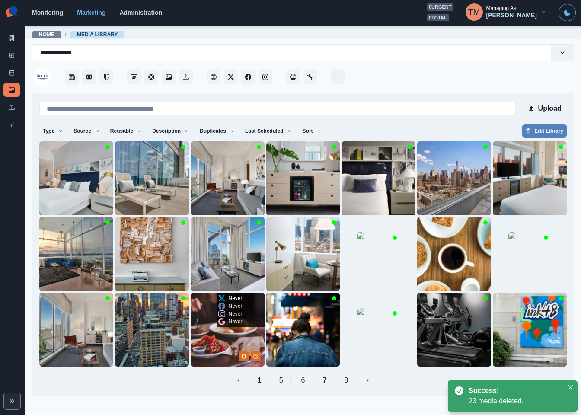
click at [213, 348] on img at bounding box center [228, 330] width 74 height 74
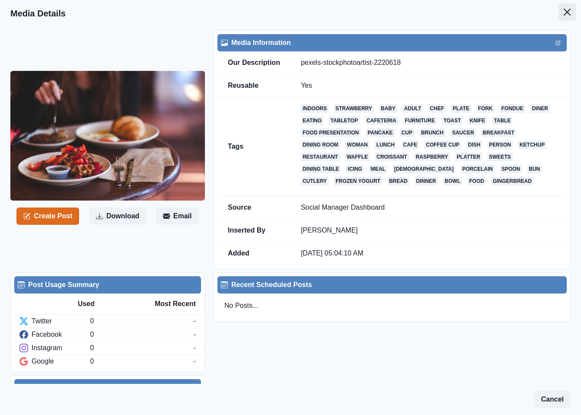
click at [559, 16] on button "Close" at bounding box center [567, 11] width 17 height 17
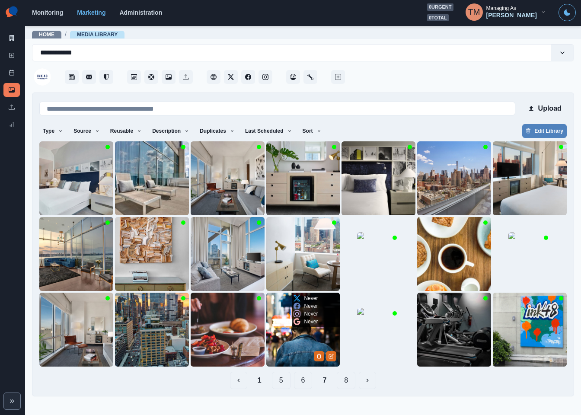
click at [288, 353] on img at bounding box center [303, 330] width 74 height 74
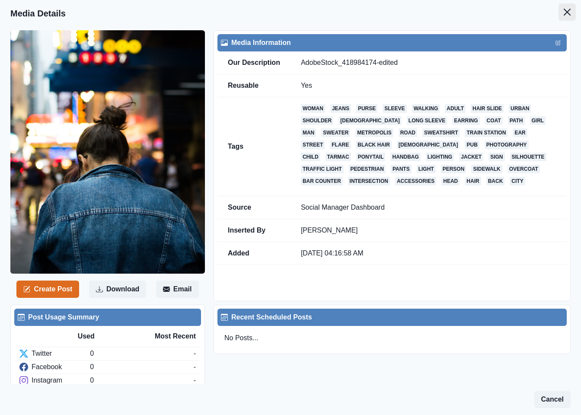
click at [564, 13] on icon "Close" at bounding box center [567, 12] width 7 height 7
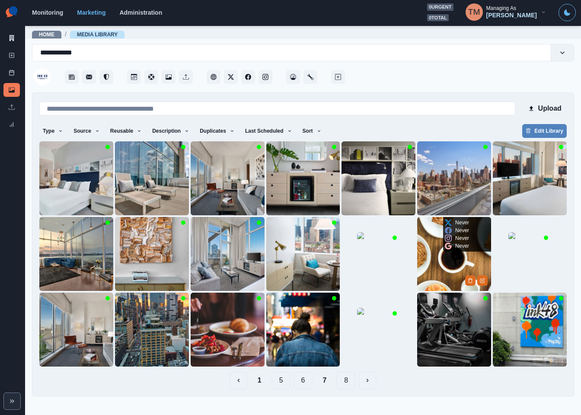
click at [442, 275] on img at bounding box center [454, 254] width 74 height 74
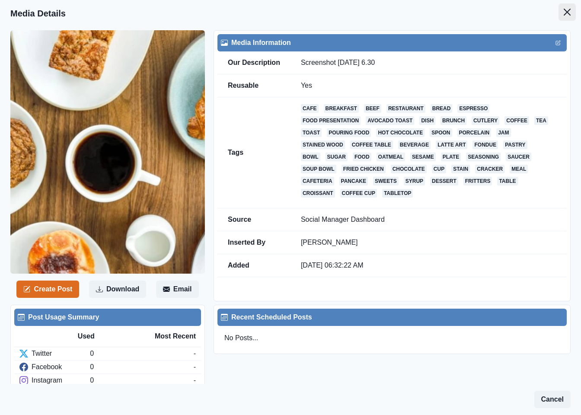
click at [564, 13] on icon "Close" at bounding box center [567, 12] width 7 height 7
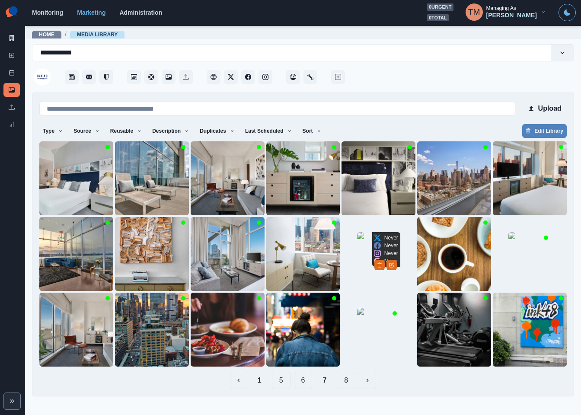
click at [371, 270] on img at bounding box center [378, 253] width 43 height 43
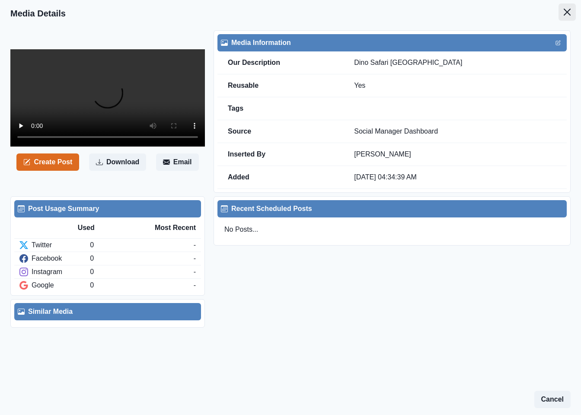
click at [559, 11] on button "Close" at bounding box center [567, 11] width 17 height 17
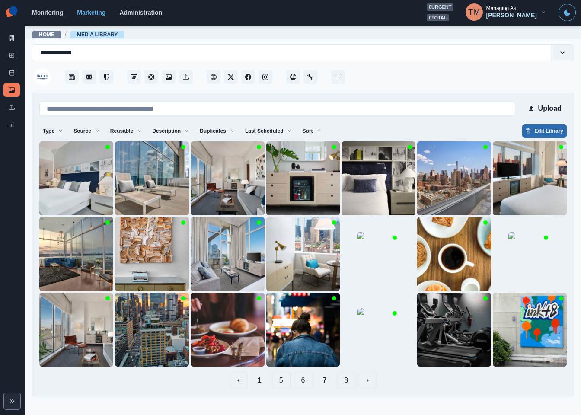
click at [542, 128] on button "Edit Library" at bounding box center [544, 131] width 45 height 14
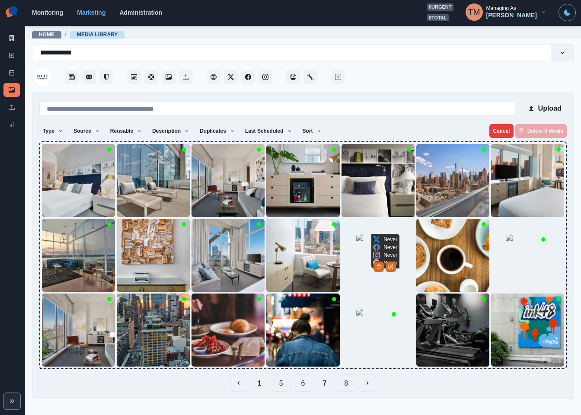
click at [365, 270] on img at bounding box center [377, 255] width 43 height 43
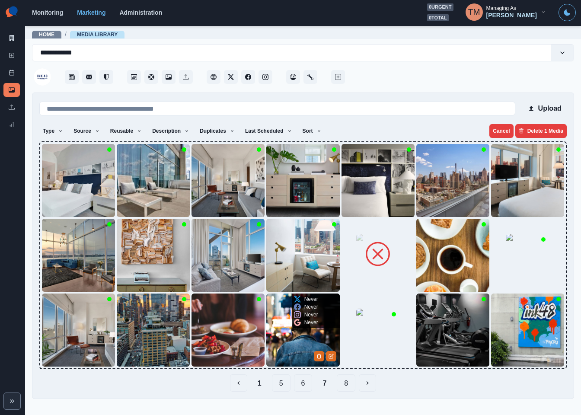
click at [293, 345] on img at bounding box center [302, 330] width 73 height 73
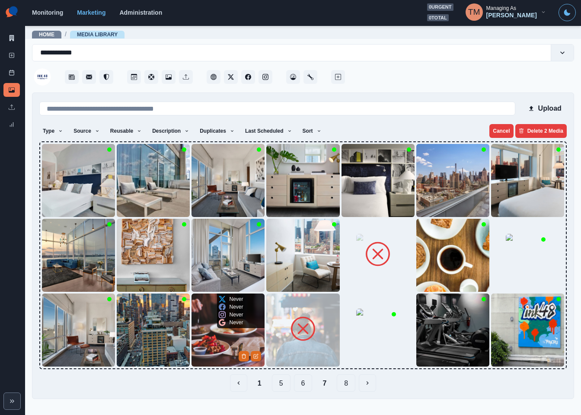
click at [213, 348] on img at bounding box center [228, 330] width 73 height 73
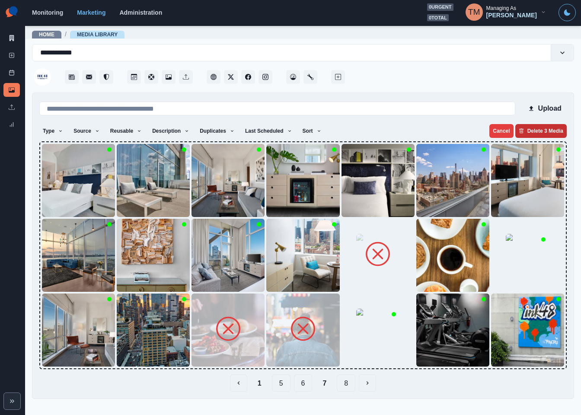
click at [544, 133] on button "Delete 3 Media" at bounding box center [541, 131] width 51 height 14
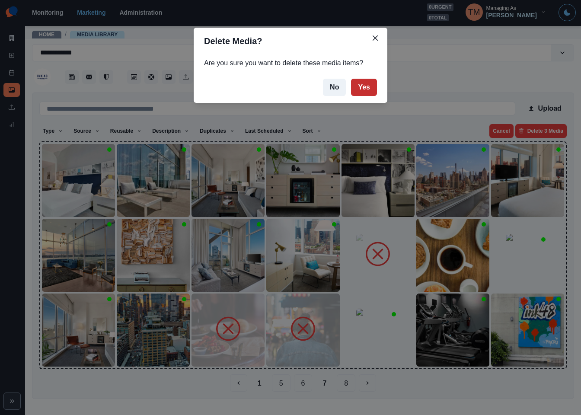
click at [370, 90] on button "Yes" at bounding box center [364, 87] width 26 height 17
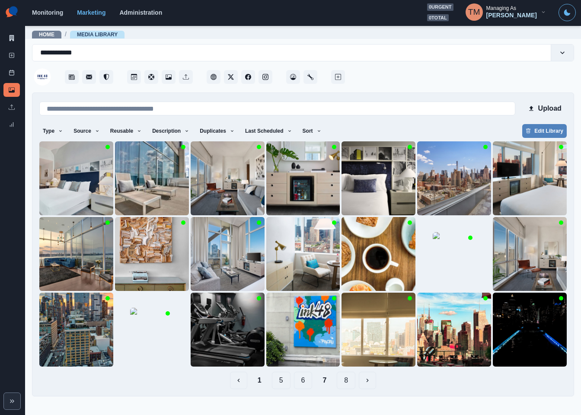
click at [455, 391] on div "Upload Type Any Image Video Source Any Upload Social Manager Found: Instagram F…" at bounding box center [303, 245] width 542 height 304
click at [444, 127] on div "Type Any Image Video Source Any Upload Social Manager Found: Instagram Found: G…" at bounding box center [303, 132] width 528 height 16
click at [350, 387] on button "8" at bounding box center [346, 380] width 19 height 17
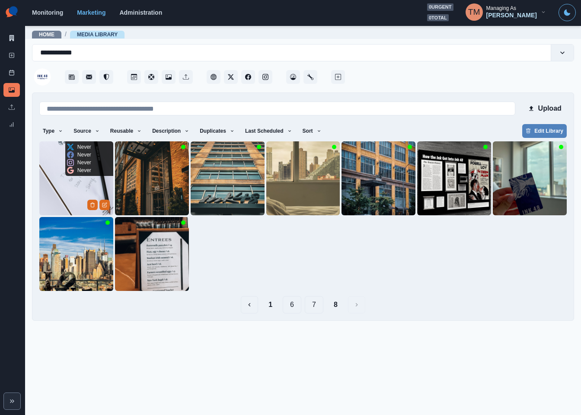
click at [46, 199] on img at bounding box center [76, 178] width 74 height 74
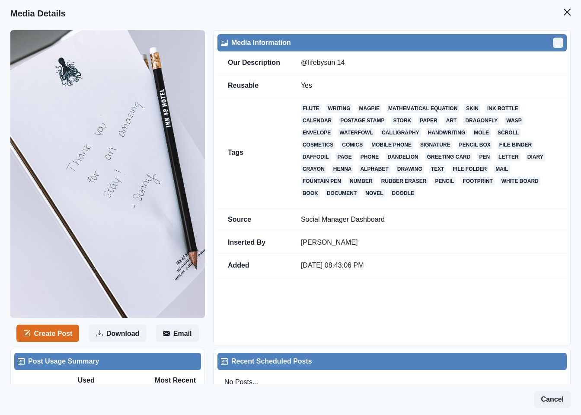
click at [553, 39] on button "Edit" at bounding box center [558, 43] width 10 height 10
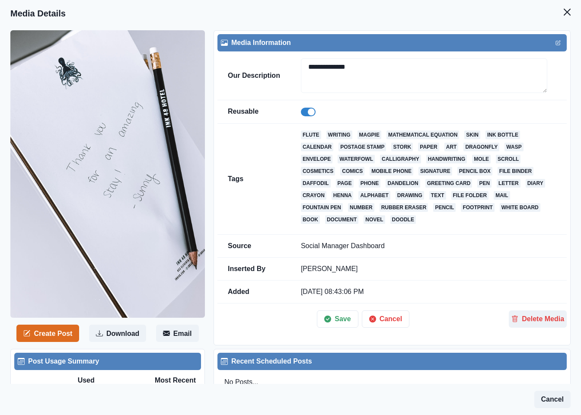
click at [518, 12] on header "Media Details" at bounding box center [290, 13] width 581 height 27
click at [383, 322] on button "Cancel" at bounding box center [386, 319] width 48 height 17
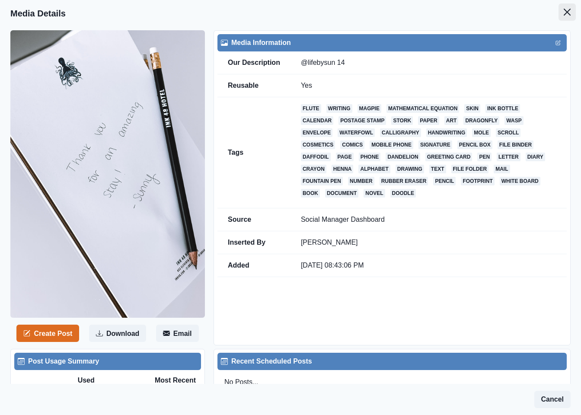
click at [564, 12] on icon "Close" at bounding box center [567, 12] width 7 height 7
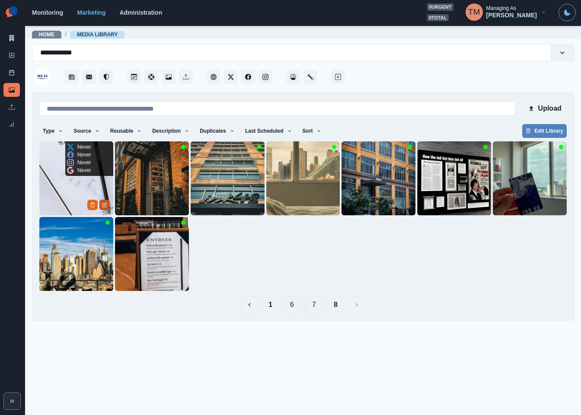
click at [104, 202] on icon "Edit Media" at bounding box center [104, 204] width 5 height 5
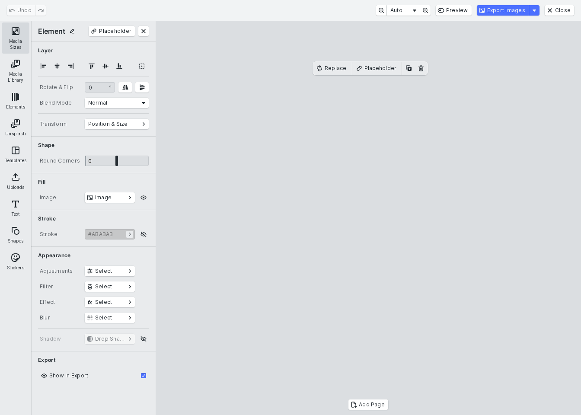
click at [14, 36] on button "Media Sizes" at bounding box center [16, 37] width 28 height 31
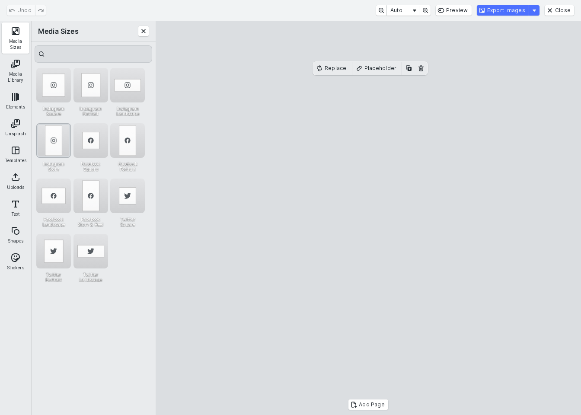
click at [49, 130] on div "Instagram Story" at bounding box center [53, 140] width 35 height 35
click at [86, 89] on div "Instagram Portrait" at bounding box center [91, 85] width 35 height 35
click at [513, 14] on button "Export Images" at bounding box center [503, 10] width 52 height 10
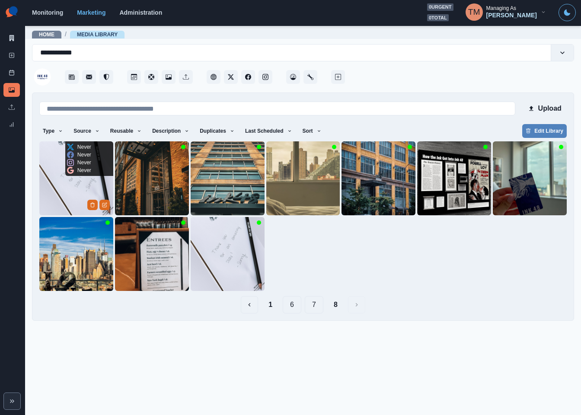
click at [70, 202] on img at bounding box center [76, 178] width 74 height 74
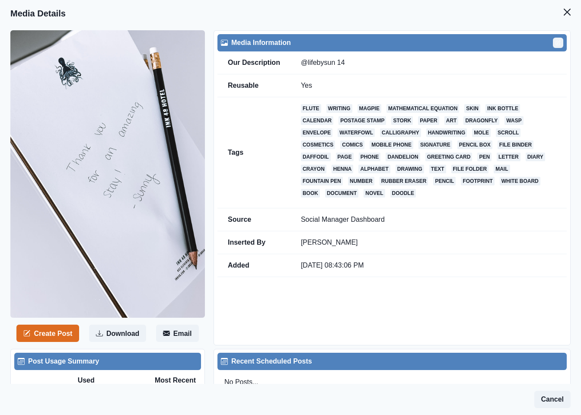
click at [553, 43] on button "Edit" at bounding box center [558, 43] width 10 height 10
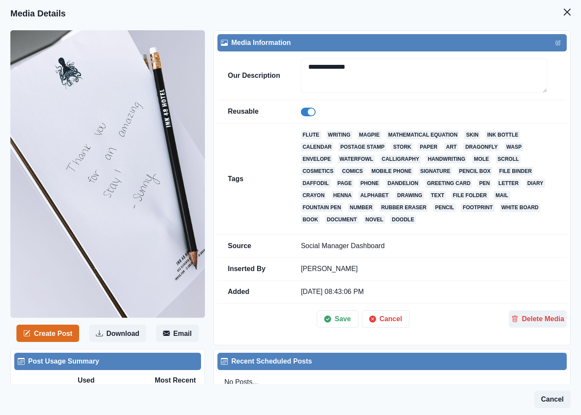
click at [305, 114] on span at bounding box center [308, 112] width 15 height 9
click at [334, 322] on button "Save" at bounding box center [337, 319] width 41 height 17
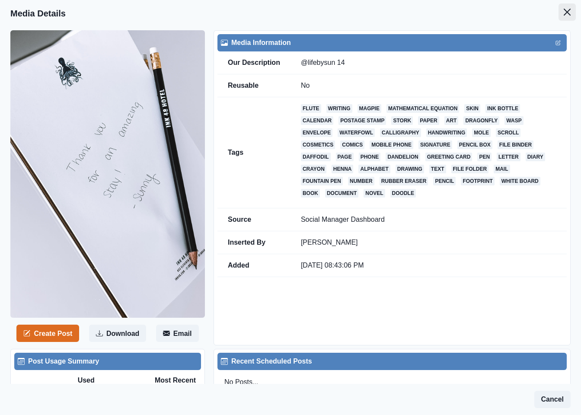
click at [559, 16] on button "Close" at bounding box center [567, 11] width 17 height 17
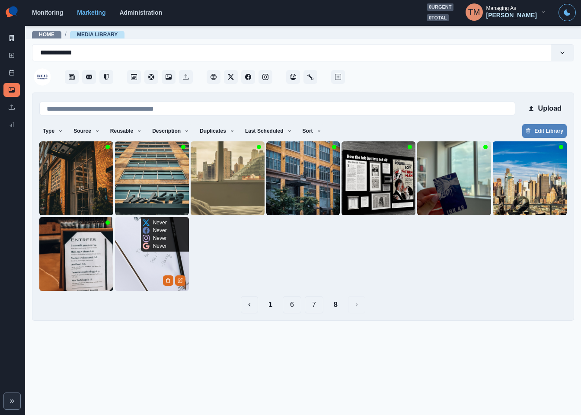
click at [127, 274] on img at bounding box center [152, 254] width 74 height 74
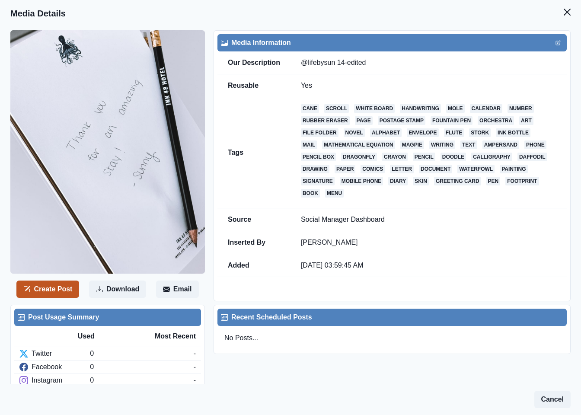
click at [42, 283] on button "Create Post" at bounding box center [47, 289] width 63 height 17
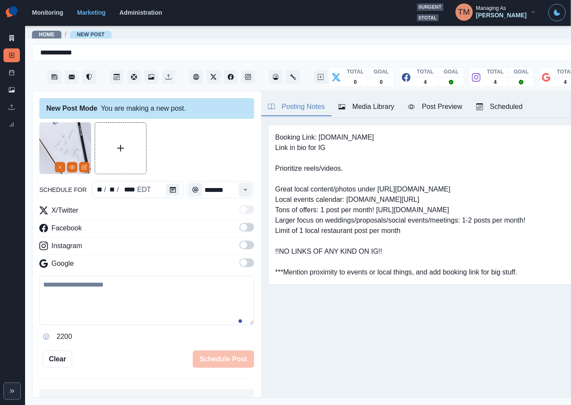
click at [60, 309] on textarea at bounding box center [146, 300] width 215 height 49
paste textarea "**********"
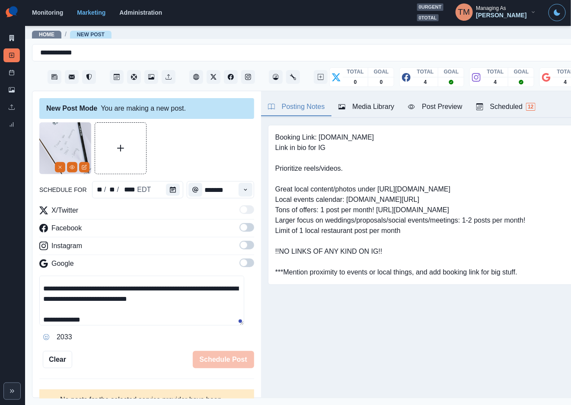
scroll to position [17, 0]
type textarea "**********"
click at [171, 189] on button "Calendar" at bounding box center [173, 190] width 14 height 12
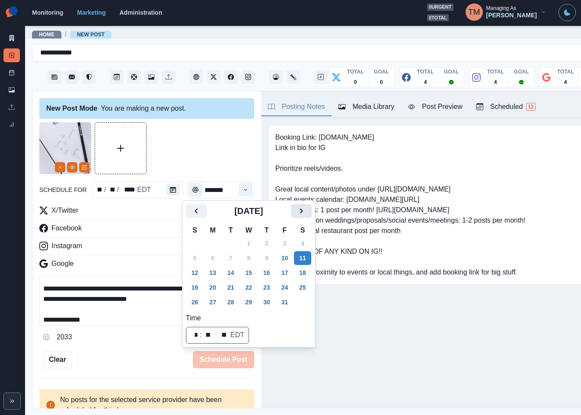
click at [307, 210] on button "Next" at bounding box center [301, 211] width 21 height 14
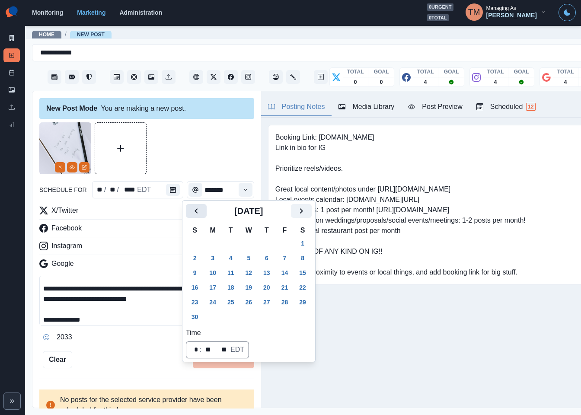
click at [191, 209] on icon "Previous" at bounding box center [196, 211] width 10 height 10
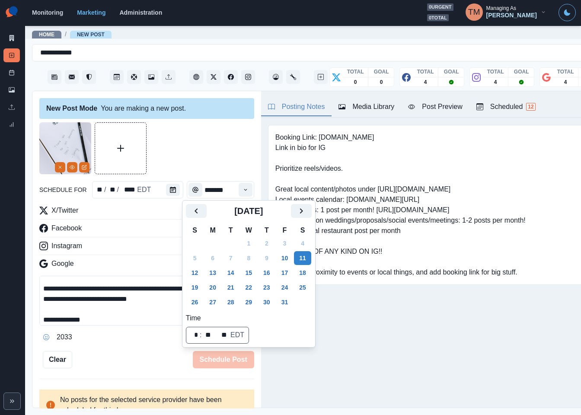
click at [247, 287] on button "22" at bounding box center [248, 288] width 17 height 14
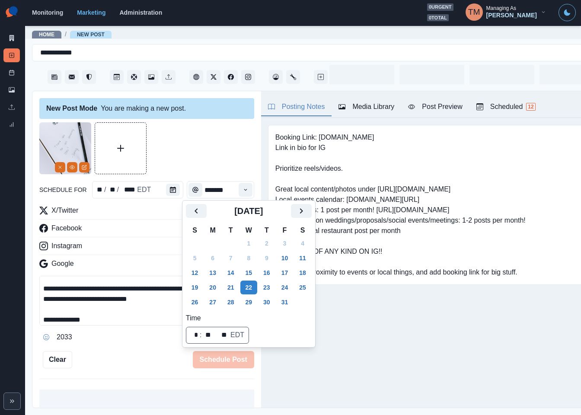
click at [205, 143] on div at bounding box center [146, 148] width 215 height 52
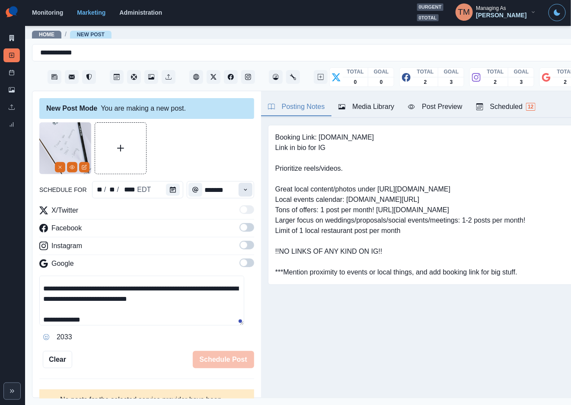
click at [243, 189] on icon "Time" at bounding box center [246, 190] width 6 height 6
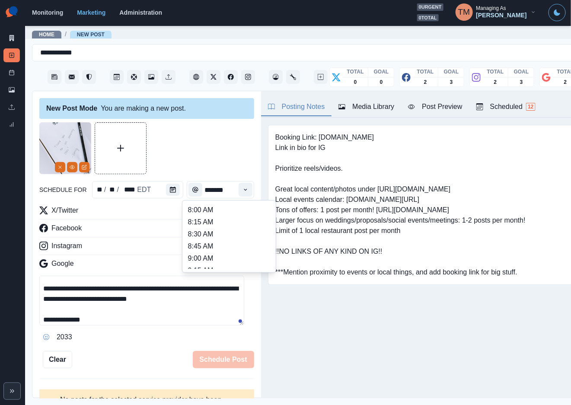
scroll to position [130, 0]
click at [189, 242] on li "11:15 AM" at bounding box center [229, 238] width 86 height 12
type input "********"
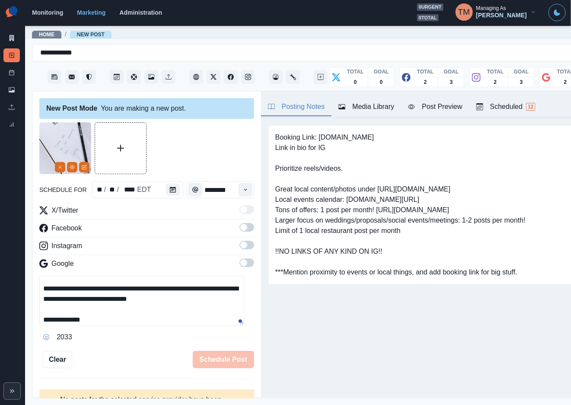
click at [240, 227] on span at bounding box center [247, 227] width 15 height 9
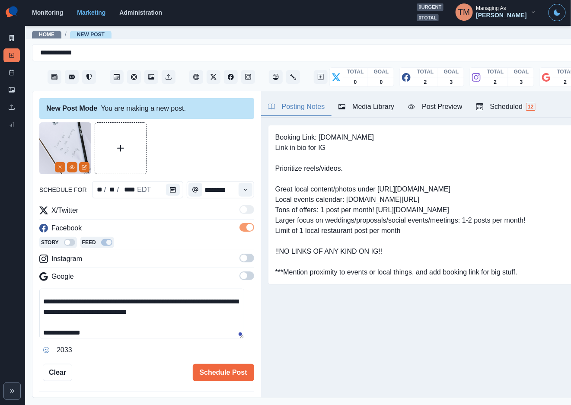
click at [240, 258] on span at bounding box center [247, 258] width 15 height 9
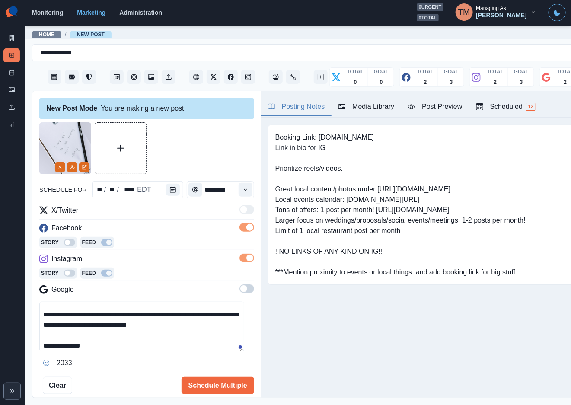
click at [240, 293] on span at bounding box center [247, 289] width 15 height 9
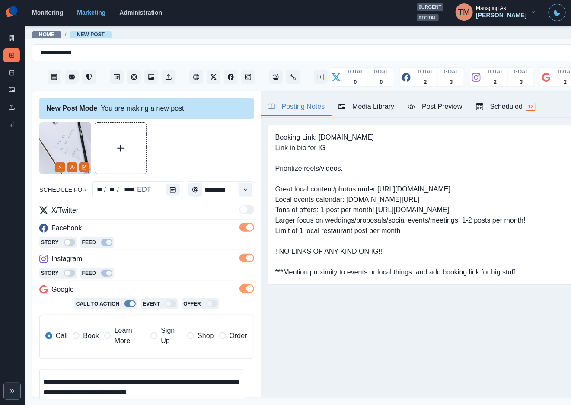
click at [82, 338] on label "Book" at bounding box center [86, 336] width 26 height 21
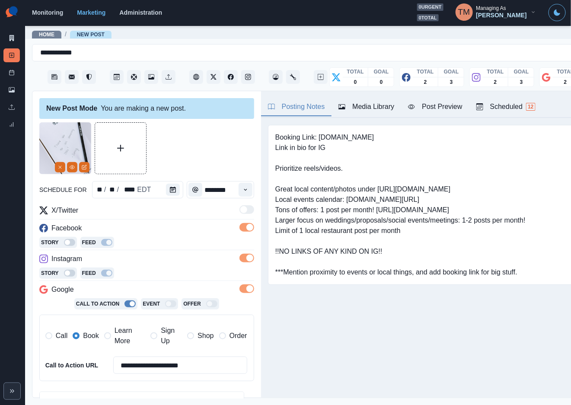
click at [199, 157] on div at bounding box center [146, 148] width 215 height 52
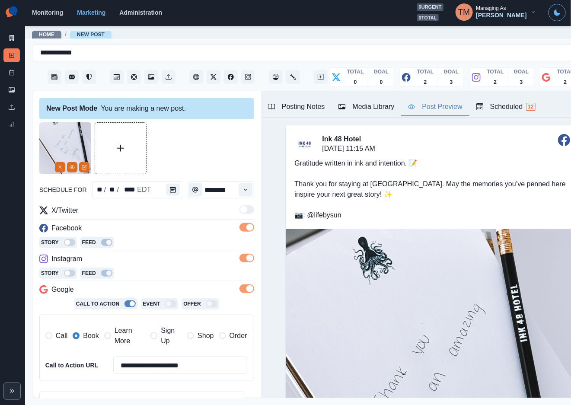
click at [444, 108] on div "Post Preview" at bounding box center [435, 107] width 54 height 10
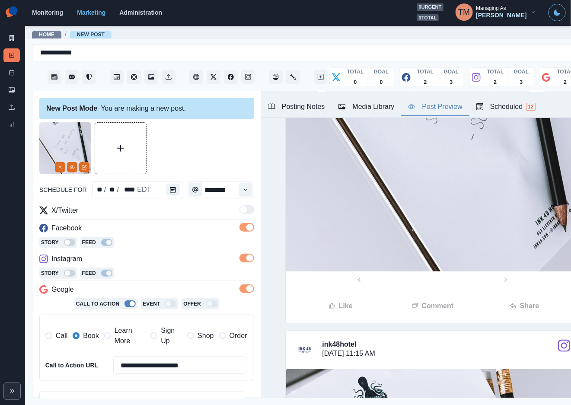
scroll to position [135, 0]
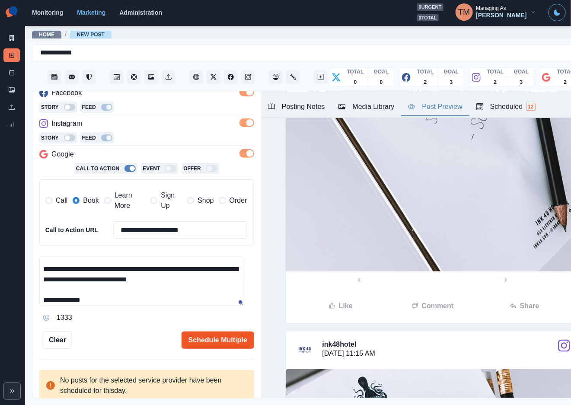
click at [222, 344] on button "Schedule Multiple" at bounding box center [218, 340] width 73 height 17
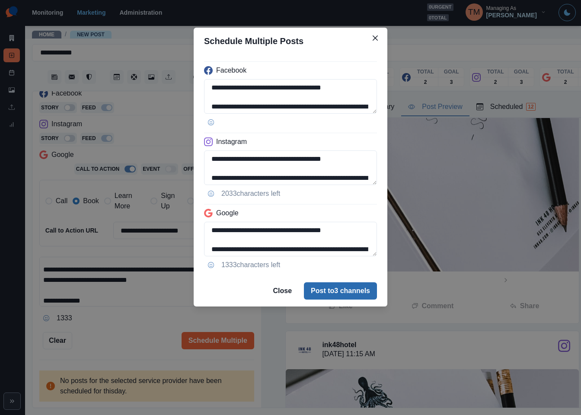
click at [350, 287] on button "Post to 3 channels" at bounding box center [340, 290] width 73 height 17
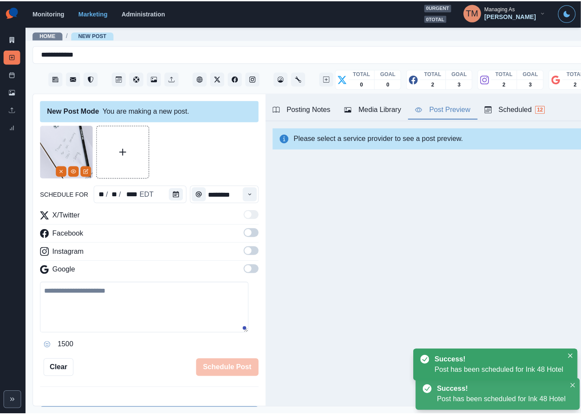
scroll to position [0, 0]
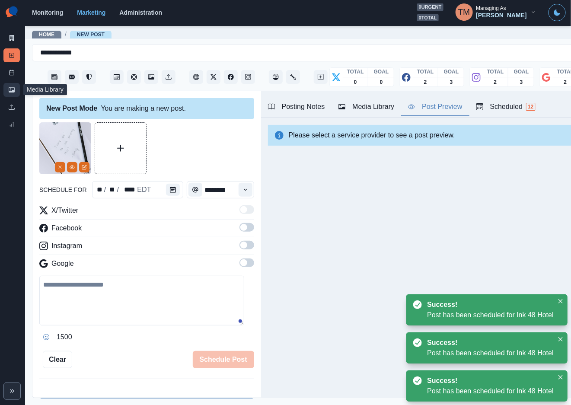
click at [10, 90] on icon at bounding box center [12, 90] width 6 height 6
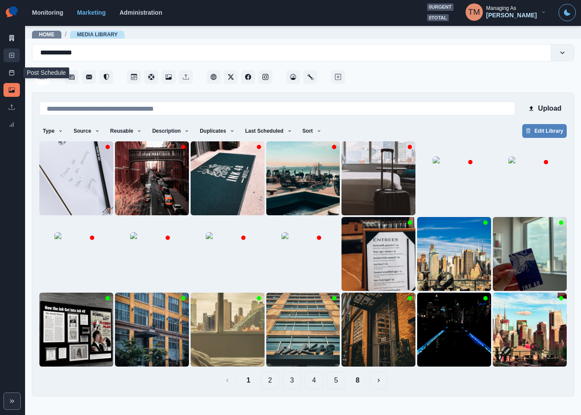
click at [16, 56] on link "New Post" at bounding box center [11, 55] width 16 height 14
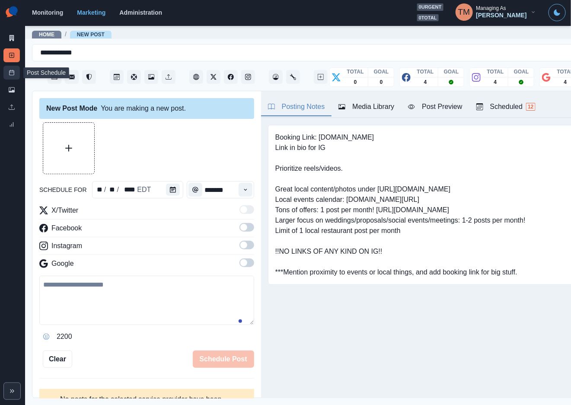
click at [9, 74] on icon at bounding box center [12, 73] width 6 height 6
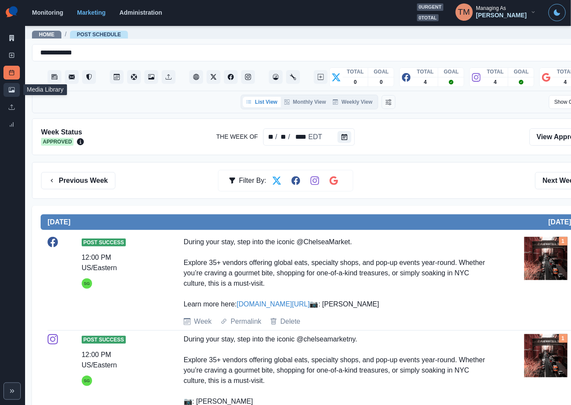
click at [14, 90] on icon at bounding box center [12, 90] width 6 height 6
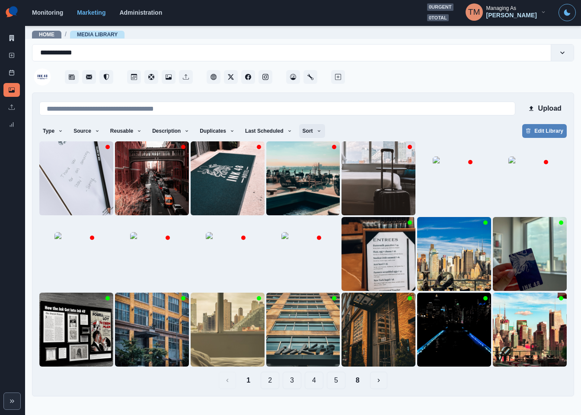
click at [317, 130] on icon "button" at bounding box center [319, 130] width 5 height 5
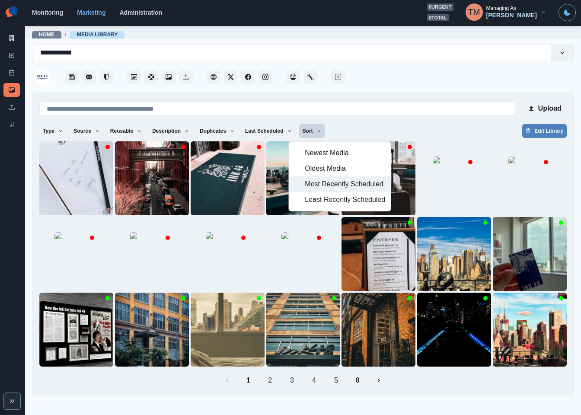
drag, startPoint x: 326, startPoint y: 185, endPoint x: 326, endPoint y: 154, distance: 30.3
click at [326, 186] on span "Most Recently Scheduled" at bounding box center [345, 184] width 80 height 10
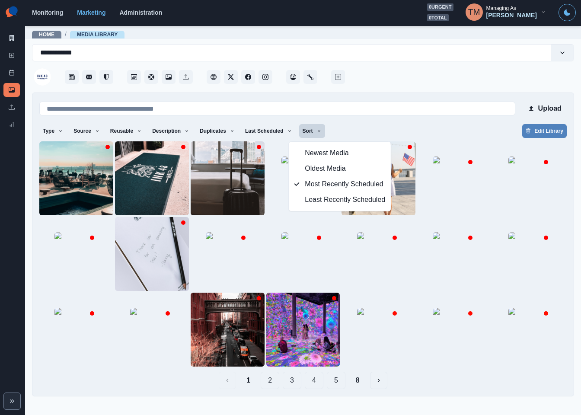
click at [423, 116] on div "Upload" at bounding box center [303, 108] width 528 height 17
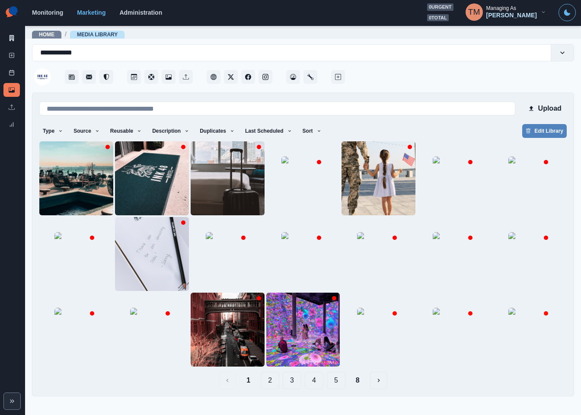
click at [359, 383] on button "8" at bounding box center [358, 380] width 18 height 17
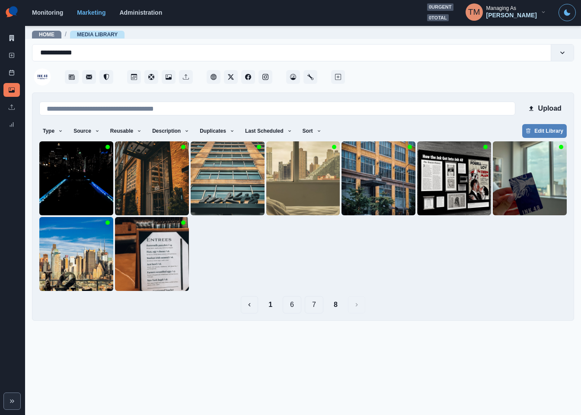
click at [319, 306] on button "7" at bounding box center [314, 304] width 19 height 17
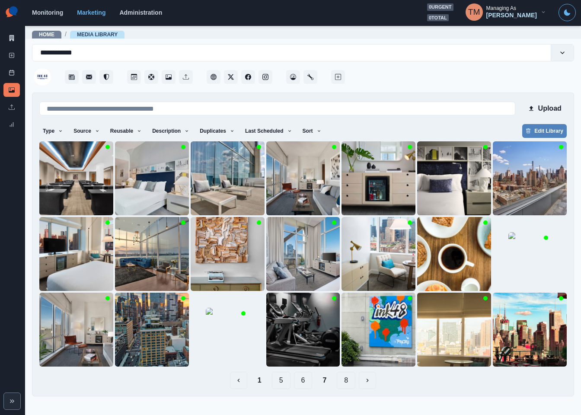
click at [301, 384] on button "6" at bounding box center [303, 380] width 19 height 17
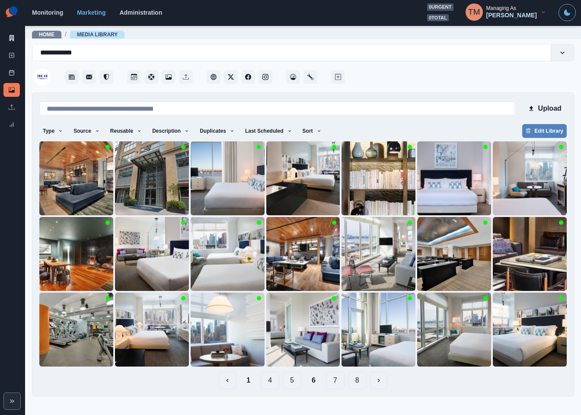
click at [292, 386] on button "5" at bounding box center [292, 380] width 19 height 17
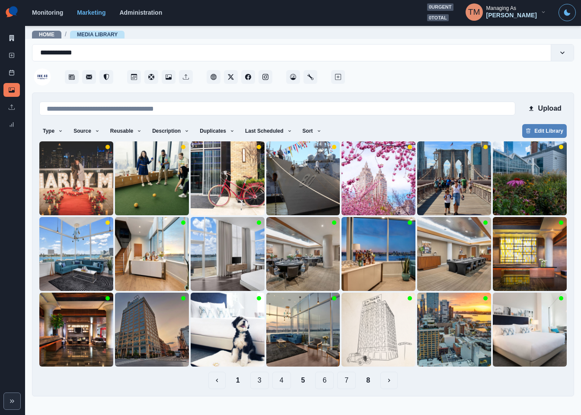
click at [281, 386] on button "4" at bounding box center [281, 380] width 19 height 17
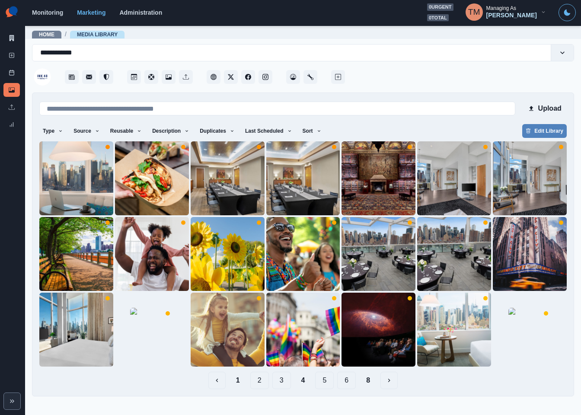
click at [282, 384] on button "3" at bounding box center [281, 380] width 19 height 17
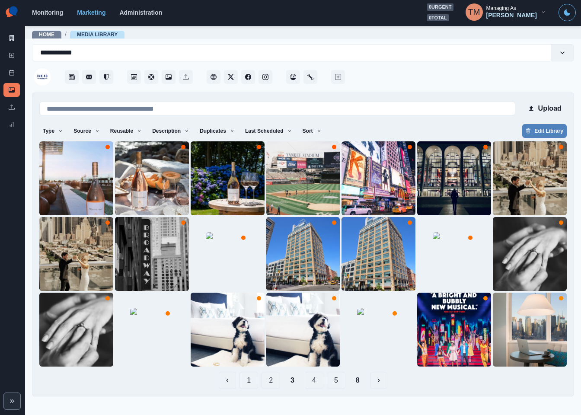
click at [270, 385] on button "2" at bounding box center [271, 380] width 19 height 17
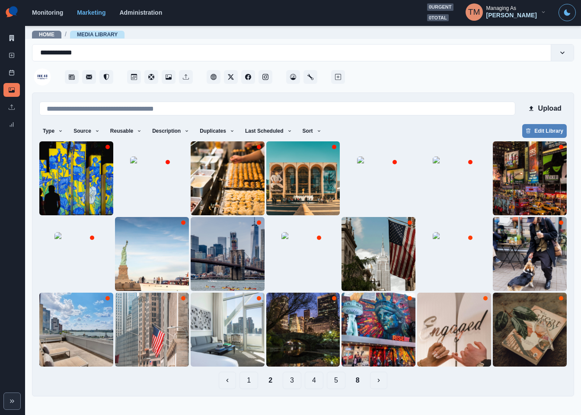
click at [250, 381] on button "1" at bounding box center [249, 380] width 19 height 17
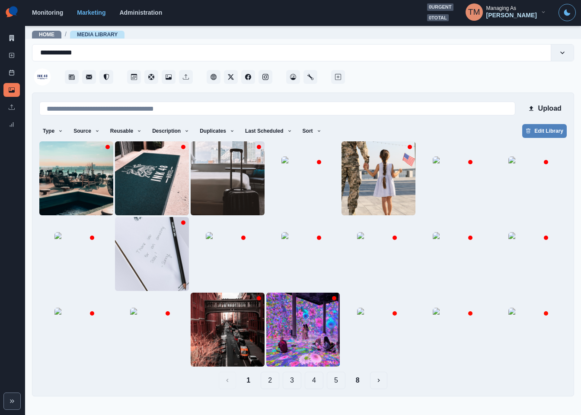
click at [275, 381] on button "2" at bounding box center [270, 380] width 19 height 17
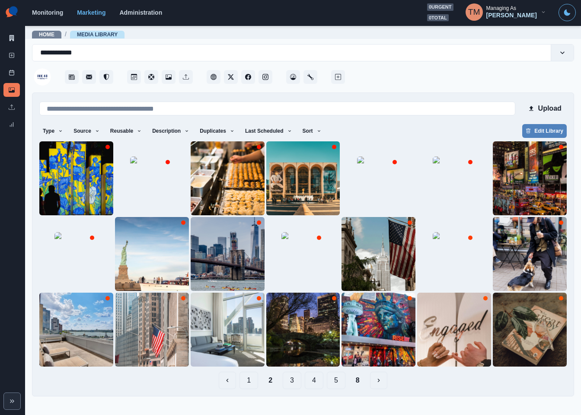
click at [293, 382] on button "3" at bounding box center [292, 380] width 19 height 17
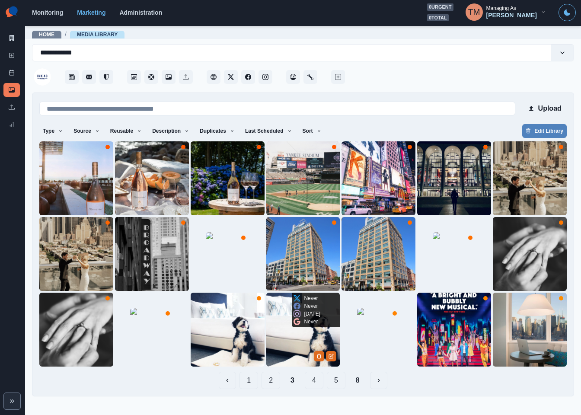
click at [282, 340] on img at bounding box center [303, 330] width 74 height 74
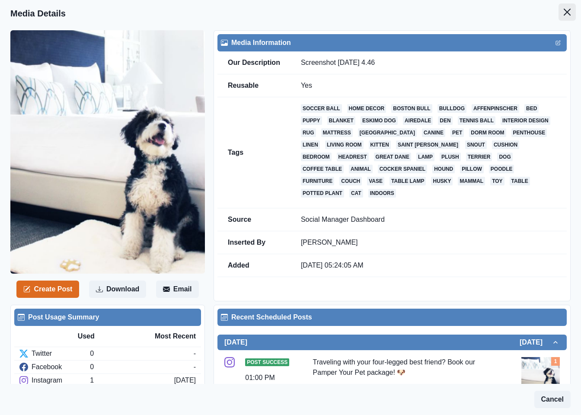
click at [564, 12] on icon "Close" at bounding box center [567, 12] width 7 height 7
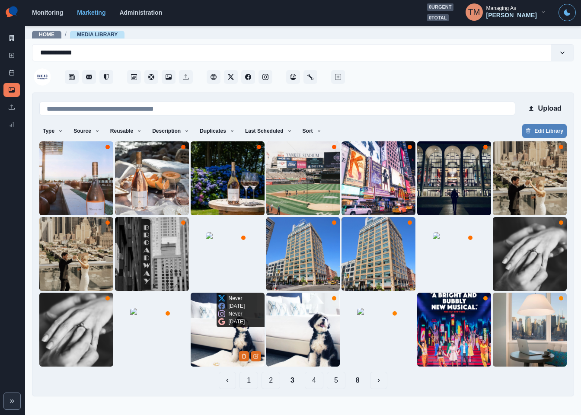
click at [205, 343] on img at bounding box center [228, 330] width 74 height 74
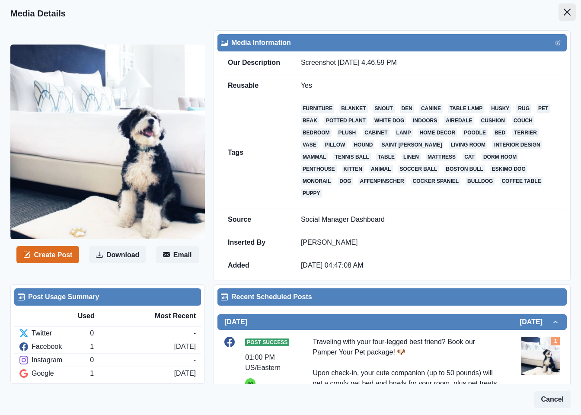
click at [564, 10] on icon "Close" at bounding box center [567, 12] width 7 height 7
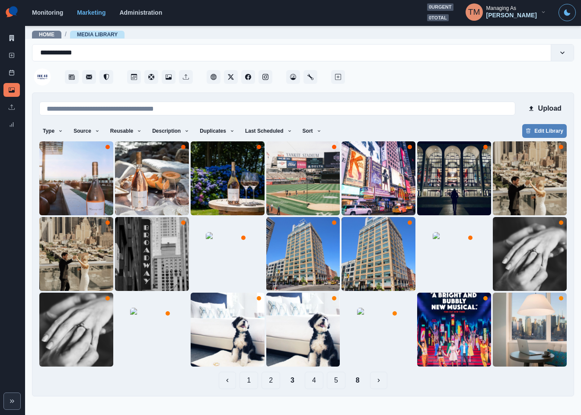
click at [362, 380] on button "8" at bounding box center [358, 380] width 18 height 17
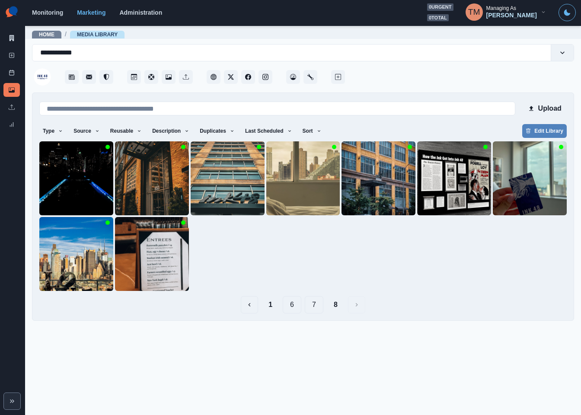
click at [317, 307] on button "7" at bounding box center [314, 304] width 19 height 17
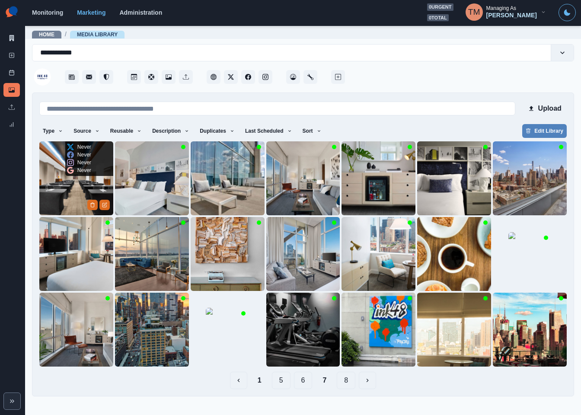
click at [48, 191] on img at bounding box center [76, 178] width 74 height 74
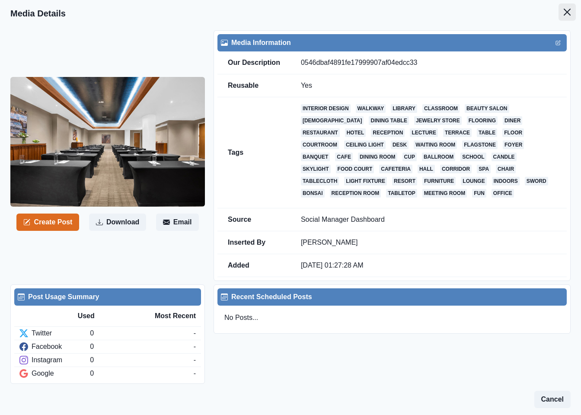
click at [564, 15] on icon "Close" at bounding box center [567, 12] width 7 height 7
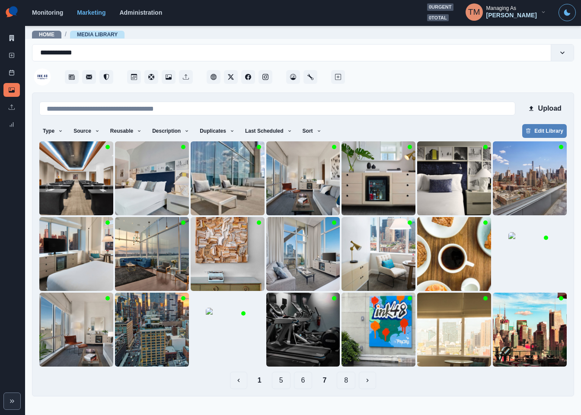
click at [302, 381] on button "6" at bounding box center [303, 380] width 19 height 17
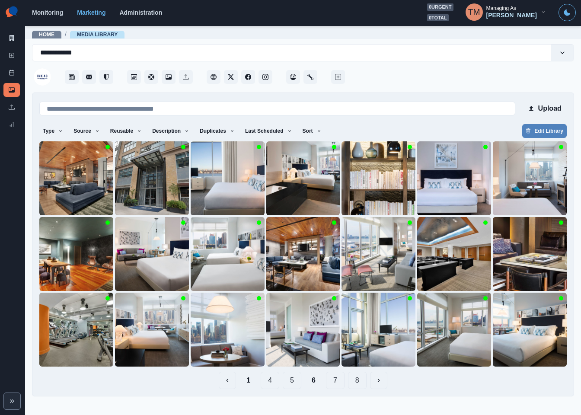
click at [288, 381] on button "5" at bounding box center [292, 380] width 19 height 17
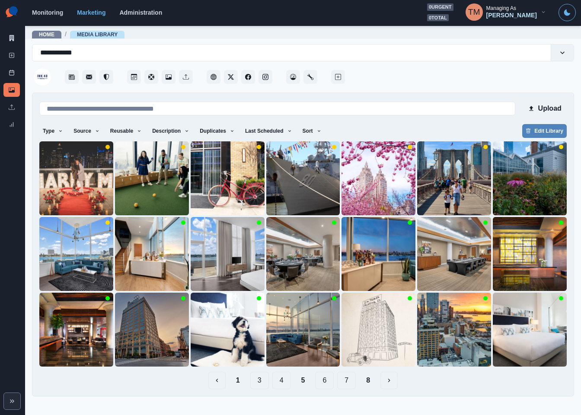
click at [282, 380] on button "4" at bounding box center [281, 380] width 19 height 17
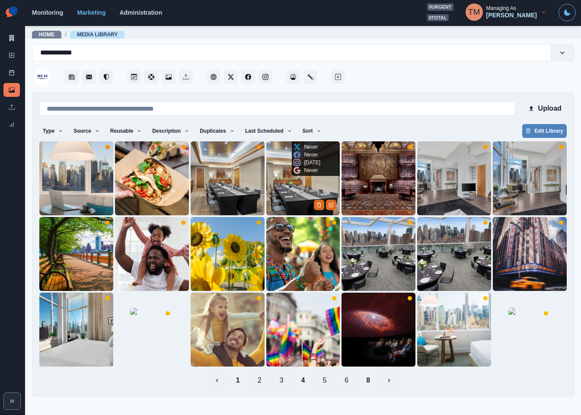
click at [279, 191] on img at bounding box center [303, 178] width 74 height 74
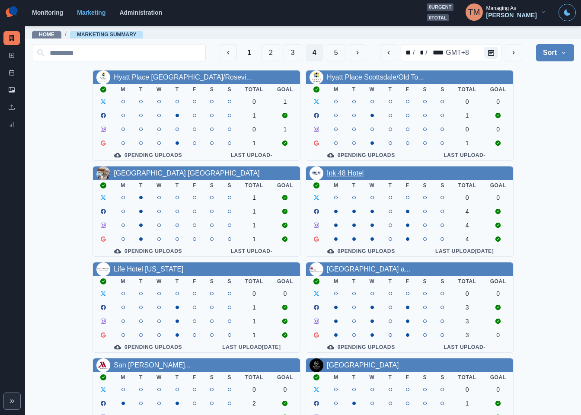
click at [343, 177] on link "Ink 48 Hotel" at bounding box center [345, 173] width 37 height 7
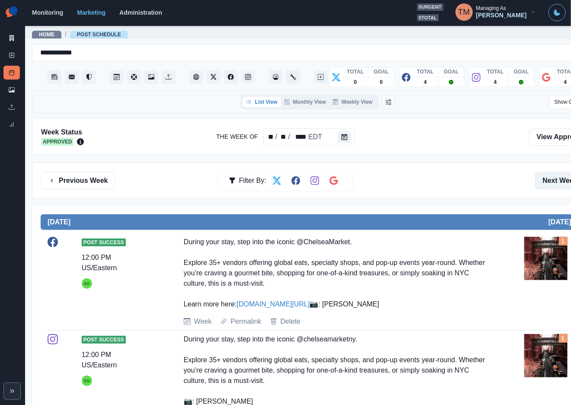
click at [554, 182] on button "Next Week" at bounding box center [565, 180] width 60 height 17
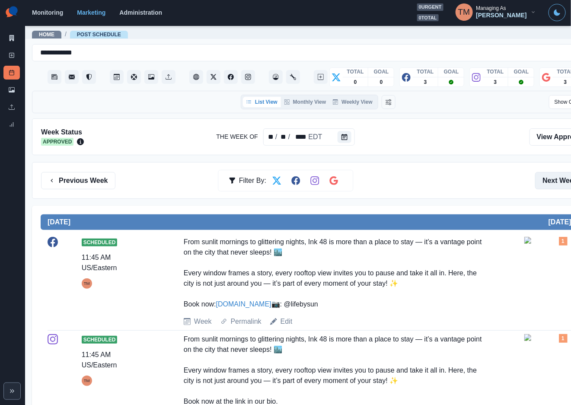
click at [553, 178] on button "Next Week" at bounding box center [565, 180] width 60 height 17
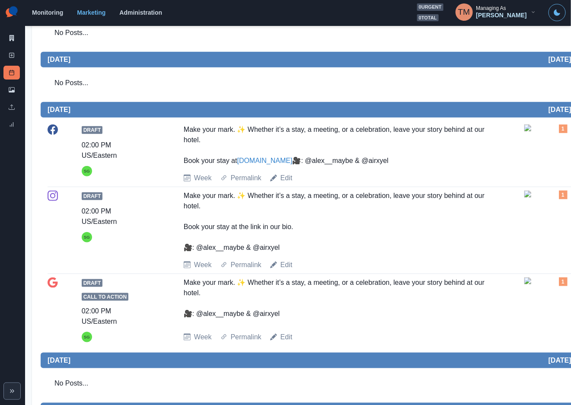
scroll to position [195, 0]
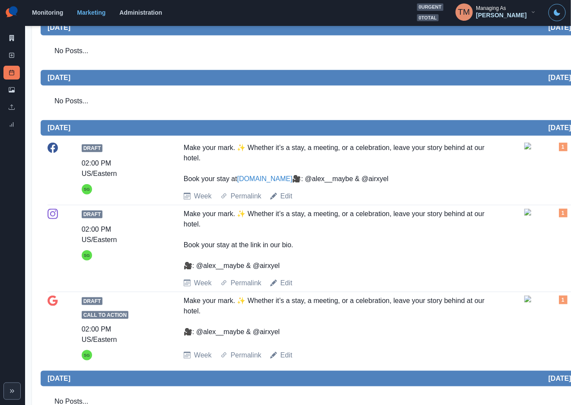
click at [558, 150] on img at bounding box center [546, 146] width 43 height 7
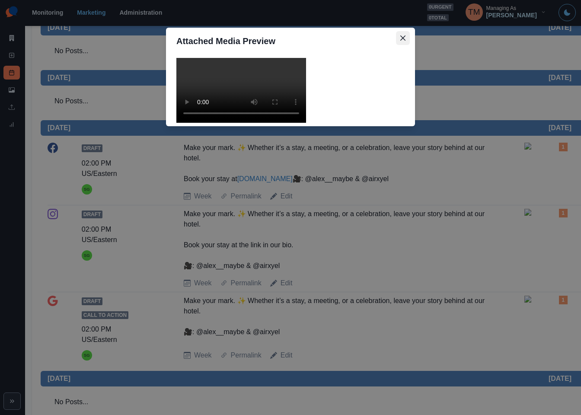
click at [404, 39] on icon "Close" at bounding box center [402, 37] width 5 height 5
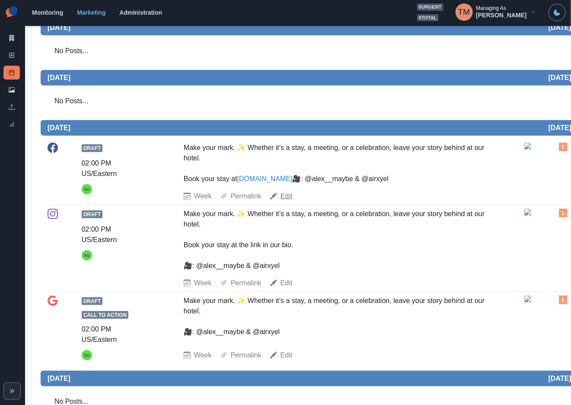
click at [286, 202] on link "Edit" at bounding box center [287, 196] width 12 height 10
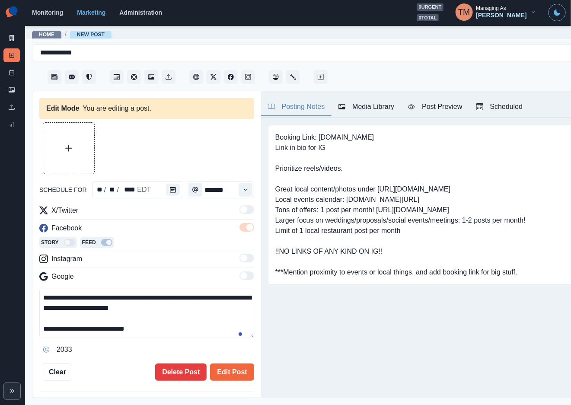
type input "*******"
type textarea "**********"
click at [170, 191] on icon "Calendar" at bounding box center [173, 190] width 6 height 6
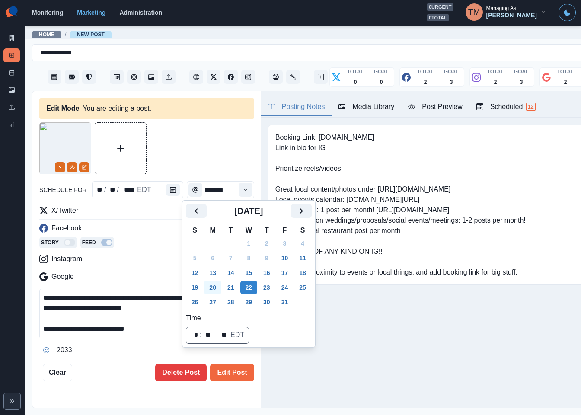
click at [215, 288] on button "20" at bounding box center [212, 288] width 17 height 14
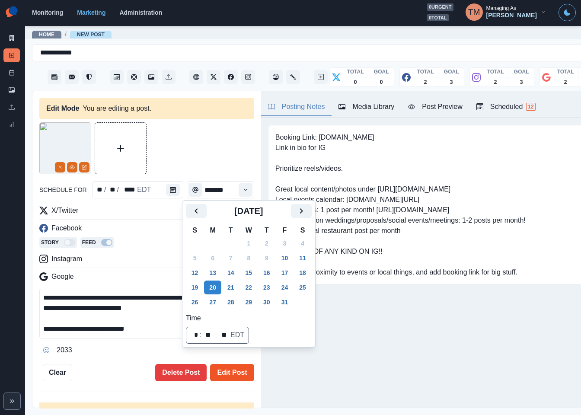
click at [231, 375] on button "Edit Post" at bounding box center [232, 372] width 44 height 17
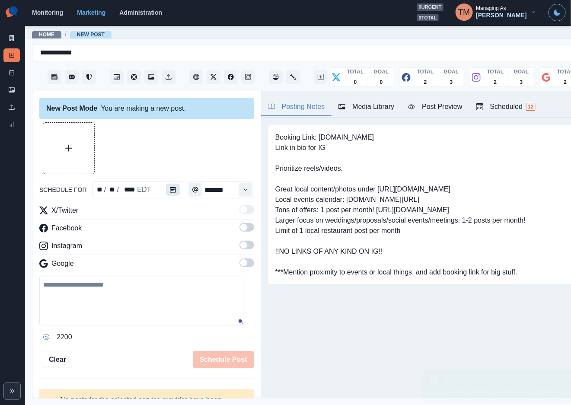
click at [170, 188] on icon "Calendar" at bounding box center [173, 190] width 6 height 6
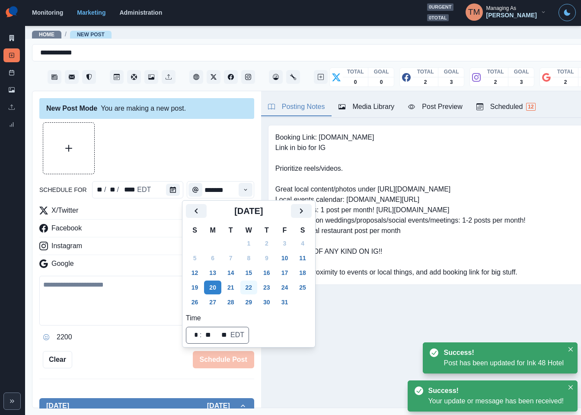
click at [249, 285] on button "22" at bounding box center [248, 288] width 17 height 14
click at [192, 148] on div at bounding box center [146, 148] width 215 height 52
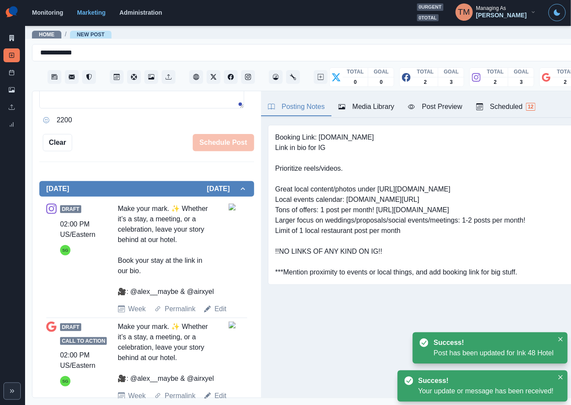
scroll to position [278, 0]
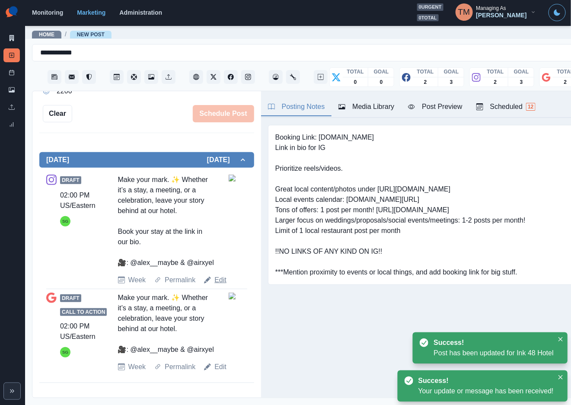
click at [217, 275] on link "Edit" at bounding box center [221, 280] width 12 height 10
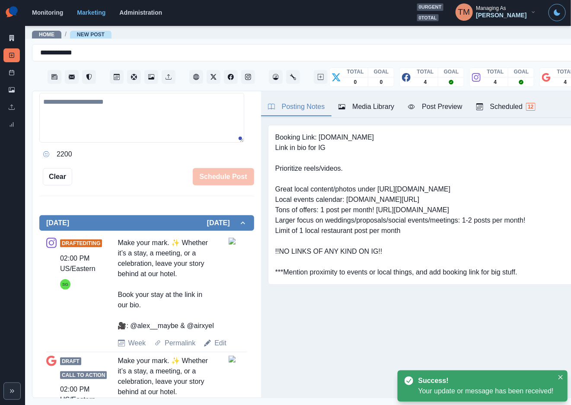
scroll to position [83, 0]
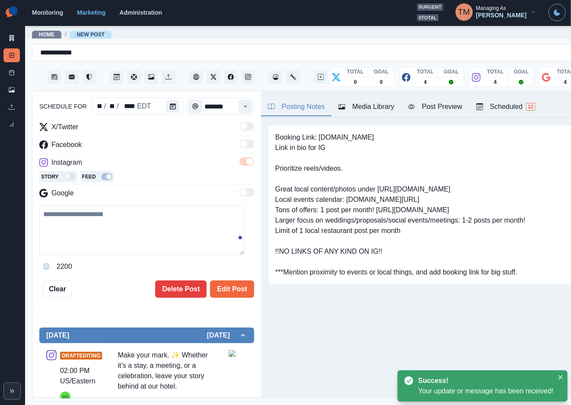
type textarea "**********"
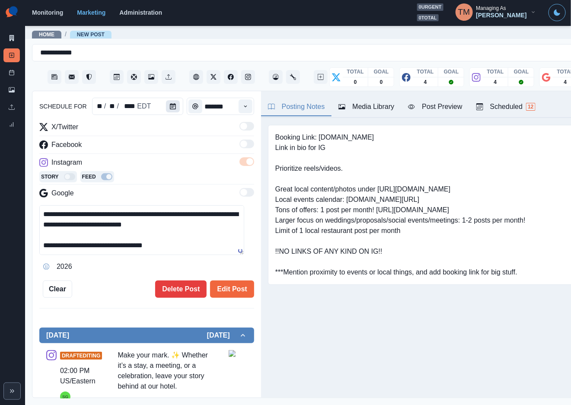
click at [170, 109] on button "Calendar" at bounding box center [173, 106] width 14 height 12
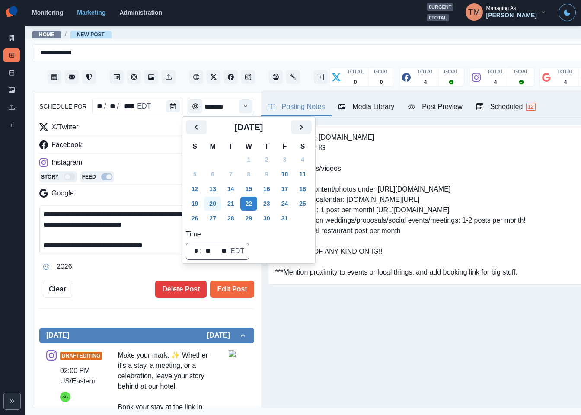
click at [215, 204] on button "20" at bounding box center [212, 204] width 17 height 14
click at [107, 290] on div "Edit Post Delete Post" at bounding box center [163, 289] width 182 height 17
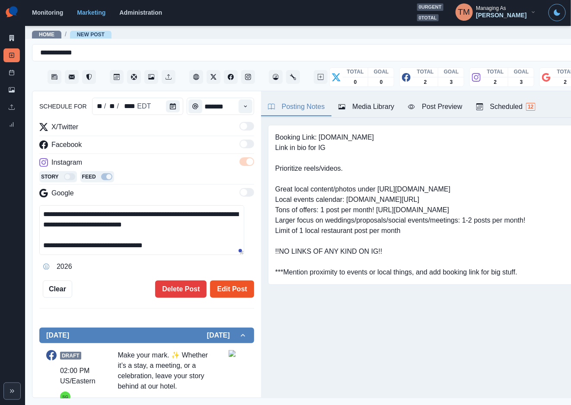
click at [231, 288] on button "Edit Post" at bounding box center [232, 289] width 44 height 17
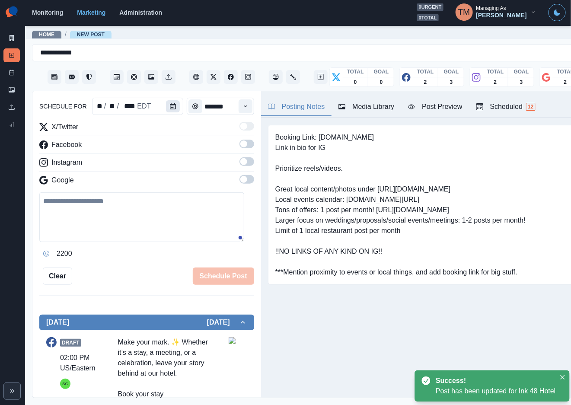
click at [170, 106] on icon "Calendar" at bounding box center [173, 106] width 6 height 6
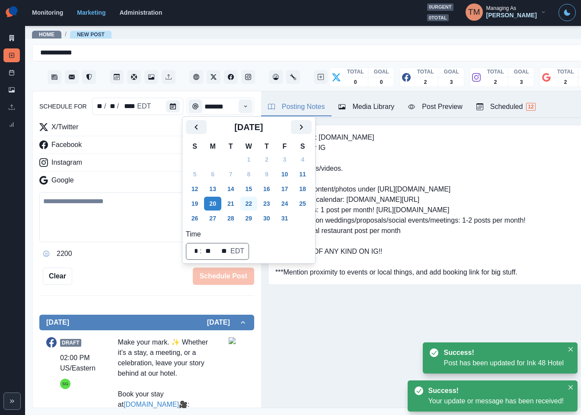
click at [250, 202] on button "22" at bounding box center [248, 204] width 17 height 14
click at [117, 265] on div "schedule for ** / ** / **** EDT ******* X/Twitter Facebook Instagram Google 220…" at bounding box center [146, 162] width 215 height 246
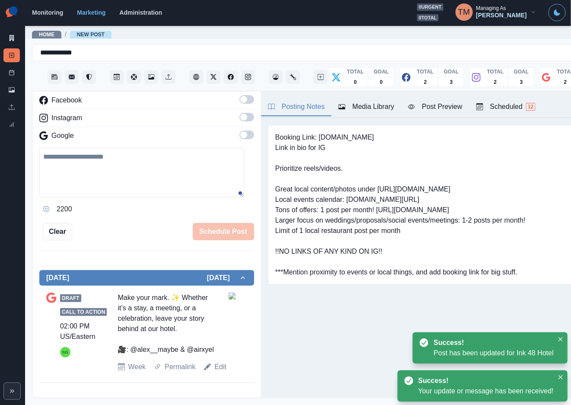
scroll to position [139, 0]
click at [218, 372] on link "Edit" at bounding box center [221, 367] width 12 height 10
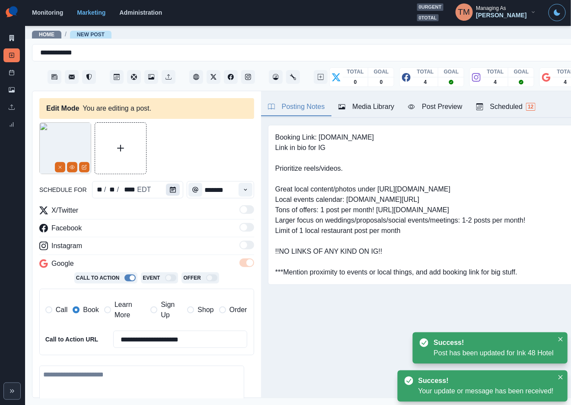
type textarea "**********"
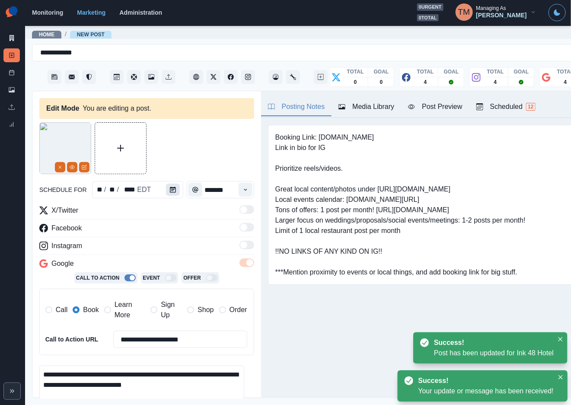
click at [170, 189] on icon "Calendar" at bounding box center [173, 190] width 6 height 6
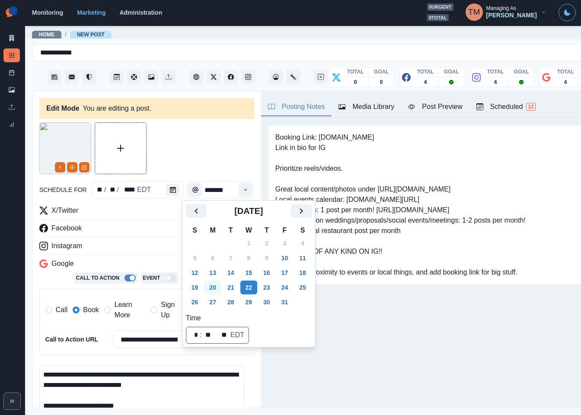
click at [214, 287] on button "20" at bounding box center [212, 288] width 17 height 14
click at [120, 313] on span "Learn More" at bounding box center [130, 310] width 31 height 21
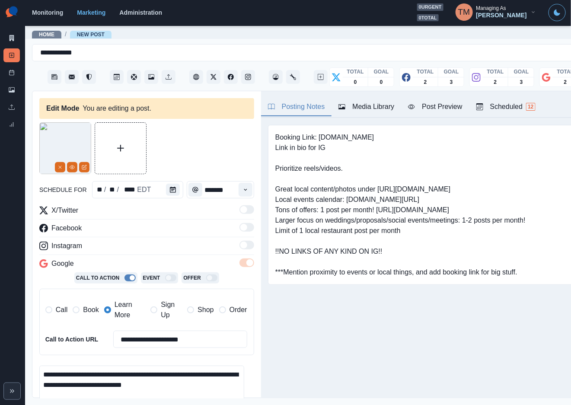
click at [84, 310] on span "Book" at bounding box center [91, 310] width 16 height 10
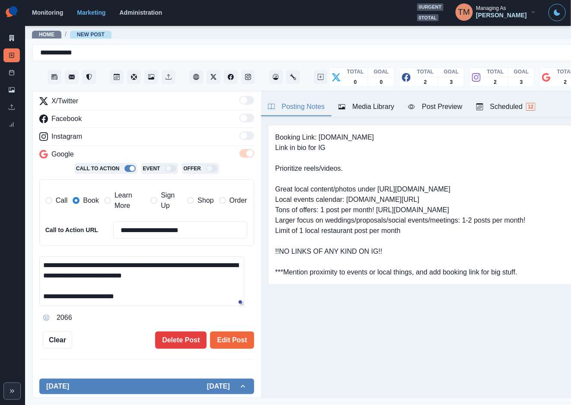
scroll to position [130, 0]
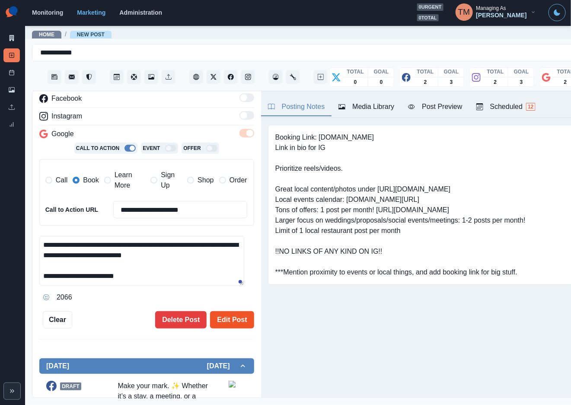
click at [219, 322] on button "Edit Post" at bounding box center [232, 319] width 44 height 17
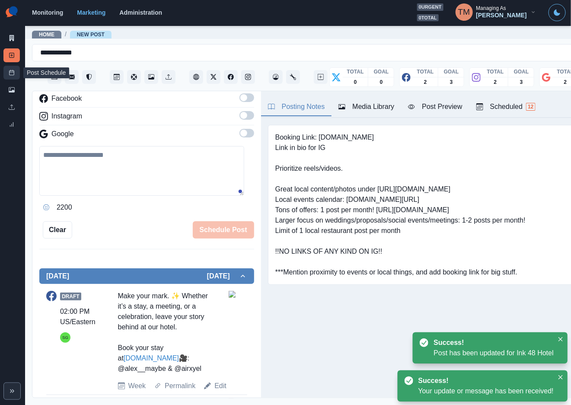
click at [8, 70] on link "Post Schedule" at bounding box center [11, 73] width 16 height 14
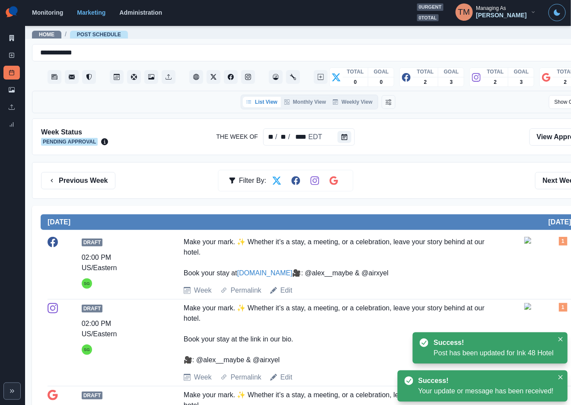
click at [431, 194] on div "Previous Week Filter By: Next Week" at bounding box center [318, 180] width 573 height 37
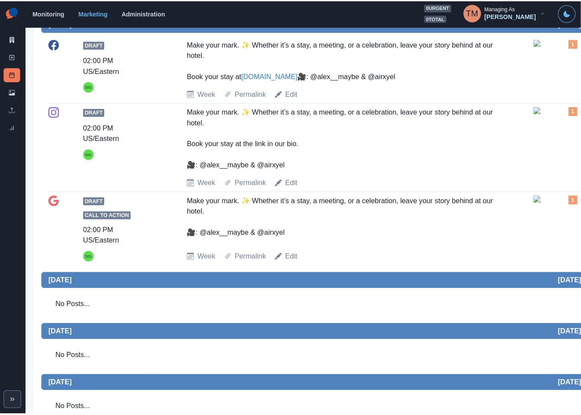
scroll to position [324, 0]
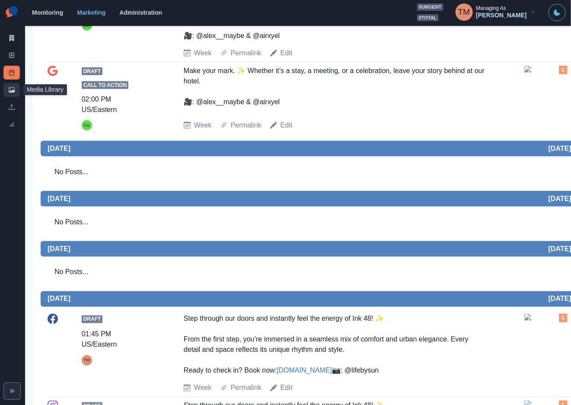
click at [12, 90] on icon at bounding box center [12, 90] width 6 height 6
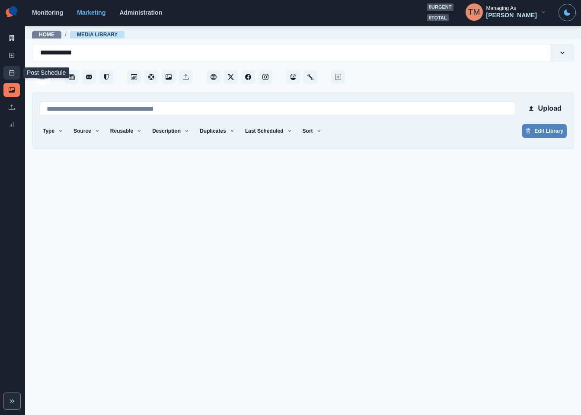
click at [12, 73] on icon at bounding box center [12, 73] width 6 height 6
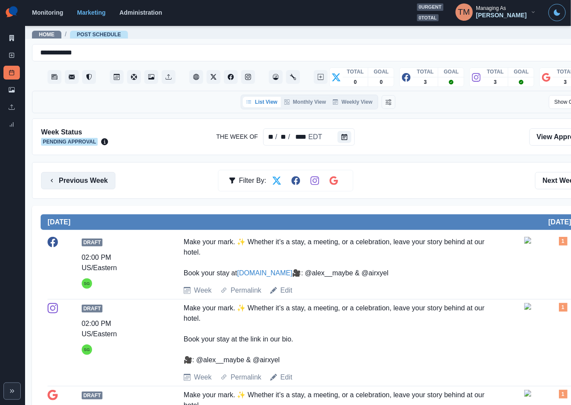
click at [78, 178] on button "Previous Week" at bounding box center [78, 180] width 74 height 17
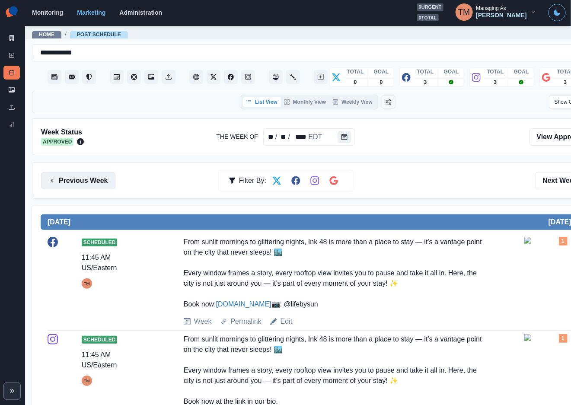
click at [68, 185] on button "Previous Week" at bounding box center [78, 180] width 74 height 17
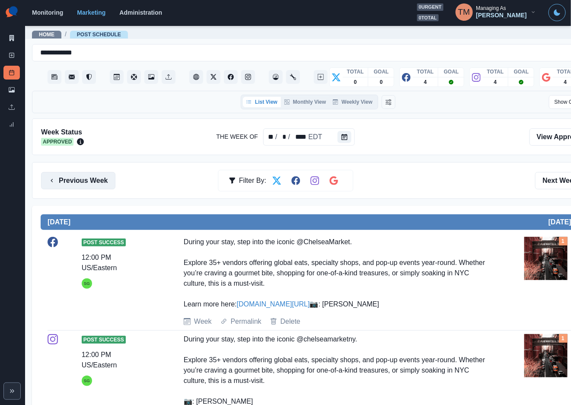
click at [71, 183] on button "Previous Week" at bounding box center [78, 180] width 74 height 17
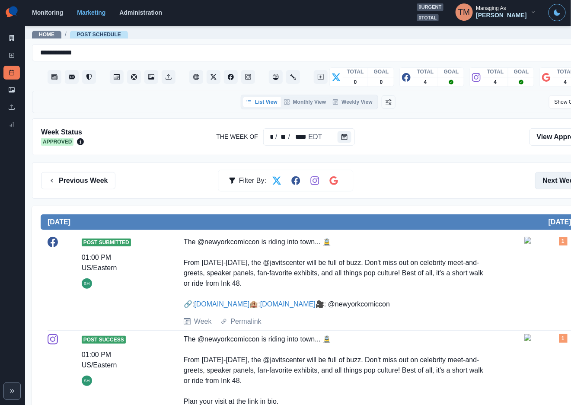
click at [549, 181] on button "Next Week" at bounding box center [565, 180] width 60 height 17
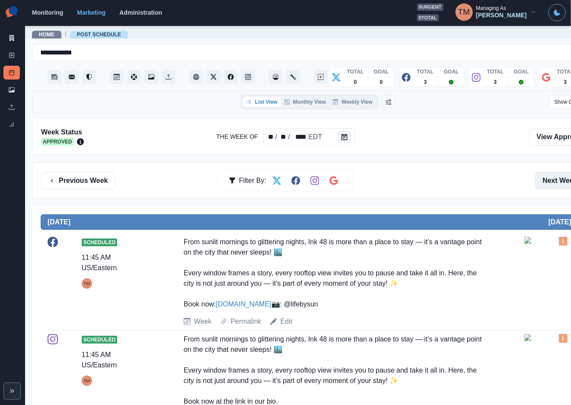
click at [553, 185] on button "Next Week" at bounding box center [565, 180] width 60 height 17
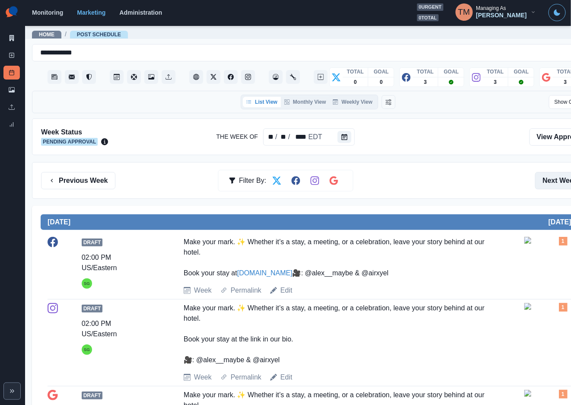
click at [553, 185] on button "Next Week" at bounding box center [565, 180] width 60 height 17
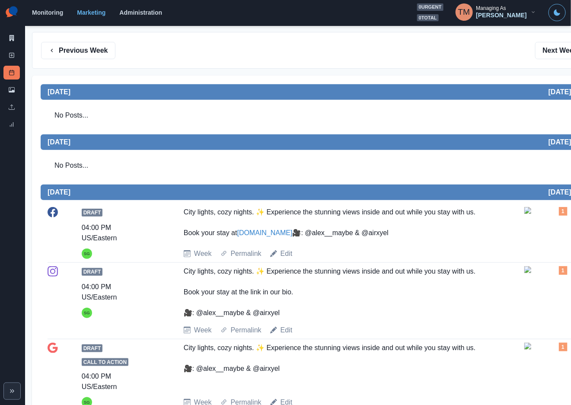
scroll to position [130, 0]
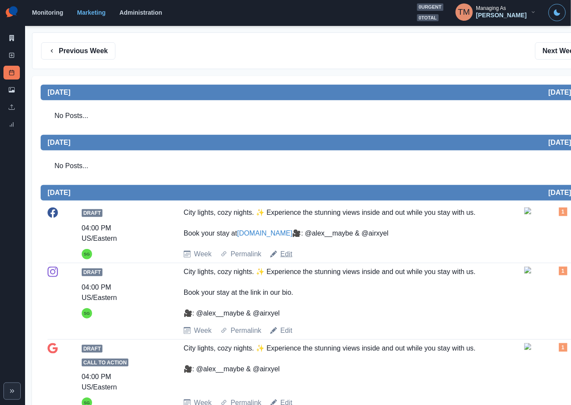
click at [285, 259] on link "Edit" at bounding box center [287, 254] width 12 height 10
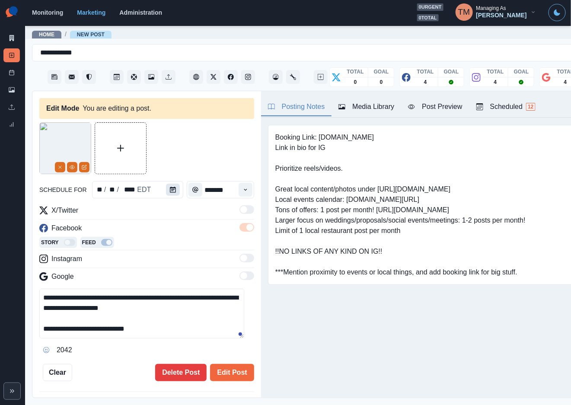
click at [170, 192] on icon "Calendar" at bounding box center [173, 190] width 6 height 6
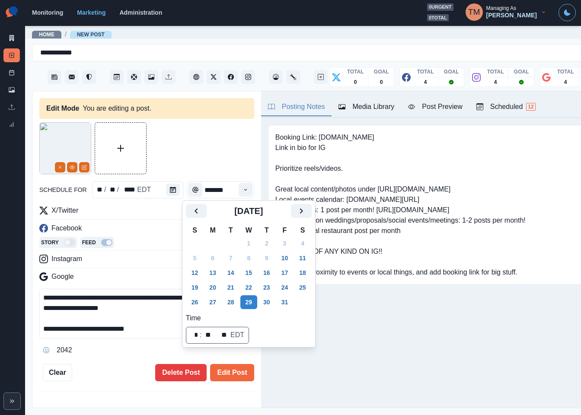
click at [205, 163] on div at bounding box center [146, 148] width 215 height 52
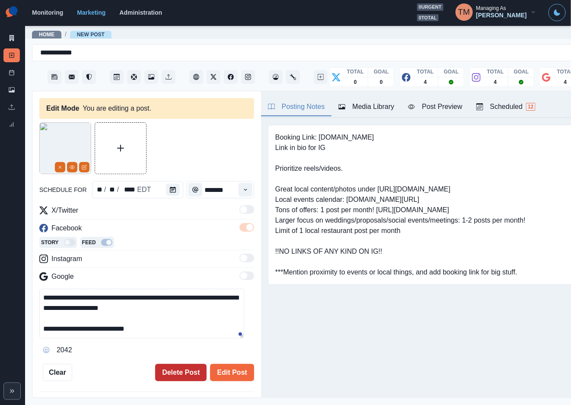
click at [168, 374] on button "Delete Post" at bounding box center [180, 372] width 51 height 17
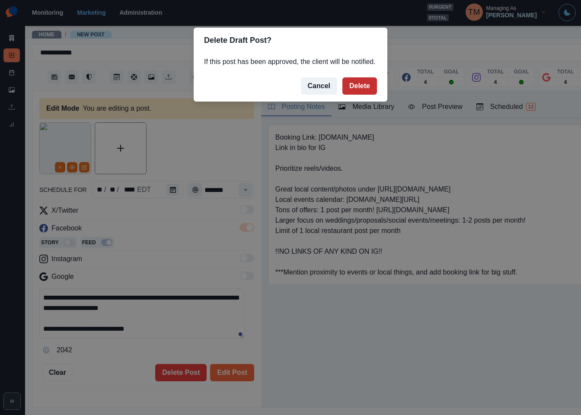
click at [363, 82] on button "Delete" at bounding box center [360, 85] width 35 height 17
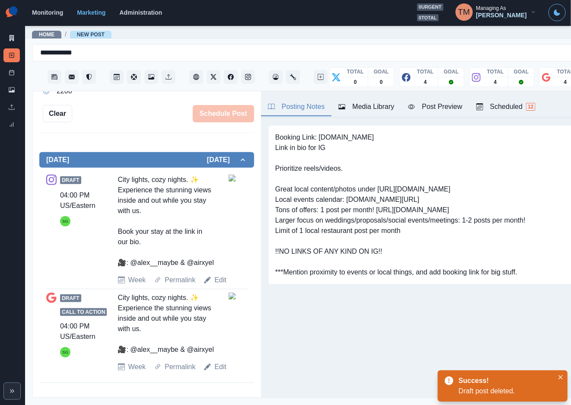
scroll to position [257, 0]
click at [217, 281] on link "Edit" at bounding box center [221, 280] width 12 height 10
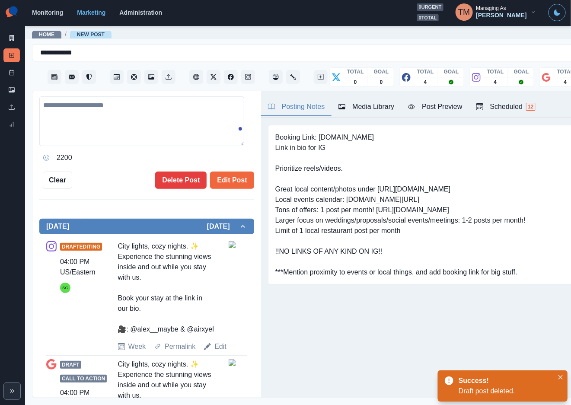
type textarea "**********"
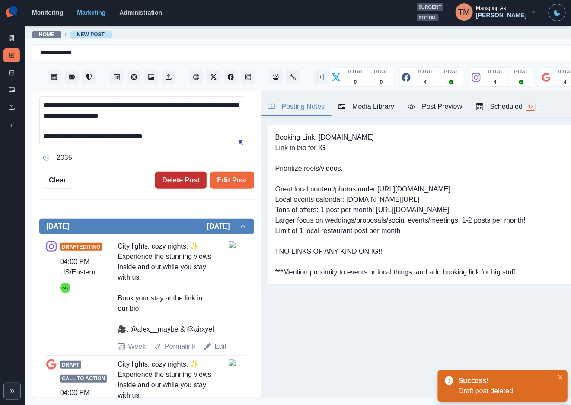
scroll to position [205, 0]
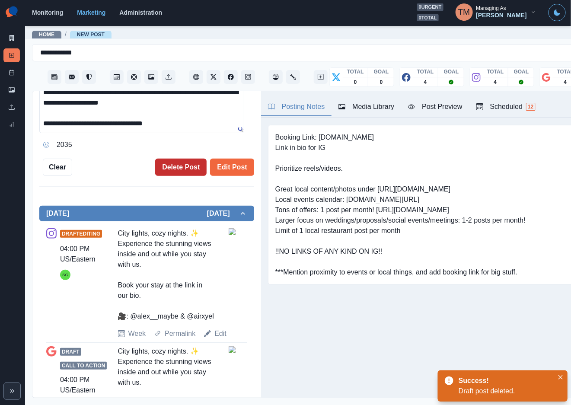
click at [169, 166] on button "Delete Post" at bounding box center [180, 167] width 51 height 17
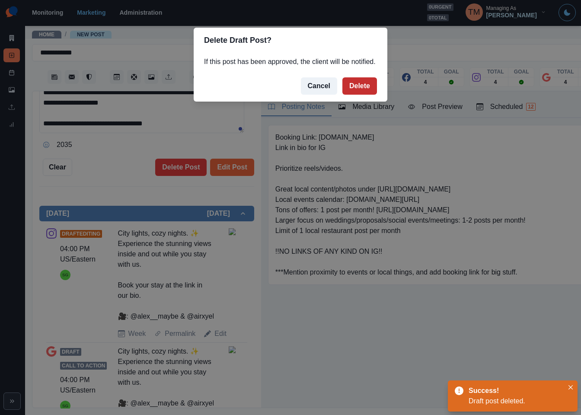
click at [362, 84] on button "Delete" at bounding box center [360, 85] width 35 height 17
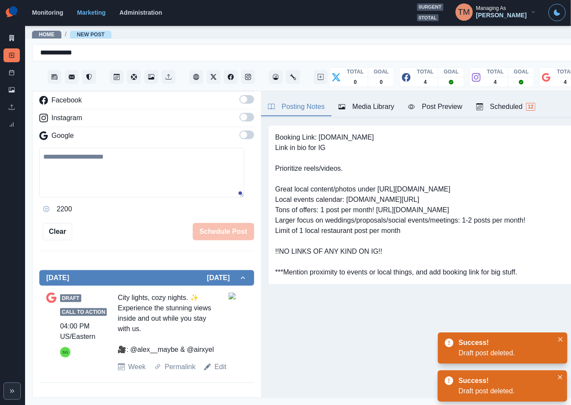
scroll to position [129, 0]
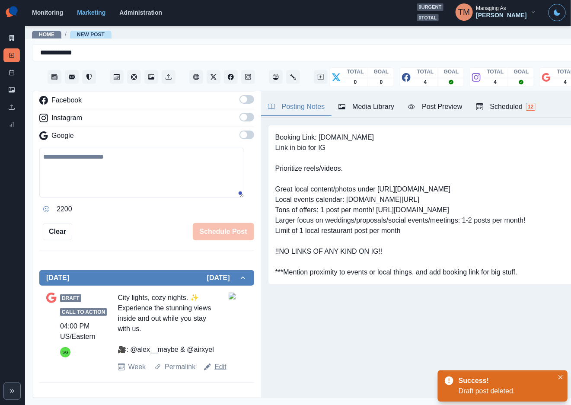
click at [218, 372] on link "Edit" at bounding box center [221, 367] width 12 height 10
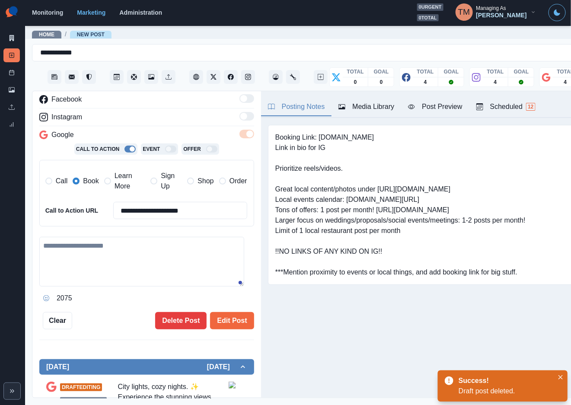
type textarea "**********"
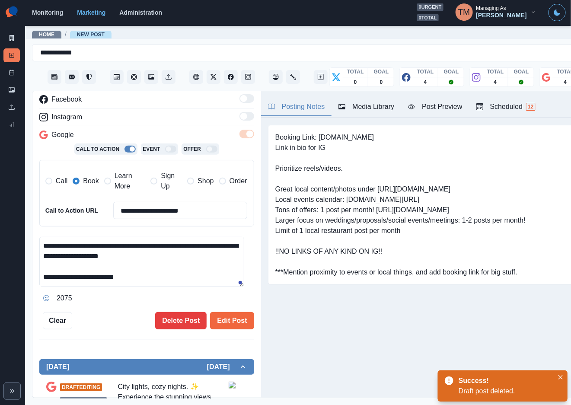
scroll to position [219, 0]
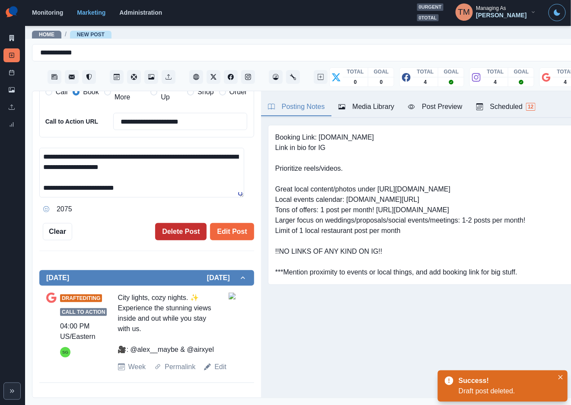
click at [179, 229] on button "Delete Post" at bounding box center [180, 231] width 51 height 17
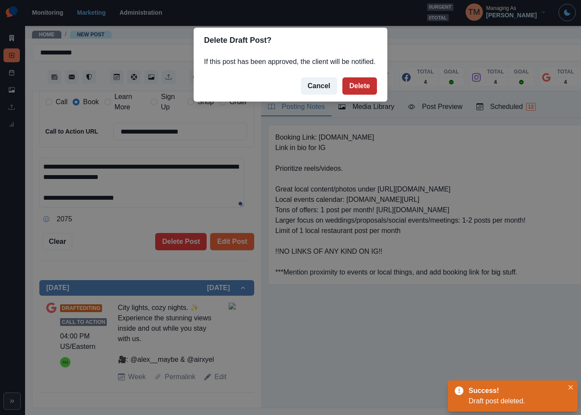
click at [366, 81] on button "Delete" at bounding box center [360, 85] width 35 height 17
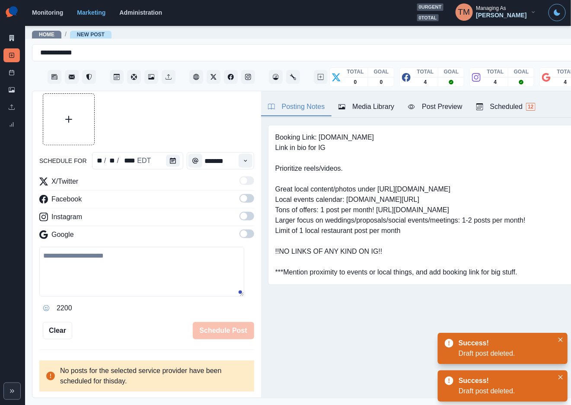
scroll to position [19, 0]
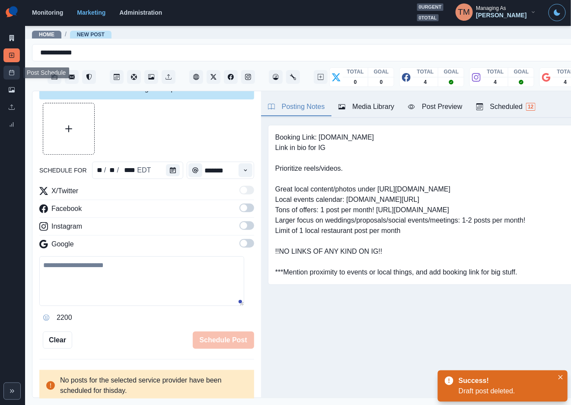
click at [11, 72] on line at bounding box center [12, 72] width 5 height 0
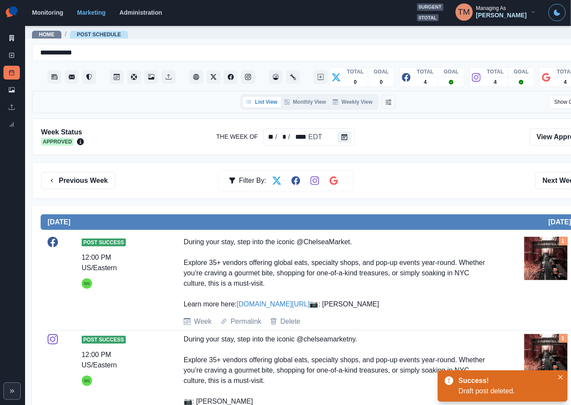
click at [402, 183] on div "Previous Week Filter By: Next Week" at bounding box center [318, 180] width 554 height 17
click at [557, 178] on button "Next Week" at bounding box center [565, 180] width 60 height 17
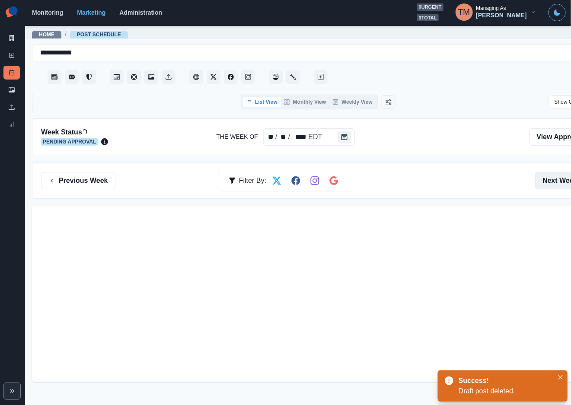
click at [557, 178] on button "Next Week" at bounding box center [565, 180] width 60 height 17
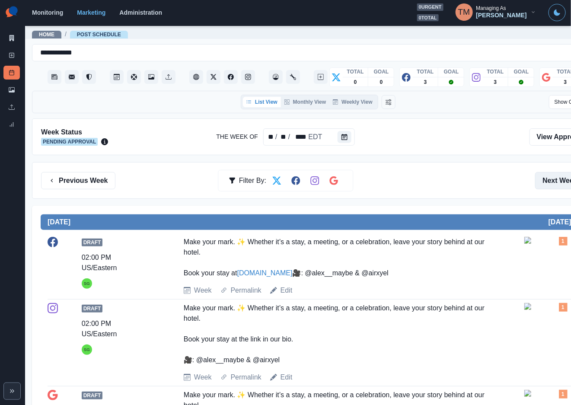
click at [556, 178] on button "Next Week" at bounding box center [565, 180] width 60 height 17
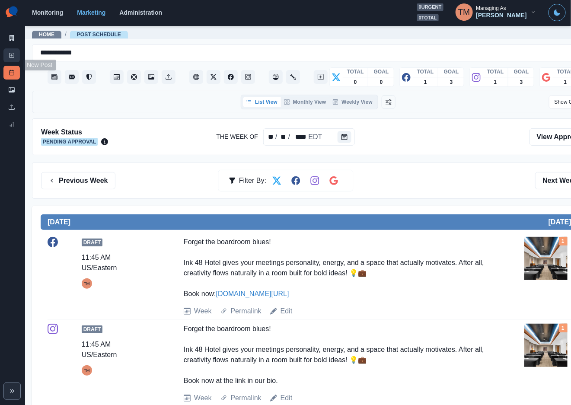
click at [8, 55] on link "New Post" at bounding box center [11, 55] width 16 height 14
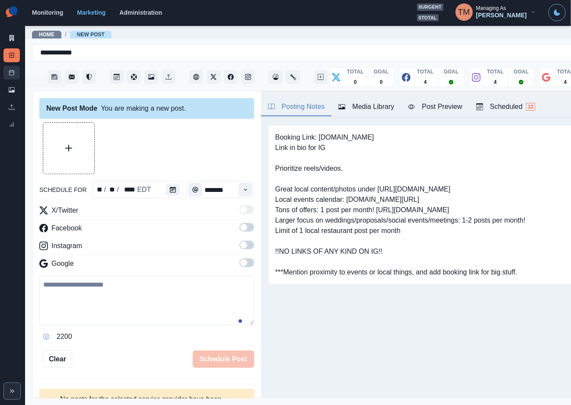
click at [8, 76] on link "Post Schedule" at bounding box center [11, 73] width 16 height 14
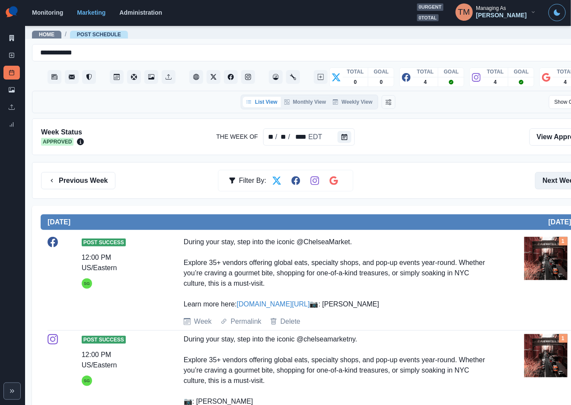
click at [549, 173] on button "Next Week" at bounding box center [565, 180] width 60 height 17
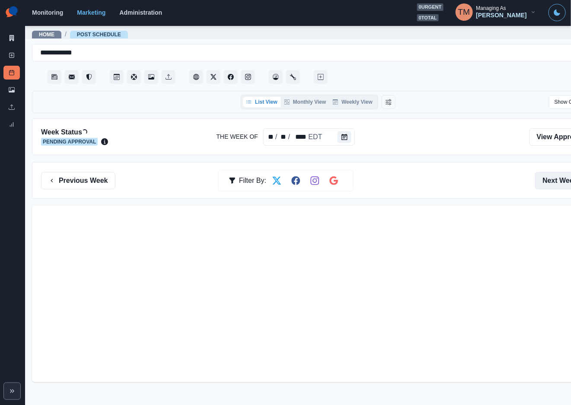
click at [549, 173] on button "Next Week" at bounding box center [565, 180] width 60 height 17
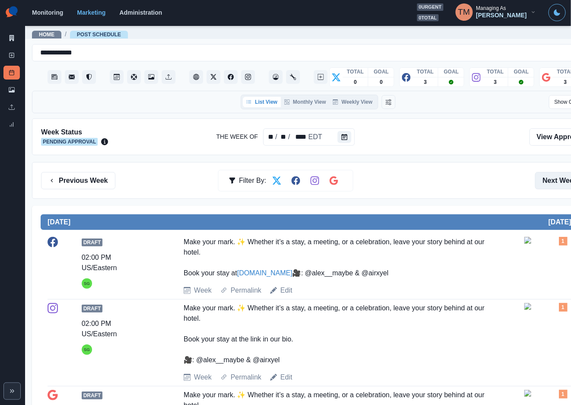
click at [562, 173] on button "Next Week" at bounding box center [565, 180] width 60 height 17
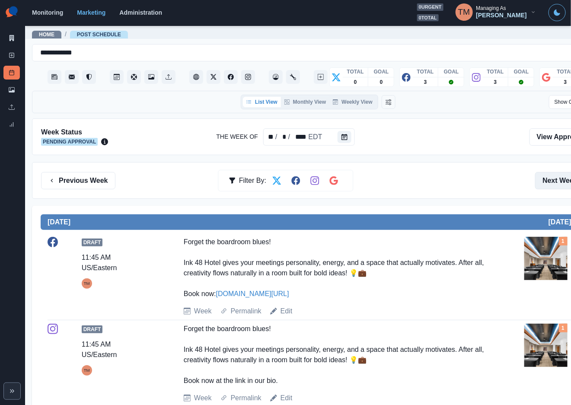
click at [560, 175] on button "Next Week" at bounding box center [565, 180] width 60 height 17
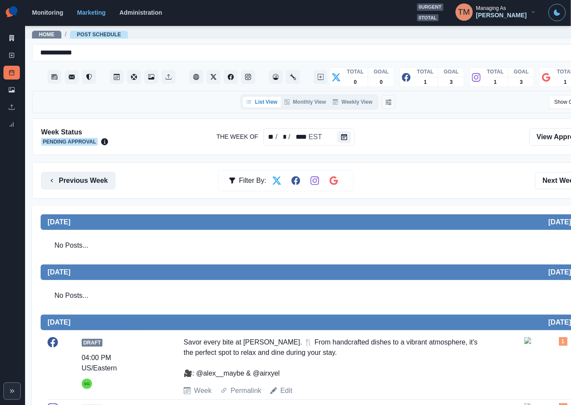
click at [70, 173] on button "Previous Week" at bounding box center [78, 180] width 74 height 17
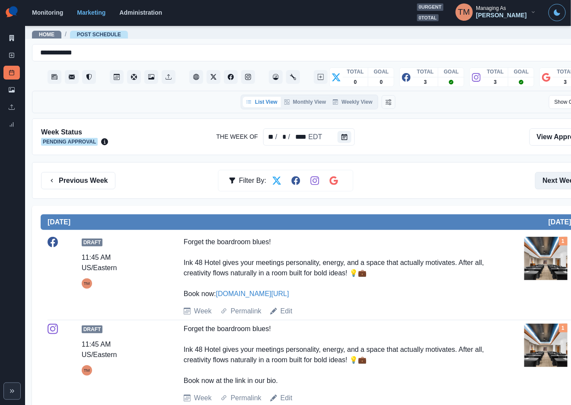
click at [561, 172] on button "Next Week" at bounding box center [565, 180] width 60 height 17
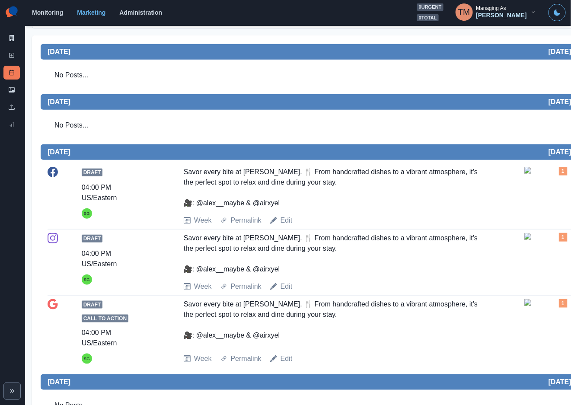
scroll to position [195, 0]
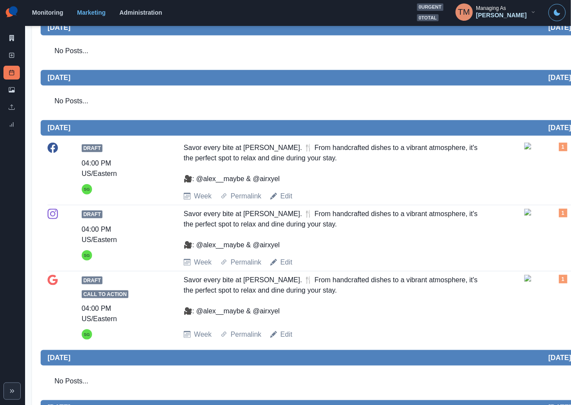
click at [551, 150] on img at bounding box center [546, 146] width 43 height 7
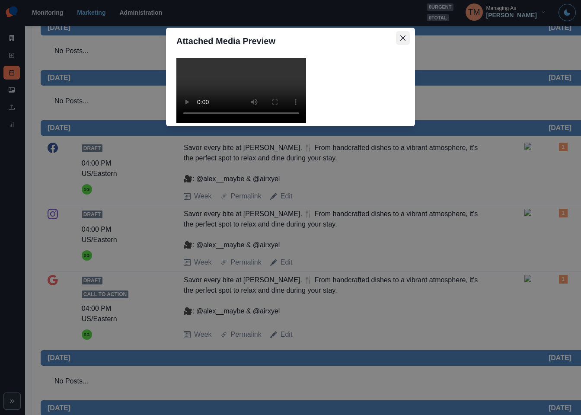
click at [404, 39] on icon "Close" at bounding box center [402, 37] width 5 height 5
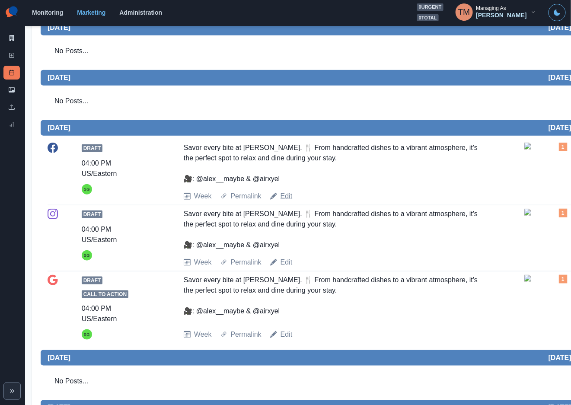
click at [288, 200] on link "Edit" at bounding box center [287, 196] width 12 height 10
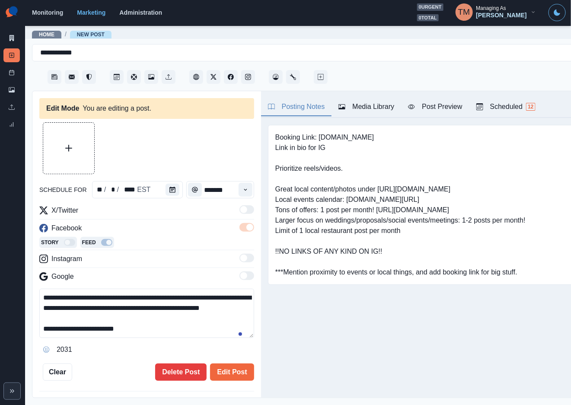
type input "*******"
type textarea "**********"
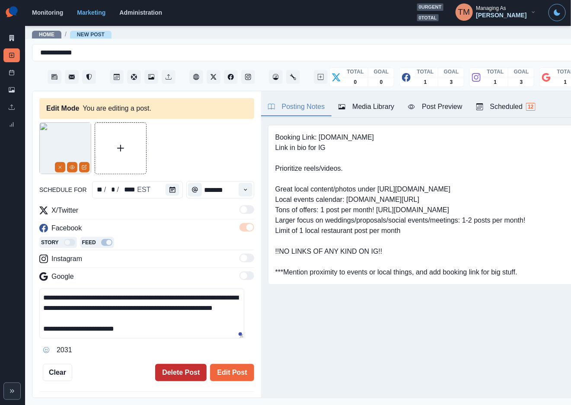
click at [167, 376] on button "Delete Post" at bounding box center [180, 372] width 51 height 17
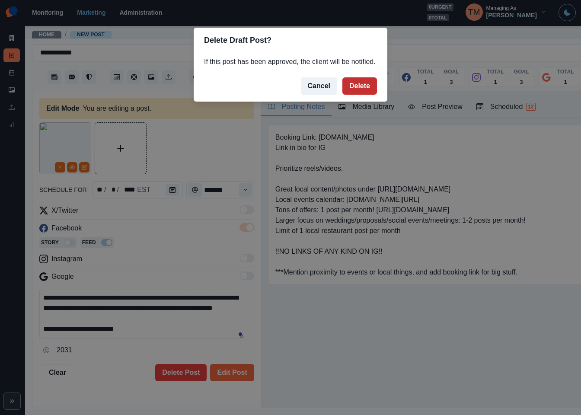
click at [360, 85] on button "Delete" at bounding box center [360, 85] width 35 height 17
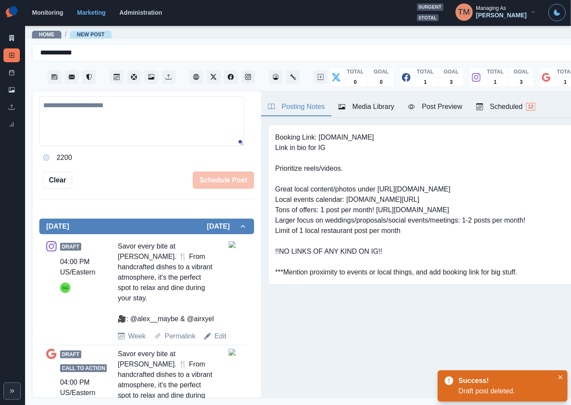
scroll to position [195, 0]
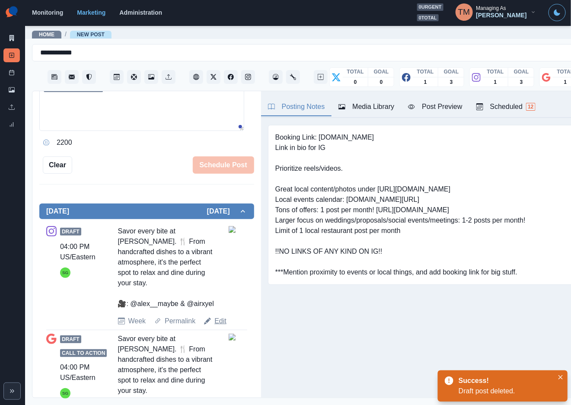
click at [218, 327] on link "Edit" at bounding box center [221, 321] width 12 height 10
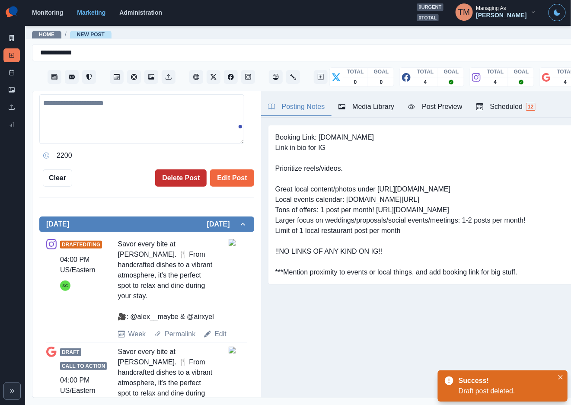
type textarea "**********"
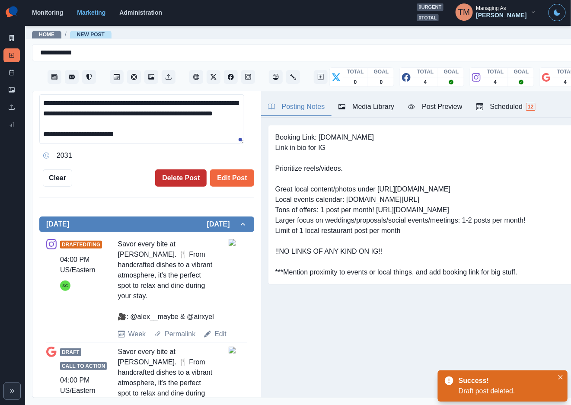
scroll to position [208, 0]
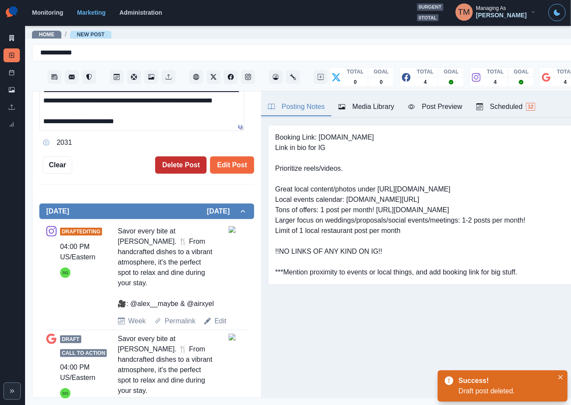
click at [167, 166] on button "Delete Post" at bounding box center [180, 165] width 51 height 17
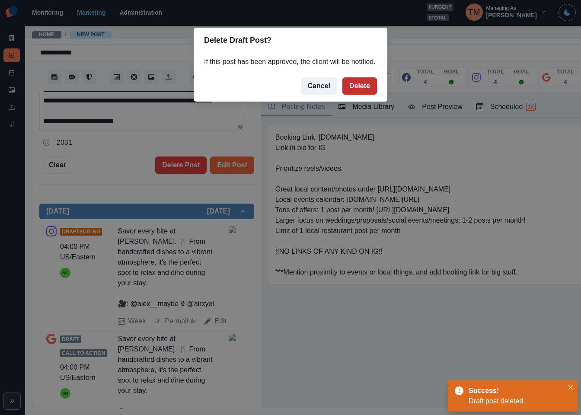
click at [362, 86] on button "Delete" at bounding box center [360, 85] width 35 height 17
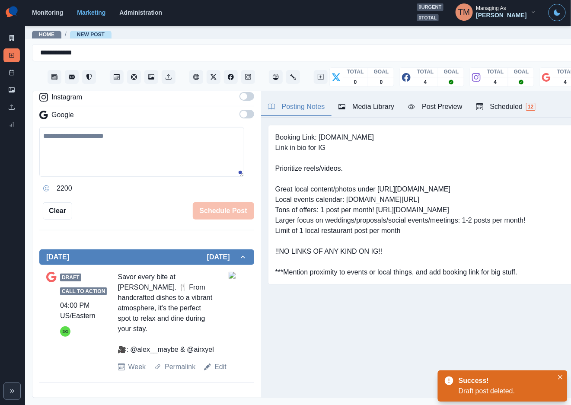
scroll to position [150, 0]
click at [224, 372] on link "Edit" at bounding box center [221, 367] width 12 height 10
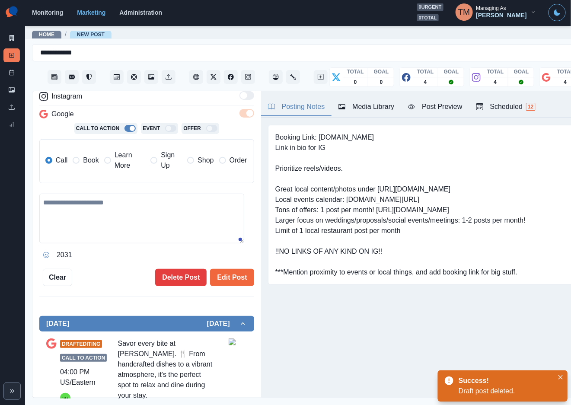
type textarea "**********"
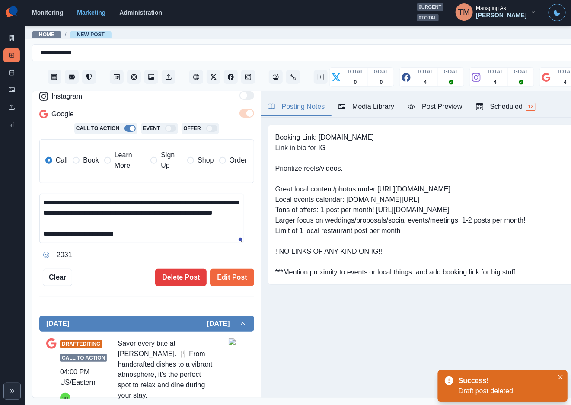
scroll to position [218, 0]
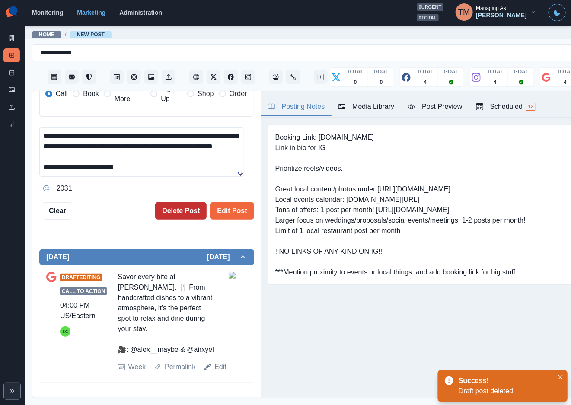
click at [164, 210] on button "Delete Post" at bounding box center [180, 210] width 51 height 17
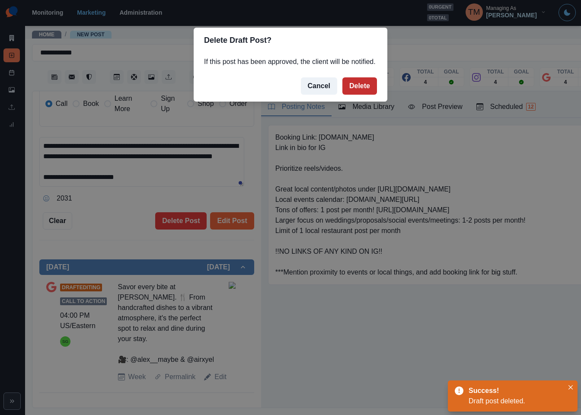
click at [360, 84] on button "Delete" at bounding box center [360, 85] width 35 height 17
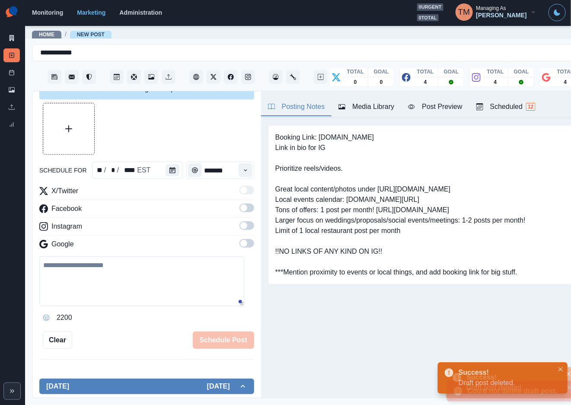
click at [470, 339] on body "**********" at bounding box center [285, 202] width 571 height 405
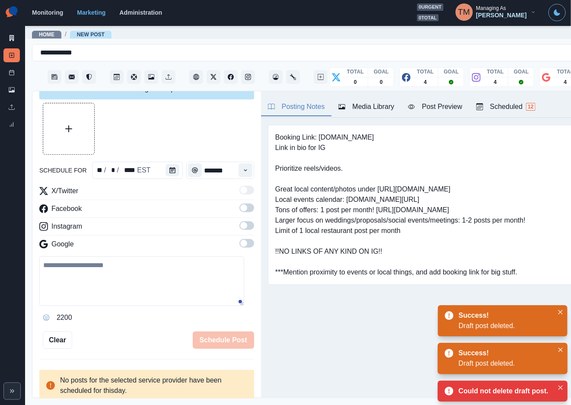
scroll to position [19, 0]
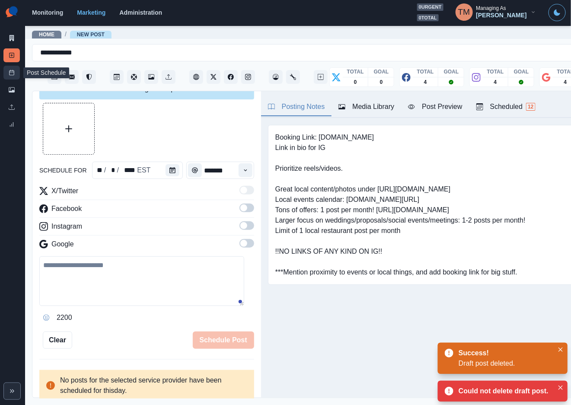
click at [11, 74] on icon at bounding box center [12, 73] width 6 height 6
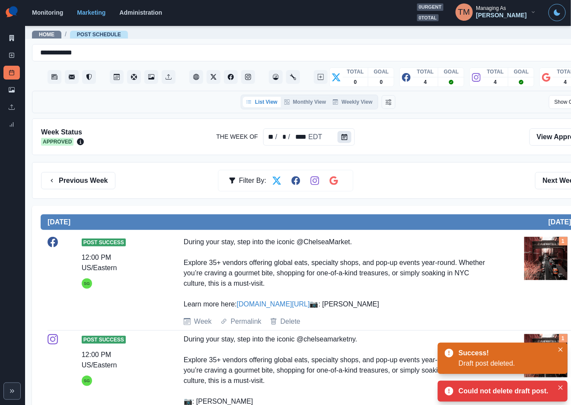
click at [342, 135] on icon "Calendar" at bounding box center [345, 137] width 6 height 6
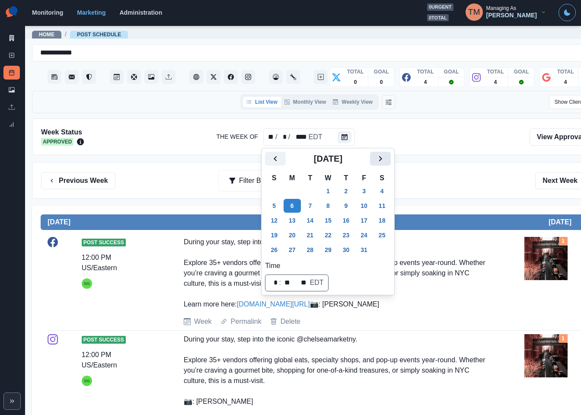
click at [378, 161] on icon "Next" at bounding box center [380, 159] width 10 height 10
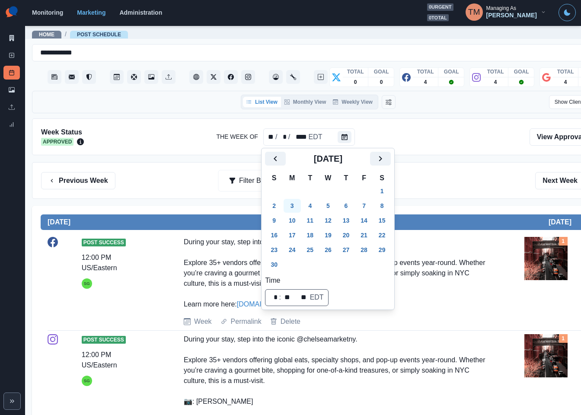
click at [289, 205] on button "3" at bounding box center [292, 206] width 17 height 14
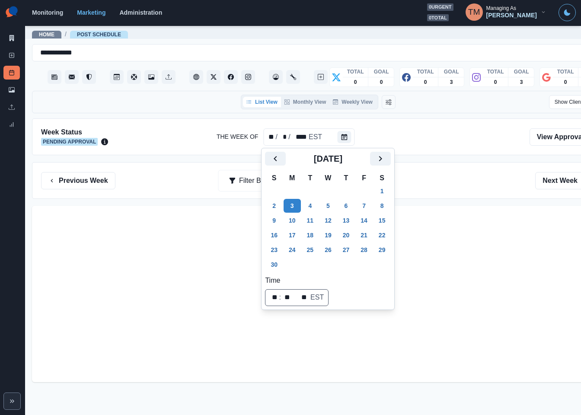
click at [442, 182] on div "Previous Week Filter By: Next Week" at bounding box center [318, 180] width 554 height 17
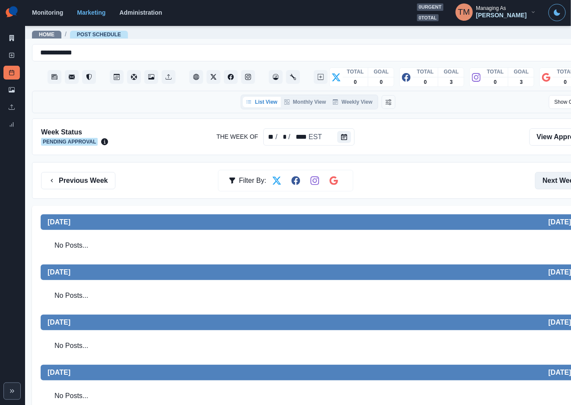
click at [560, 179] on button "Next Week" at bounding box center [565, 180] width 60 height 17
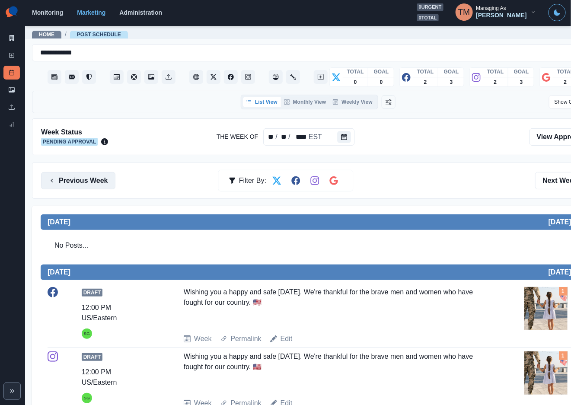
click at [85, 182] on button "Previous Week" at bounding box center [78, 180] width 74 height 17
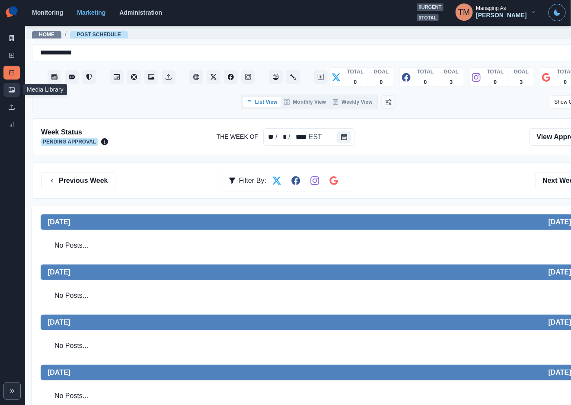
click at [13, 92] on icon at bounding box center [12, 89] width 6 height 5
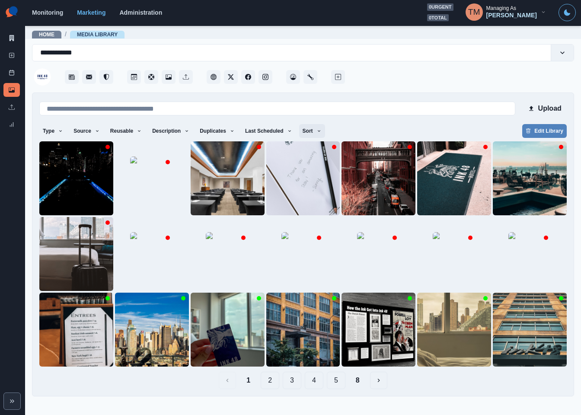
click at [310, 134] on button "Sort" at bounding box center [312, 131] width 26 height 14
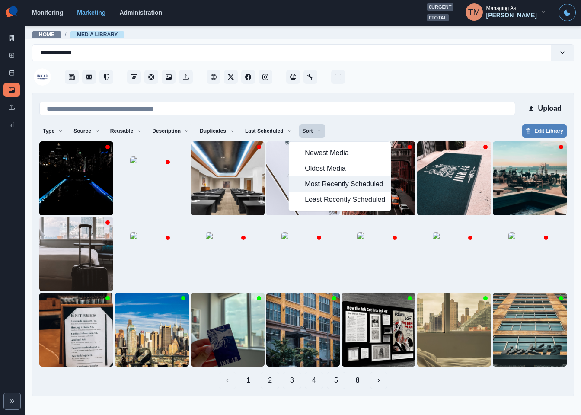
drag, startPoint x: 321, startPoint y: 187, endPoint x: 343, endPoint y: 168, distance: 29.1
click at [322, 186] on span "Most Recently Scheduled" at bounding box center [345, 184] width 80 height 10
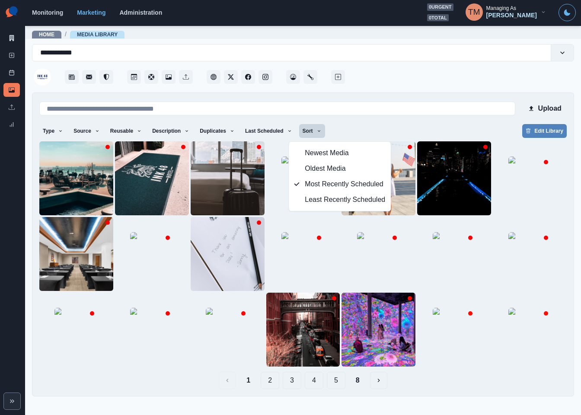
click at [415, 130] on div "Type Any Image Video Source Any Upload Social Manager Found: Instagram Found: G…" at bounding box center [303, 132] width 528 height 16
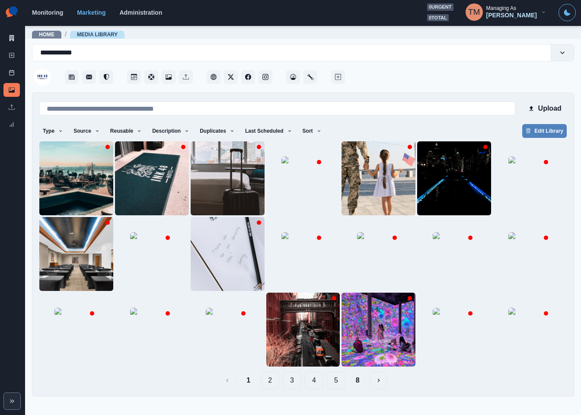
click at [356, 383] on button "8" at bounding box center [358, 380] width 18 height 17
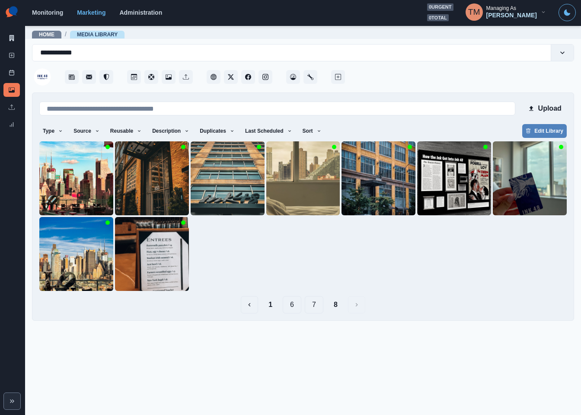
click at [317, 309] on button "7" at bounding box center [314, 304] width 19 height 17
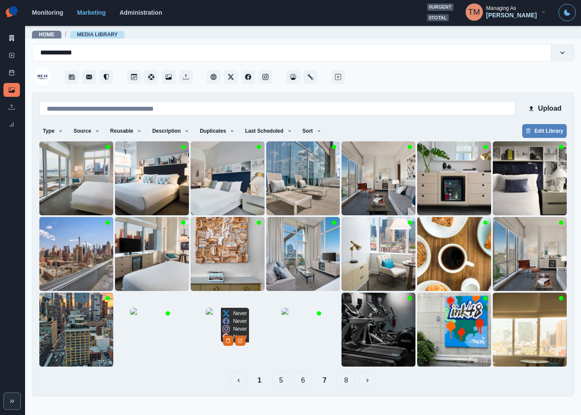
click at [212, 351] on img at bounding box center [227, 329] width 43 height 43
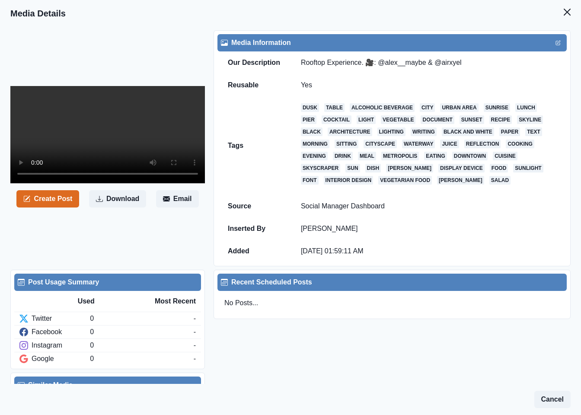
click at [564, 13] on icon "Close" at bounding box center [567, 12] width 7 height 7
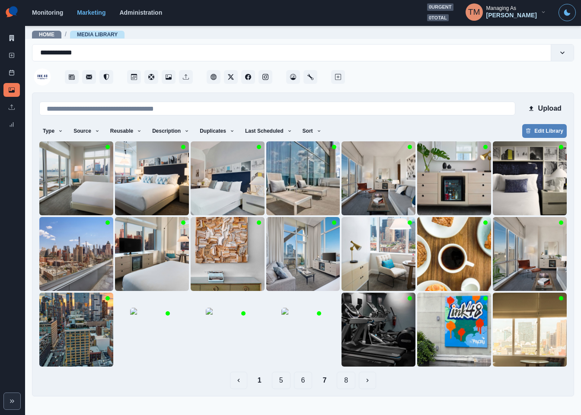
click at [307, 381] on button "6" at bounding box center [303, 380] width 19 height 17
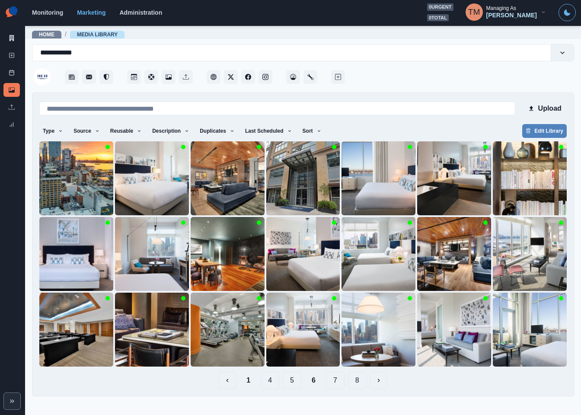
click at [292, 382] on button "5" at bounding box center [292, 380] width 19 height 17
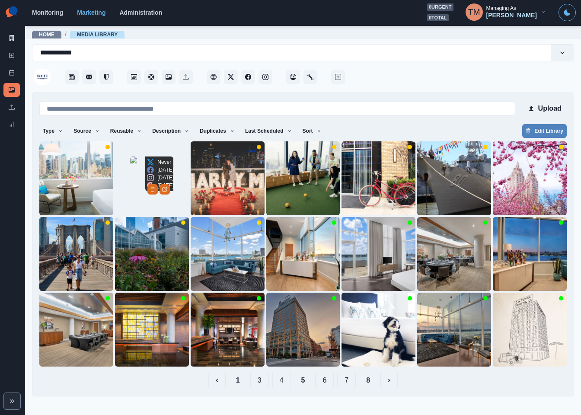
click at [130, 194] on img at bounding box center [151, 178] width 43 height 43
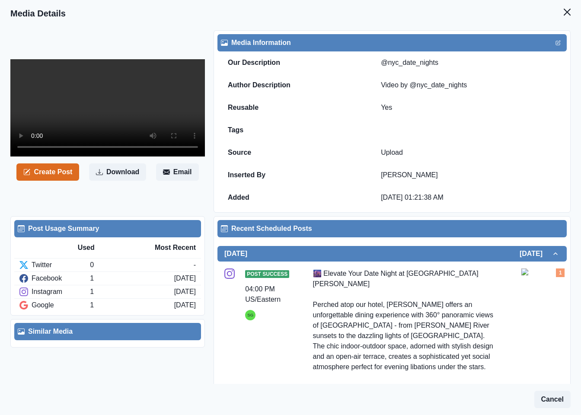
click at [429, 226] on div "Our Description @nyc_date_nights Author Description Video by @nyc_date_nights R…" at bounding box center [392, 138] width 349 height 175
drag, startPoint x: 439, startPoint y: 61, endPoint x: 379, endPoint y: 67, distance: 59.9
click at [379, 67] on td "@nyc_date_nights" at bounding box center [469, 62] width 196 height 22
copy td "@nyc_date_nights"
click at [553, 38] on button "Edit" at bounding box center [558, 43] width 10 height 10
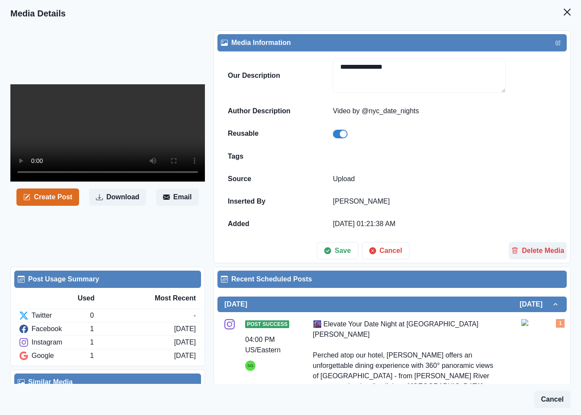
click at [348, 138] on span at bounding box center [340, 134] width 15 height 9
click at [340, 257] on button "Save" at bounding box center [337, 250] width 41 height 17
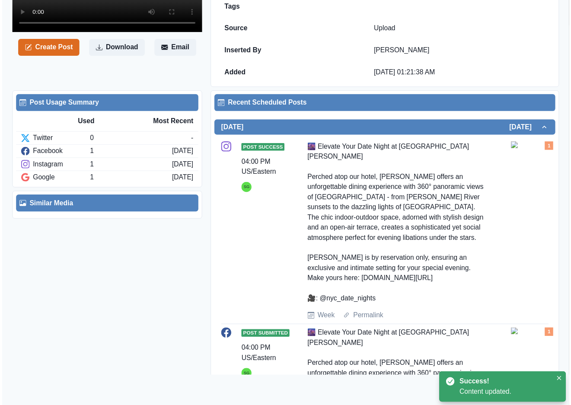
scroll to position [195, 0]
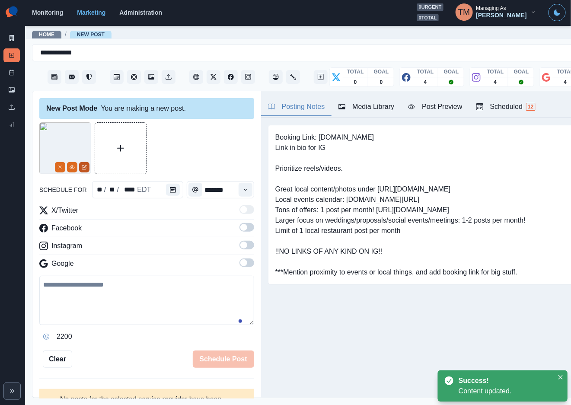
click at [86, 165] on icon "Edit Media" at bounding box center [84, 167] width 5 height 5
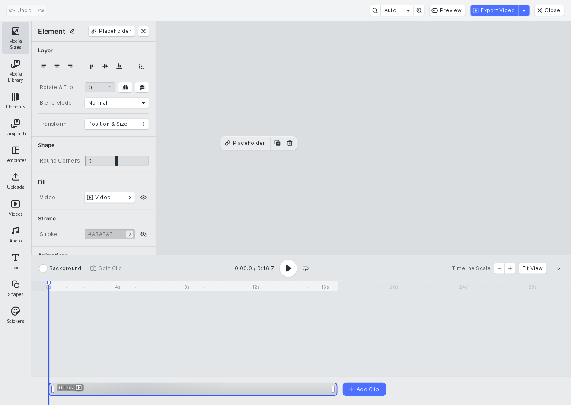
click at [14, 33] on button "Media Sizes" at bounding box center [16, 37] width 28 height 31
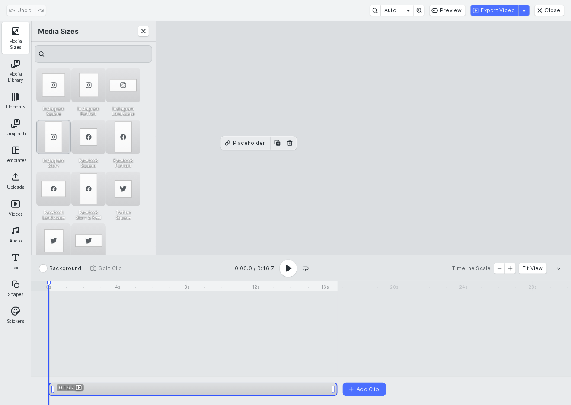
click at [50, 139] on div "Instagram Story" at bounding box center [53, 137] width 35 height 35
click at [515, 10] on button "Export Video" at bounding box center [495, 10] width 48 height 10
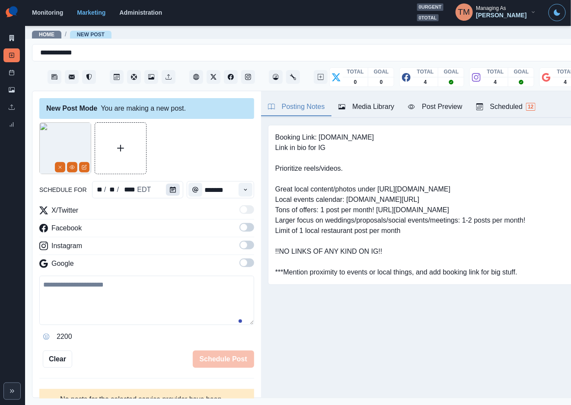
click at [170, 187] on icon "Calendar" at bounding box center [173, 190] width 6 height 6
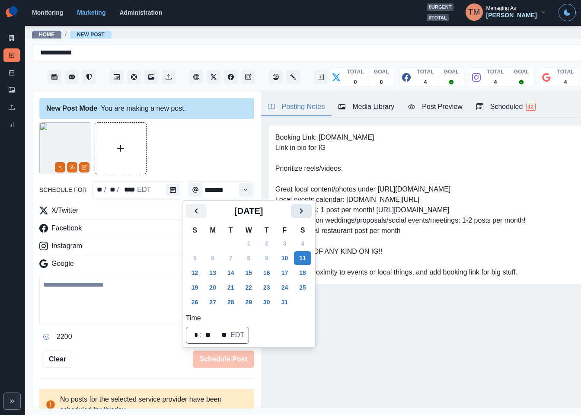
click at [309, 209] on button "Next" at bounding box center [301, 211] width 21 height 14
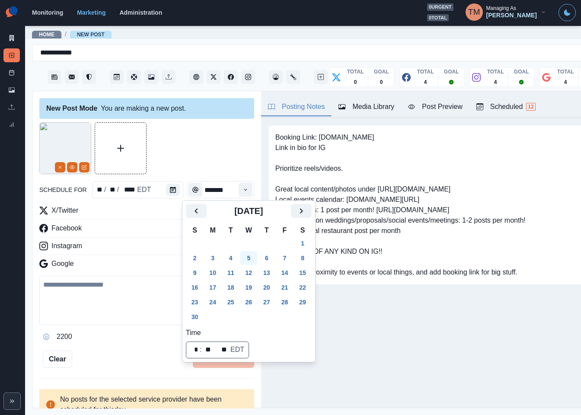
click at [248, 259] on button "5" at bounding box center [248, 258] width 17 height 14
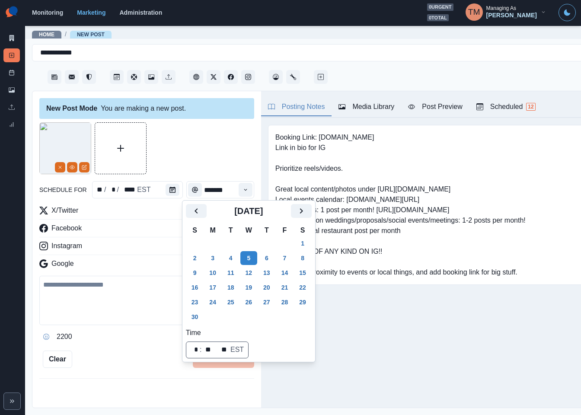
click at [201, 147] on div at bounding box center [146, 148] width 215 height 52
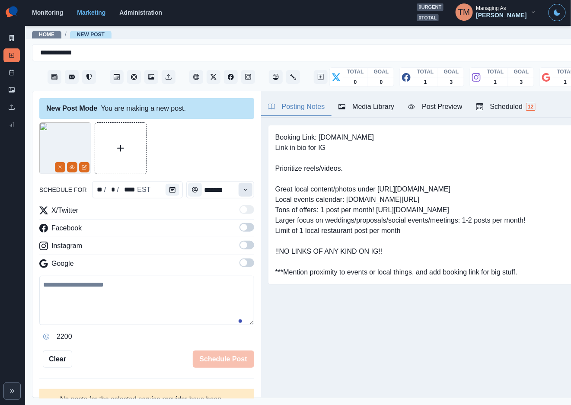
click at [239, 190] on button "Time" at bounding box center [246, 190] width 14 height 14
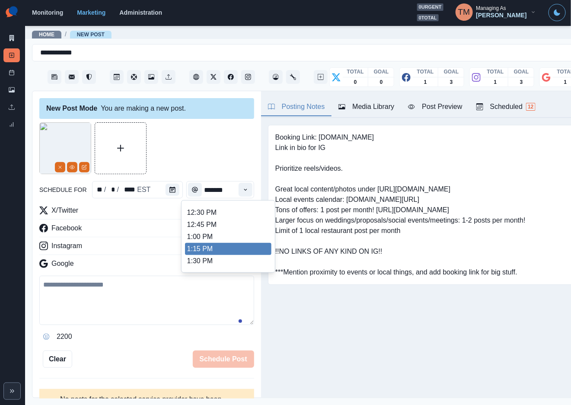
scroll to position [222, 0]
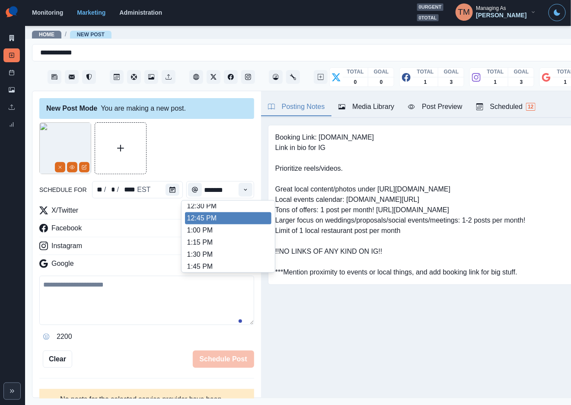
click at [249, 217] on li "12:45 PM" at bounding box center [228, 218] width 86 height 12
type input "********"
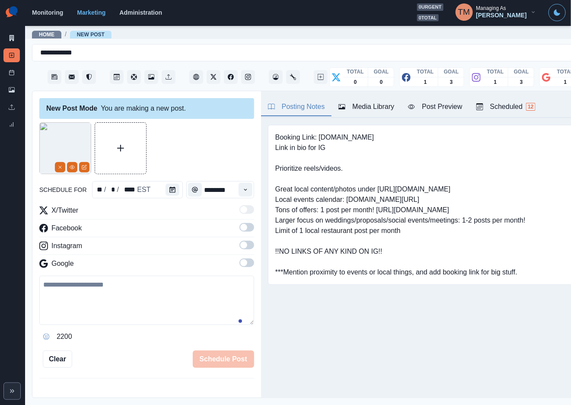
click at [240, 230] on span at bounding box center [247, 227] width 15 height 9
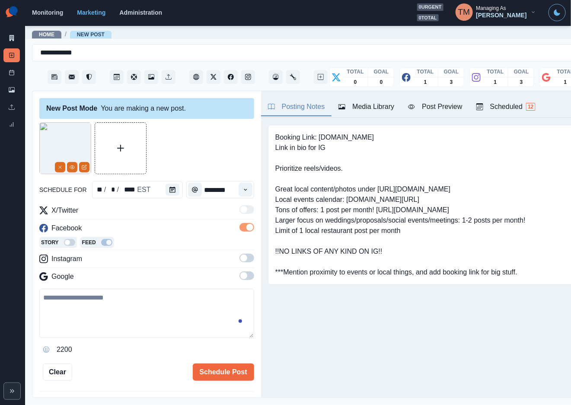
click at [240, 261] on span at bounding box center [247, 258] width 15 height 9
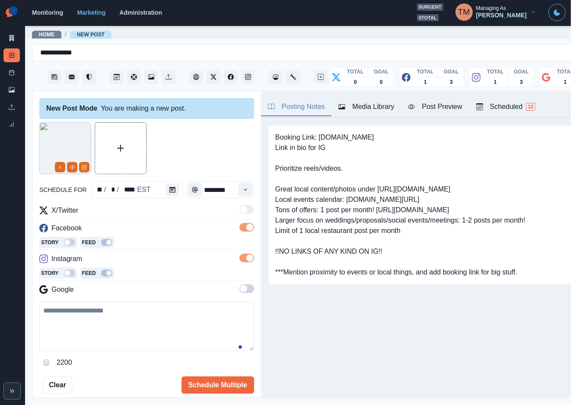
click at [240, 292] on span at bounding box center [243, 288] width 7 height 7
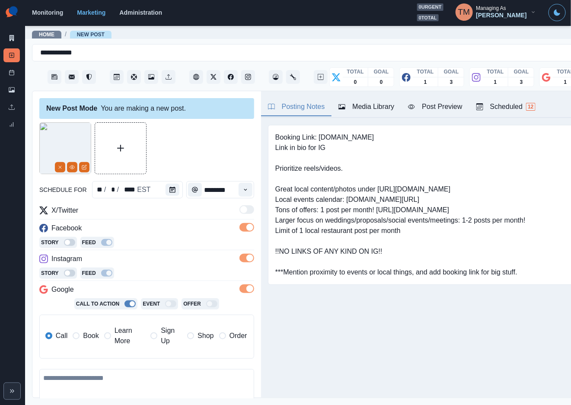
click at [91, 335] on span "Book" at bounding box center [91, 336] width 16 height 10
click at [201, 142] on div at bounding box center [146, 148] width 215 height 52
click at [433, 105] on div "Post Preview" at bounding box center [435, 107] width 54 height 10
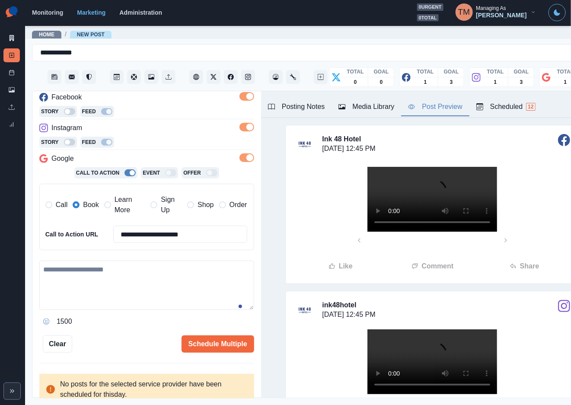
scroll to position [135, 0]
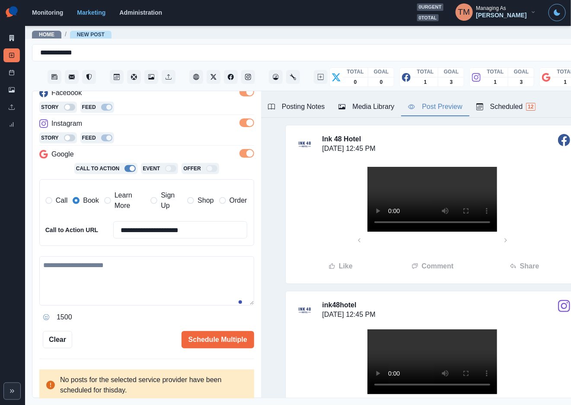
click at [143, 272] on textarea at bounding box center [146, 280] width 215 height 49
paste textarea "**********"
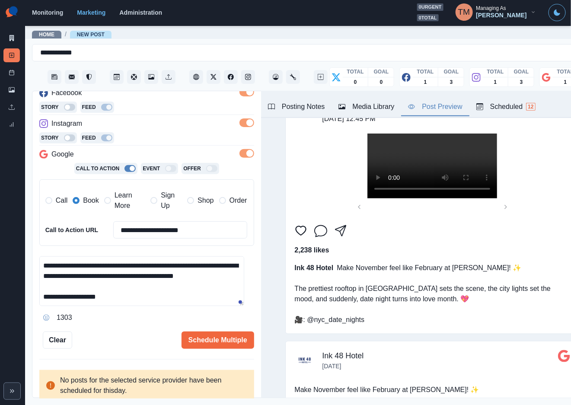
scroll to position [259, 0]
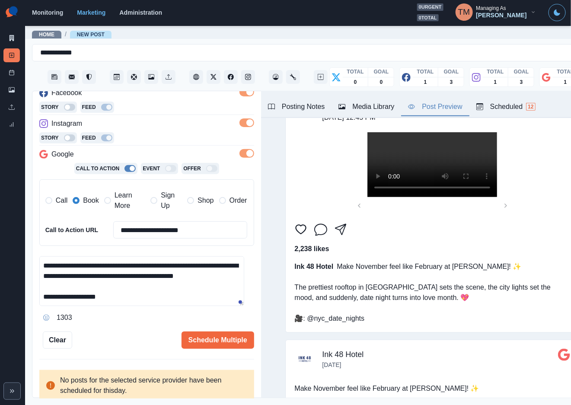
type textarea "**********"
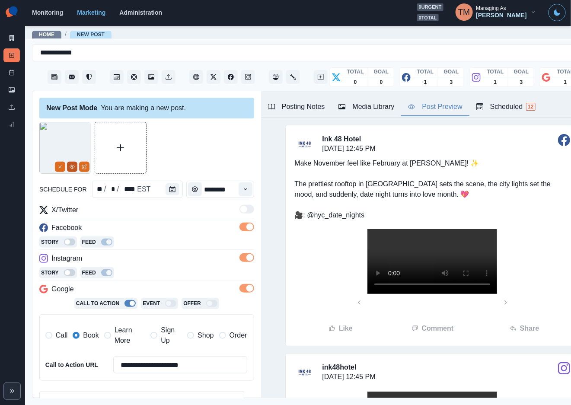
scroll to position [0, 0]
click at [74, 169] on icon "View Media" at bounding box center [72, 167] width 5 height 3
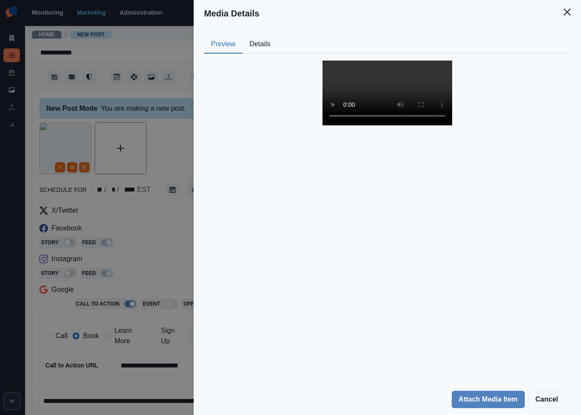
click at [266, 44] on button "Details" at bounding box center [260, 44] width 35 height 18
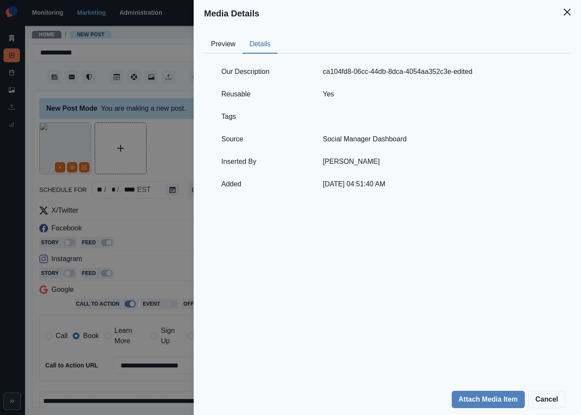
click at [154, 34] on div "Media Details Preview Details Our Description ca104fd8-06cc-44db-8dca-4054aa352…" at bounding box center [290, 207] width 581 height 415
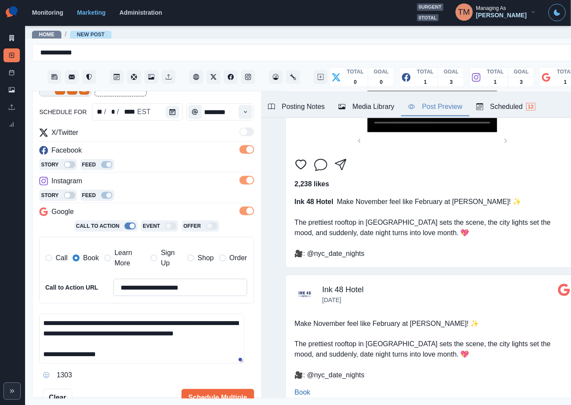
scroll to position [135, 0]
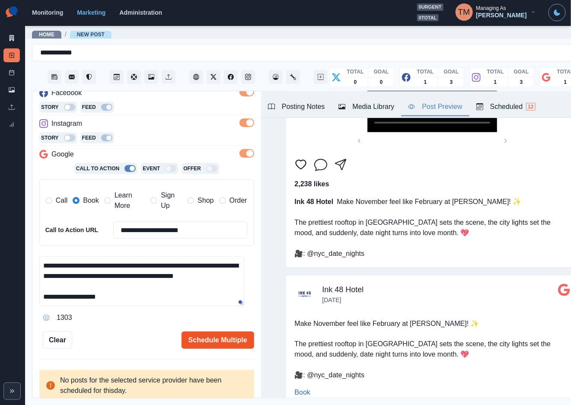
click at [200, 342] on button "Schedule Multiple" at bounding box center [218, 340] width 73 height 17
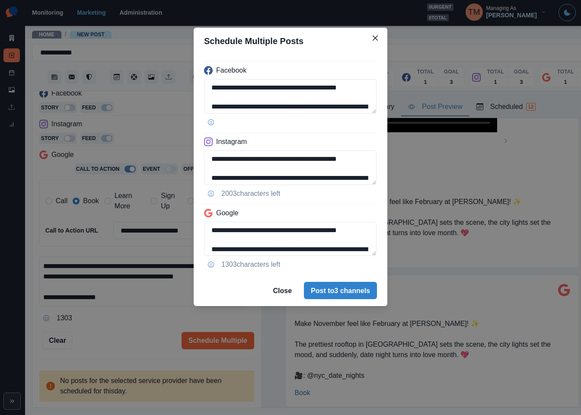
drag, startPoint x: 131, startPoint y: 336, endPoint x: 118, endPoint y: 335, distance: 13.0
click at [130, 336] on div "**********" at bounding box center [290, 207] width 581 height 415
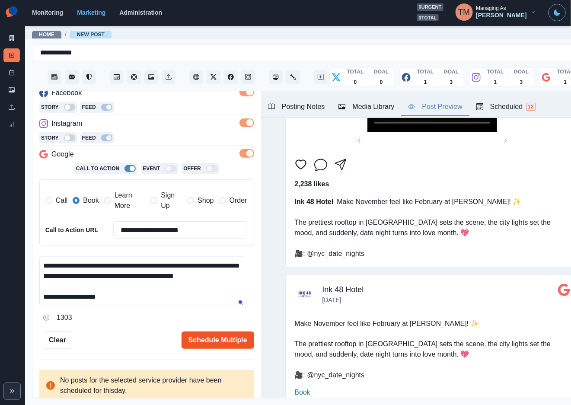
click at [205, 343] on button "Schedule Multiple" at bounding box center [218, 340] width 73 height 17
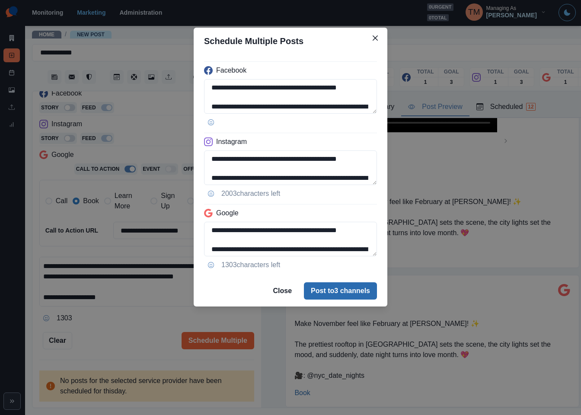
click at [343, 290] on button "Post to 3 channels" at bounding box center [340, 290] width 73 height 17
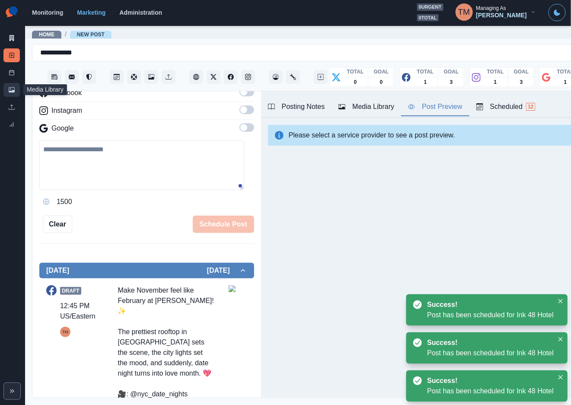
click at [13, 88] on icon at bounding box center [12, 90] width 6 height 6
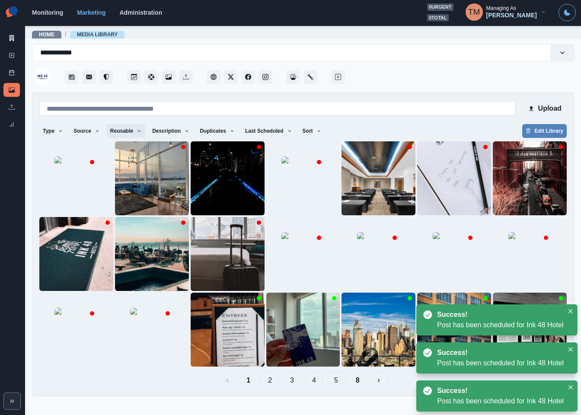
click at [112, 132] on button "Reusable" at bounding box center [126, 131] width 38 height 14
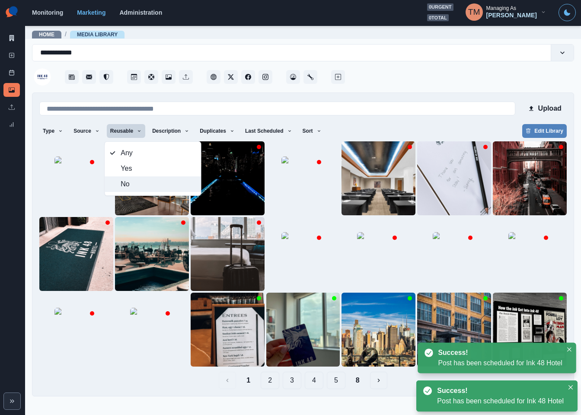
click at [128, 185] on span "No" at bounding box center [158, 184] width 75 height 10
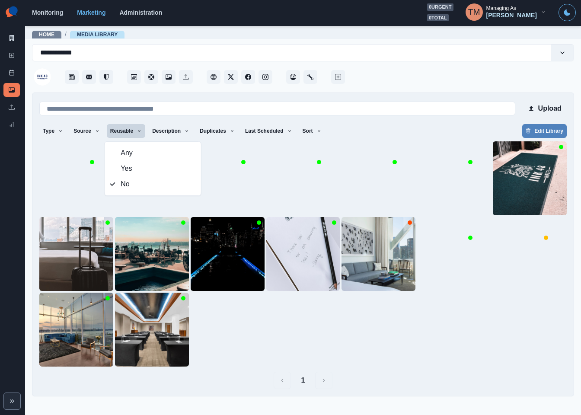
click at [404, 128] on div "Type Any Image Video Source Any Upload Social Manager Found: Instagram Found: G…" at bounding box center [303, 132] width 528 height 16
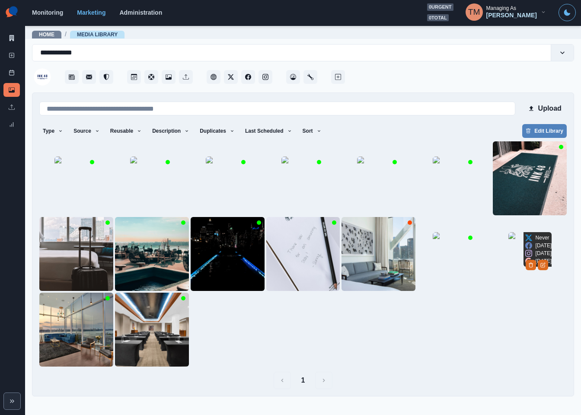
click at [512, 275] on img at bounding box center [530, 253] width 43 height 43
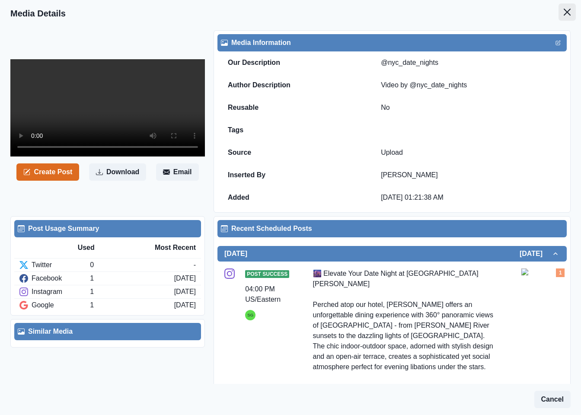
click at [564, 13] on icon "Close" at bounding box center [567, 12] width 7 height 7
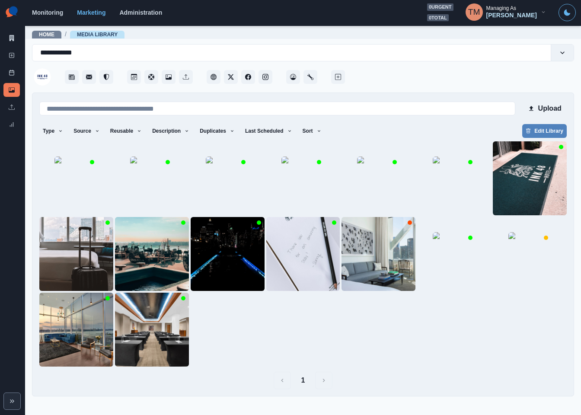
click at [502, 328] on div at bounding box center [303, 253] width 528 height 225
click at [11, 68] on link "Post Schedule" at bounding box center [11, 73] width 16 height 14
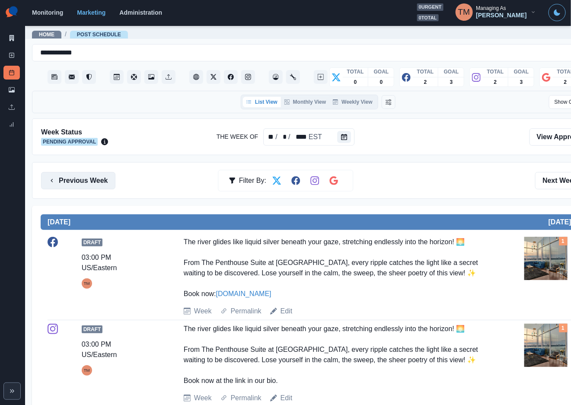
click at [80, 186] on button "Previous Week" at bounding box center [78, 180] width 74 height 17
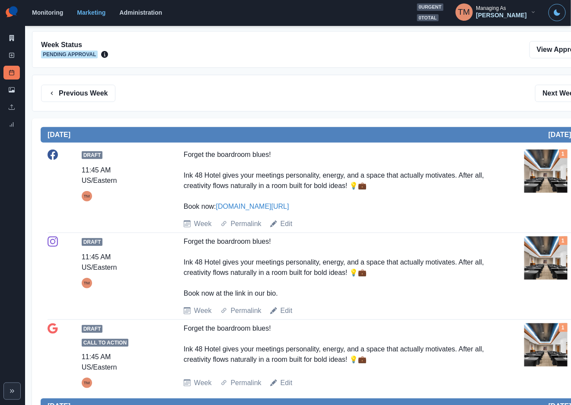
scroll to position [65, 0]
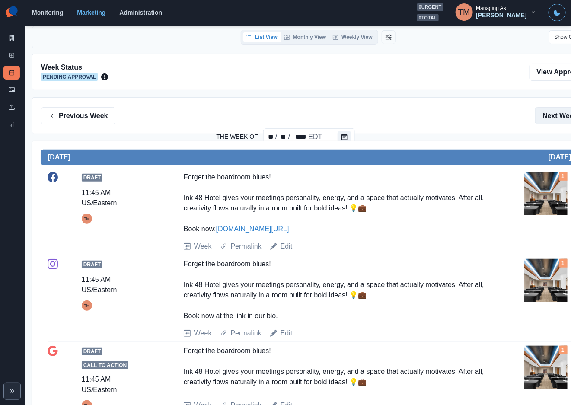
click at [556, 115] on button "Next Week" at bounding box center [565, 115] width 60 height 17
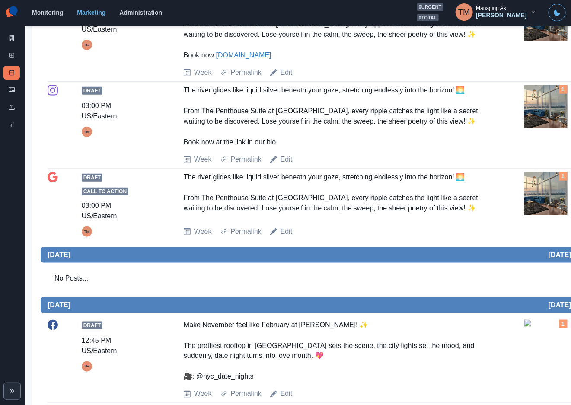
scroll to position [100, 0]
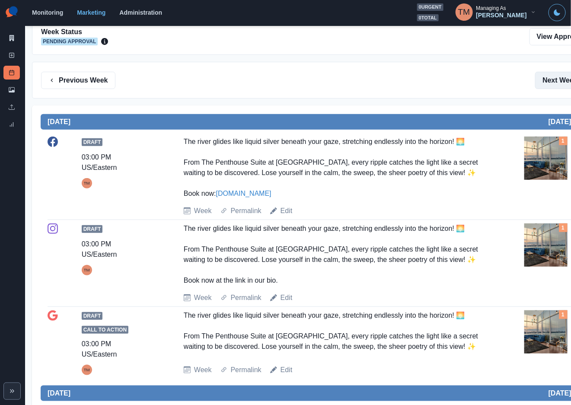
click at [557, 82] on button "Next Week" at bounding box center [565, 80] width 60 height 17
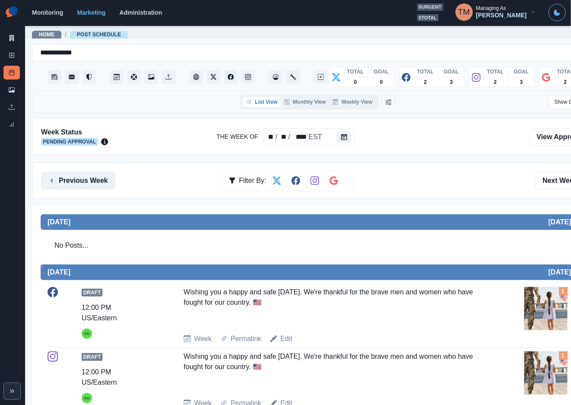
click at [67, 182] on button "Previous Week" at bounding box center [78, 180] width 74 height 17
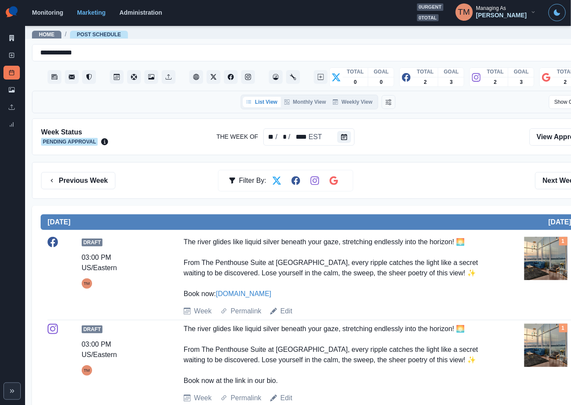
drag, startPoint x: 497, startPoint y: 173, endPoint x: 451, endPoint y: 239, distance: 80.6
click at [496, 177] on div "Previous Week Filter By: Next Week" at bounding box center [318, 180] width 554 height 17
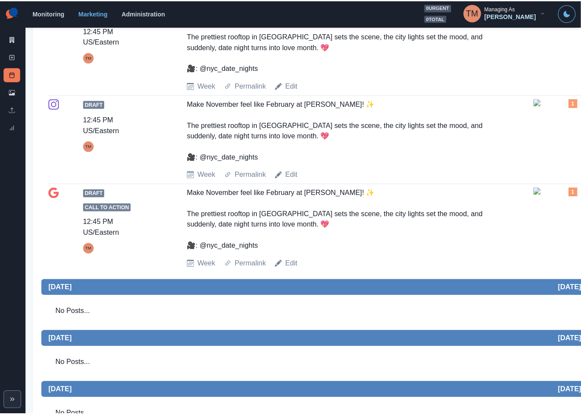
scroll to position [619, 0]
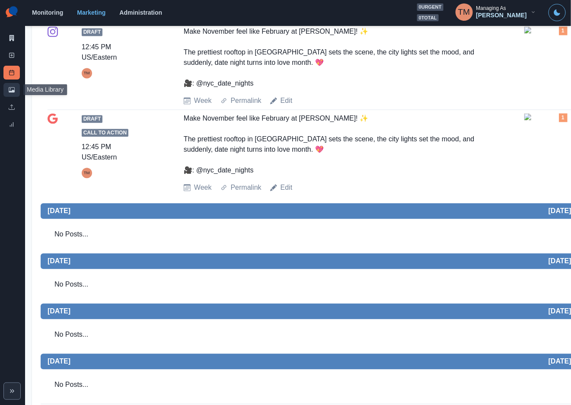
click at [16, 92] on link "Media Library" at bounding box center [11, 90] width 16 height 14
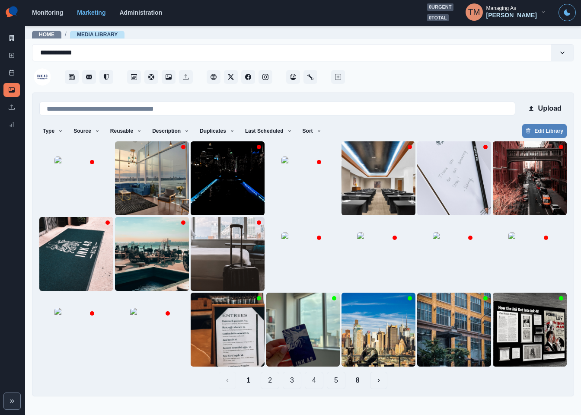
click at [391, 123] on div "Upload Type Any Image Video Source Any Upload Social Manager Found: Instagram F…" at bounding box center [303, 244] width 528 height 289
click at [10, 38] on icon at bounding box center [12, 38] width 6 height 6
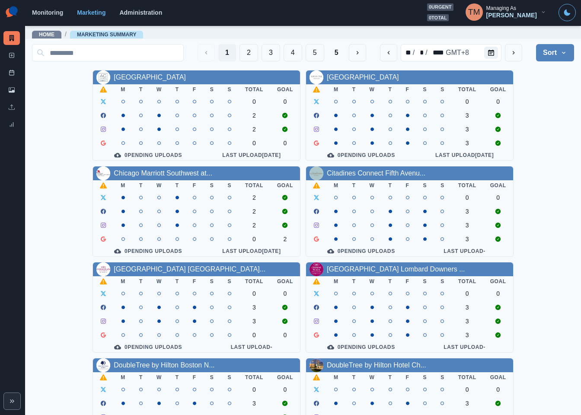
click at [544, 181] on div "AC Hotel Atlanta Downtown M T W T F S S Total Goal 0 0 2 2 0 0 0 Pending Upload…" at bounding box center [303, 355] width 542 height 571
click at [549, 294] on div "AC Hotel Atlanta Downtown M T W T F S S Total Goal 0 0 2 2 0 0 0 Pending Upload…" at bounding box center [303, 355] width 542 height 571
click at [284, 54] on button "4" at bounding box center [293, 52] width 19 height 17
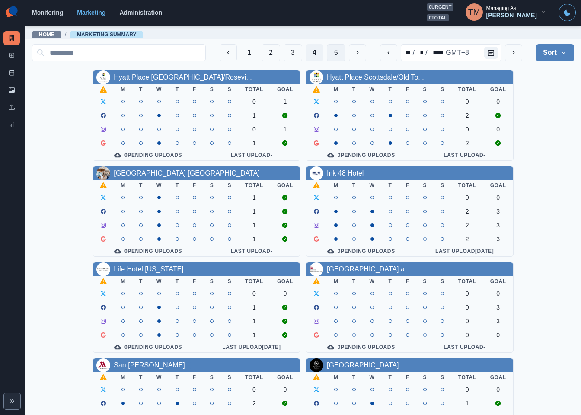
click at [328, 54] on button "5" at bounding box center [336, 52] width 19 height 17
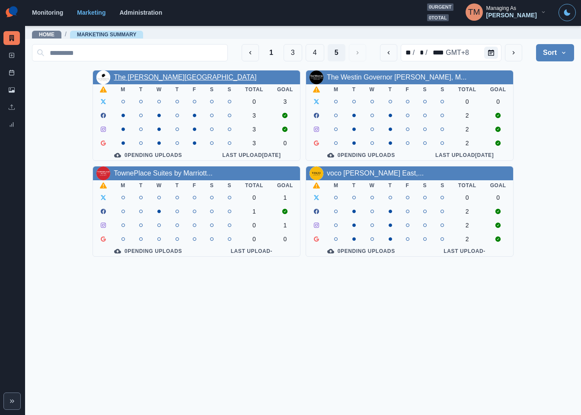
click at [144, 79] on link "The Renwick Hotel" at bounding box center [185, 77] width 143 height 7
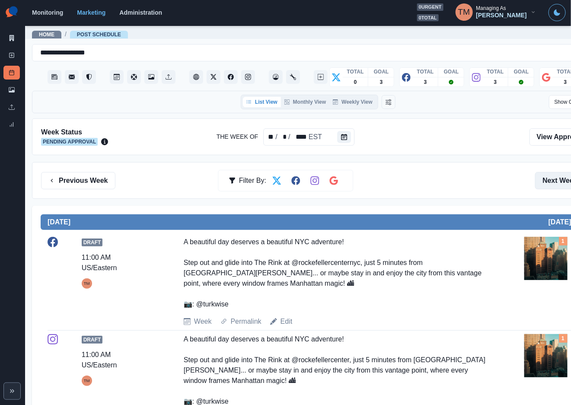
click at [548, 180] on button "Next Week" at bounding box center [565, 180] width 60 height 17
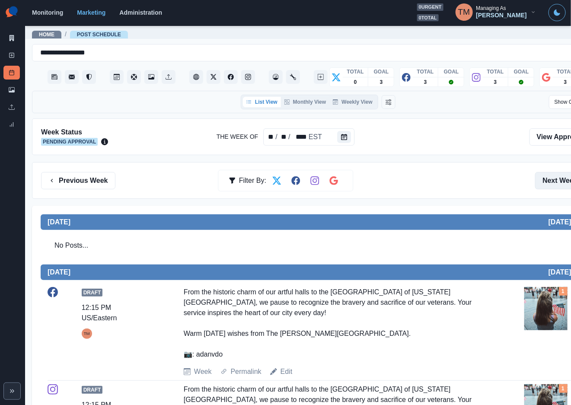
click at [551, 186] on button "Next Week" at bounding box center [565, 180] width 60 height 17
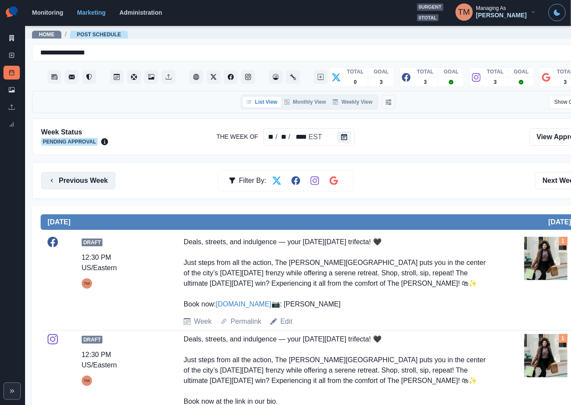
click at [90, 184] on button "Previous Week" at bounding box center [78, 180] width 74 height 17
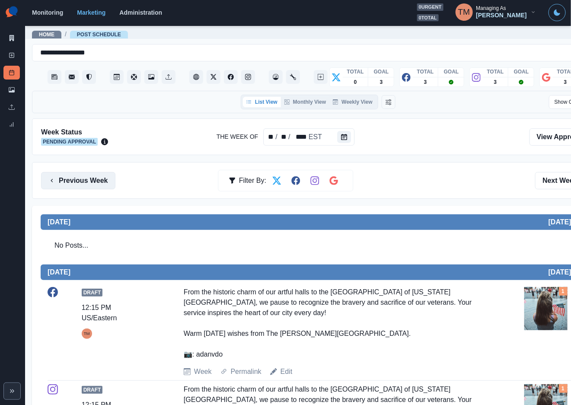
click at [82, 184] on button "Previous Week" at bounding box center [78, 180] width 74 height 17
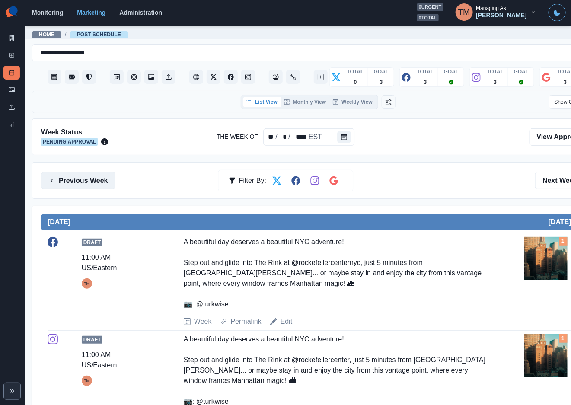
click at [82, 184] on button "Previous Week" at bounding box center [78, 180] width 74 height 17
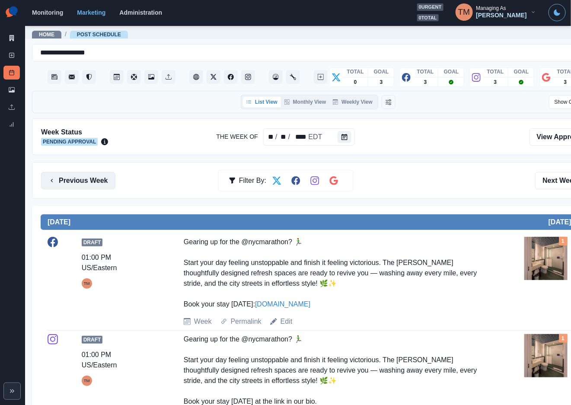
click at [82, 184] on button "Previous Week" at bounding box center [78, 180] width 74 height 17
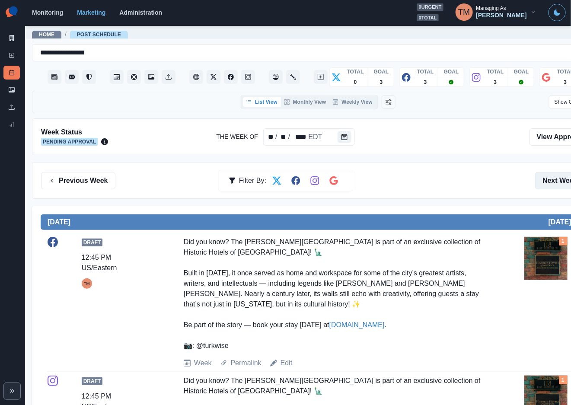
click at [554, 182] on button "Next Week" at bounding box center [565, 180] width 60 height 17
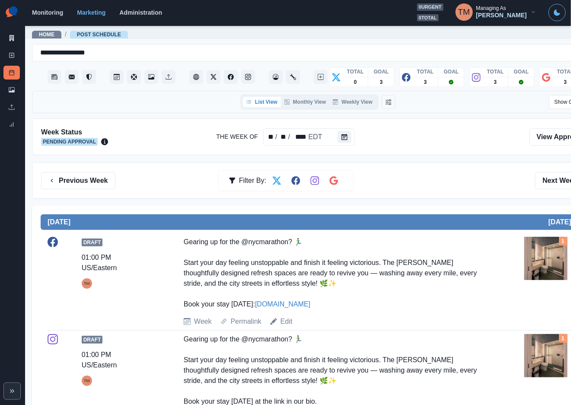
click at [554, 186] on button "Next Week" at bounding box center [565, 180] width 60 height 17
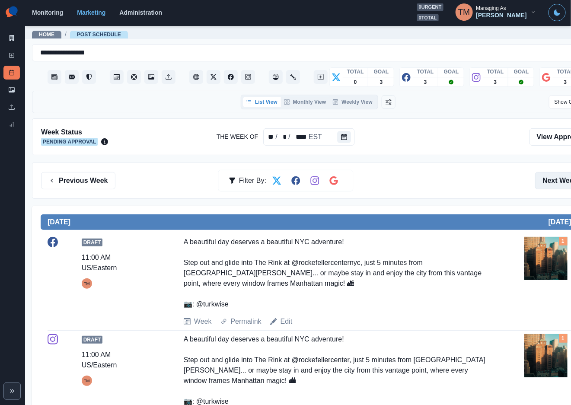
click at [558, 183] on button "Next Week" at bounding box center [565, 180] width 60 height 17
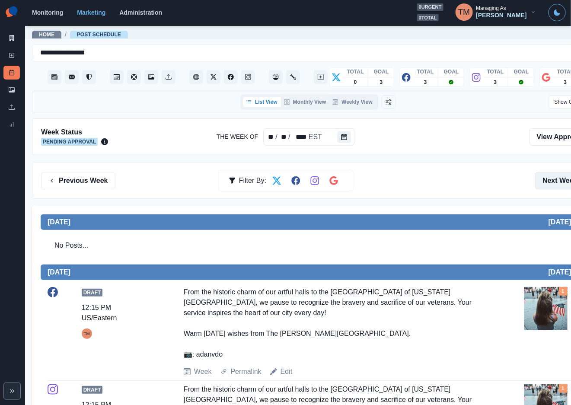
click at [552, 185] on button "Next Week" at bounding box center [565, 180] width 60 height 17
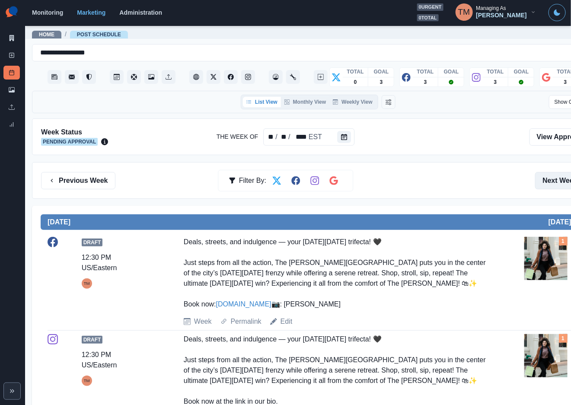
click at [558, 181] on button "Next Week" at bounding box center [565, 180] width 60 height 17
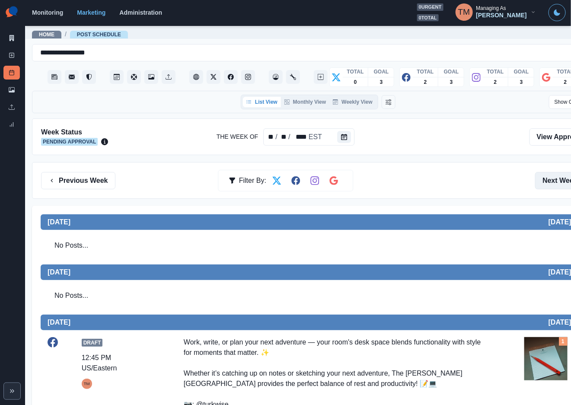
click at [557, 183] on button "Next Week" at bounding box center [565, 180] width 60 height 17
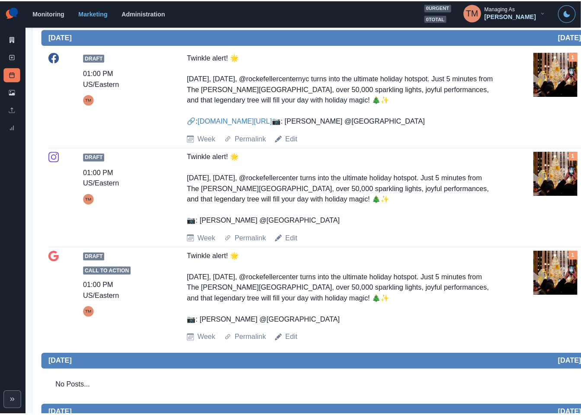
scroll to position [259, 0]
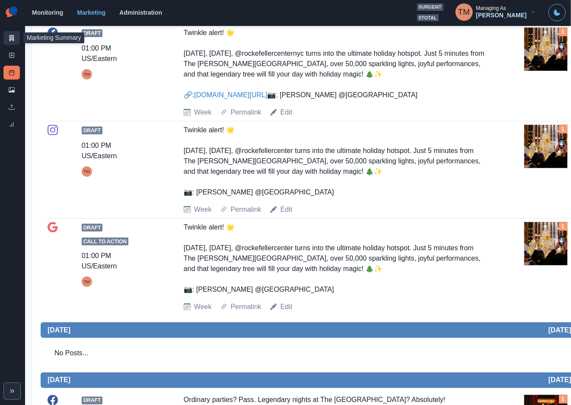
click at [15, 36] on link "Marketing Summary" at bounding box center [11, 38] width 16 height 14
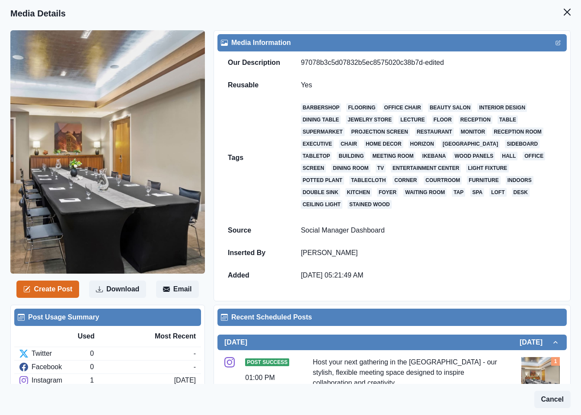
click at [564, 14] on icon "Close" at bounding box center [567, 12] width 7 height 7
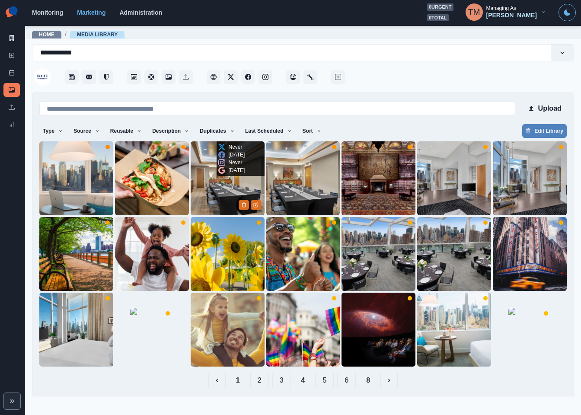
click at [211, 195] on img at bounding box center [228, 178] width 74 height 74
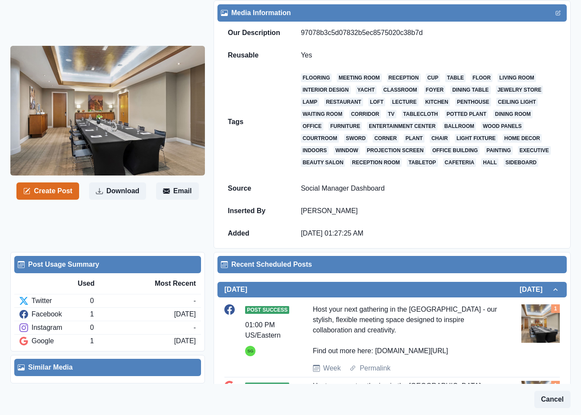
scroll to position [107, 0]
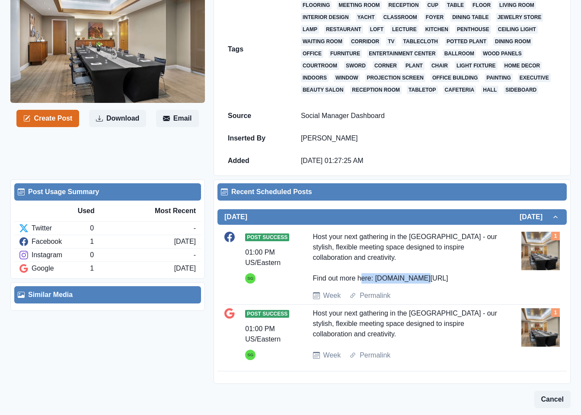
drag, startPoint x: 374, startPoint y: 278, endPoint x: 437, endPoint y: 280, distance: 63.2
click at [437, 280] on div "Host your next gathering in the [GEOGRAPHIC_DATA] - our stylish, flexible meeti…" at bounding box center [405, 258] width 185 height 52
copy div "[DOMAIN_NAME][URL]"
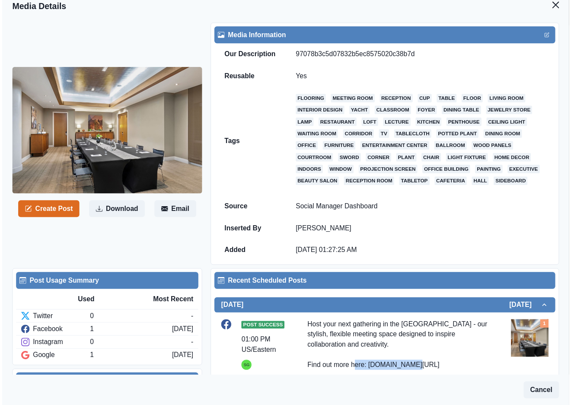
scroll to position [0, 0]
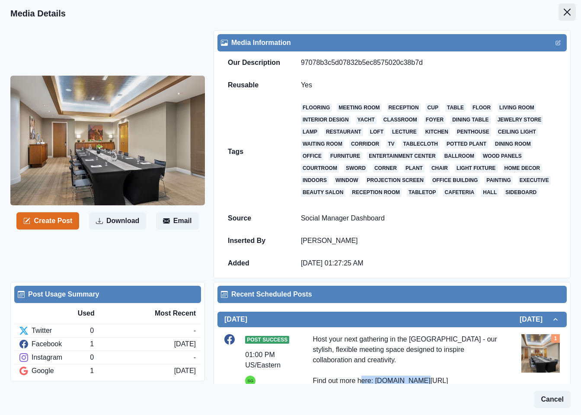
click at [559, 16] on button "Close" at bounding box center [567, 11] width 17 height 17
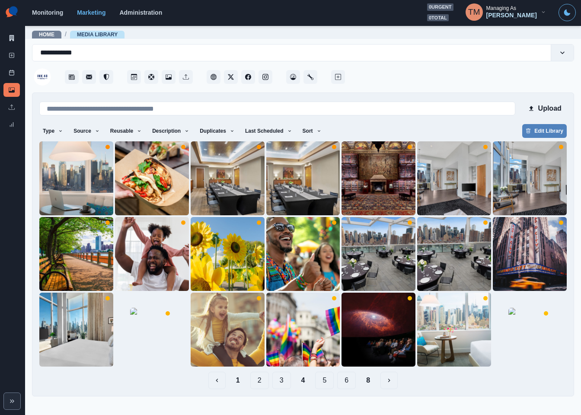
click at [347, 383] on button "6" at bounding box center [346, 380] width 19 height 17
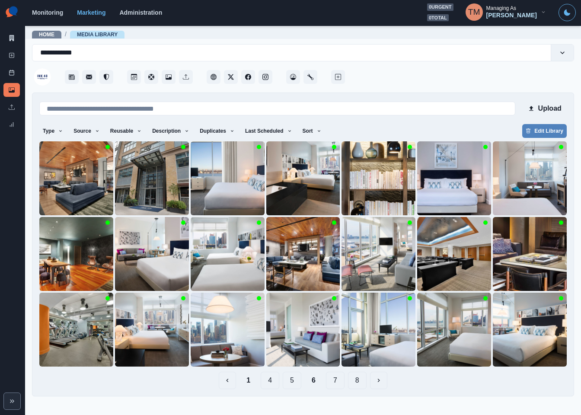
click at [288, 383] on button "5" at bounding box center [292, 380] width 19 height 17
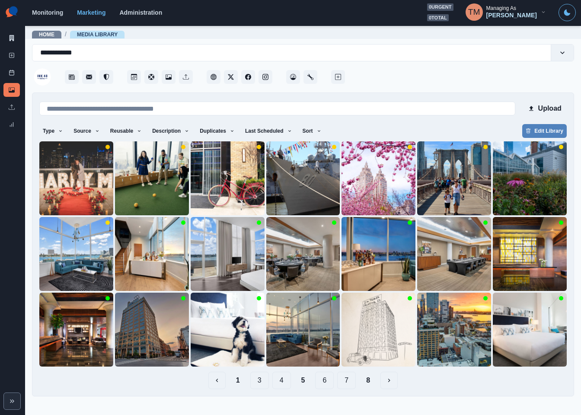
click at [326, 382] on button "6" at bounding box center [324, 380] width 19 height 17
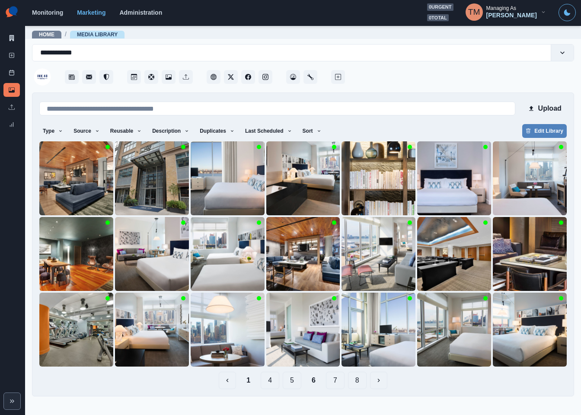
click at [333, 381] on button "7" at bounding box center [335, 380] width 19 height 17
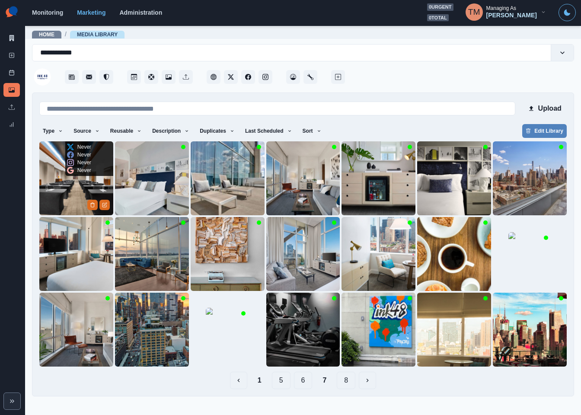
click at [55, 187] on img at bounding box center [76, 178] width 74 height 74
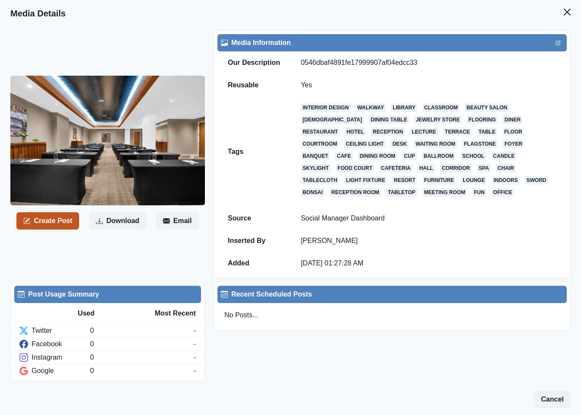
click at [49, 225] on button "Create Post" at bounding box center [47, 220] width 63 height 17
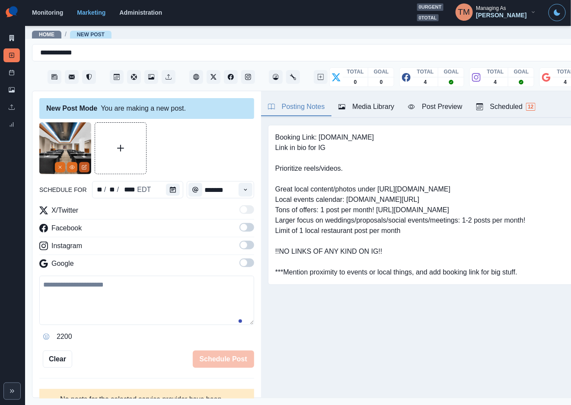
click at [85, 167] on icon "Edit Media" at bounding box center [84, 166] width 3 height 3
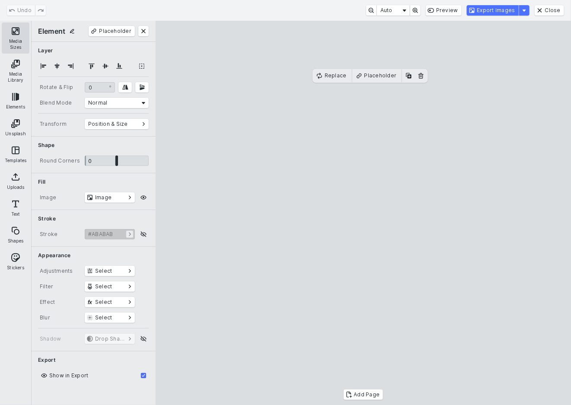
click at [14, 35] on button "Media Sizes" at bounding box center [16, 37] width 28 height 31
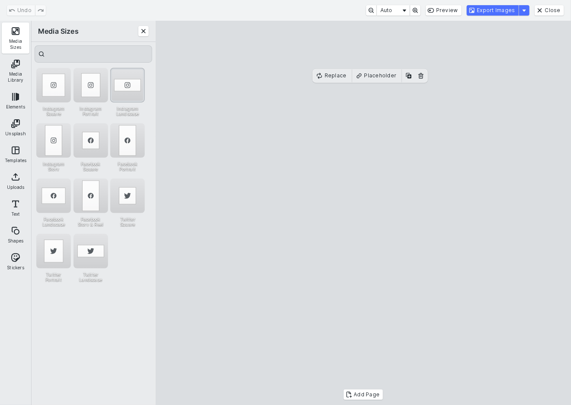
click at [128, 75] on div "Instagram Landscape" at bounding box center [127, 85] width 35 height 35
click at [364, 213] on cesdk-canvas "Editor canvas" at bounding box center [364, 213] width 0 height 0
drag, startPoint x: 374, startPoint y: 169, endPoint x: 374, endPoint y: 191, distance: 22.1
click at [364, 213] on cesdk-canvas "Editor canvas" at bounding box center [364, 213] width 0 height 0
drag, startPoint x: 371, startPoint y: 147, endPoint x: 373, endPoint y: 124, distance: 23.0
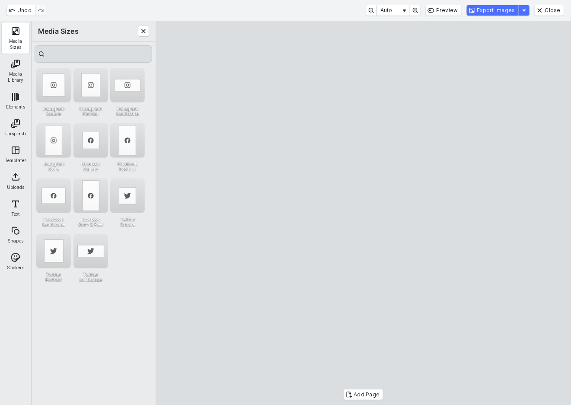
click at [364, 213] on cesdk-canvas "Editor canvas" at bounding box center [364, 213] width 0 height 0
drag, startPoint x: 370, startPoint y: 348, endPoint x: 374, endPoint y: 327, distance: 21.5
click at [364, 213] on cesdk-canvas "Editor canvas" at bounding box center [364, 213] width 0 height 0
drag, startPoint x: 435, startPoint y: 375, endPoint x: 382, endPoint y: 227, distance: 157.2
click at [364, 213] on cesdk-canvas "Editor canvas" at bounding box center [364, 213] width 0 height 0
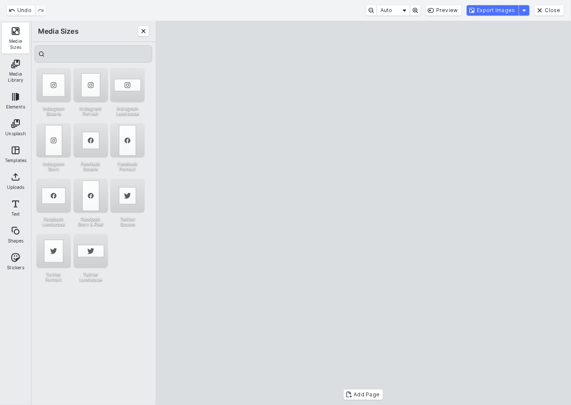
click at [364, 213] on cesdk-canvas "Editor canvas" at bounding box center [364, 213] width 0 height 0
click at [513, 12] on button "Export Images" at bounding box center [493, 10] width 52 height 10
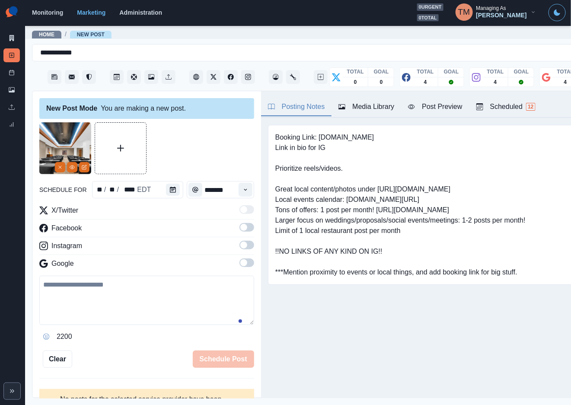
drag, startPoint x: 104, startPoint y: 288, endPoint x: 99, endPoint y: 300, distance: 13.0
click at [104, 291] on textarea at bounding box center [146, 300] width 215 height 49
paste textarea "**********"
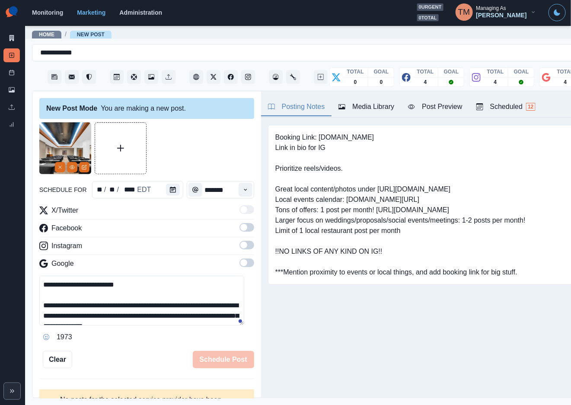
scroll to position [27, 0]
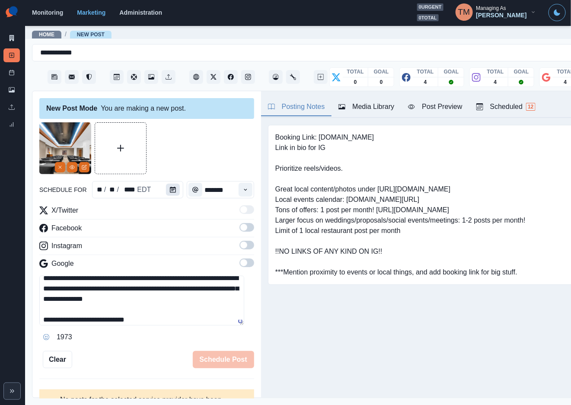
type textarea "**********"
click at [170, 189] on icon "Calendar" at bounding box center [173, 190] width 6 height 6
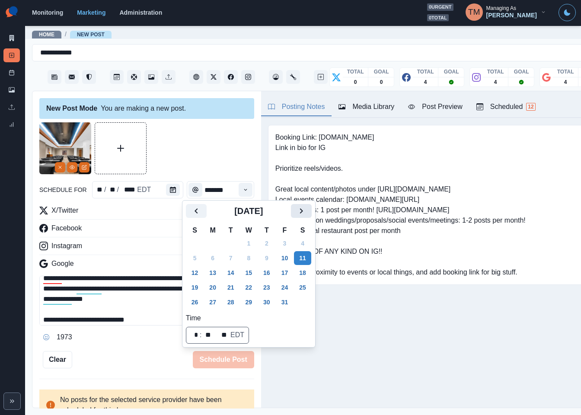
click at [308, 209] on button "Next" at bounding box center [301, 211] width 21 height 14
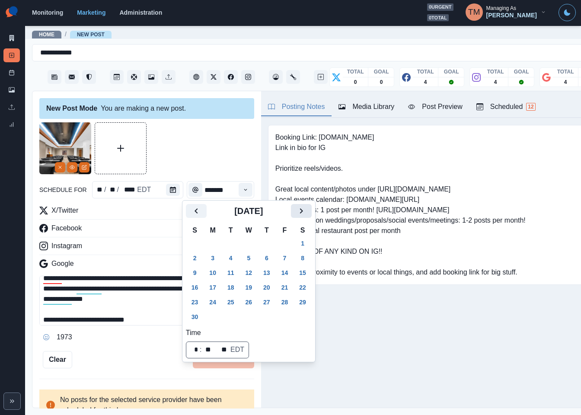
click at [308, 209] on button "Next" at bounding box center [301, 211] width 21 height 14
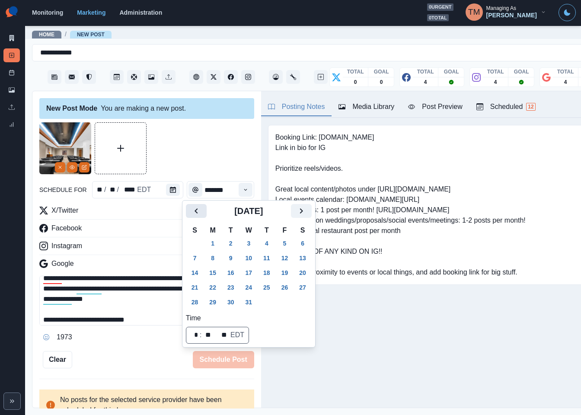
click at [192, 213] on icon "Previous" at bounding box center [196, 211] width 10 height 10
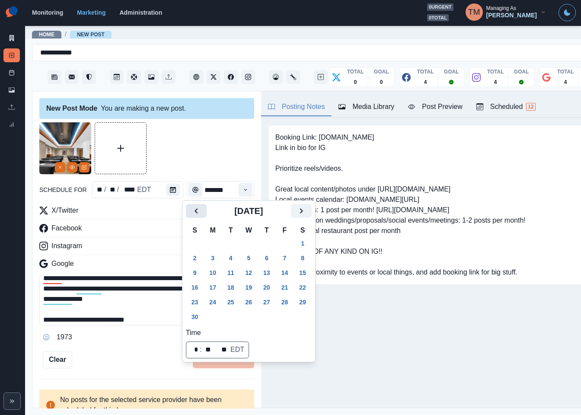
click at [192, 213] on icon "Previous" at bounding box center [196, 211] width 10 height 10
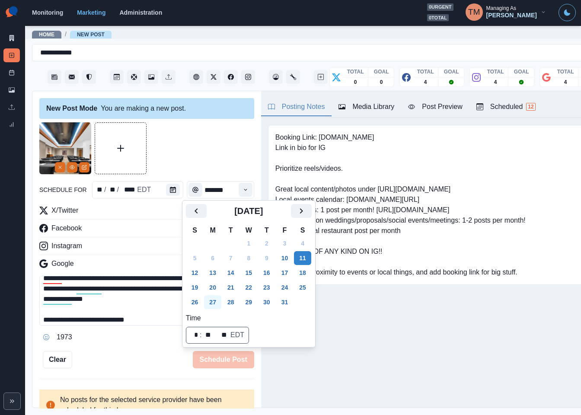
click at [212, 303] on button "27" at bounding box center [212, 302] width 17 height 14
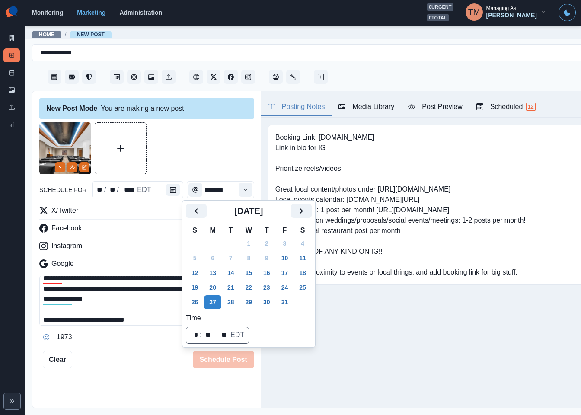
click at [191, 140] on div at bounding box center [146, 148] width 215 height 52
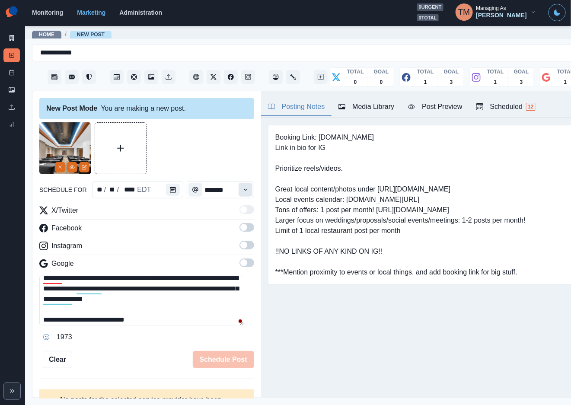
click at [243, 191] on icon "Time" at bounding box center [246, 190] width 6 height 6
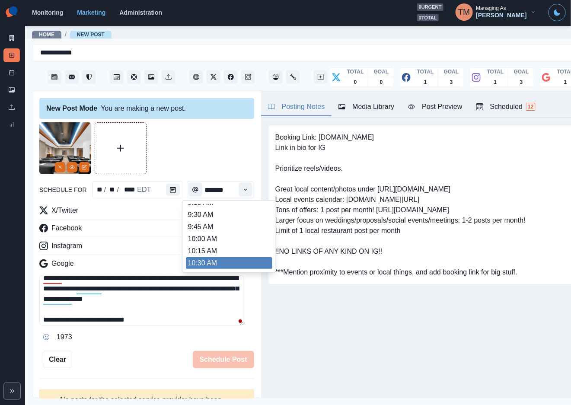
scroll to position [133, 0]
click at [202, 261] on ul "8:00 AM 8:15 AM 8:30 AM 8:45 AM 9:00 AM 9:15 AM 9:30 AM 9:45 AM 10:00 AM 10:15 …" at bounding box center [229, 236] width 86 height 65
type input "********"
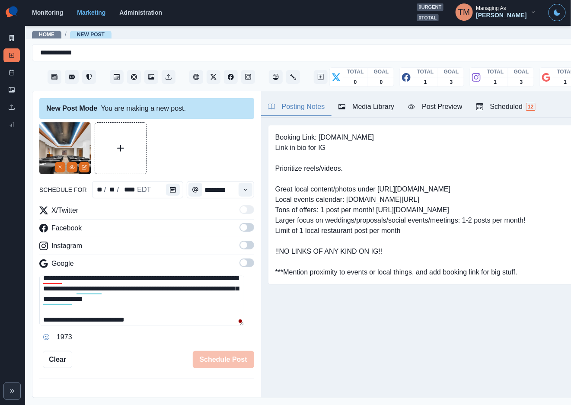
click at [240, 231] on span at bounding box center [247, 227] width 15 height 9
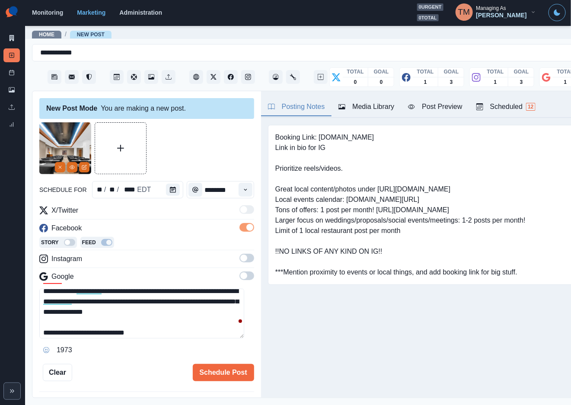
click at [240, 260] on span at bounding box center [243, 258] width 7 height 7
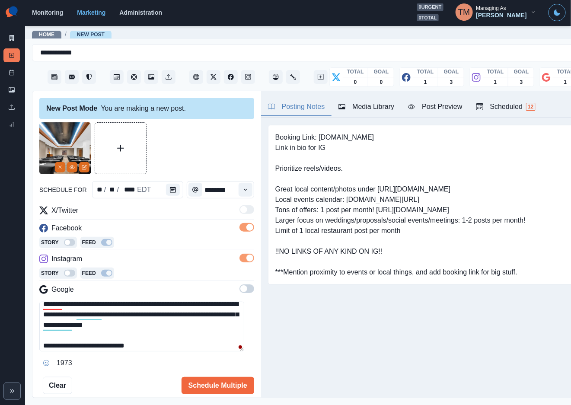
click at [240, 288] on span at bounding box center [243, 288] width 7 height 7
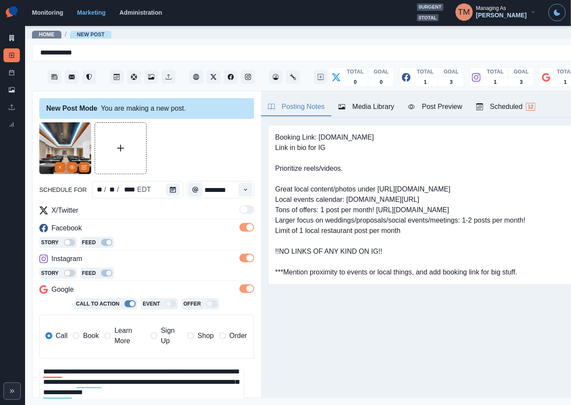
click at [89, 337] on span "Book" at bounding box center [91, 336] width 16 height 10
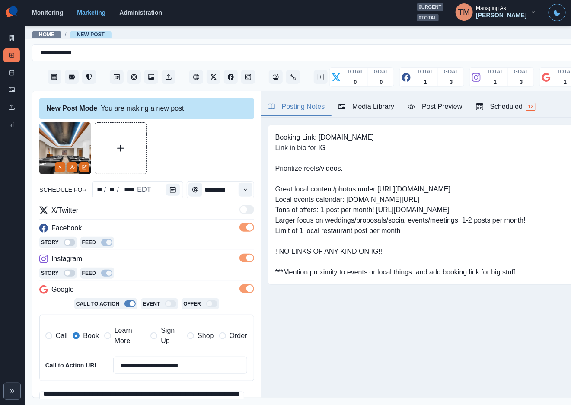
click at [198, 156] on div at bounding box center [146, 148] width 215 height 52
click at [432, 110] on div "Post Preview" at bounding box center [435, 107] width 54 height 10
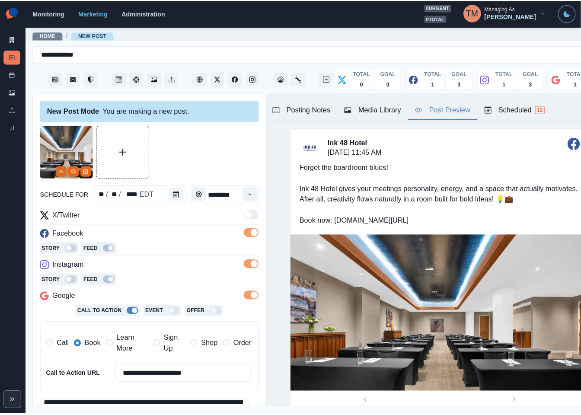
scroll to position [135, 0]
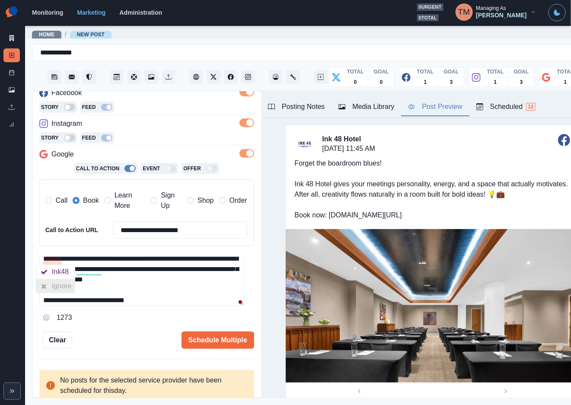
click at [54, 288] on div "Ignore" at bounding box center [63, 286] width 23 height 14
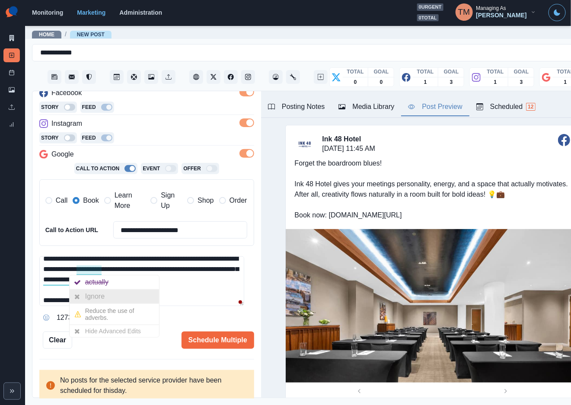
click at [87, 296] on div "Ignore" at bounding box center [96, 297] width 23 height 14
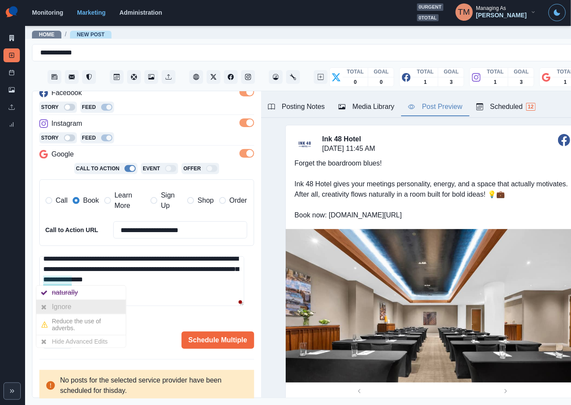
click at [60, 309] on div "Ignore" at bounding box center [63, 307] width 23 height 14
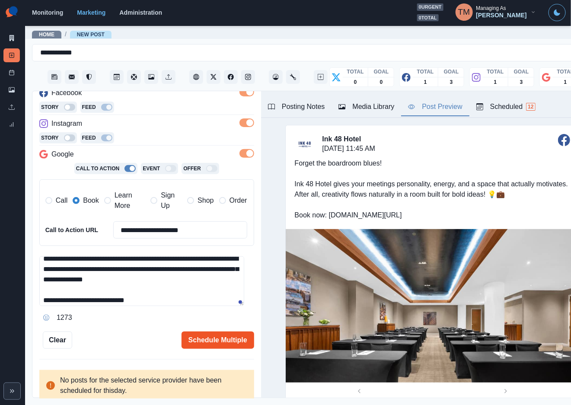
click at [202, 342] on button "Schedule Multiple" at bounding box center [218, 340] width 73 height 17
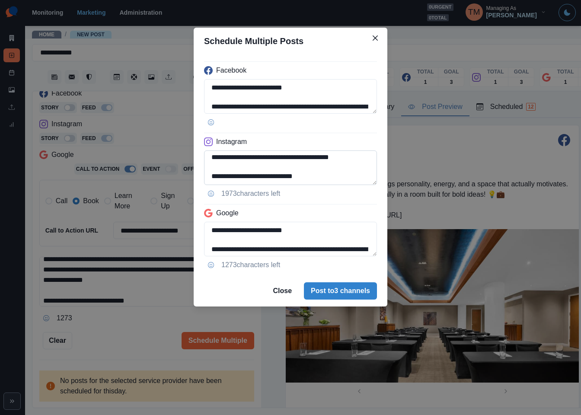
scroll to position [50, 0]
drag, startPoint x: 243, startPoint y: 178, endPoint x: 379, endPoint y: 178, distance: 136.2
click at [379, 178] on div "**********" at bounding box center [291, 164] width 194 height 221
paste textarea "*"
type textarea "**********"
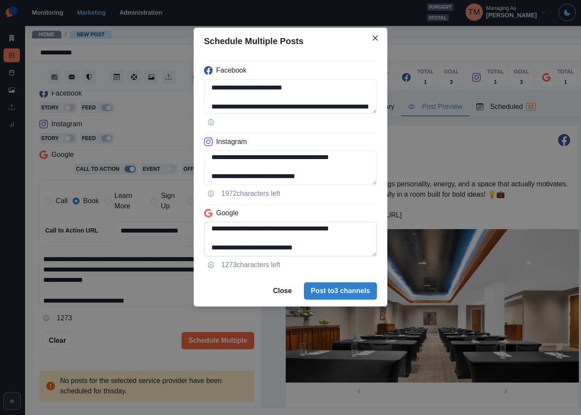
click at [293, 230] on textarea "**********" at bounding box center [290, 239] width 173 height 35
drag, startPoint x: 328, startPoint y: 250, endPoint x: 247, endPoint y: 249, distance: 81.3
click at [247, 249] on textarea "**********" at bounding box center [290, 239] width 173 height 35
drag, startPoint x: 284, startPoint y: 232, endPoint x: 313, endPoint y: 259, distance: 38.9
click at [313, 259] on div "**********" at bounding box center [291, 164] width 194 height 221
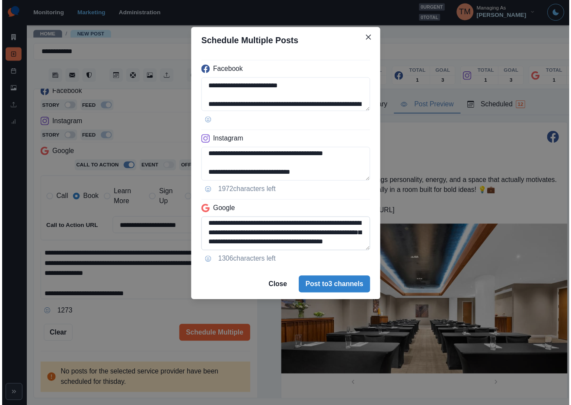
scroll to position [31, 0]
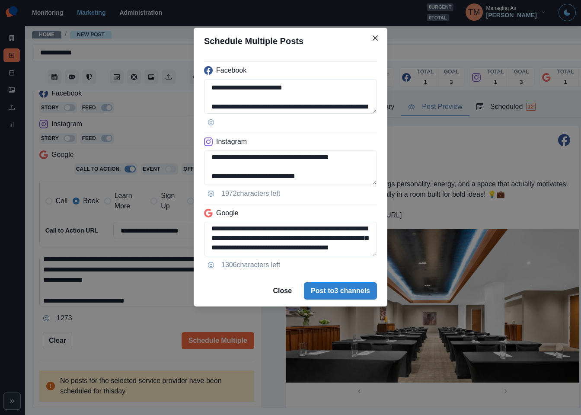
type textarea "**********"
click at [156, 230] on div "**********" at bounding box center [290, 207] width 581 height 415
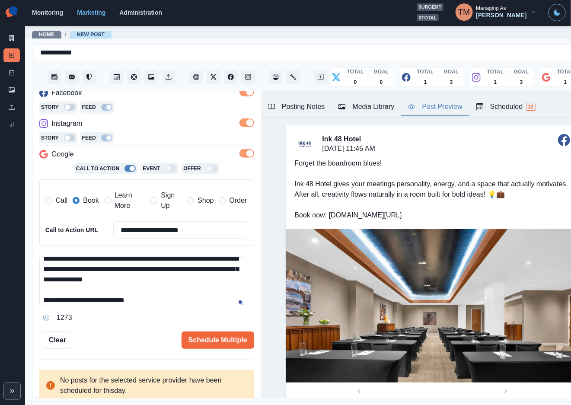
click at [163, 231] on input "**********" at bounding box center [180, 229] width 134 height 17
paste input
type input "**********"
click at [143, 333] on div "Schedule Multiple" at bounding box center [163, 340] width 182 height 17
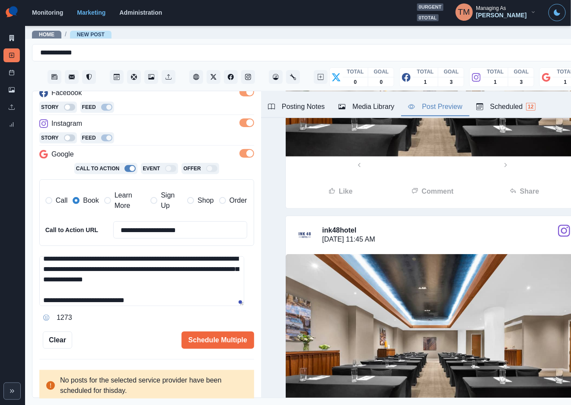
scroll to position [259, 0]
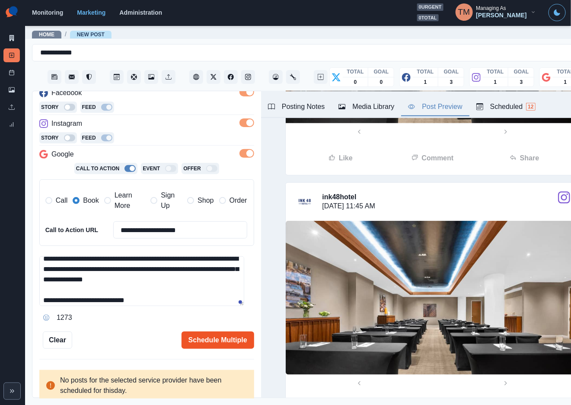
click at [219, 345] on button "Schedule Multiple" at bounding box center [218, 340] width 73 height 17
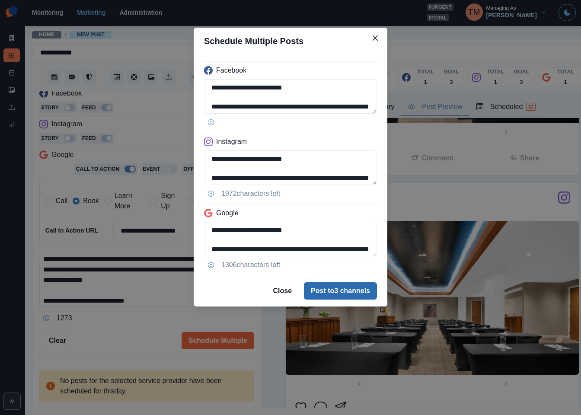
click at [342, 288] on button "Post to 3 channels" at bounding box center [340, 290] width 73 height 17
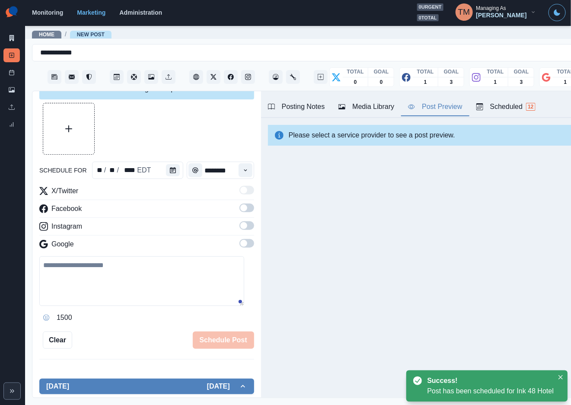
scroll to position [0, 0]
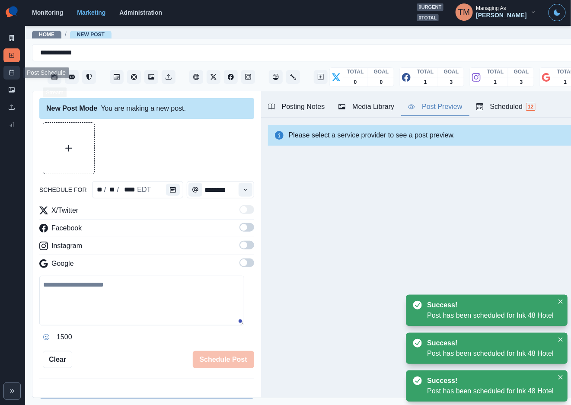
click at [12, 71] on icon at bounding box center [12, 73] width 6 height 6
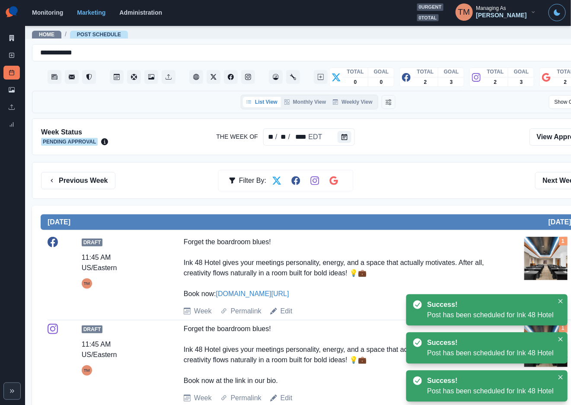
click at [431, 193] on div "Previous Week Filter By: Next Week" at bounding box center [318, 180] width 573 height 37
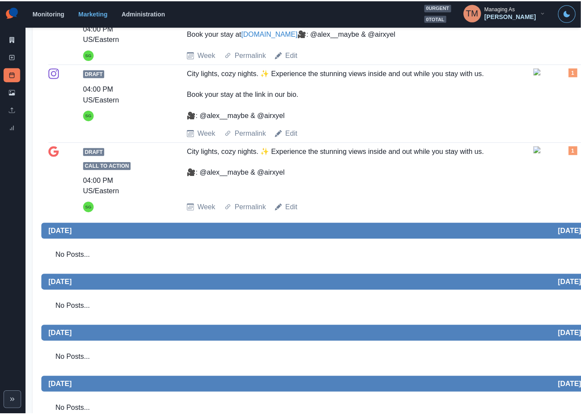
scroll to position [576, 0]
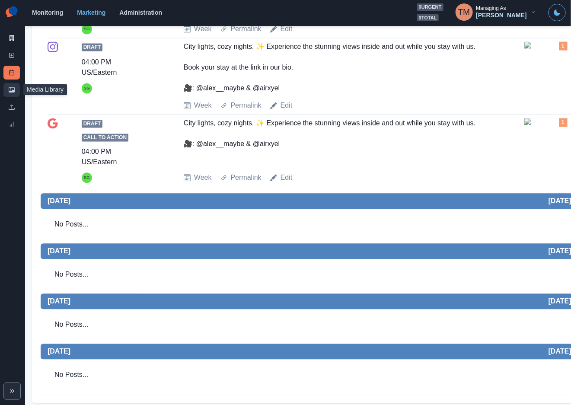
click at [15, 93] on link "Media Library" at bounding box center [11, 90] width 16 height 14
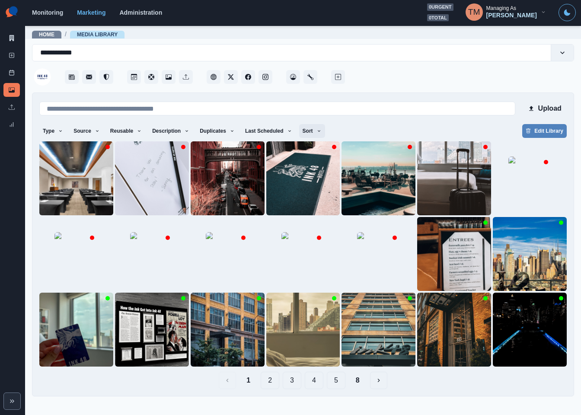
click at [304, 131] on button "Sort" at bounding box center [312, 131] width 26 height 14
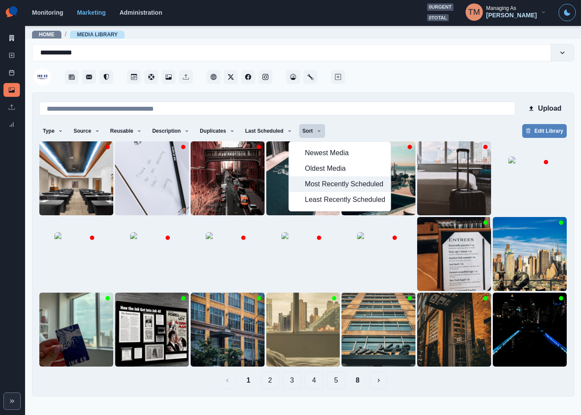
click at [325, 188] on span "Most Recently Scheduled" at bounding box center [345, 184] width 80 height 10
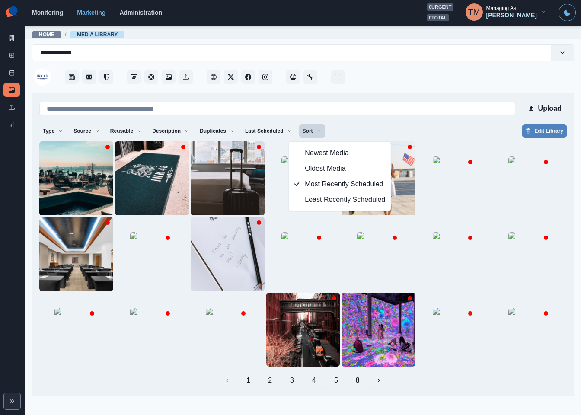
drag, startPoint x: 355, startPoint y: 376, endPoint x: 365, endPoint y: 385, distance: 13.2
click at [356, 377] on button "8" at bounding box center [358, 380] width 18 height 17
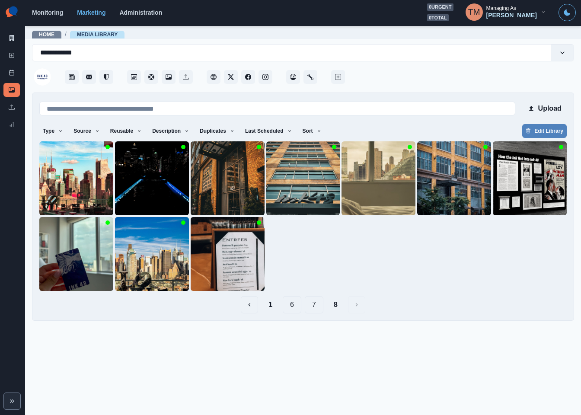
click at [309, 305] on button "7" at bounding box center [314, 304] width 19 height 17
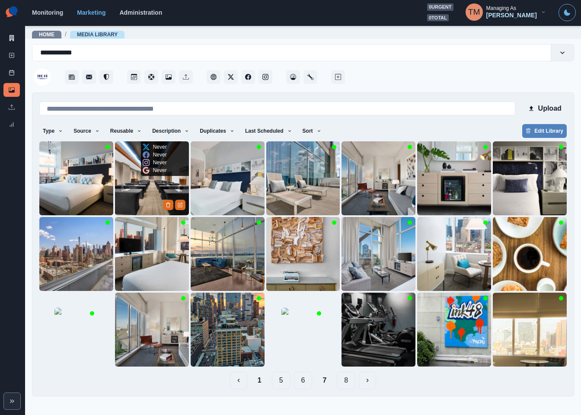
click at [137, 186] on img at bounding box center [152, 178] width 74 height 74
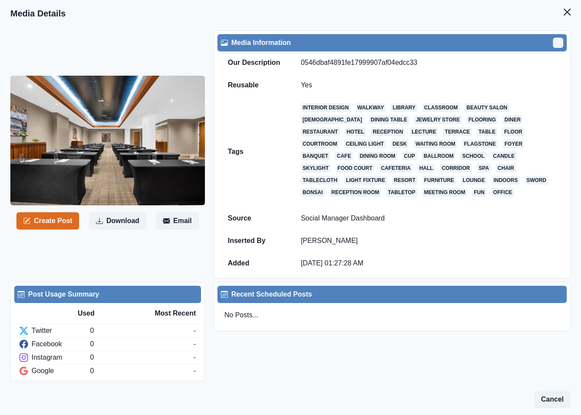
click at [553, 42] on button "Edit" at bounding box center [558, 43] width 10 height 10
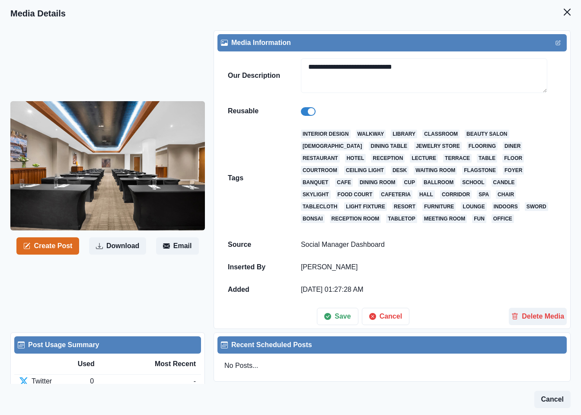
click at [303, 111] on span at bounding box center [308, 111] width 15 height 9
click at [335, 323] on button "Save" at bounding box center [337, 316] width 41 height 17
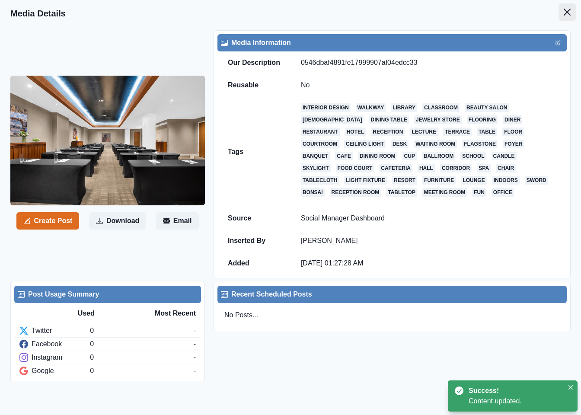
click at [564, 13] on icon "Close" at bounding box center [567, 12] width 7 height 7
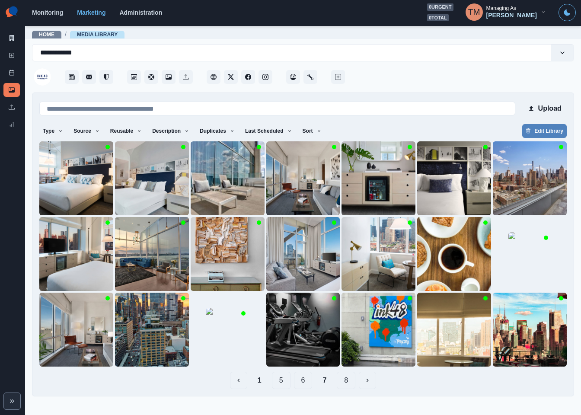
click at [260, 383] on button "1" at bounding box center [260, 380] width 18 height 17
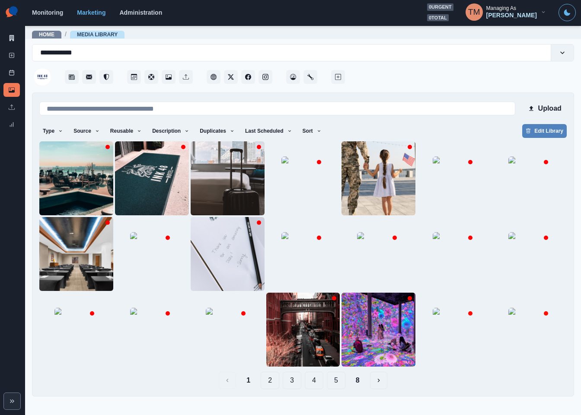
click at [273, 383] on button "2" at bounding box center [270, 380] width 19 height 17
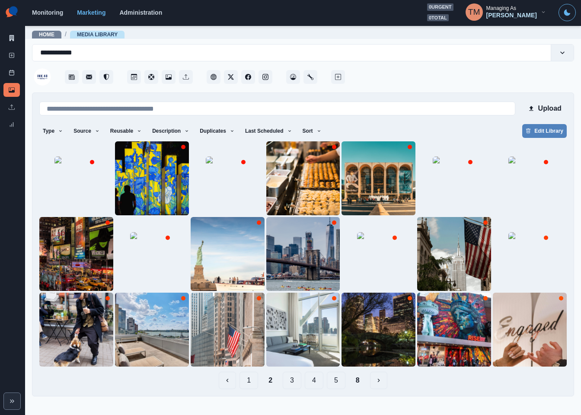
click at [294, 384] on button "3" at bounding box center [292, 380] width 19 height 17
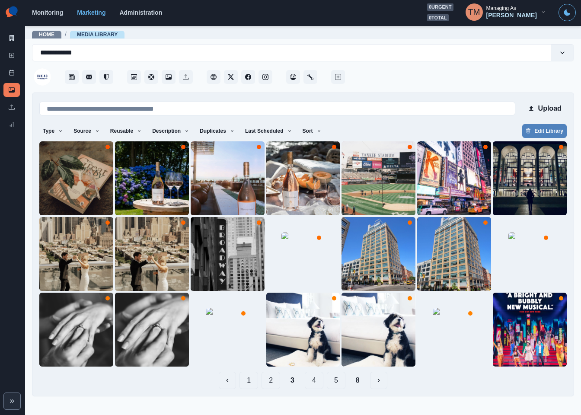
click at [316, 383] on button "4" at bounding box center [314, 380] width 19 height 17
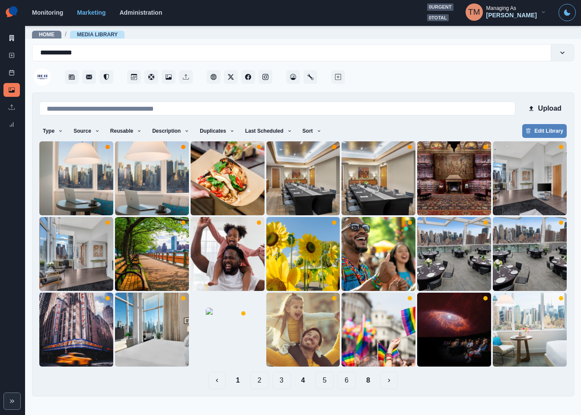
click at [333, 383] on button "5" at bounding box center [324, 380] width 19 height 17
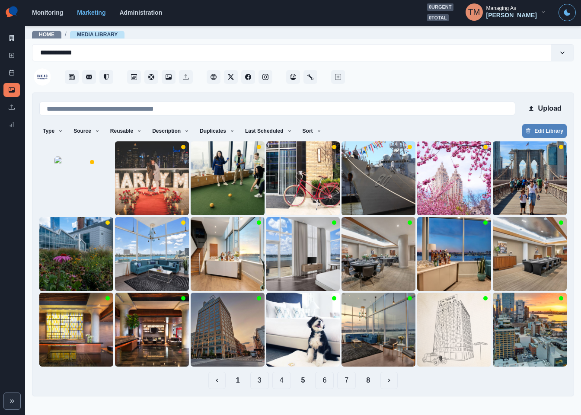
click at [328, 383] on button "6" at bounding box center [324, 380] width 19 height 17
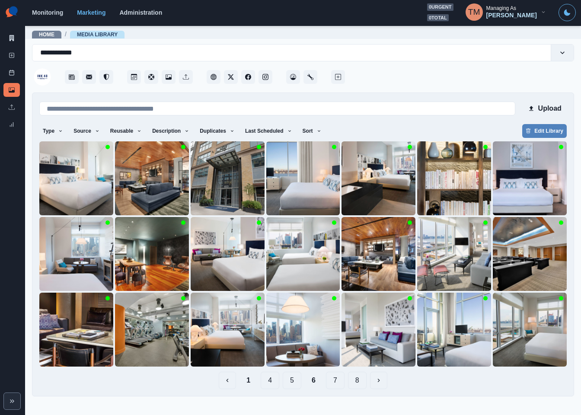
click at [334, 383] on button "7" at bounding box center [335, 380] width 19 height 17
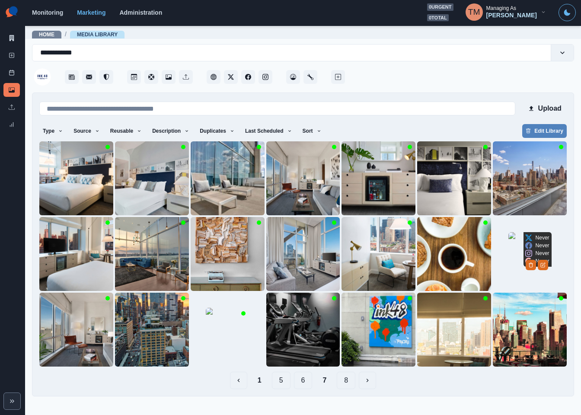
click at [516, 274] on img at bounding box center [530, 253] width 43 height 43
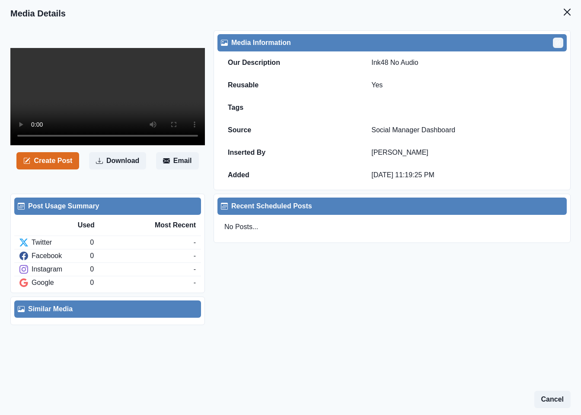
click at [557, 42] on icon "Edit" at bounding box center [558, 42] width 3 height 3
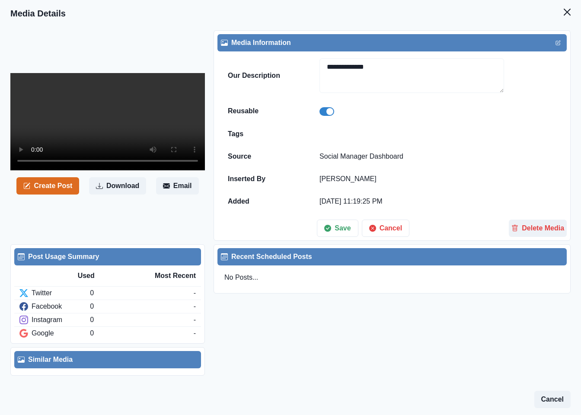
click at [334, 112] on span at bounding box center [327, 111] width 15 height 9
click at [340, 235] on button "Save" at bounding box center [337, 228] width 41 height 17
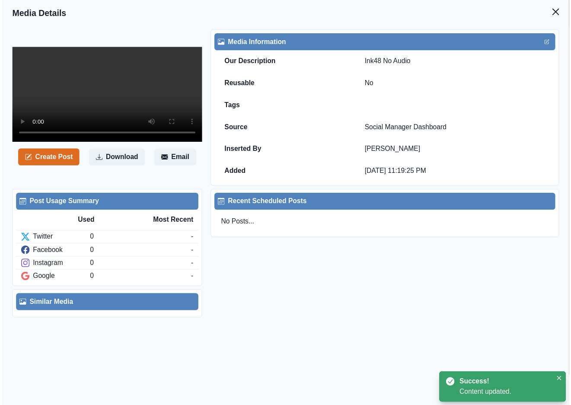
scroll to position [65, 0]
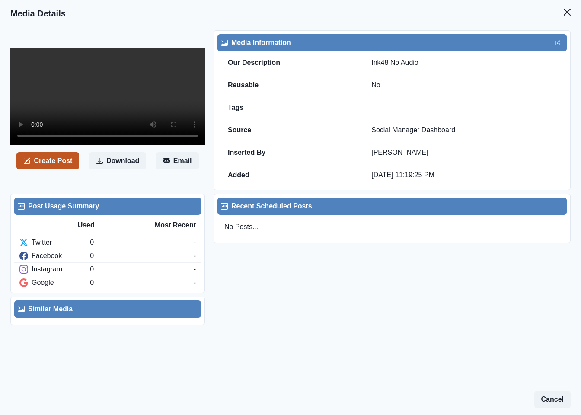
click at [63, 170] on button "Create Post" at bounding box center [47, 160] width 63 height 17
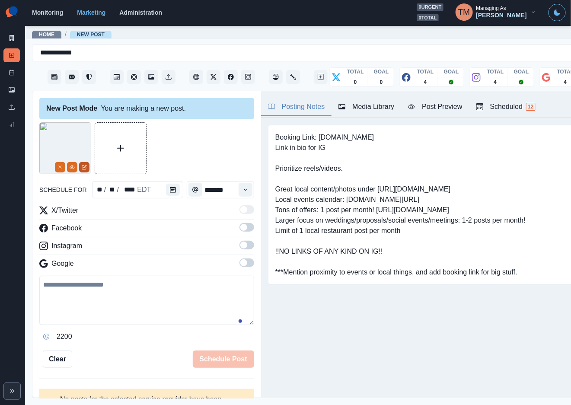
click at [84, 164] on button "Edit Media" at bounding box center [84, 167] width 10 height 10
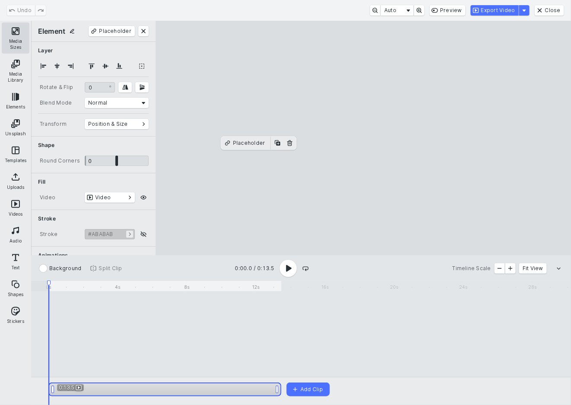
click at [17, 39] on button "Media Sizes" at bounding box center [16, 37] width 28 height 31
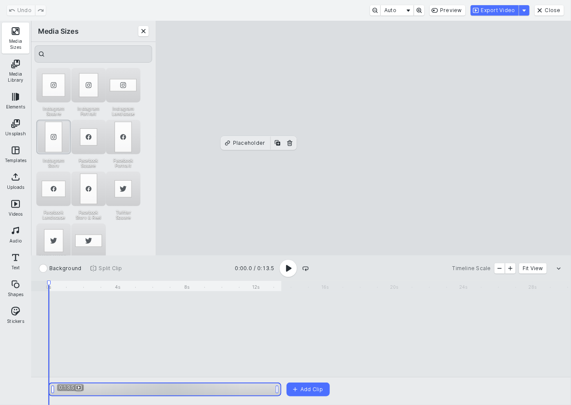
click at [48, 130] on div "Instagram Story" at bounding box center [53, 137] width 35 height 35
click at [509, 12] on button "Export Video" at bounding box center [495, 10] width 48 height 10
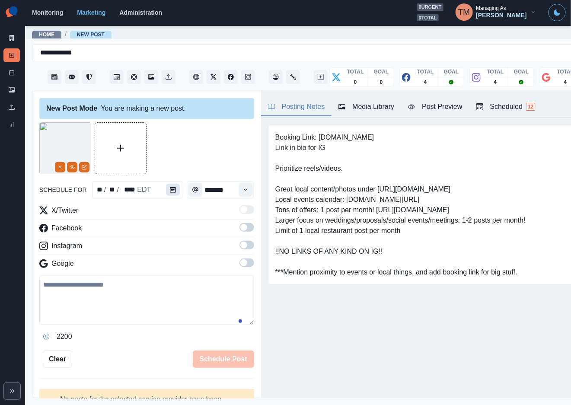
click at [171, 189] on button "Calendar" at bounding box center [173, 190] width 14 height 12
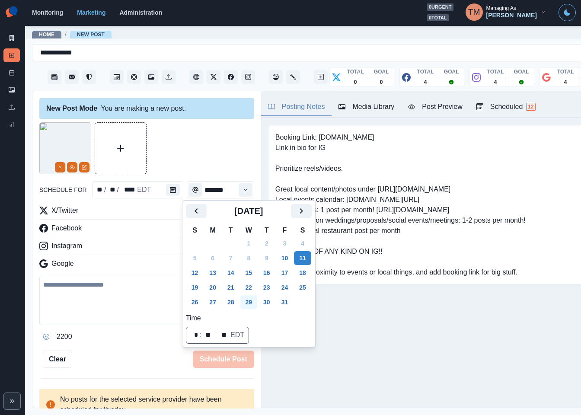
click at [248, 300] on button "29" at bounding box center [248, 302] width 17 height 14
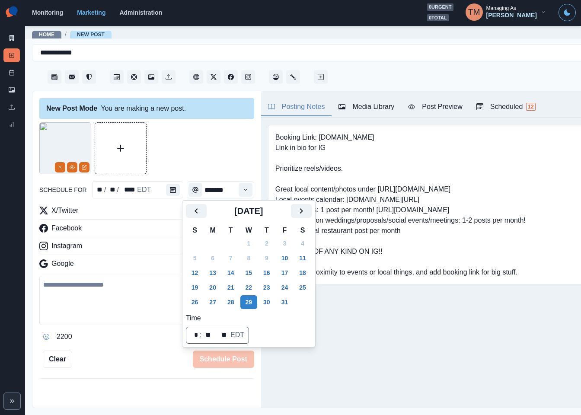
click at [202, 148] on div at bounding box center [146, 148] width 215 height 52
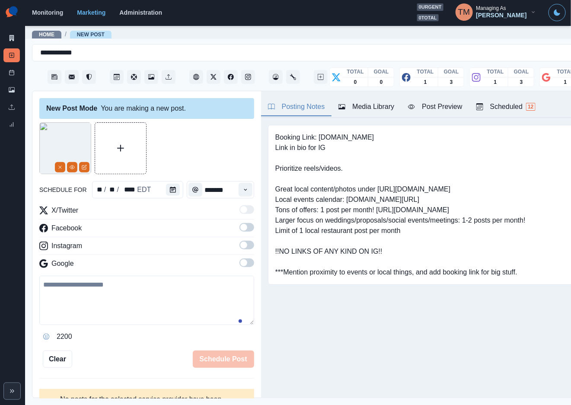
click at [240, 229] on span at bounding box center [243, 227] width 7 height 7
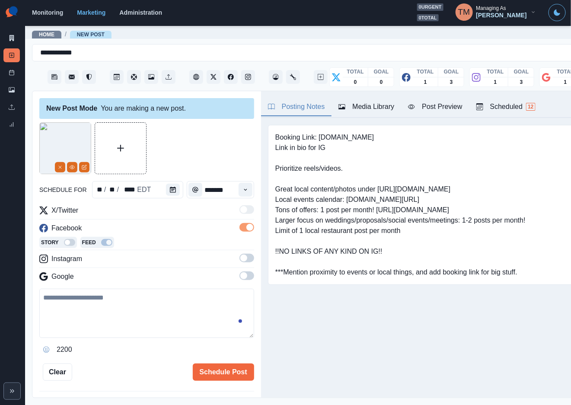
click at [240, 259] on span at bounding box center [247, 258] width 15 height 9
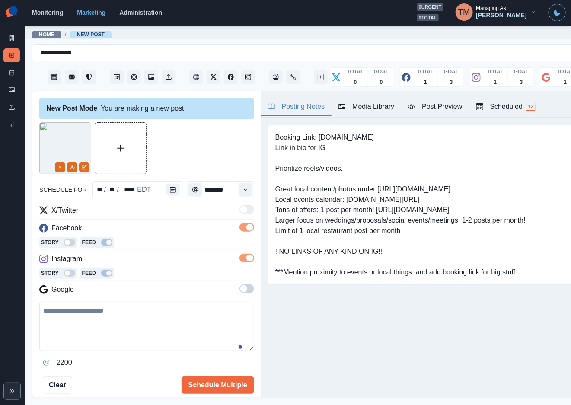
click at [240, 291] on span at bounding box center [243, 288] width 7 height 7
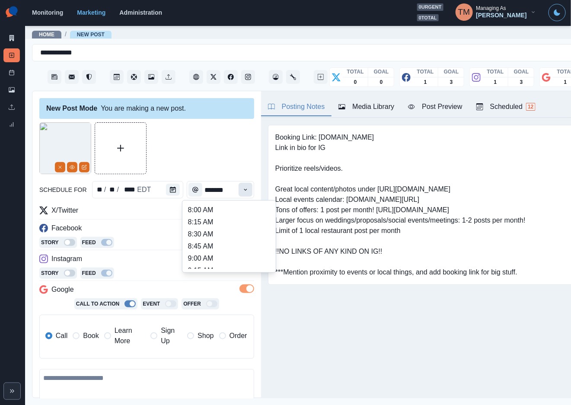
click at [243, 192] on icon "Time" at bounding box center [246, 190] width 6 height 6
click at [223, 240] on li "6:00 PM" at bounding box center [229, 240] width 86 height 12
type input "*******"
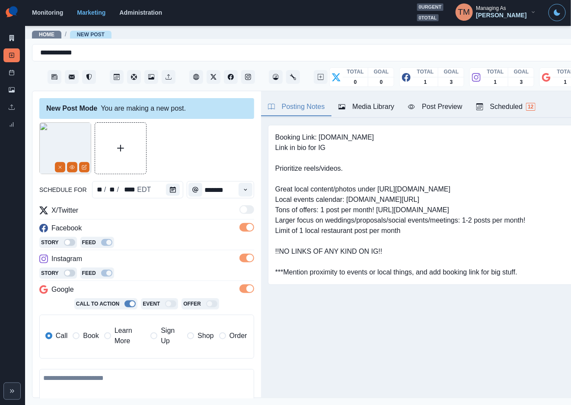
click at [206, 154] on div at bounding box center [146, 148] width 215 height 52
click at [88, 334] on span "Book" at bounding box center [91, 336] width 16 height 10
click at [200, 152] on div at bounding box center [146, 148] width 215 height 52
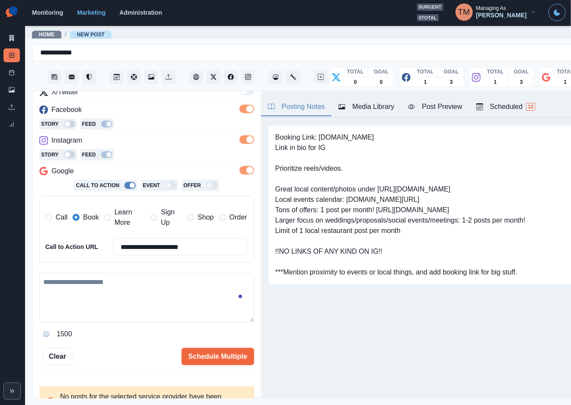
scroll to position [130, 0]
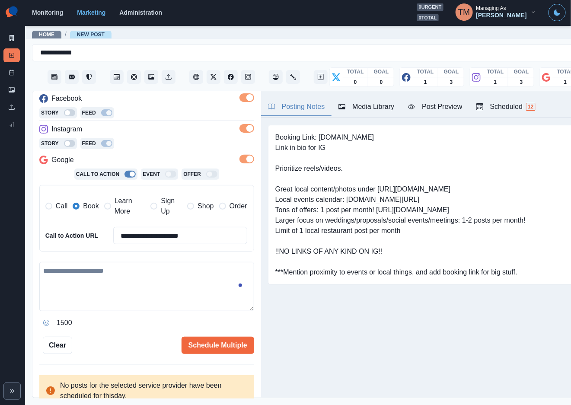
click at [108, 280] on textarea at bounding box center [146, 286] width 215 height 49
paste textarea "**********"
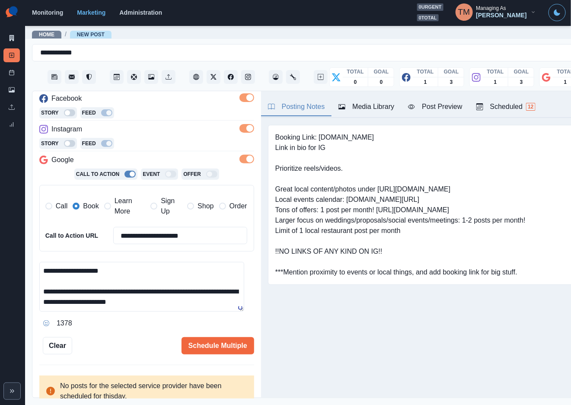
type textarea "**********"
click at [439, 104] on div "Post Preview" at bounding box center [435, 107] width 54 height 10
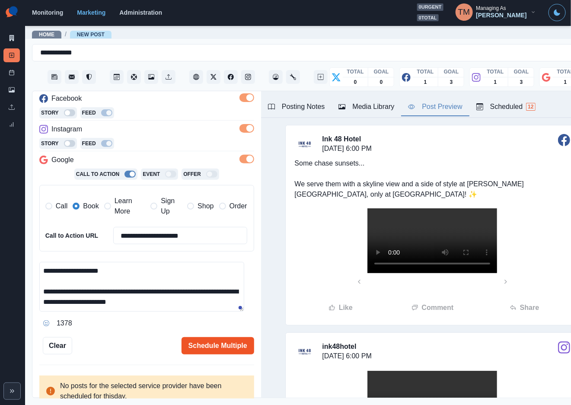
click at [209, 350] on button "Schedule Multiple" at bounding box center [218, 345] width 73 height 17
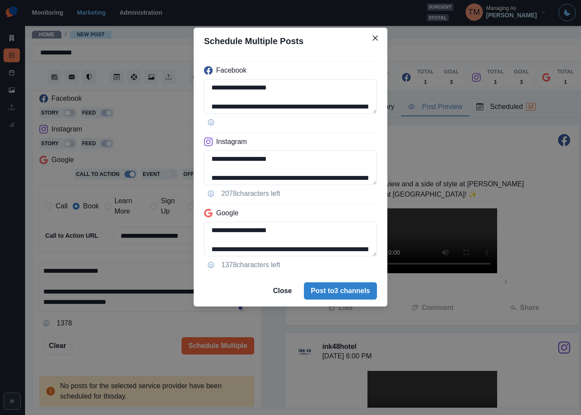
drag, startPoint x: 344, startPoint y: 288, endPoint x: 118, endPoint y: 352, distance: 234.5
click at [104, 360] on div "**********" at bounding box center [290, 207] width 581 height 415
click at [122, 348] on div "**********" at bounding box center [290, 207] width 581 height 415
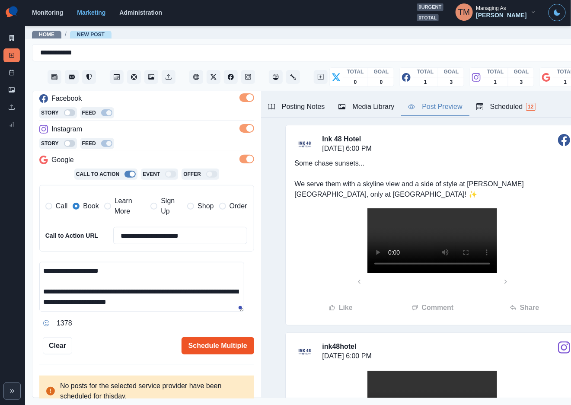
scroll to position [135, 0]
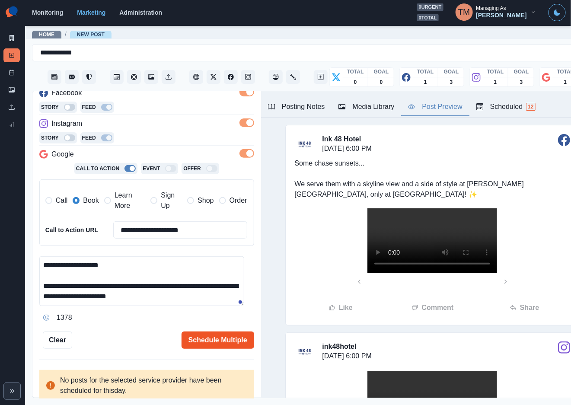
click at [209, 341] on button "Schedule Multiple" at bounding box center [218, 340] width 73 height 17
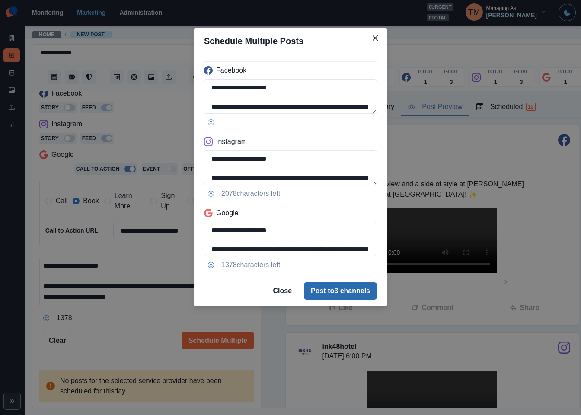
click at [349, 292] on button "Post to 3 channels" at bounding box center [340, 290] width 73 height 17
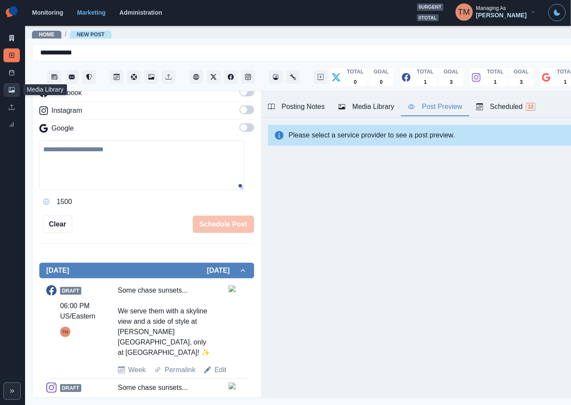
click at [13, 92] on icon at bounding box center [12, 89] width 6 height 5
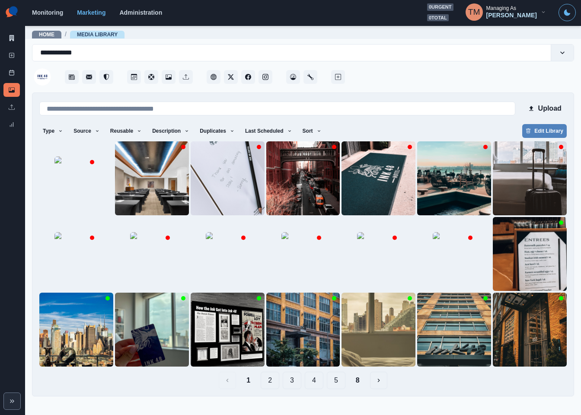
click at [362, 384] on button "8" at bounding box center [358, 380] width 18 height 17
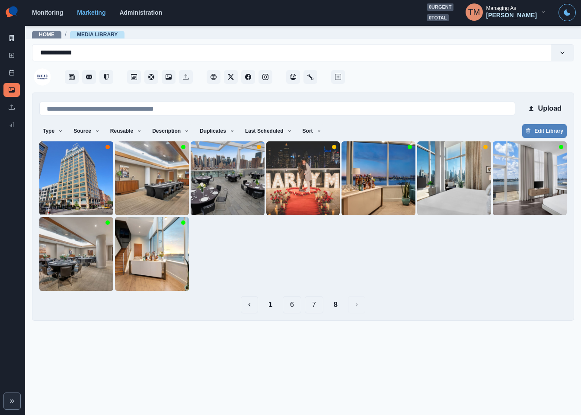
click at [317, 309] on button "7" at bounding box center [314, 304] width 19 height 17
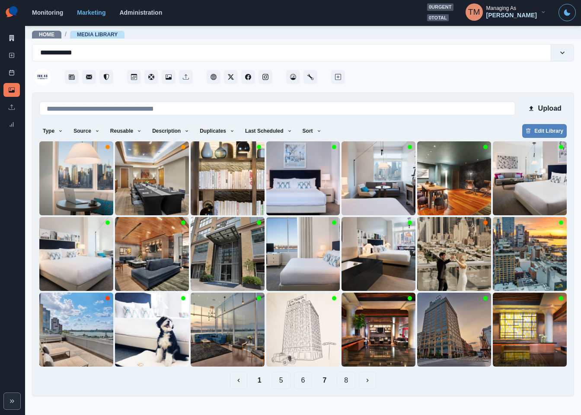
click at [302, 382] on button "6" at bounding box center [303, 380] width 19 height 17
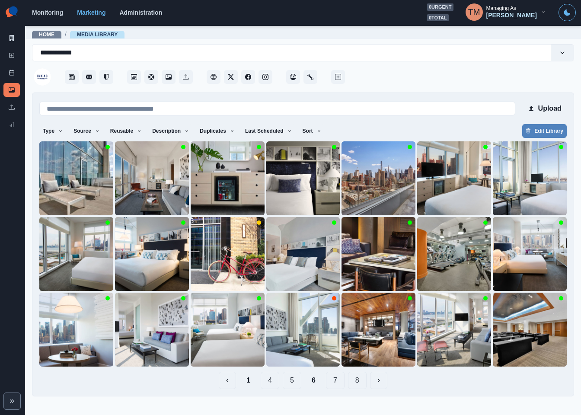
click at [292, 383] on button "5" at bounding box center [292, 380] width 19 height 17
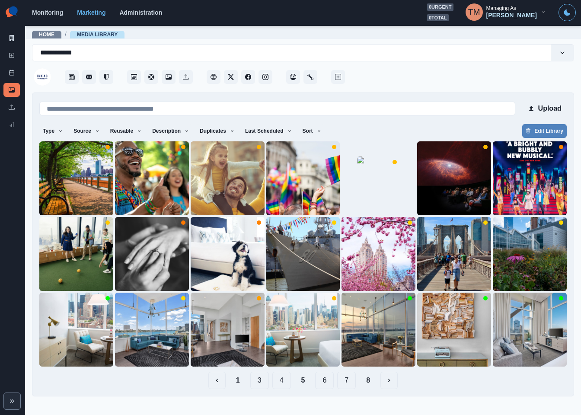
click at [280, 383] on button "4" at bounding box center [281, 380] width 19 height 17
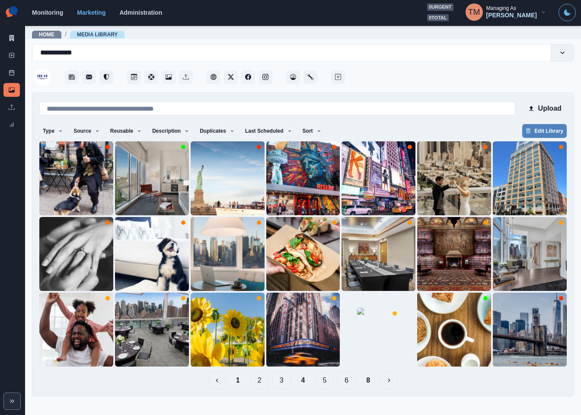
click at [282, 381] on button "3" at bounding box center [281, 380] width 19 height 17
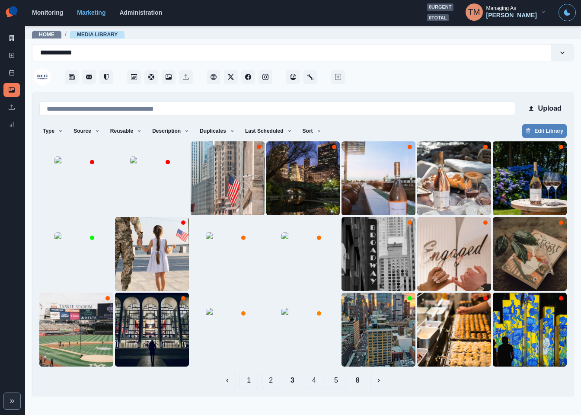
click at [274, 381] on button "2" at bounding box center [271, 380] width 19 height 17
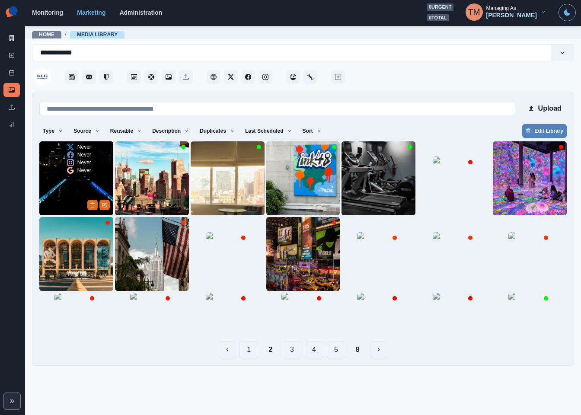
click at [54, 187] on img at bounding box center [76, 178] width 74 height 74
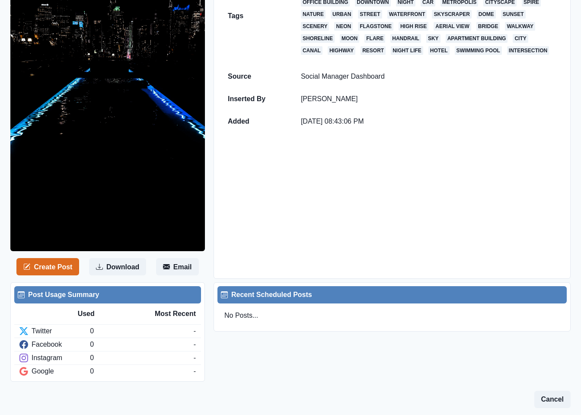
scroll to position [65, 0]
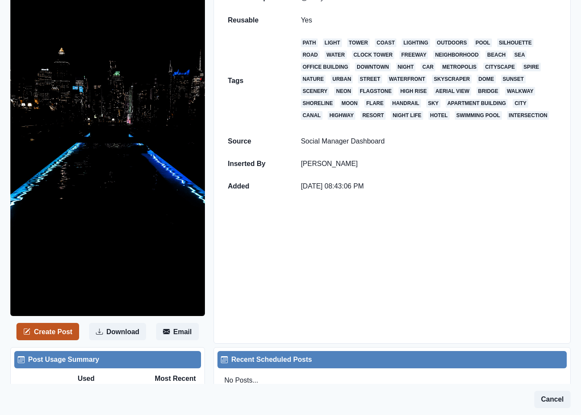
click at [55, 330] on button "Create Post" at bounding box center [47, 331] width 63 height 17
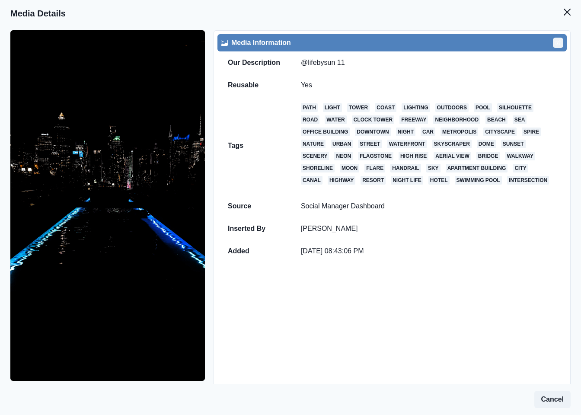
click at [556, 43] on icon "Edit" at bounding box center [558, 42] width 5 height 5
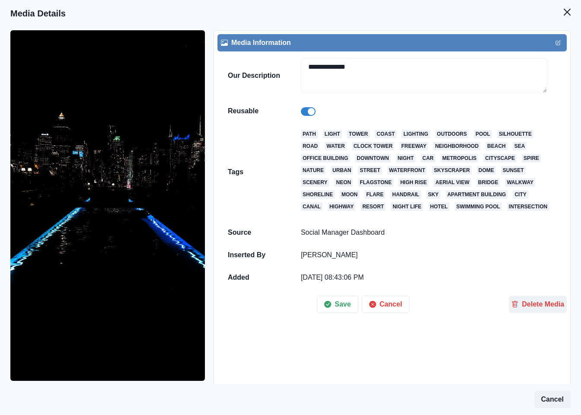
drag, startPoint x: 306, startPoint y: 113, endPoint x: 301, endPoint y: 111, distance: 5.6
click at [304, 113] on span at bounding box center [308, 111] width 15 height 9
click at [338, 313] on button "Save" at bounding box center [337, 304] width 41 height 17
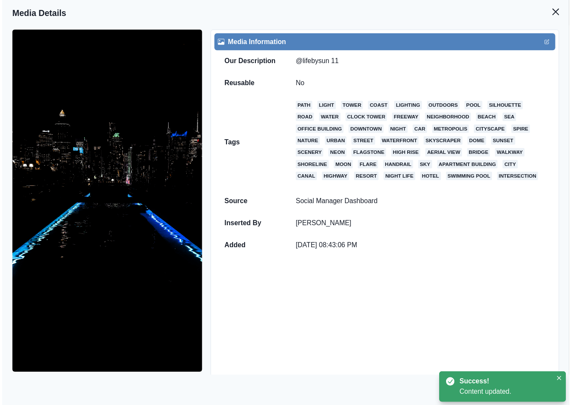
scroll to position [65, 0]
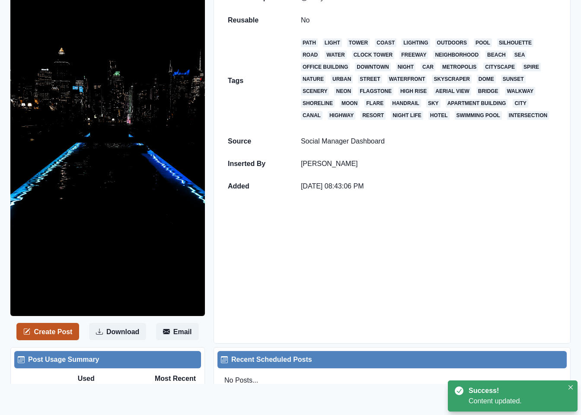
click at [61, 330] on button "Create Post" at bounding box center [47, 331] width 63 height 17
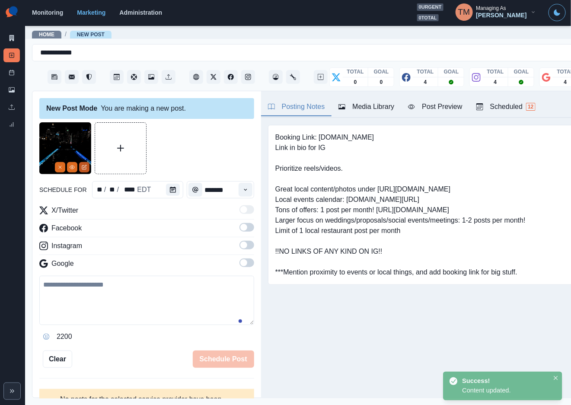
click at [87, 167] on icon "Edit Media" at bounding box center [84, 167] width 5 height 5
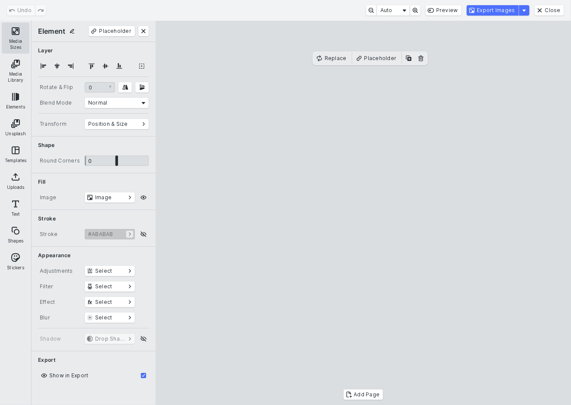
click at [17, 32] on button "Media Sizes" at bounding box center [16, 37] width 28 height 31
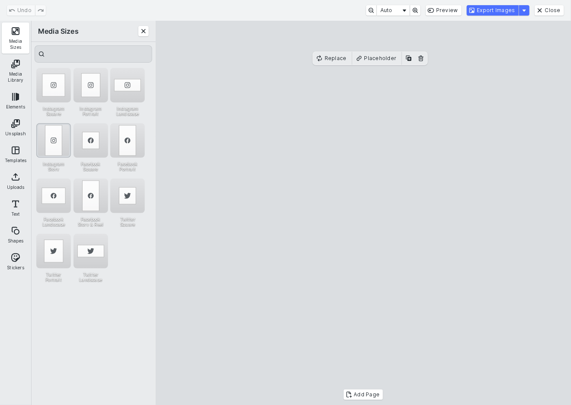
click at [57, 146] on div "Instagram Story" at bounding box center [53, 140] width 35 height 35
click at [514, 12] on button "Export Images" at bounding box center [493, 10] width 52 height 10
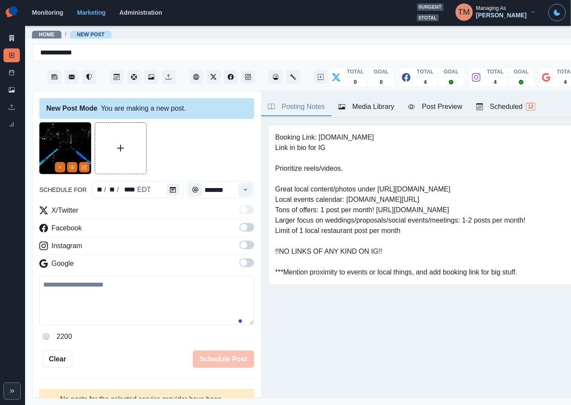
click at [130, 309] on textarea at bounding box center [146, 300] width 215 height 49
paste textarea "**********"
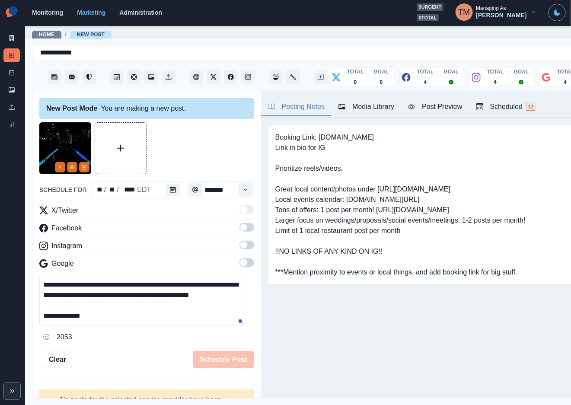
scroll to position [6, 0]
type textarea "**********"
click at [240, 231] on span at bounding box center [247, 227] width 15 height 9
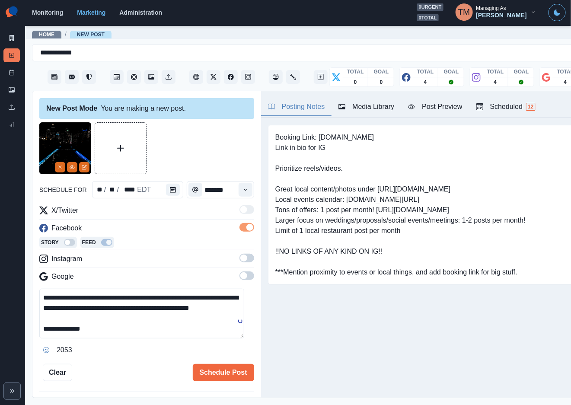
click at [240, 261] on span at bounding box center [247, 258] width 15 height 9
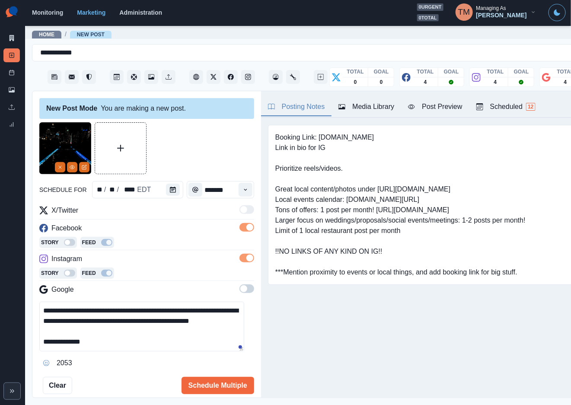
click at [240, 290] on span at bounding box center [247, 289] width 15 height 9
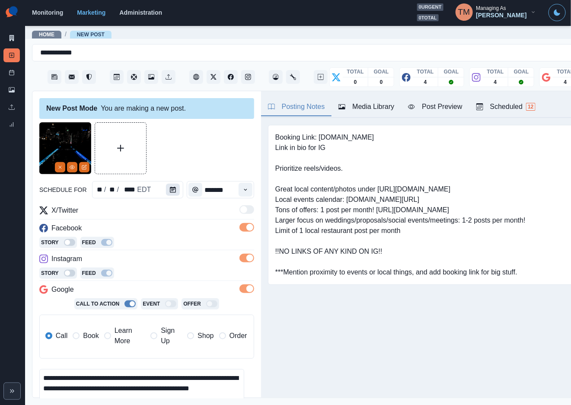
click at [171, 189] on button "Calendar" at bounding box center [173, 190] width 14 height 12
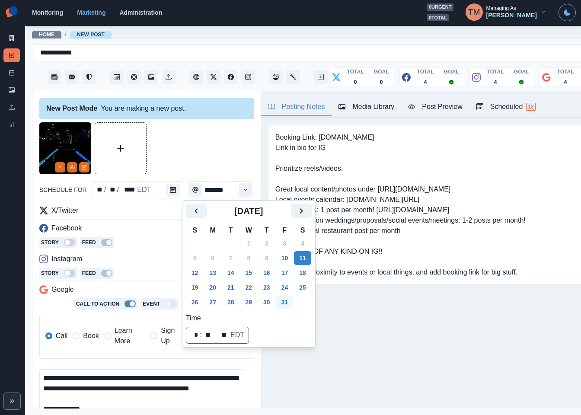
click at [283, 301] on button "31" at bounding box center [284, 302] width 17 height 14
click at [191, 151] on div at bounding box center [146, 148] width 215 height 52
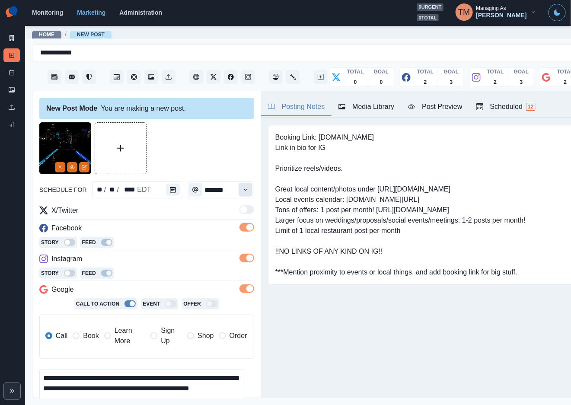
click at [243, 191] on icon "Time" at bounding box center [246, 190] width 6 height 6
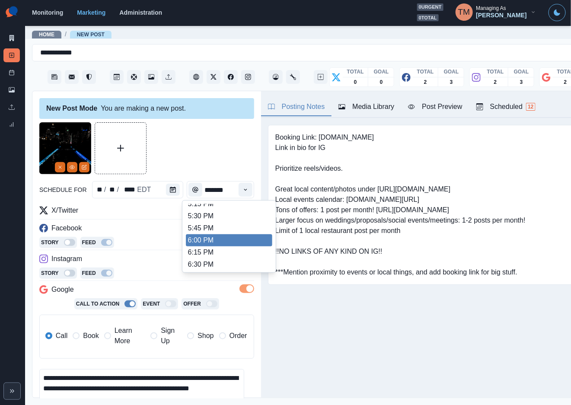
click at [231, 239] on li "6:00 PM" at bounding box center [229, 240] width 86 height 12
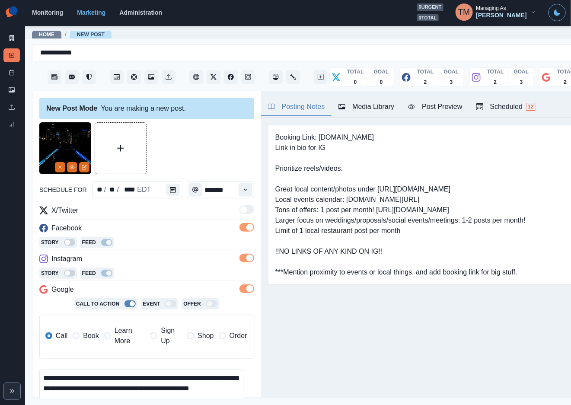
type input "*******"
click at [208, 156] on div at bounding box center [146, 148] width 215 height 52
click at [440, 108] on div "Post Preview" at bounding box center [435, 107] width 54 height 10
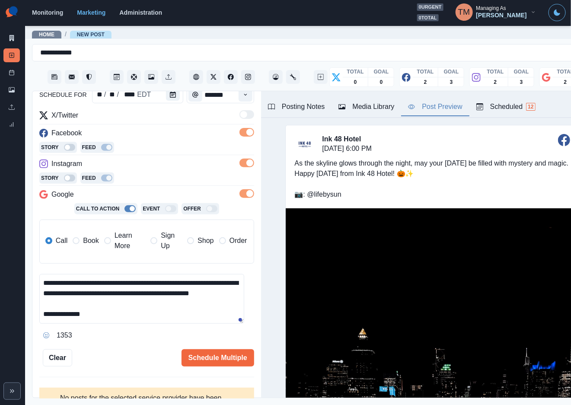
scroll to position [113, 0]
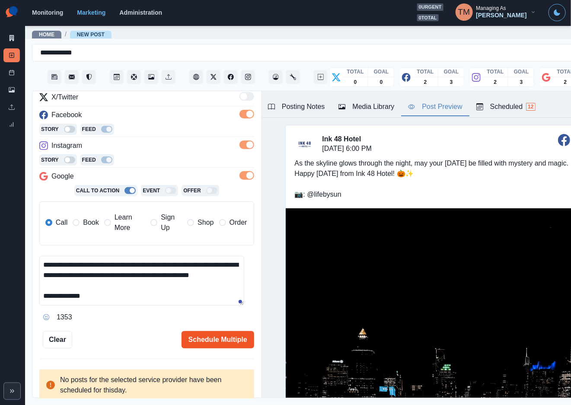
click at [217, 341] on button "Schedule Multiple" at bounding box center [218, 339] width 73 height 17
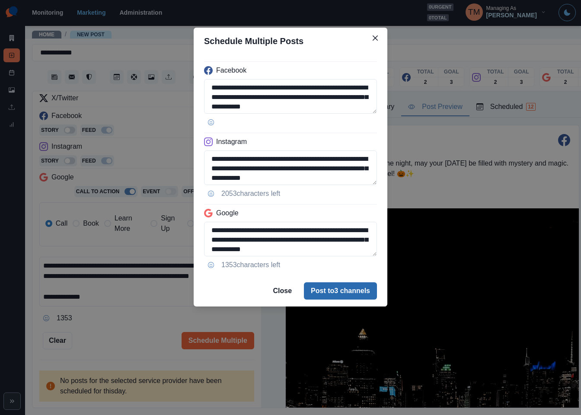
click at [362, 294] on button "Post to 3 channels" at bounding box center [340, 290] width 73 height 17
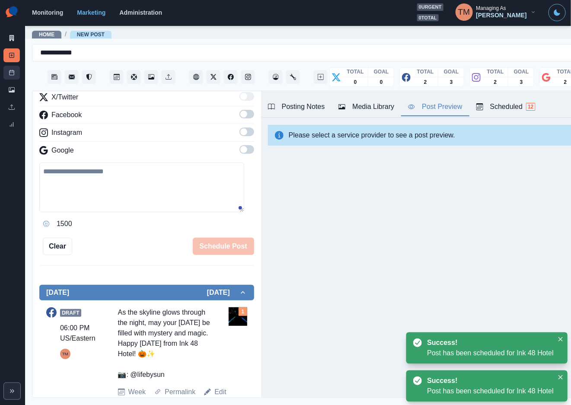
click at [8, 74] on link "Post Schedule" at bounding box center [11, 73] width 16 height 14
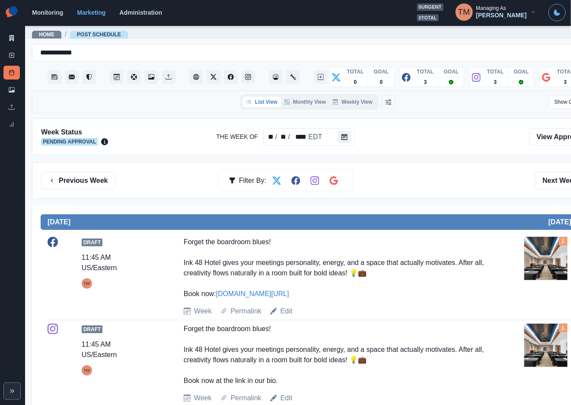
click at [426, 183] on div "Previous Week Filter By: Next Week" at bounding box center [318, 180] width 554 height 17
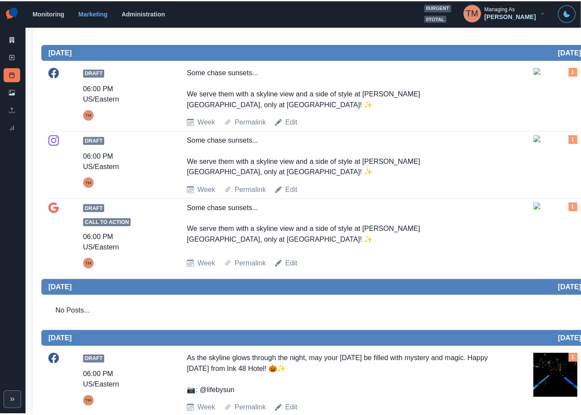
scroll to position [454, 0]
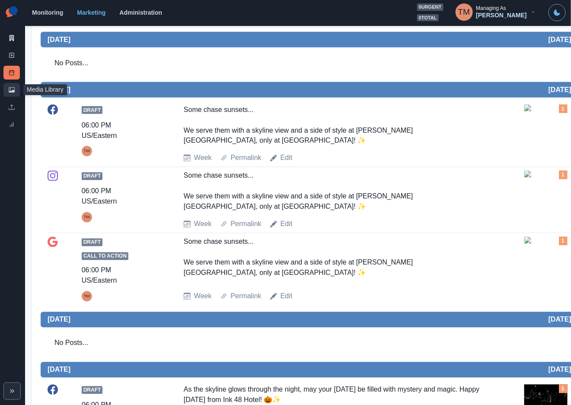
click at [9, 90] on icon at bounding box center [12, 90] width 6 height 6
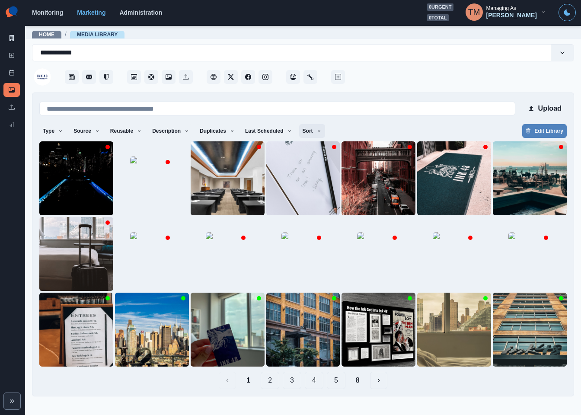
click at [317, 128] on icon "button" at bounding box center [319, 130] width 5 height 5
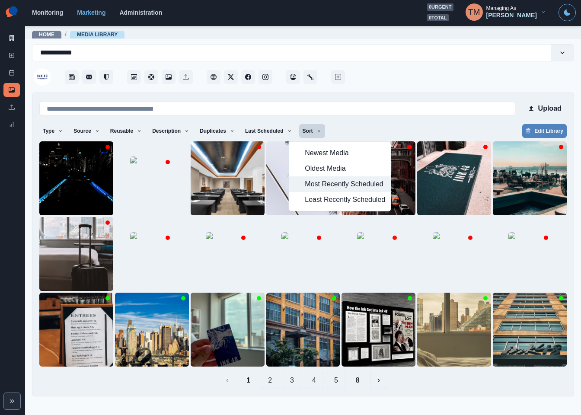
click at [366, 186] on span "Most Recently Scheduled" at bounding box center [345, 184] width 80 height 10
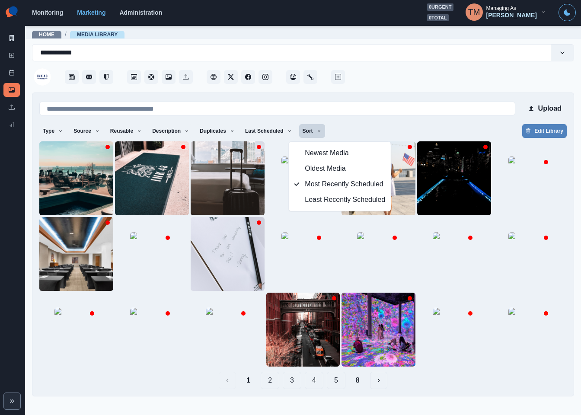
click at [370, 127] on div "Type Any Image Video Source Any Upload Social Manager Found: Instagram Found: G…" at bounding box center [303, 132] width 528 height 16
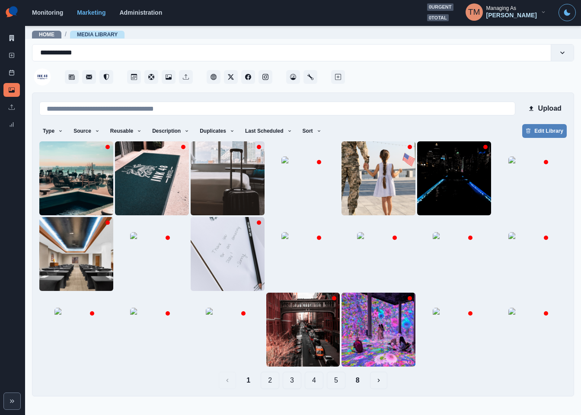
click at [362, 386] on button "8" at bounding box center [358, 380] width 18 height 17
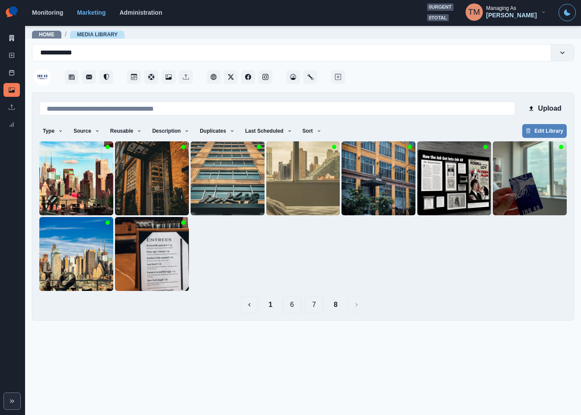
click at [312, 306] on button "7" at bounding box center [314, 304] width 19 height 17
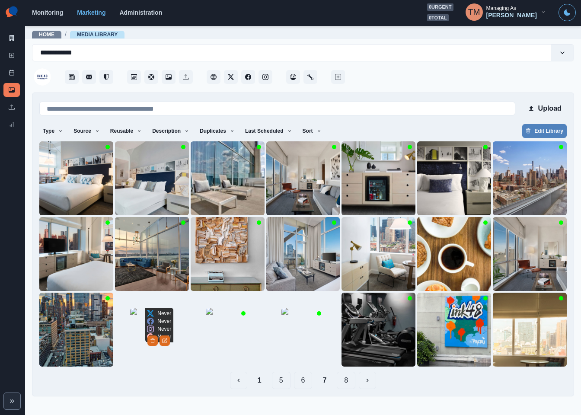
click at [146, 347] on img at bounding box center [151, 329] width 43 height 43
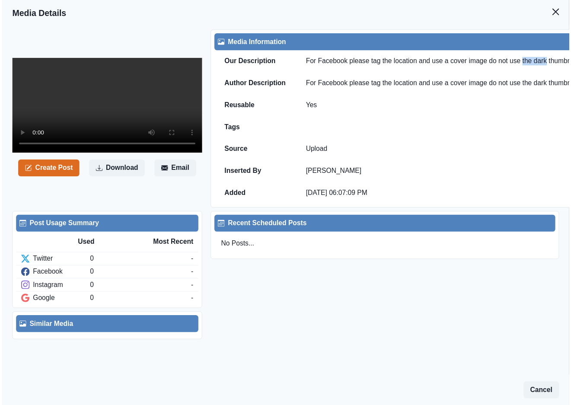
scroll to position [0, 31]
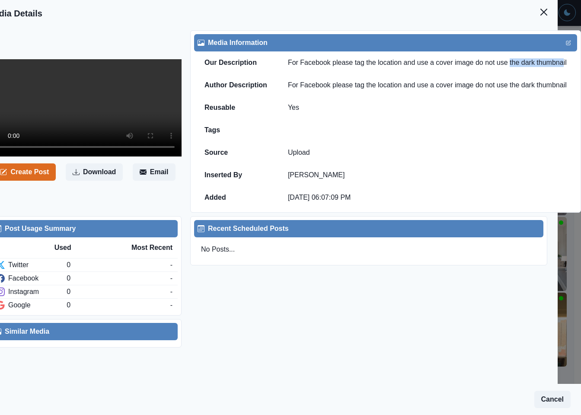
drag, startPoint x: 531, startPoint y: 63, endPoint x: 539, endPoint y: 65, distance: 8.6
click at [550, 65] on td "For Facebook please tag the location and use a cover image do not use the dark …" at bounding box center [428, 62] width 300 height 22
drag, startPoint x: 493, startPoint y: 167, endPoint x: 491, endPoint y: 208, distance: 40.7
click at [493, 168] on td "[PERSON_NAME]" at bounding box center [428, 175] width 300 height 22
click at [535, 12] on button "Close" at bounding box center [543, 11] width 17 height 17
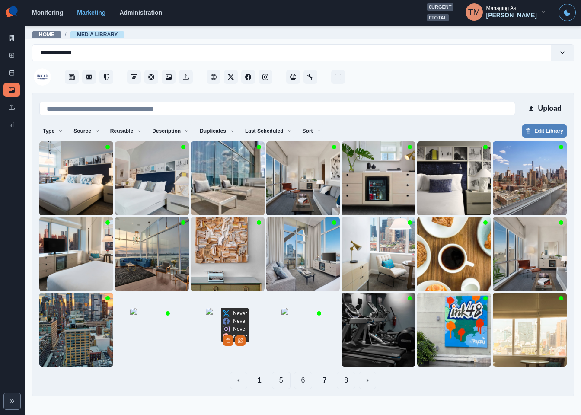
click at [214, 351] on img at bounding box center [227, 329] width 43 height 43
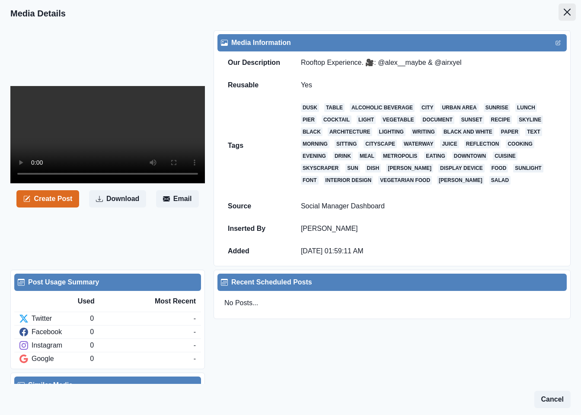
click at [559, 16] on button "Close" at bounding box center [567, 11] width 17 height 17
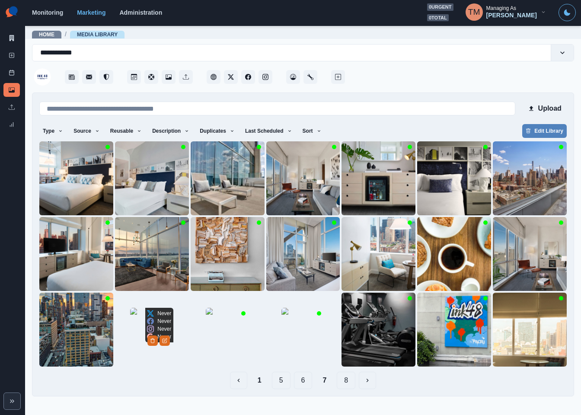
click at [139, 351] on img at bounding box center [151, 329] width 43 height 43
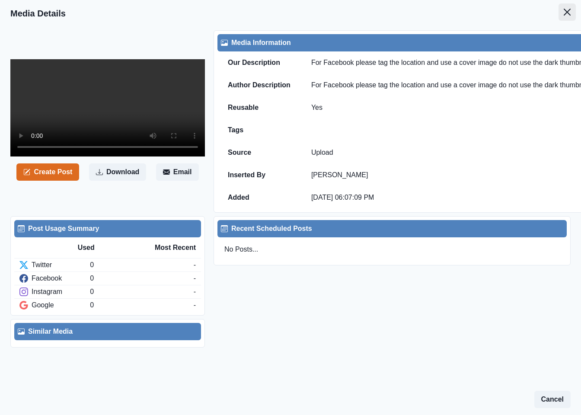
click at [560, 16] on button "Close" at bounding box center [567, 11] width 17 height 17
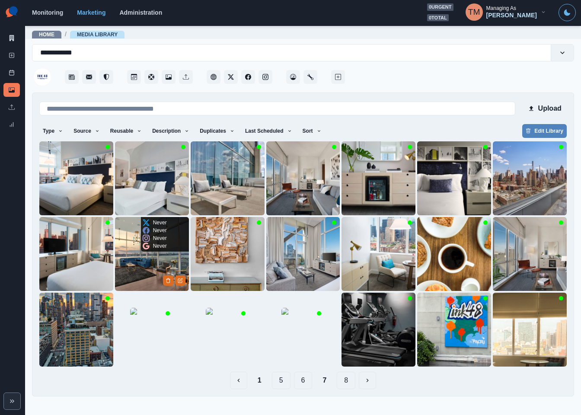
click at [130, 262] on img at bounding box center [152, 254] width 74 height 74
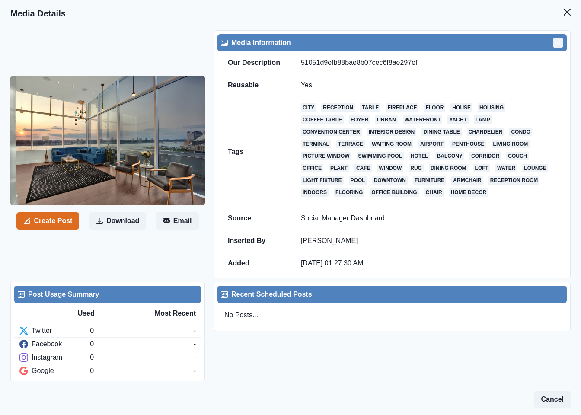
click at [556, 42] on icon "Edit" at bounding box center [558, 42] width 5 height 5
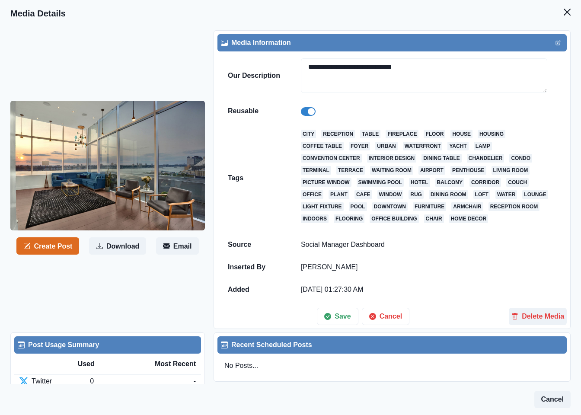
click at [305, 114] on span at bounding box center [308, 111] width 15 height 9
click at [337, 321] on button "Save" at bounding box center [337, 316] width 41 height 17
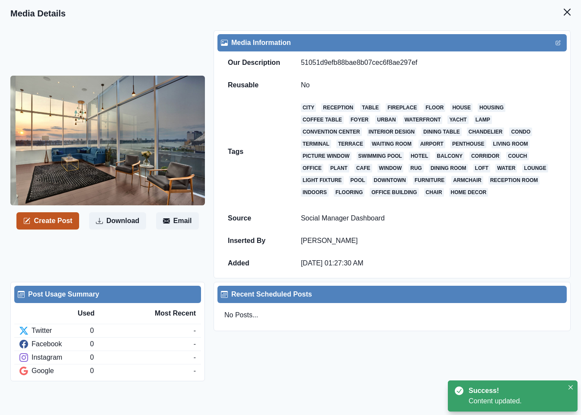
click at [65, 219] on button "Create Post" at bounding box center [47, 220] width 63 height 17
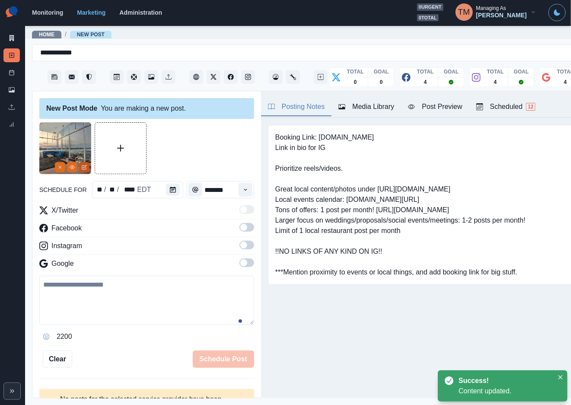
click at [86, 170] on button "Edit Media" at bounding box center [84, 167] width 10 height 10
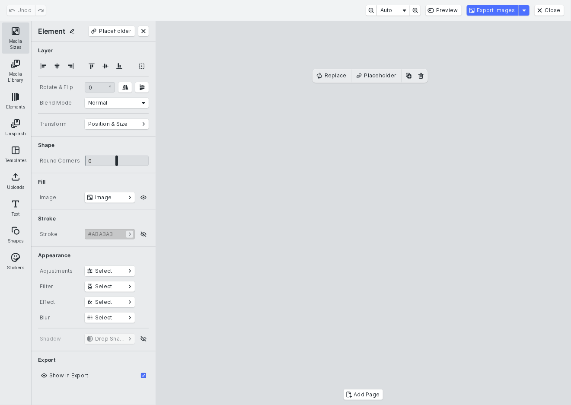
click at [12, 38] on button "Media Sizes" at bounding box center [16, 37] width 28 height 31
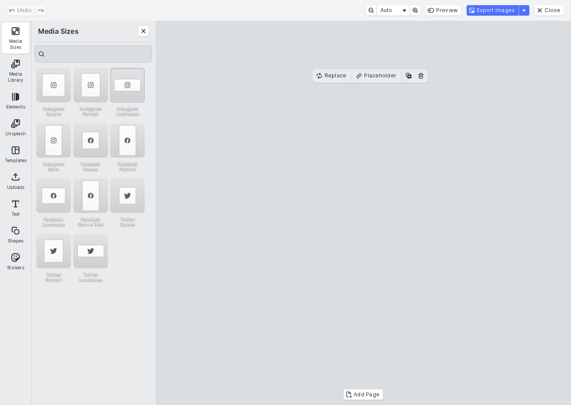
click at [132, 74] on div "Instagram Landscape" at bounding box center [127, 85] width 35 height 35
click at [504, 11] on button "Export Images" at bounding box center [493, 10] width 52 height 10
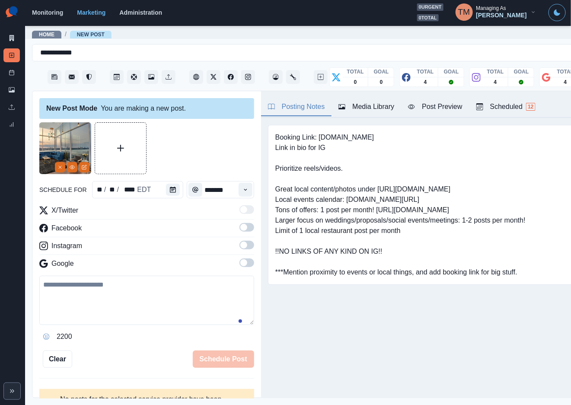
click at [109, 314] on textarea at bounding box center [146, 300] width 215 height 49
paste textarea "**********"
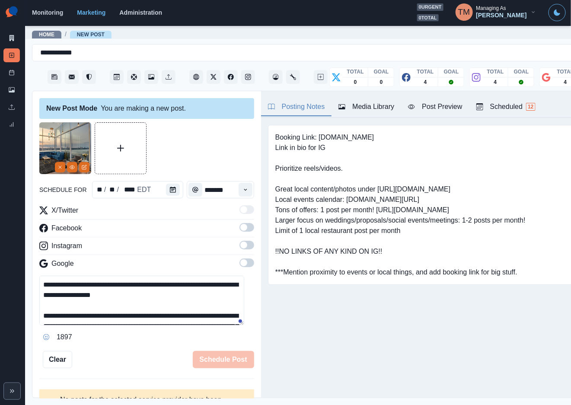
scroll to position [48, 0]
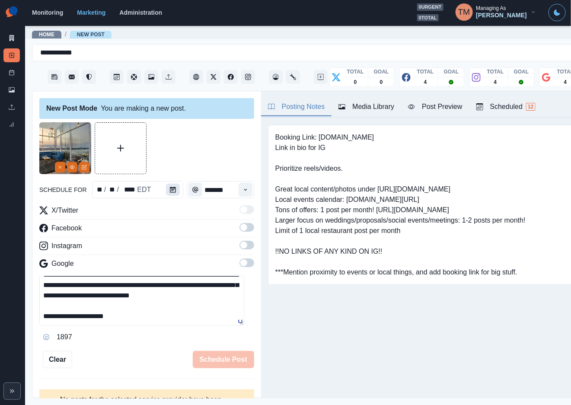
type textarea "**********"
click at [170, 189] on icon "Calendar" at bounding box center [173, 190] width 6 height 6
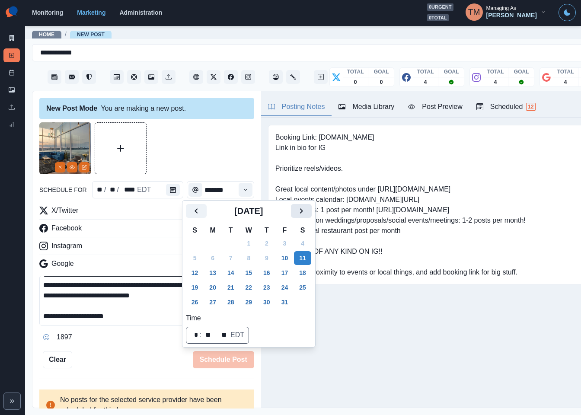
click at [300, 211] on icon "Next" at bounding box center [301, 211] width 10 height 10
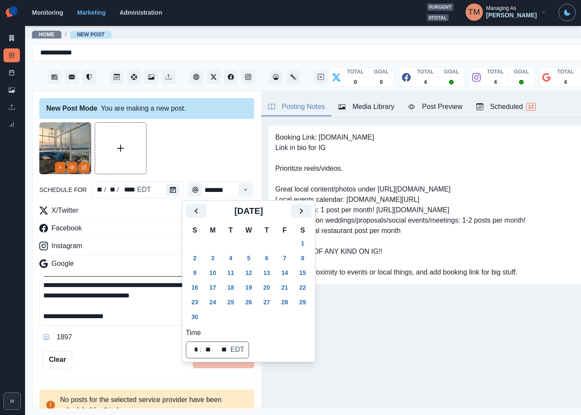
click at [213, 260] on button "3" at bounding box center [212, 258] width 17 height 14
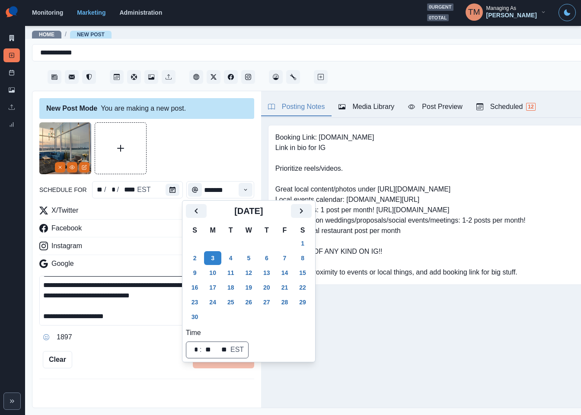
click at [208, 154] on div at bounding box center [146, 148] width 215 height 52
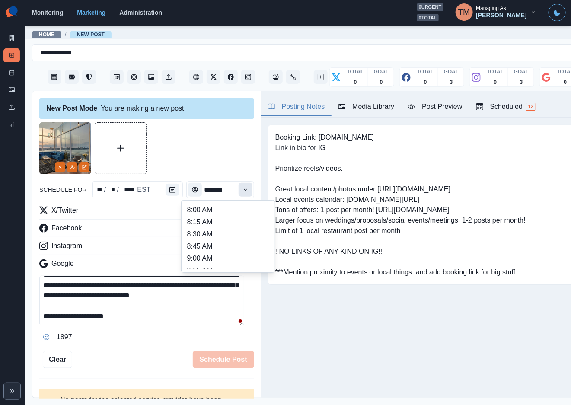
click at [243, 189] on icon "Time" at bounding box center [246, 190] width 6 height 6
click at [211, 226] on li "3:00 PM" at bounding box center [228, 225] width 86 height 12
type input "*******"
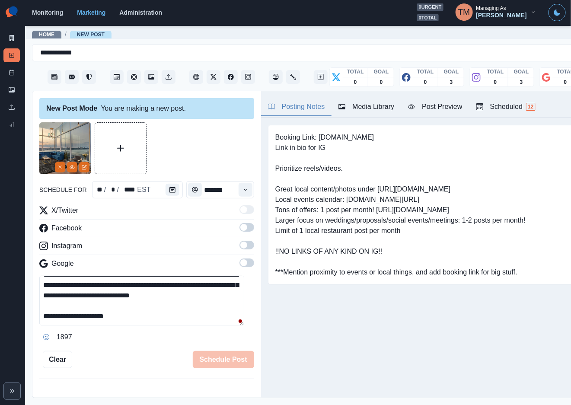
click at [240, 226] on span at bounding box center [247, 227] width 15 height 9
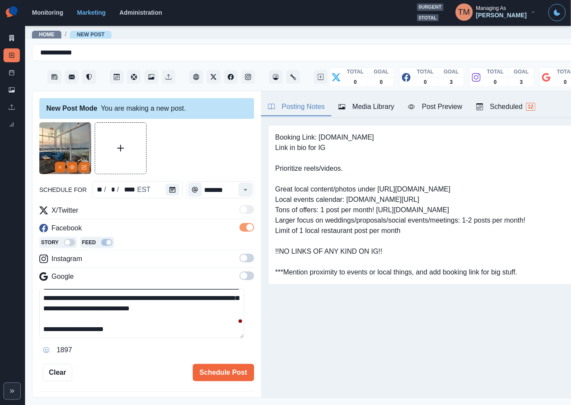
click at [240, 259] on span at bounding box center [247, 258] width 15 height 9
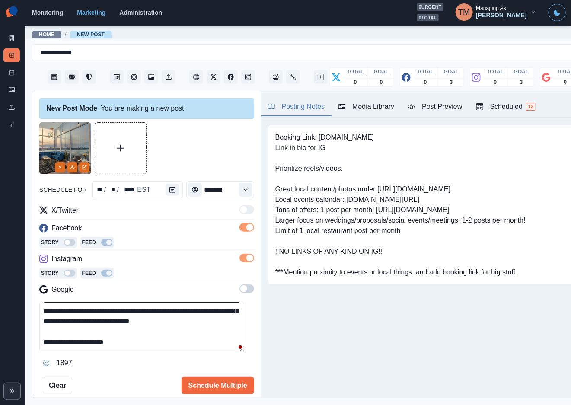
click at [240, 291] on span at bounding box center [243, 288] width 7 height 7
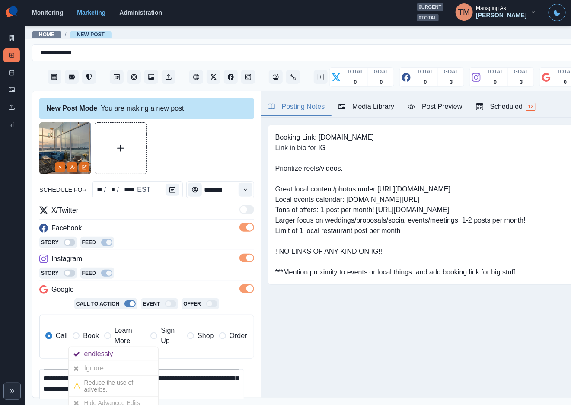
click at [83, 336] on span "Book" at bounding box center [91, 336] width 16 height 10
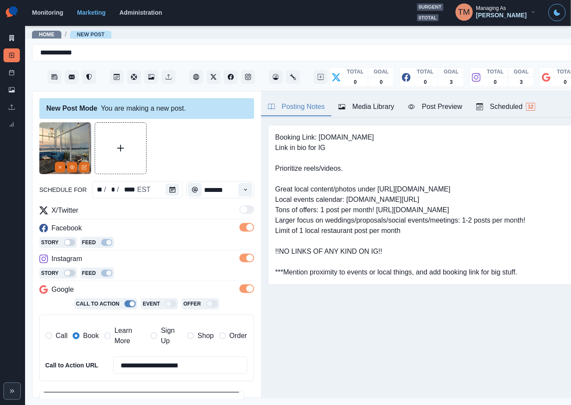
click at [205, 143] on div at bounding box center [146, 148] width 215 height 52
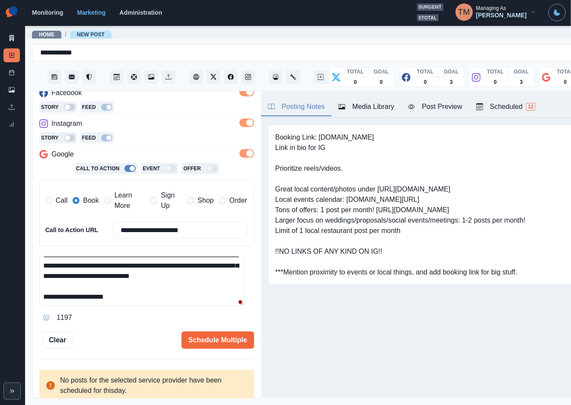
scroll to position [0, 0]
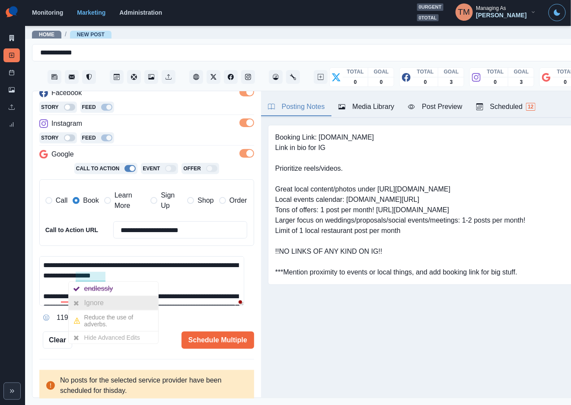
click at [93, 302] on div "Ignore" at bounding box center [95, 303] width 23 height 14
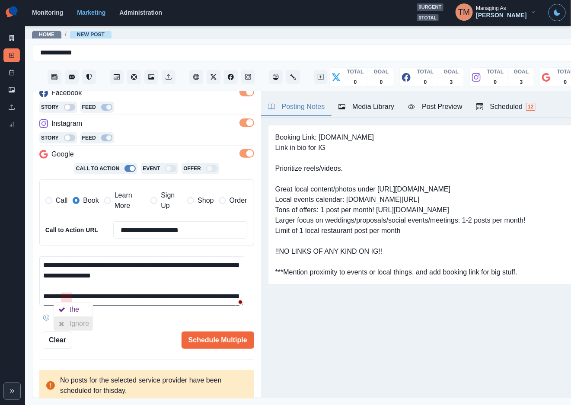
click at [69, 326] on div at bounding box center [62, 324] width 16 height 14
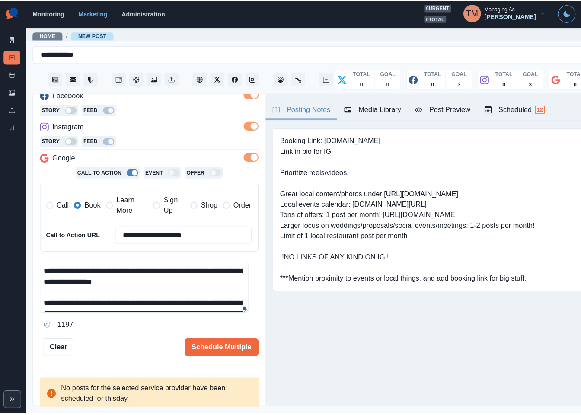
scroll to position [51, 0]
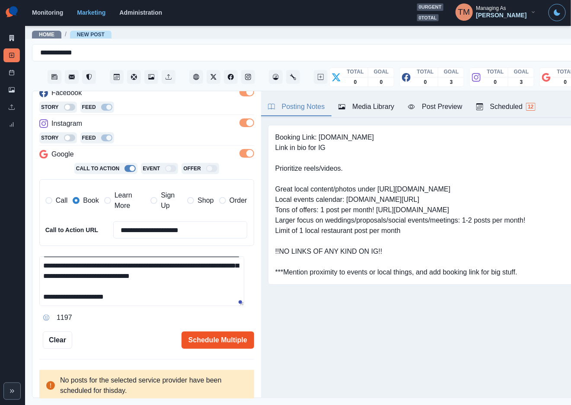
click at [209, 344] on button "Schedule Multiple" at bounding box center [218, 340] width 73 height 17
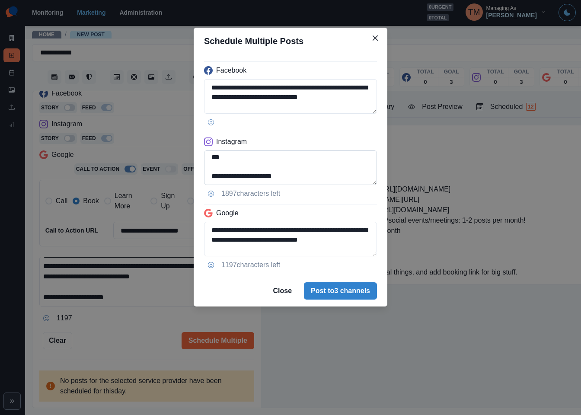
scroll to position [60, 0]
drag, startPoint x: 242, startPoint y: 178, endPoint x: 339, endPoint y: 178, distance: 97.3
click at [339, 178] on textarea "**********" at bounding box center [290, 168] width 173 height 35
paste textarea "*********"
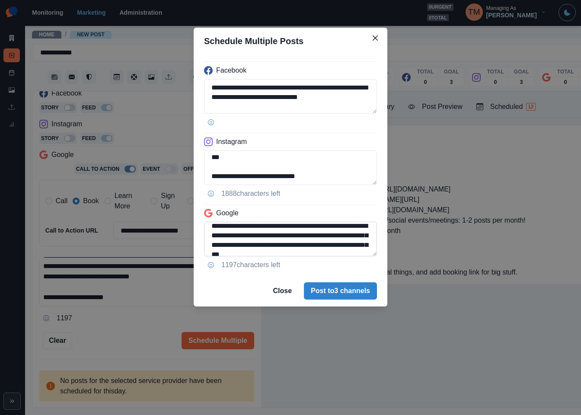
type textarea "**********"
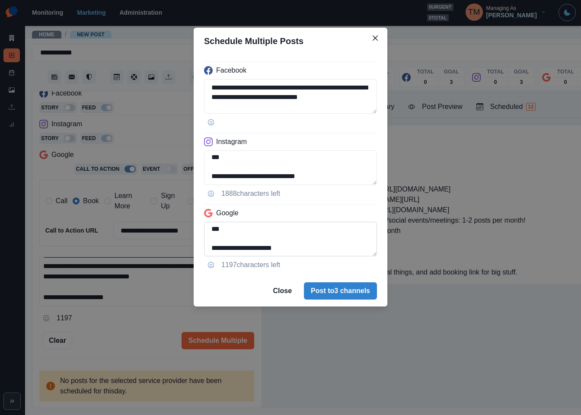
scroll to position [60, 0]
drag, startPoint x: 337, startPoint y: 253, endPoint x: 331, endPoint y: 250, distance: 7.0
click at [331, 250] on textarea "**********" at bounding box center [290, 239] width 173 height 35
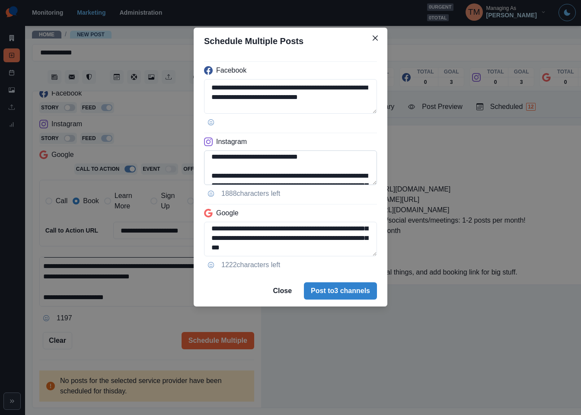
scroll to position [0, 0]
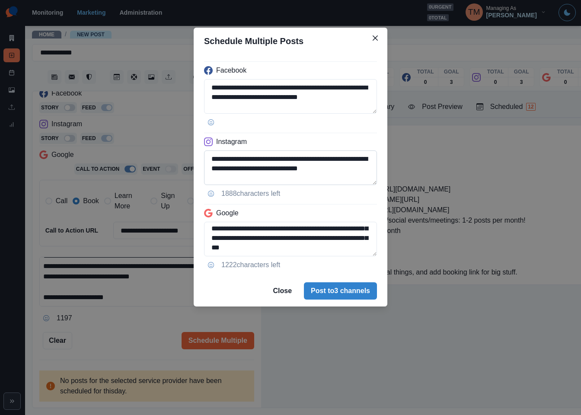
type textarea "**********"
click at [352, 169] on textarea "**********" at bounding box center [290, 168] width 173 height 35
drag, startPoint x: 341, startPoint y: 170, endPoint x: 354, endPoint y: 170, distance: 13.0
click at [354, 170] on textarea "**********" at bounding box center [290, 168] width 173 height 35
type textarea "**********"
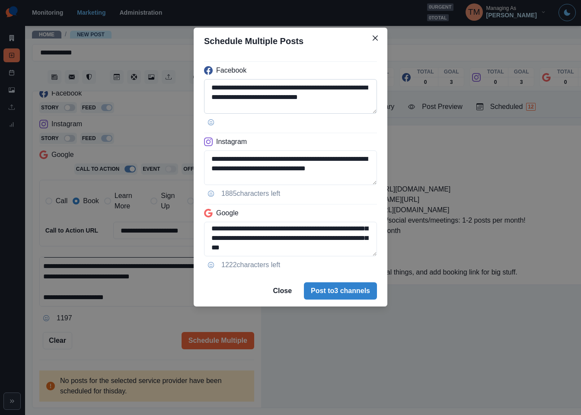
click at [353, 96] on textarea "**********" at bounding box center [290, 96] width 173 height 35
paste textarea "***"
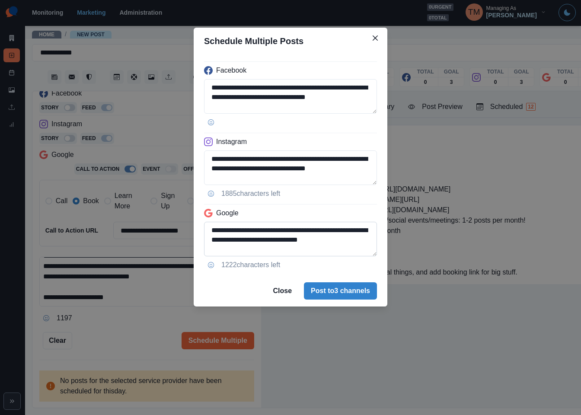
type textarea "**********"
click at [348, 239] on textarea "**********" at bounding box center [290, 239] width 173 height 35
paste textarea "***"
type textarea "**********"
click at [448, 113] on div "**********" at bounding box center [290, 207] width 581 height 415
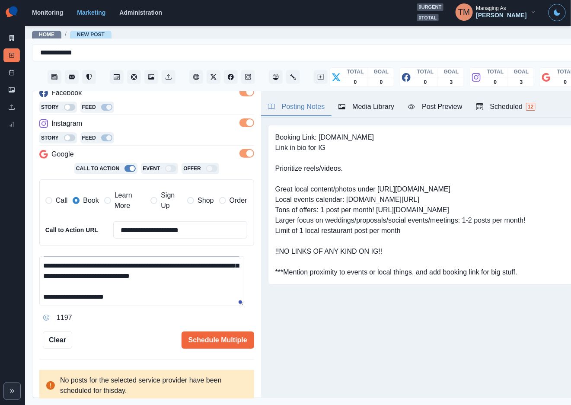
click at [448, 113] on button "Post Preview" at bounding box center [435, 107] width 68 height 18
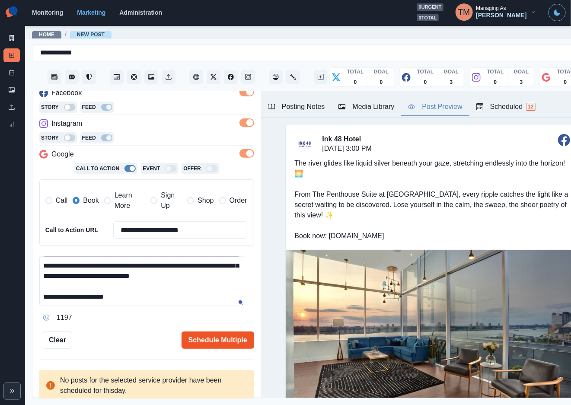
click at [204, 344] on button "Schedule Multiple" at bounding box center [218, 340] width 73 height 17
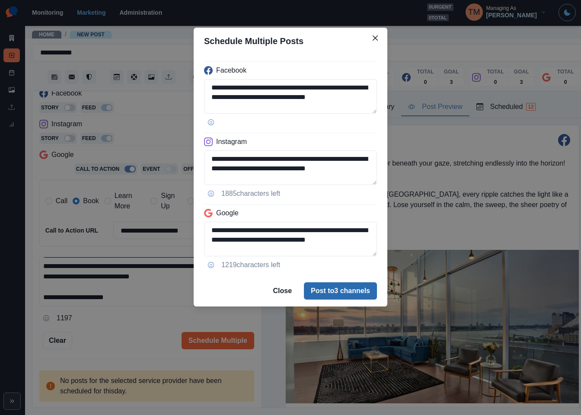
click at [349, 293] on button "Post to 3 channels" at bounding box center [340, 290] width 73 height 17
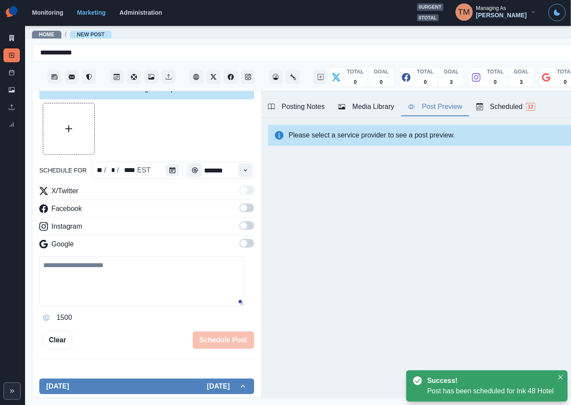
scroll to position [135, 0]
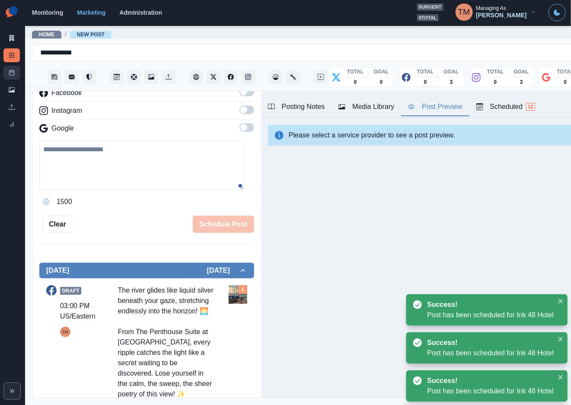
click at [11, 72] on line at bounding box center [12, 72] width 5 height 0
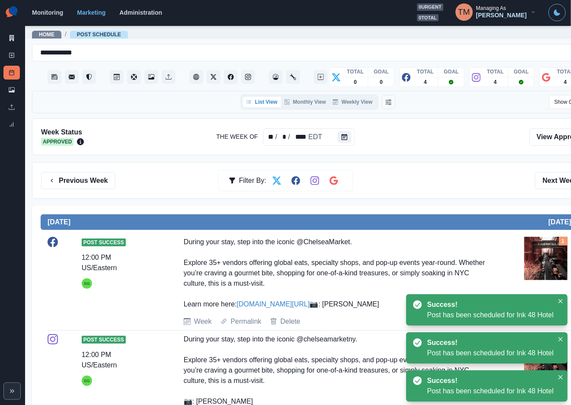
click at [438, 173] on div "Previous Week Filter By: Next Week" at bounding box center [318, 180] width 554 height 17
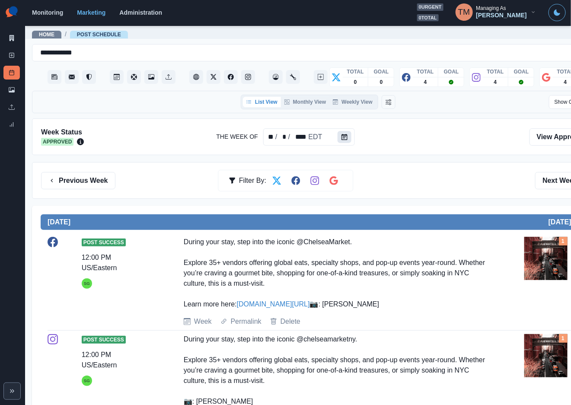
click at [344, 135] on icon "Calendar" at bounding box center [345, 137] width 6 height 6
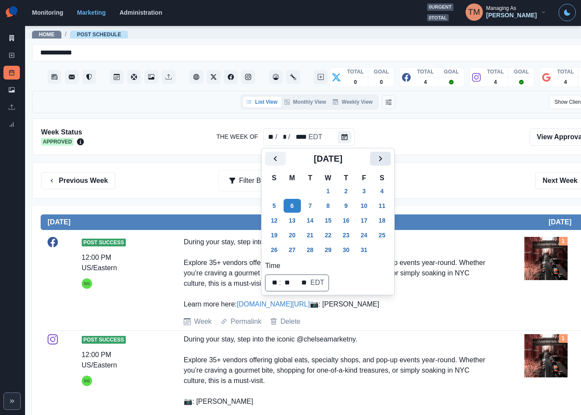
click at [384, 156] on icon "Next" at bounding box center [380, 159] width 10 height 10
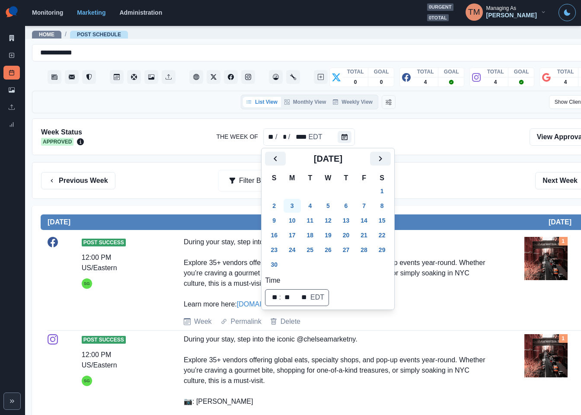
click at [288, 209] on button "3" at bounding box center [292, 206] width 17 height 14
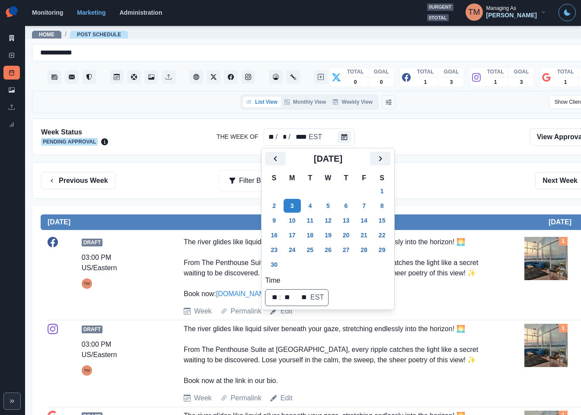
click at [466, 189] on div "Previous Week Filter By: Next Week" at bounding box center [318, 180] width 554 height 17
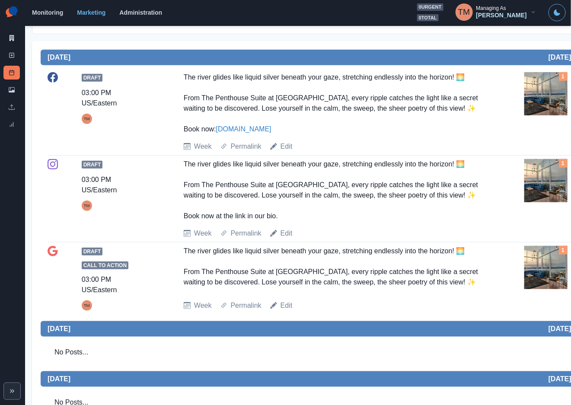
scroll to position [65, 0]
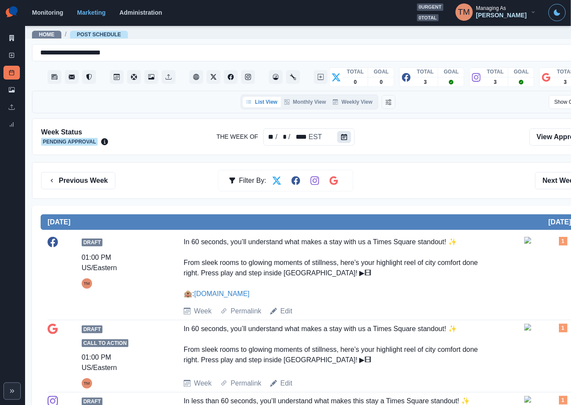
click at [342, 136] on icon "Calendar" at bounding box center [344, 137] width 6 height 6
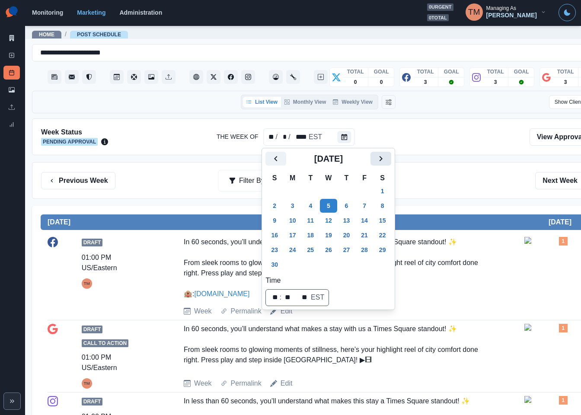
click at [386, 160] on icon "Next" at bounding box center [381, 159] width 10 height 10
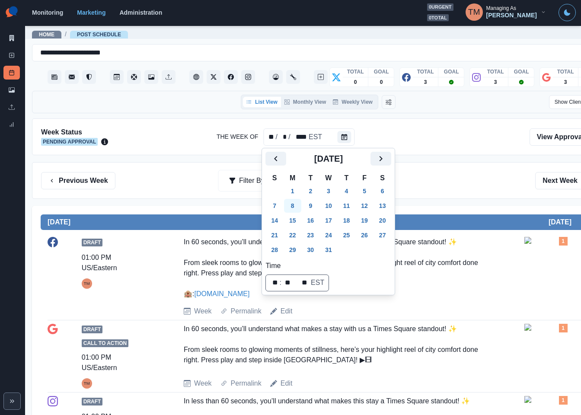
click at [292, 206] on button "8" at bounding box center [292, 206] width 17 height 14
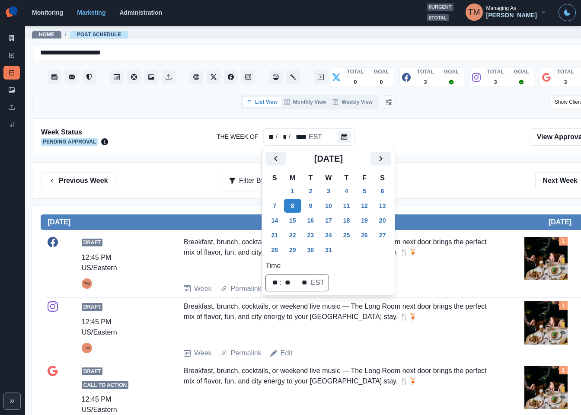
click at [444, 181] on div "Previous Week Filter By: Next Week" at bounding box center [318, 180] width 554 height 17
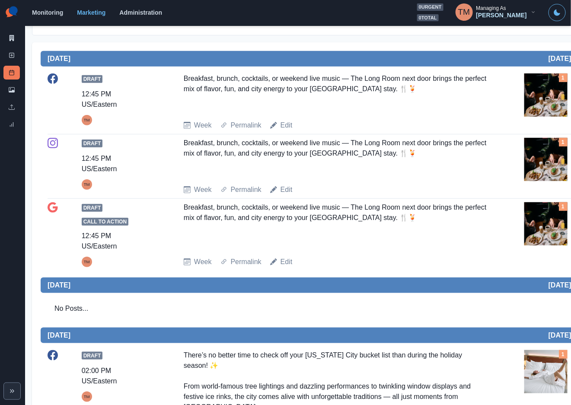
scroll to position [73, 0]
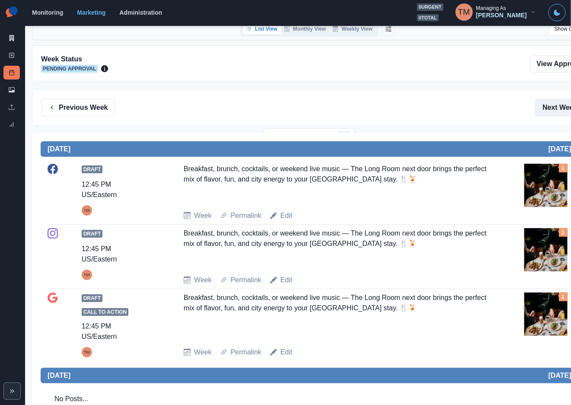
click at [558, 109] on button "Next Week" at bounding box center [565, 107] width 60 height 17
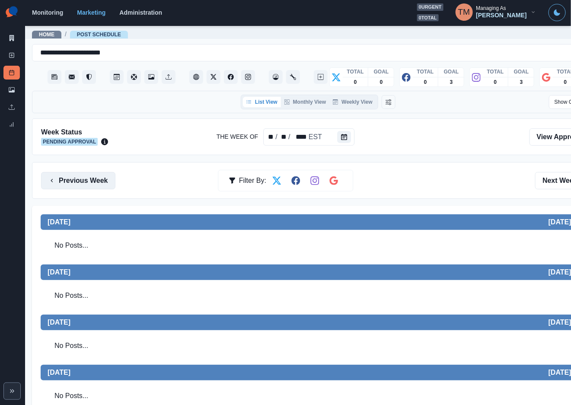
click at [69, 182] on button "Previous Week" at bounding box center [78, 180] width 74 height 17
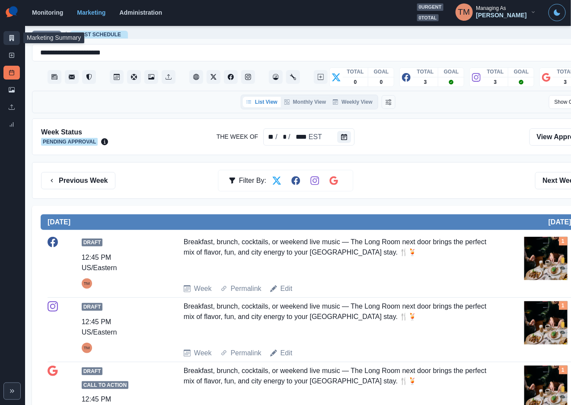
click at [13, 37] on icon at bounding box center [12, 38] width 6 height 6
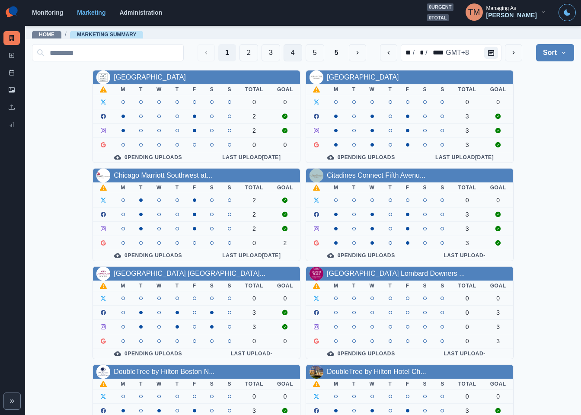
click at [284, 52] on button "4" at bounding box center [293, 52] width 19 height 17
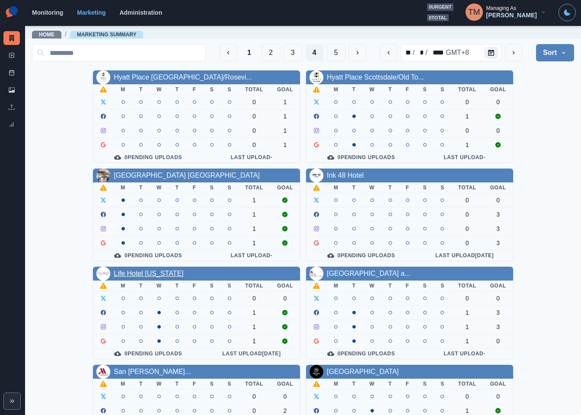
click at [160, 277] on link "Life Hotel [US_STATE]" at bounding box center [149, 273] width 70 height 7
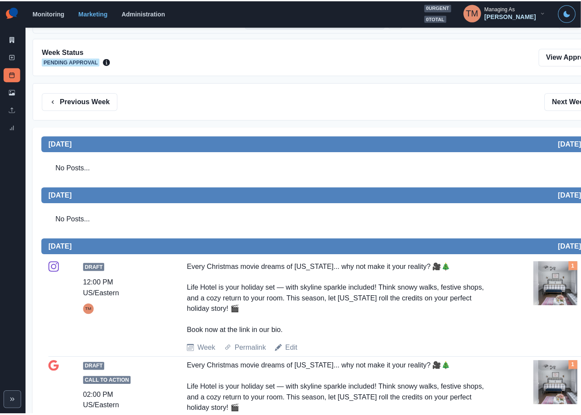
scroll to position [65, 0]
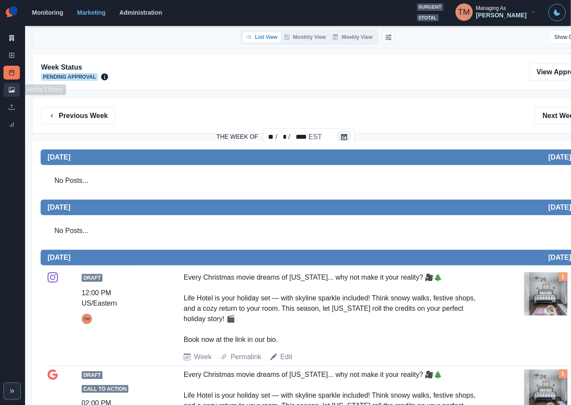
click at [16, 93] on link "Media Library" at bounding box center [11, 90] width 16 height 14
